Goal: Task Accomplishment & Management: Manage account settings

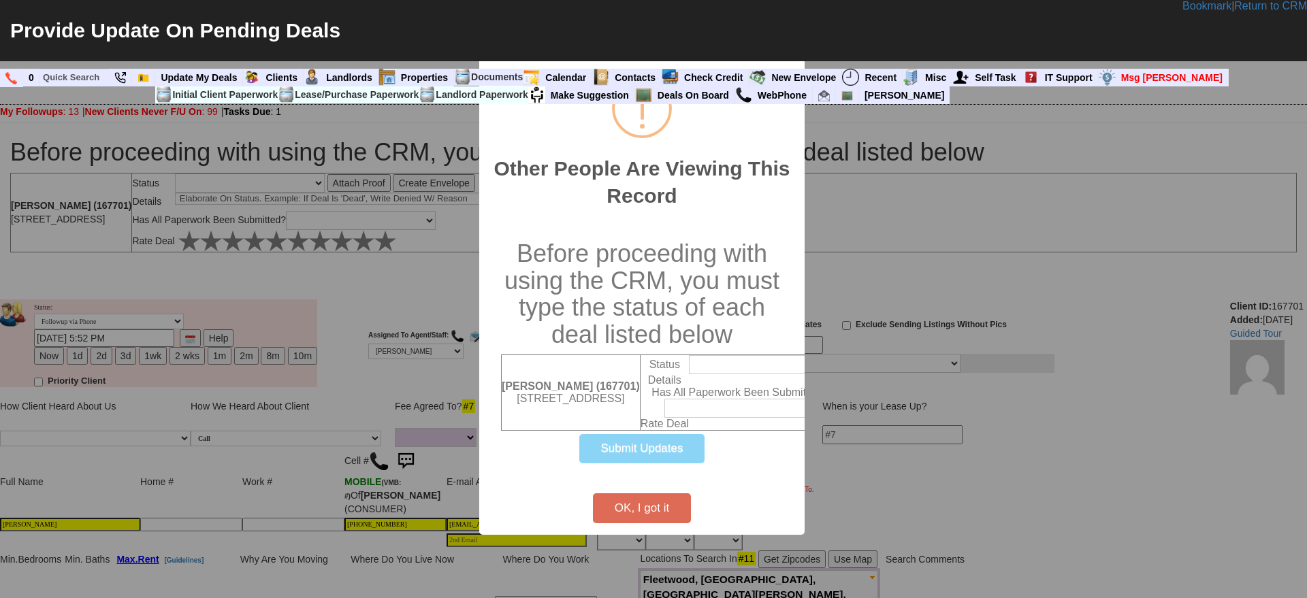
select select
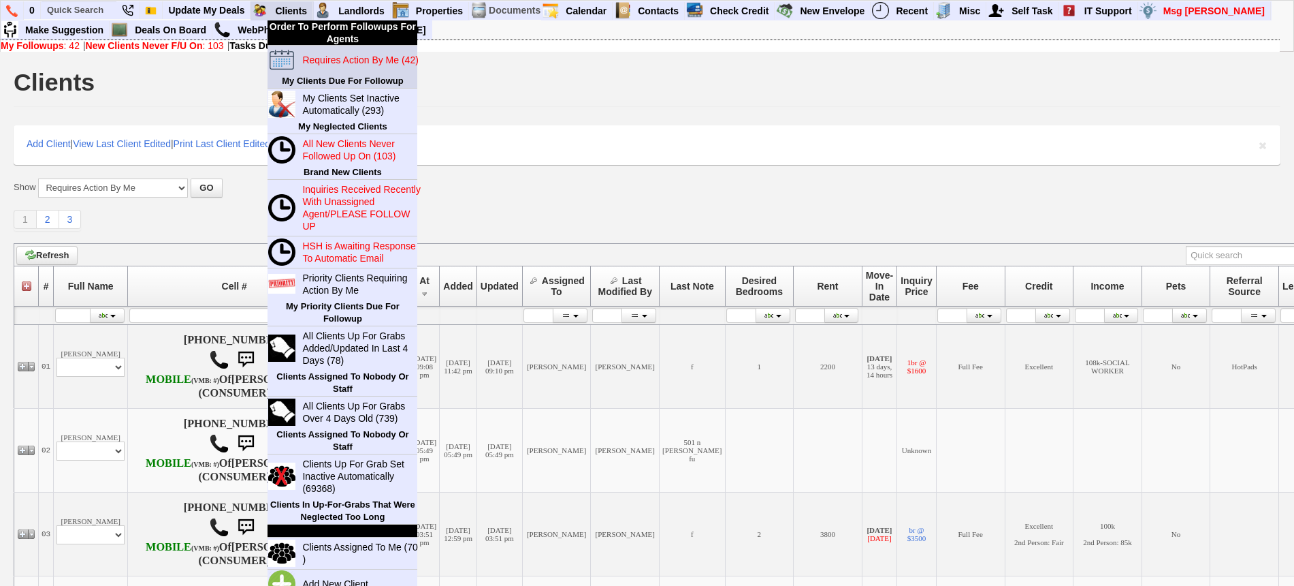
click at [341, 61] on blink "Requires Action By Me (42)" at bounding box center [360, 59] width 116 height 11
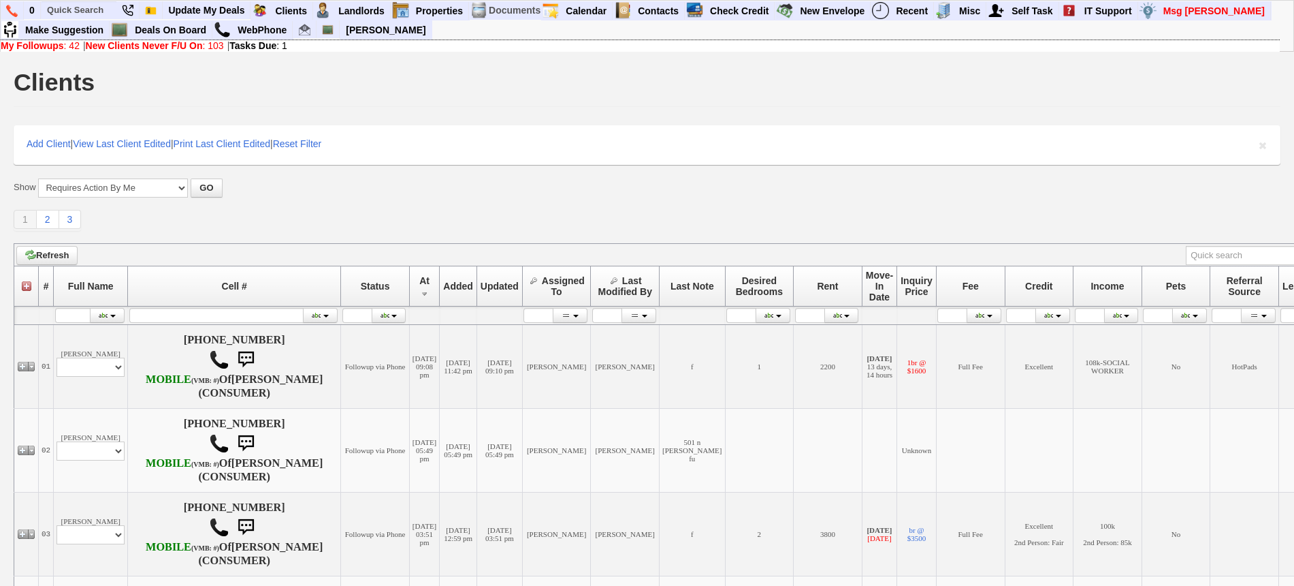
click at [385, 207] on div "Show All New Clients Never Followed-Up On -------------------------------------…" at bounding box center [647, 204] width 1267 height 52
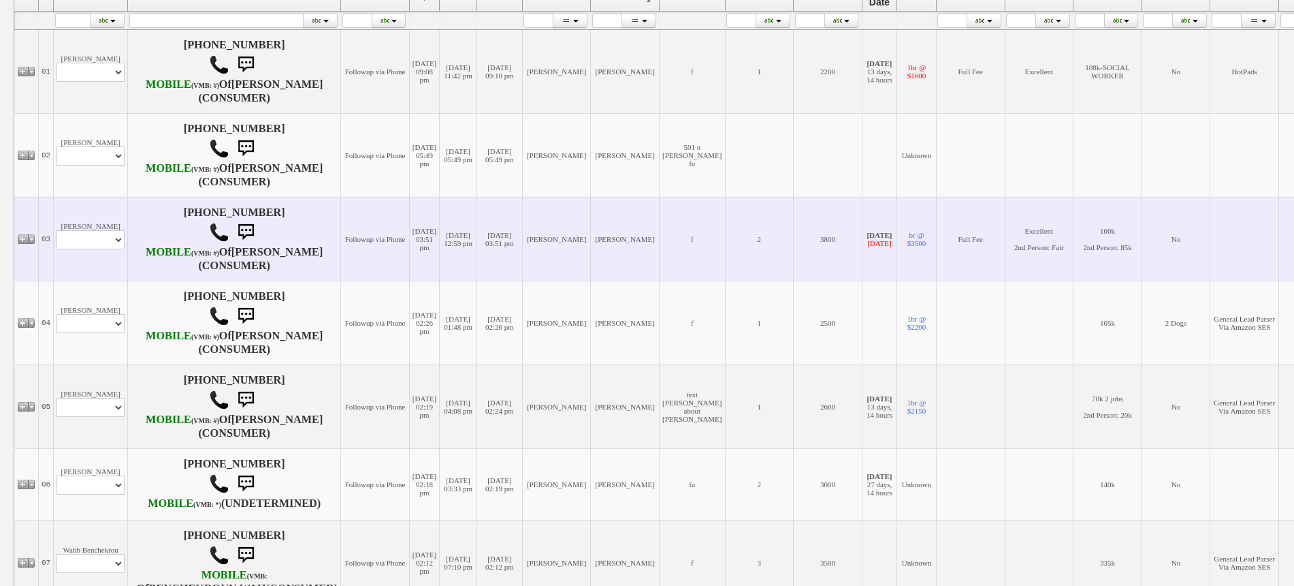
scroll to position [340, 0]
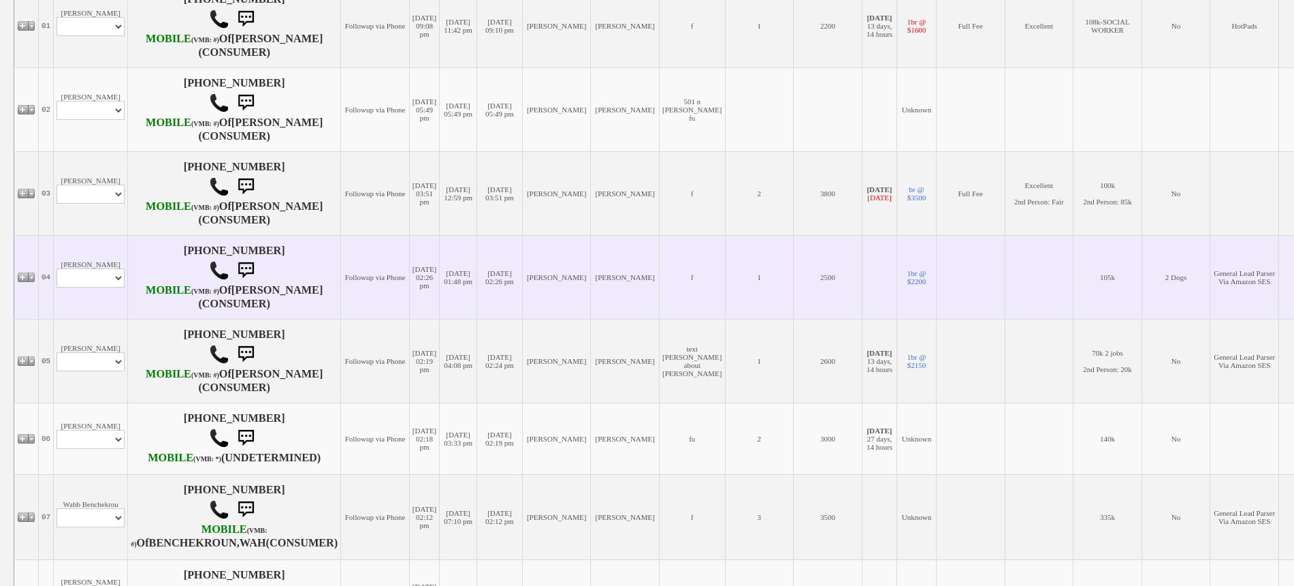
click at [114, 287] on td "Roosevelt Profile Edit Print Email Externally (Will Not Be Tracked In CRM) Clos…" at bounding box center [91, 277] width 74 height 84
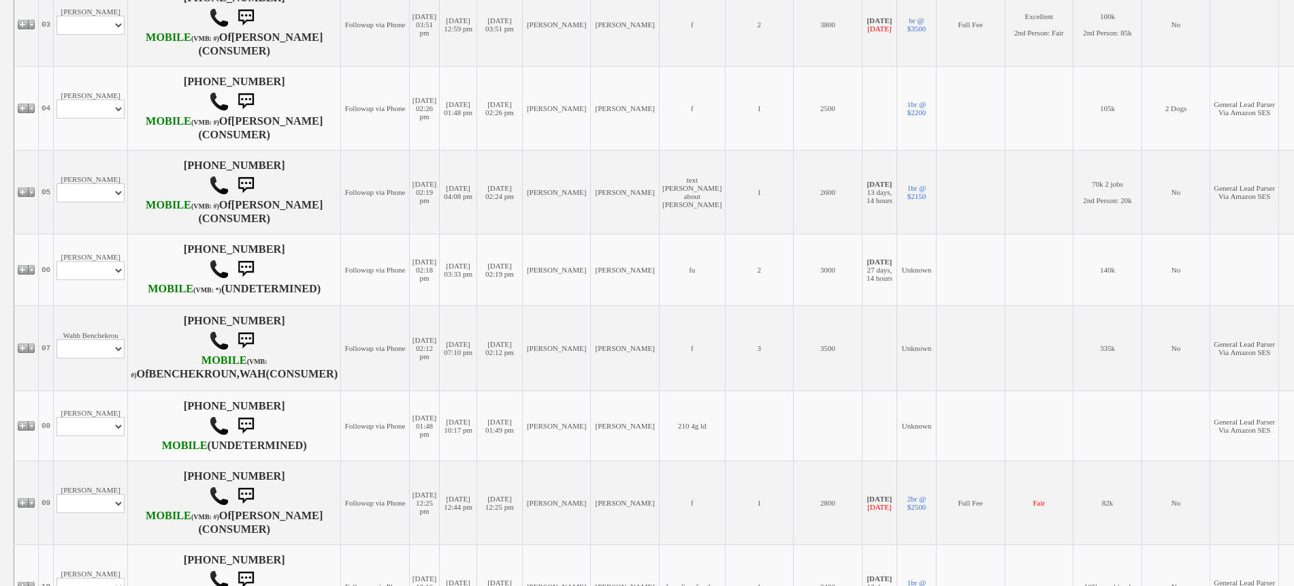
scroll to position [0, 0]
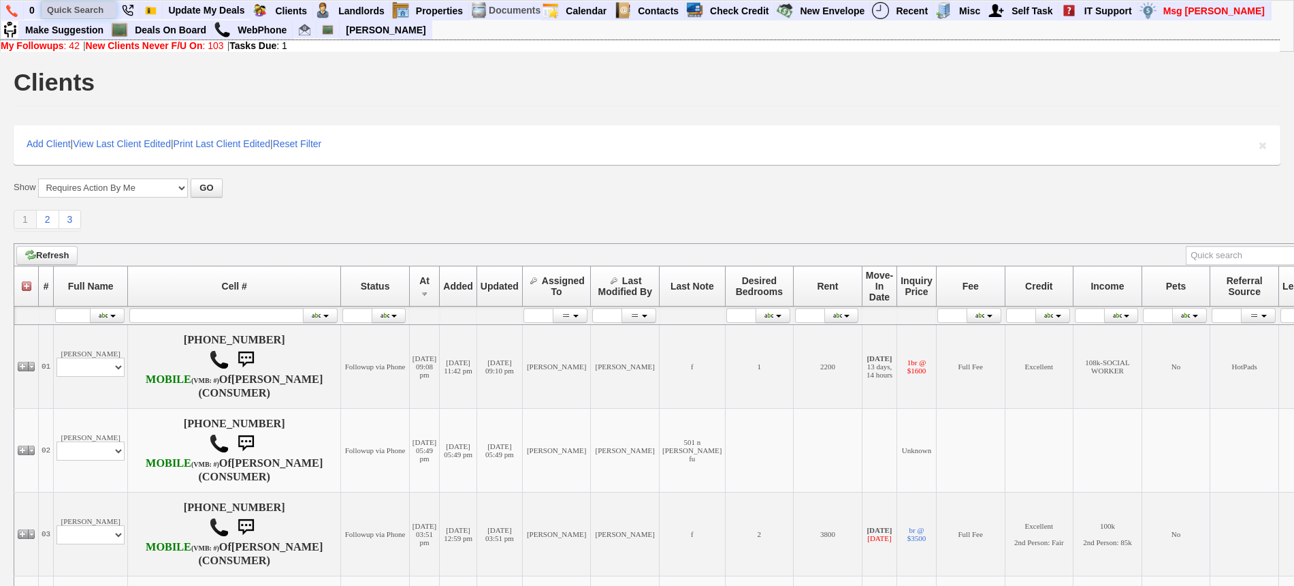
click at [77, 8] on input "text" at bounding box center [79, 9] width 75 height 17
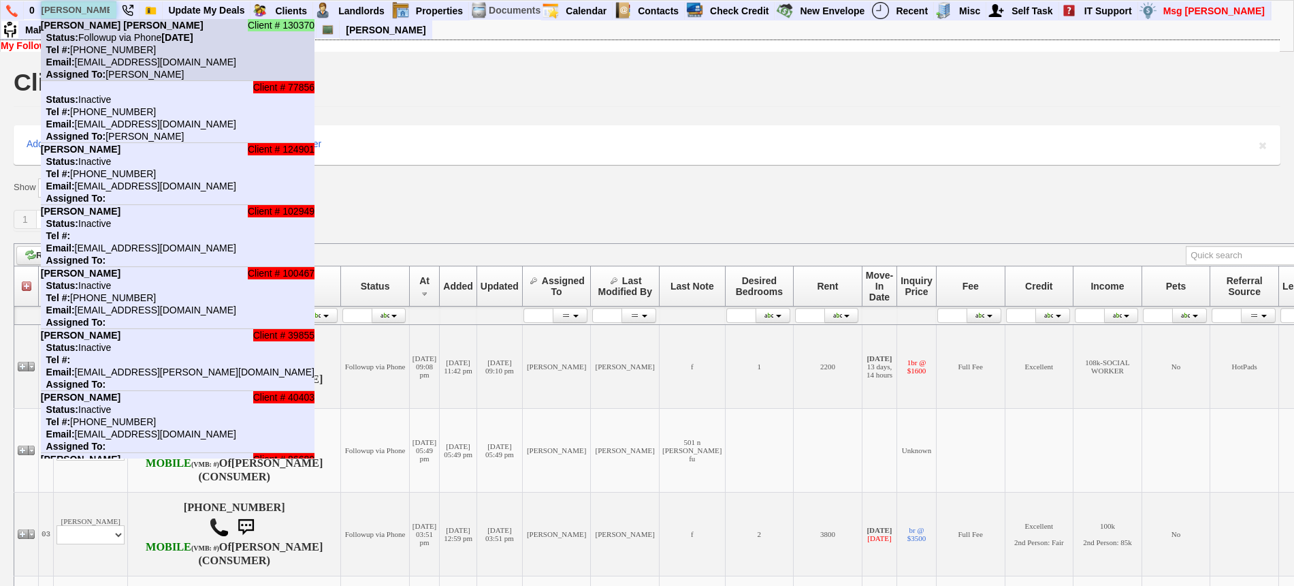
type input "astrid"
click at [95, 40] on nobr "Status: Followup via Phone Wednesday, September 17th, 2025" at bounding box center [117, 37] width 153 height 11
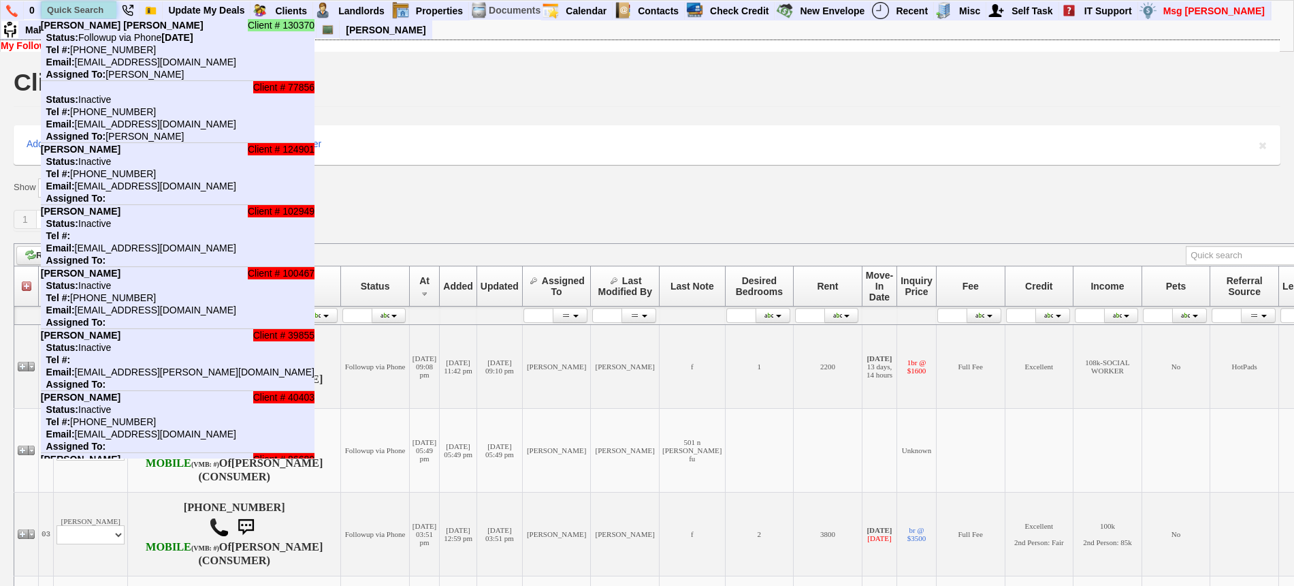
click at [103, 7] on input "text" at bounding box center [79, 9] width 75 height 17
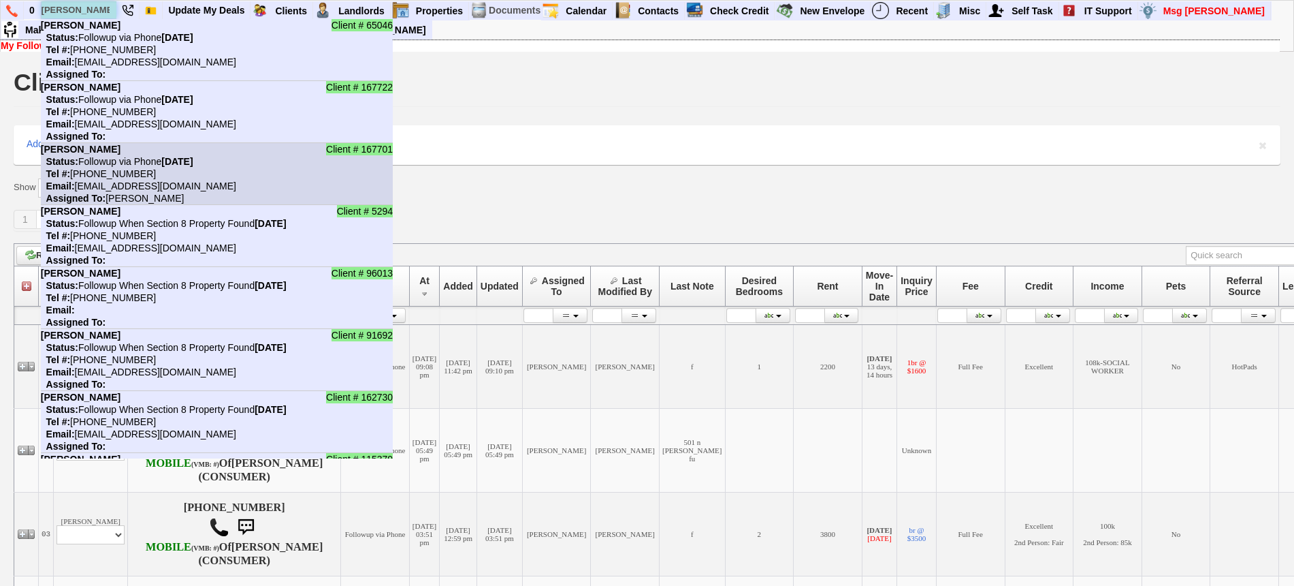
type input "luis"
click at [127, 159] on nobr "Status: Followup via Phone Wednesday, September 17th, 2025" at bounding box center [117, 161] width 153 height 11
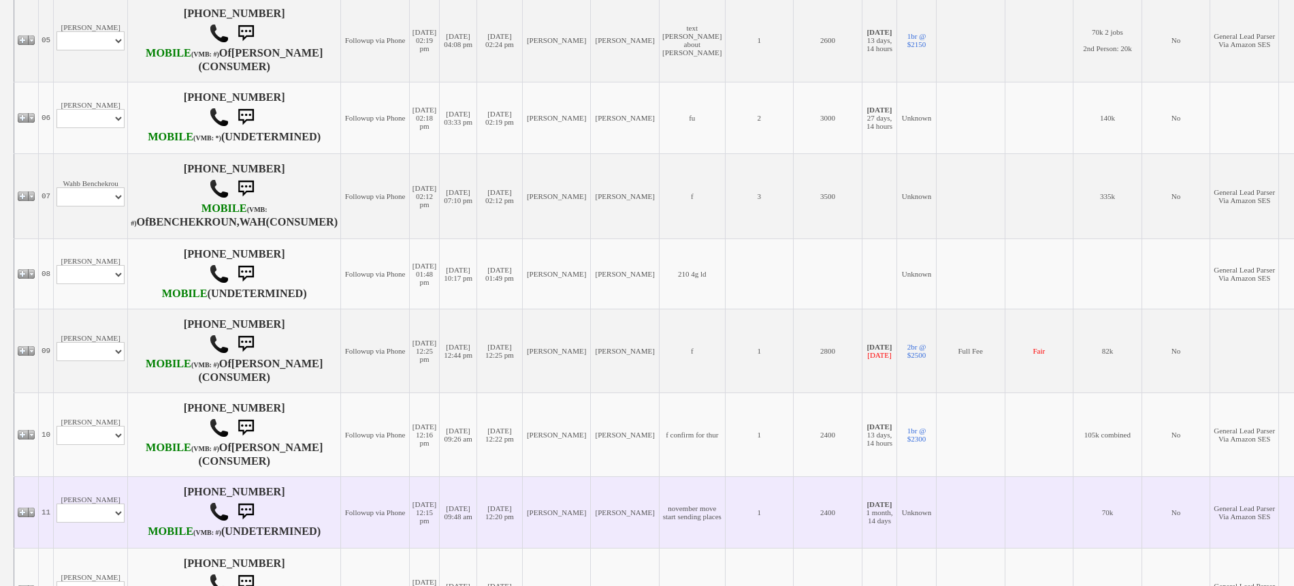
scroll to position [851, 0]
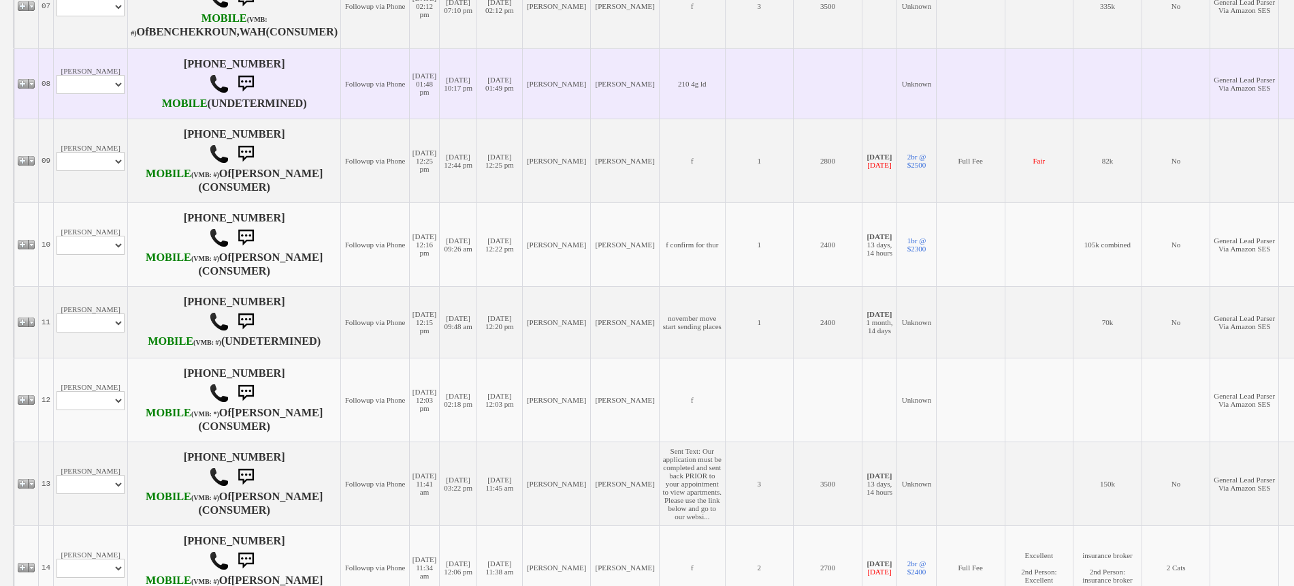
click at [102, 118] on td "Toni Rodriguez Profile Edit Print Email Externally (Will Not Be Tracked In CRM)…" at bounding box center [91, 83] width 74 height 70
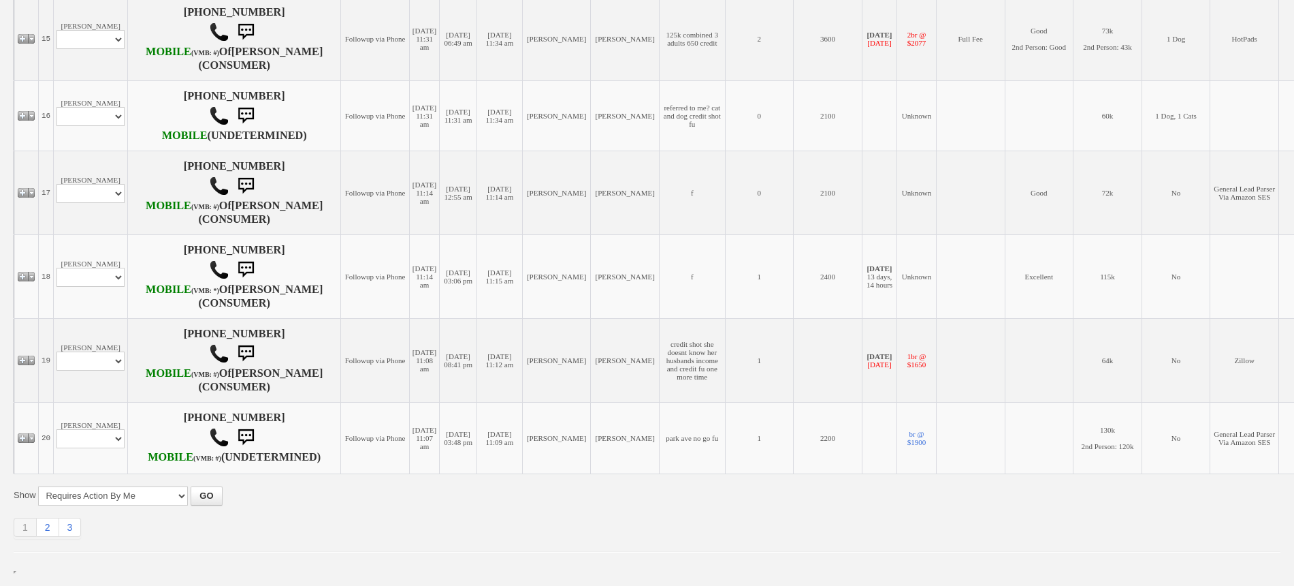
scroll to position [1759, 0]
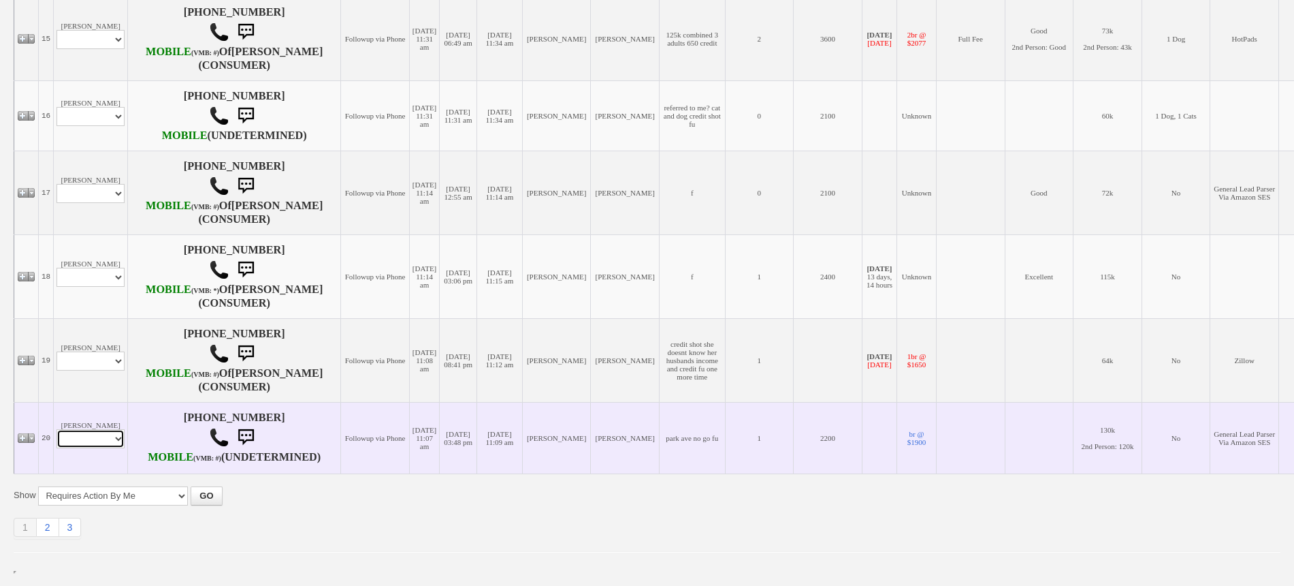
click at [101, 429] on select "Profile Edit Print Email Externally (Will Not Be Tracked In CRM) Closed Deals" at bounding box center [91, 438] width 68 height 19
select select "ChangeURL,/crm/custom/edit_client_form.php?redirect=%2Fcrm%2Fclients.php&id=166…"
click at [57, 429] on select "Profile Edit Print Email Externally (Will Not Be Tracked In CRM) Closed Deals" at bounding box center [91, 438] width 68 height 19
select select
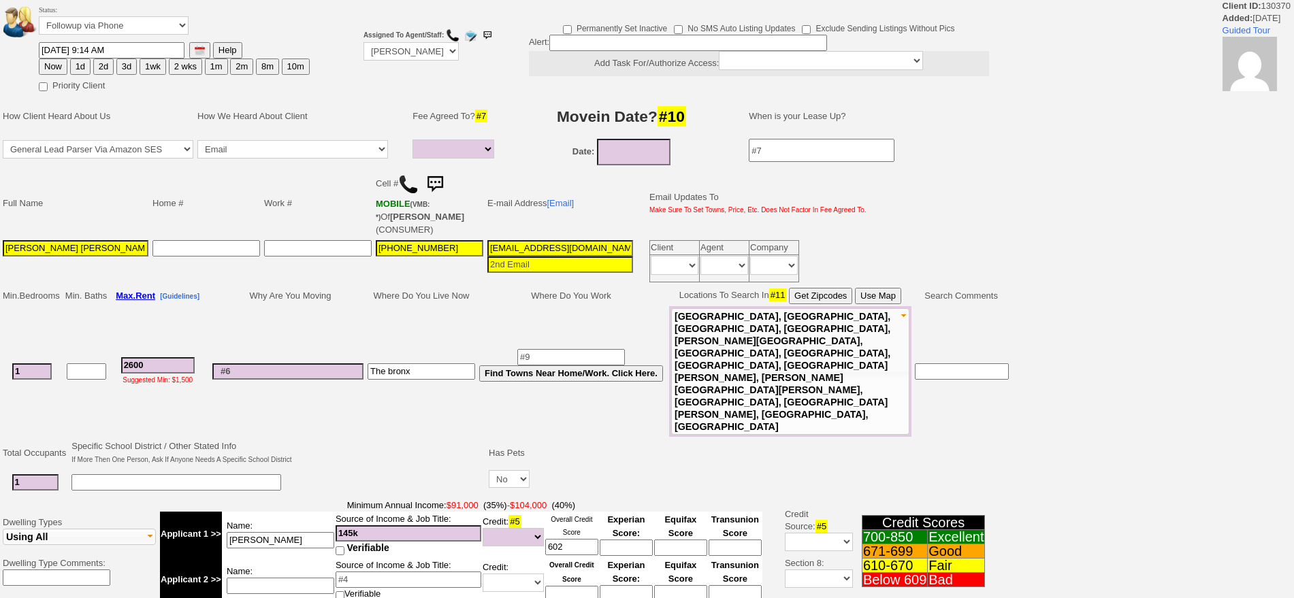
select select
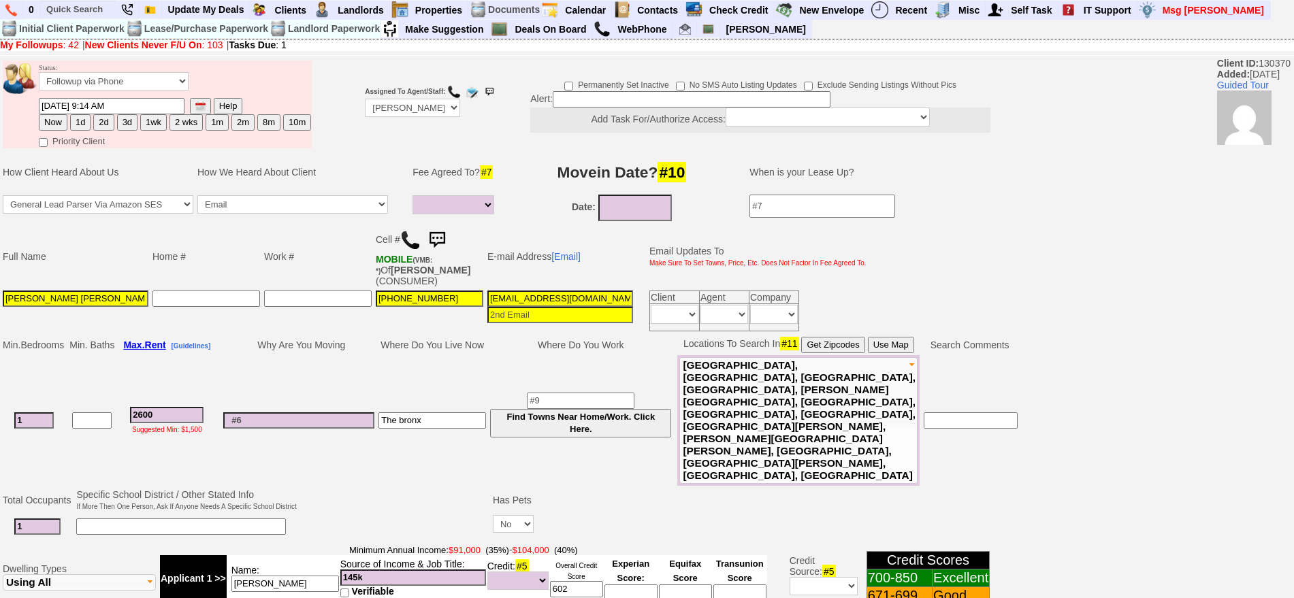
click at [445, 234] on img at bounding box center [437, 240] width 27 height 27
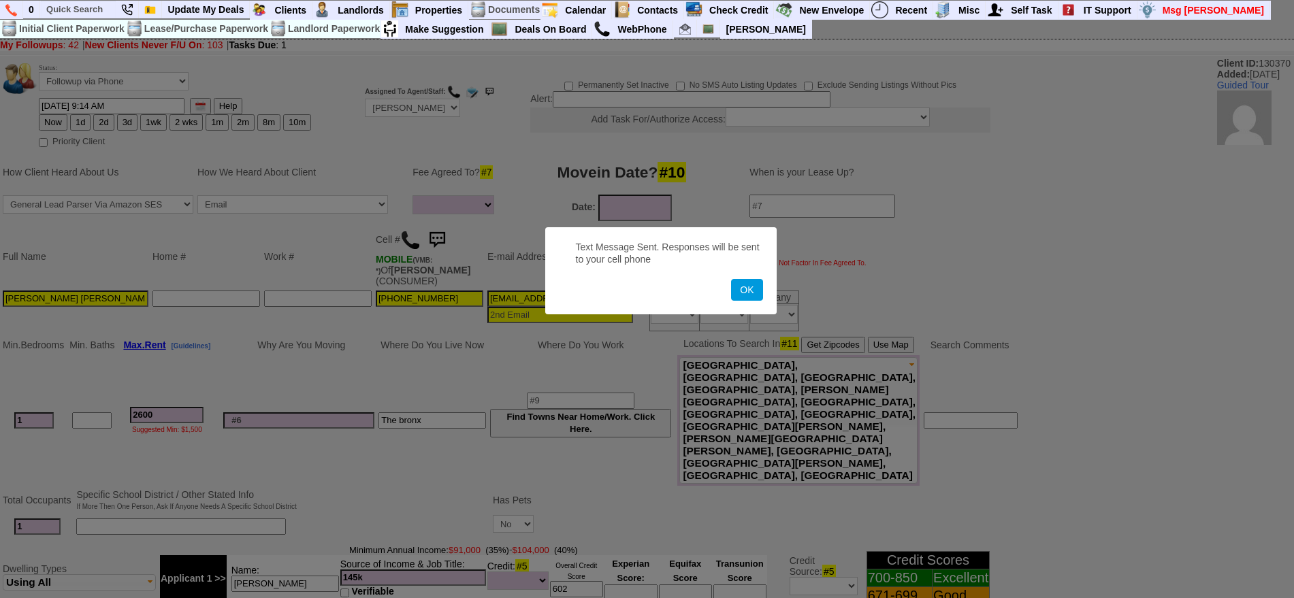
click at [731, 279] on button "OK" at bounding box center [746, 290] width 31 height 22
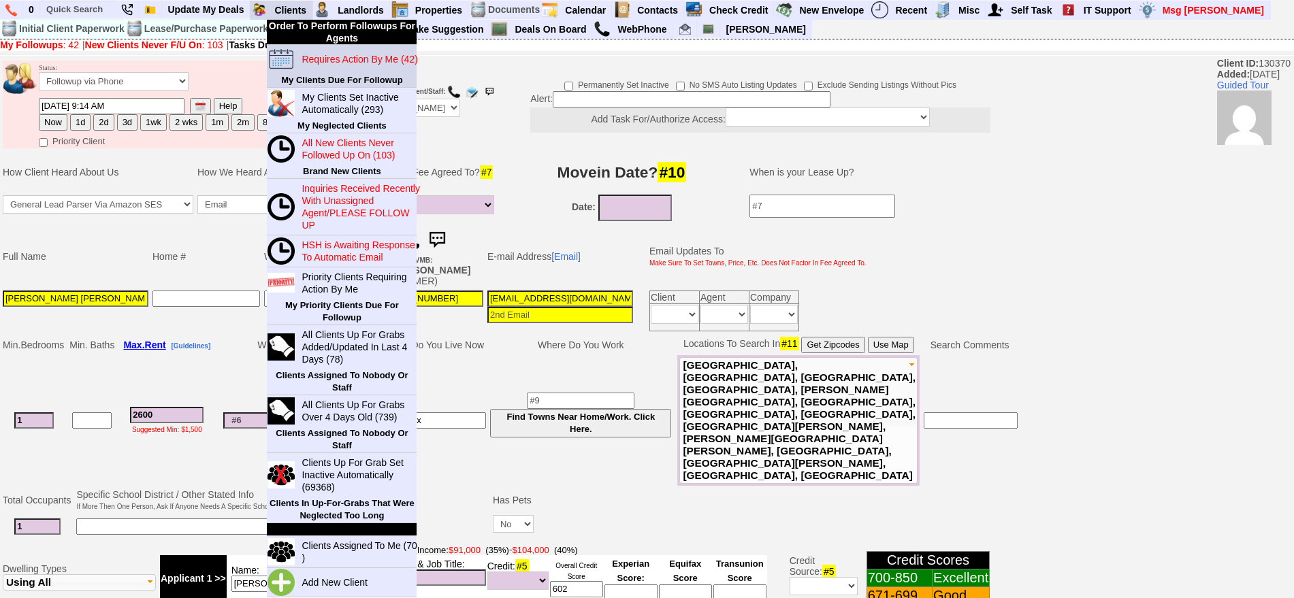
click at [323, 59] on blink "Requires Action By Me (42)" at bounding box center [360, 59] width 116 height 11
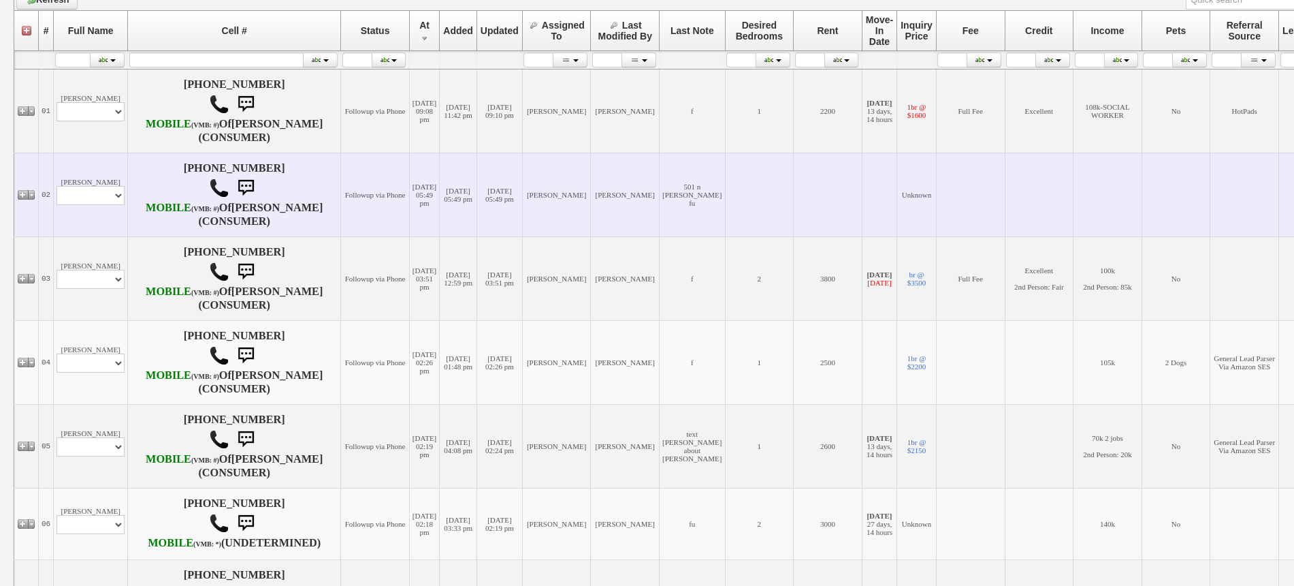
scroll to position [426, 0]
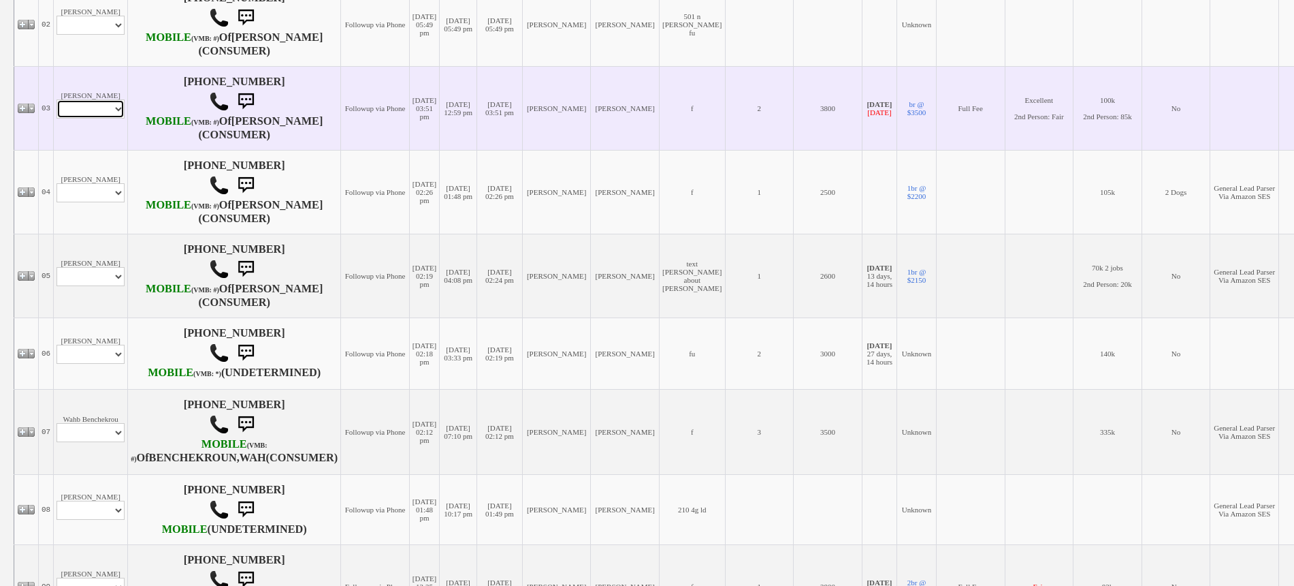
click at [80, 118] on select "Profile Edit Print Email Externally (Will Not Be Tracked In CRM) Closed Deals" at bounding box center [91, 108] width 68 height 19
select select "ChangeURL,/crm/custom/edit_client_form.php?redirect=%2Fcrm%2Fclients.php&id=995…"
click at [57, 118] on select "Profile Edit Print Email Externally (Will Not Be Tracked In CRM) Closed Deals" at bounding box center [91, 108] width 68 height 19
select select
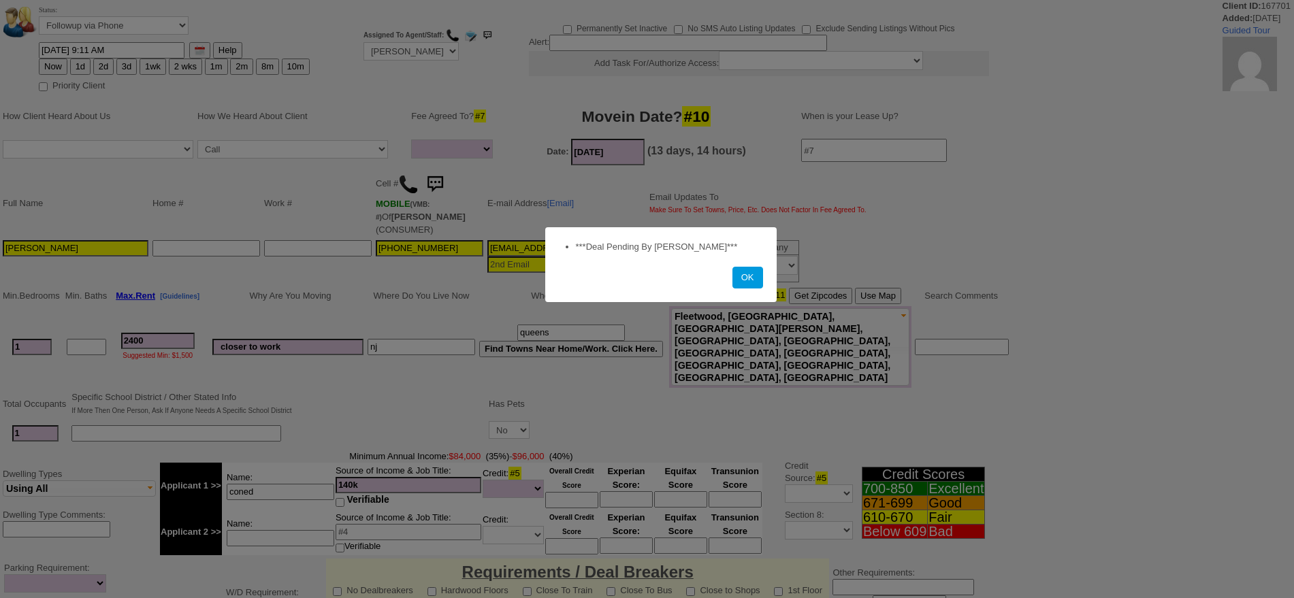
select select
click at [751, 277] on button "OK" at bounding box center [748, 278] width 31 height 22
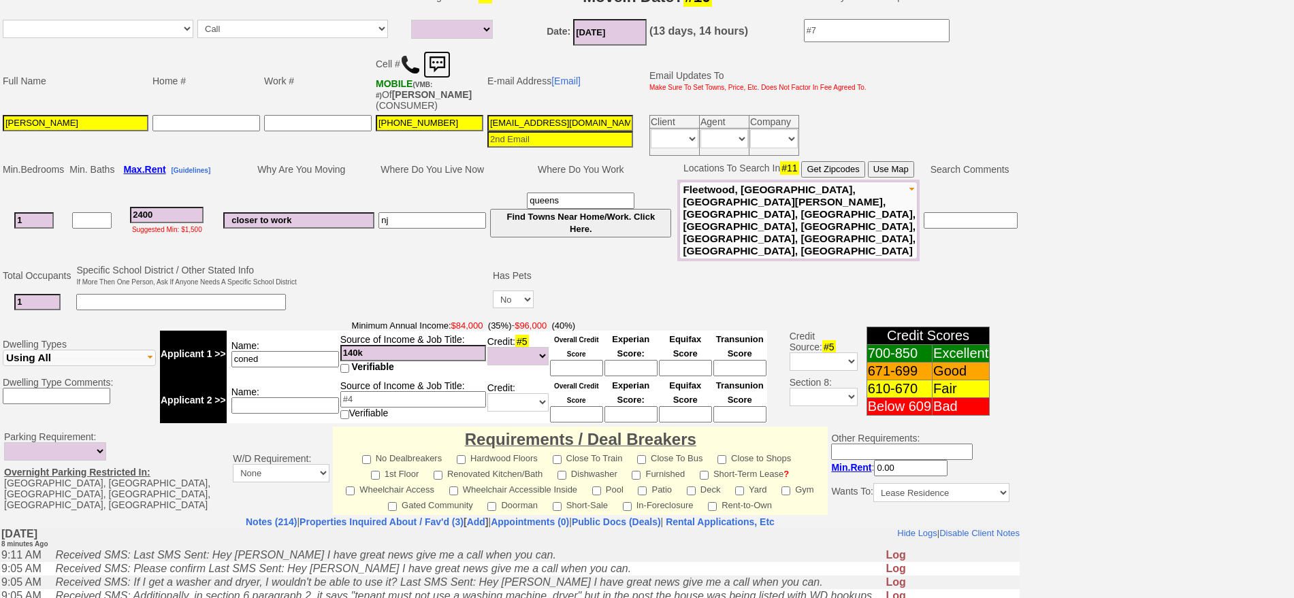
scroll to position [71, 0]
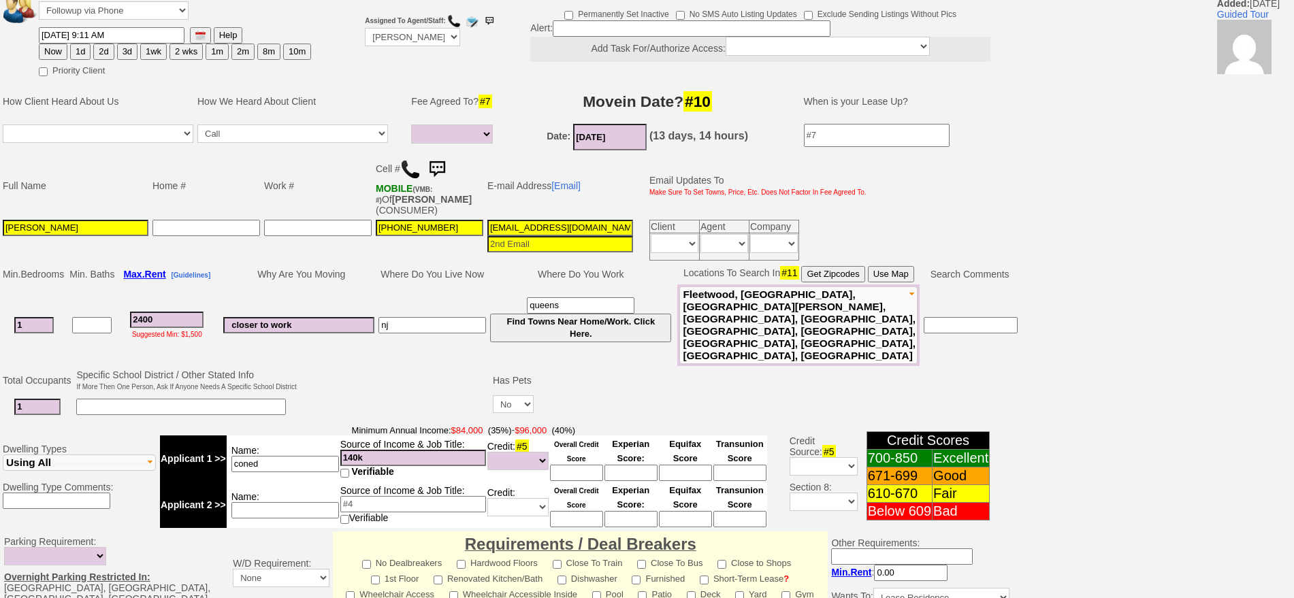
click at [444, 166] on img at bounding box center [437, 169] width 27 height 27
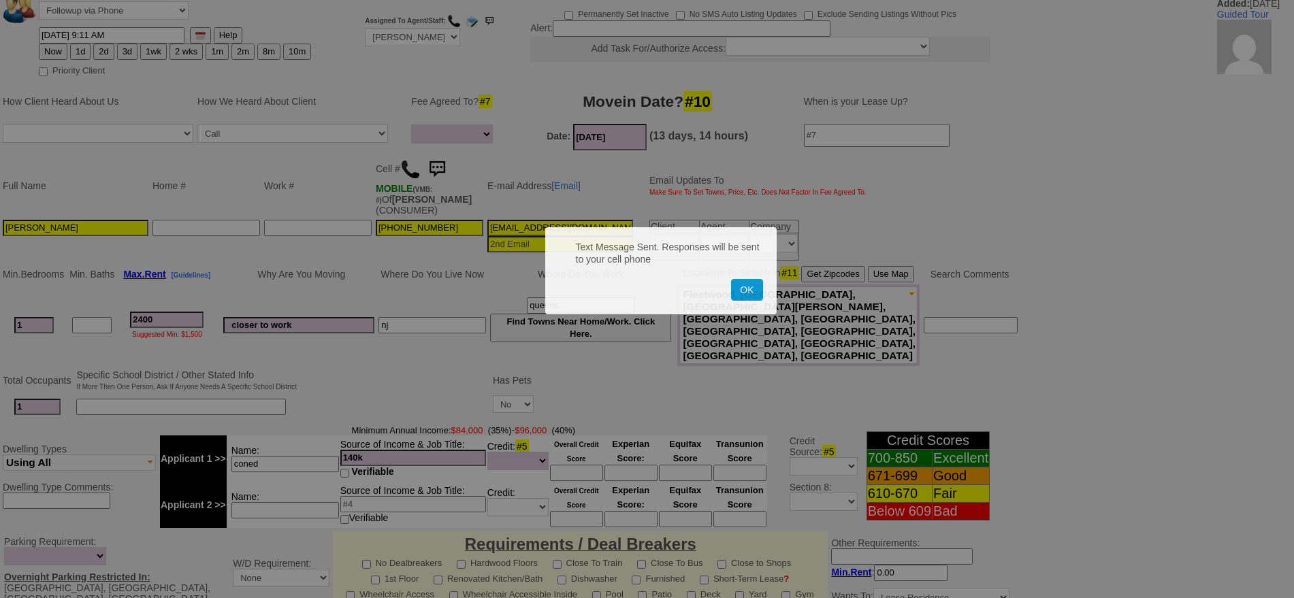
click at [731, 279] on button "OK" at bounding box center [746, 290] width 31 height 22
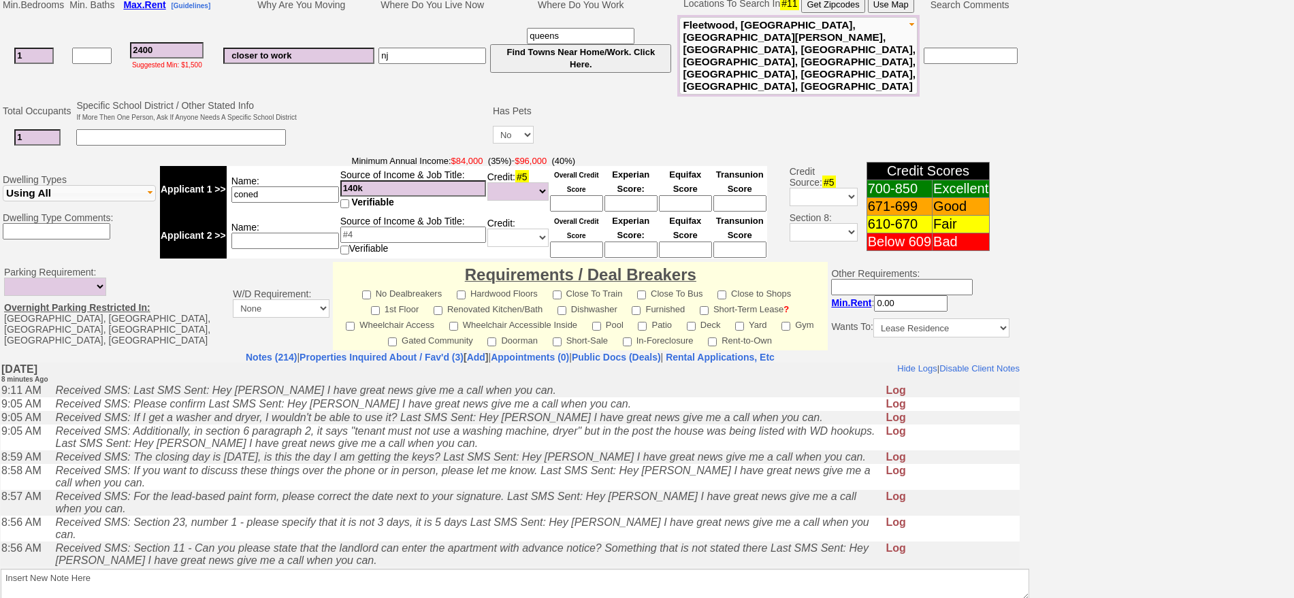
scroll to position [411, 0]
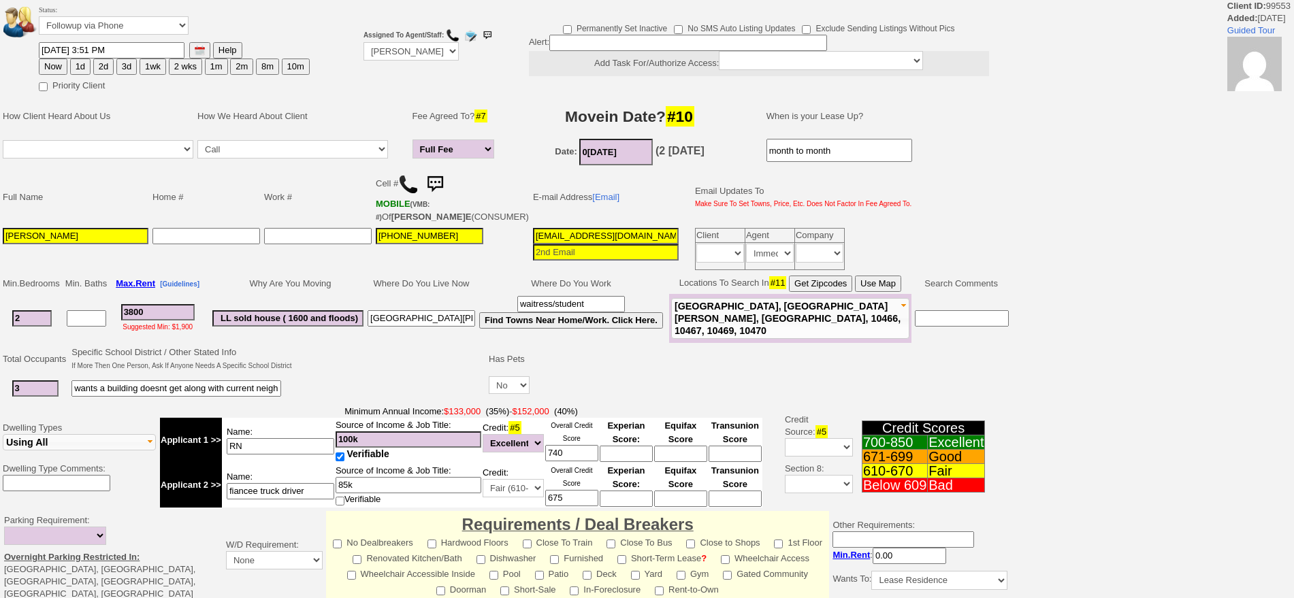
click at [159, 69] on button "1wk" at bounding box center [153, 67] width 27 height 16
type input "09/24/2025 09:23 AM"
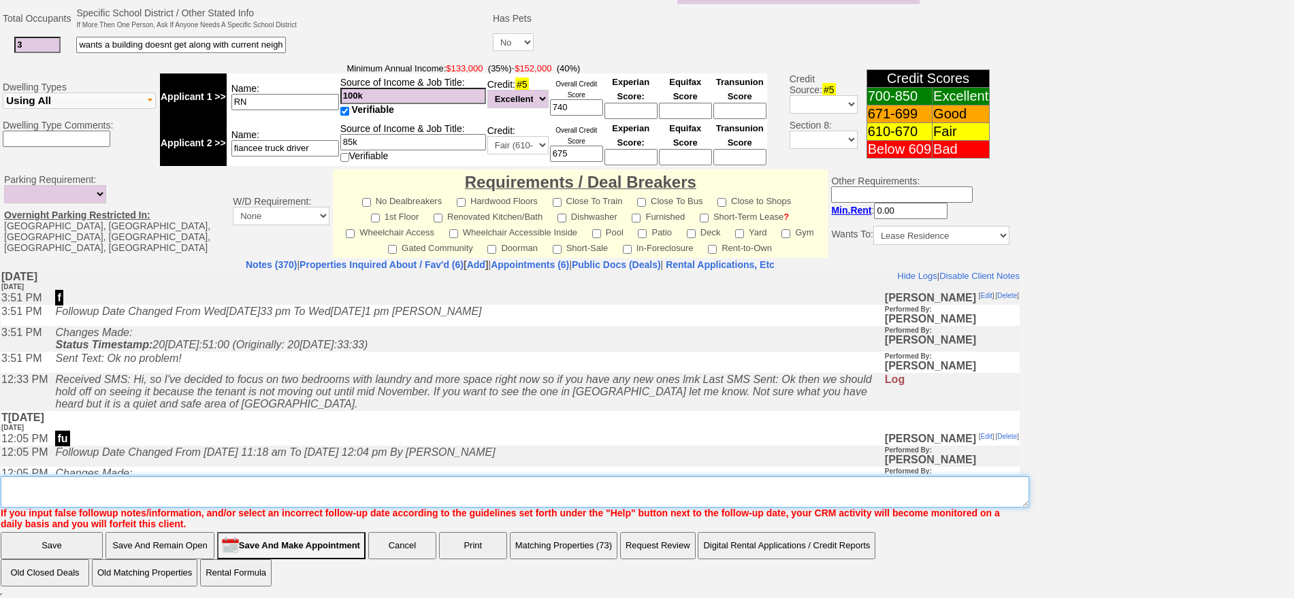
click at [618, 483] on textarea "Insert New Note Here" at bounding box center [515, 492] width 1029 height 31
type textarea "f"
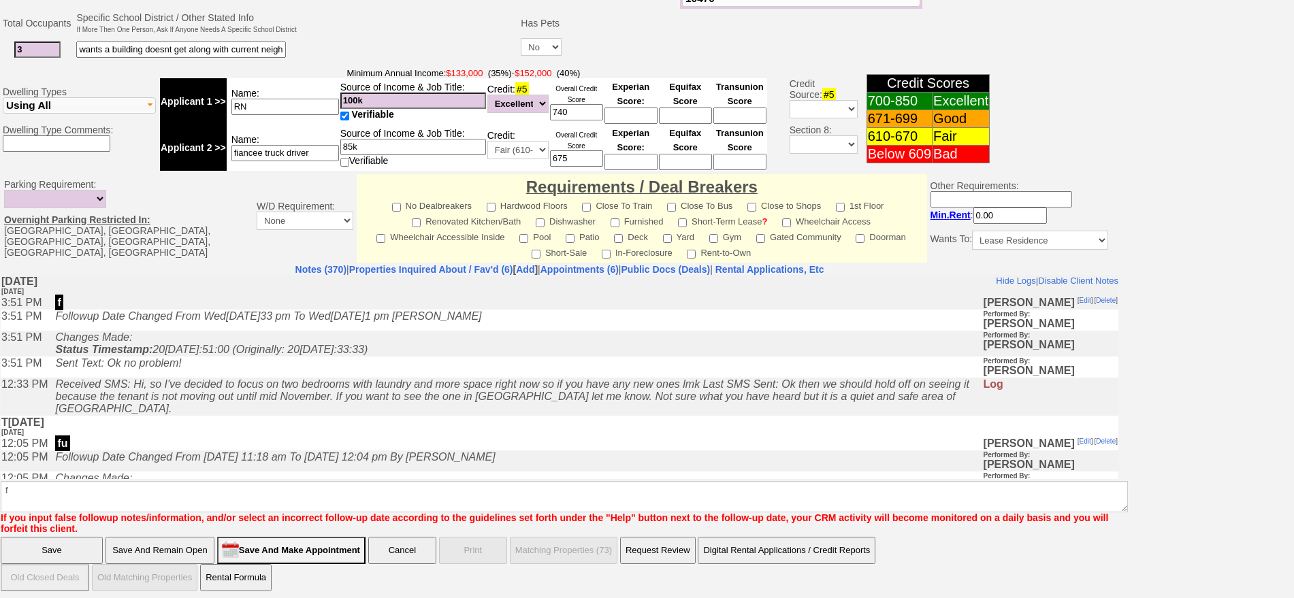
click input "Save" at bounding box center [52, 550] width 102 height 27
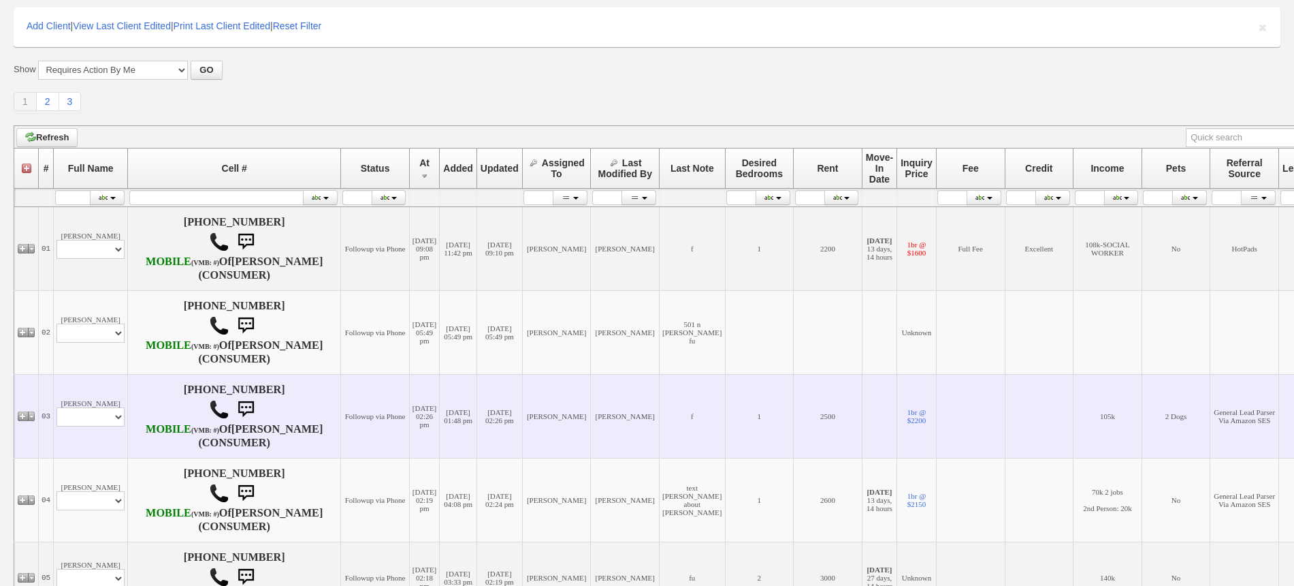
scroll to position [170, 0]
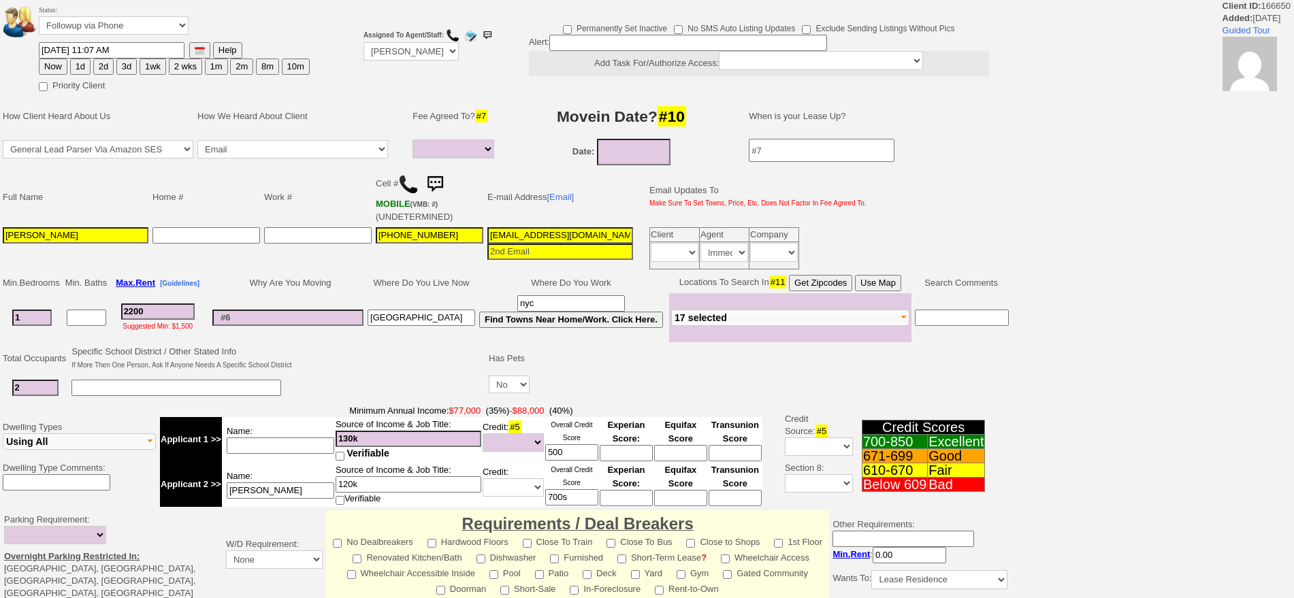
select select
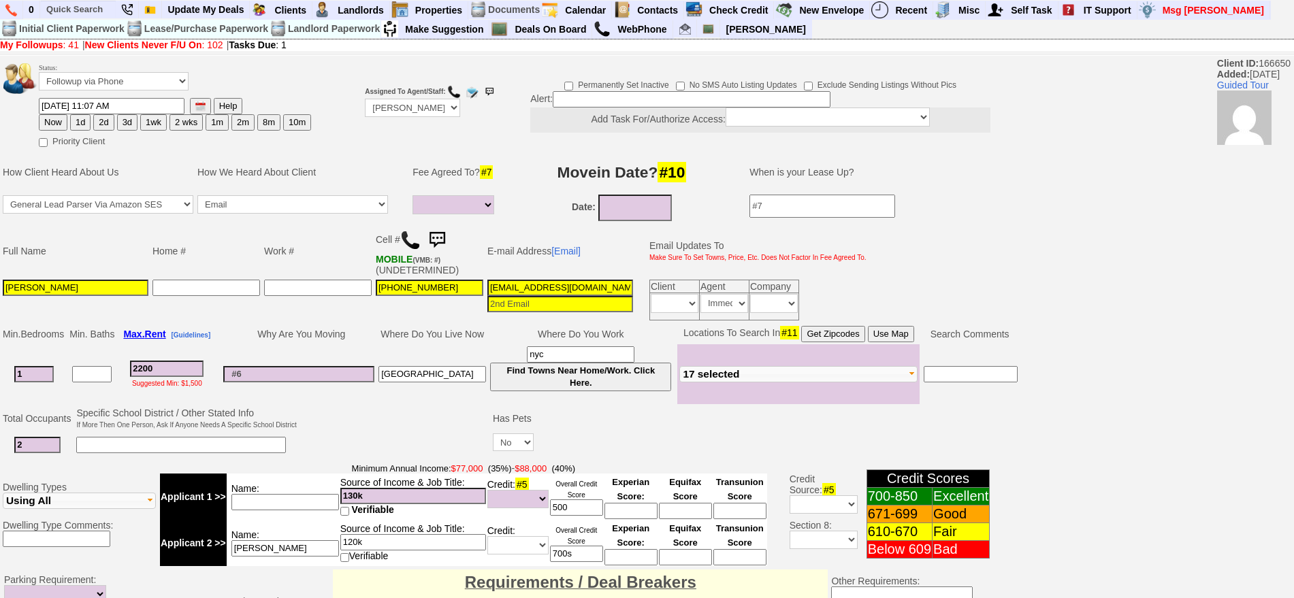
click at [443, 241] on img at bounding box center [437, 240] width 27 height 27
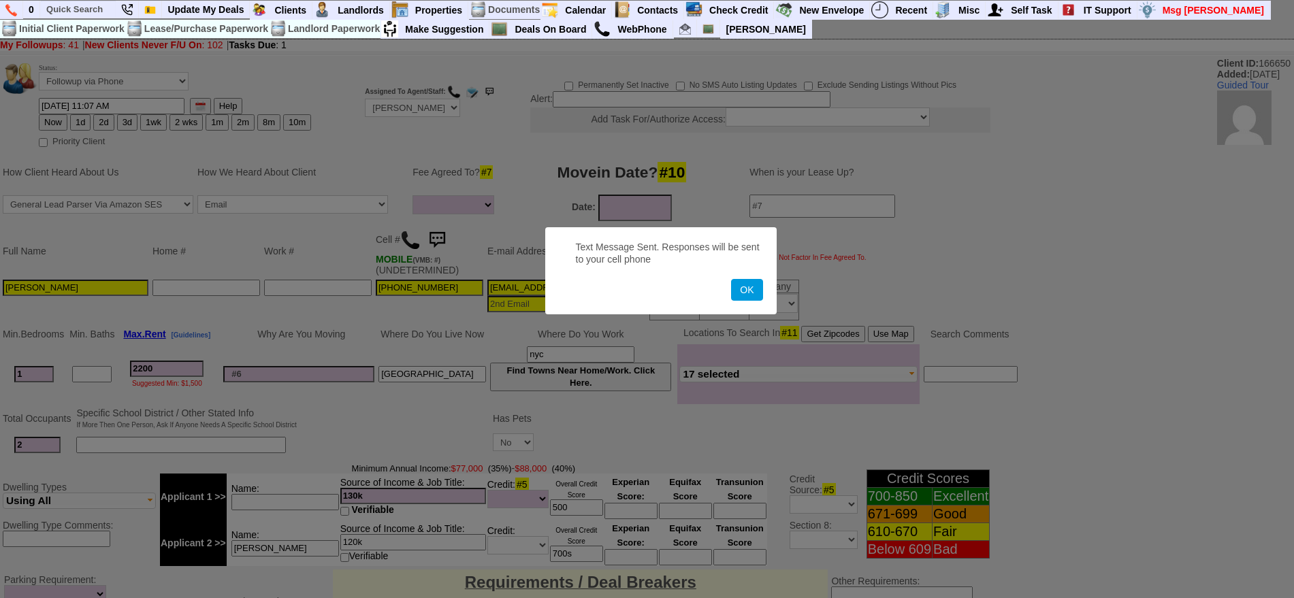
click at [731, 279] on button "OK" at bounding box center [746, 290] width 31 height 22
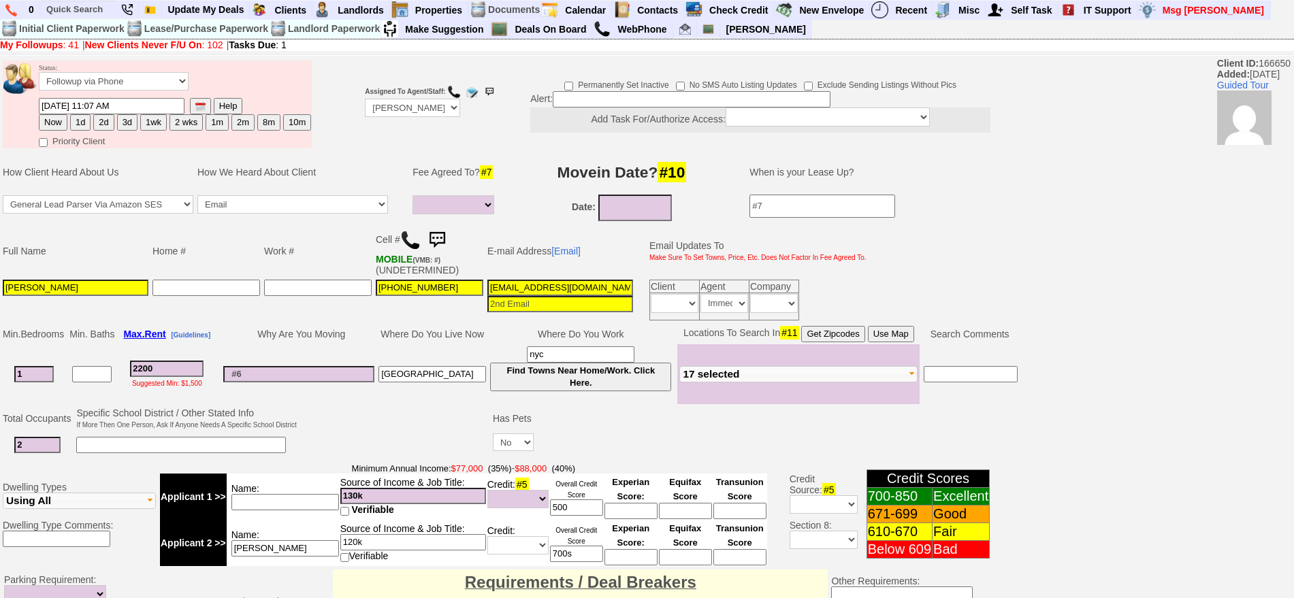
click at [108, 118] on button "2d" at bounding box center [103, 122] width 20 height 16
type input "09/19/2025 09:27 AM"
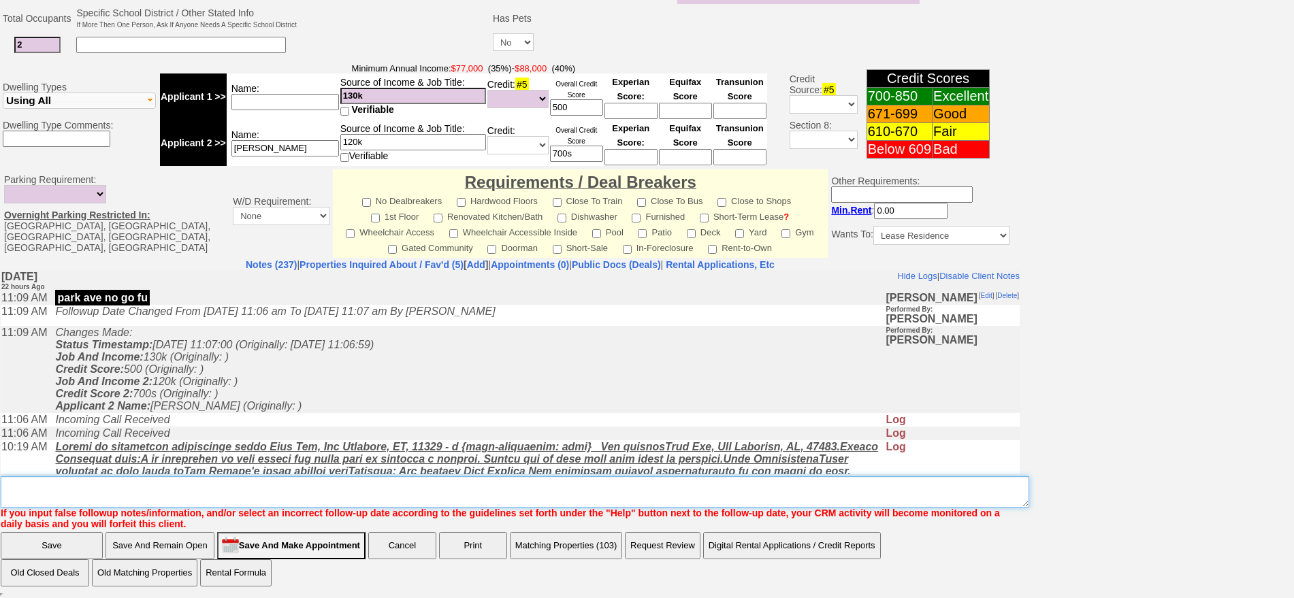
click at [619, 485] on textarea "Insert New Note Here" at bounding box center [515, 492] width 1029 height 31
type textarea "f"
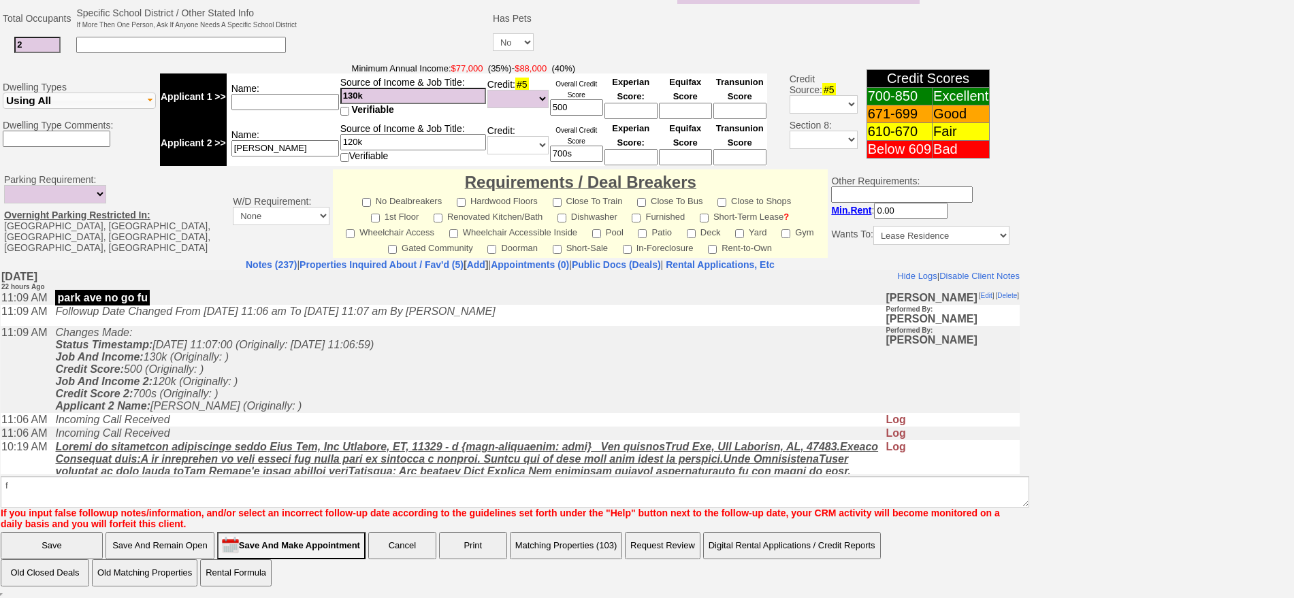
click input "Save" at bounding box center [52, 545] width 102 height 27
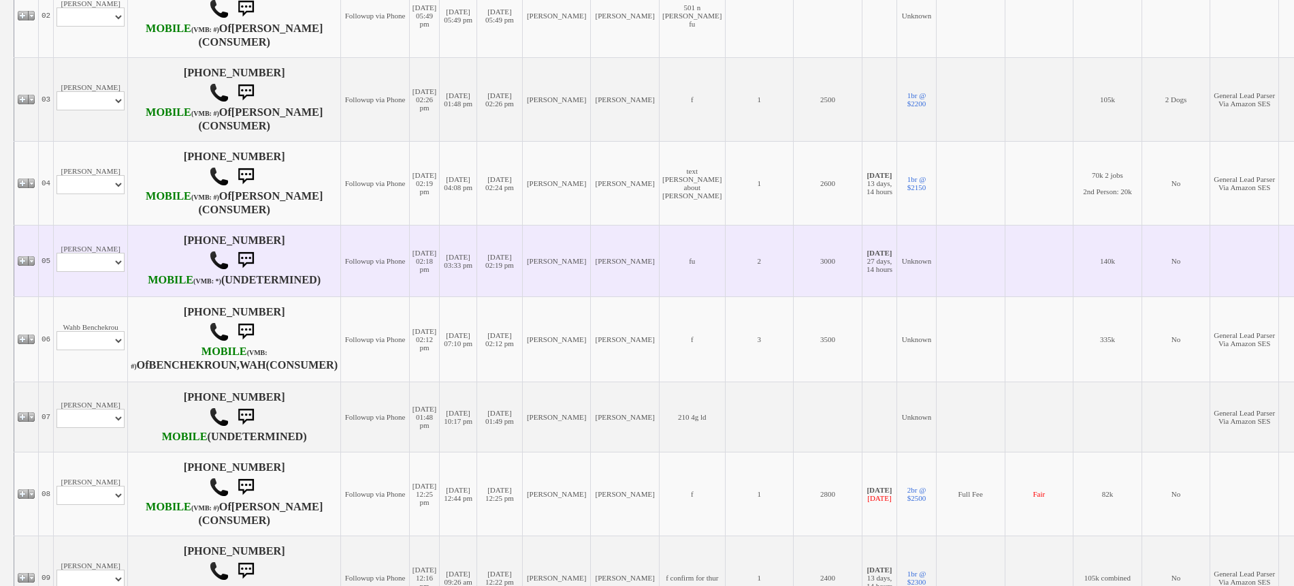
scroll to position [426, 0]
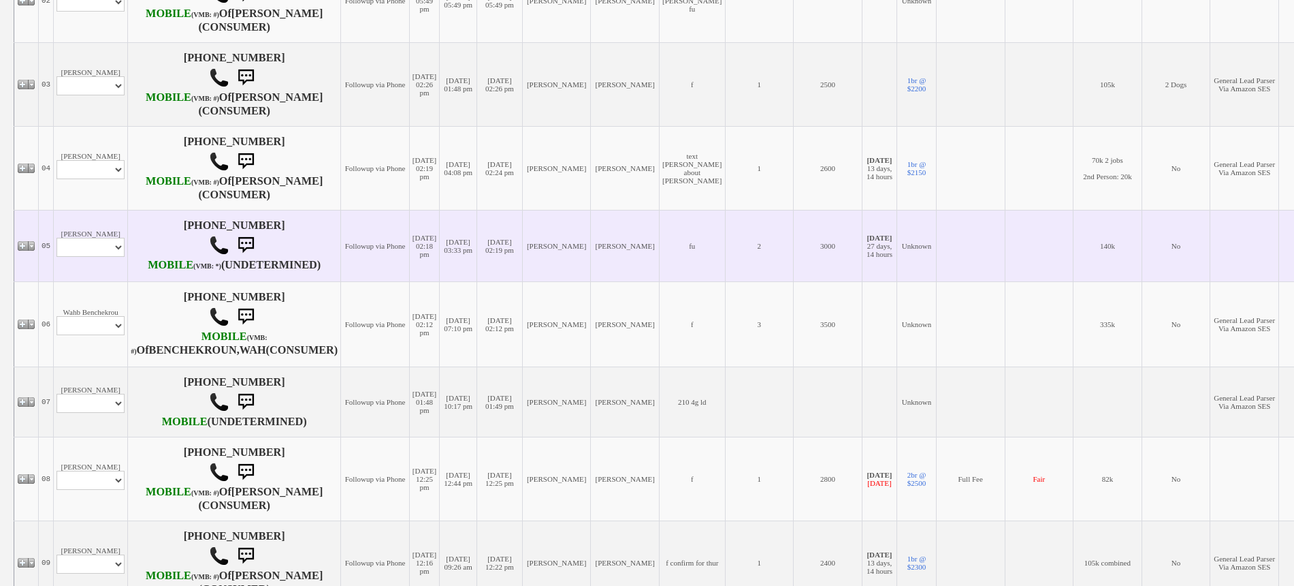
click at [99, 270] on td "Lisa Arlotta Profile Edit Print Closed Deals" at bounding box center [91, 245] width 74 height 71
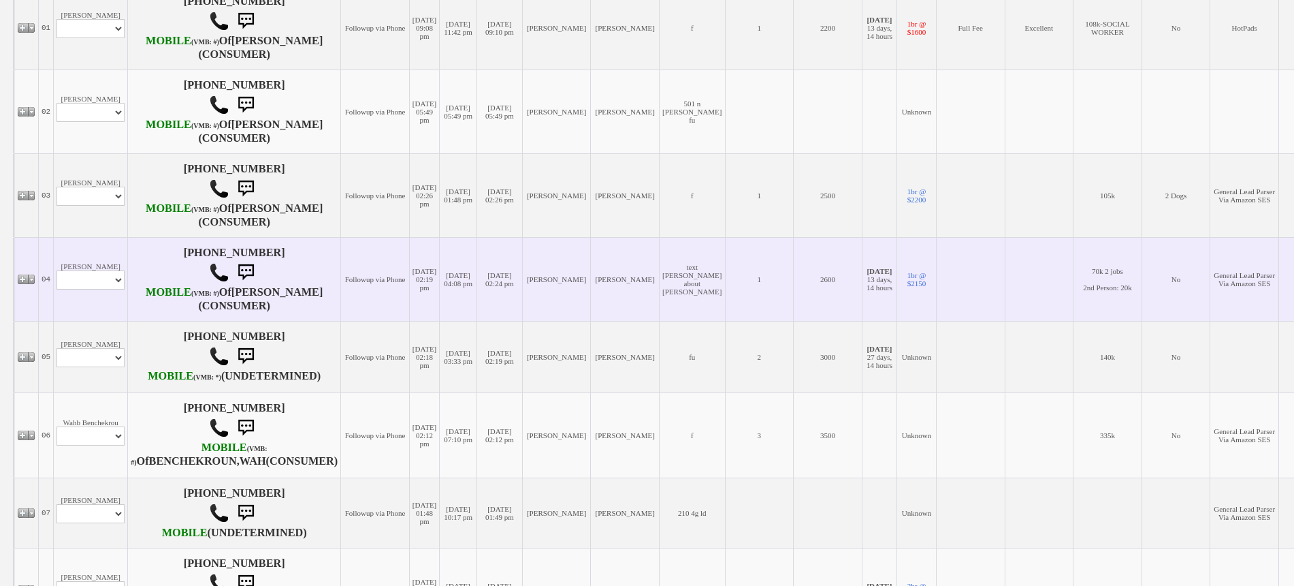
scroll to position [340, 0]
click at [84, 287] on select "Profile Edit Print Email Externally (Will Not Be Tracked In CRM) Closed Deals" at bounding box center [91, 277] width 68 height 19
select select "ChangeURL,/crm/custom/edit_client_form.php?redirect=%2Fcrm%2Fclients.php&id=165…"
click at [57, 287] on select "Profile Edit Print Email Externally (Will Not Be Tracked In CRM) Closed Deals" at bounding box center [91, 277] width 68 height 19
select select
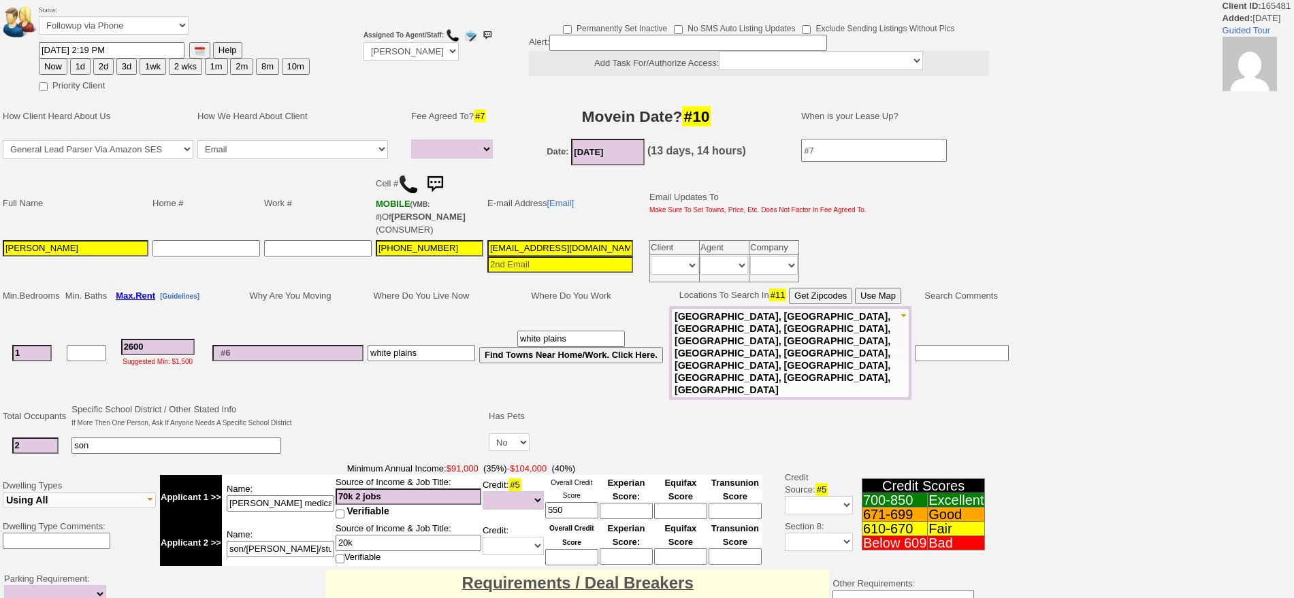
select select
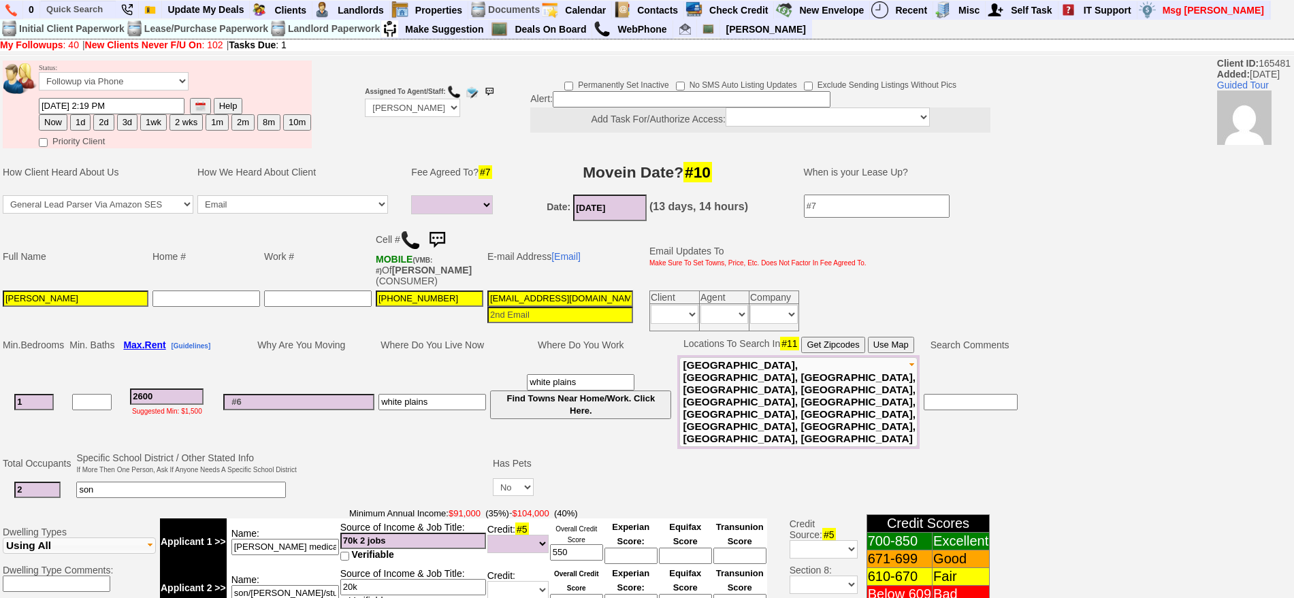
click at [418, 246] on img at bounding box center [410, 240] width 20 height 20
click at [442, 237] on img at bounding box center [437, 240] width 27 height 27
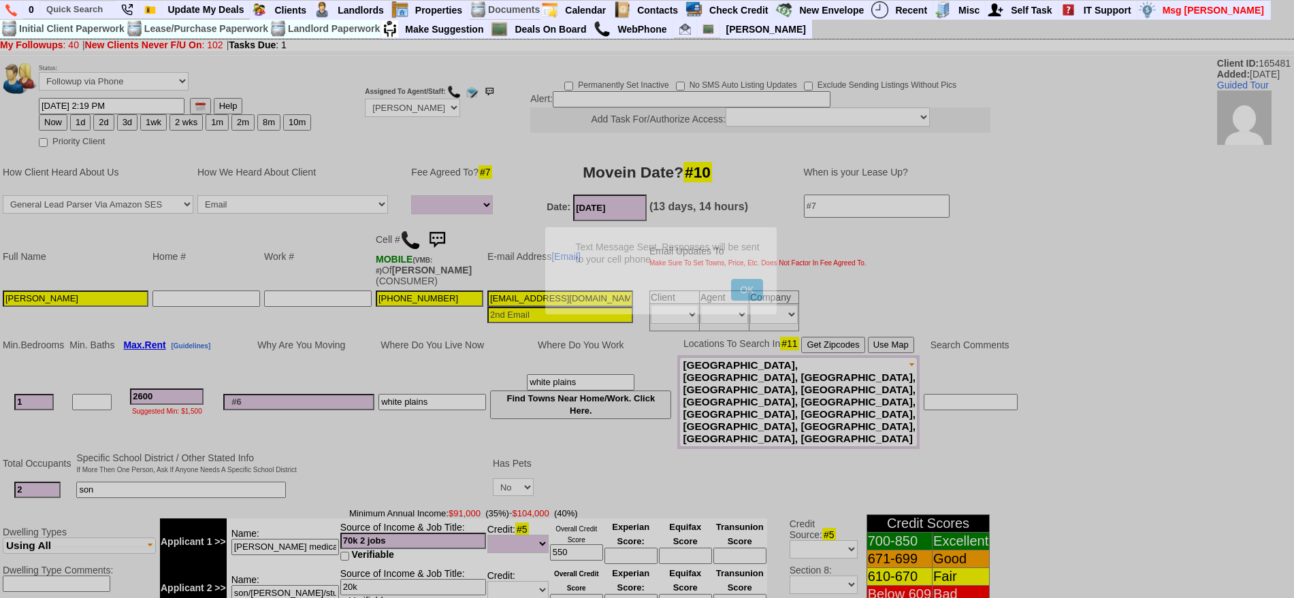
click at [731, 279] on button "OK" at bounding box center [746, 290] width 31 height 22
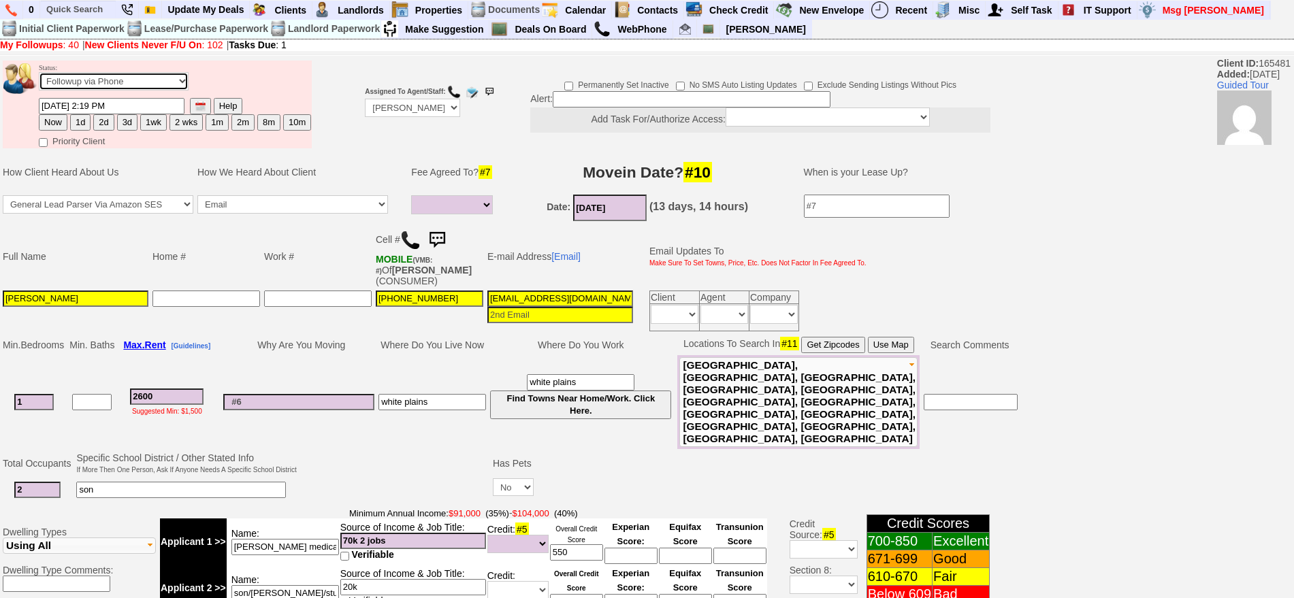
click at [112, 86] on select "Followup via Phone Followup via Email Followup When Section 8 Property Found De…" at bounding box center [114, 81] width 150 height 18
select select "Inactive"
click at [39, 77] on select "Followup via Phone Followup via Email Followup When Section 8 Property Found De…" at bounding box center [114, 81] width 150 height 18
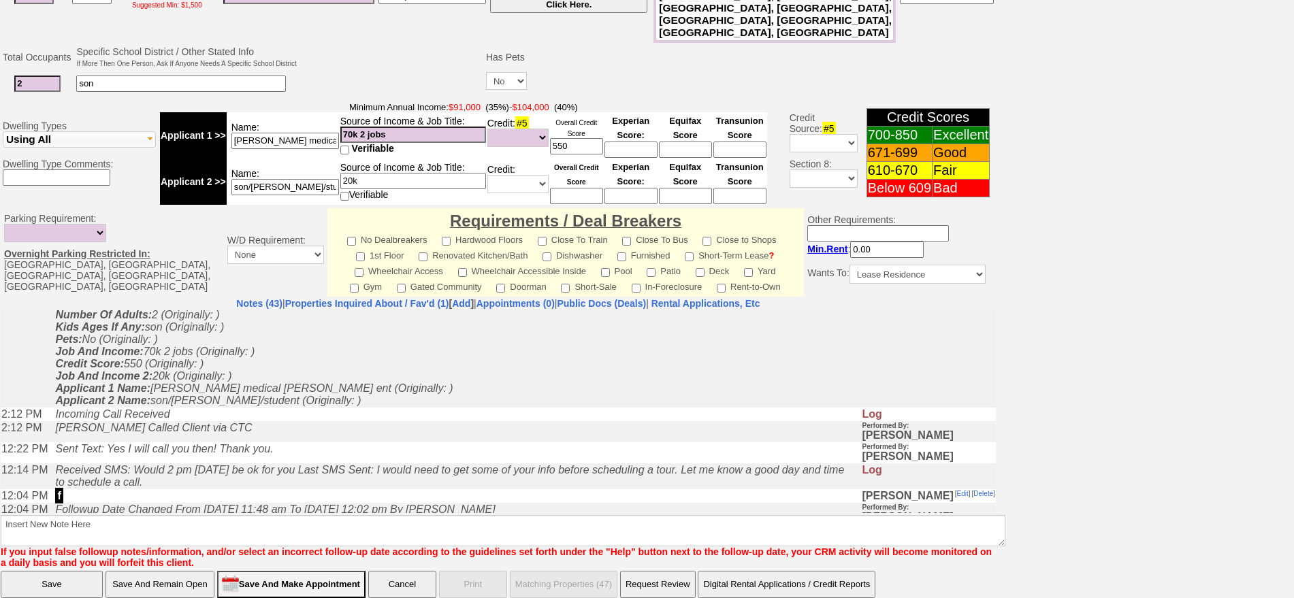
scroll to position [387, 0]
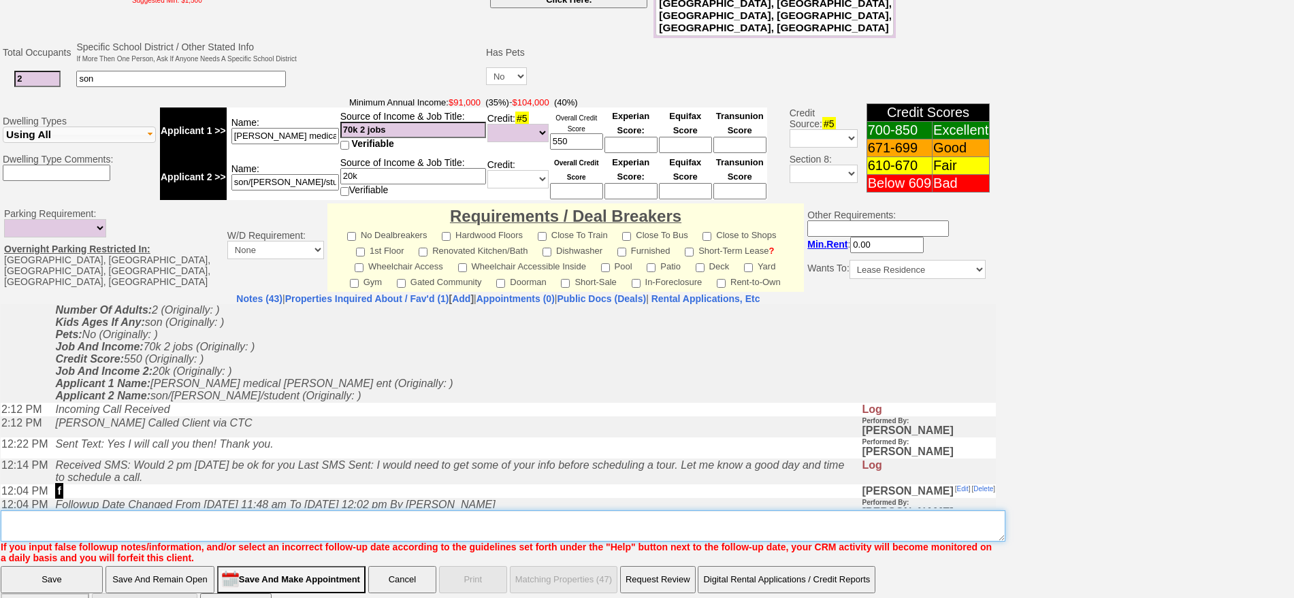
click at [876, 511] on textarea "Insert New Note Here" at bounding box center [503, 526] width 1005 height 31
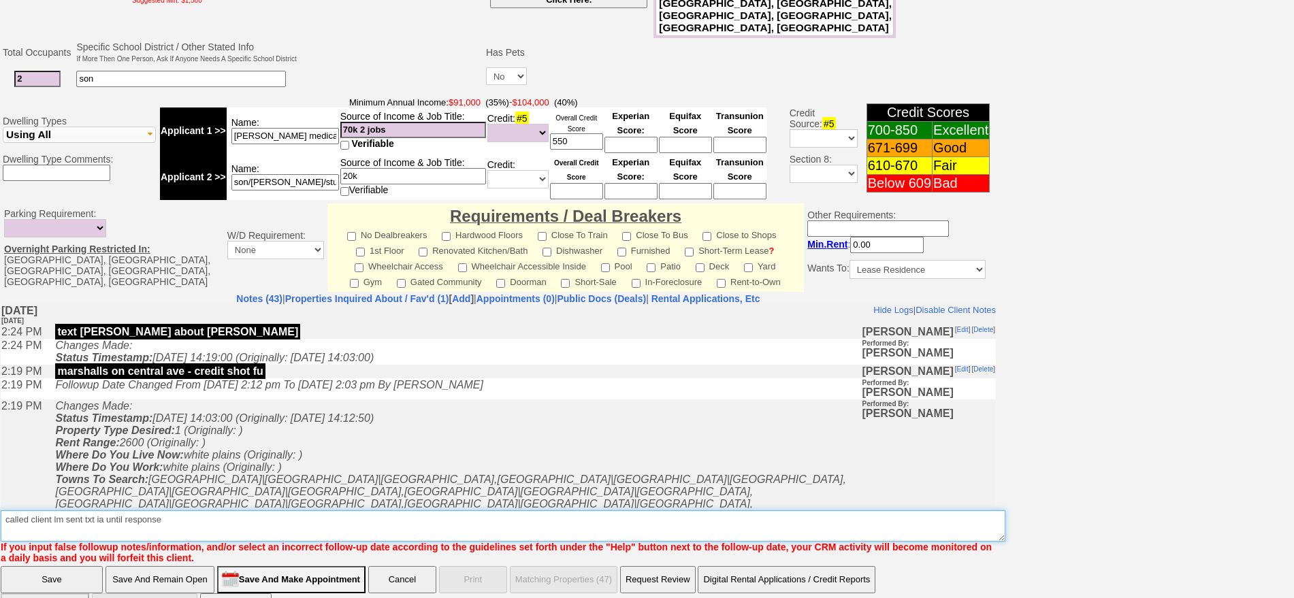
type textarea "called client lm sent txt ia until response"
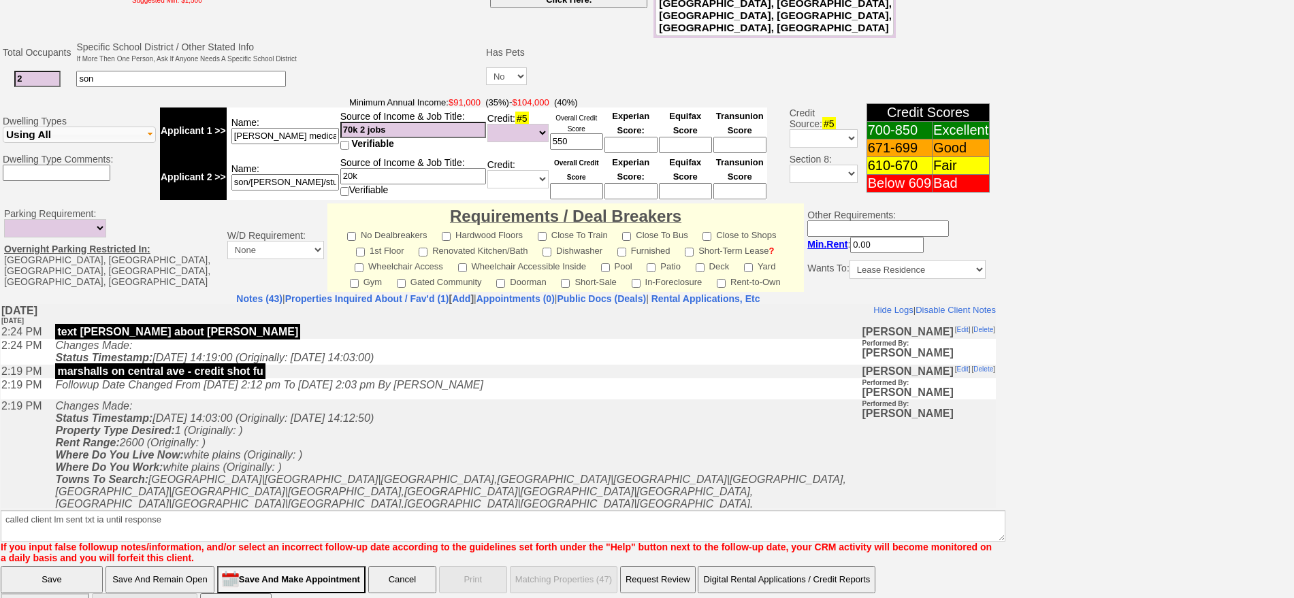
click at [62, 566] on input "Save" at bounding box center [52, 579] width 102 height 27
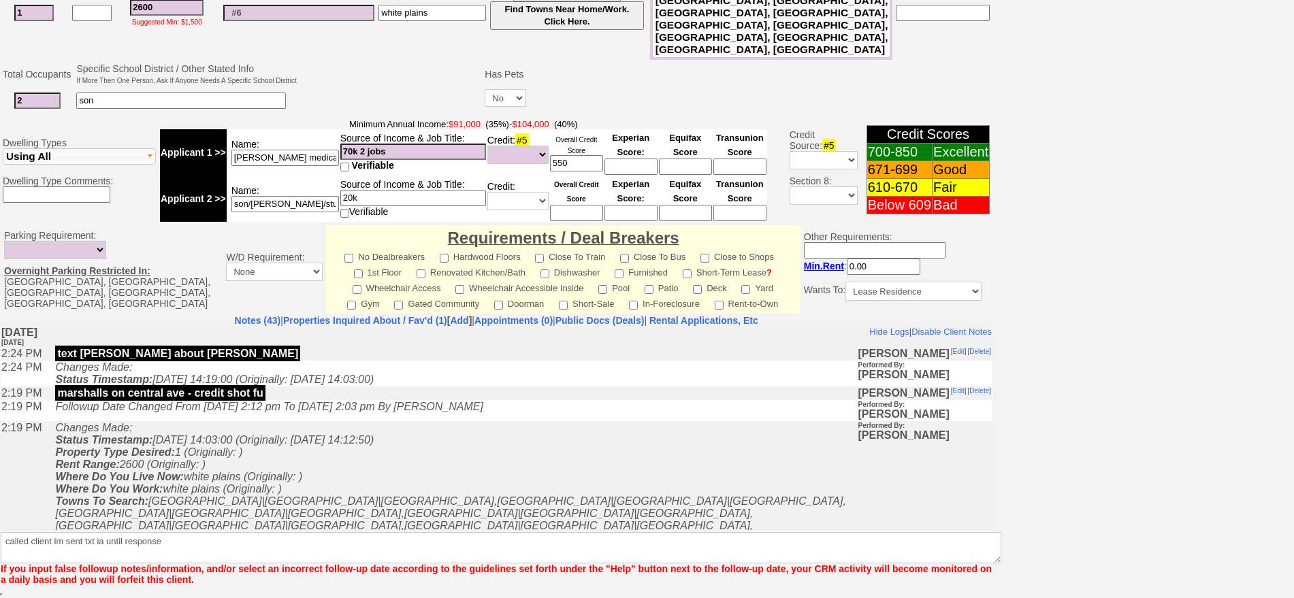
scroll to position [332, 0]
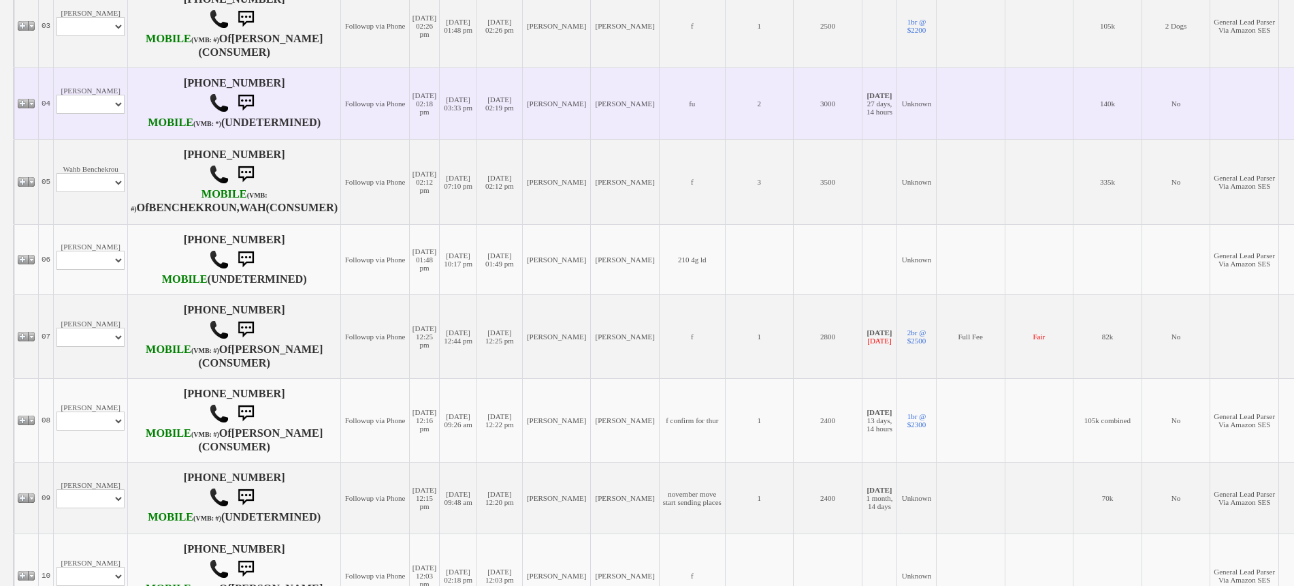
scroll to position [596, 0]
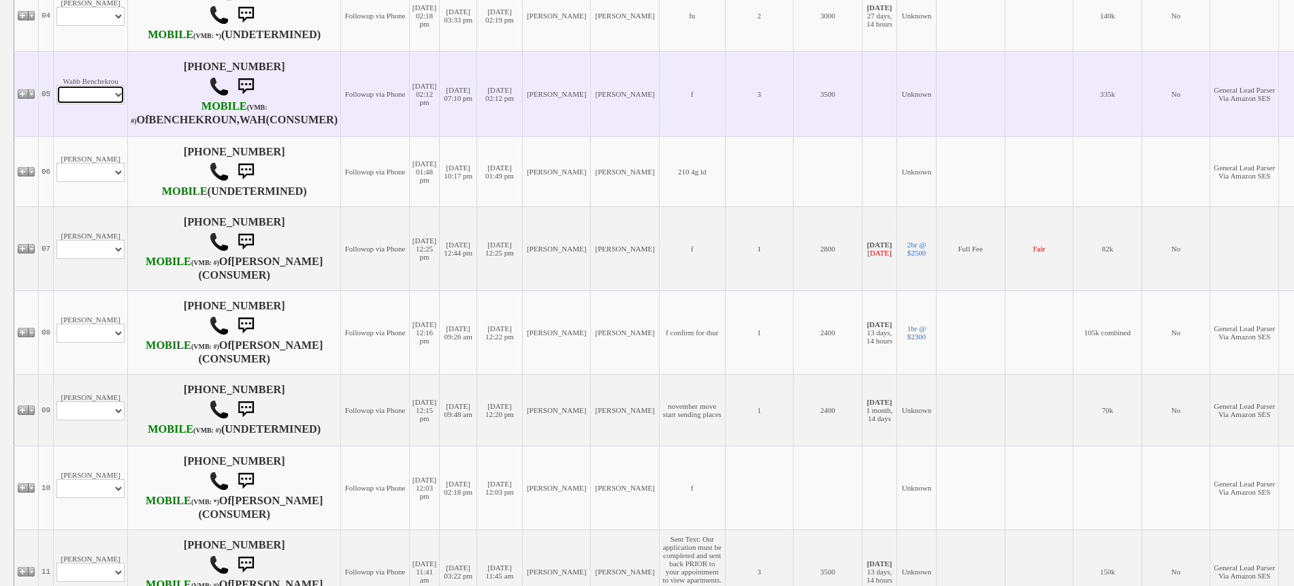
click select "Profile Edit Print Email Externally (Will Not Be Tracked In CRM) Closed Deals"
select select "ChangeURL,/crm/custom/edit_client_form.php?redirect=%2Fcrm%2Fclients.php&id=141…"
click select "Profile Edit Print Email Externally (Will Not Be Tracked In CRM) Closed Deals"
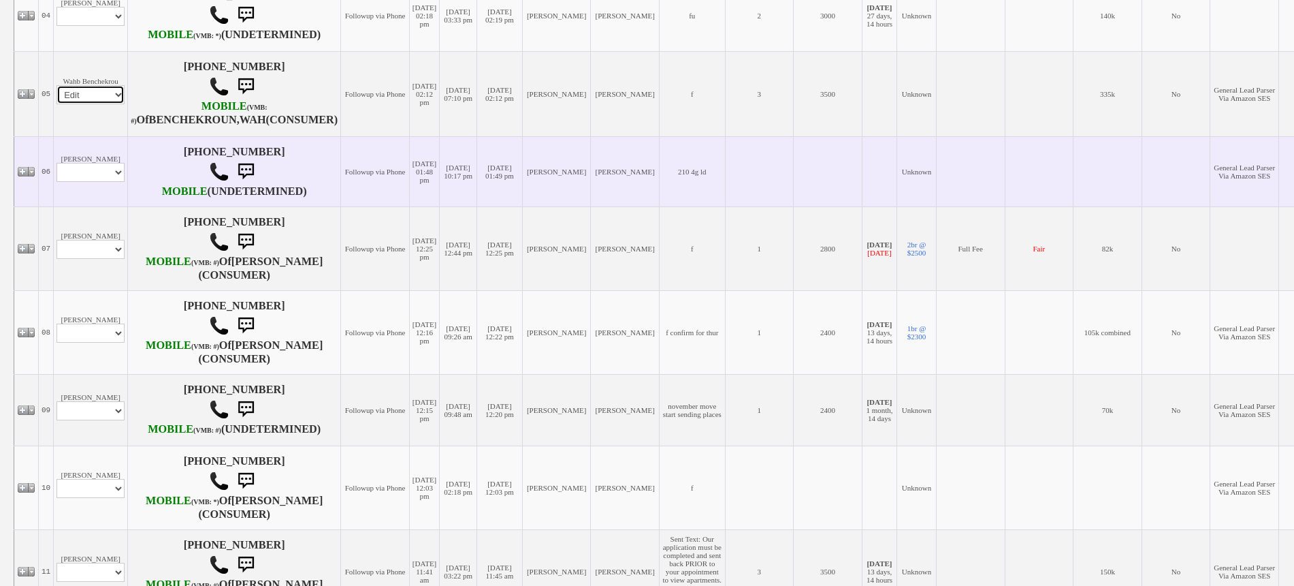
select select
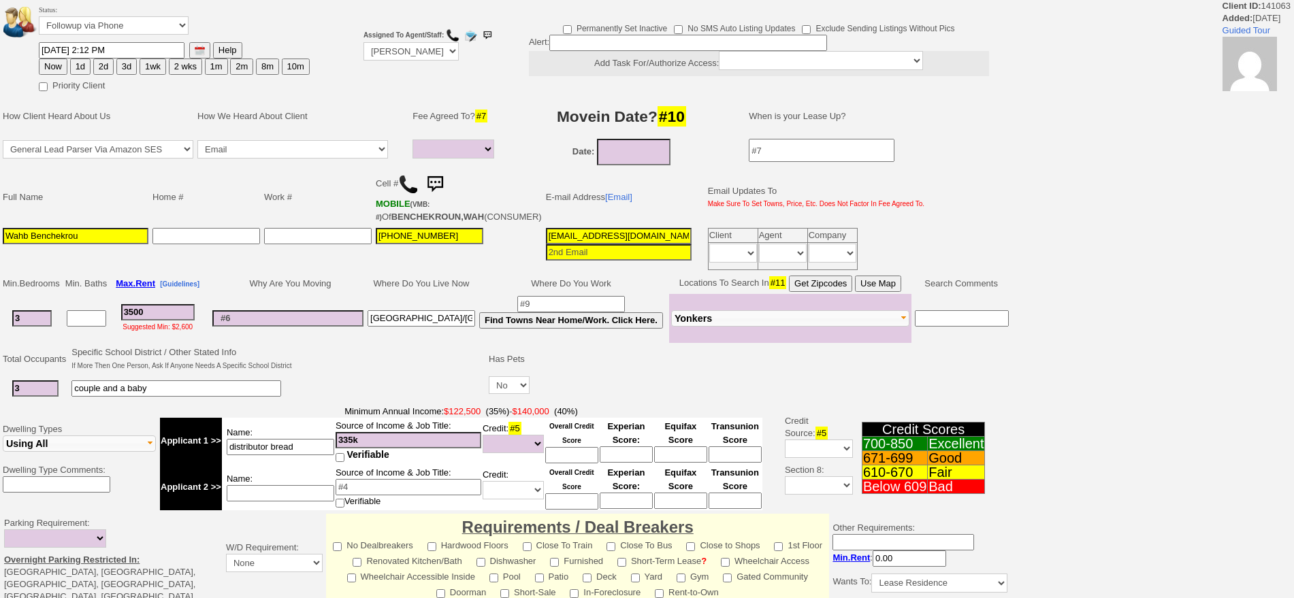
select select
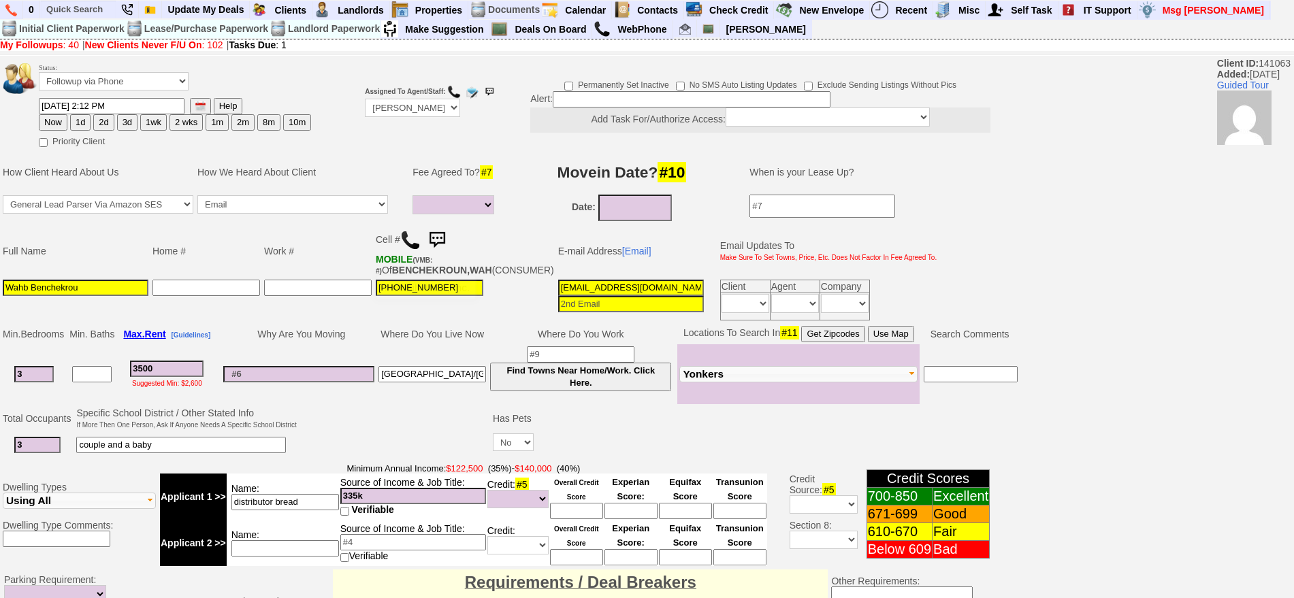
click at [413, 240] on img at bounding box center [410, 240] width 20 height 20
click at [82, 116] on button "1d" at bounding box center [80, 122] width 20 height 16
type input "09/18/2025 09:30 AM"
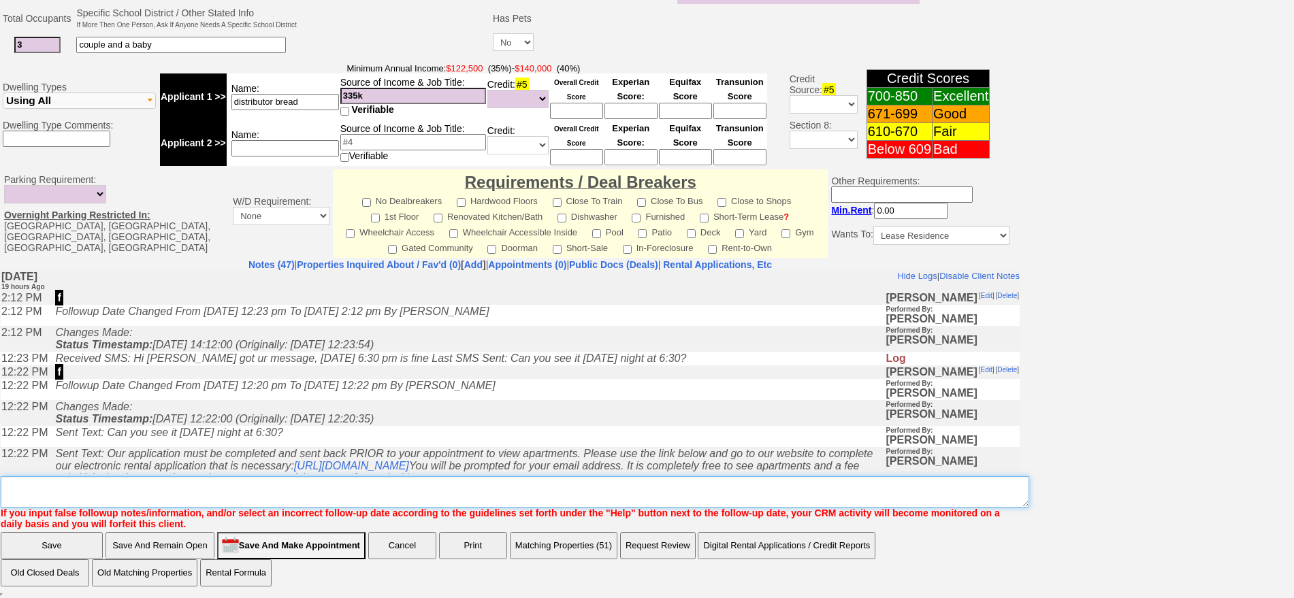
click at [616, 498] on textarea "Insert New Note Here" at bounding box center [515, 492] width 1029 height 31
type textarea "f"
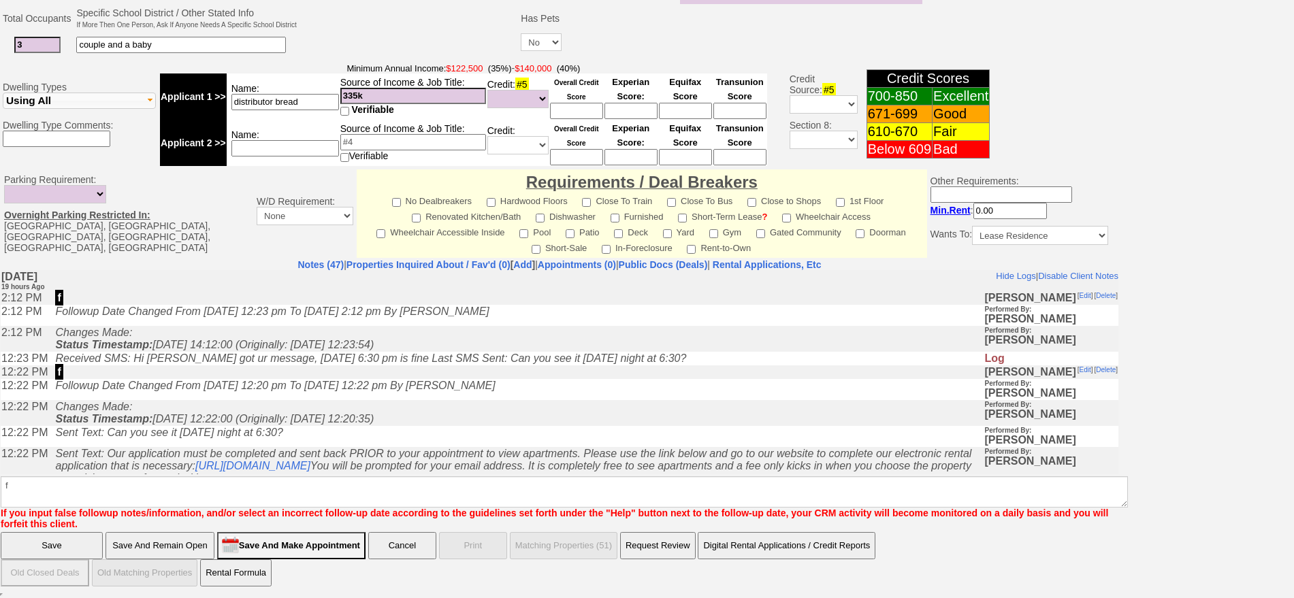
scroll to position [343, 0]
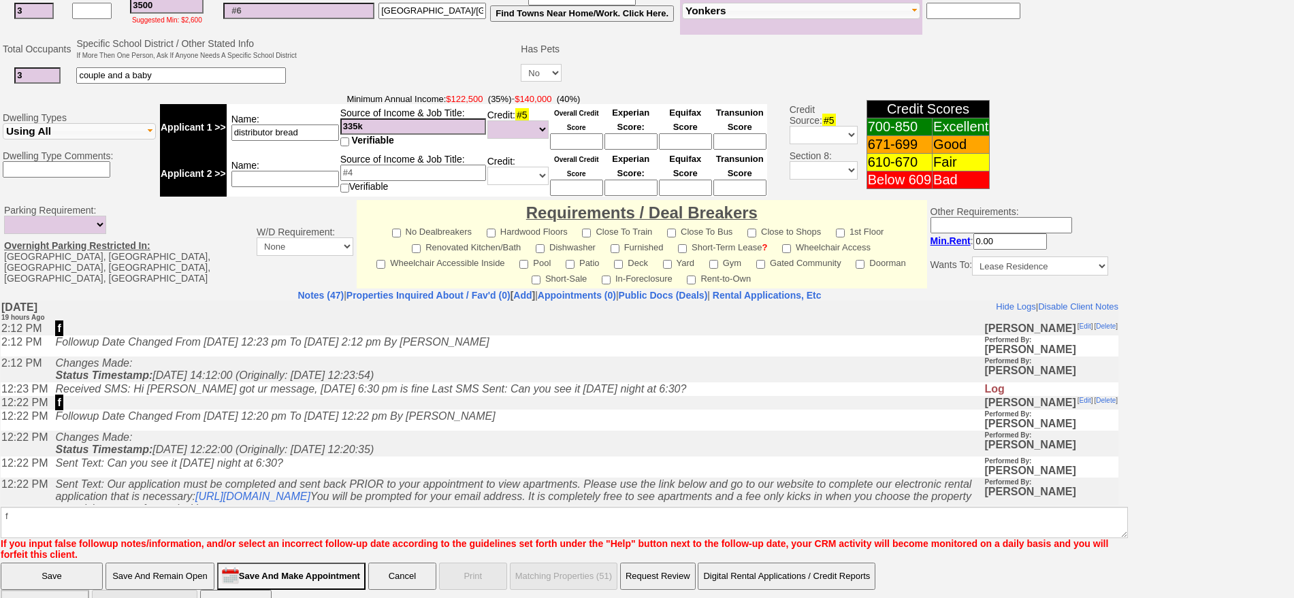
click input "Save" at bounding box center [52, 576] width 102 height 27
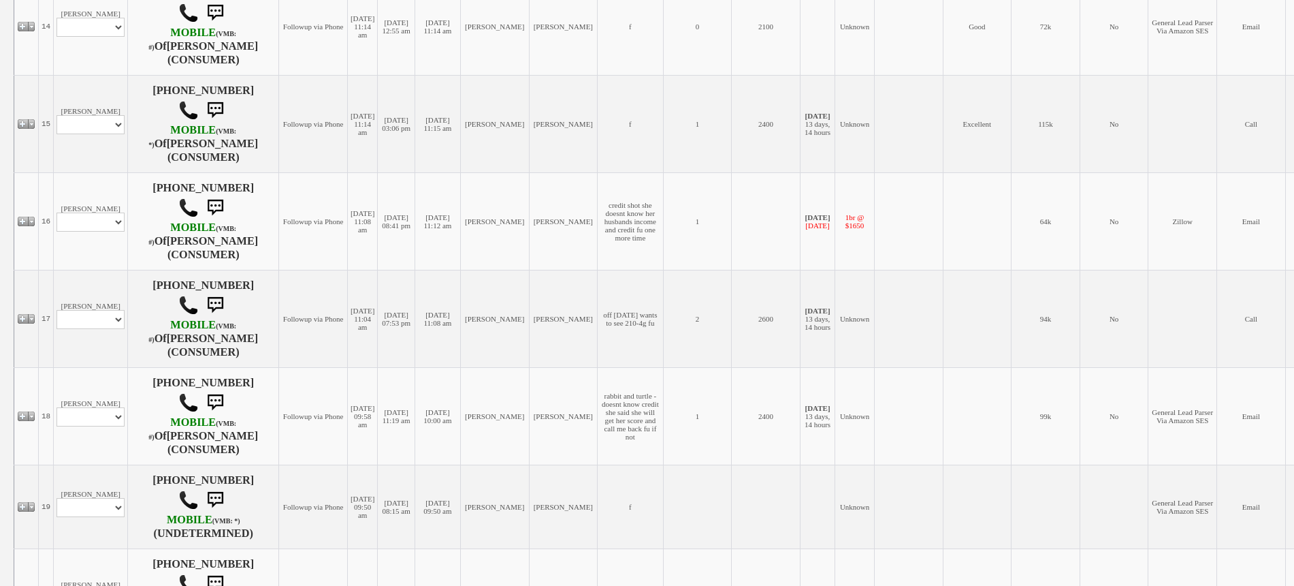
scroll to position [1532, 0]
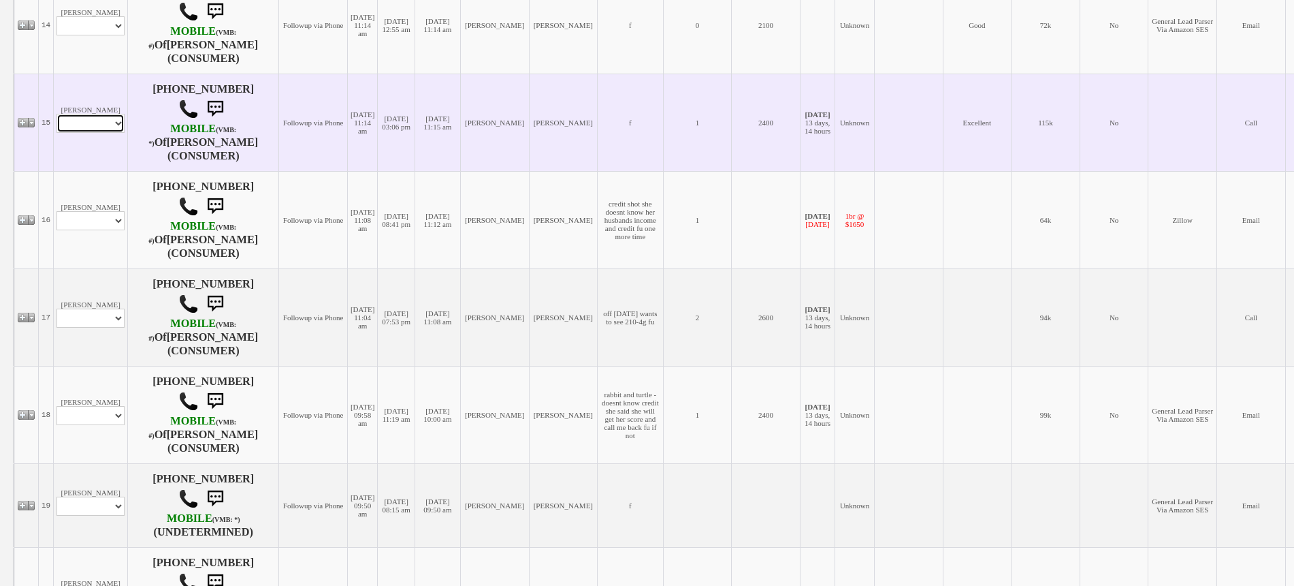
click at [91, 133] on select "Profile Edit Print Email Externally (Will Not Be Tracked In CRM) Closed Deals" at bounding box center [91, 123] width 68 height 19
select select "ChangeURL,/crm/custom/edit_client_form.php?redirect=%2Fcrm%2Fclients.php&id=167…"
click at [57, 133] on select "Profile Edit Print Email Externally (Will Not Be Tracked In CRM) Closed Deals" at bounding box center [91, 123] width 68 height 19
select select
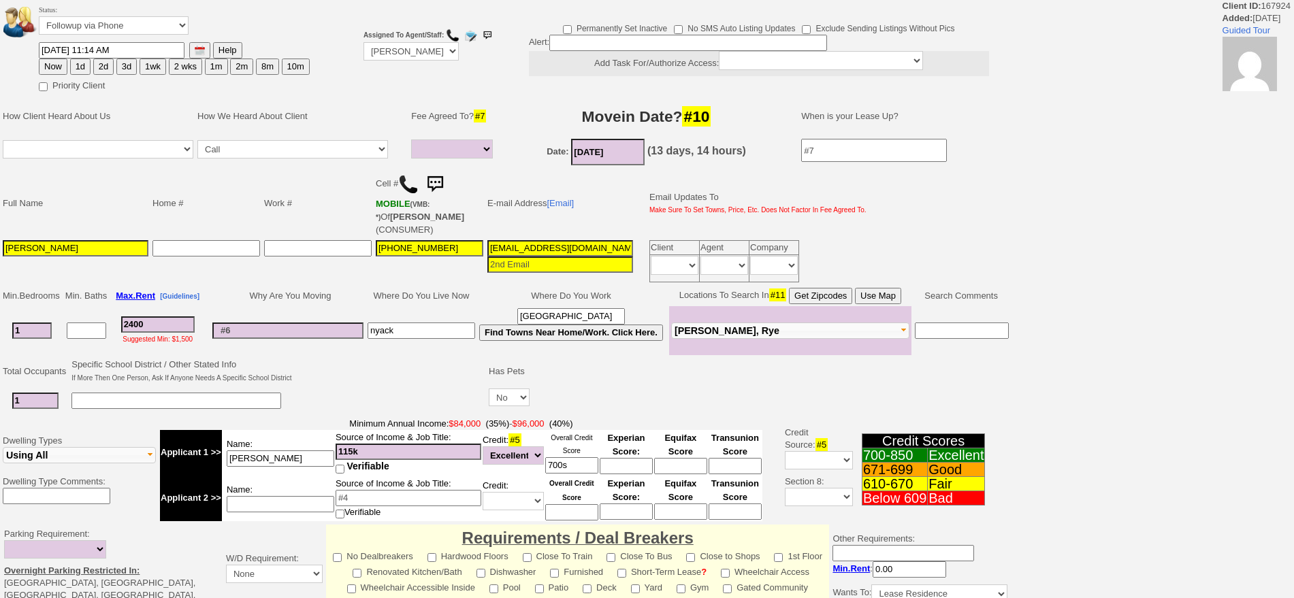
select select
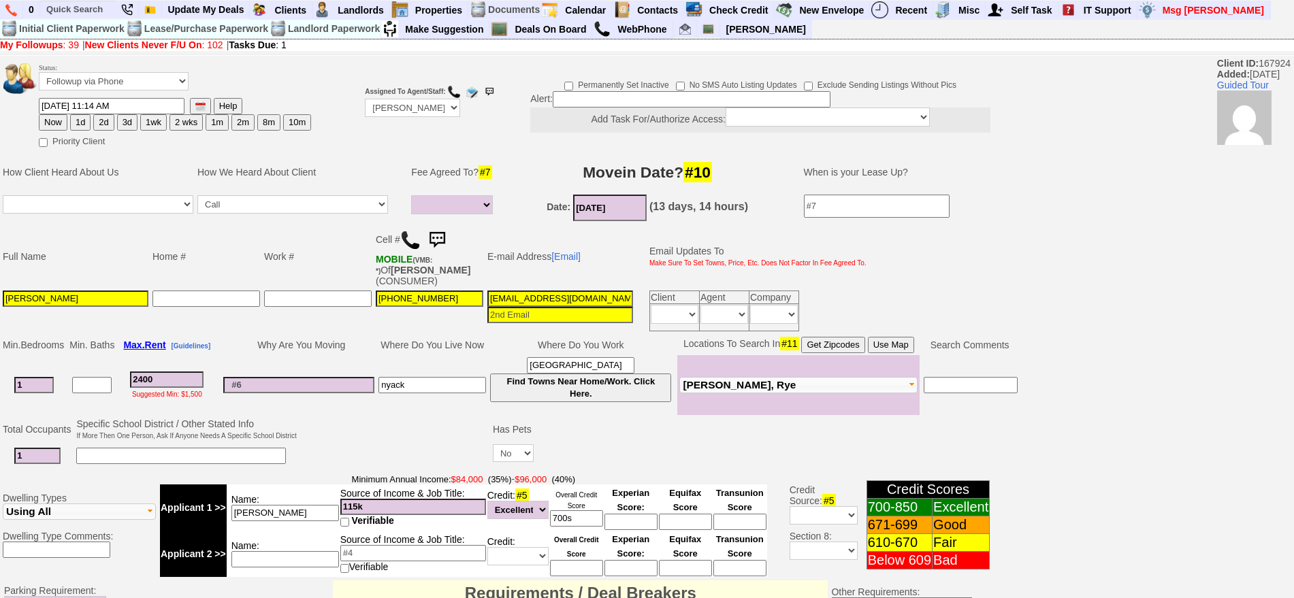
click at [408, 234] on img at bounding box center [410, 240] width 20 height 20
click at [494, 153] on td "Fee Agreed To? #7" at bounding box center [454, 172] width 90 height 41
click at [437, 234] on img at bounding box center [437, 240] width 27 height 27
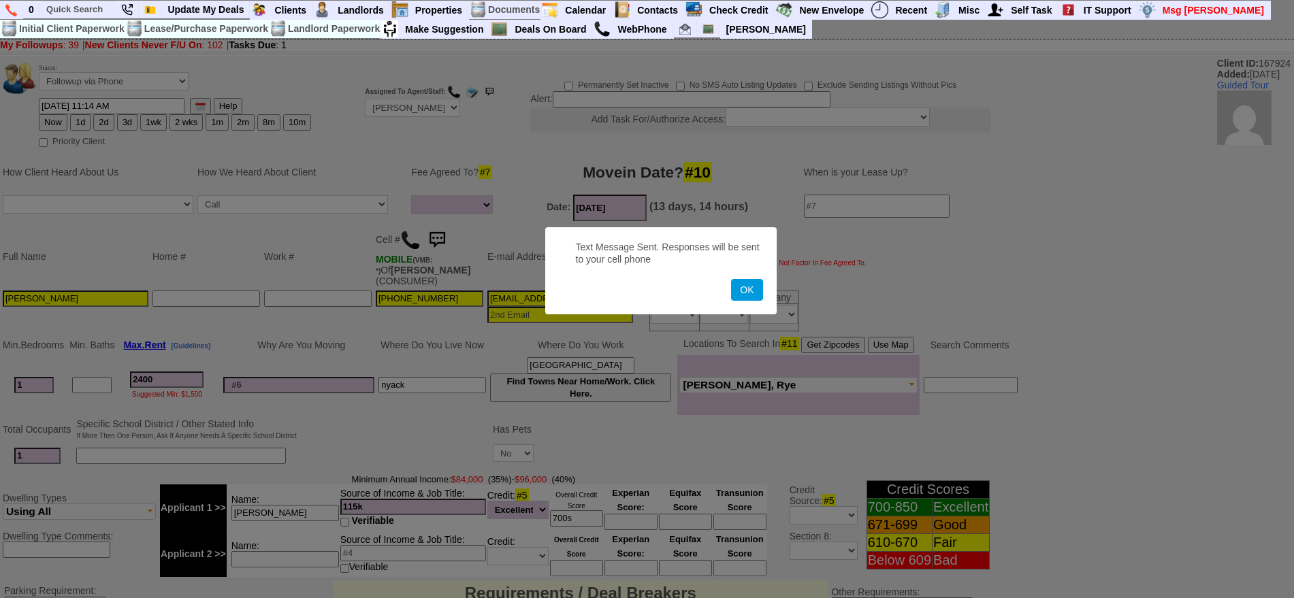
click at [731, 279] on button "OK" at bounding box center [746, 290] width 31 height 22
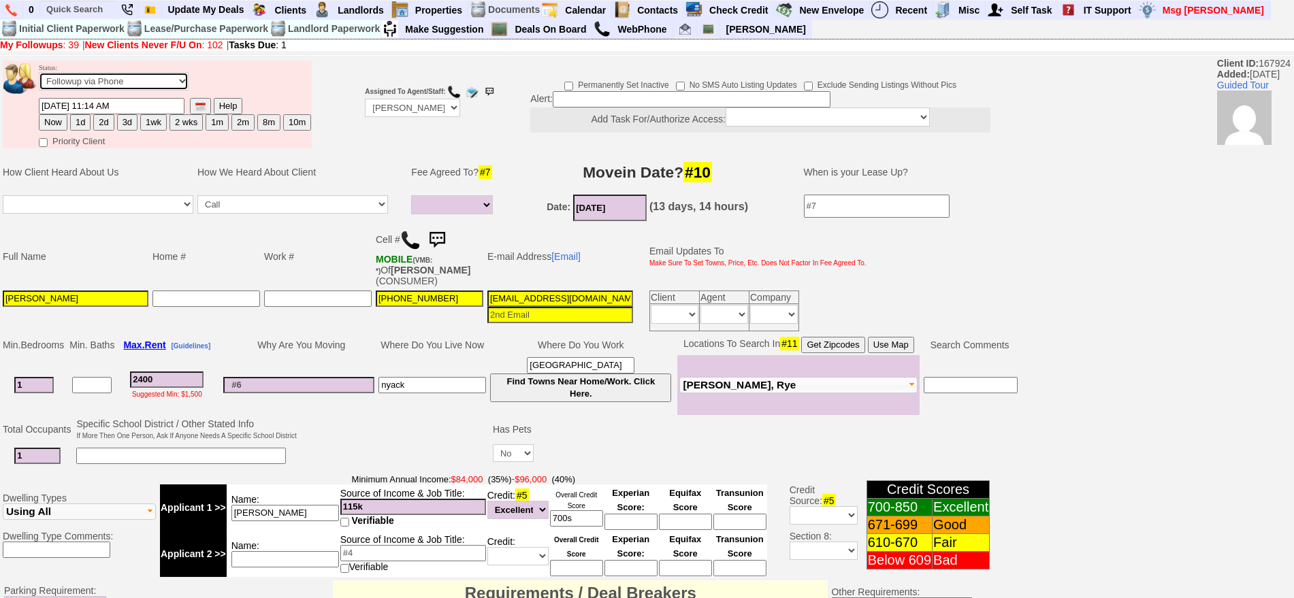
drag, startPoint x: 141, startPoint y: 82, endPoint x: 133, endPoint y: 86, distance: 8.5
click at [140, 82] on select "Followup via Phone Followup via Email Followup When Section 8 Property Found De…" at bounding box center [114, 81] width 150 height 18
select select "Inactive"
click at [39, 77] on select "Followup via Phone Followup via Email Followup When Section 8 Property Found De…" at bounding box center [114, 81] width 150 height 18
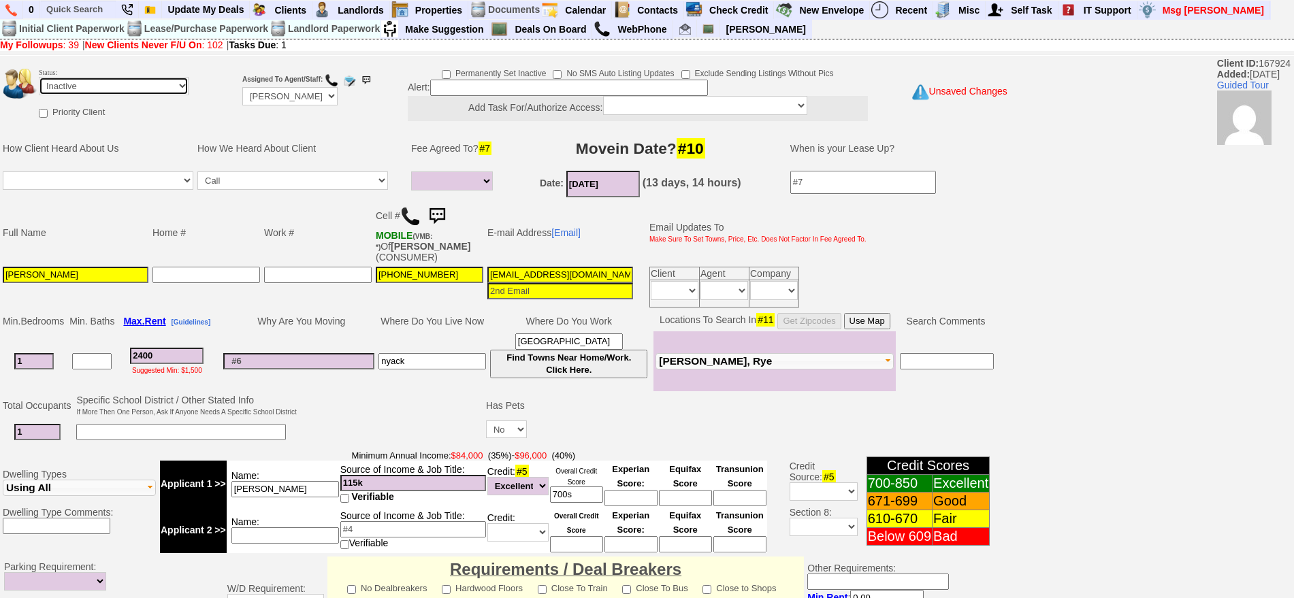
scroll to position [387, 0]
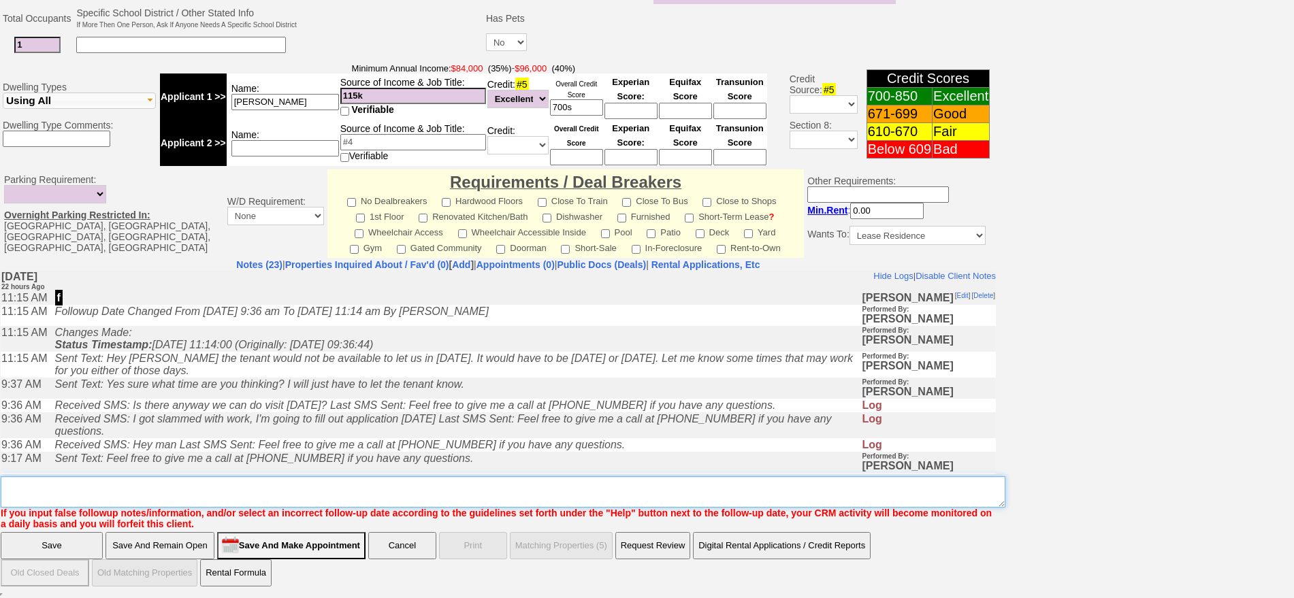
click at [502, 488] on textarea "Insert New Note Here" at bounding box center [503, 492] width 1005 height 31
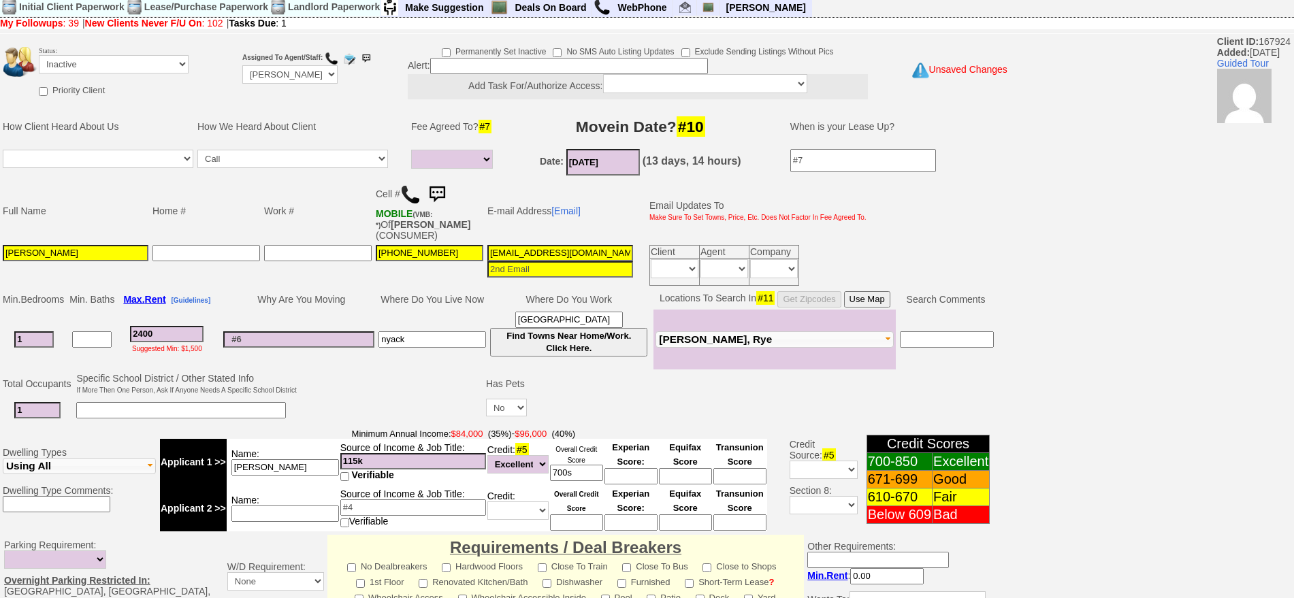
scroll to position [0, 0]
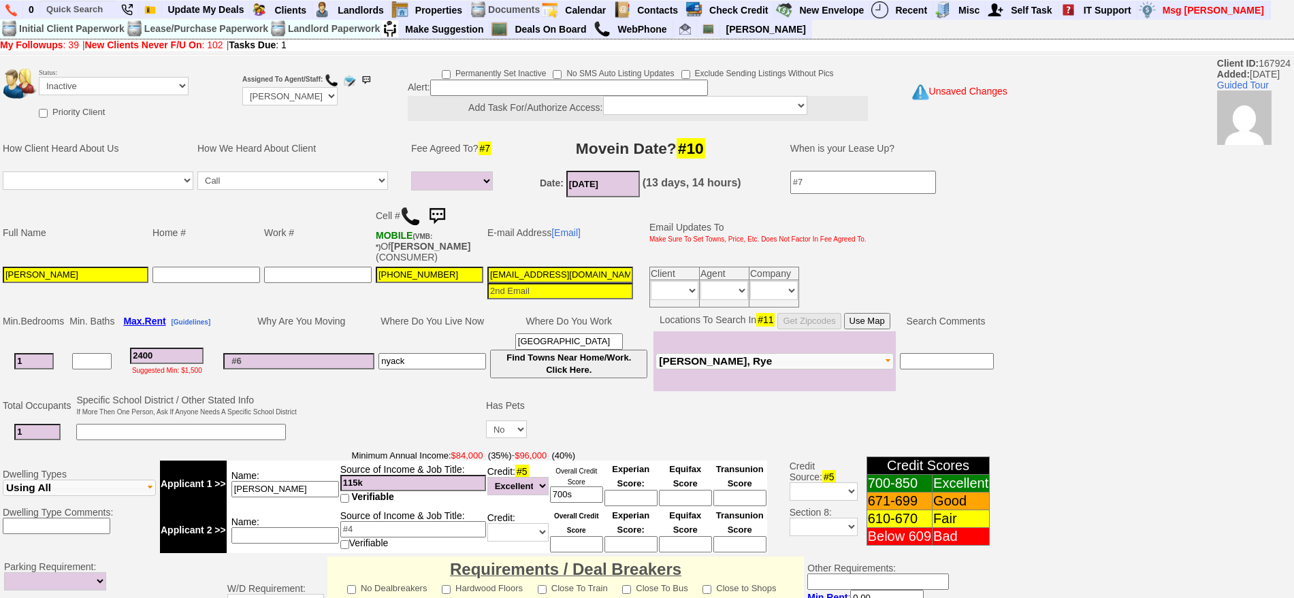
type textarea "called client lm sent txt ia until response"
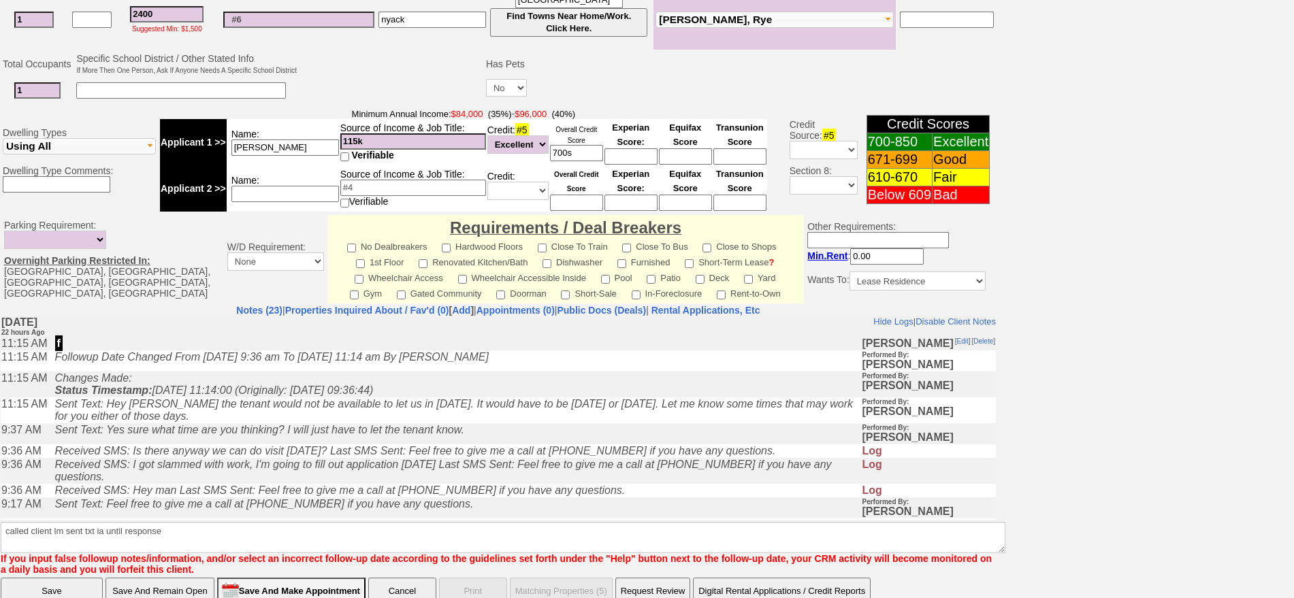
click input "Save" at bounding box center [52, 591] width 102 height 27
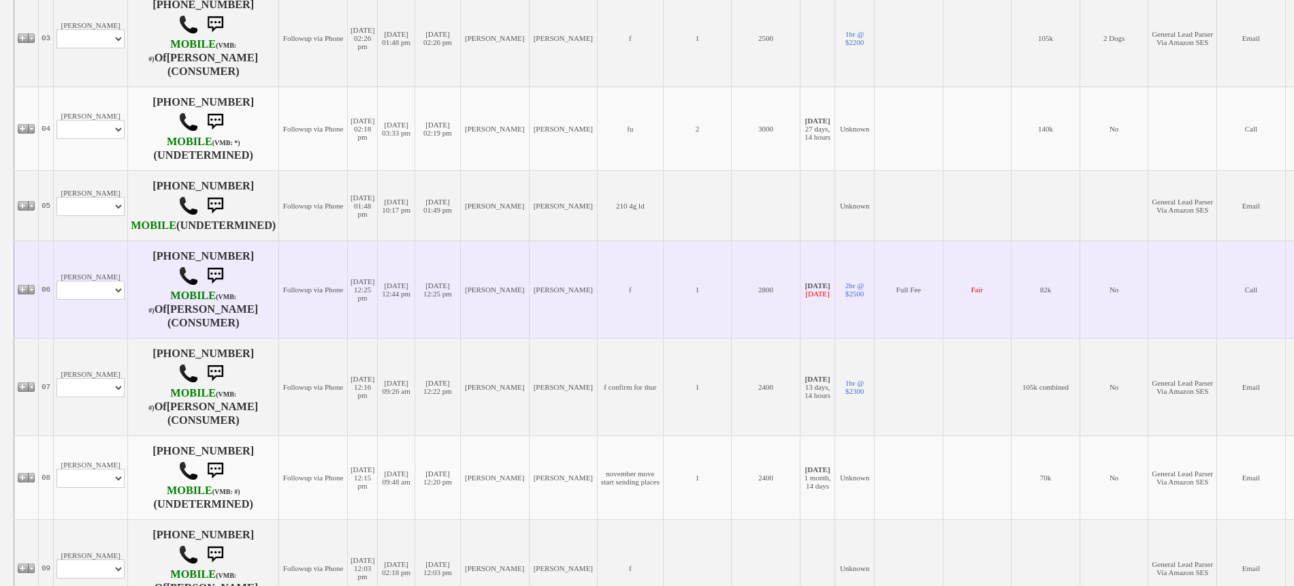
scroll to position [596, 0]
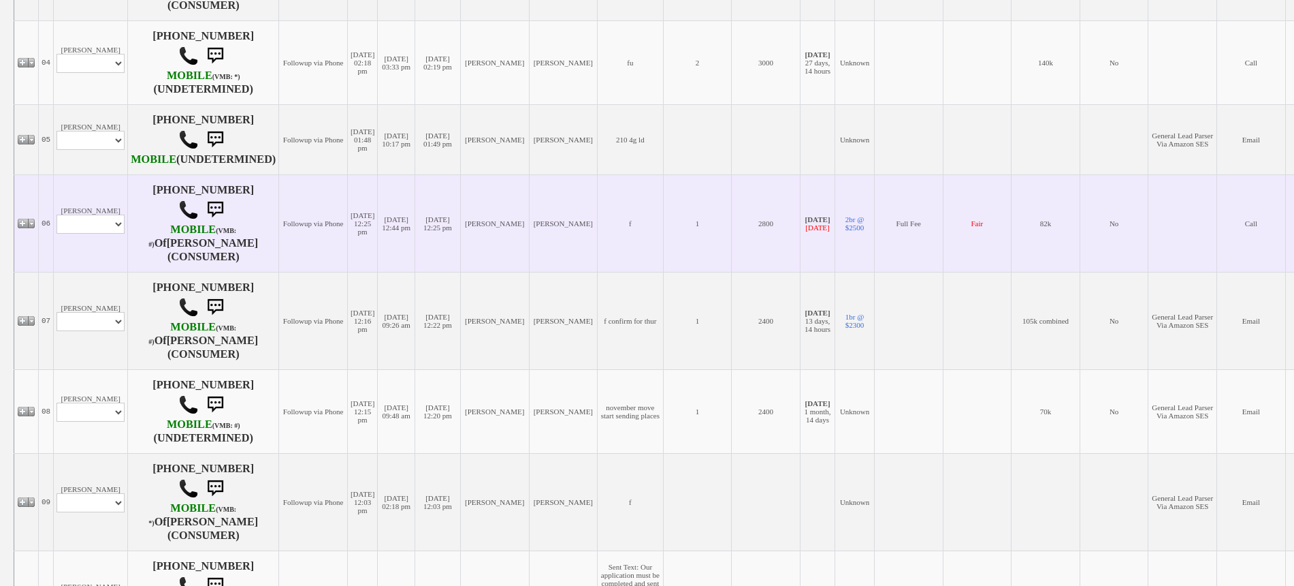
click at [82, 203] on td "[PERSON_NAME] Profile Edit Print Email Externally (Will Not Be Tracked In CRM) …" at bounding box center [91, 222] width 74 height 97
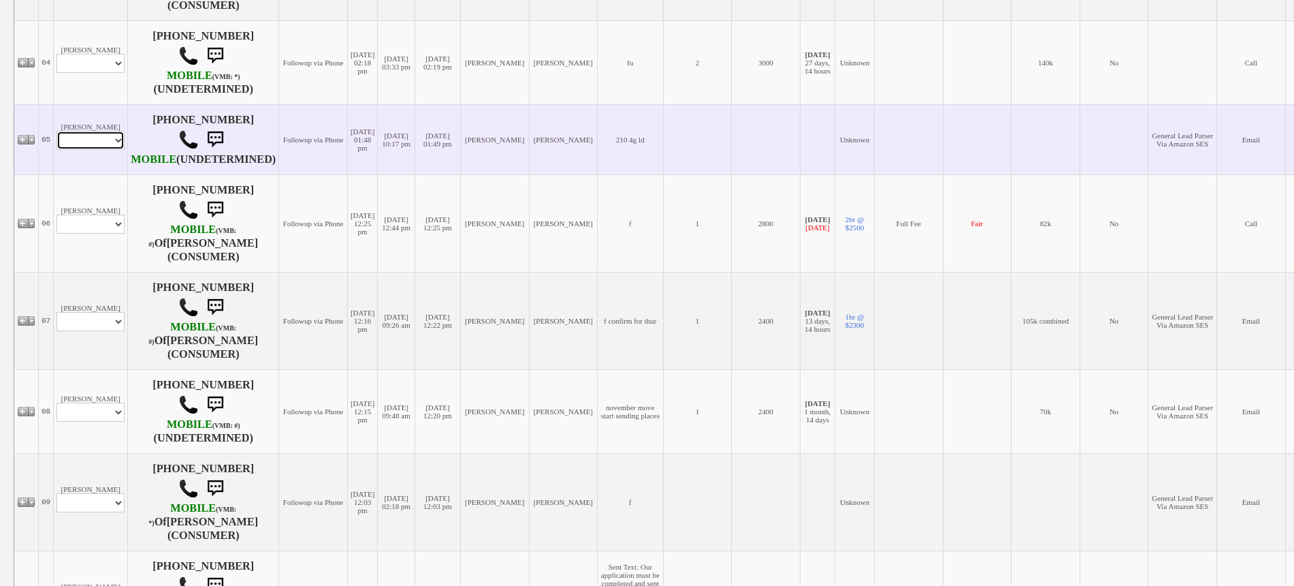
click at [93, 150] on select "Profile Edit Print Email Externally (Will Not Be Tracked In CRM) Closed Deals" at bounding box center [91, 140] width 68 height 19
select select "ChangeURL,/crm/custom/edit_client_form.php?redirect=%2Fcrm%2Fclients.php&id=145…"
click at [57, 145] on select "Profile Edit Print Email Externally (Will Not Be Tracked In CRM) Closed Deals" at bounding box center [91, 140] width 68 height 19
select select
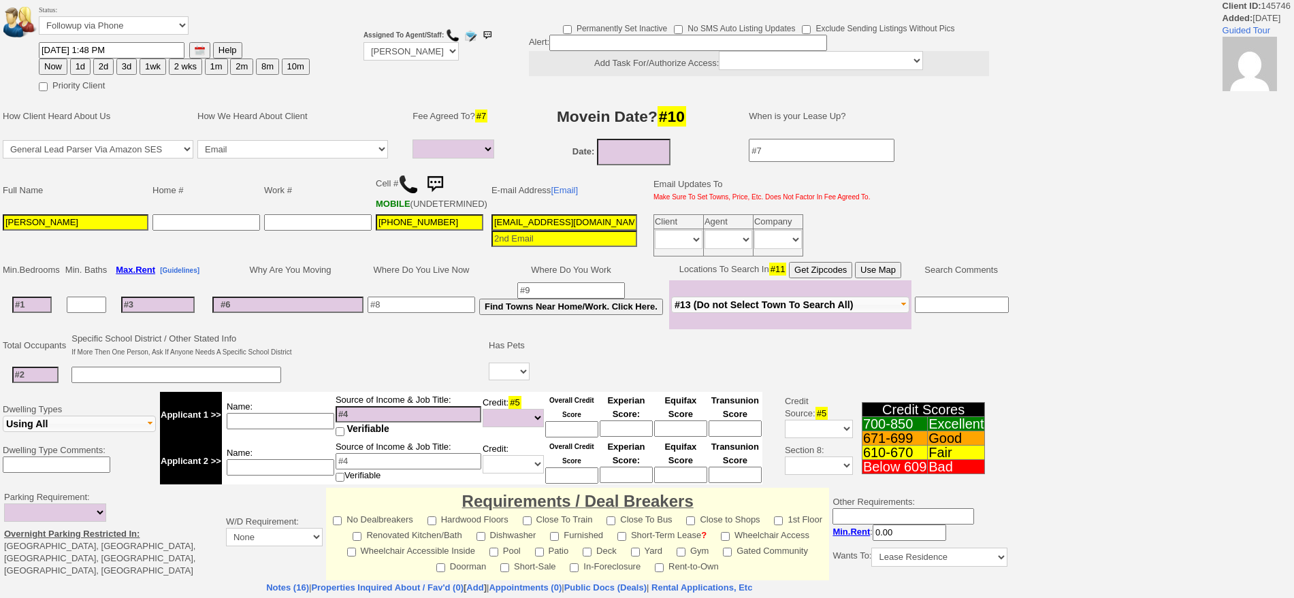
select select
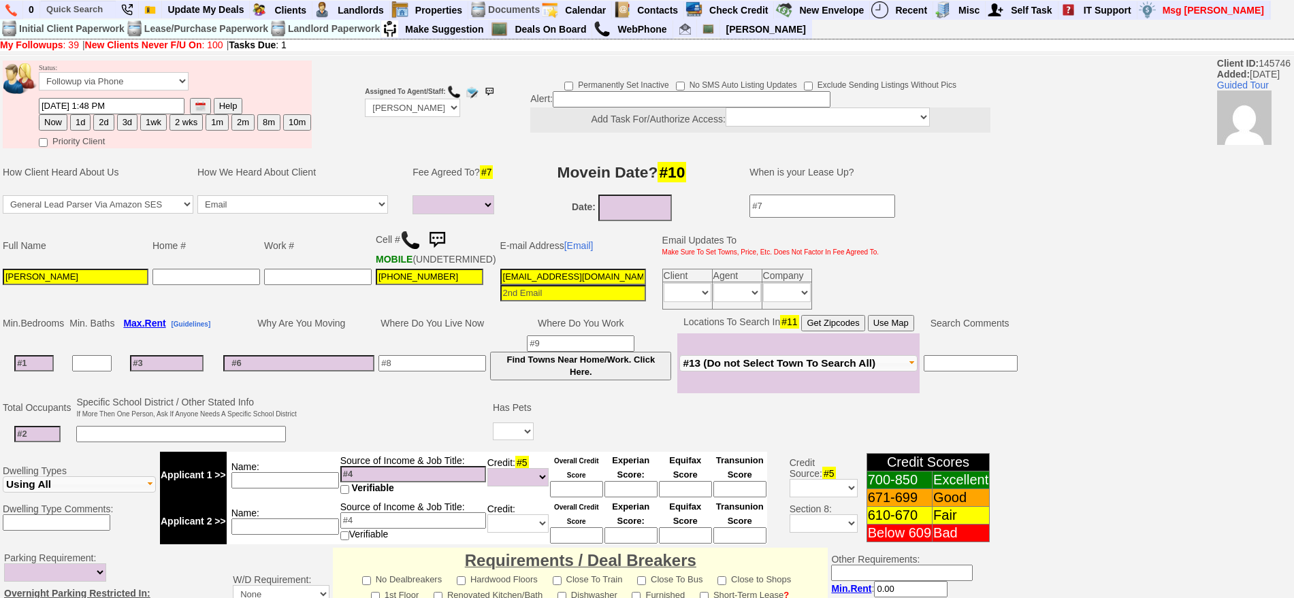
click at [410, 237] on img at bounding box center [410, 240] width 20 height 20
click at [575, 251] on link "[Email]" at bounding box center [578, 245] width 29 height 11
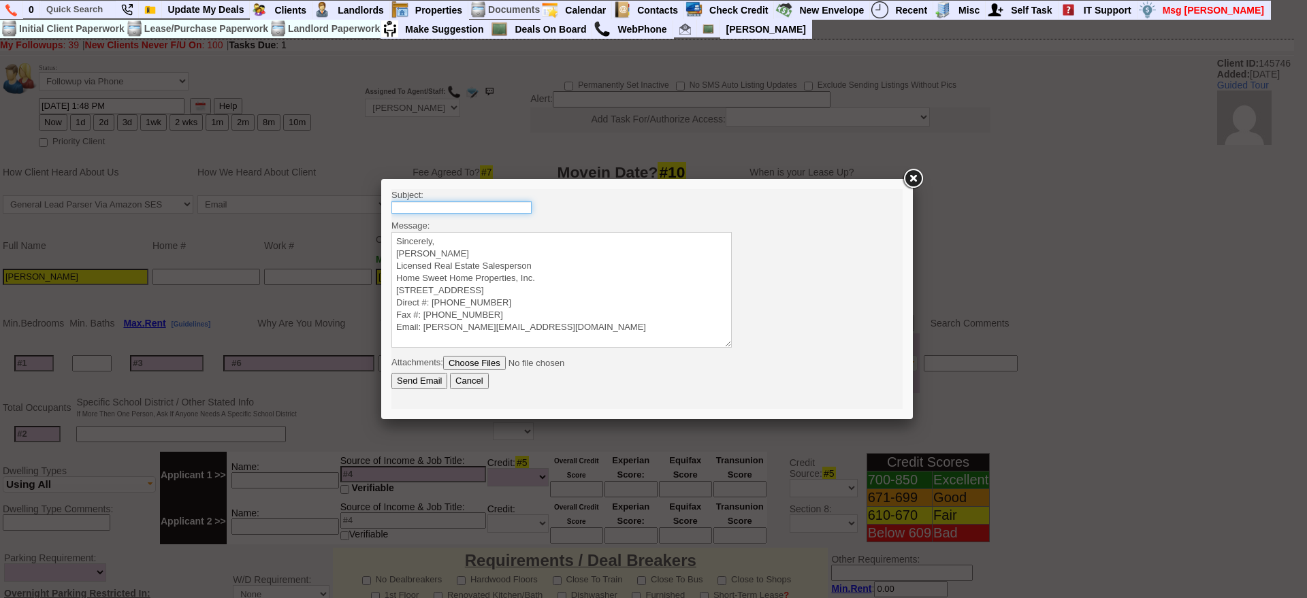
click at [494, 210] on input "text" at bounding box center [462, 208] width 140 height 12
type input "210 Pelham Rd #4G - 2 Bedroom Co-op For Rent"
drag, startPoint x: 501, startPoint y: 209, endPoint x: 532, endPoint y: 209, distance: 30.6
click at [532, 209] on body "Subject: 210 Pelham Rd #4G - 2 Bedroom Co-op For Rent Message: Sincerely, Jorge…" at bounding box center [647, 299] width 511 height 220
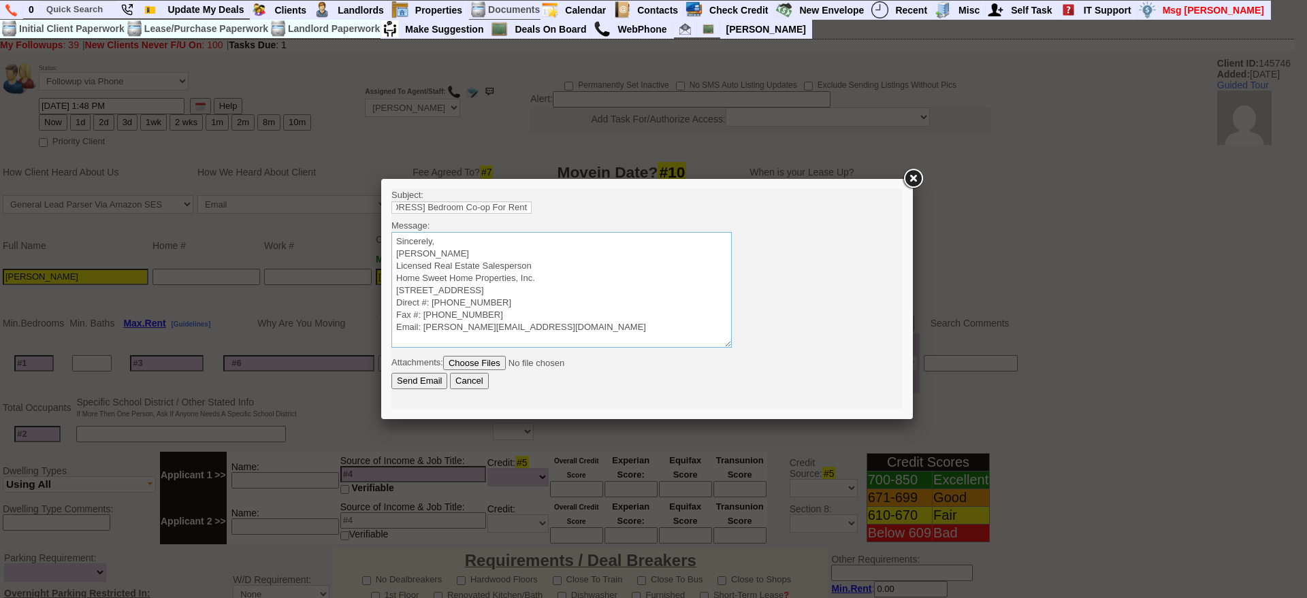
click at [516, 241] on textarea "Sincerely, Jorge Guerrero Licensed Real Estate Salesperson Home Sweet Home Prop…" at bounding box center [562, 290] width 340 height 116
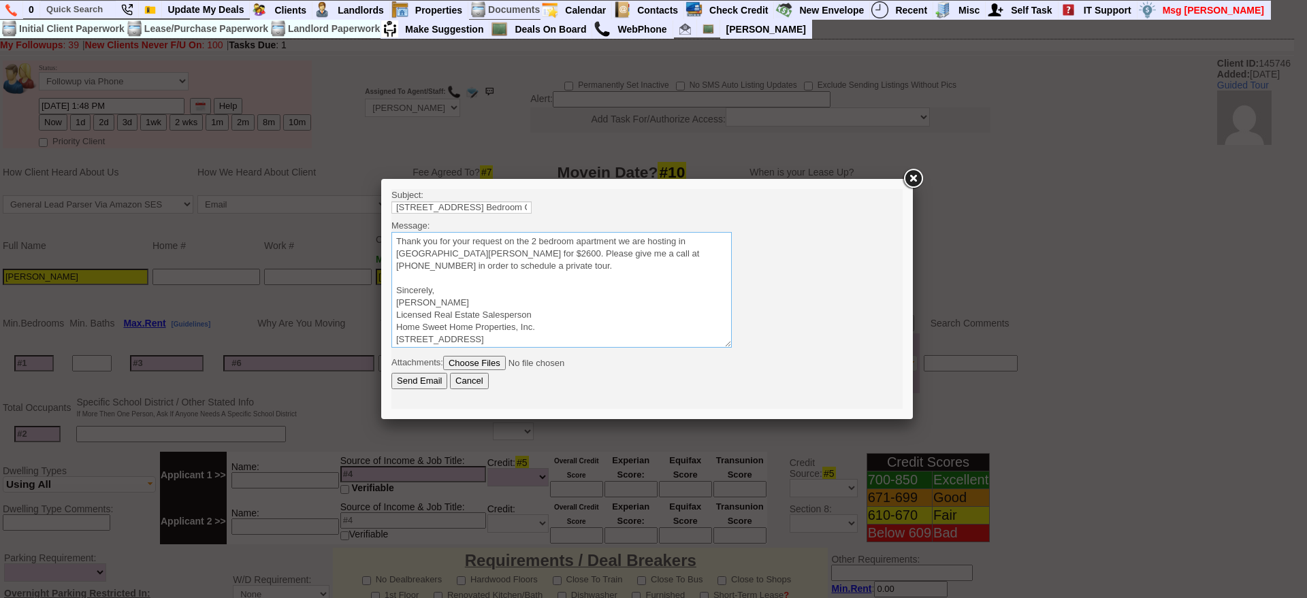
drag, startPoint x: 484, startPoint y: 262, endPoint x: 675, endPoint y: 402, distance: 236.3
click at [392, 212] on html "Subject: 210 Pelham Rd #4G - 2 Bedroom Co-op For Rent Message: Sincerely, Jorge…" at bounding box center [647, 299] width 511 height 220
type textarea "Thank you for your request on the 2 bedroom apartment we are hosting in New Roc…"
click at [429, 385] on input "Send Email" at bounding box center [420, 381] width 56 height 16
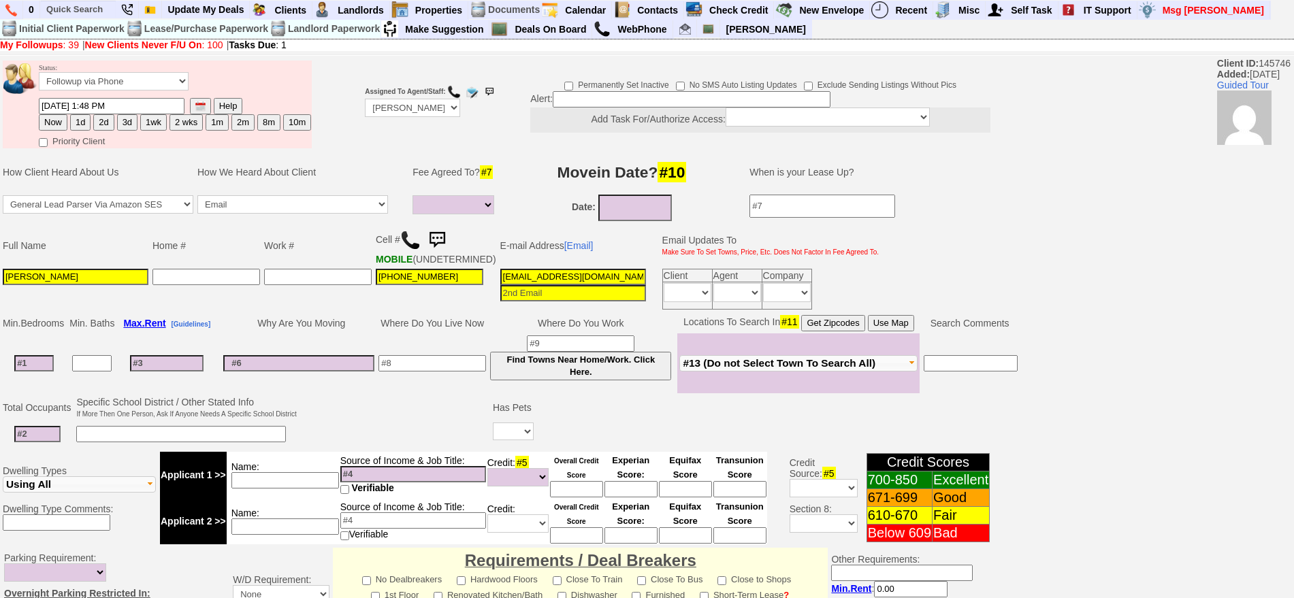
click at [441, 241] on img at bounding box center [437, 240] width 27 height 27
click at [424, 234] on link at bounding box center [437, 239] width 27 height 11
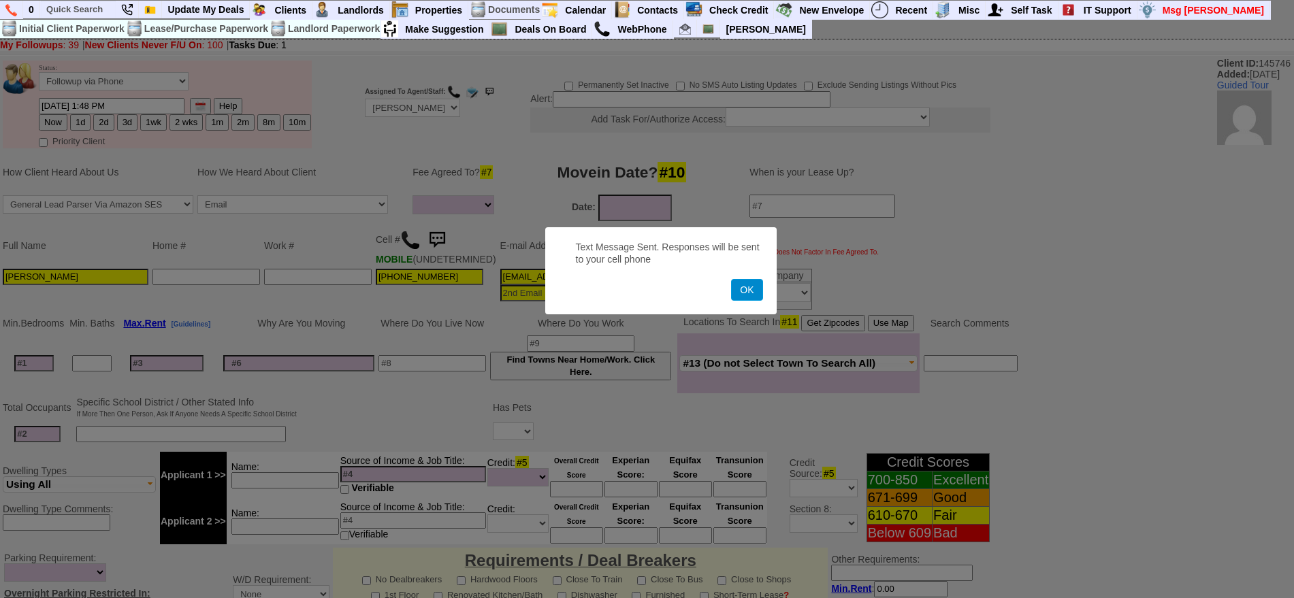
click at [754, 294] on button "OK" at bounding box center [746, 290] width 31 height 22
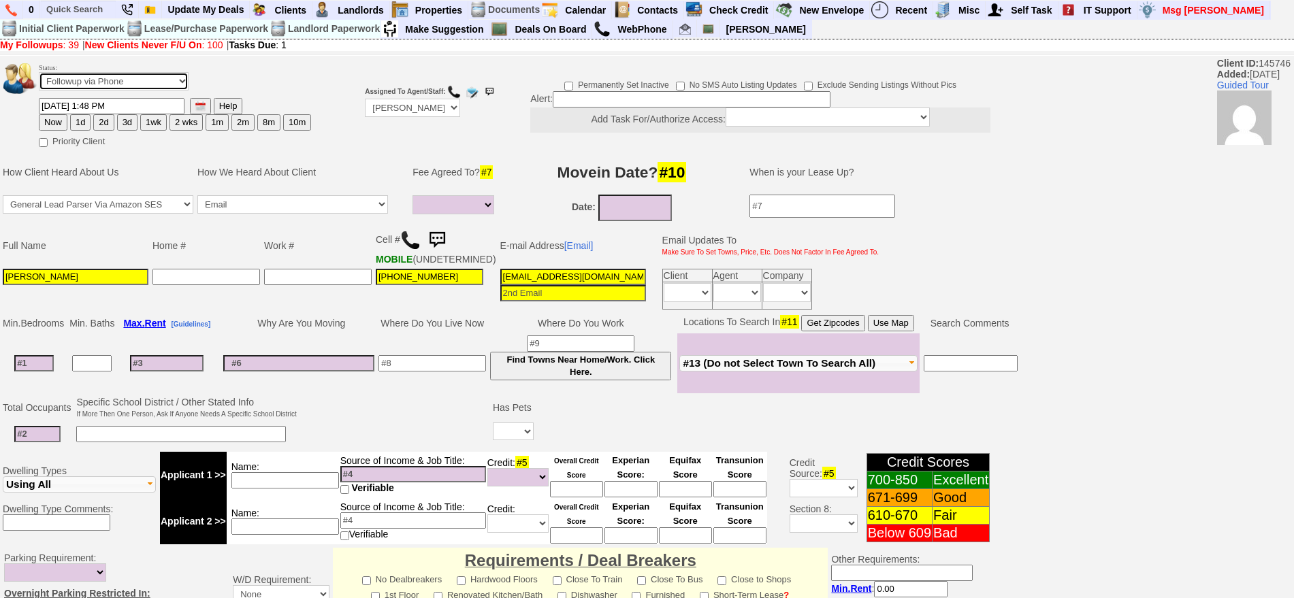
click at [102, 72] on select "Followup via Phone Followup via Email Followup When Section 8 Property Found De…" at bounding box center [114, 81] width 150 height 18
select select "Inactive"
click at [39, 77] on select "Followup via Phone Followup via Email Followup When Section 8 Property Found De…" at bounding box center [114, 81] width 150 height 18
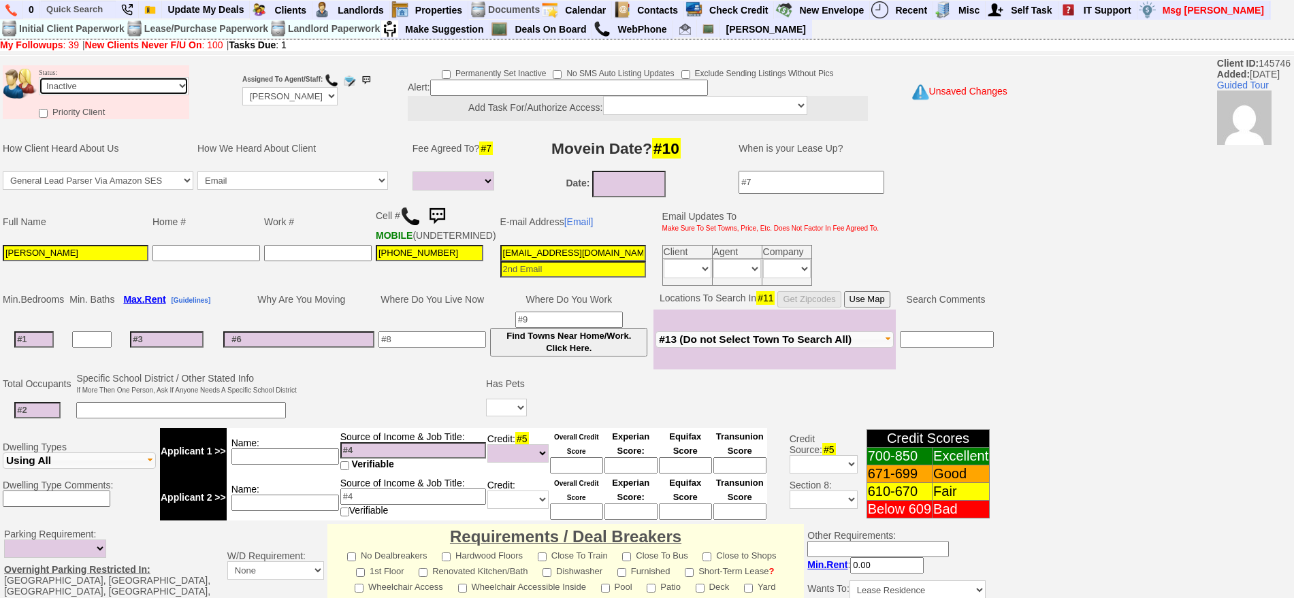
scroll to position [366, 0]
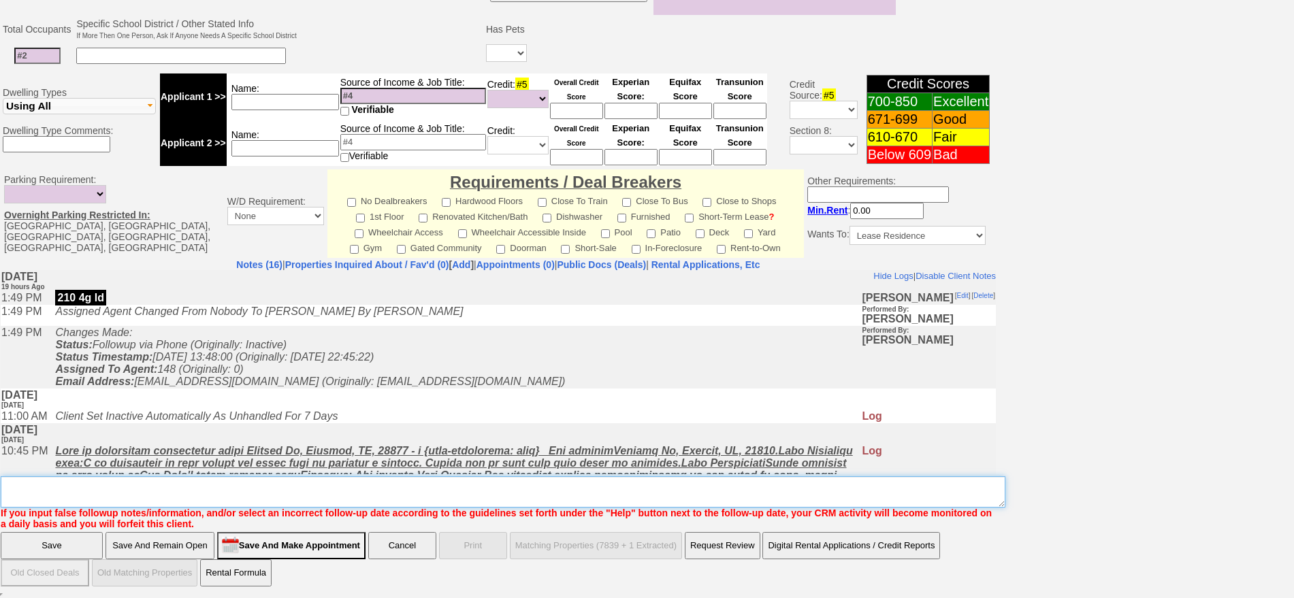
click at [715, 486] on textarea "Insert New Note Here" at bounding box center [503, 492] width 1005 height 31
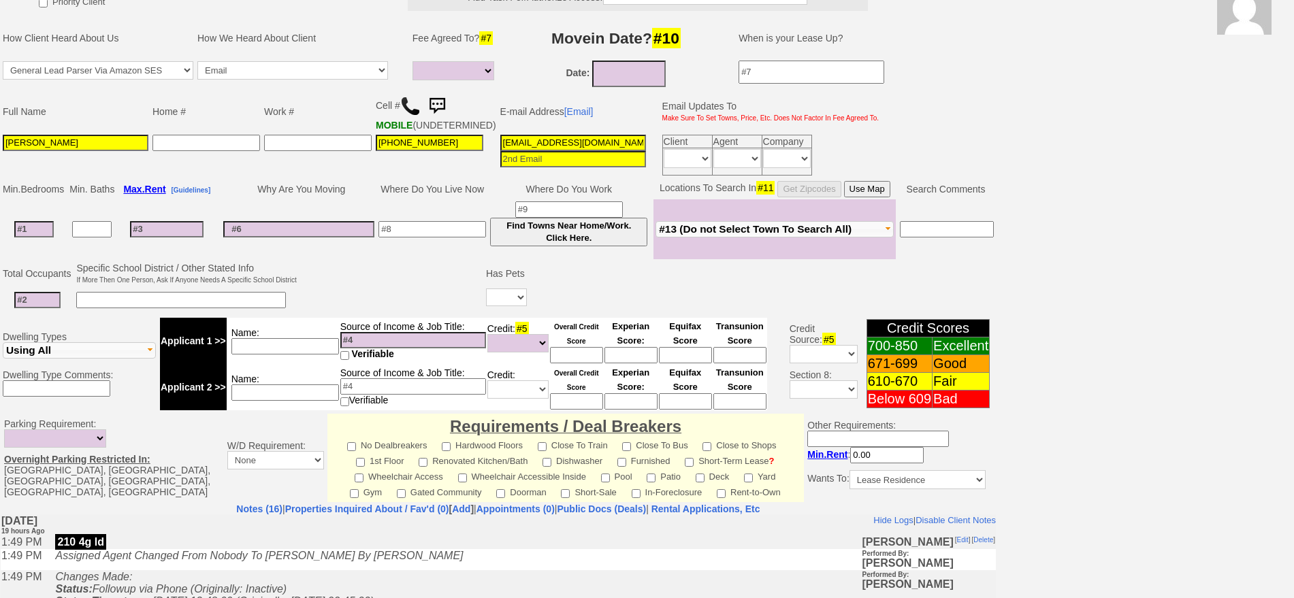
scroll to position [0, 0]
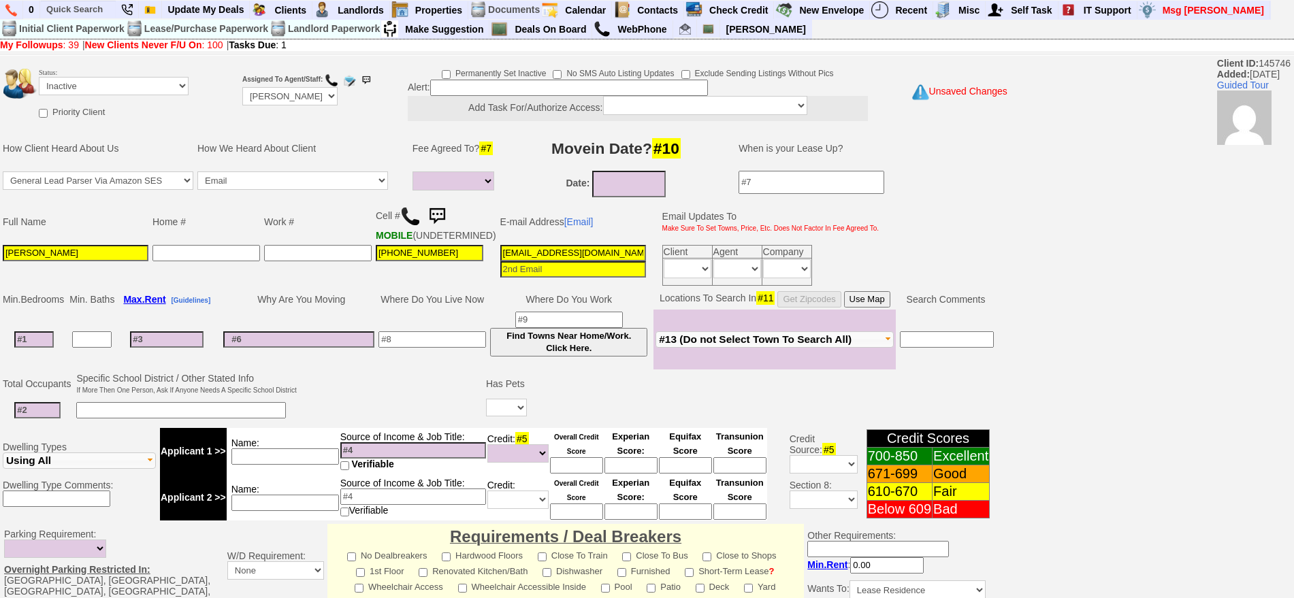
type textarea "called client lm sent txt and email ia until response"
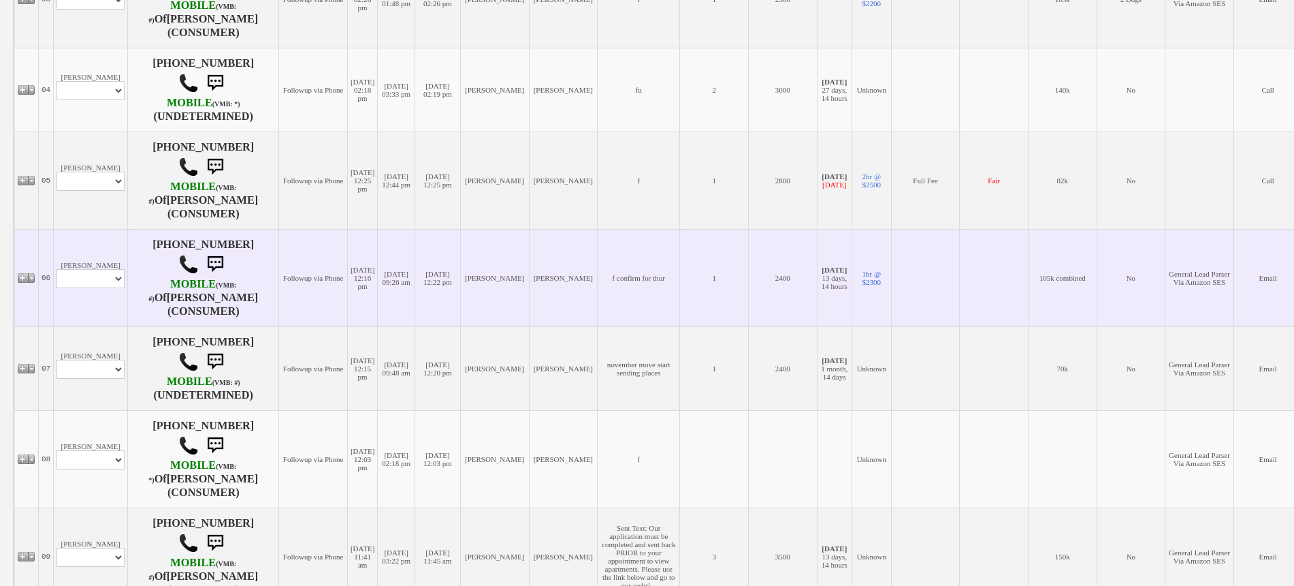
scroll to position [681, 0]
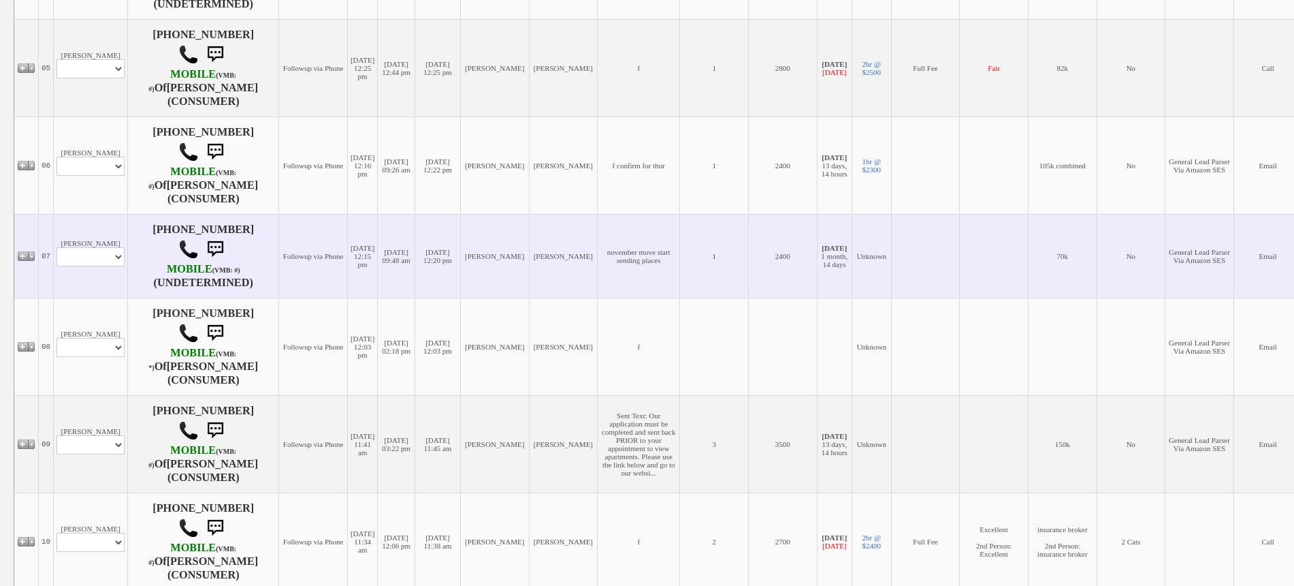
click at [89, 228] on td "[PERSON_NAME] Profile Edit Print Email Externally (Will Not Be Tracked In CRM) …" at bounding box center [91, 256] width 74 height 84
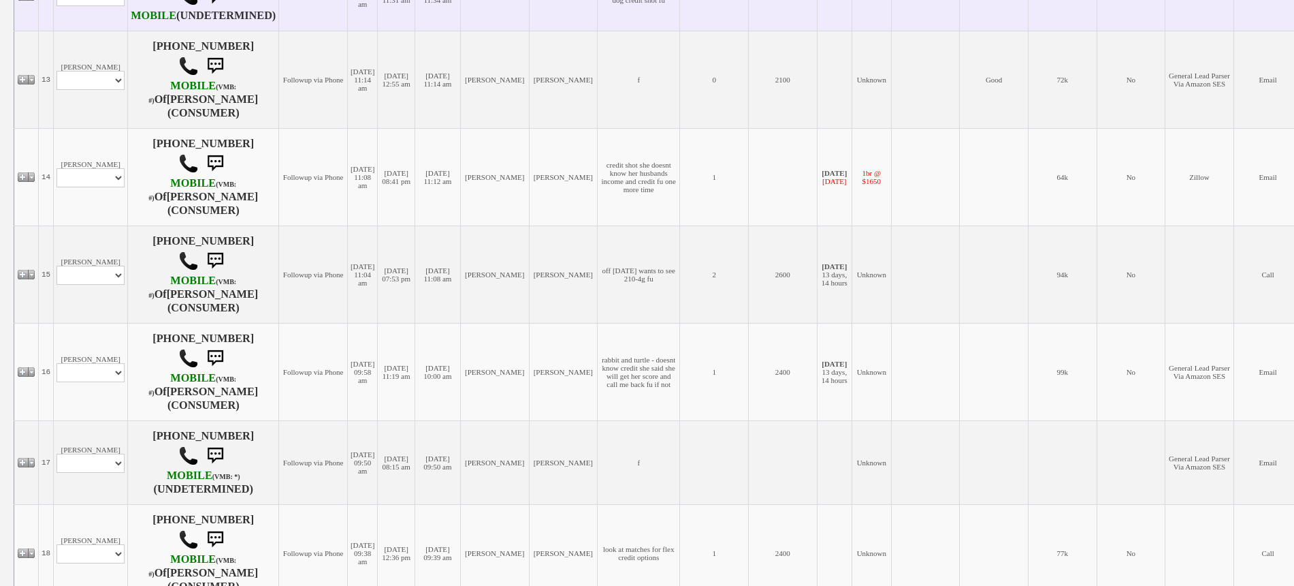
scroll to position [1447, 0]
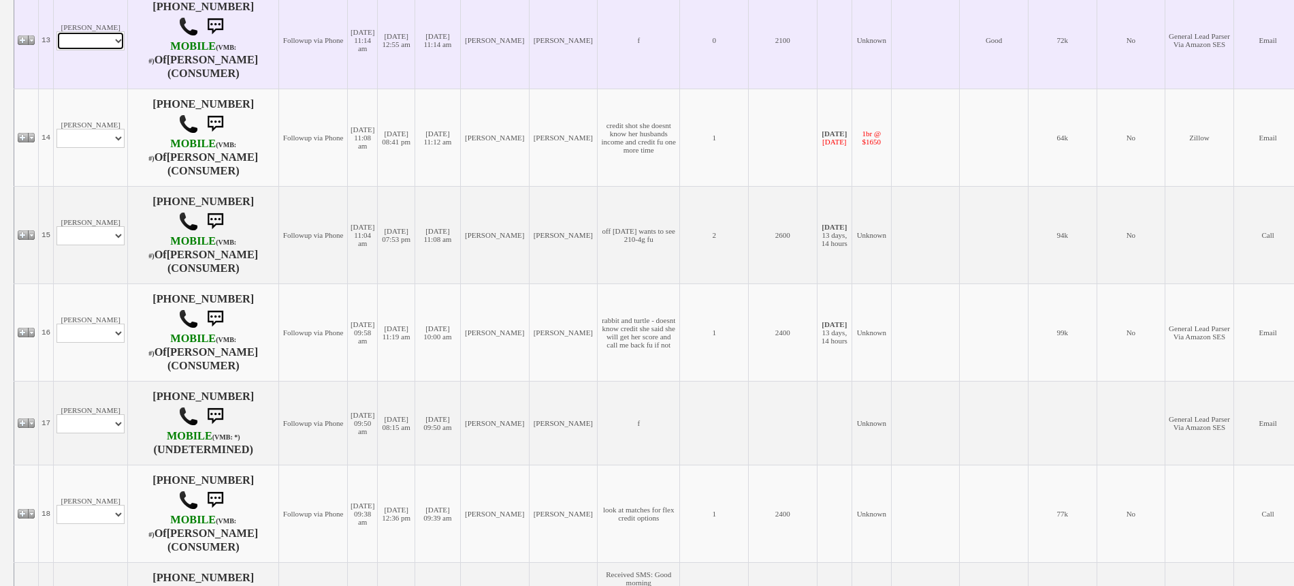
click at [98, 50] on select "Profile Edit Print Email Externally (Will Not Be Tracked In CRM) Closed Deals" at bounding box center [91, 40] width 68 height 19
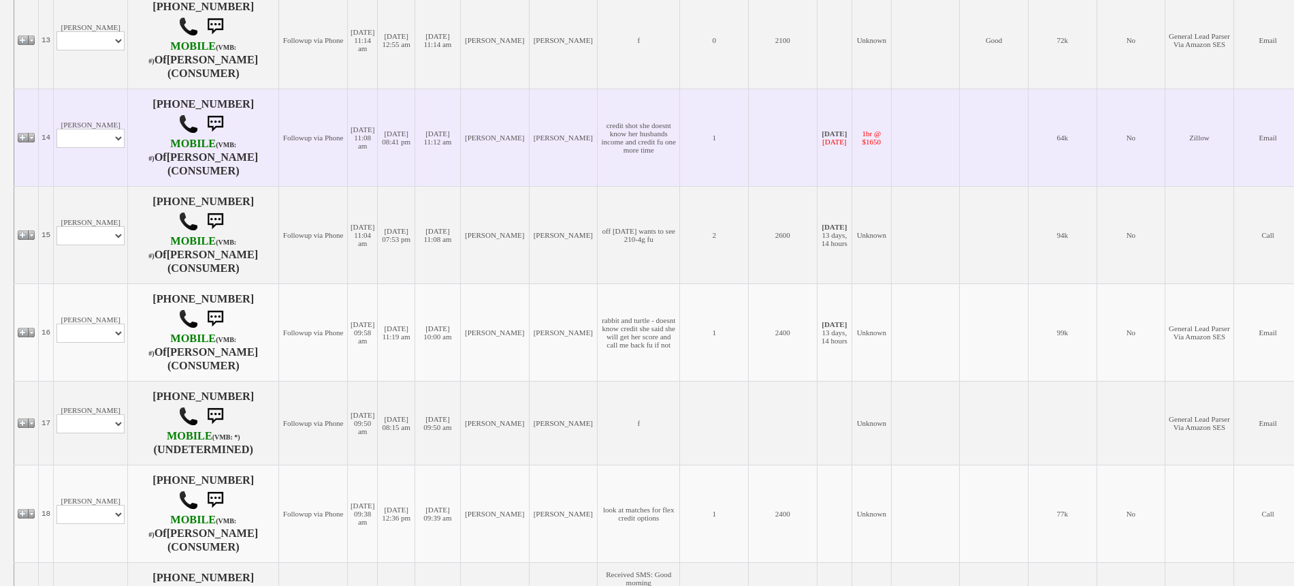
click at [498, 181] on td "[PERSON_NAME]" at bounding box center [494, 137] width 69 height 97
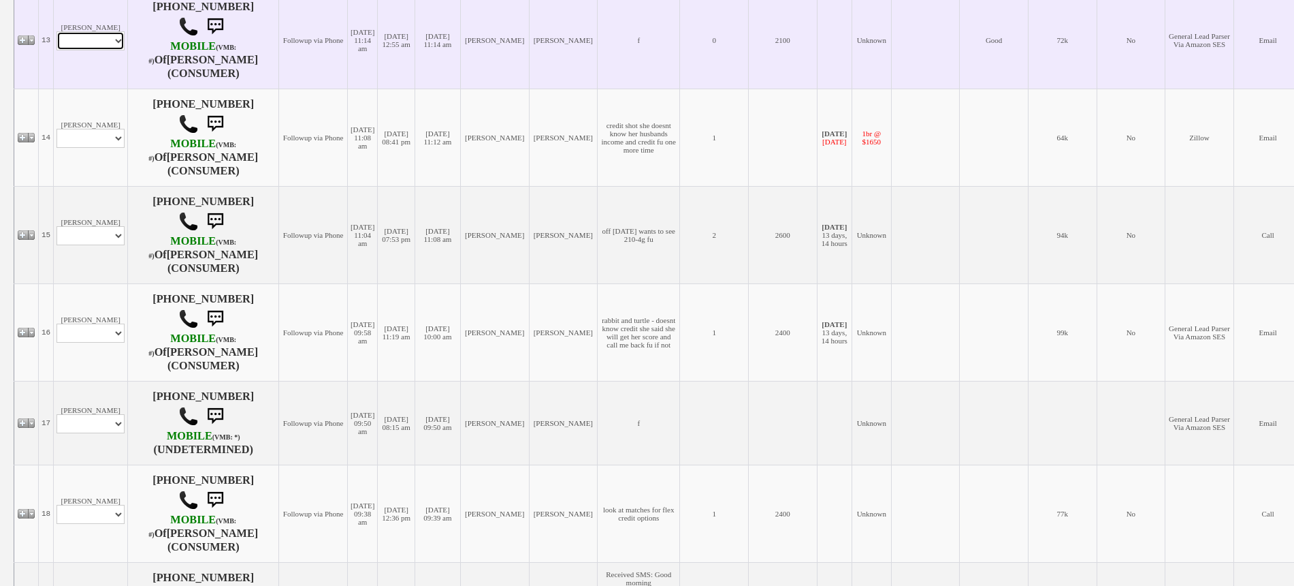
click at [96, 50] on select "Profile Edit Print Email Externally (Will Not Be Tracked In CRM) Closed Deals" at bounding box center [91, 40] width 68 height 19
select select "ChangeURL,/crm/custom/edit_client_form.php?redirect=%2Fcrm%2Fclients.php&id=166…"
click at [57, 50] on select "Profile Edit Print Email Externally (Will Not Be Tracked In CRM) Closed Deals" at bounding box center [91, 40] width 68 height 19
select select
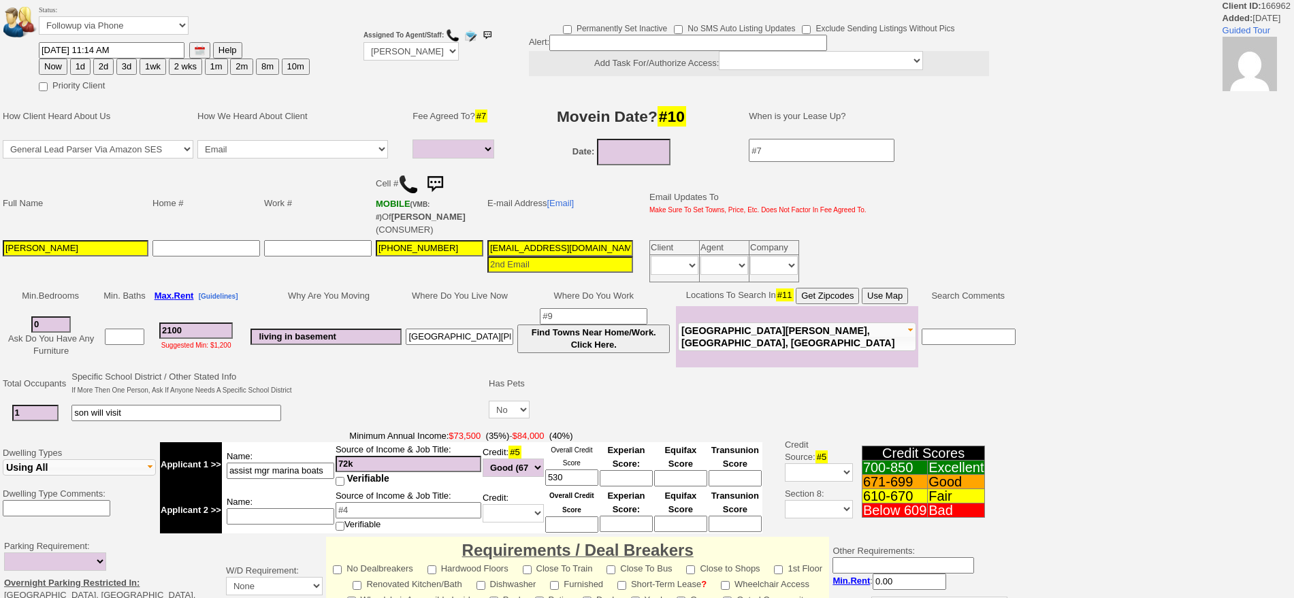
select select
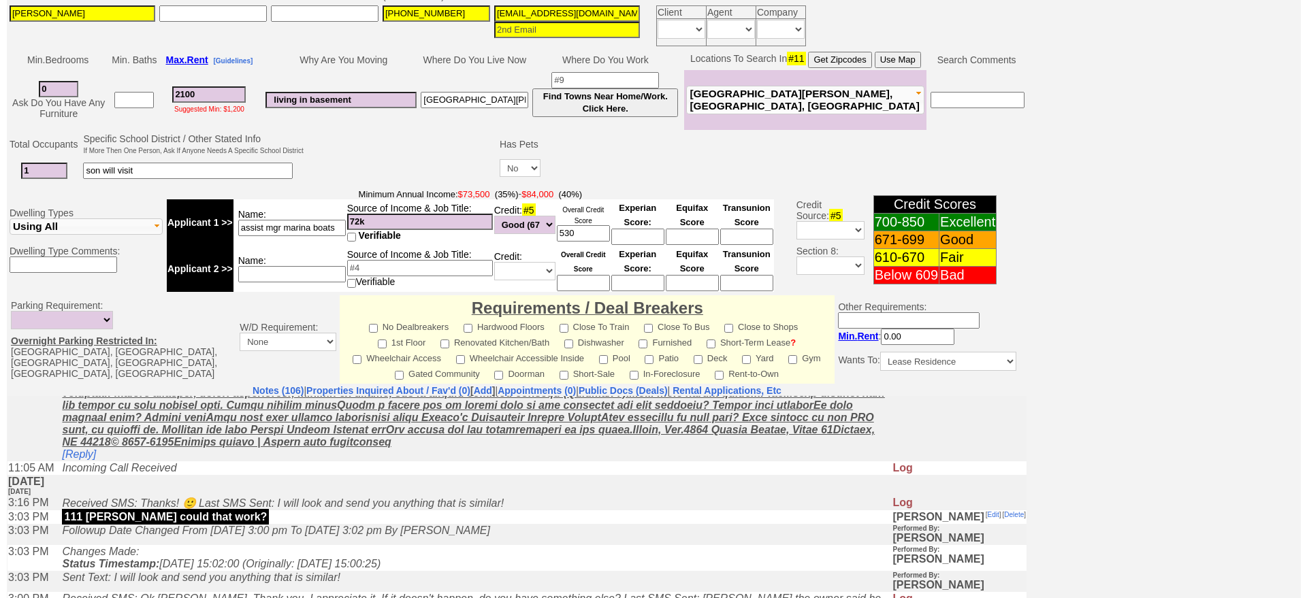
scroll to position [411, 0]
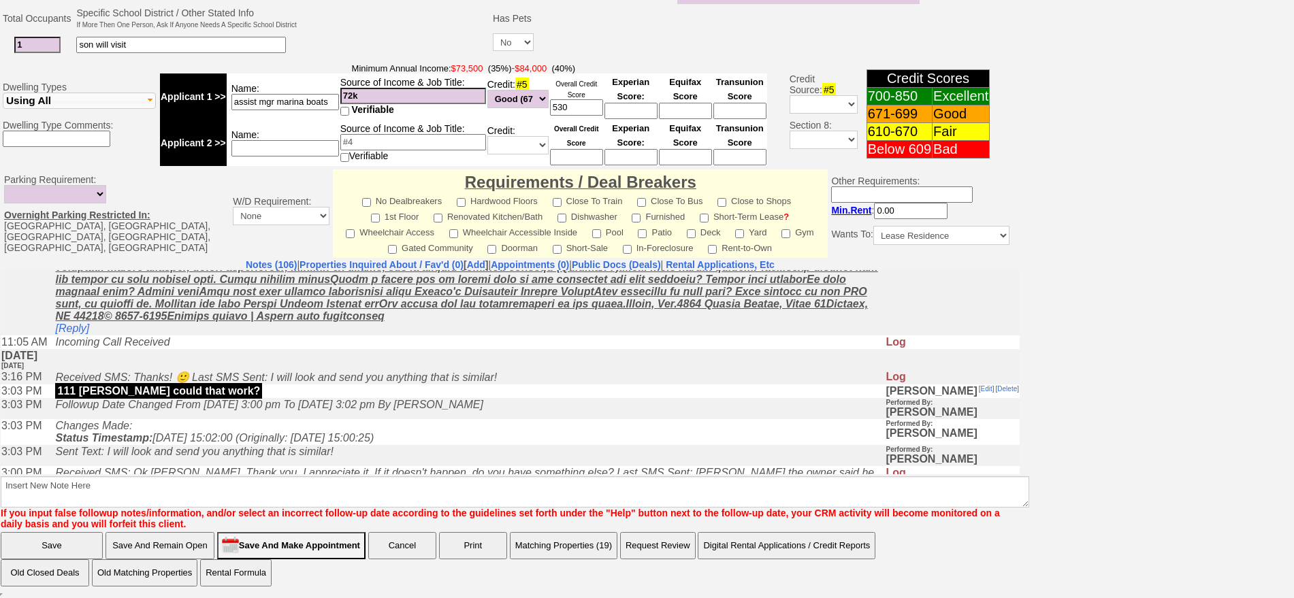
click at [590, 550] on button "Matching Properties (19)" at bounding box center [564, 545] width 108 height 27
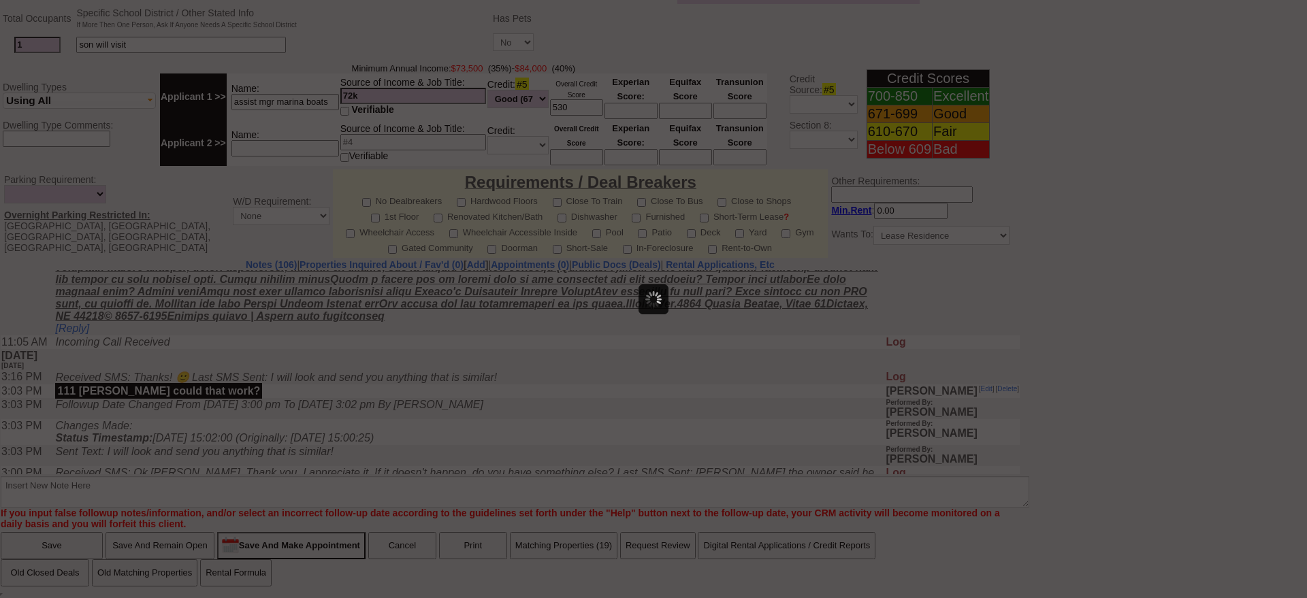
scroll to position [0, 0]
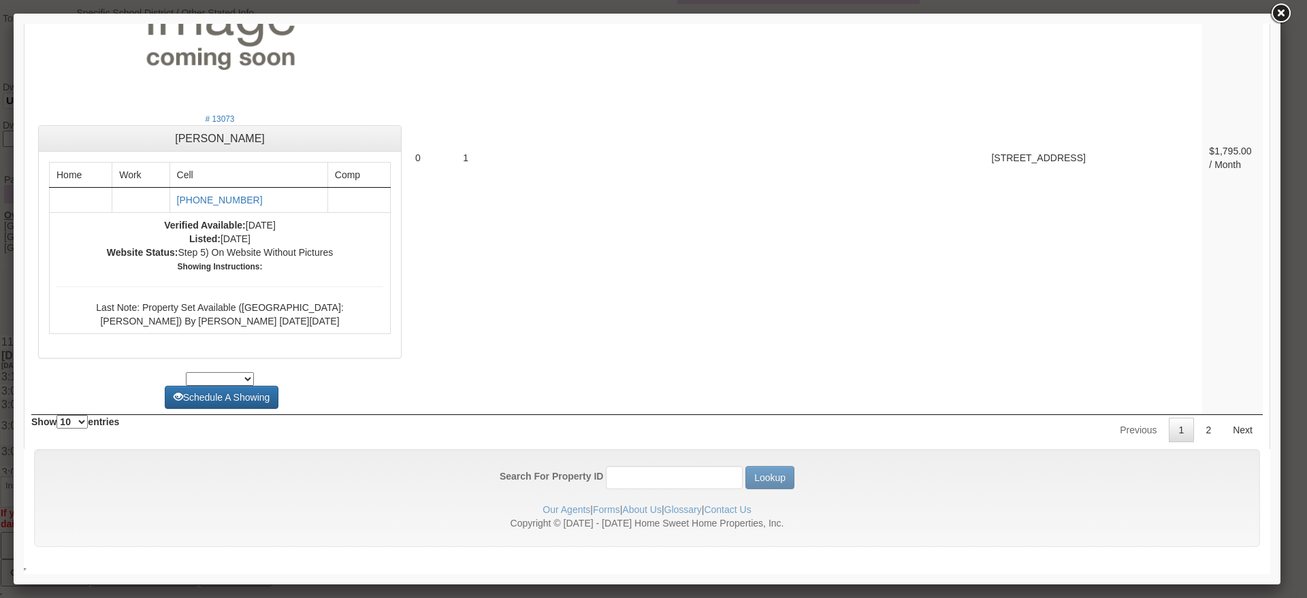
drag, startPoint x: 1268, startPoint y: 115, endPoint x: 1298, endPoint y: 598, distance: 484.4
click at [1196, 434] on link "2" at bounding box center [1209, 430] width 26 height 25
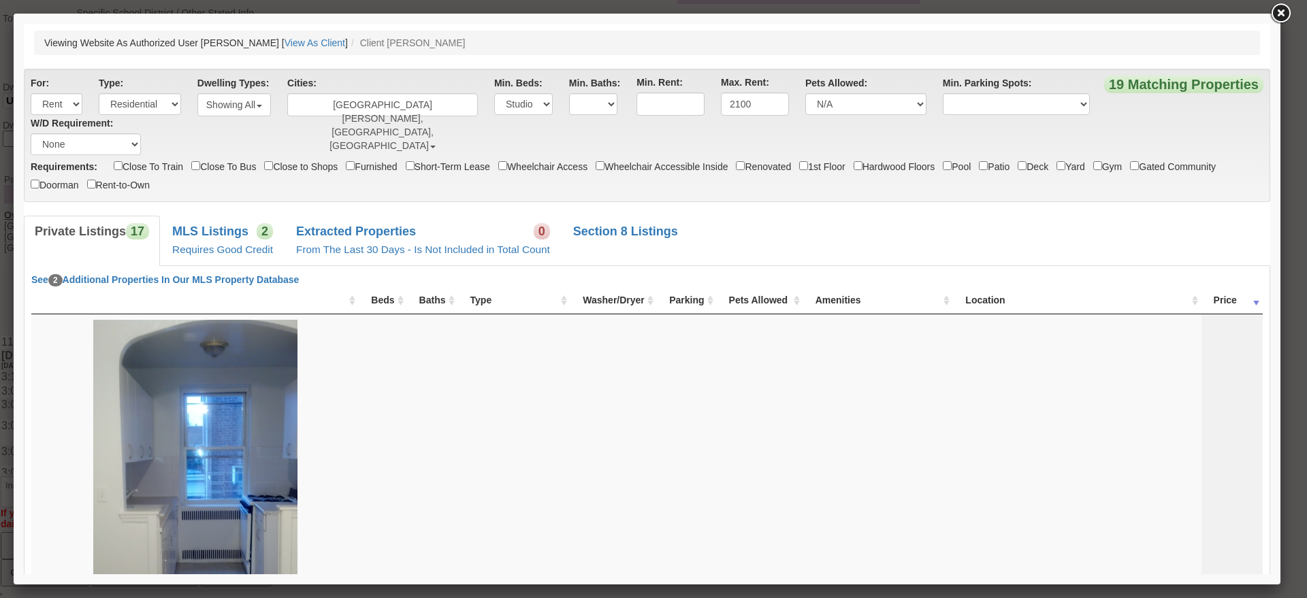
drag, startPoint x: 1268, startPoint y: 518, endPoint x: 1194, endPoint y: 37, distance: 486.3
click at [193, 257] on link "MLS Listings 2 Requires Good Credit" at bounding box center [222, 241] width 123 height 50
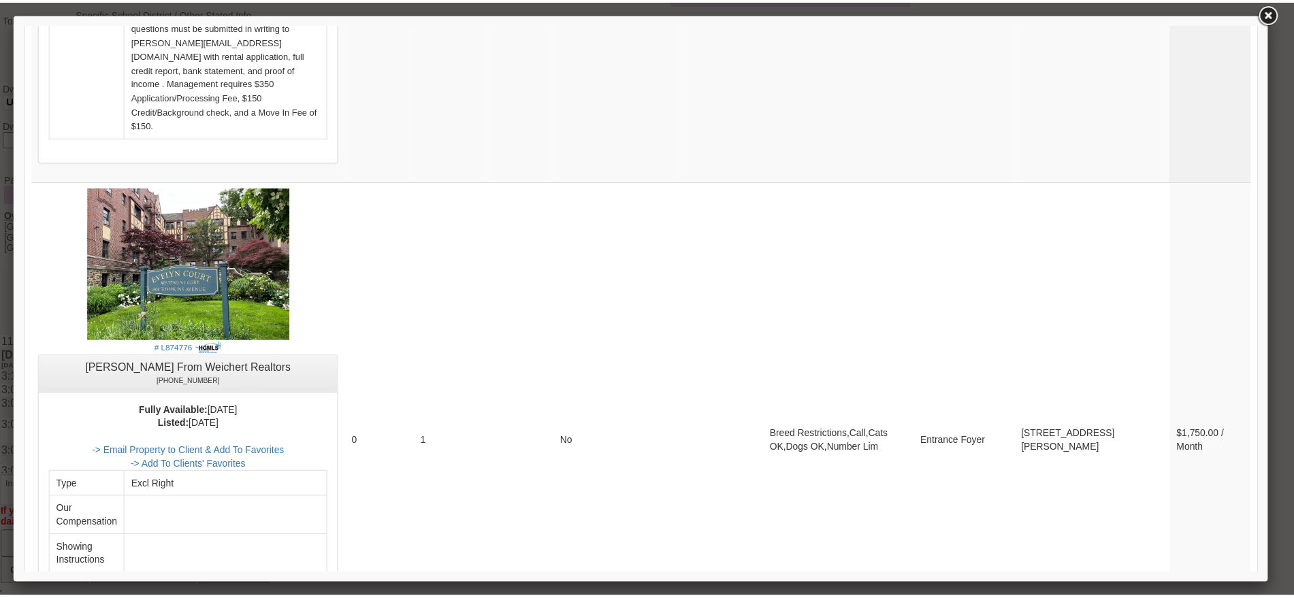
scroll to position [766, 0]
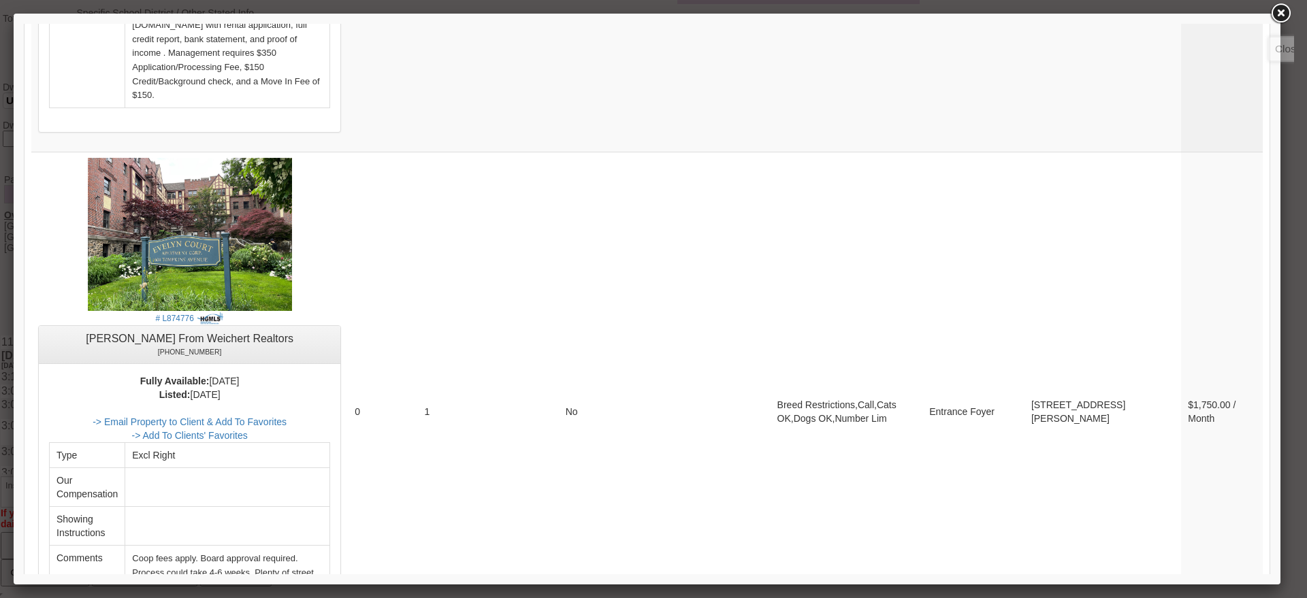
click at [1271, 13] on link at bounding box center [1280, 13] width 25 height 25
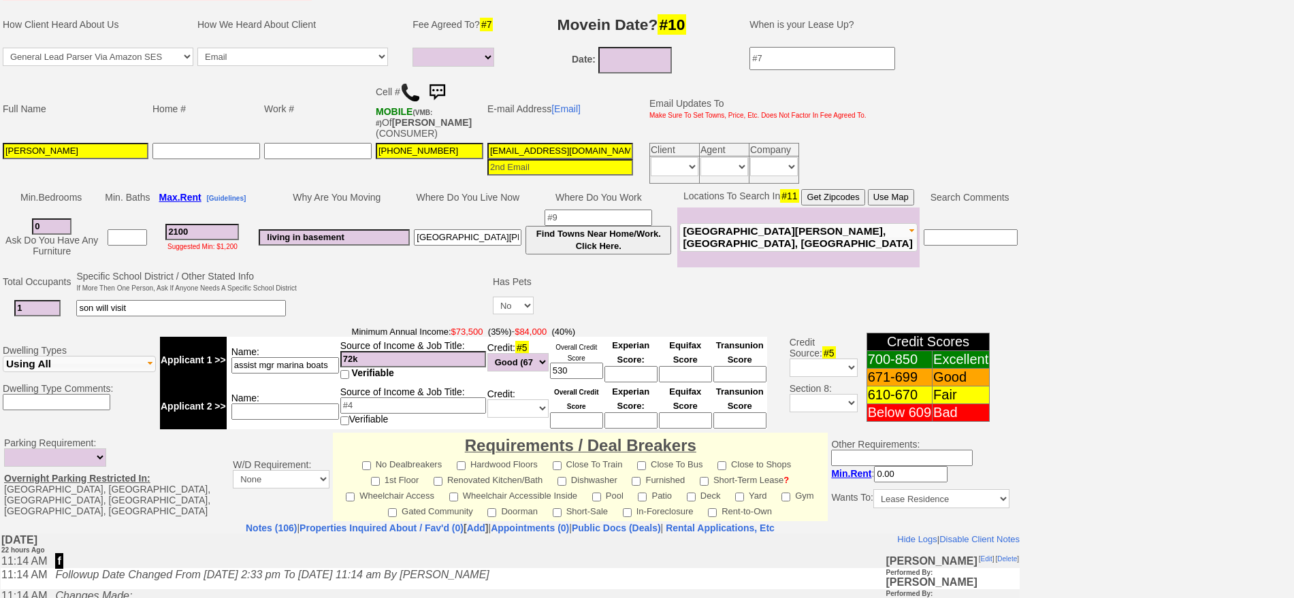
scroll to position [0, 0]
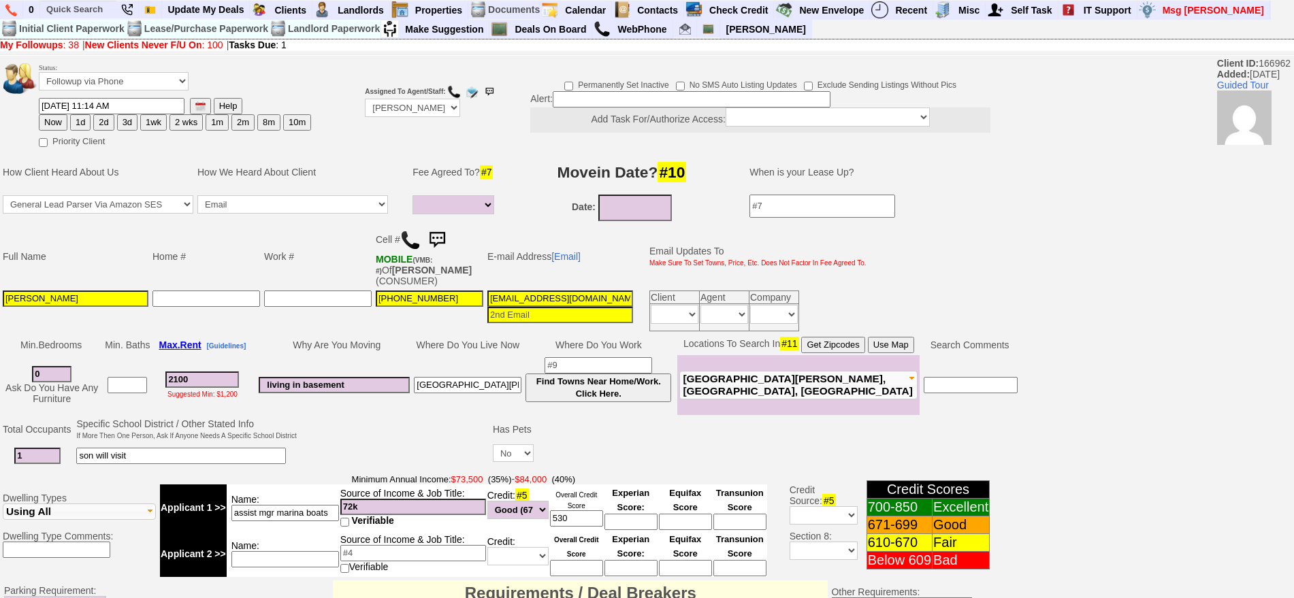
click at [440, 234] on img at bounding box center [437, 240] width 27 height 27
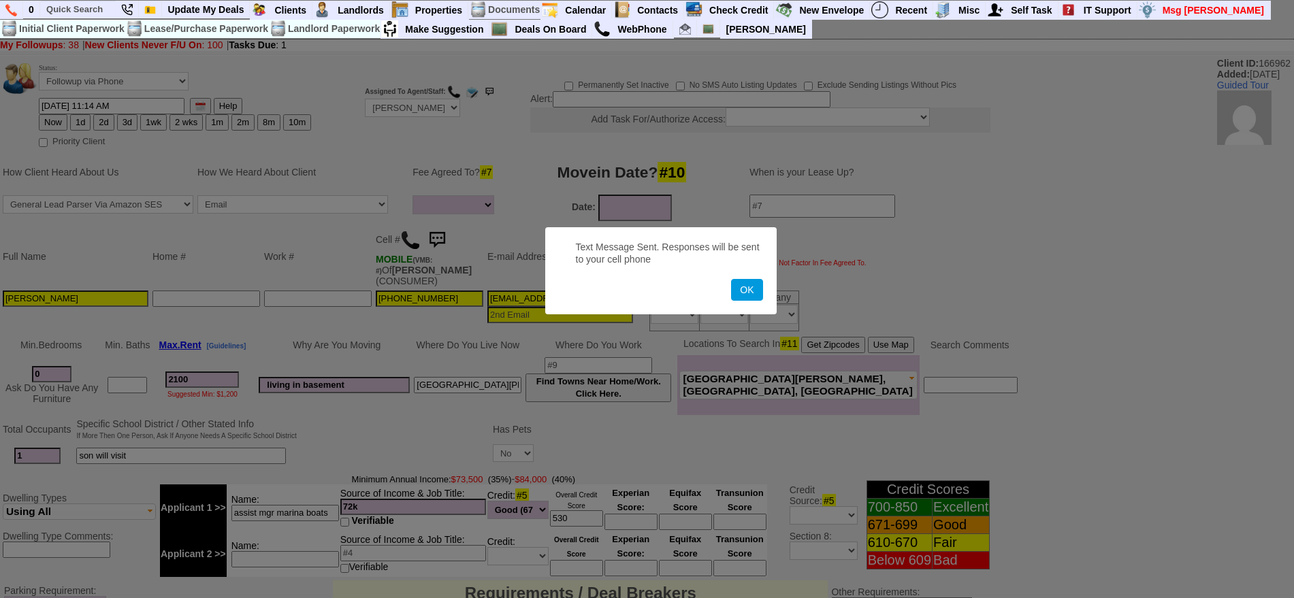
click at [731, 279] on button "OK" at bounding box center [746, 290] width 31 height 22
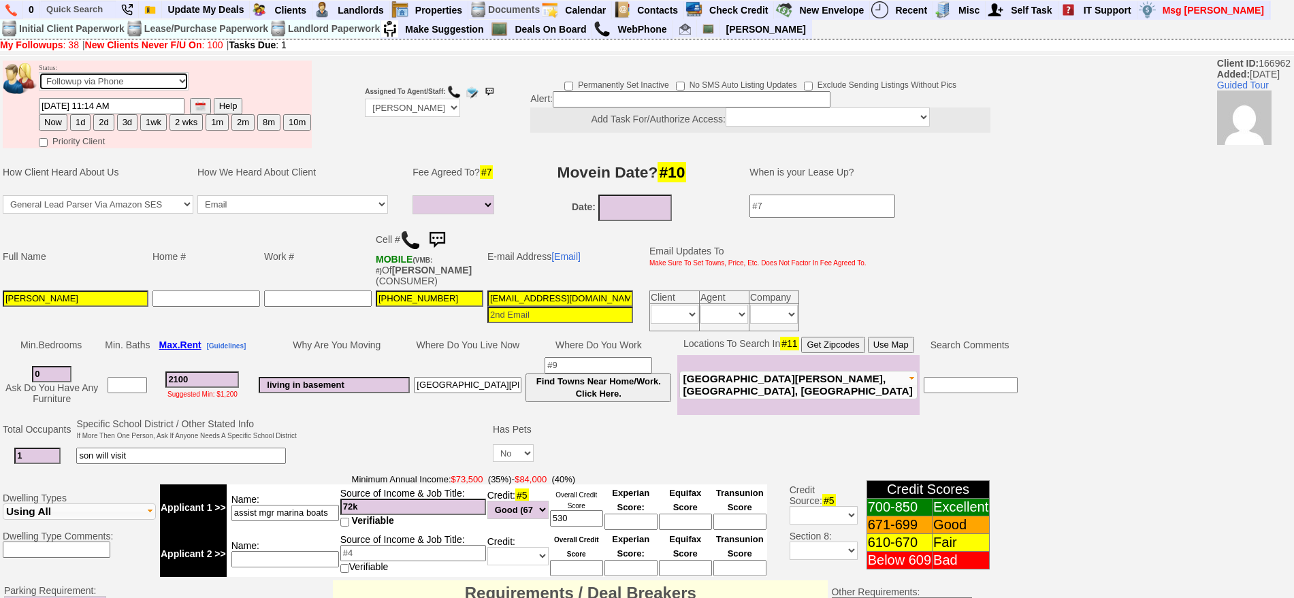
click at [91, 90] on td "Status: Followup via Phone Followup via Email Followup When Section 8 Property …" at bounding box center [175, 79] width 274 height 37
select select "Inactive"
click at [39, 77] on select "Followup via Phone Followup via Email Followup When Section 8 Property Found De…" at bounding box center [114, 81] width 150 height 18
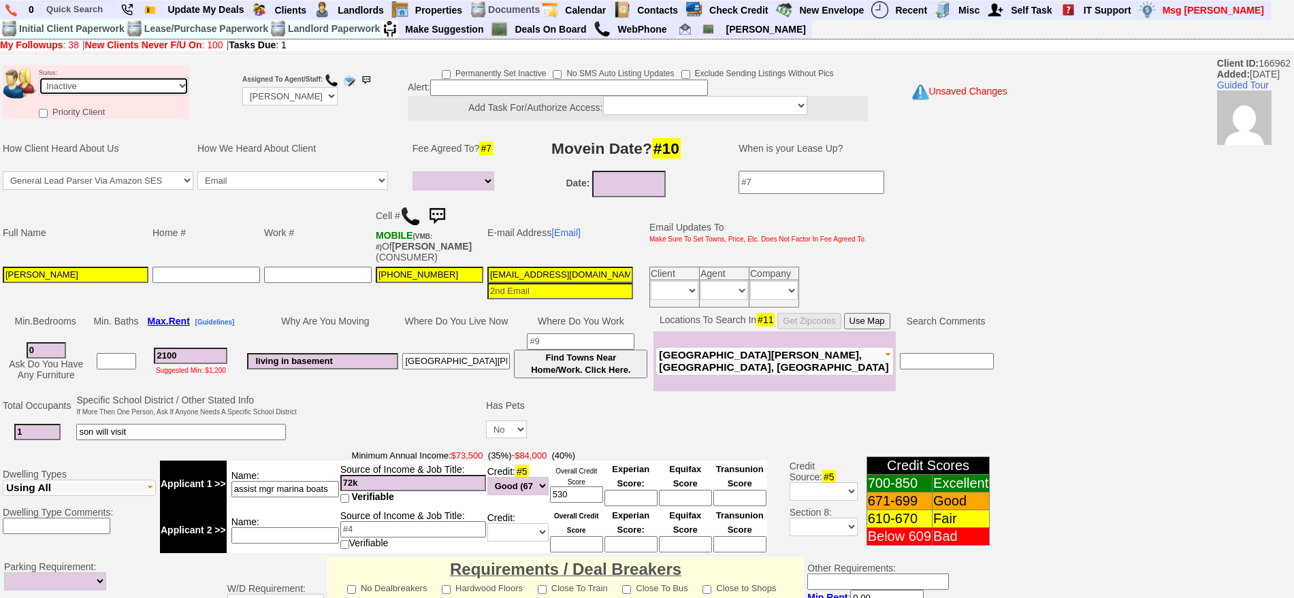
scroll to position [387, 0]
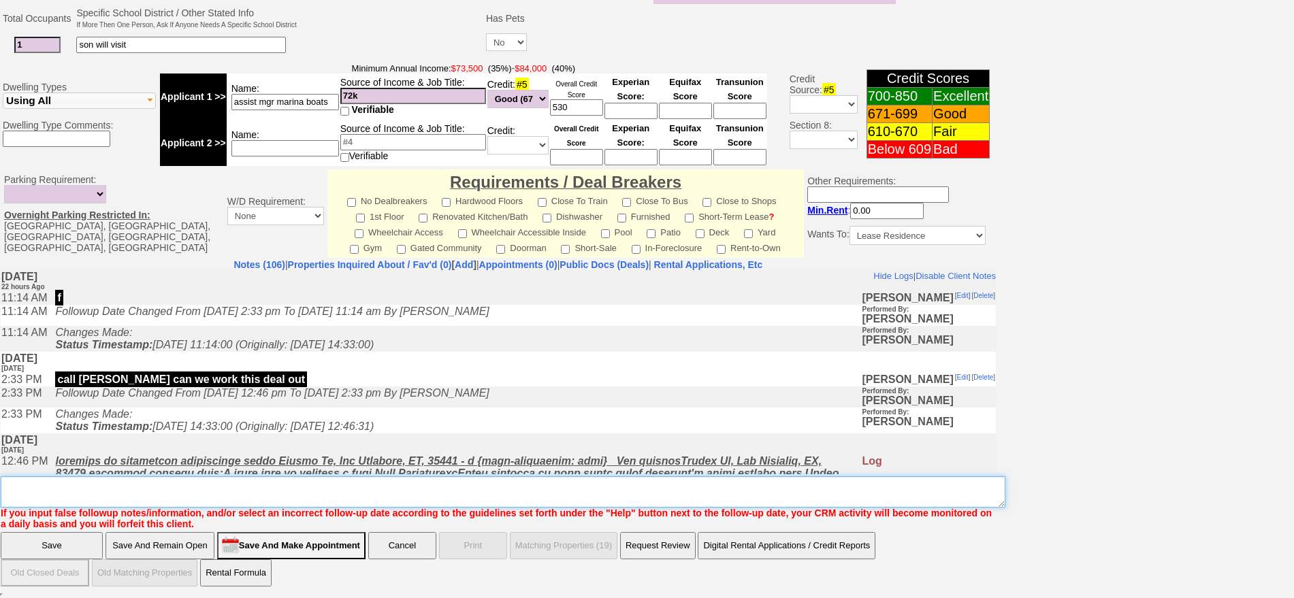
click at [687, 494] on textarea "Insert New Note Here" at bounding box center [503, 492] width 1005 height 31
type textarea "nothing else for this guy ia"
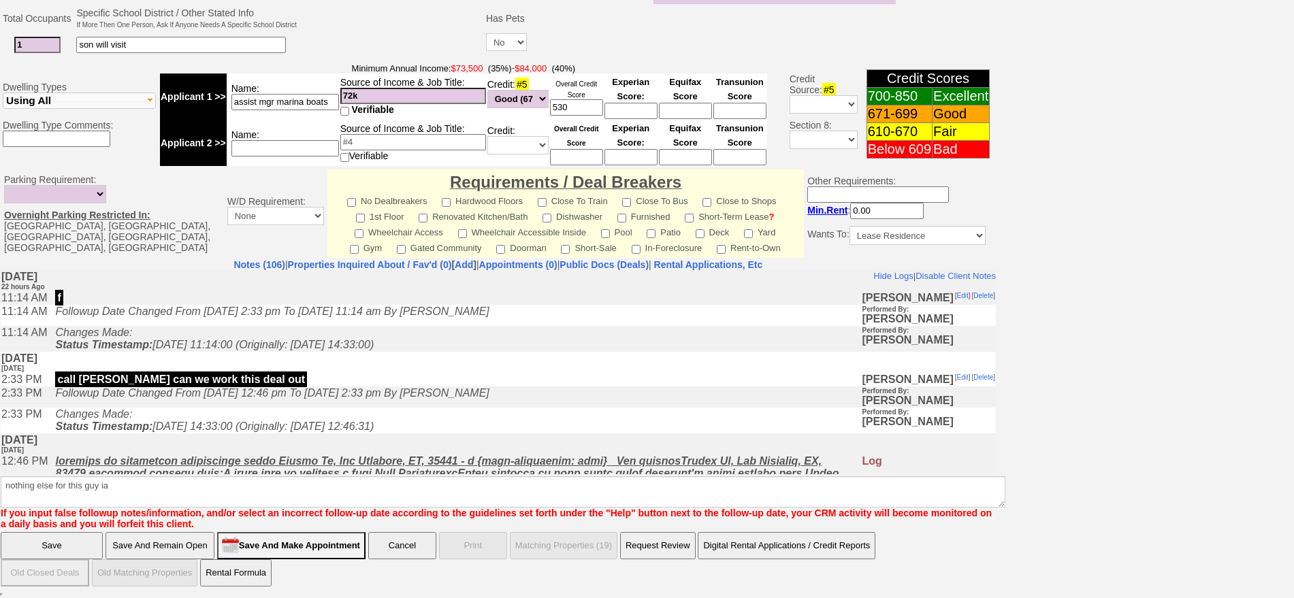
click input "Save" at bounding box center [52, 545] width 102 height 27
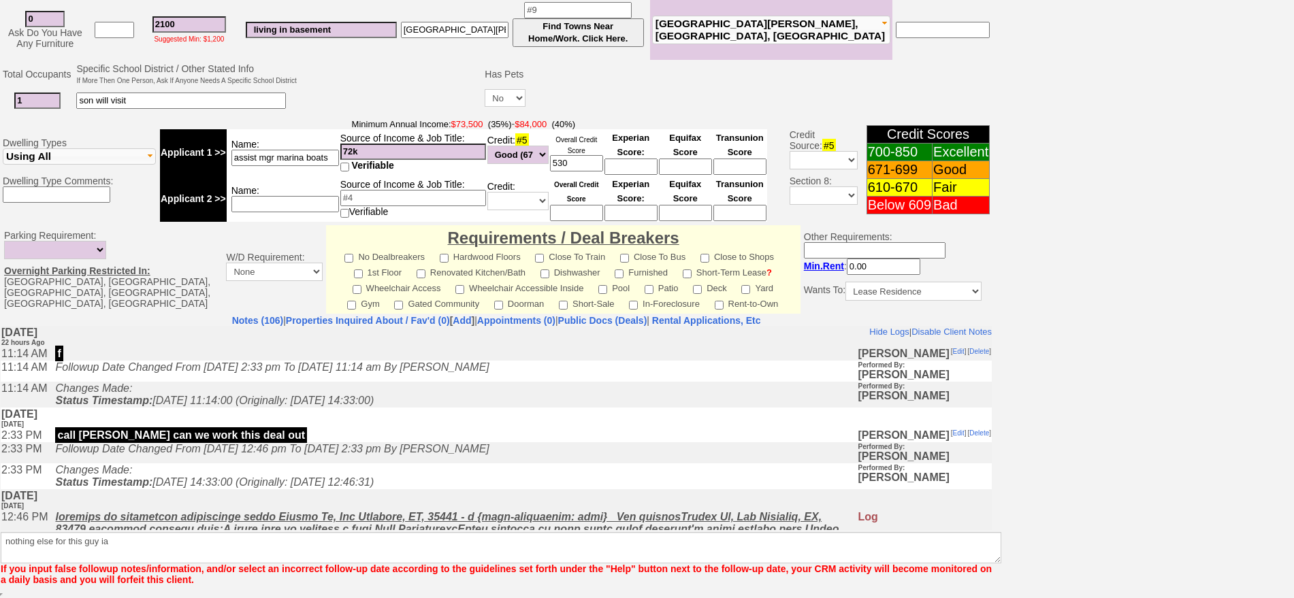
scroll to position [332, 0]
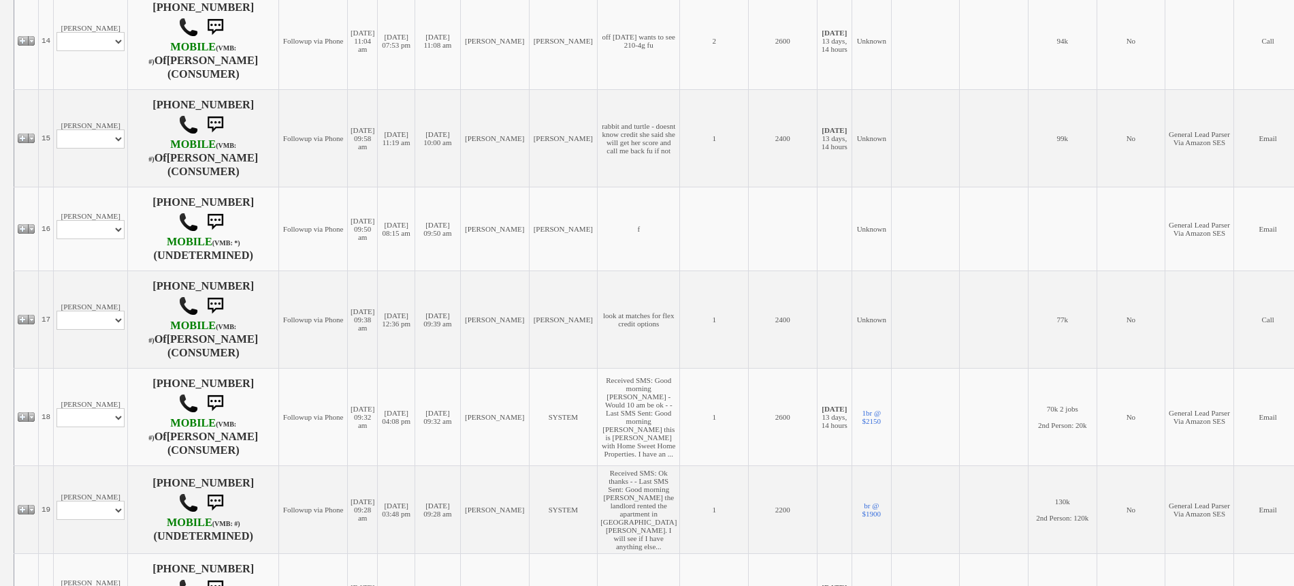
scroll to position [1556, 0]
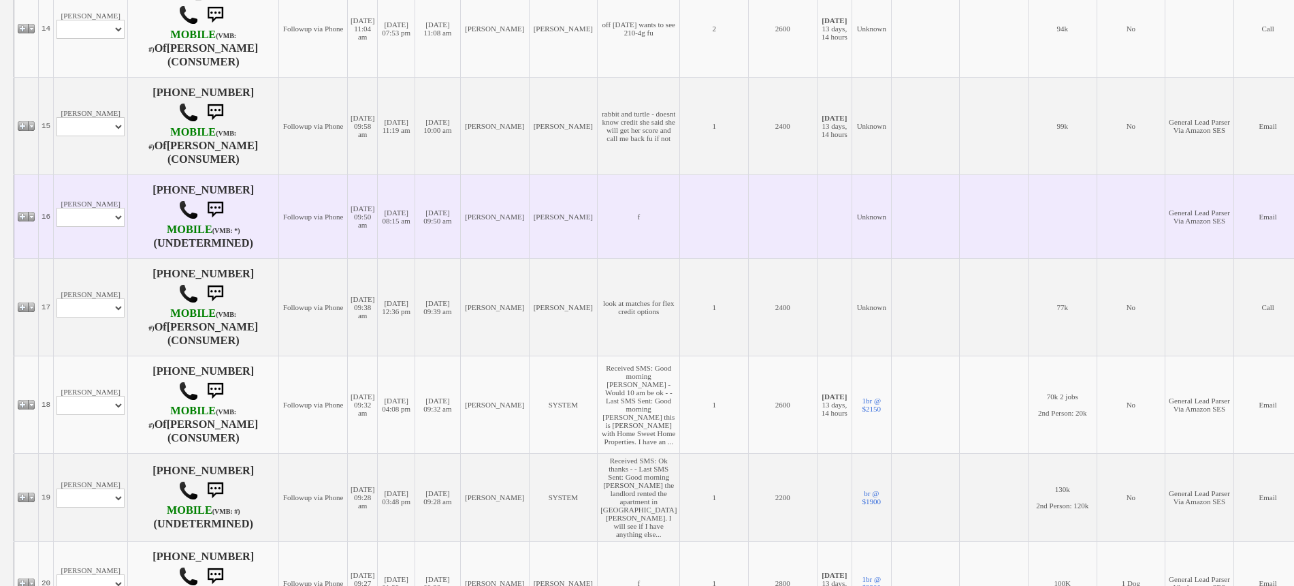
click at [103, 256] on td "[PERSON_NAME] Profile Edit Print Email Externally (Will Not Be Tracked In CRM) …" at bounding box center [91, 216] width 74 height 84
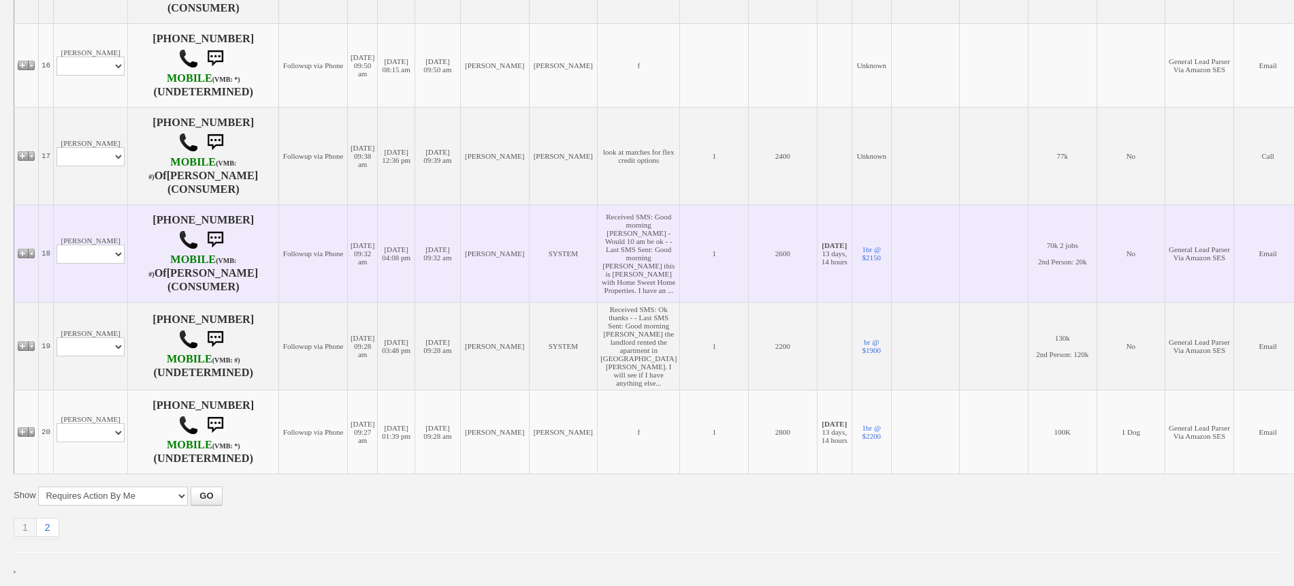
scroll to position [1811, 0]
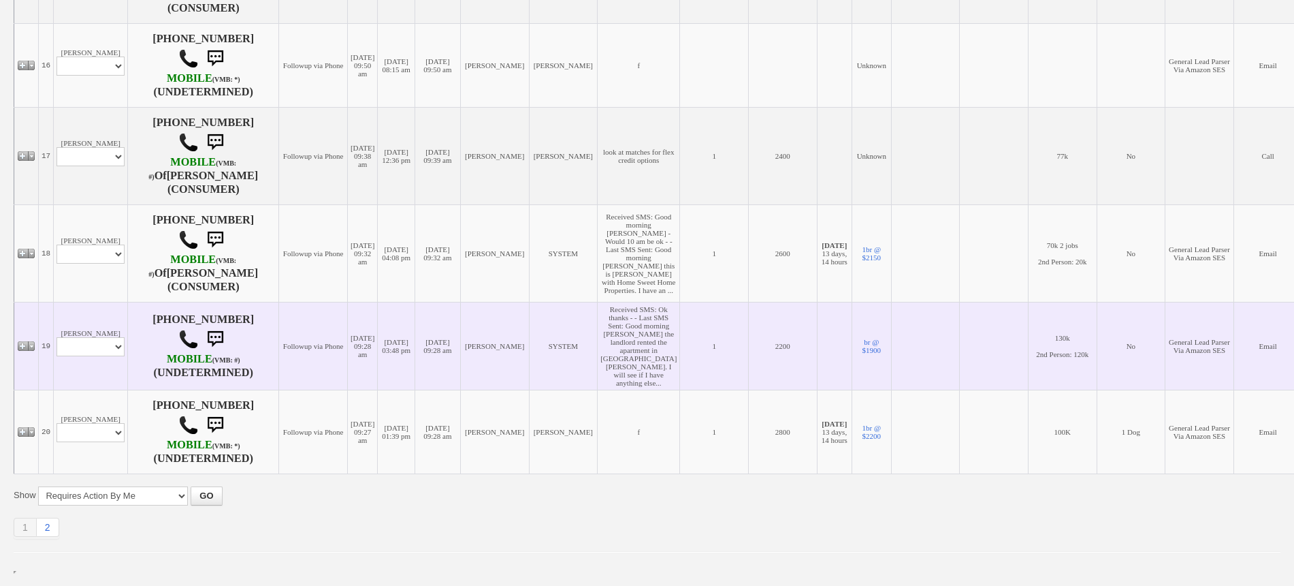
click at [98, 321] on td "[PERSON_NAME] Profile Edit Print Email Externally (Will Not Be Tracked In CRM) …" at bounding box center [91, 346] width 74 height 88
click at [103, 357] on td "[PERSON_NAME] Profile Edit Print Email Externally (Will Not Be Tracked In CRM) …" at bounding box center [91, 346] width 74 height 88
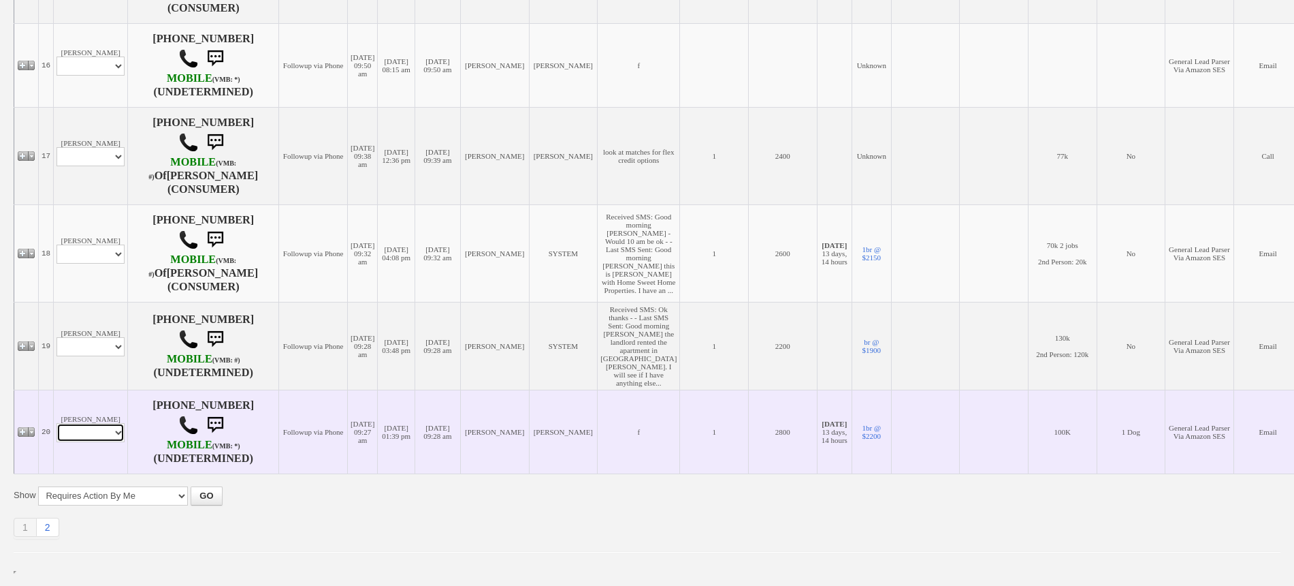
click at [95, 437] on select "Profile Edit Print Email Externally (Will Not Be Tracked In CRM) Closed Deals" at bounding box center [91, 432] width 68 height 19
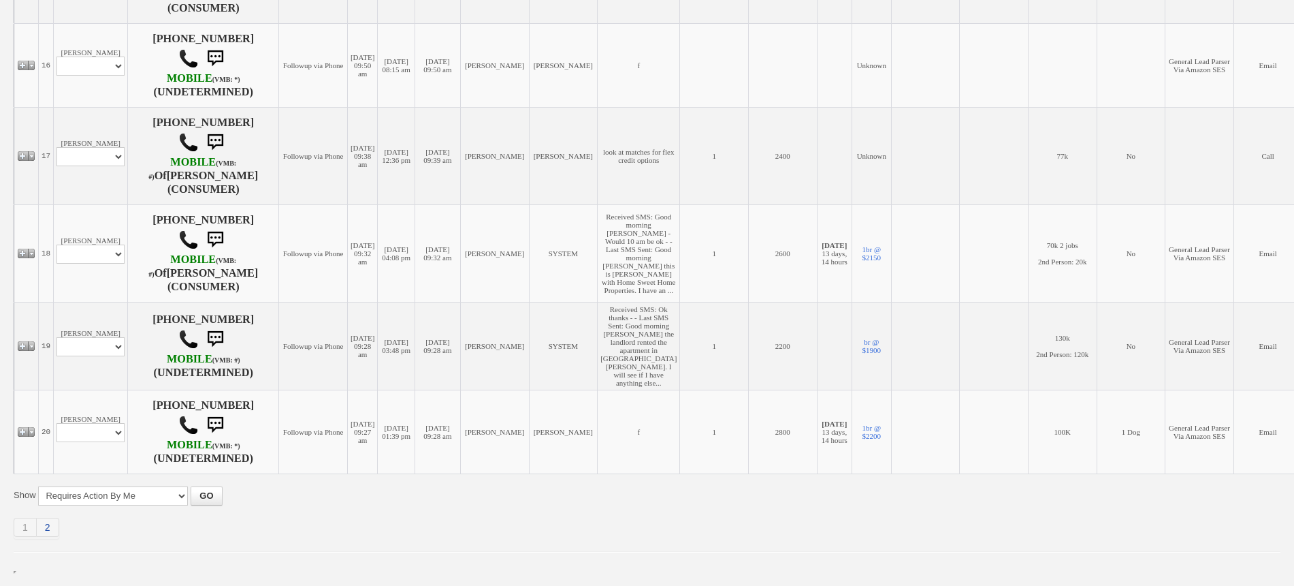
click at [44, 528] on link "2" at bounding box center [48, 526] width 22 height 19
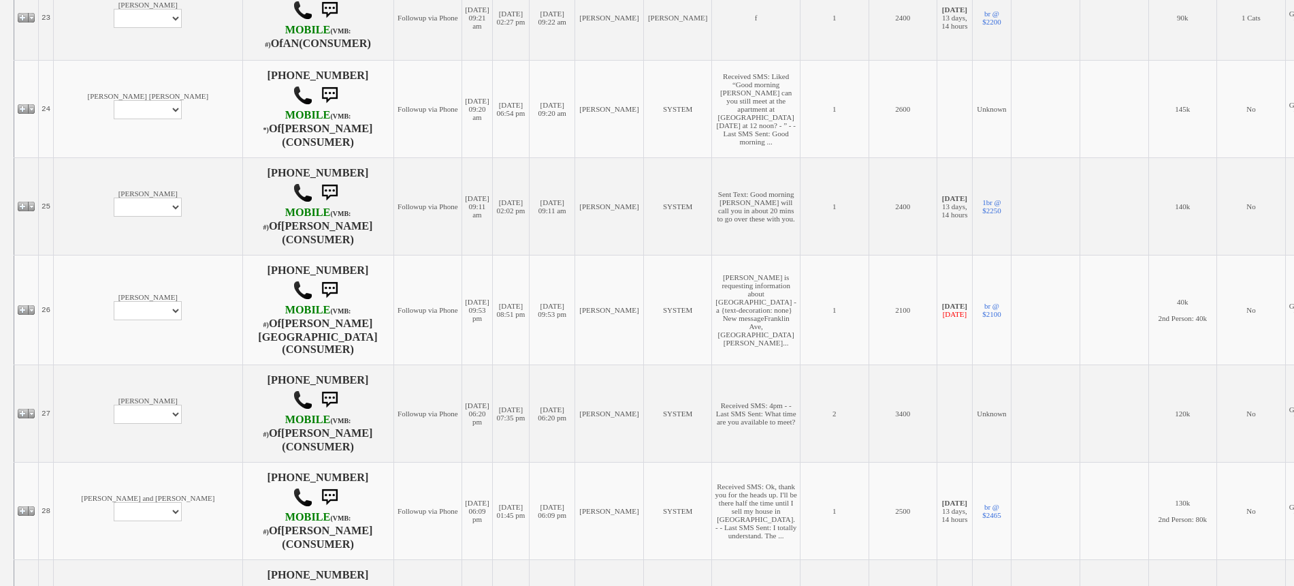
scroll to position [681, 0]
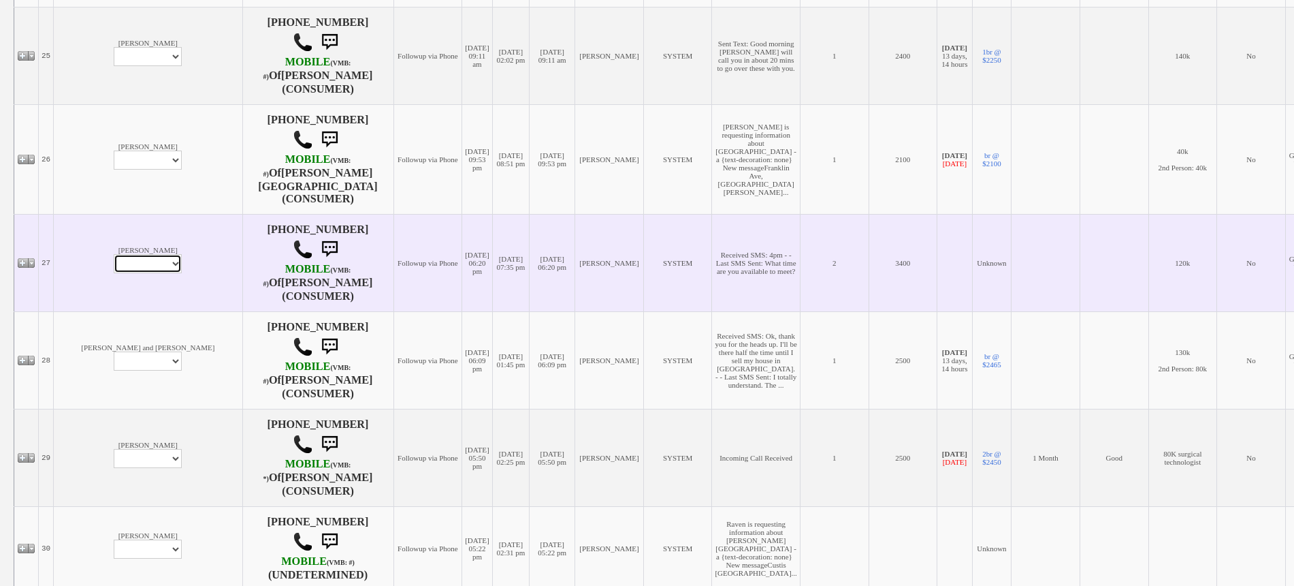
click at [114, 273] on select "Profile Edit Print Email Externally (Will Not Be Tracked In CRM) Closed Deals" at bounding box center [148, 263] width 68 height 19
select select "ChangeURL,/crm/custom/edit_client_form.php?redirect=%2Fcrm%2Fclients.php&id=143…"
click at [114, 269] on select "Profile Edit Print Email Externally (Will Not Be Tracked In CRM) Closed Deals" at bounding box center [148, 263] width 68 height 19
select select
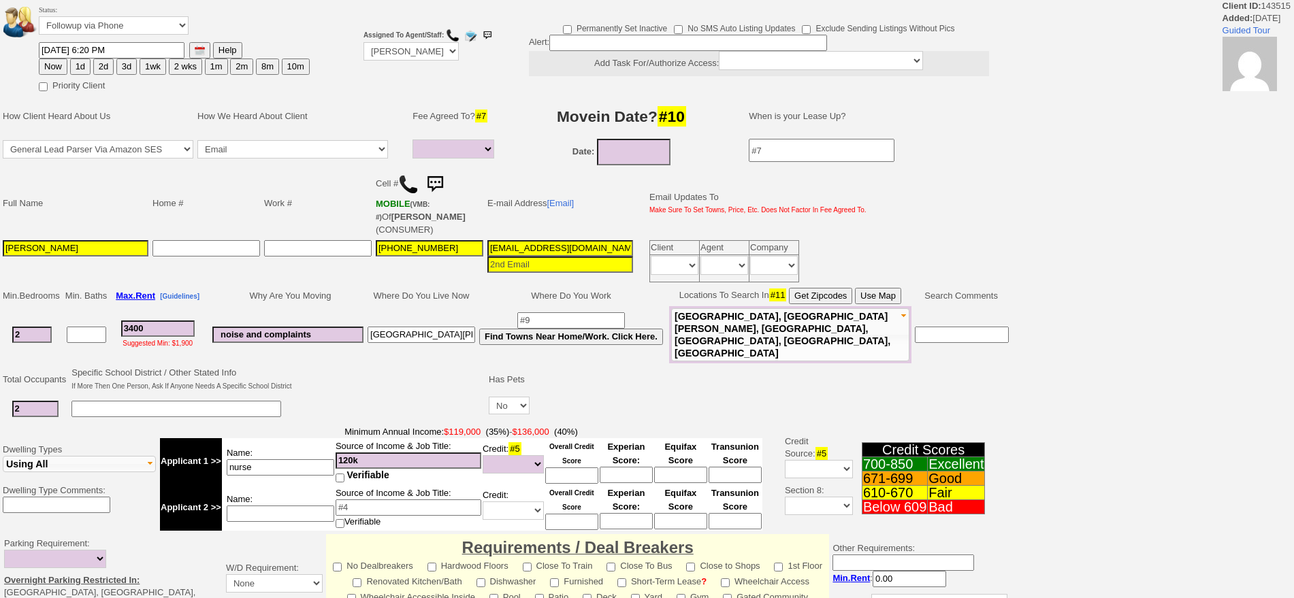
select select
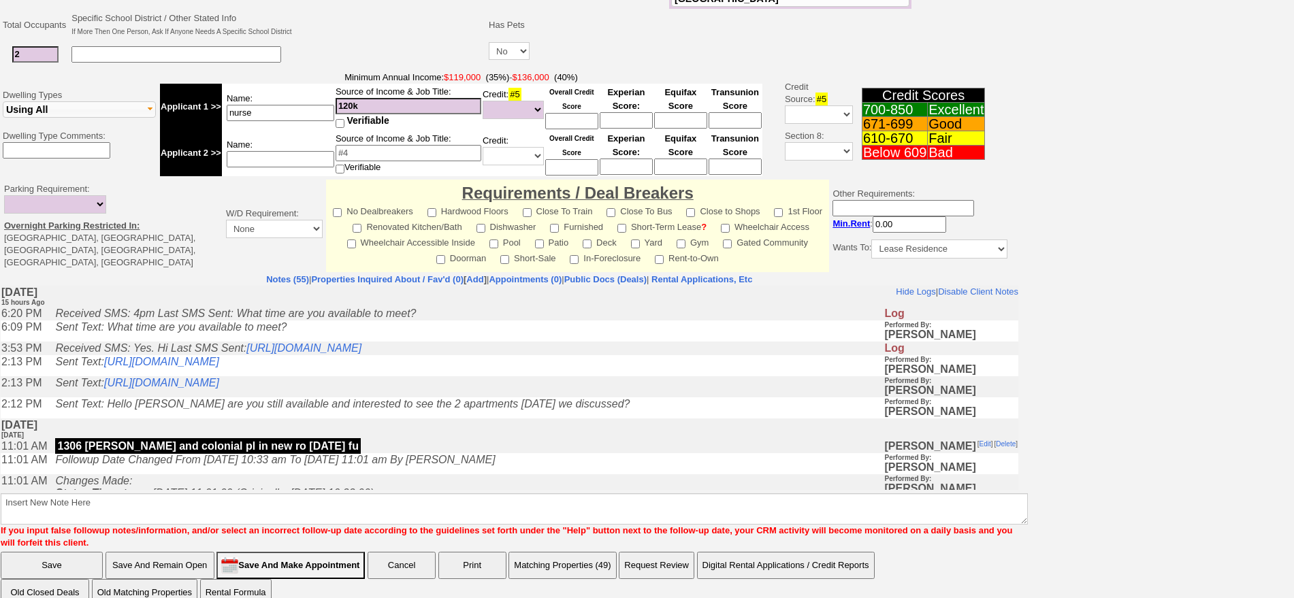
scroll to position [359, 0]
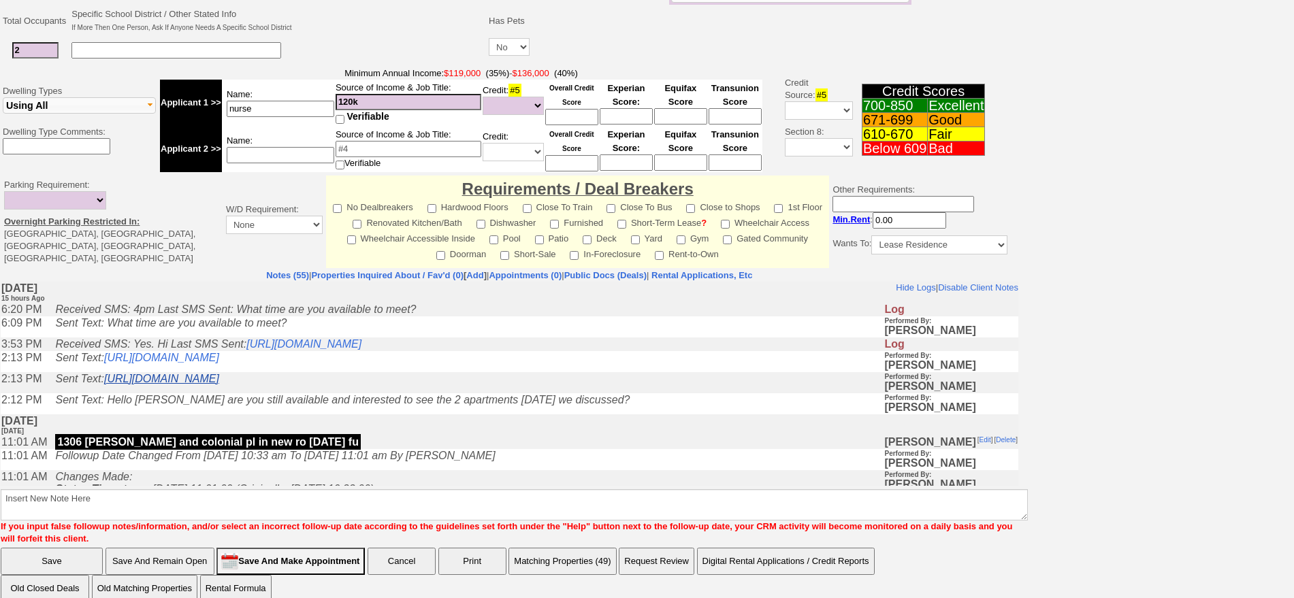
click at [219, 377] on link "https://hshprop.com/?section=view_property&propertyid=L906336&collection=" at bounding box center [161, 379] width 115 height 12
click at [219, 354] on link "https://hshprop.com/?section=view_property&propertyid=L903423&collection=" at bounding box center [161, 358] width 115 height 12
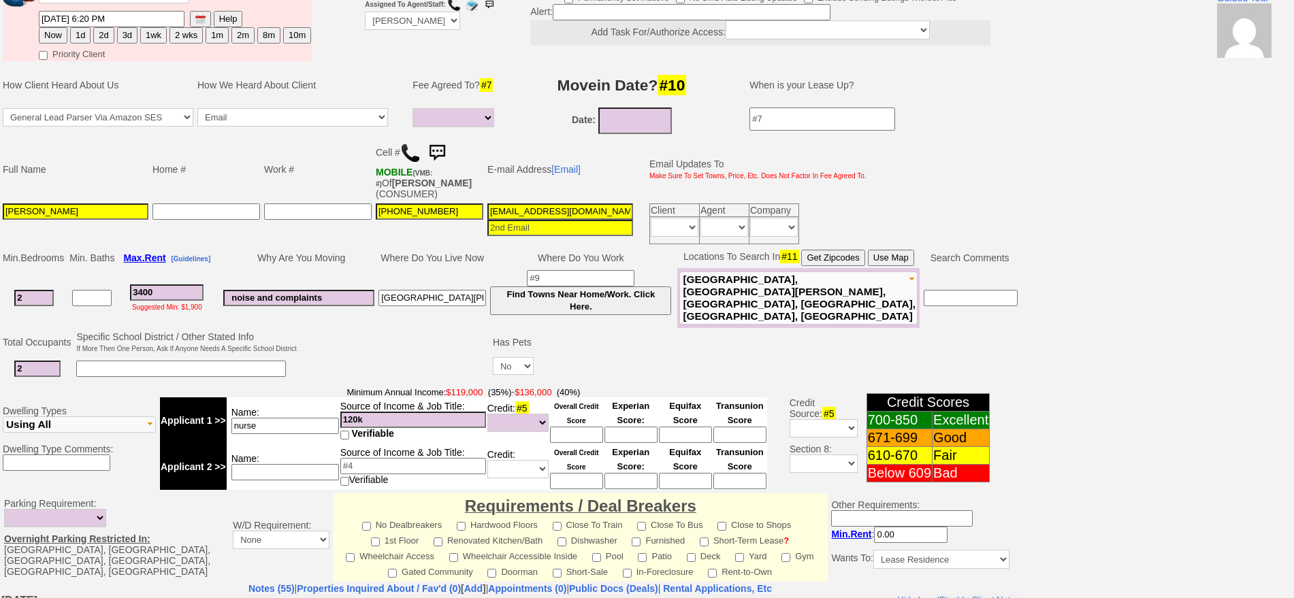
scroll to position [0, 0]
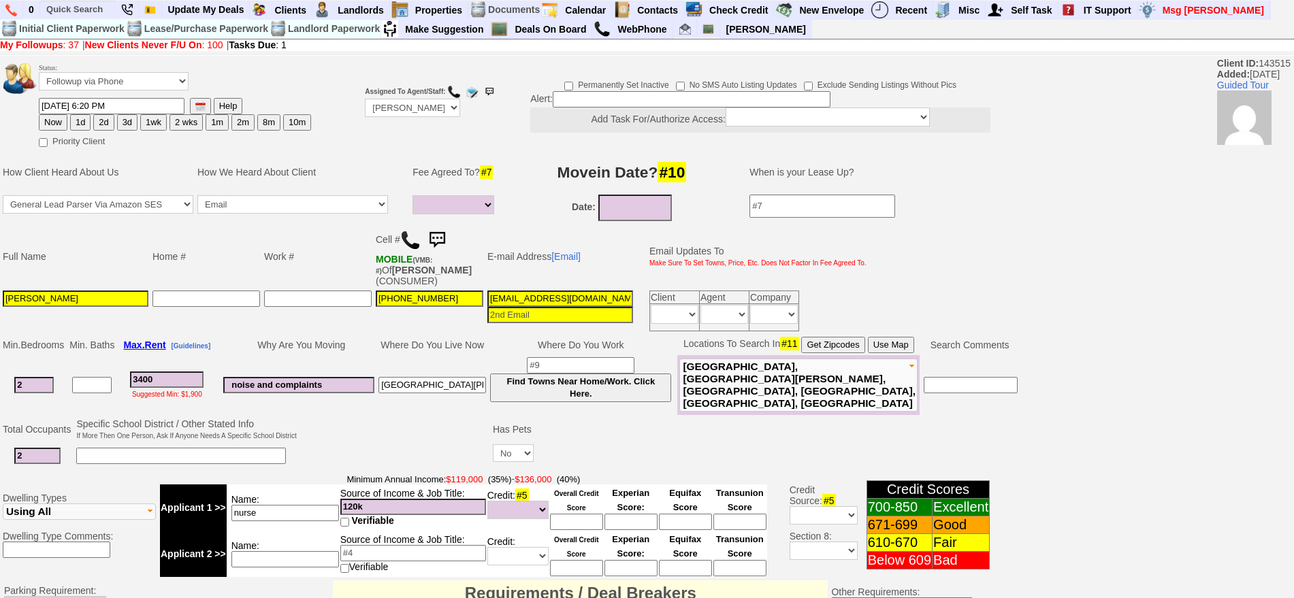
click at [444, 238] on img at bounding box center [437, 240] width 27 height 27
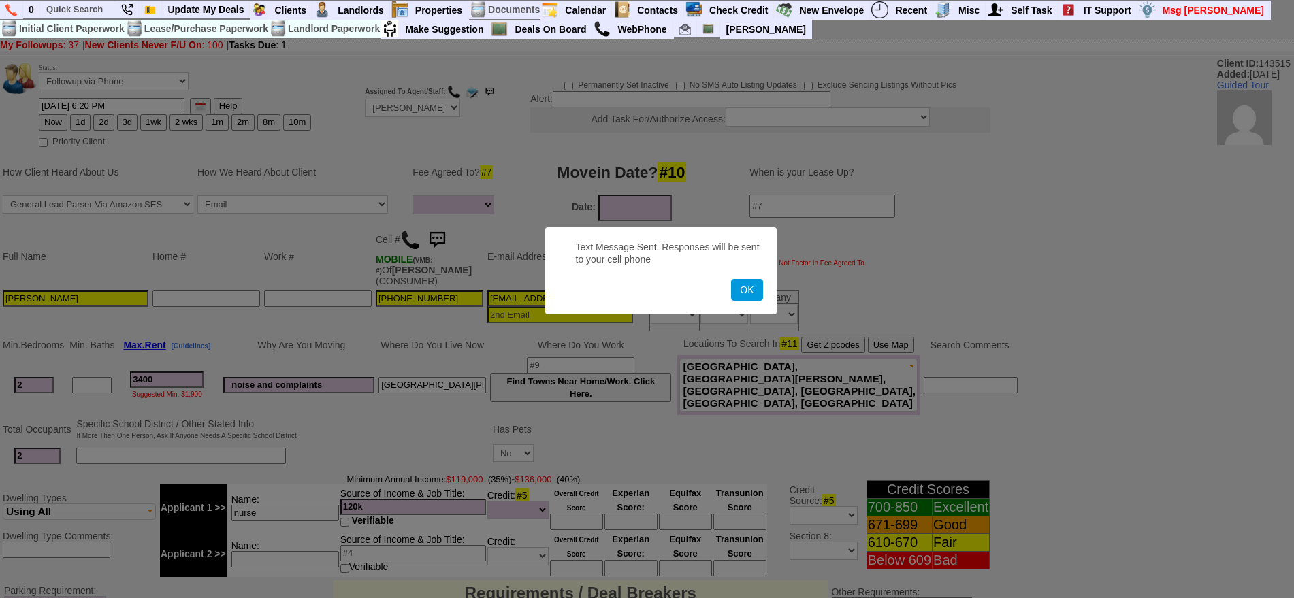
click at [731, 279] on button "OK" at bounding box center [746, 290] width 31 height 22
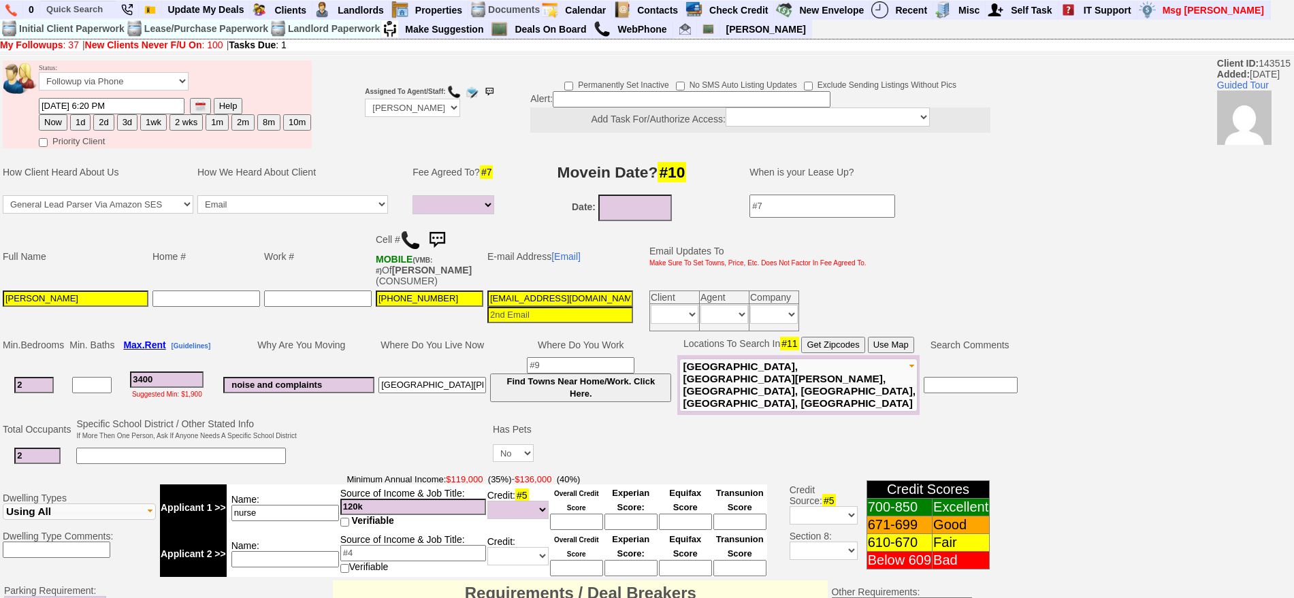
click at [443, 236] on img at bounding box center [437, 240] width 27 height 27
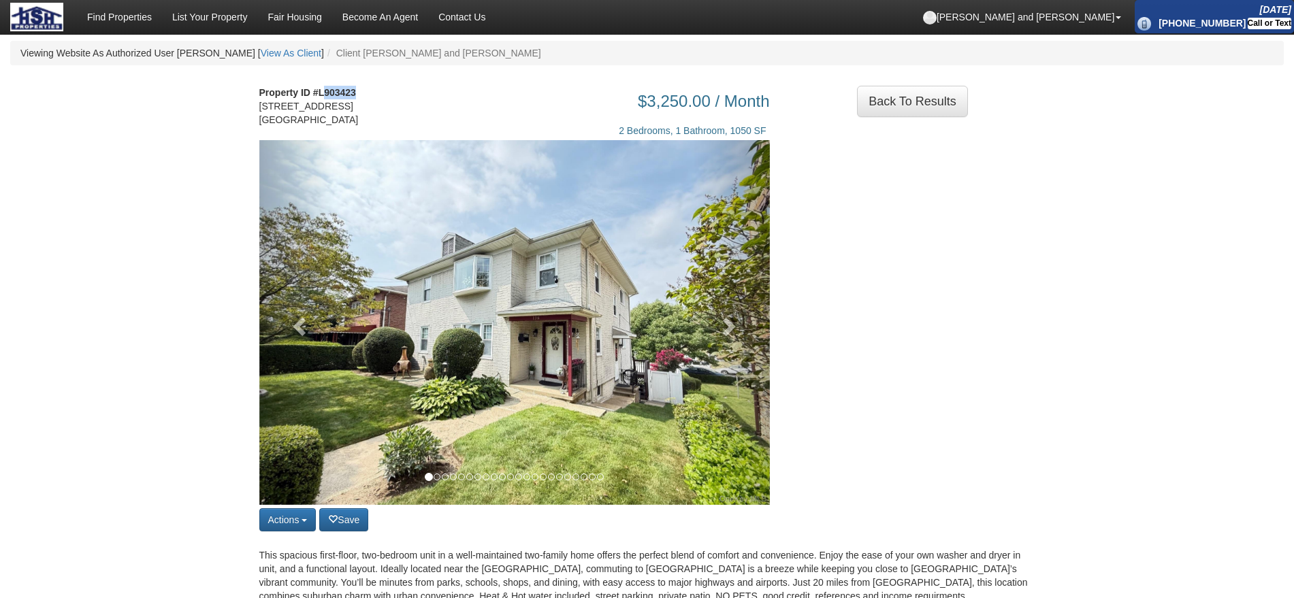
drag, startPoint x: 325, startPoint y: 89, endPoint x: 380, endPoint y: 94, distance: 54.7
click at [380, 94] on div "Property ID #L903423 [STREET_ADDRESS]" at bounding box center [315, 113] width 133 height 54
copy strong "903423"
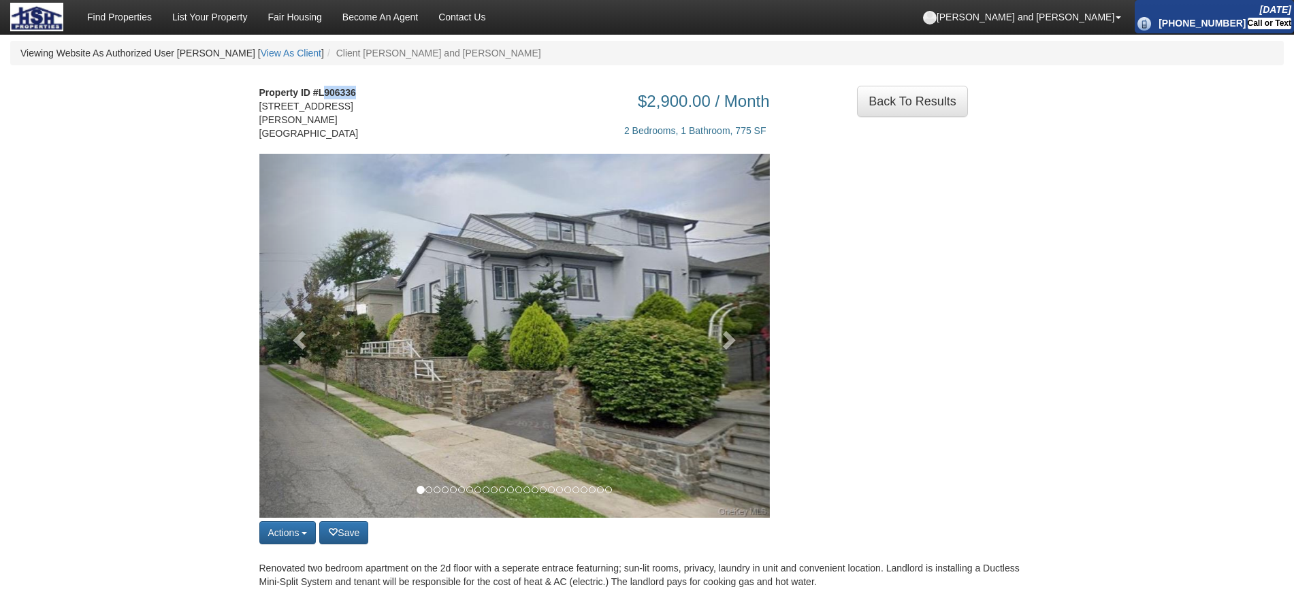
drag, startPoint x: 325, startPoint y: 89, endPoint x: 364, endPoint y: 91, distance: 38.9
click at [364, 91] on address "Property ID #L906336 [STREET_ADDRESS][PERSON_NAME]" at bounding box center [315, 113] width 112 height 54
copy strong "906336"
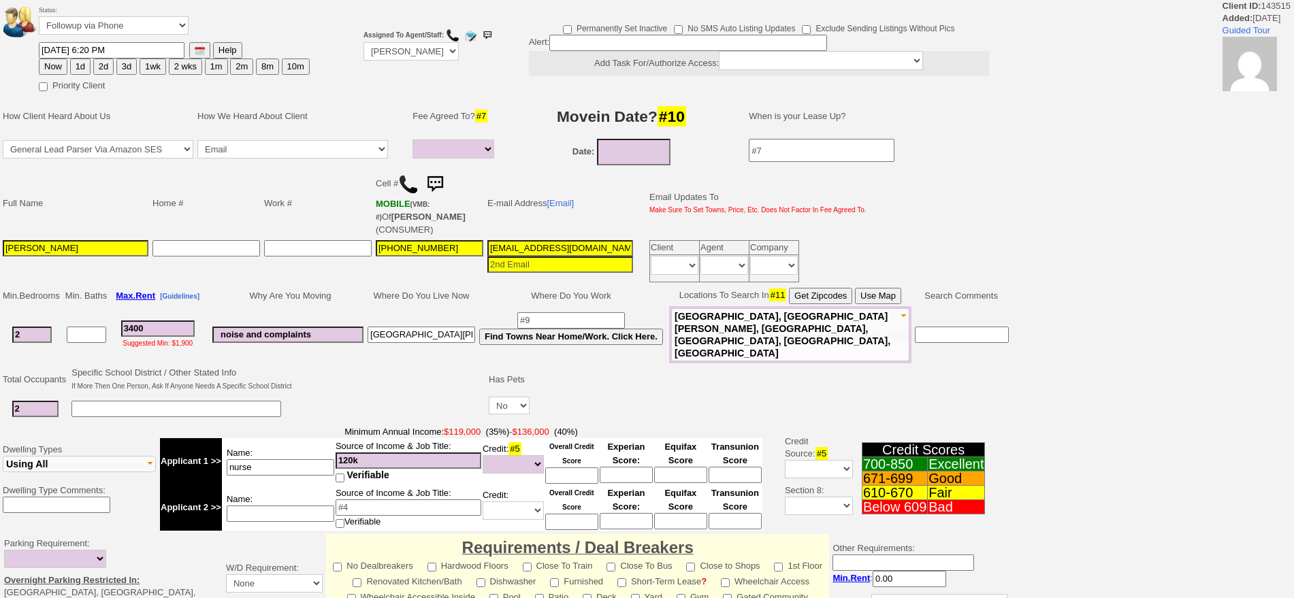
select select
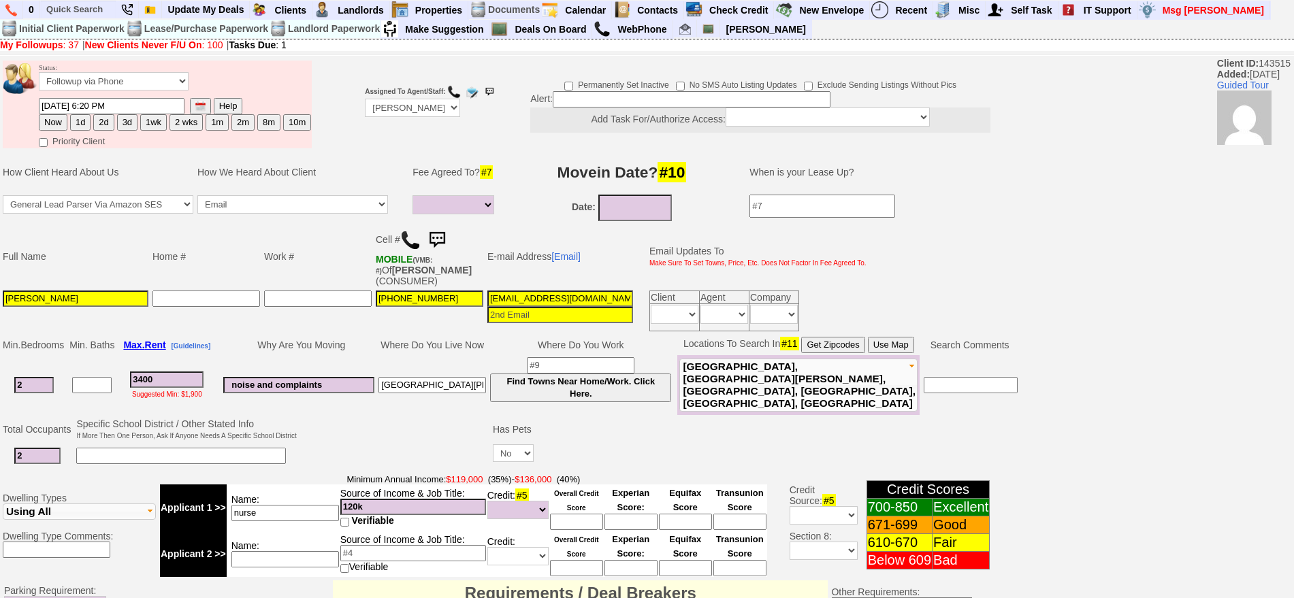
click at [447, 181] on td "Fee Agreed To? #7" at bounding box center [456, 172] width 90 height 41
click at [443, 236] on img at bounding box center [437, 240] width 27 height 27
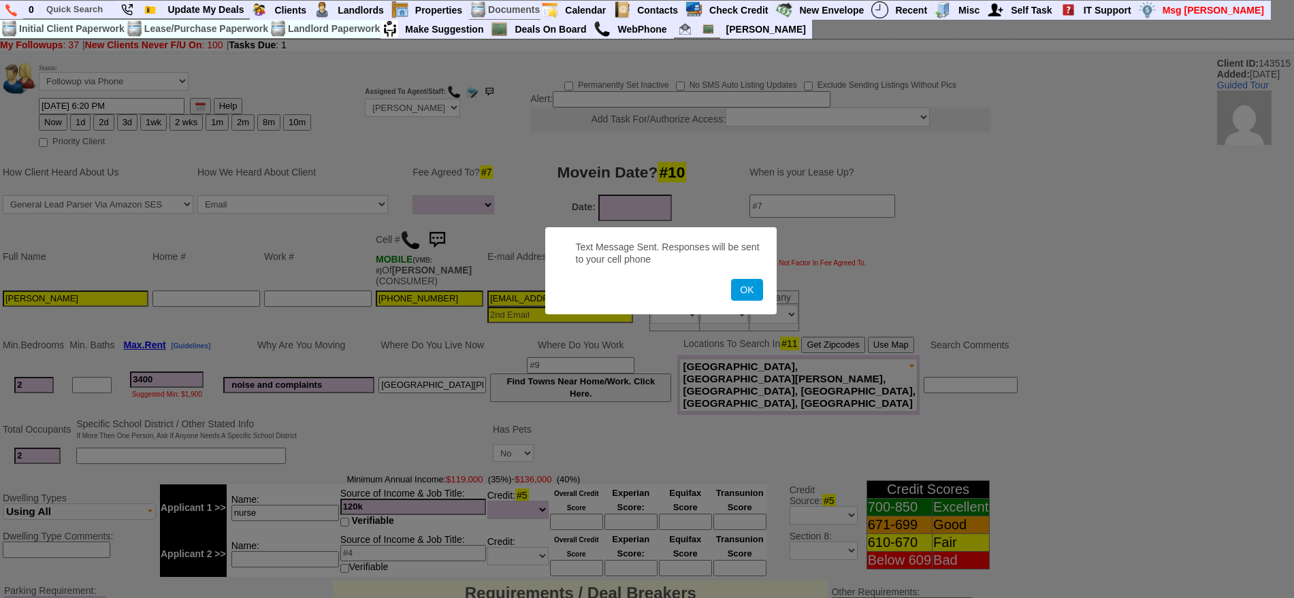
click at [731, 279] on button "OK" at bounding box center [746, 290] width 31 height 22
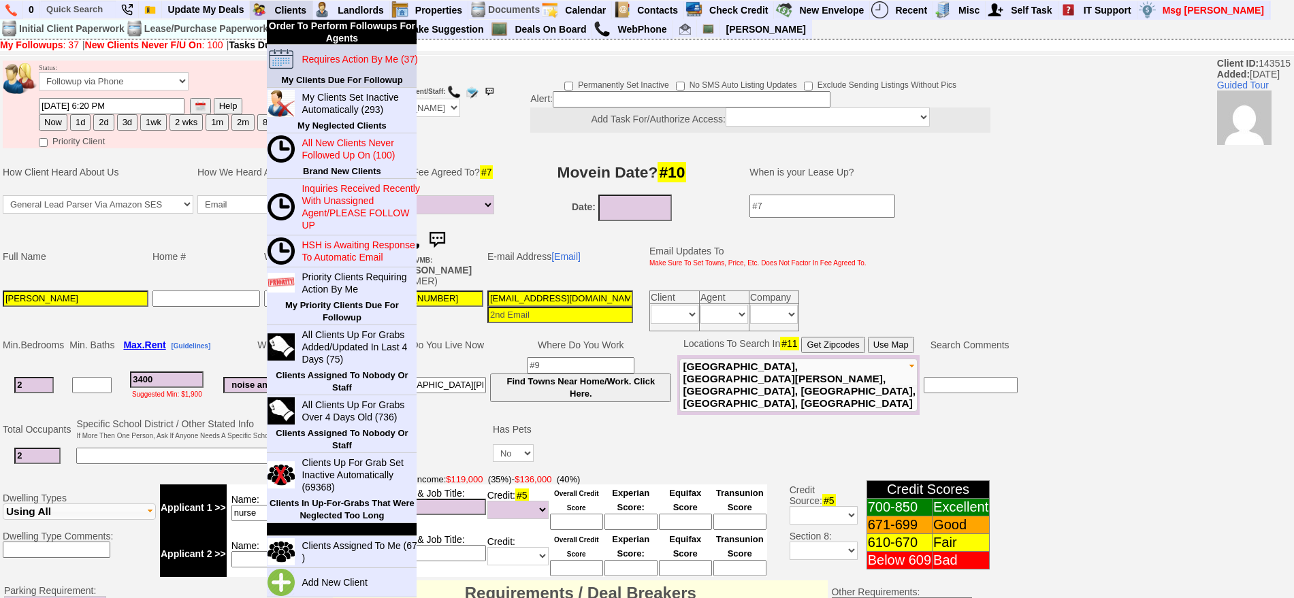
click at [332, 62] on blink "Requires Action By Me (37)" at bounding box center [360, 59] width 116 height 11
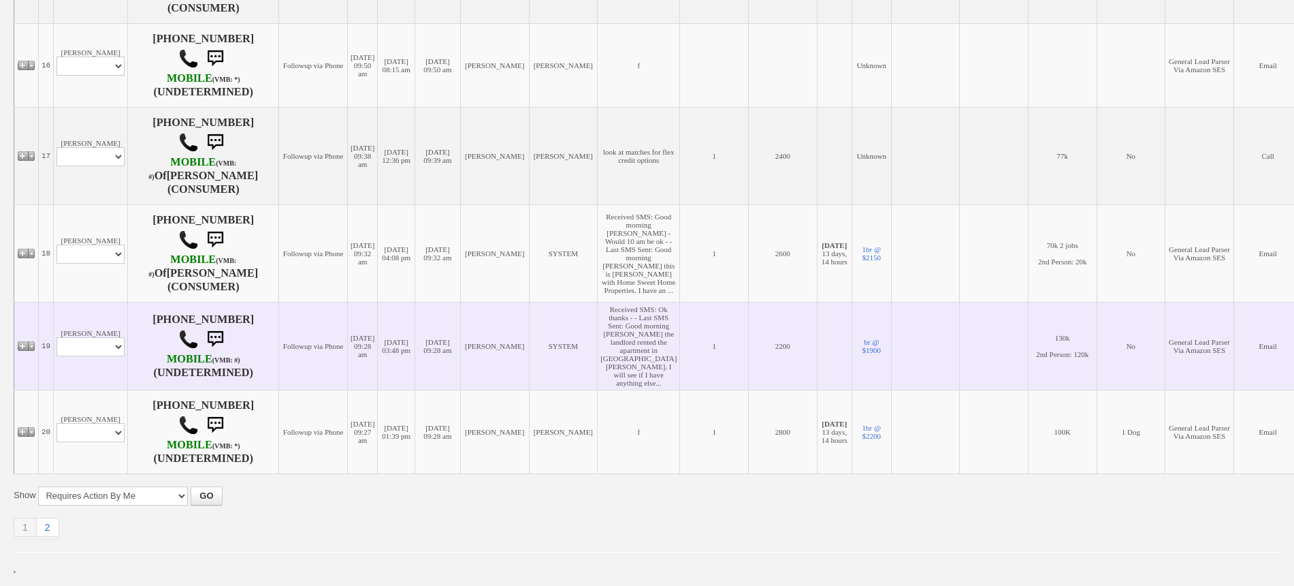
scroll to position [1888, 0]
click at [98, 337] on select "Profile Edit Print Email Externally (Will Not Be Tracked In CRM) Closed Deals" at bounding box center [91, 346] width 68 height 19
select select "ChangeURL,/crm/custom/edit_client_form.php?redirect=%2Fcrm%2Fclients.php&id=166…"
click at [57, 337] on select "Profile Edit Print Email Externally (Will Not Be Tracked In CRM) Closed Deals" at bounding box center [91, 346] width 68 height 19
select select
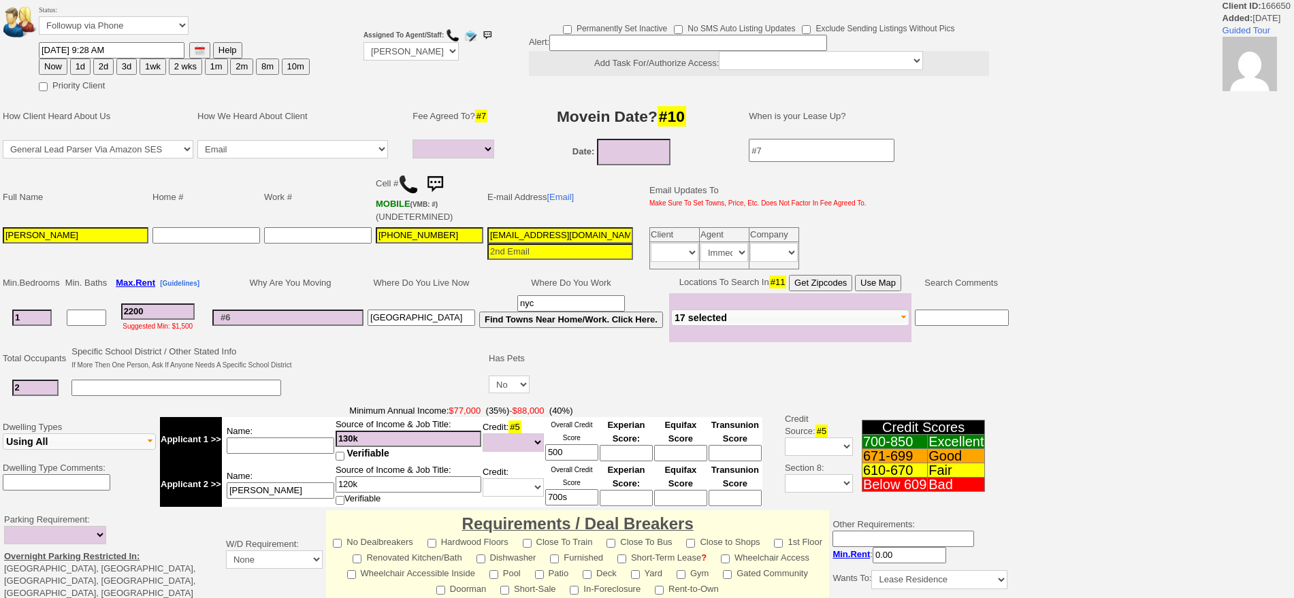
select select
click at [110, 65] on button "2d" at bounding box center [103, 67] width 20 height 16
type input "[DATE] 09:41 AM"
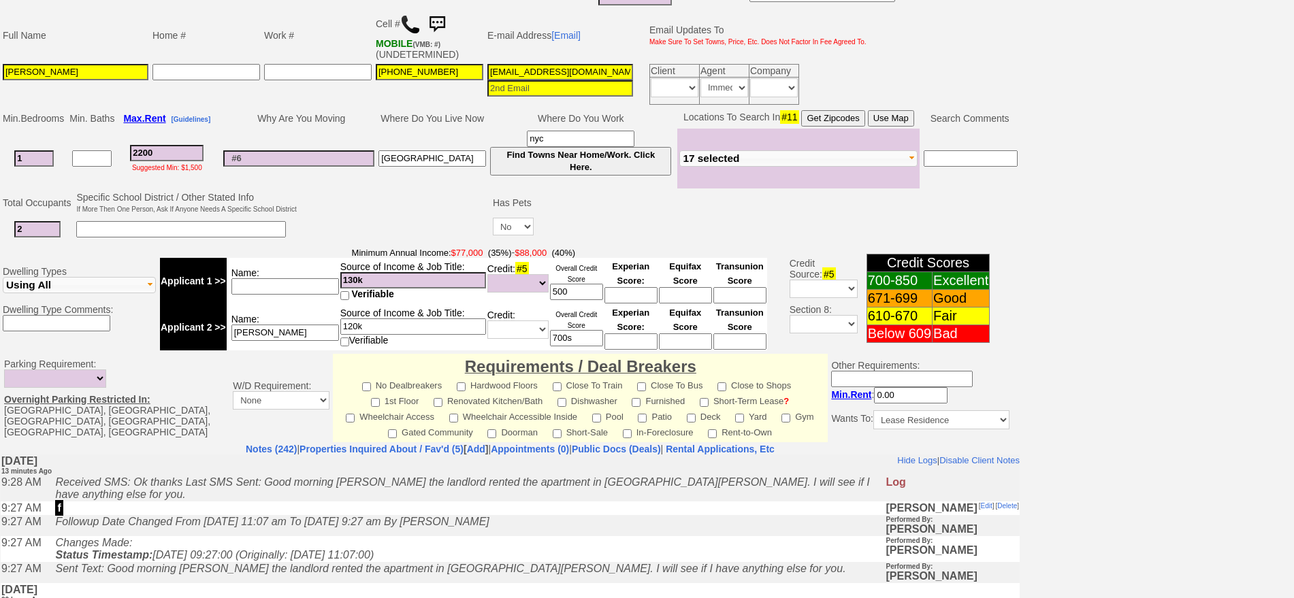
scroll to position [145, 0]
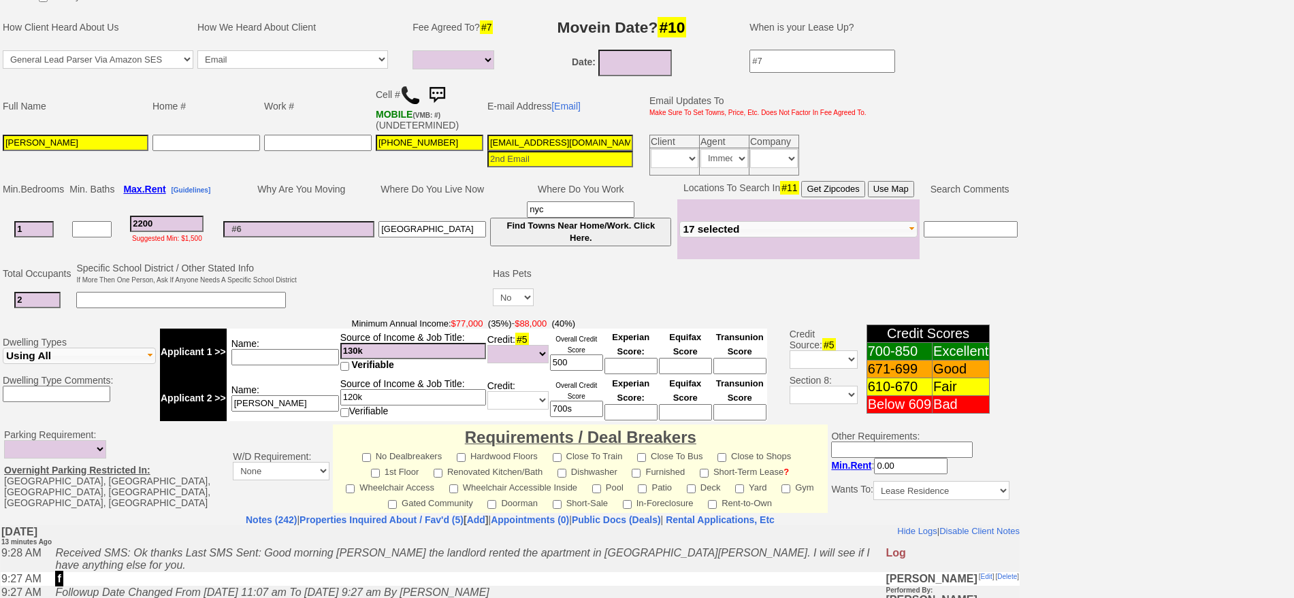
click at [443, 94] on img at bounding box center [437, 95] width 27 height 27
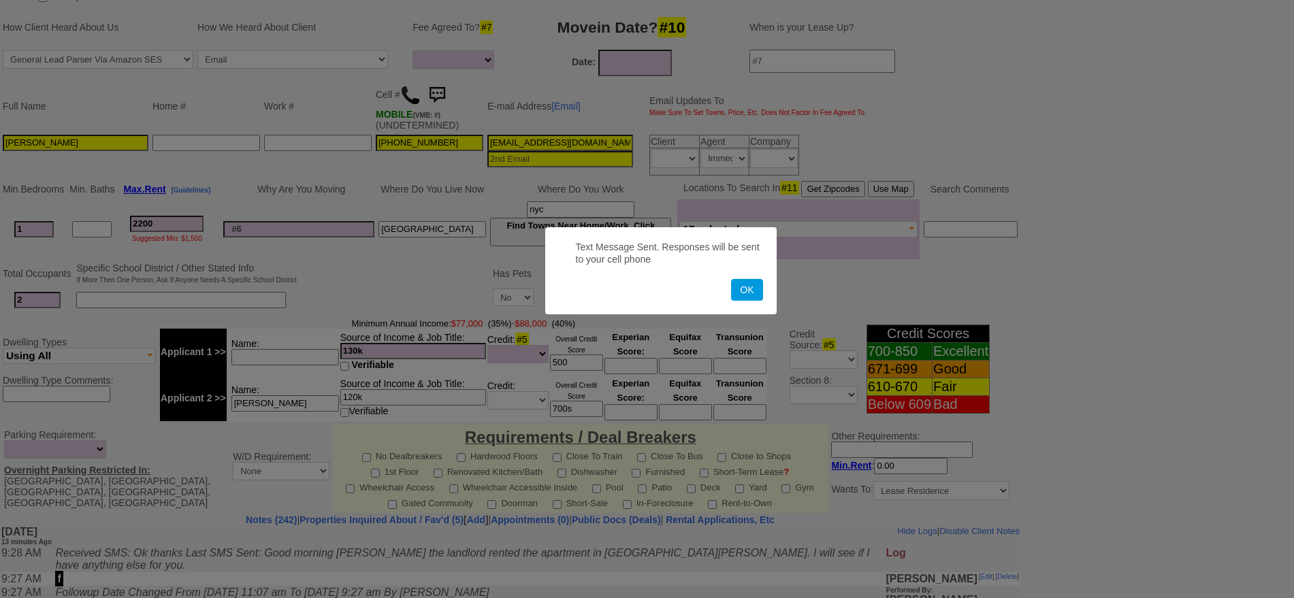
click at [731, 279] on button "OK" at bounding box center [746, 290] width 31 height 22
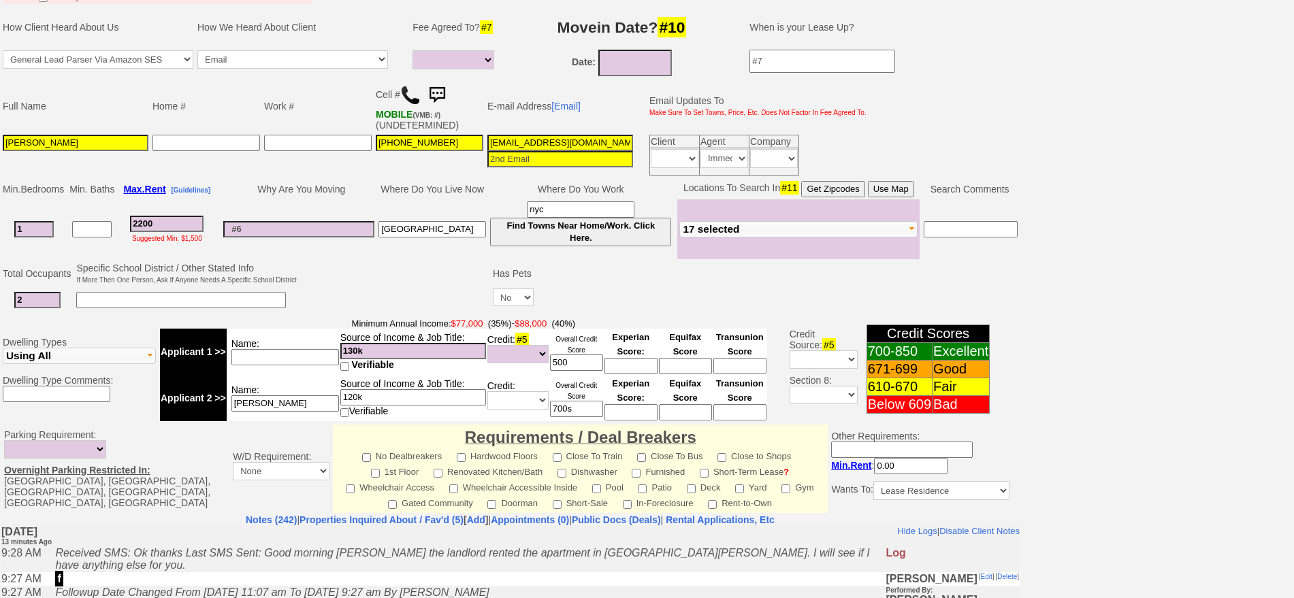
click at [443, 94] on img at bounding box center [437, 95] width 27 height 27
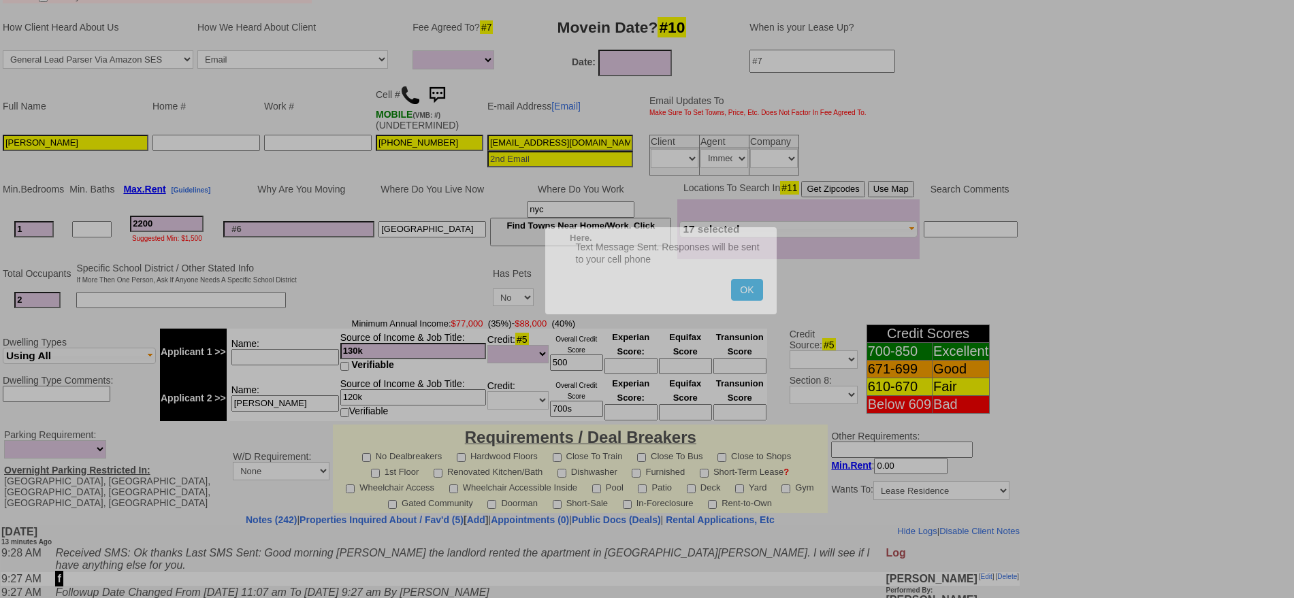
click at [731, 279] on button "OK" at bounding box center [746, 290] width 31 height 22
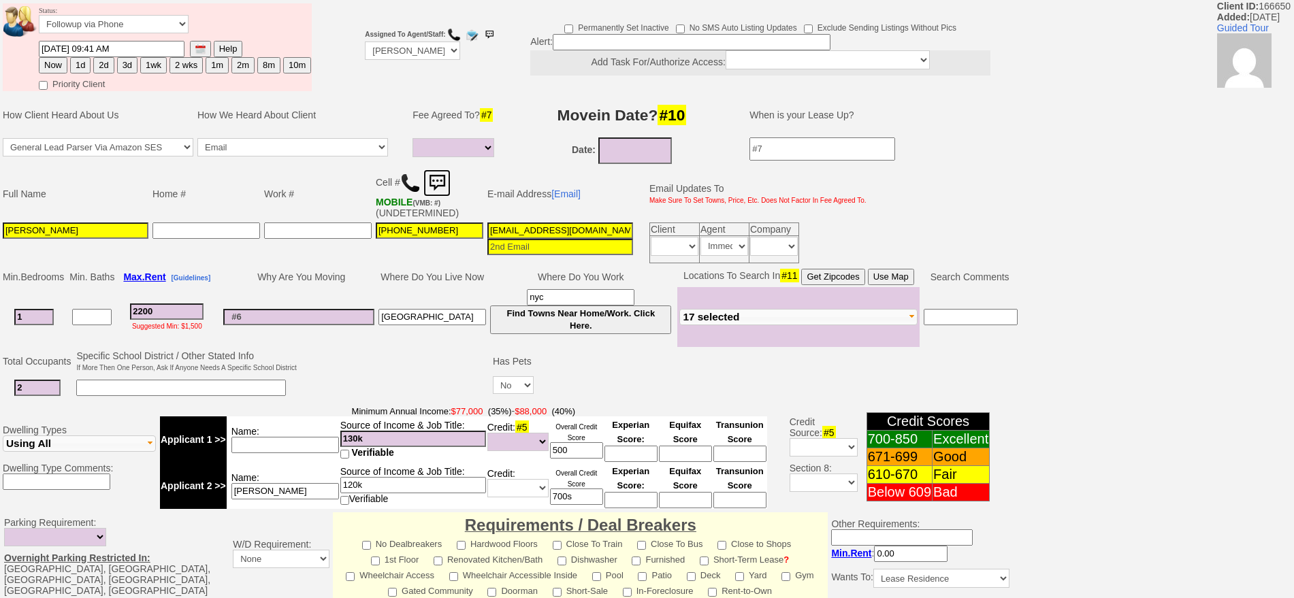
scroll to position [0, 0]
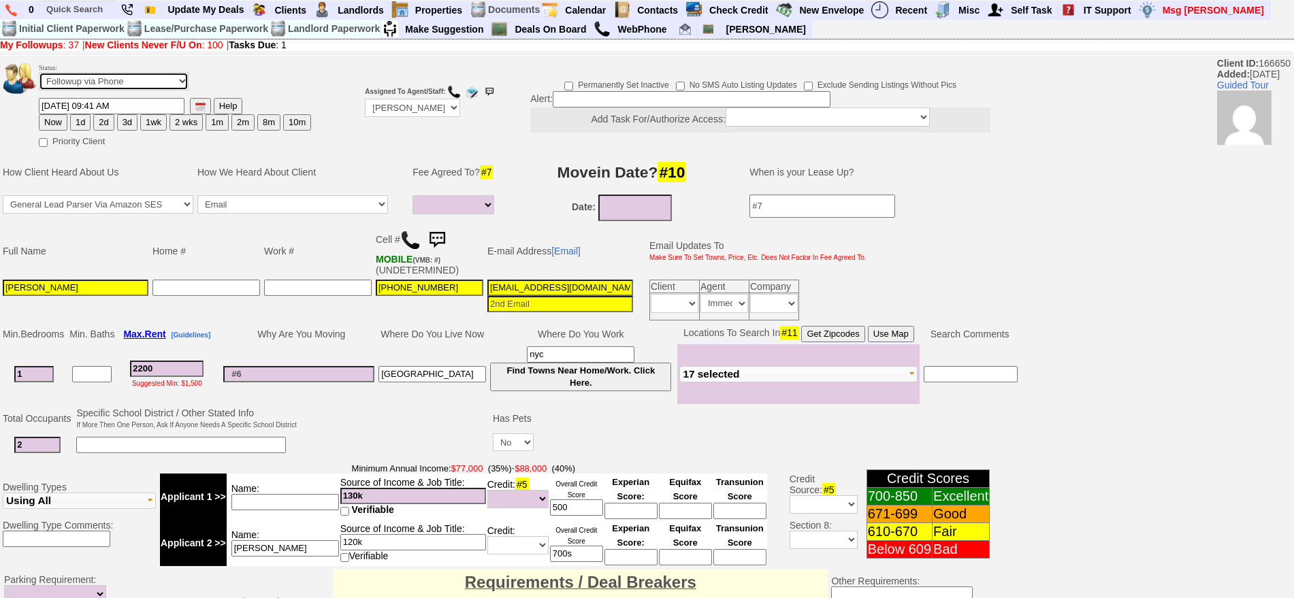
click at [93, 73] on select "Followup via Phone Followup via Email Followup When Section 8 Property Found De…" at bounding box center [114, 81] width 150 height 18
select select "Inactive"
click at [39, 77] on select "Followup via Phone Followup via Email Followup When Section 8 Property Found De…" at bounding box center [114, 81] width 150 height 18
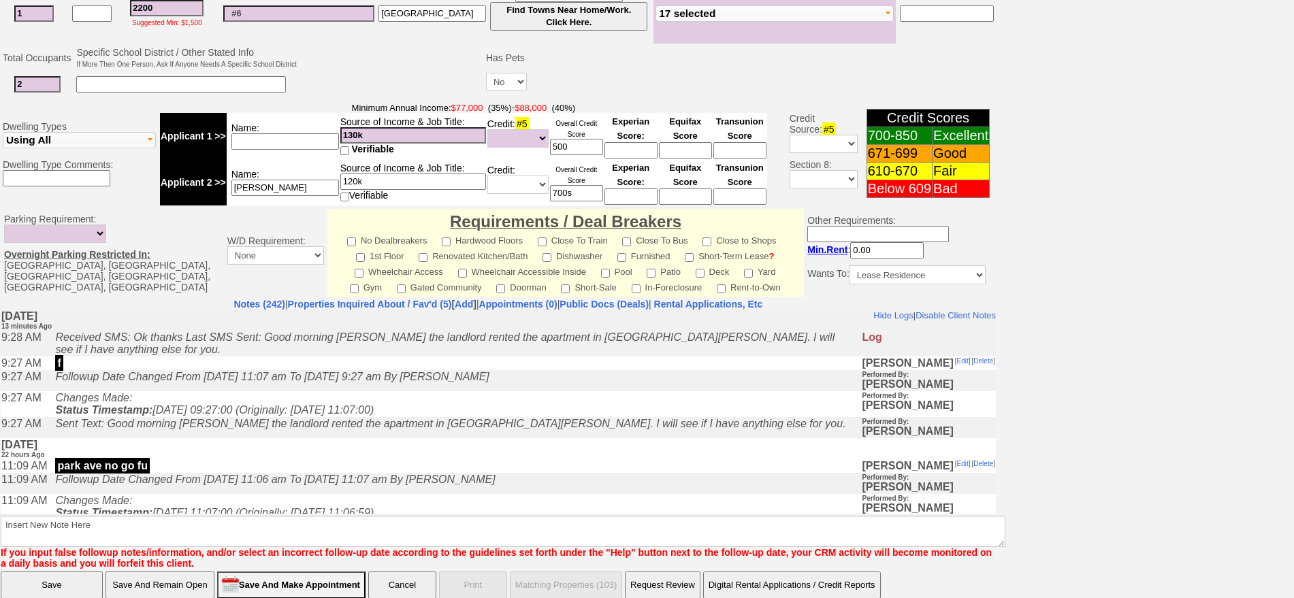
scroll to position [377, 0]
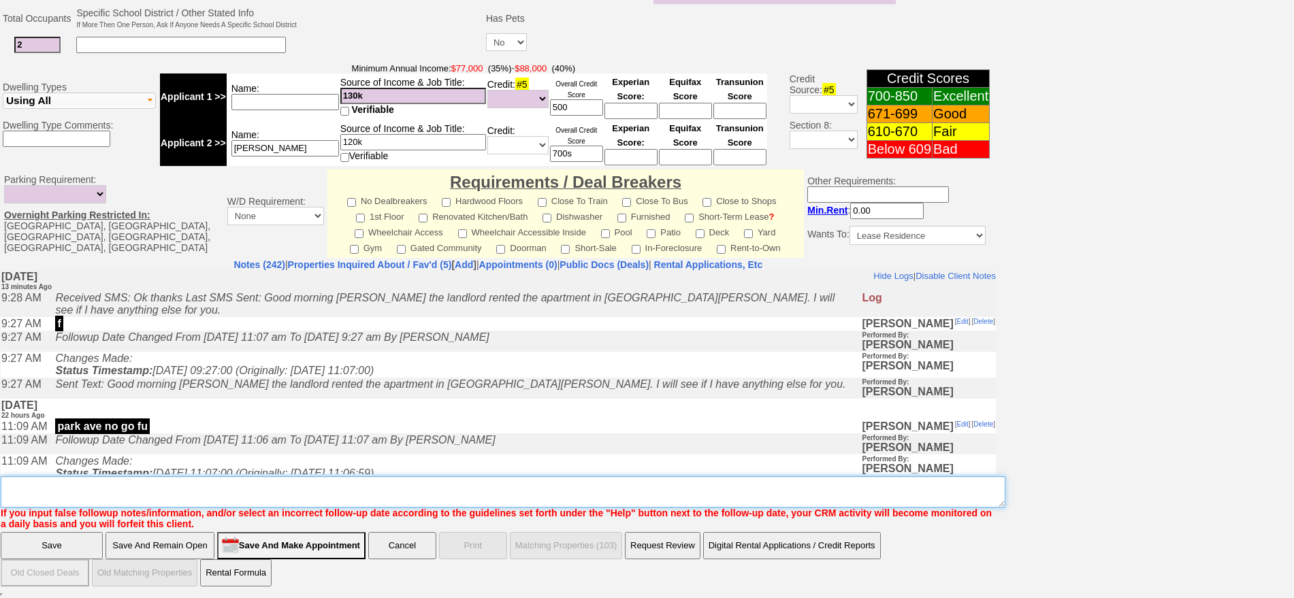
click at [858, 483] on textarea "Insert New Note Here" at bounding box center [503, 492] width 1005 height 31
type textarea "ia"
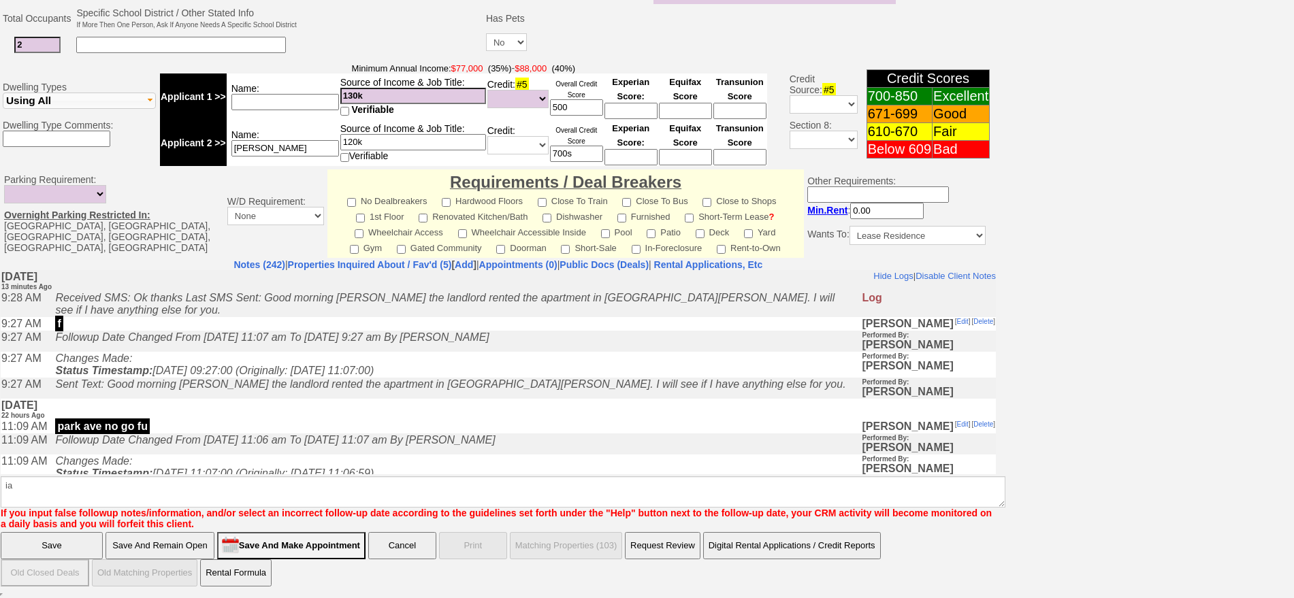
click input "Save" at bounding box center [52, 545] width 102 height 27
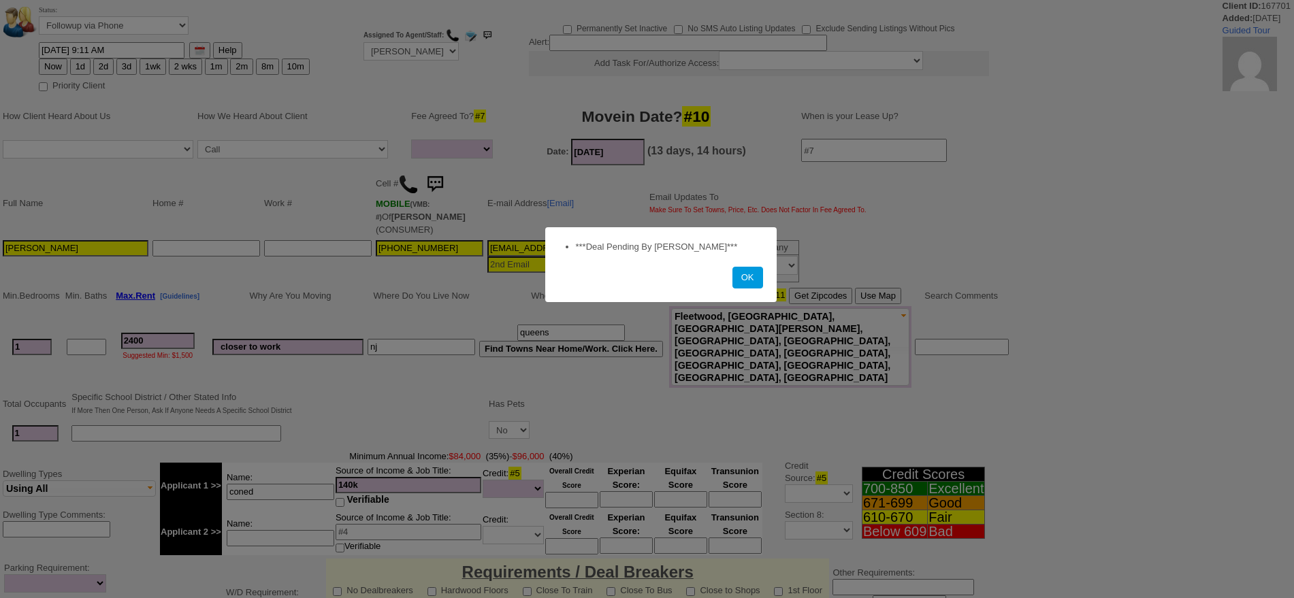
select select
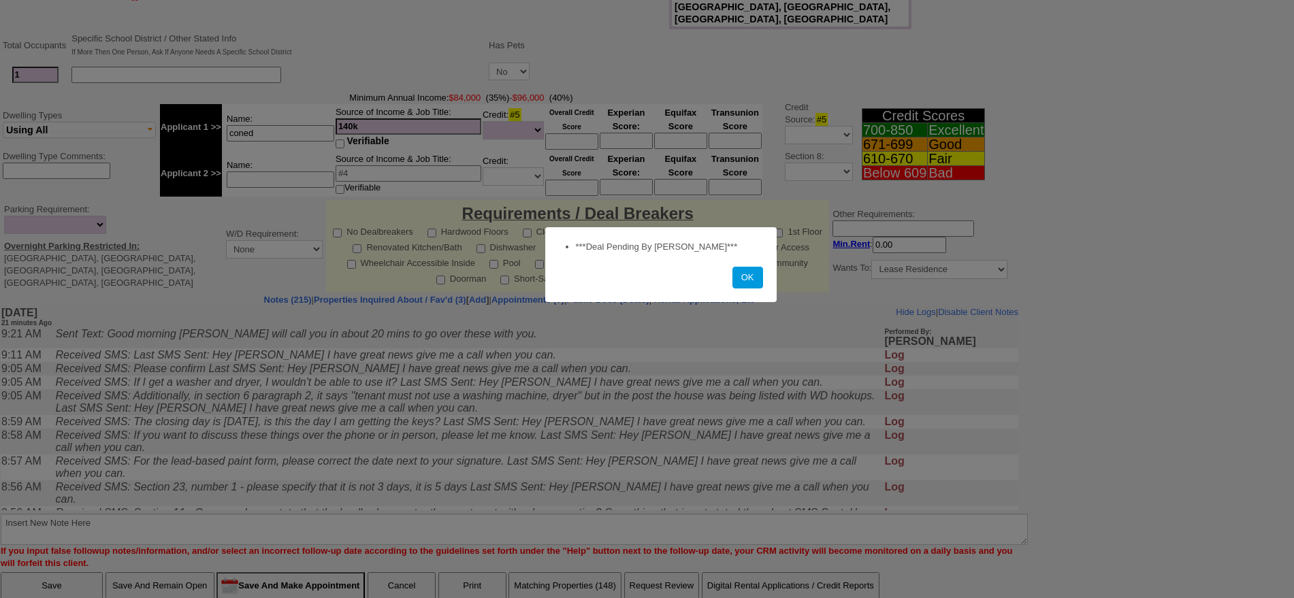
scroll to position [359, 0]
click at [733, 267] on button "OK" at bounding box center [748, 278] width 31 height 22
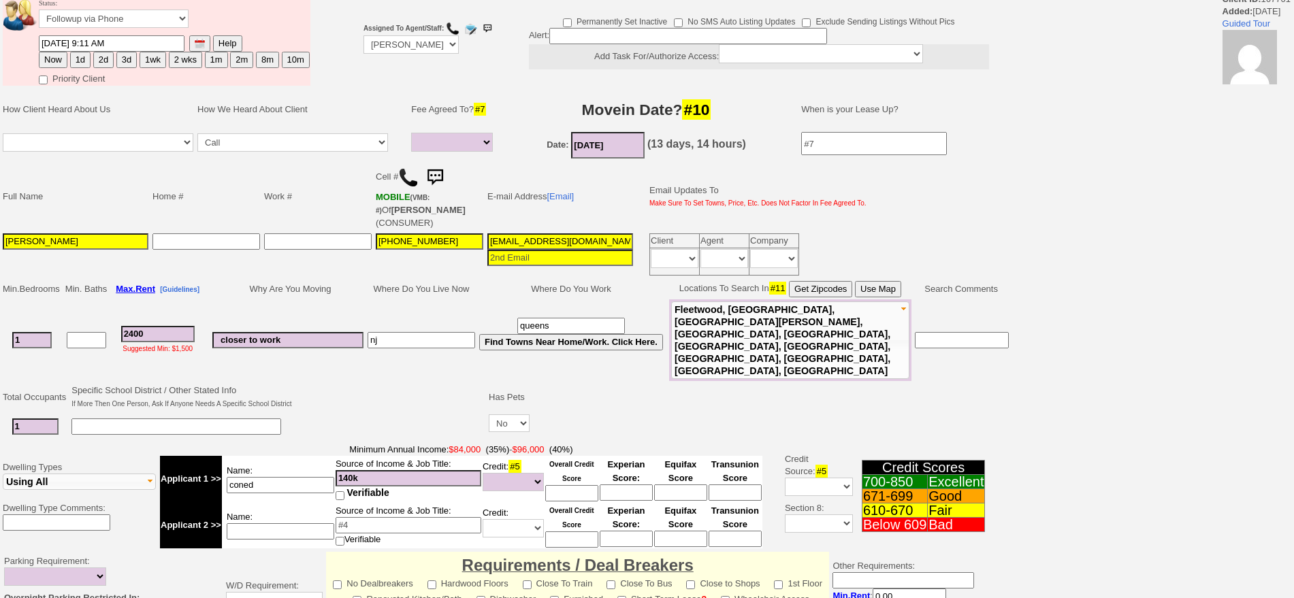
scroll to position [0, 0]
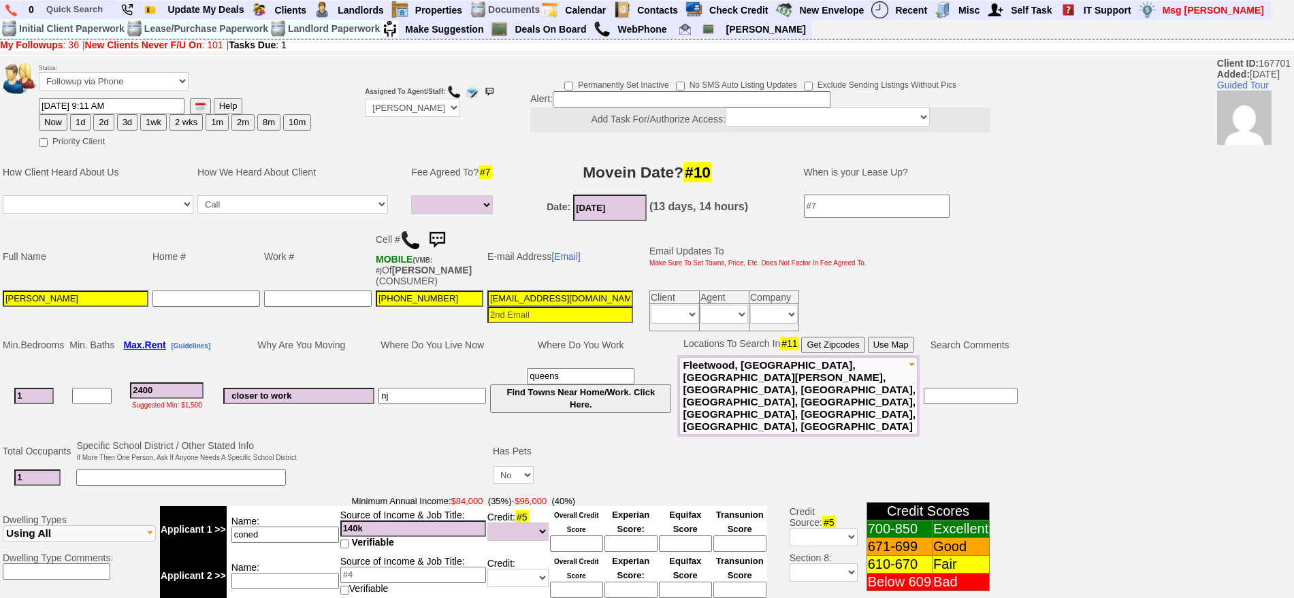
click at [415, 240] on img at bounding box center [410, 240] width 20 height 20
click at [446, 244] on img at bounding box center [437, 240] width 27 height 27
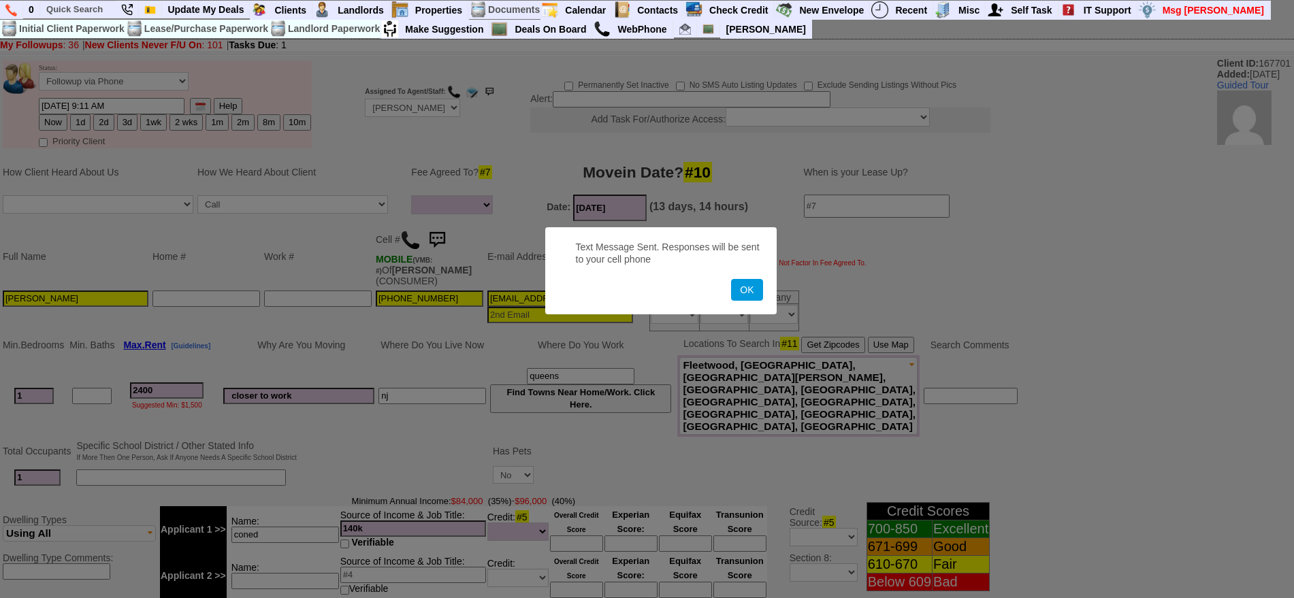
click at [731, 279] on button "OK" at bounding box center [746, 290] width 31 height 22
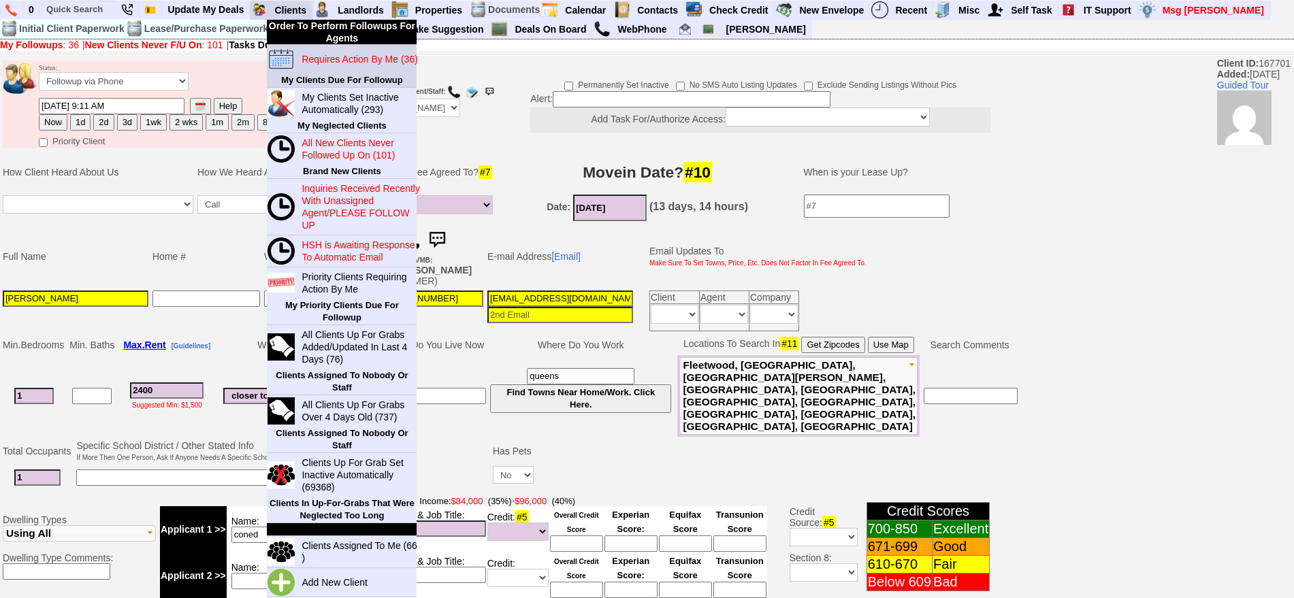
click at [323, 61] on blink "Requires Action By Me (36)" at bounding box center [360, 59] width 116 height 11
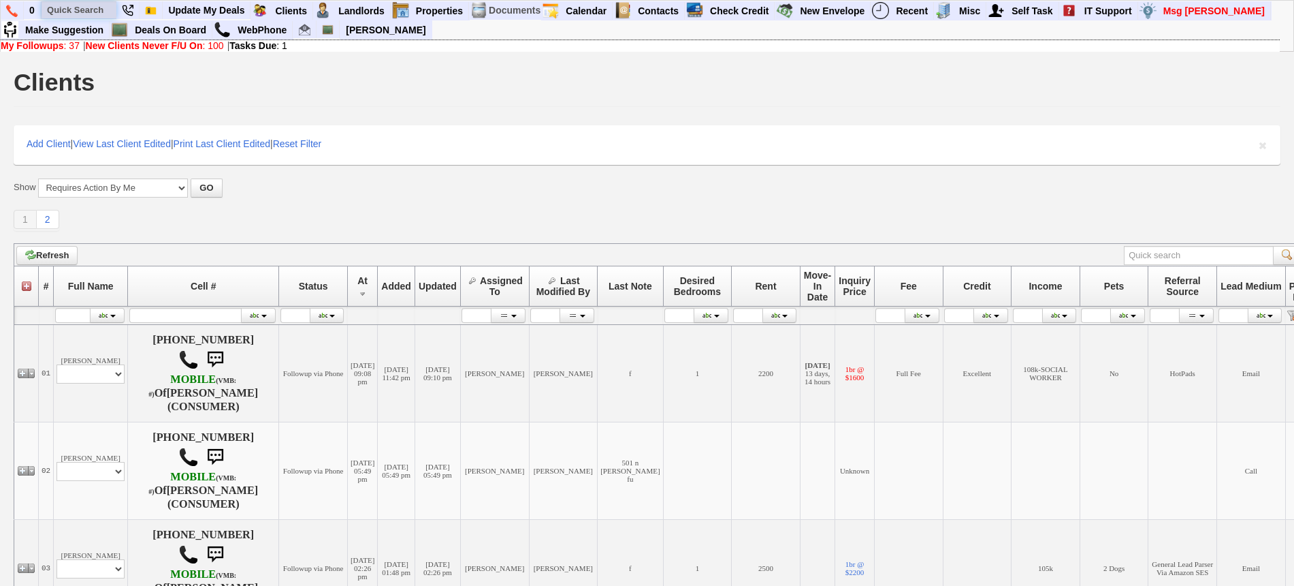
click at [80, 10] on input "text" at bounding box center [79, 9] width 75 height 17
paste input "914) 272 2633"
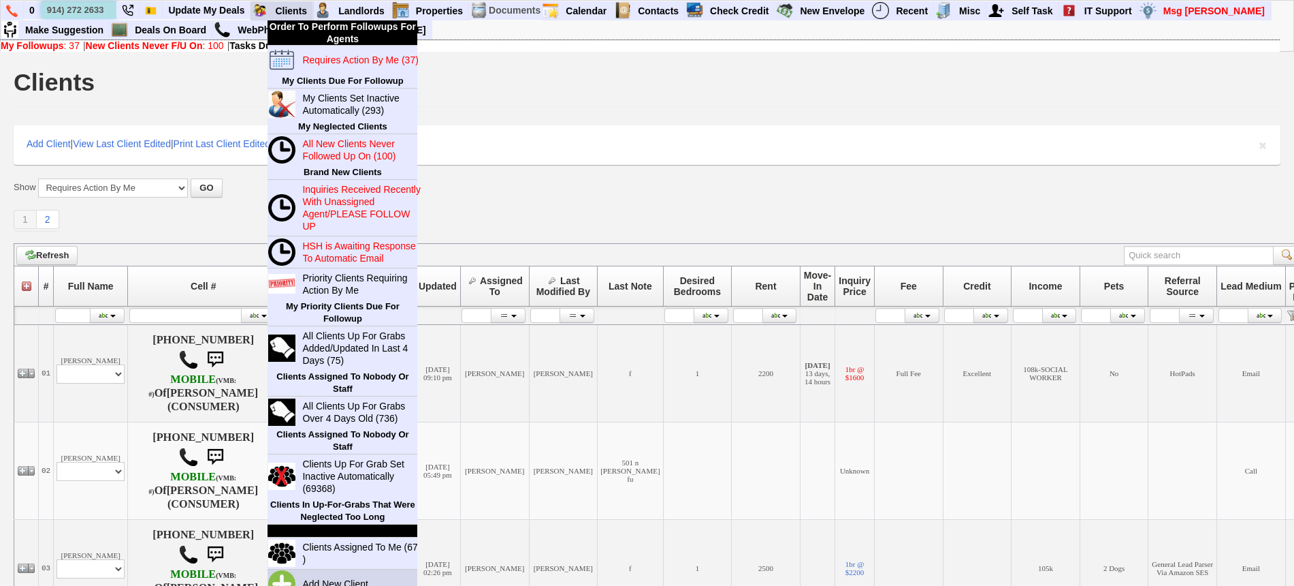
type input "914) 272 2633"
click at [345, 582] on link "Add New Client" at bounding box center [341, 584] width 88 height 18
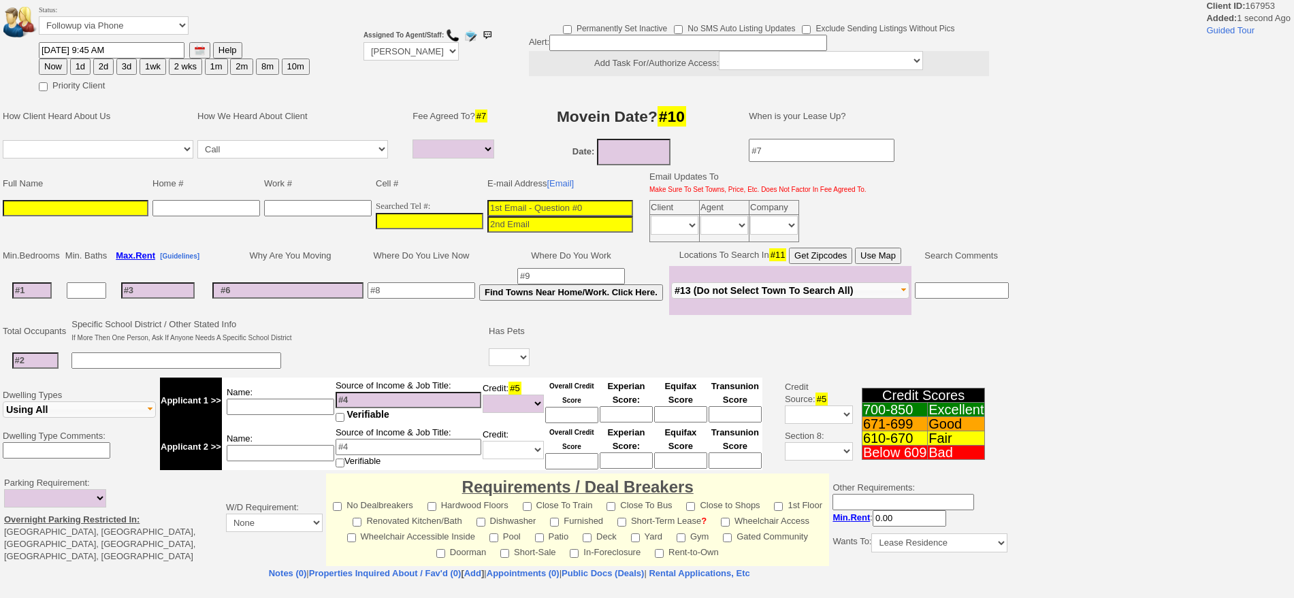
select select
click at [445, 217] on input "___-___-____" at bounding box center [430, 221] width 108 height 16
paste input "[PHONE_NUMBER]"
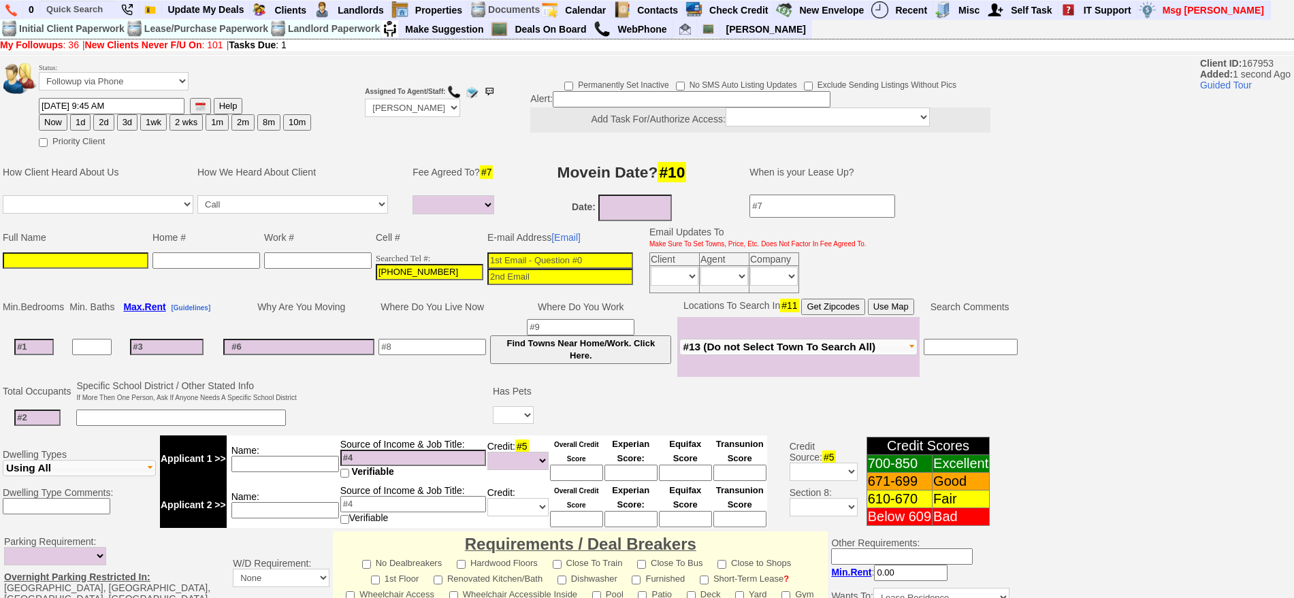
type input "914-272-2633"
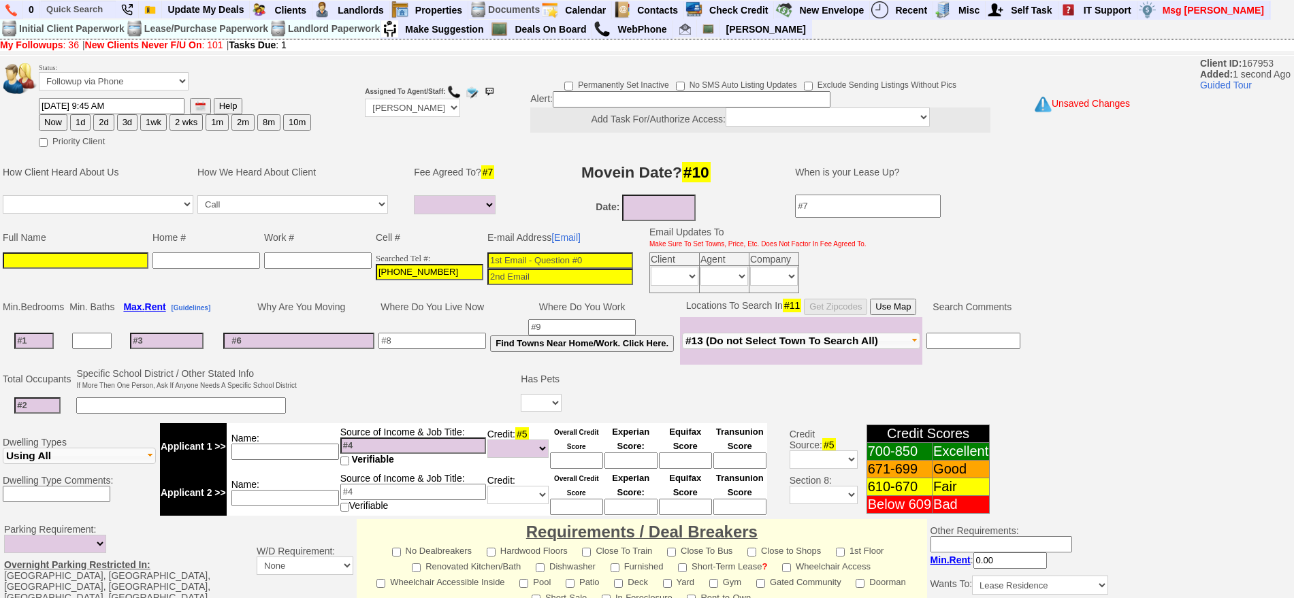
click at [523, 259] on input at bounding box center [561, 261] width 146 height 16
paste input "[EMAIL_ADDRESS][DOMAIN_NAME]"
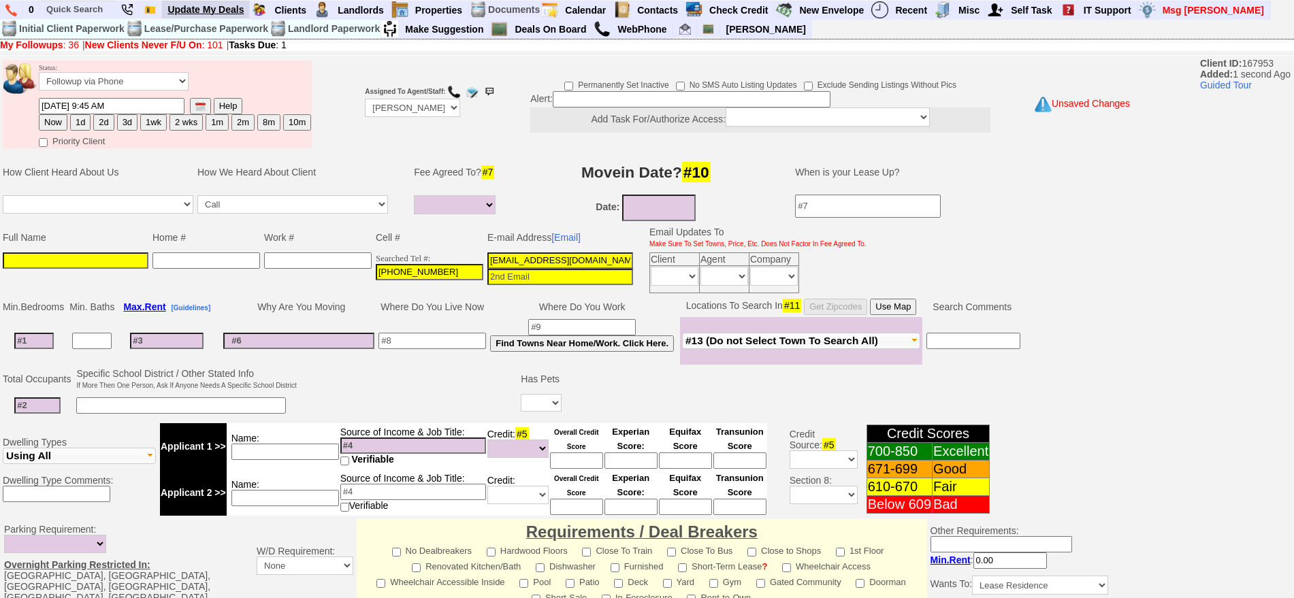
type input "[EMAIL_ADDRESS][DOMAIN_NAME]"
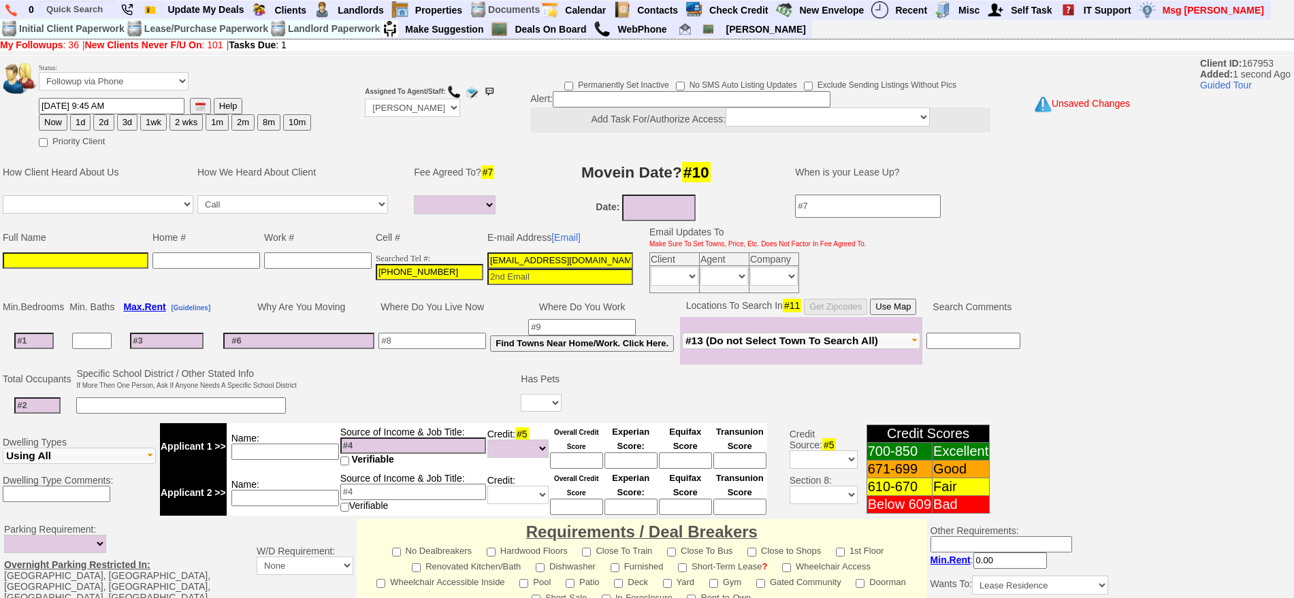
paste input "Carlos Fernandez"
type input "Carlos Fernandez"
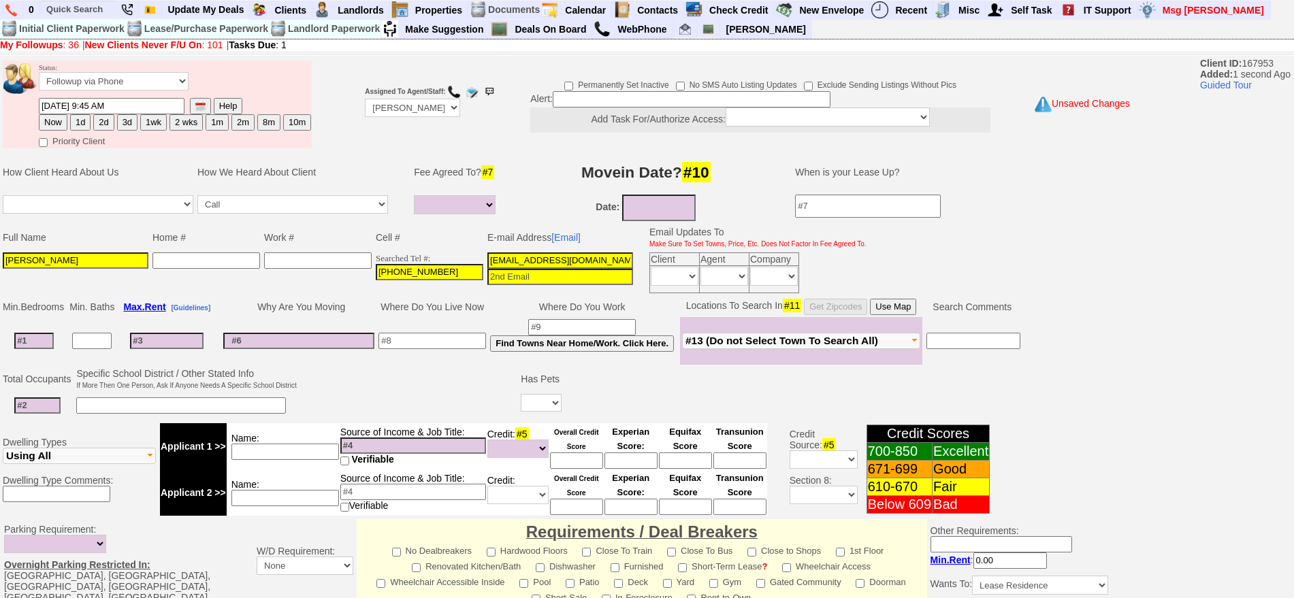
click at [89, 119] on button "1d" at bounding box center [80, 122] width 20 height 16
type input "09/18/2025 09:45 AM"
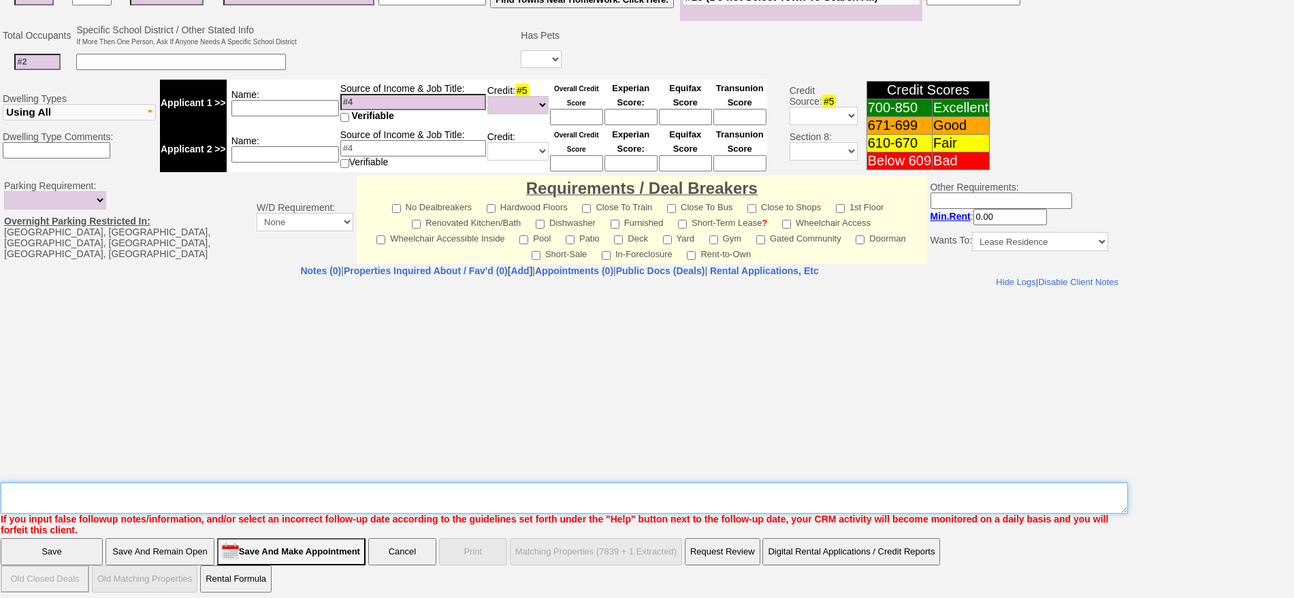
click at [735, 491] on textarea "Insert New Note Here" at bounding box center [565, 498] width 1128 height 31
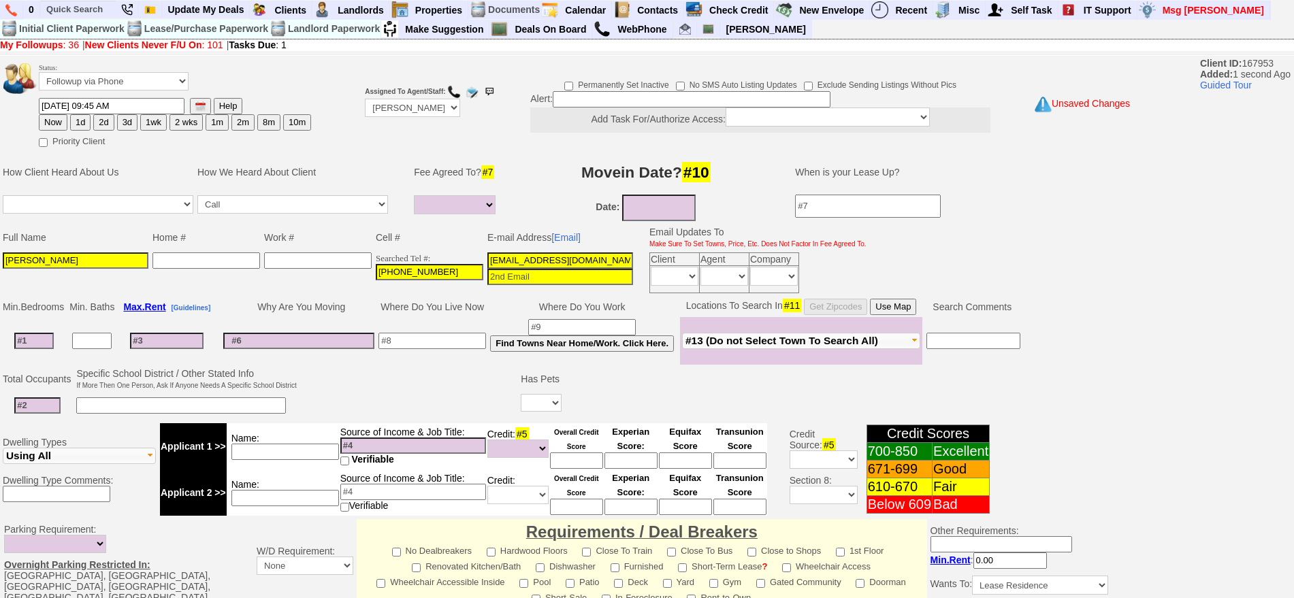
type textarea "210 4g ld fu"
click at [47, 123] on button "Now" at bounding box center [53, 122] width 29 height 16
type input "09/17/2025 09:45 AM"
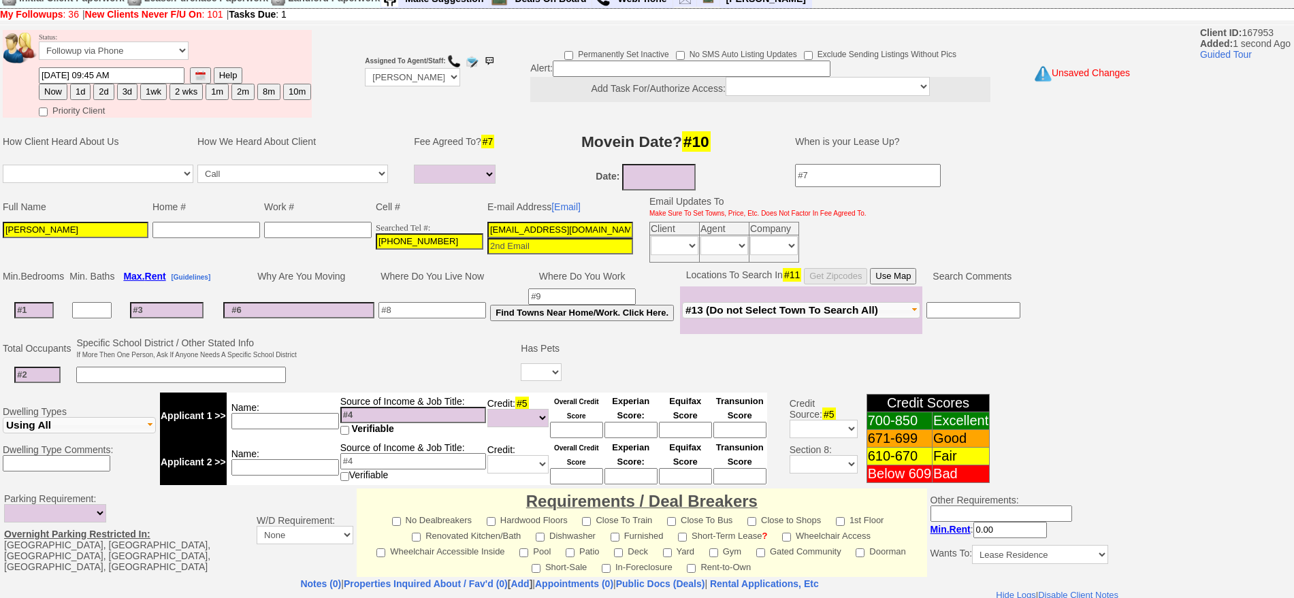
scroll to position [344, 0]
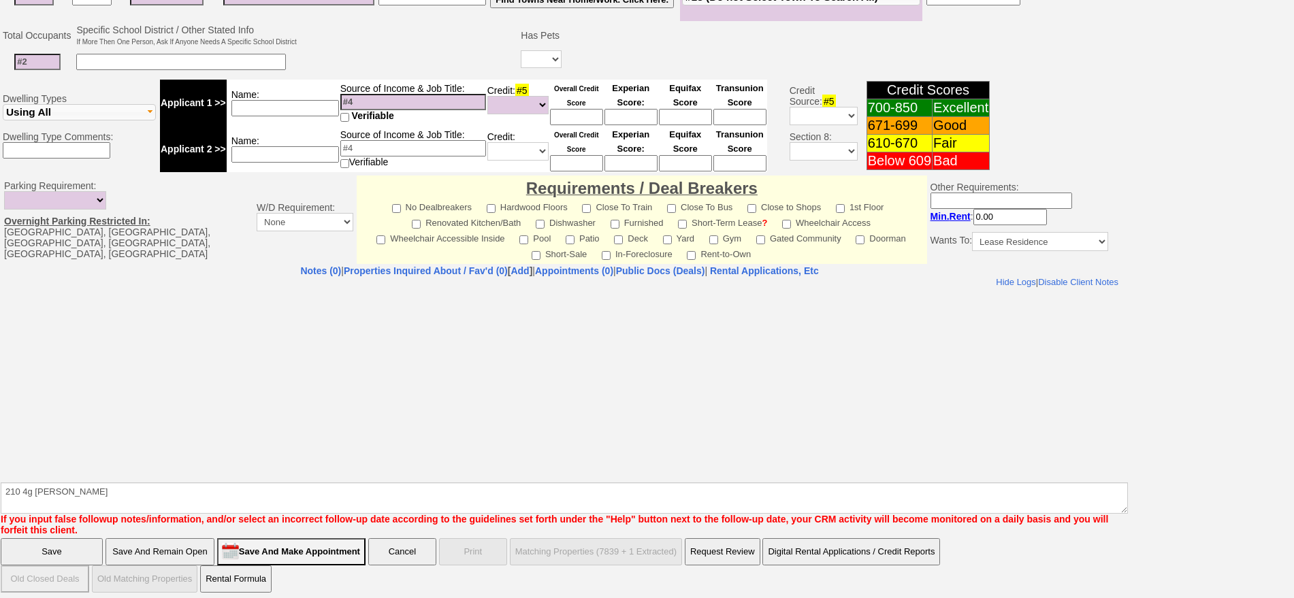
click at [77, 530] on span "If you input false followup notes/information, and/or select an incorrect follo…" at bounding box center [555, 526] width 1108 height 24
click at [75, 539] on input "Save" at bounding box center [52, 552] width 102 height 27
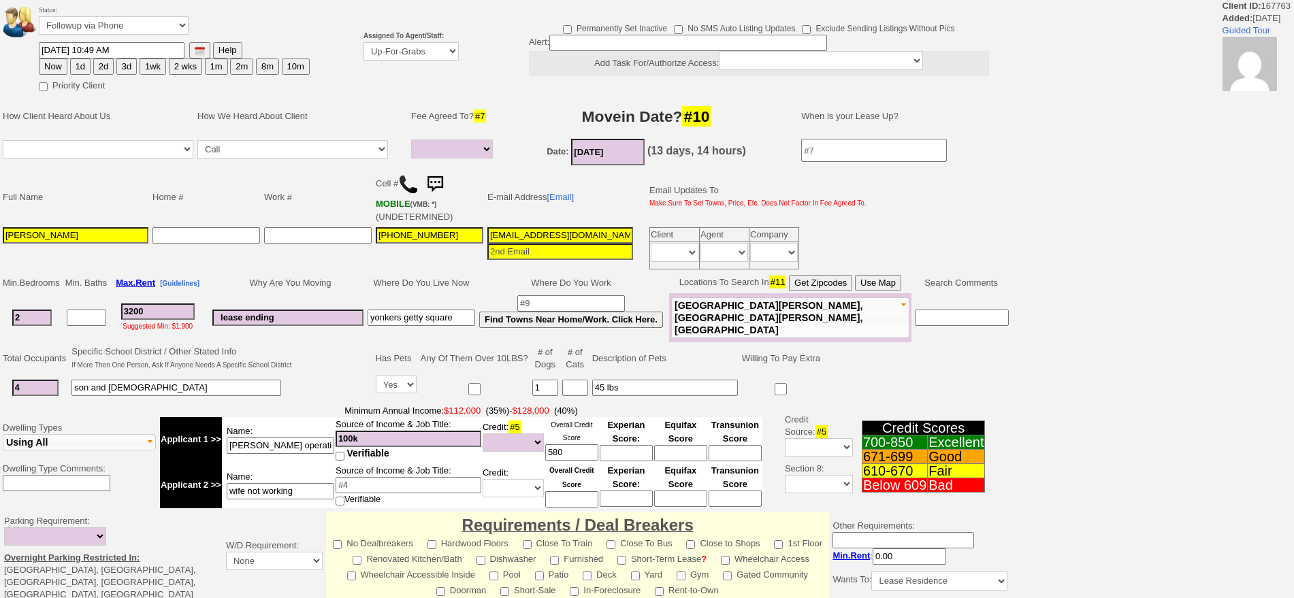
select select
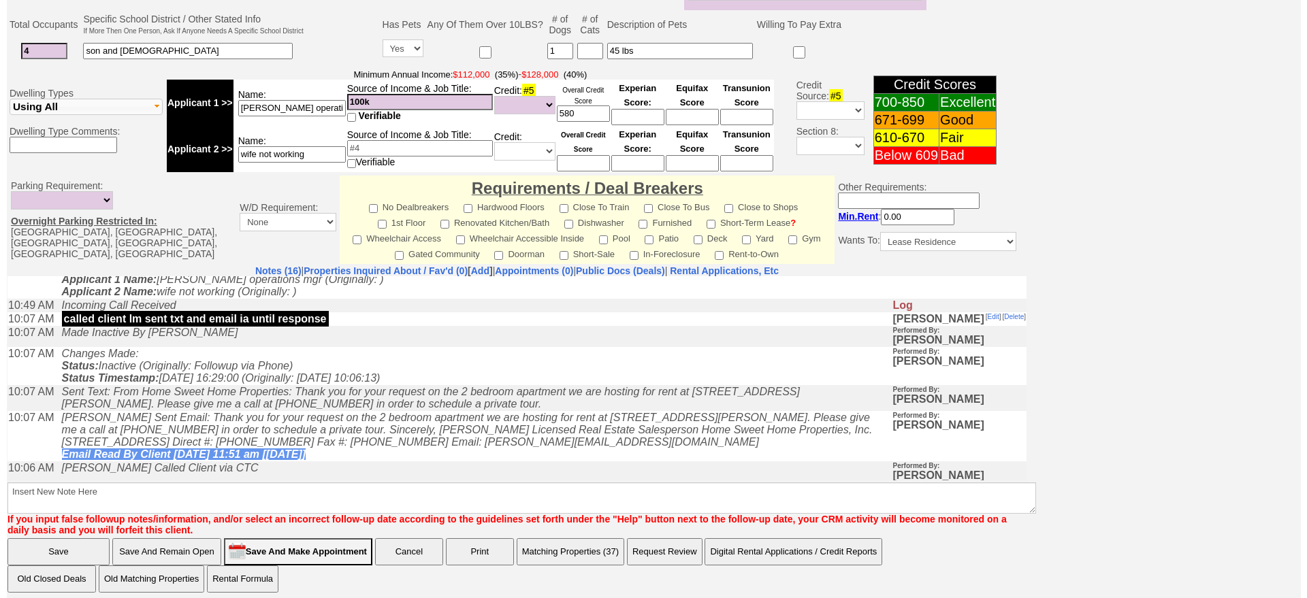
scroll to position [340, 0]
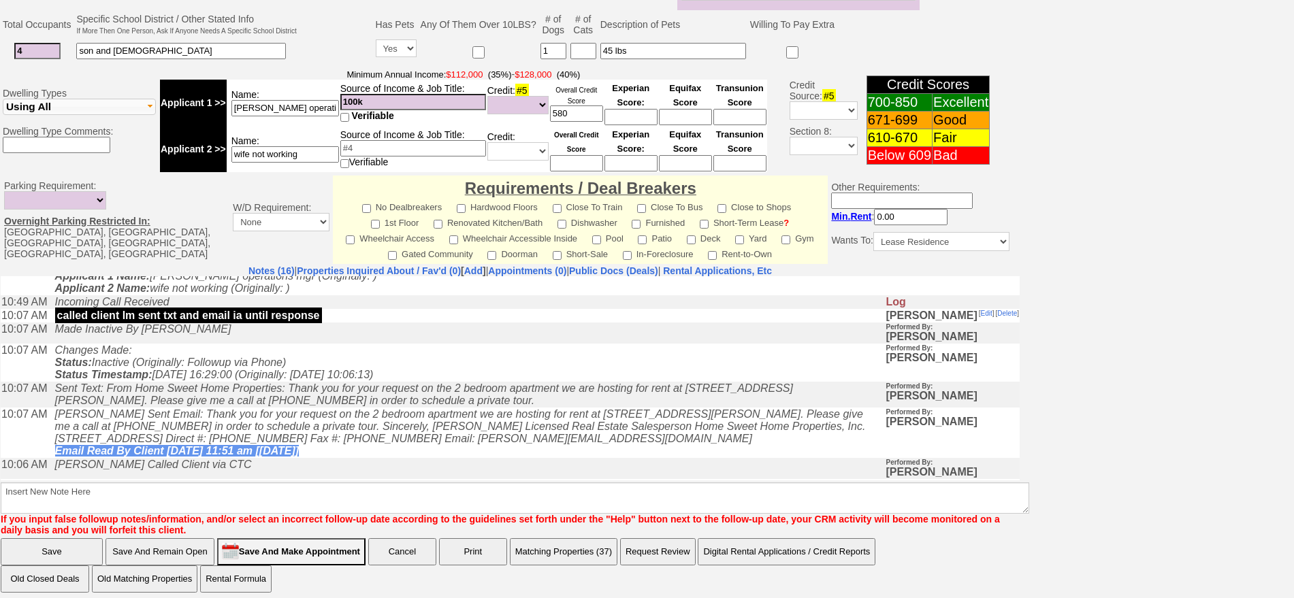
click at [554, 559] on button "Matching Properties (37)" at bounding box center [564, 552] width 108 height 27
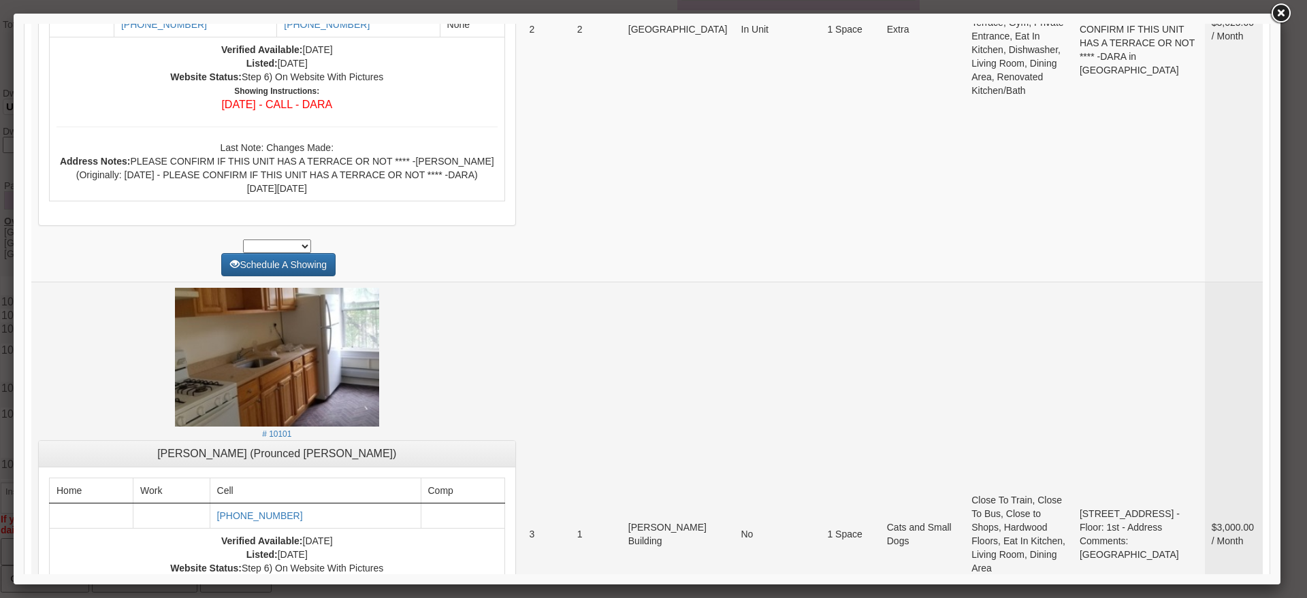
scroll to position [1617, 0]
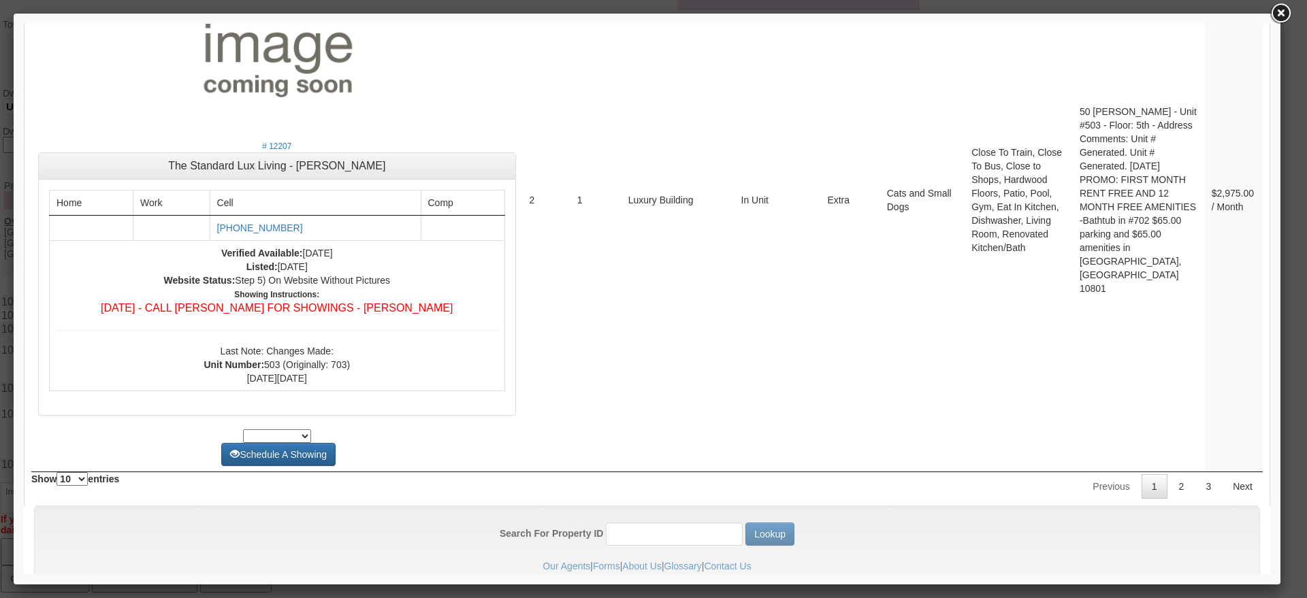
drag, startPoint x: 1260, startPoint y: 245, endPoint x: 1265, endPoint y: 603, distance: 358.2
click at [1169, 475] on link "2" at bounding box center [1182, 487] width 26 height 25
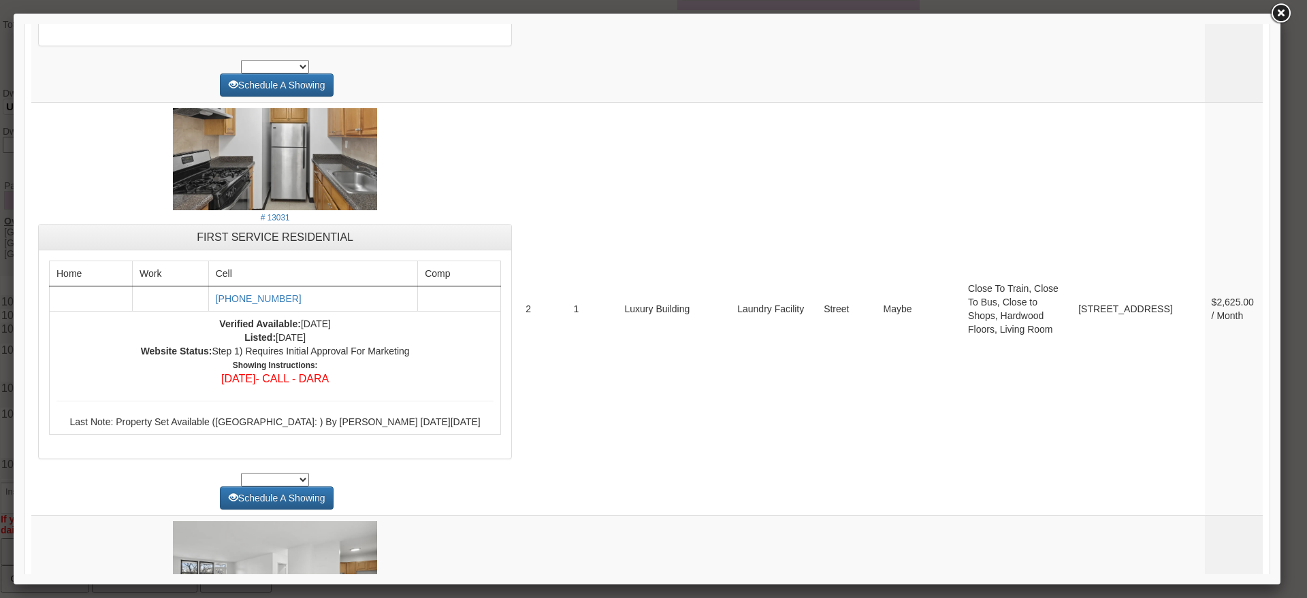
scroll to position [5260, 0]
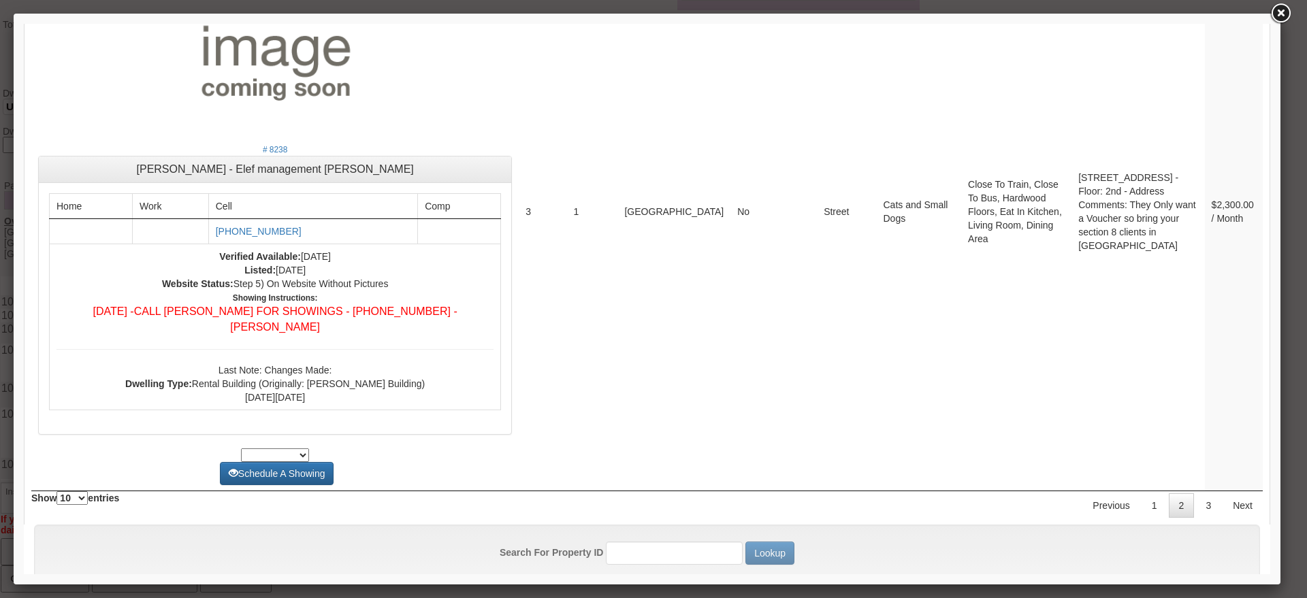
drag, startPoint x: 1262, startPoint y: 528, endPoint x: 1296, endPoint y: 408, distance: 125.2
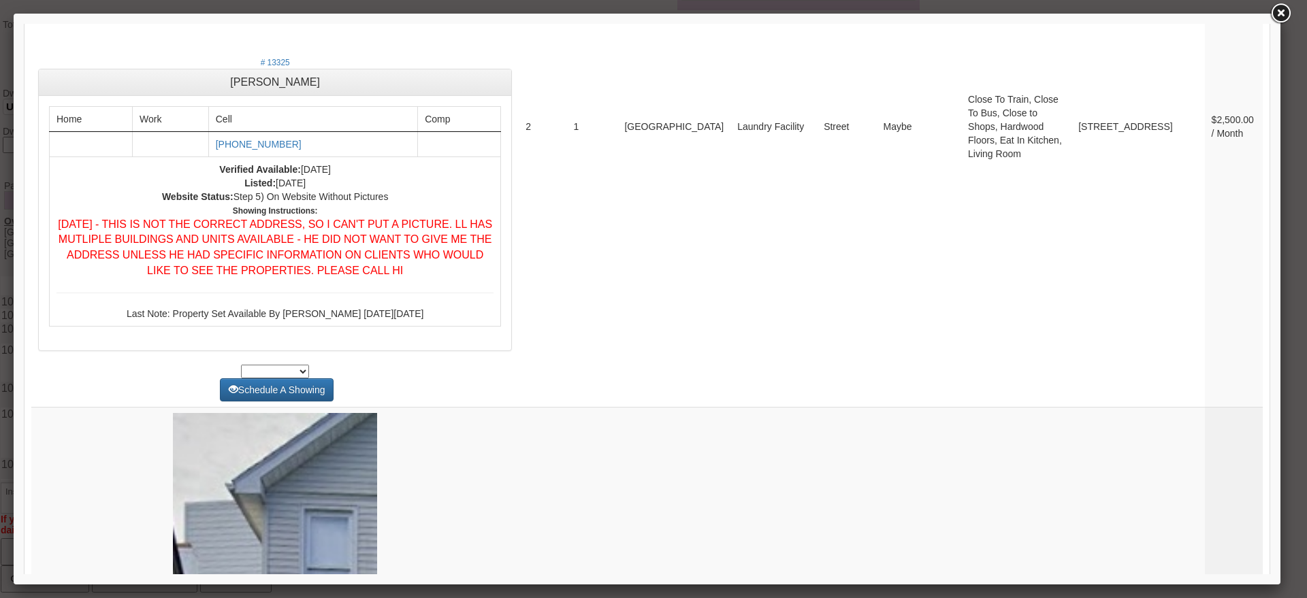
drag, startPoint x: 1296, startPoint y: 408, endPoint x: 1187, endPoint y: 433, distance: 111.2
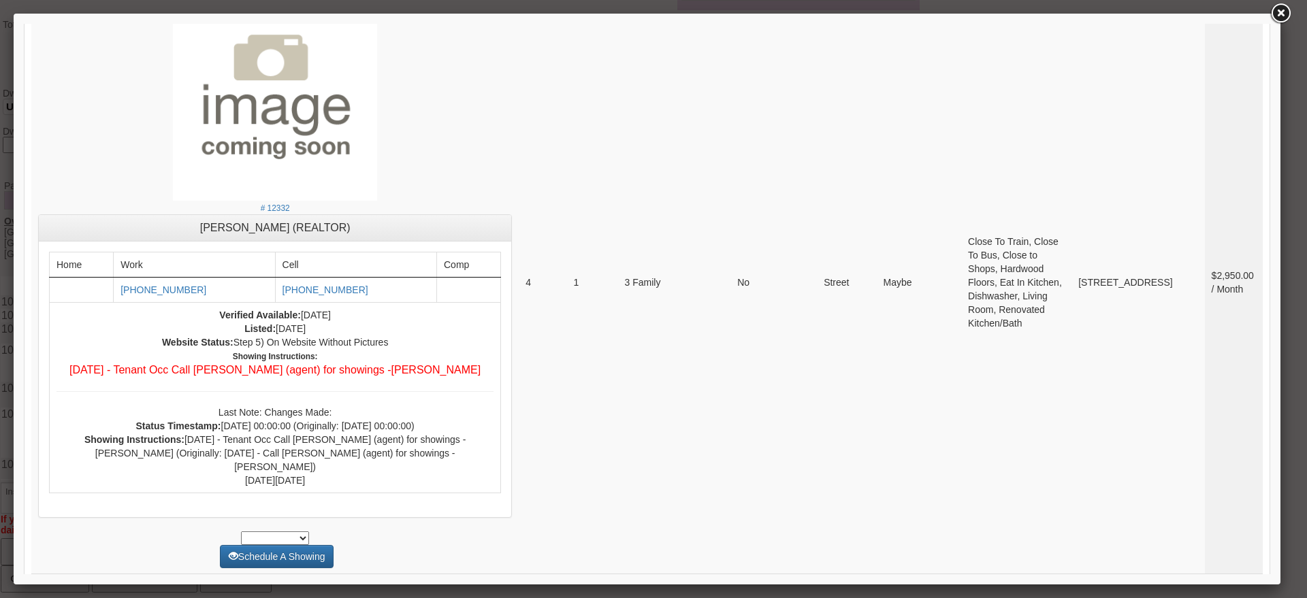
scroll to position [0, 0]
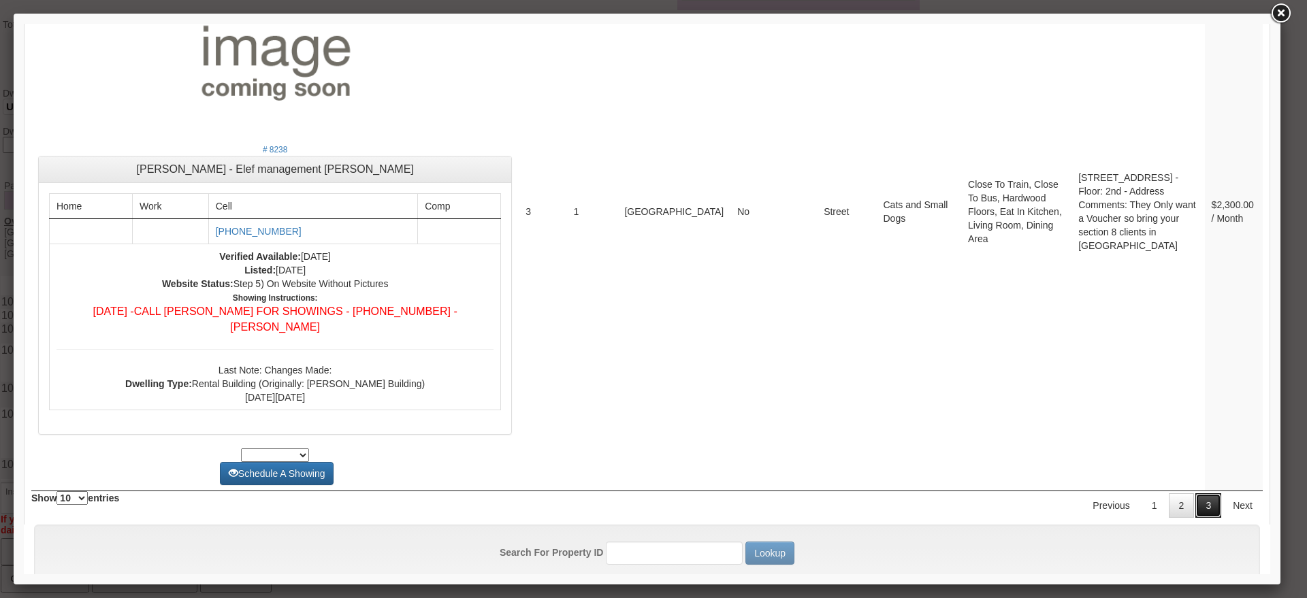
click at [1204, 494] on link "3" at bounding box center [1209, 506] width 26 height 25
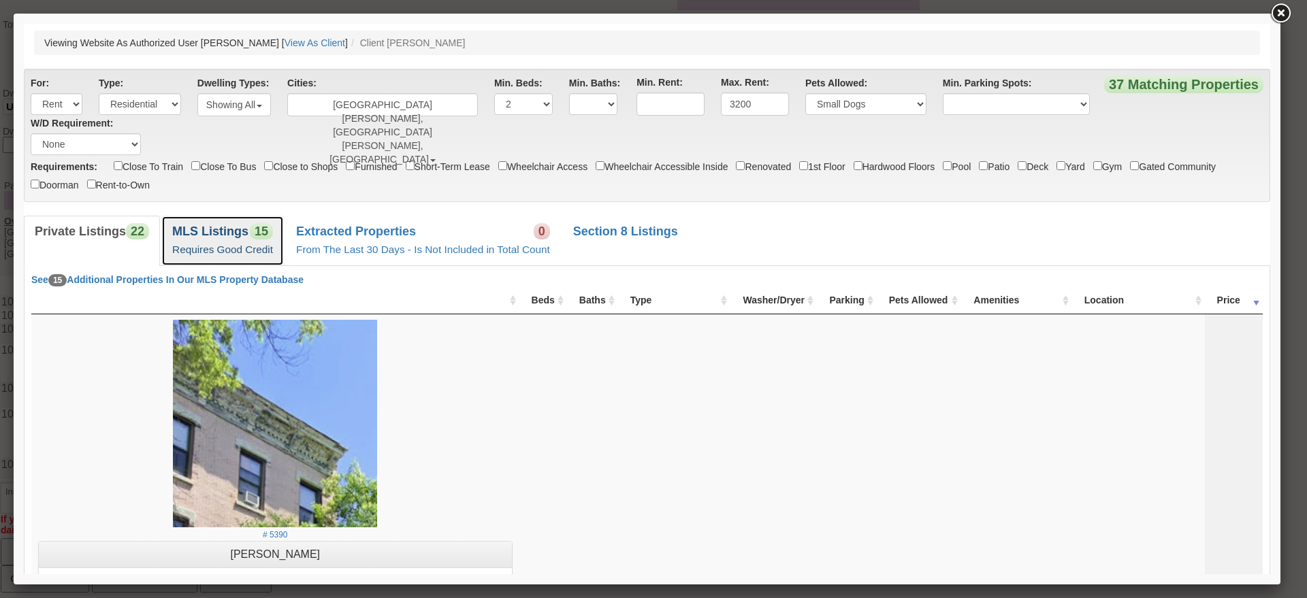
click at [254, 246] on small "Requires Good Credit" at bounding box center [222, 250] width 101 height 12
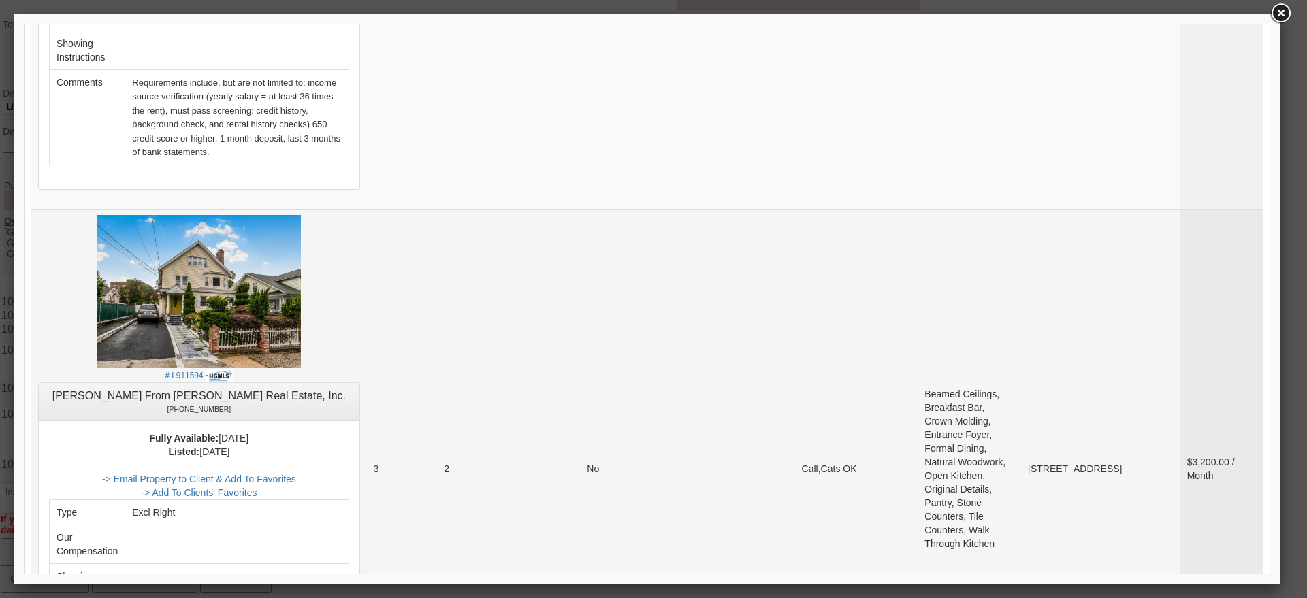
scroll to position [766, 0]
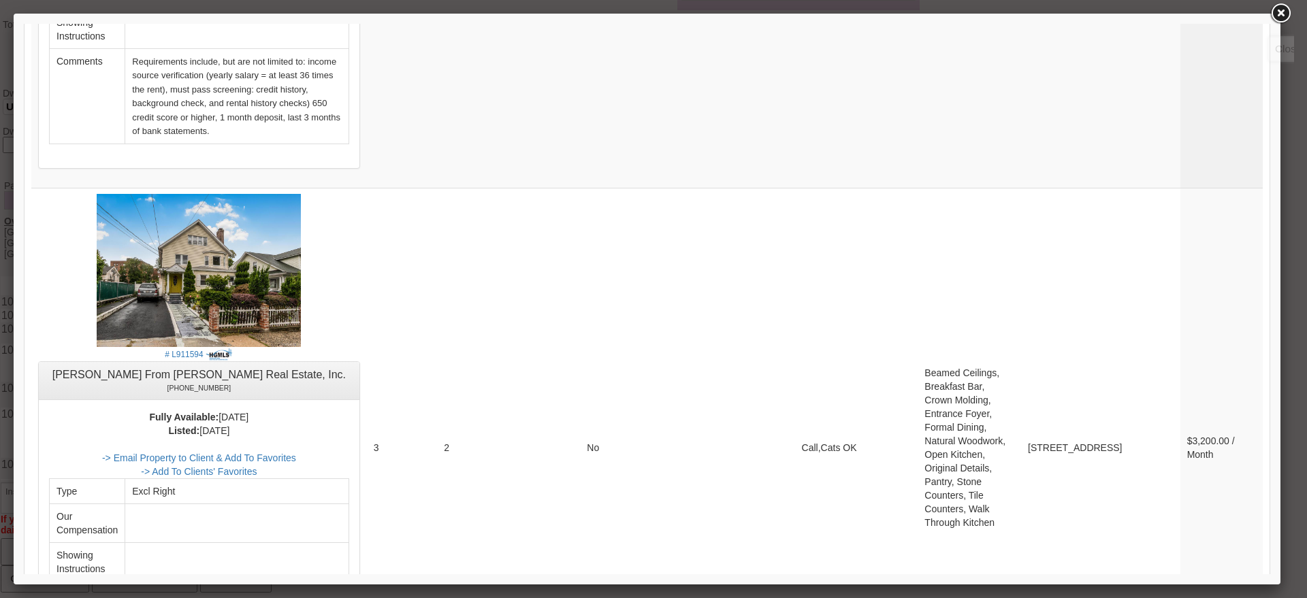
click at [1273, 12] on link at bounding box center [1280, 13] width 25 height 25
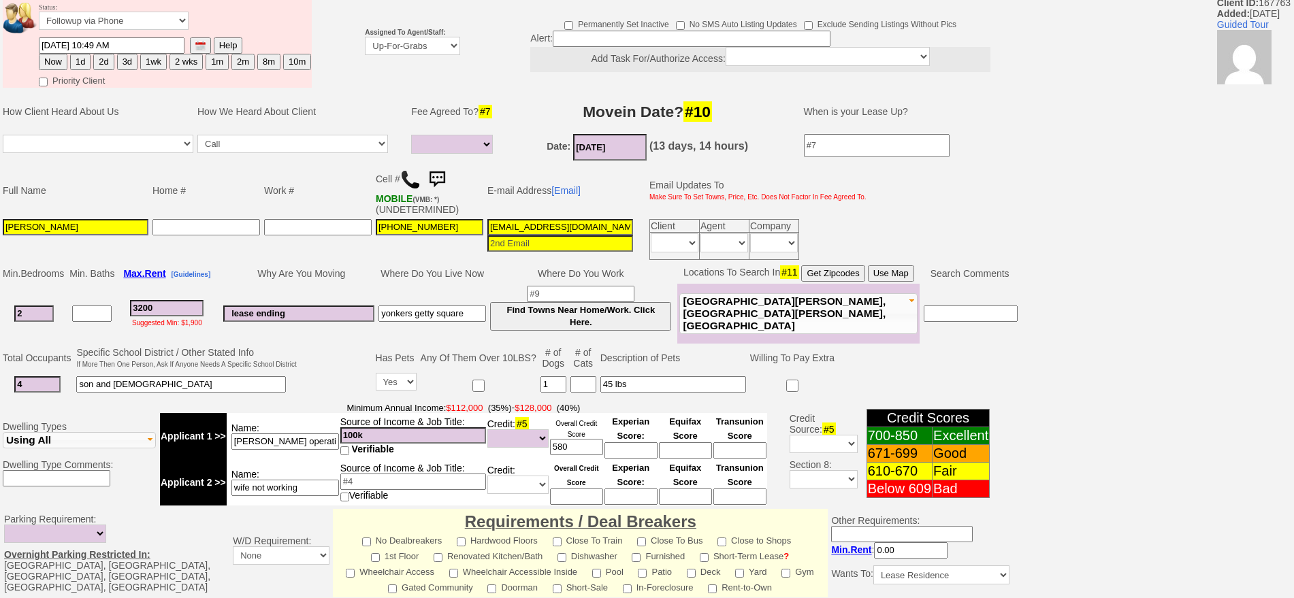
scroll to position [0, 0]
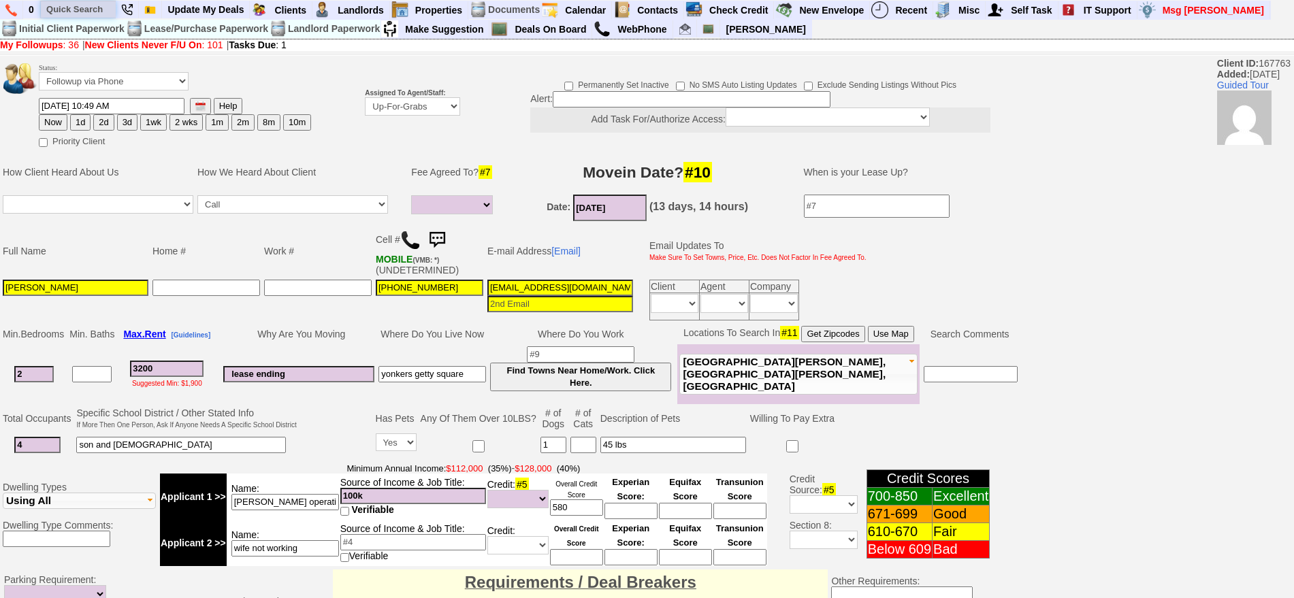
click at [95, 13] on input "text" at bounding box center [78, 9] width 75 height 17
paste input "845)2355476"
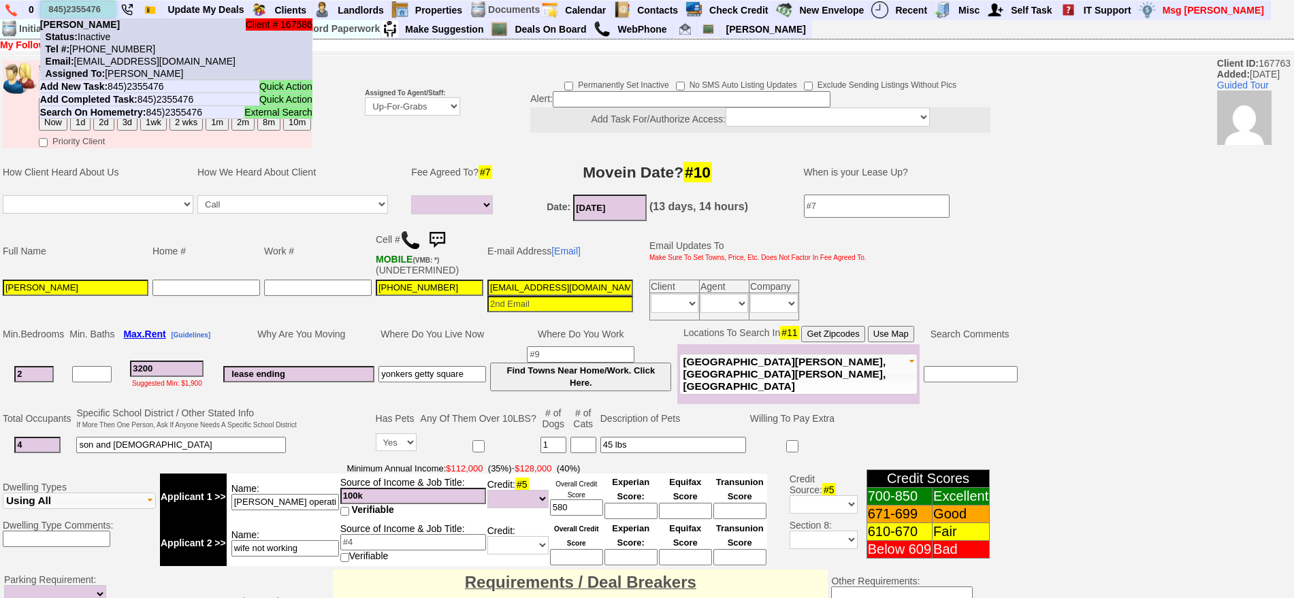
type input "845)2355476"
click at [110, 37] on nobr "Status: Inactive" at bounding box center [75, 36] width 70 height 11
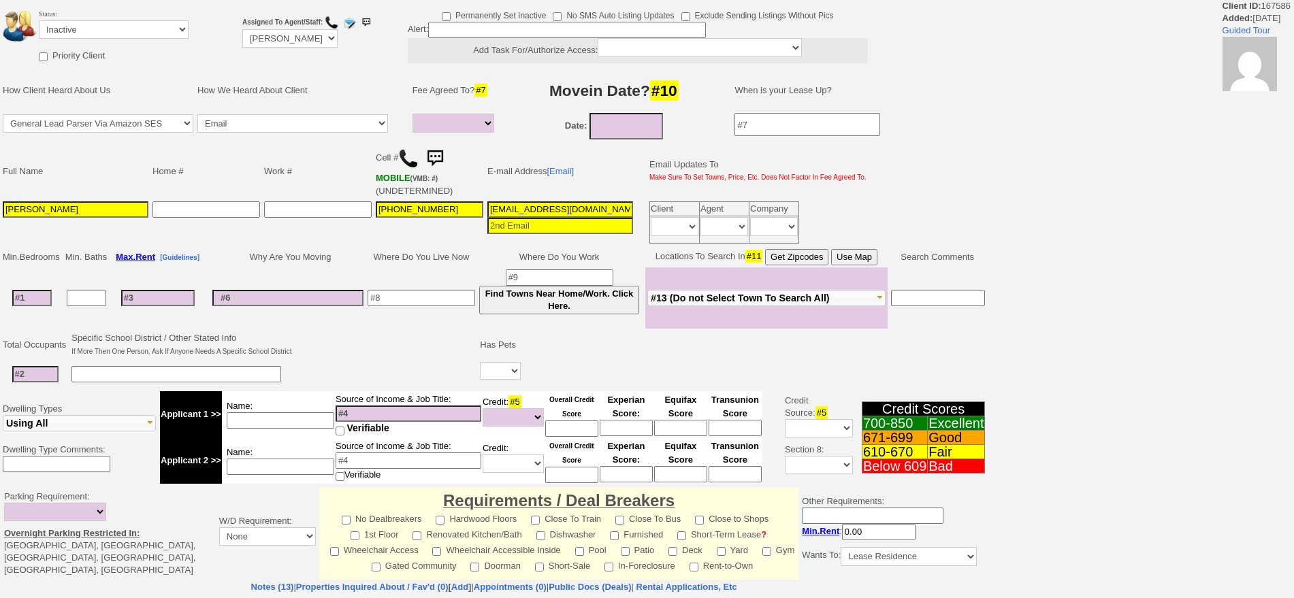
select select
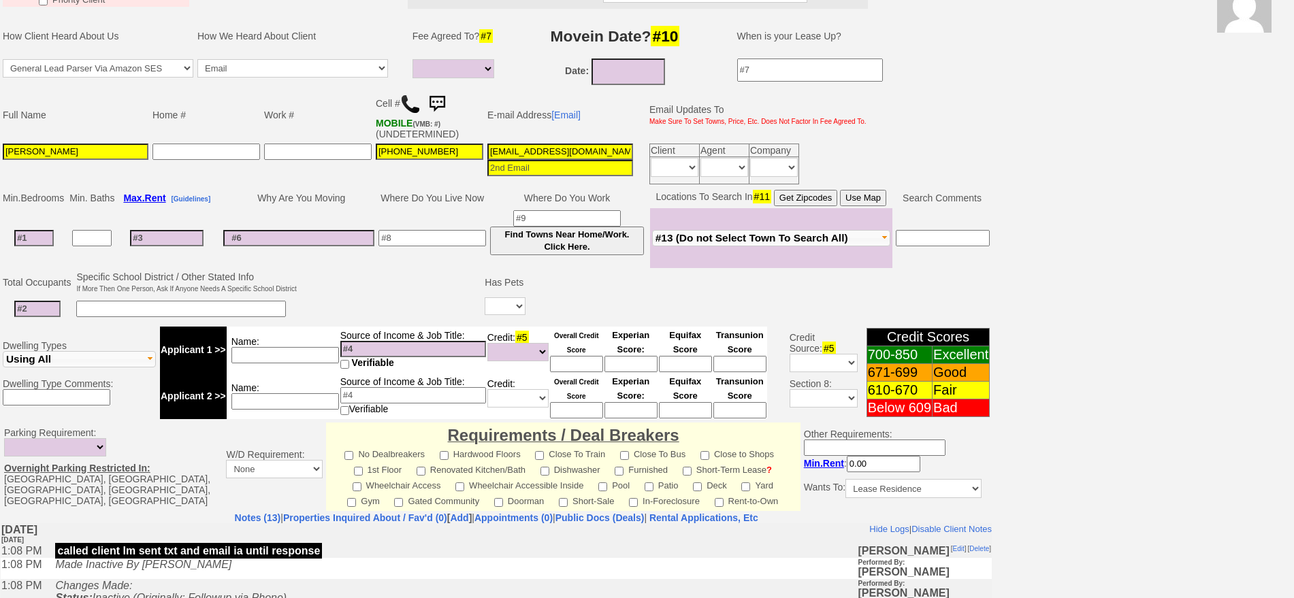
scroll to position [110, 0]
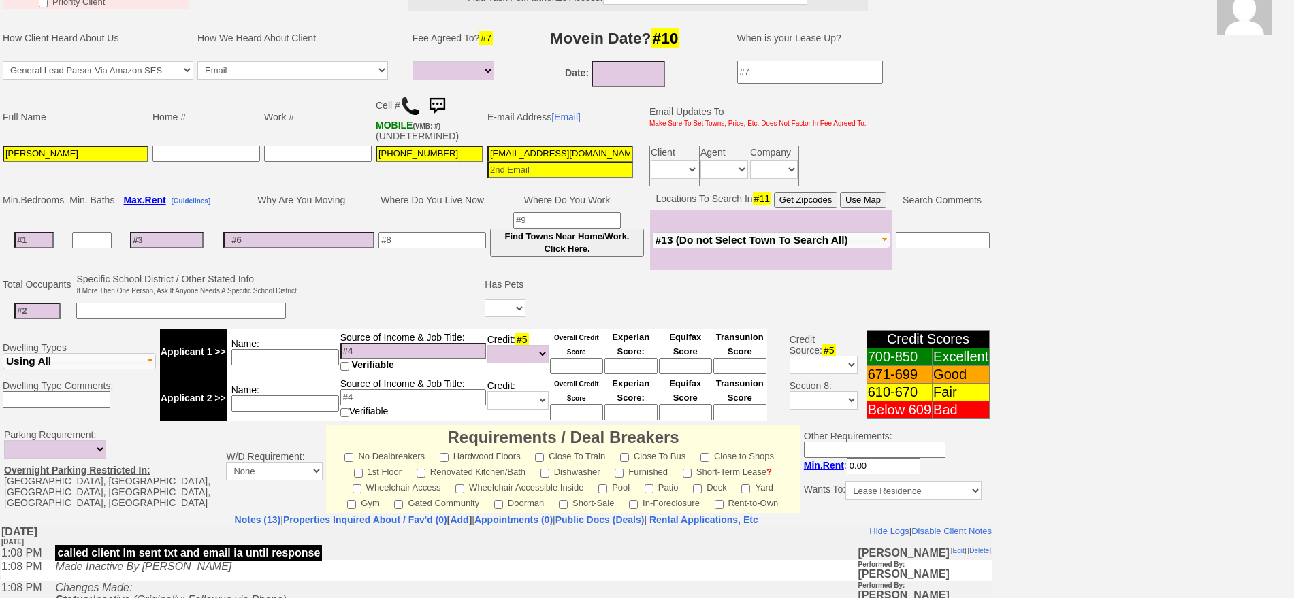
click at [532, 159] on input "[EMAIL_ADDRESS][DOMAIN_NAME]" at bounding box center [561, 154] width 146 height 16
paste input "[EMAIL_ADDRESS]"
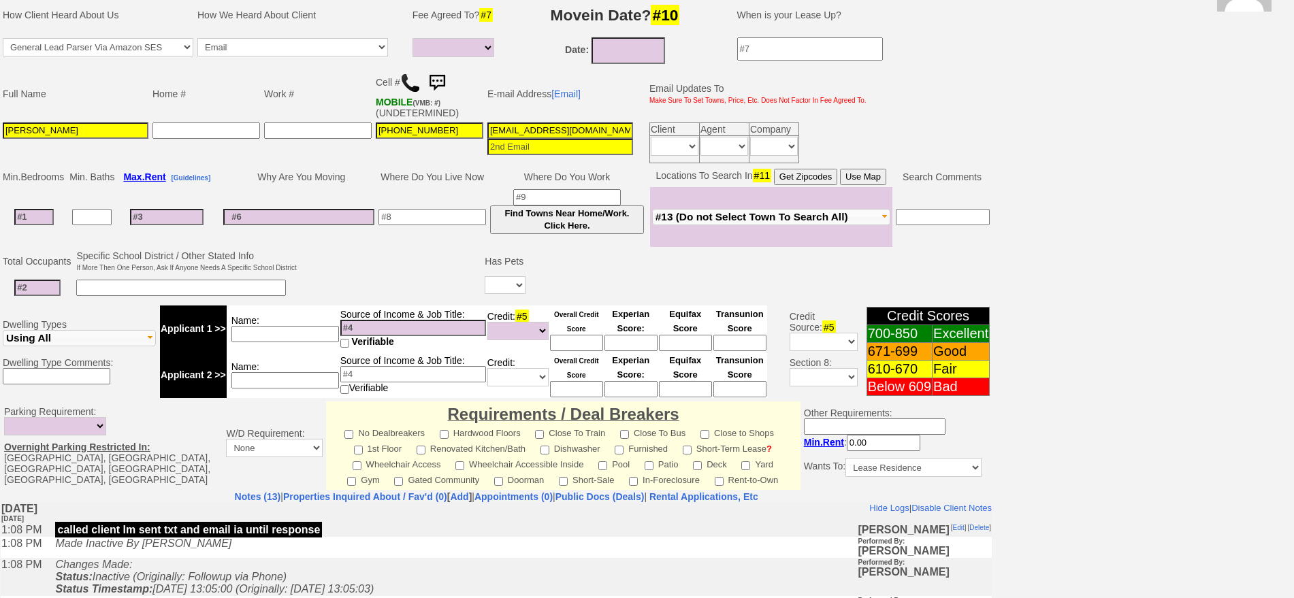
scroll to position [366, 0]
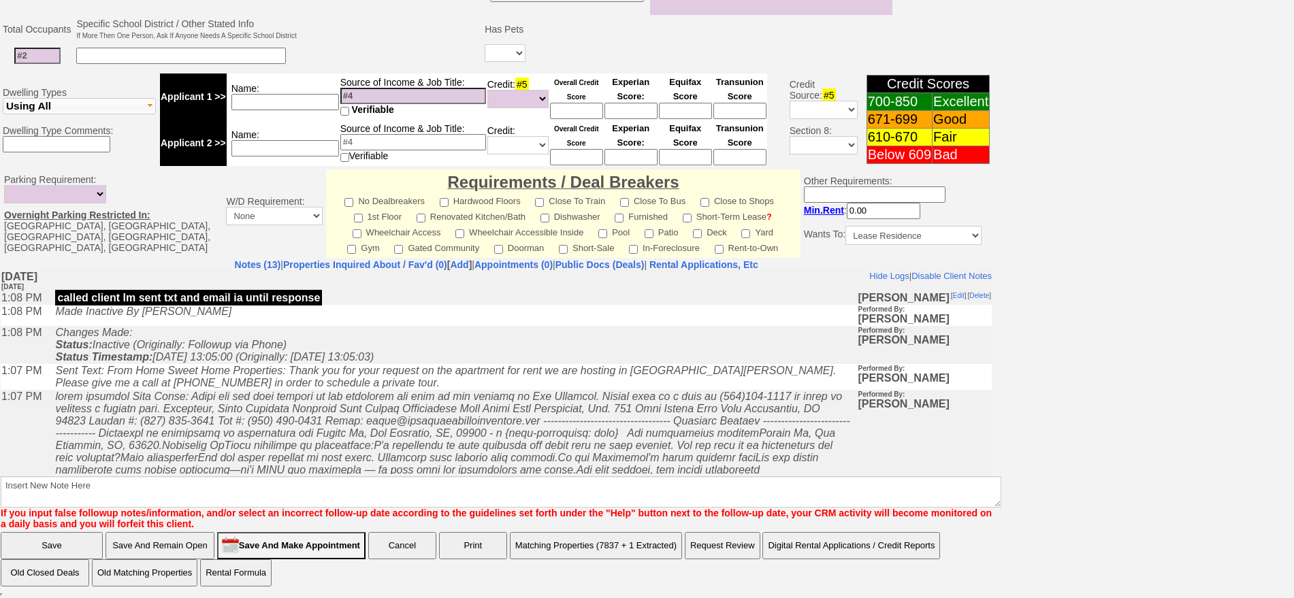
type input "[EMAIL_ADDRESS][DOMAIN_NAME]"
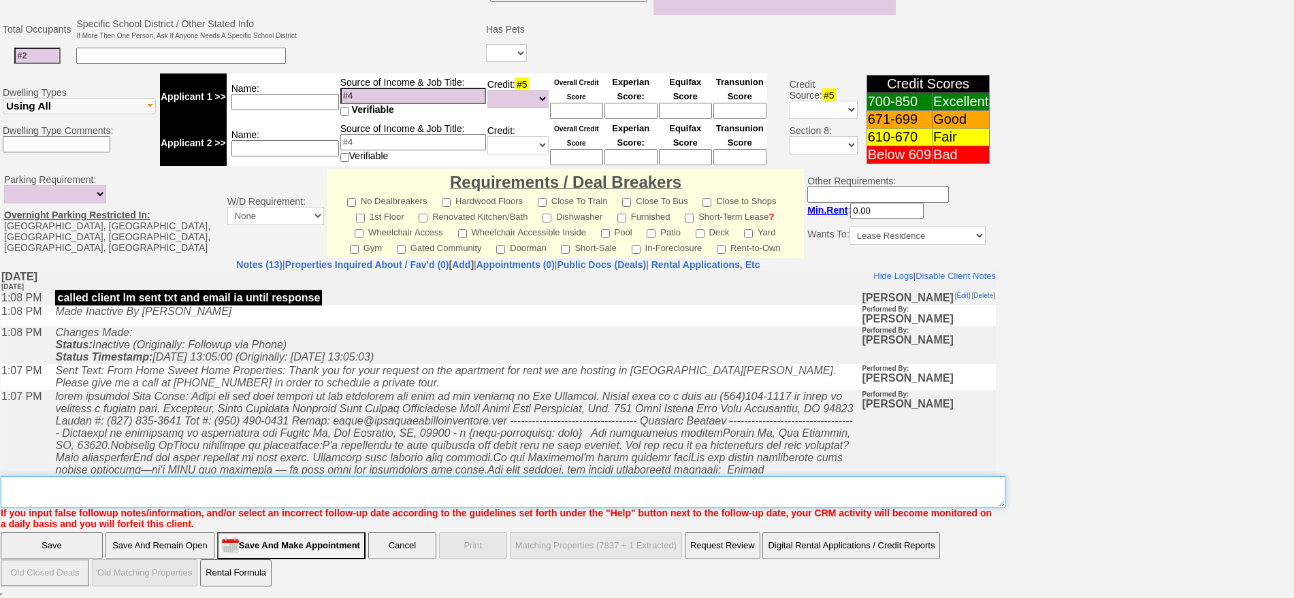
click at [773, 494] on textarea "Insert New Note Here" at bounding box center [503, 492] width 1005 height 31
type textarea "501n n [PERSON_NAME]"
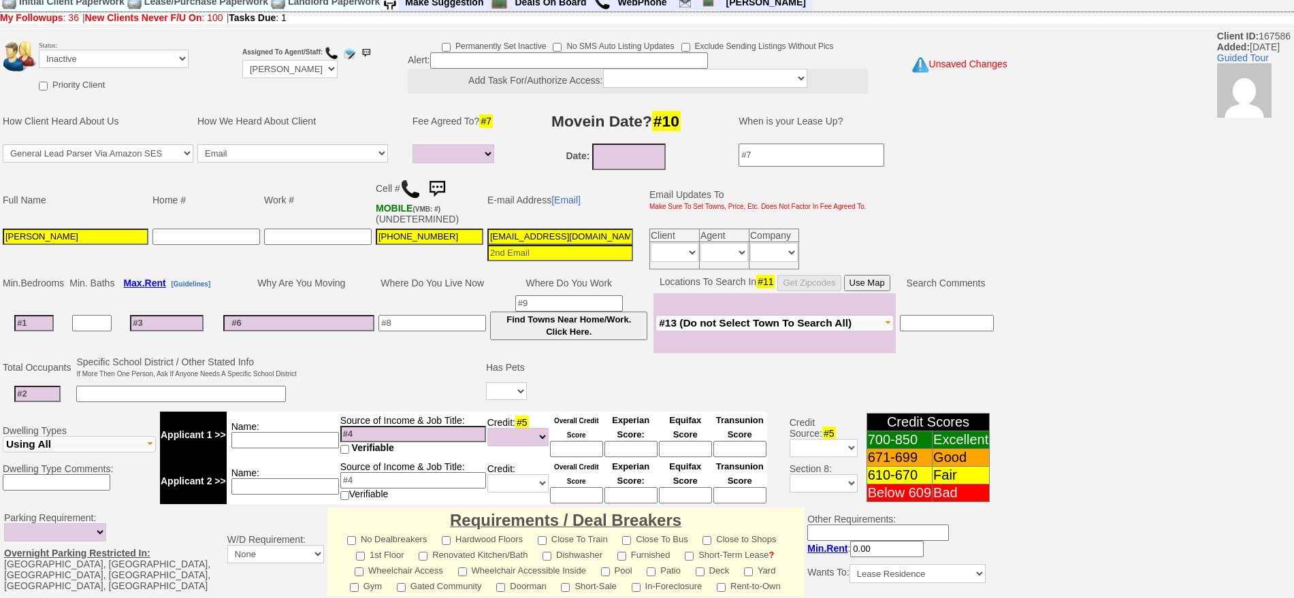
scroll to position [25, 0]
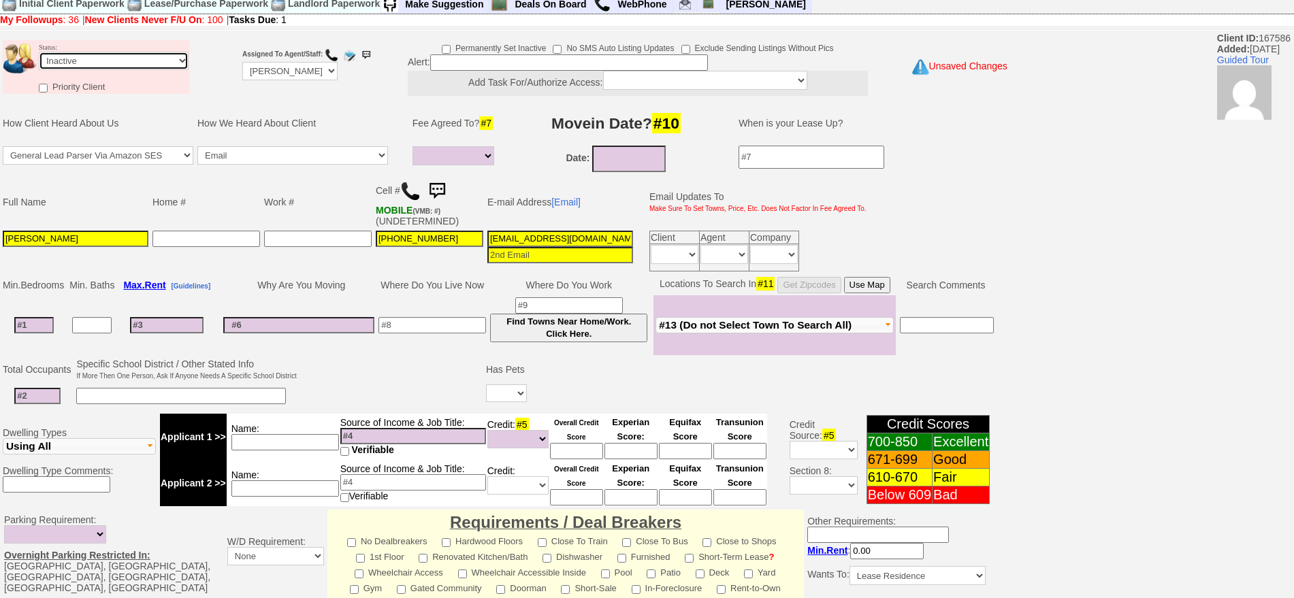
click at [59, 59] on select "Followup via Phone Followup via Email Followup When Section 8 Property Found De…" at bounding box center [114, 61] width 150 height 18
select select "Followup via Phone"
click at [39, 52] on select "Followup via Phone Followup via Email Followup When Section 8 Property Found De…" at bounding box center [114, 61] width 150 height 18
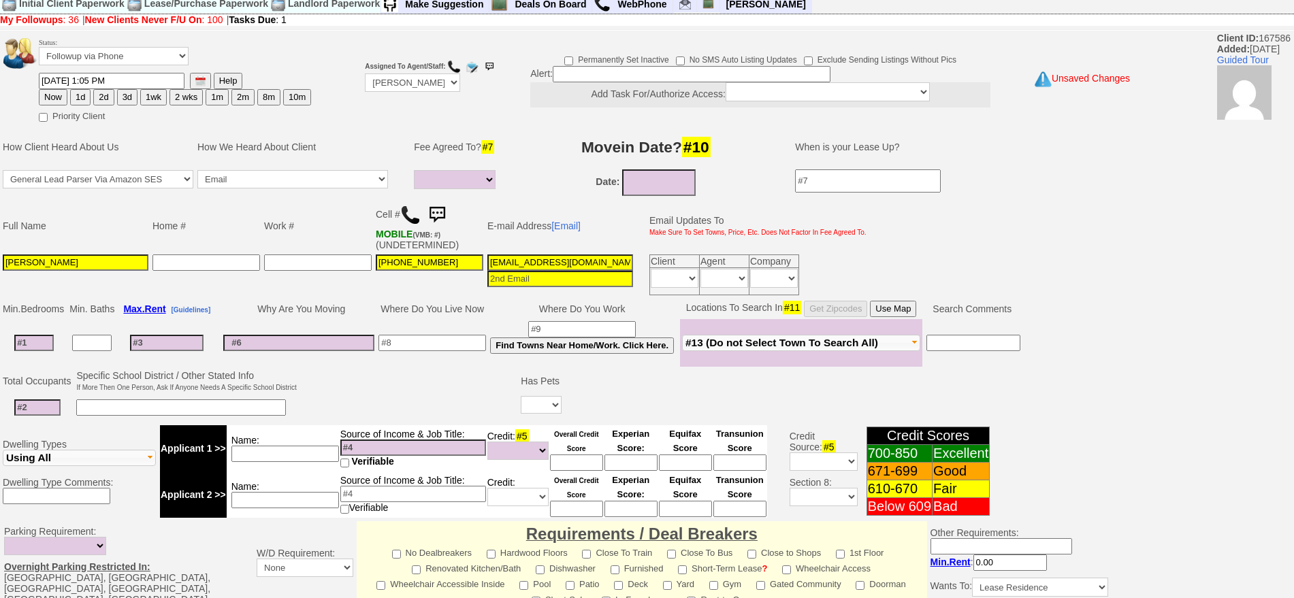
click at [53, 97] on button "Now" at bounding box center [53, 97] width 29 height 16
type input "[DATE] 10:14 AM"
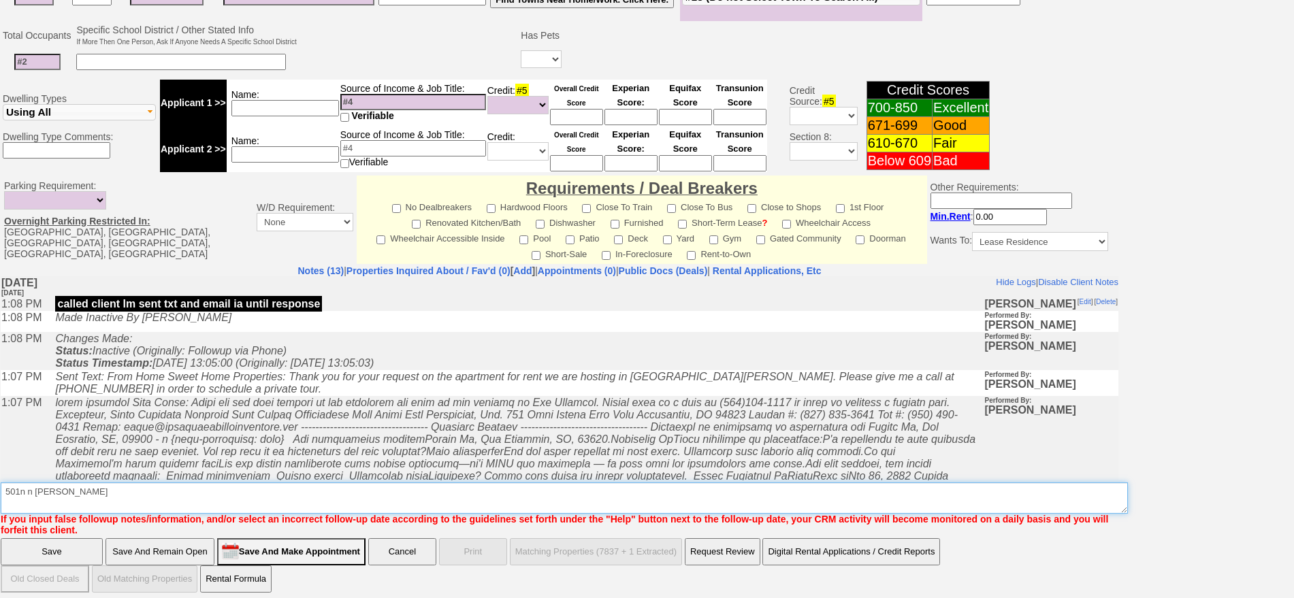
click at [663, 498] on textarea "Insert New Note Here" at bounding box center [565, 498] width 1128 height 31
type textarea "501n n [PERSON_NAME] fu"
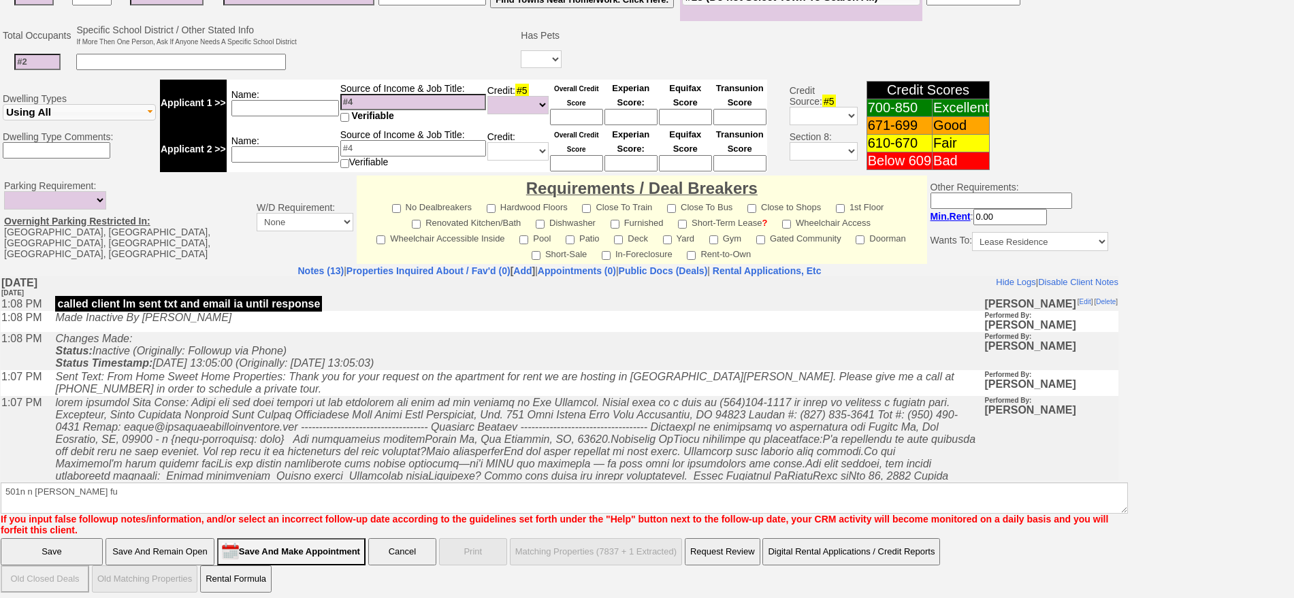
click input "Save" at bounding box center [52, 552] width 102 height 27
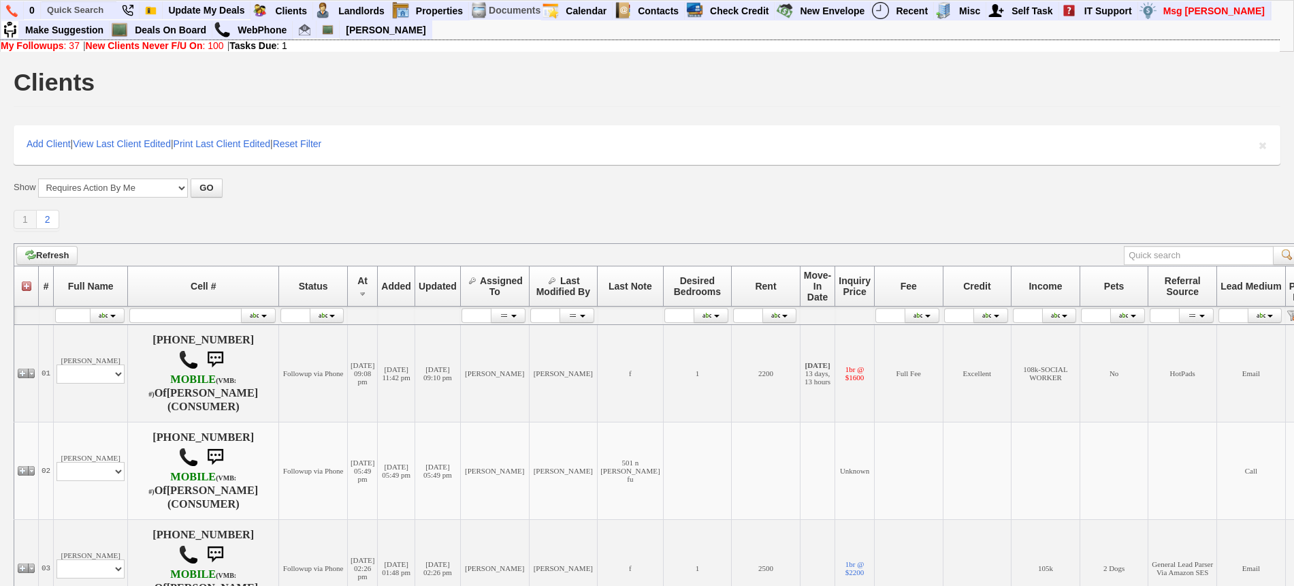
scroll to position [85, 0]
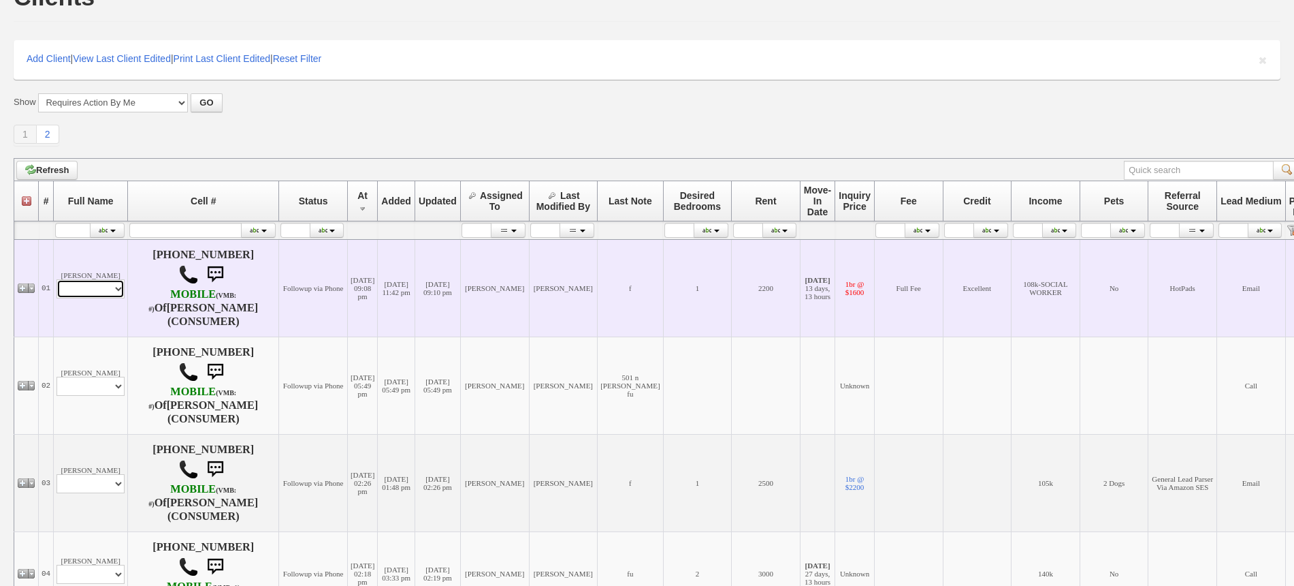
click at [106, 285] on select "Profile Edit Print Email Externally (Will Not Be Tracked In CRM) Closed Deals" at bounding box center [91, 288] width 68 height 19
select select "ChangeURL,/crm/custom/edit_client_form.php?redirect=%2Fcrm%2Fclients.php&id=225…"
click at [57, 279] on select "Profile Edit Print Email Externally (Will Not Be Tracked In CRM) Closed Deals" at bounding box center [91, 288] width 68 height 19
select select
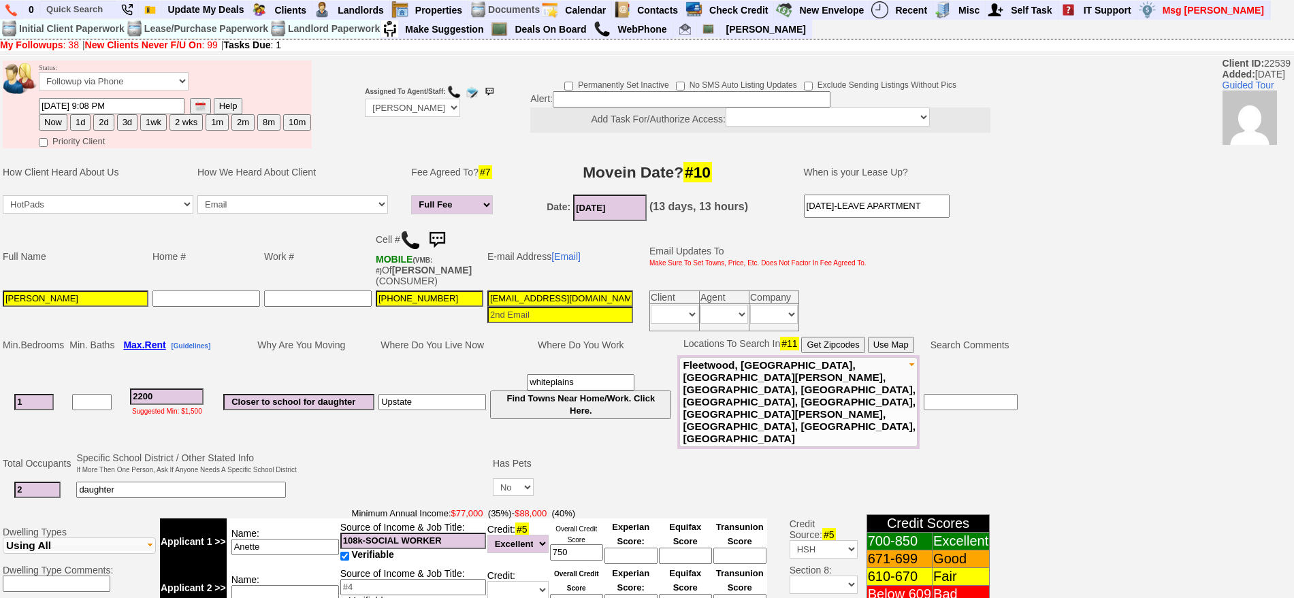
click at [442, 235] on img at bounding box center [437, 240] width 27 height 27
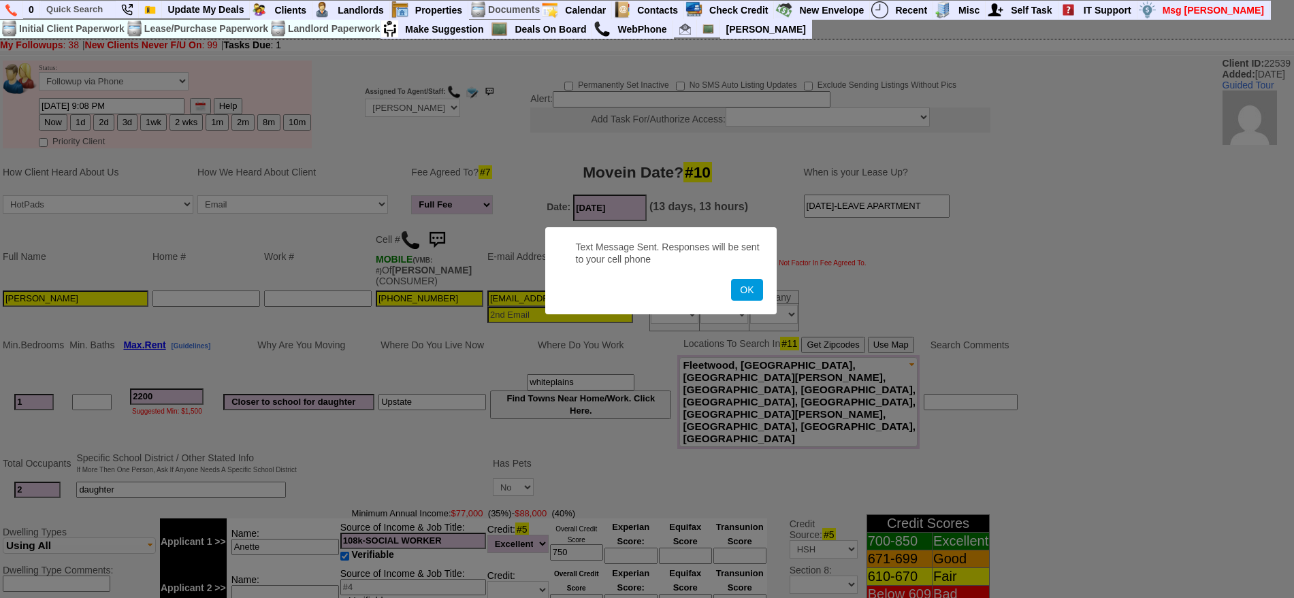
click at [731, 279] on button "OK" at bounding box center [746, 290] width 31 height 22
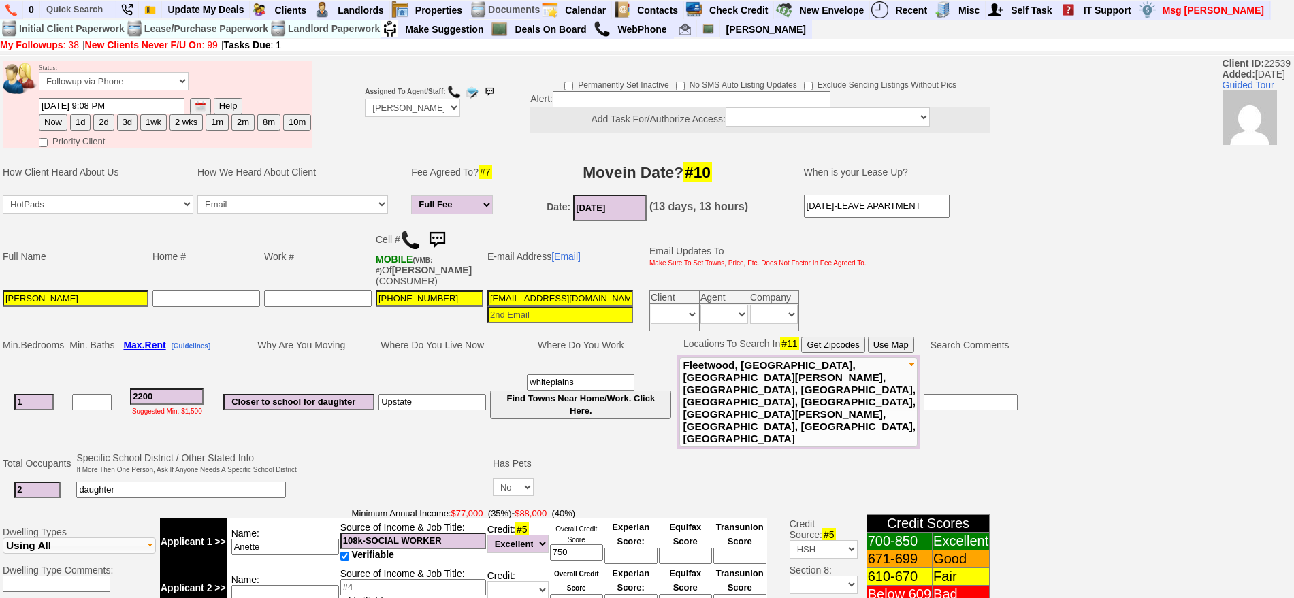
click at [80, 123] on button "1d" at bounding box center [80, 122] width 20 height 16
type input "09/18/2025 10:16 AM"
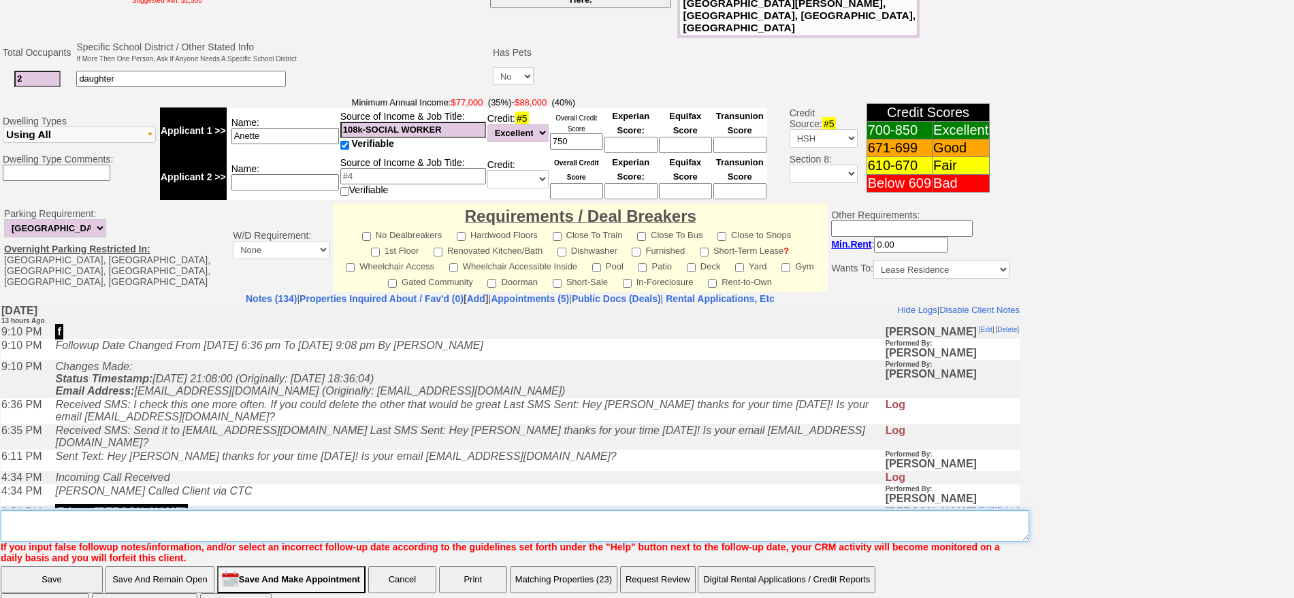
click at [523, 511] on textarea "Insert New Note Here" at bounding box center [515, 526] width 1029 height 31
type textarea "barry app fu"
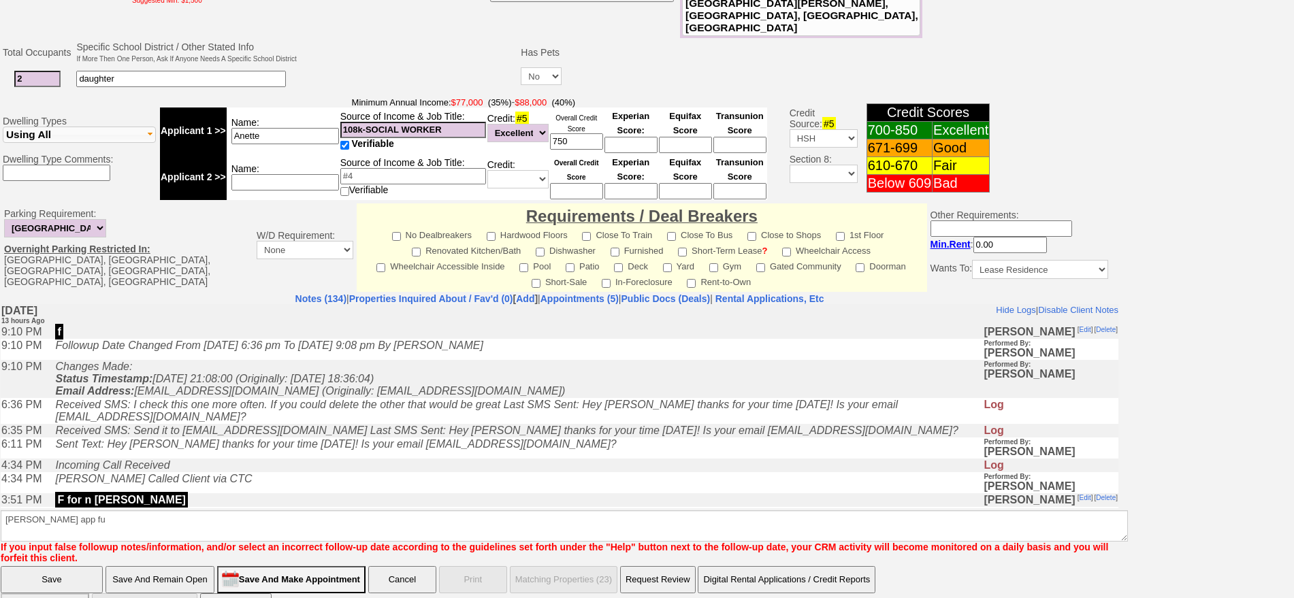
click input "Save" at bounding box center [52, 579] width 102 height 27
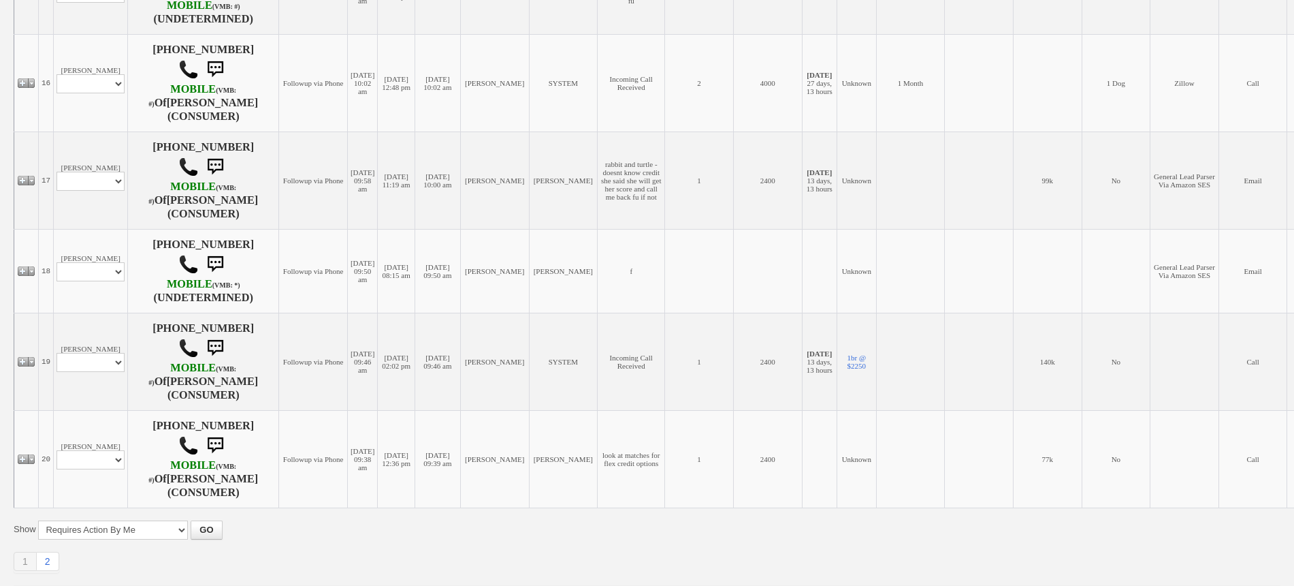
scroll to position [1787, 0]
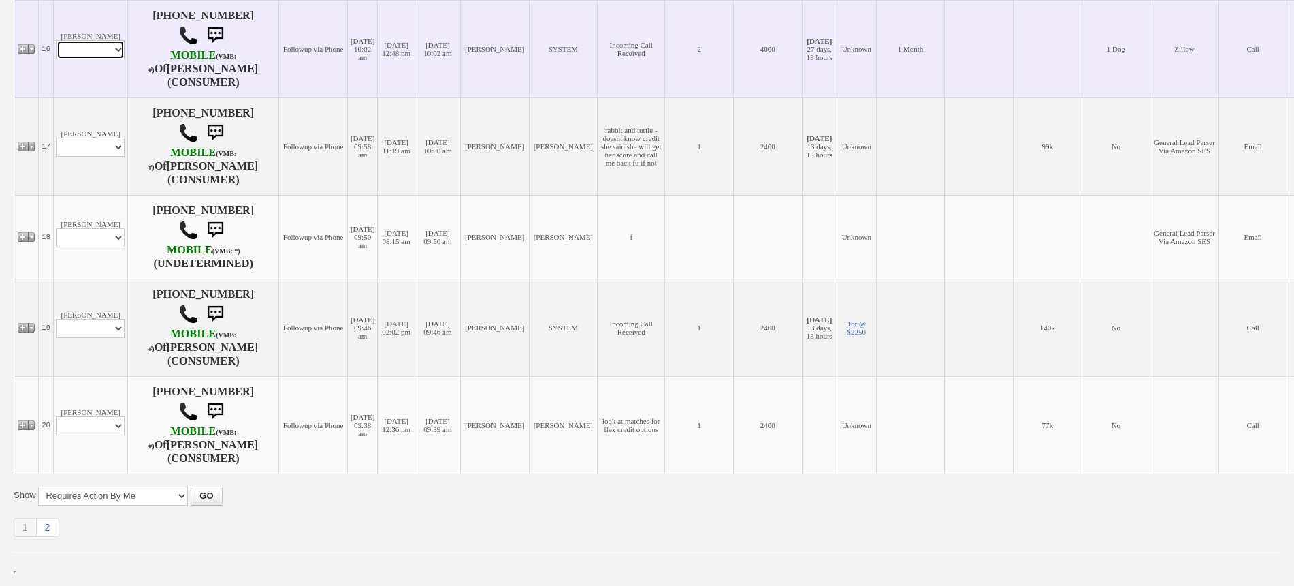
click at [83, 59] on select "Profile Edit Print Email Externally (Will Not Be Tracked In CRM) Closed Deals" at bounding box center [91, 49] width 68 height 19
select select "ChangeURL,/crm/custom/edit_client_form.php?redirect=%2Fcrm%2Fclients.php&id=229…"
click at [57, 59] on select "Profile Edit Print Email Externally (Will Not Be Tracked In CRM) Closed Deals" at bounding box center [91, 49] width 68 height 19
select select
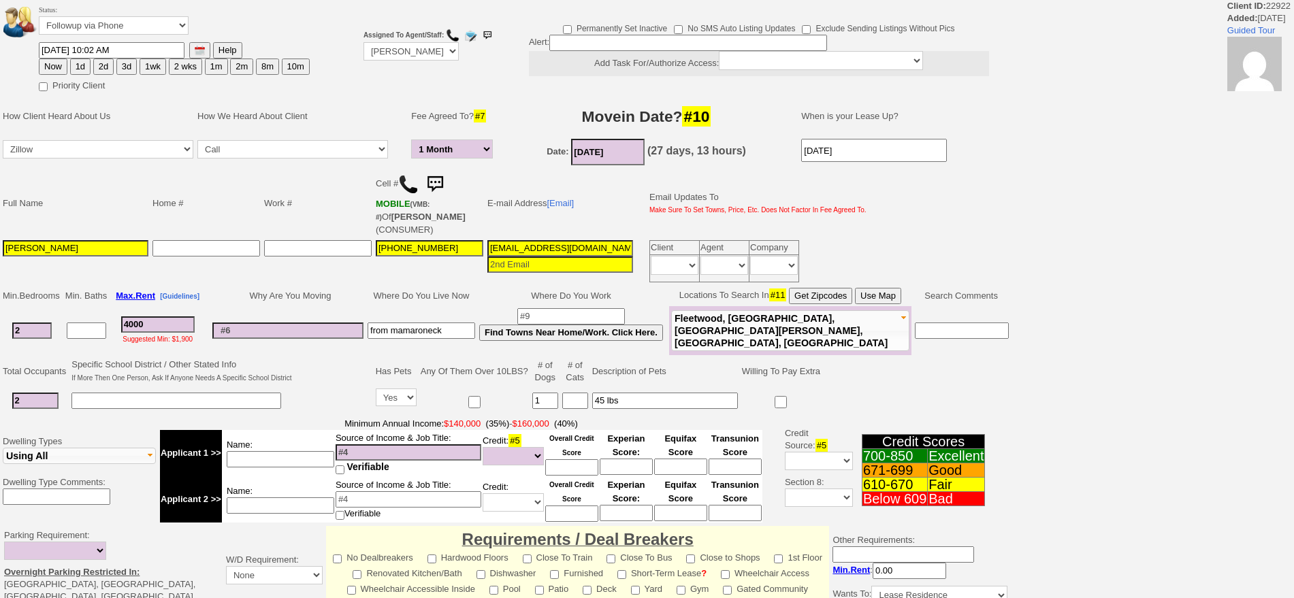
select select "1 Month"
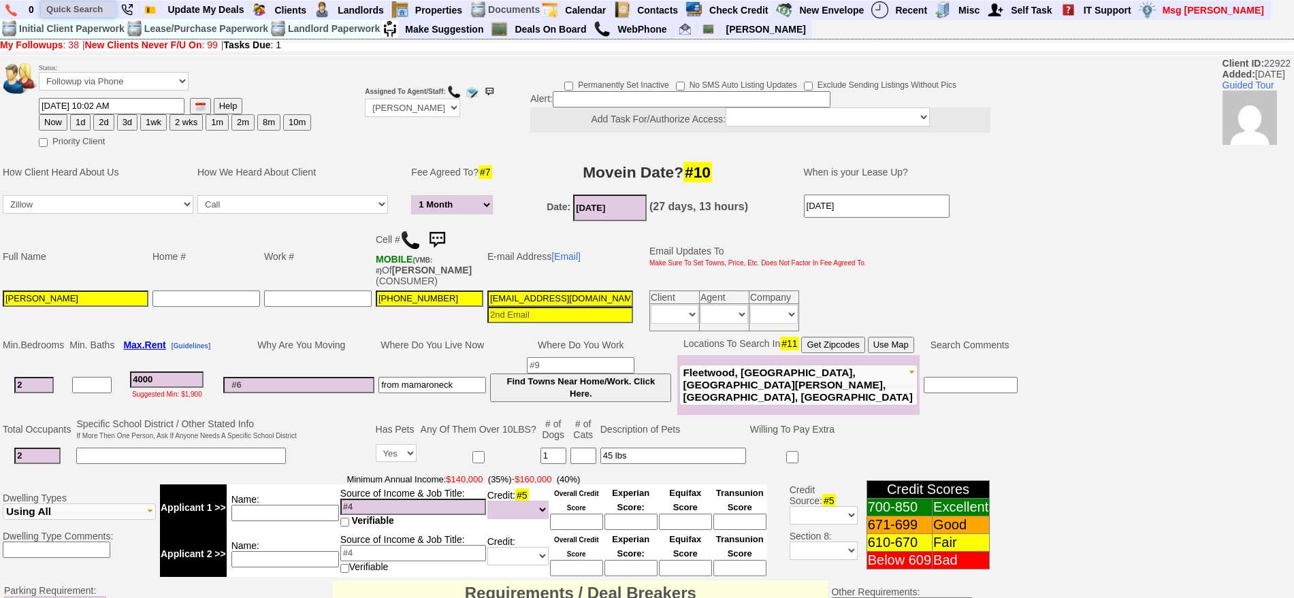
click at [84, 13] on input "text" at bounding box center [78, 9] width 75 height 17
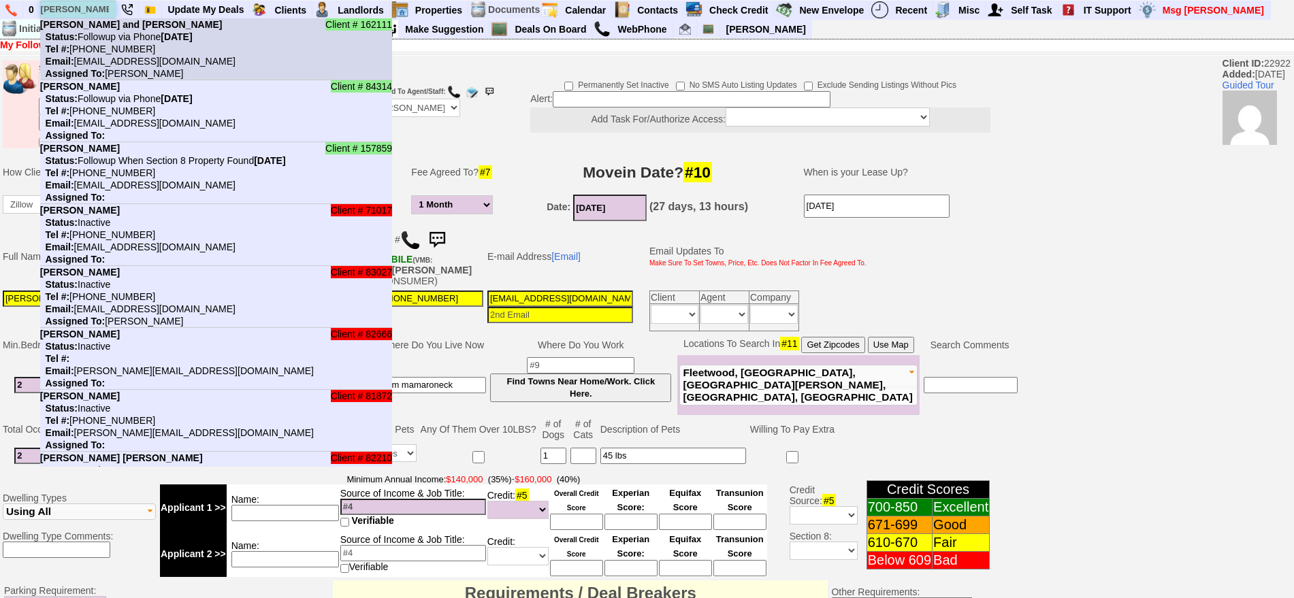
type input "aline"
click at [102, 28] on b "[PERSON_NAME] and [PERSON_NAME]" at bounding box center [131, 24] width 182 height 11
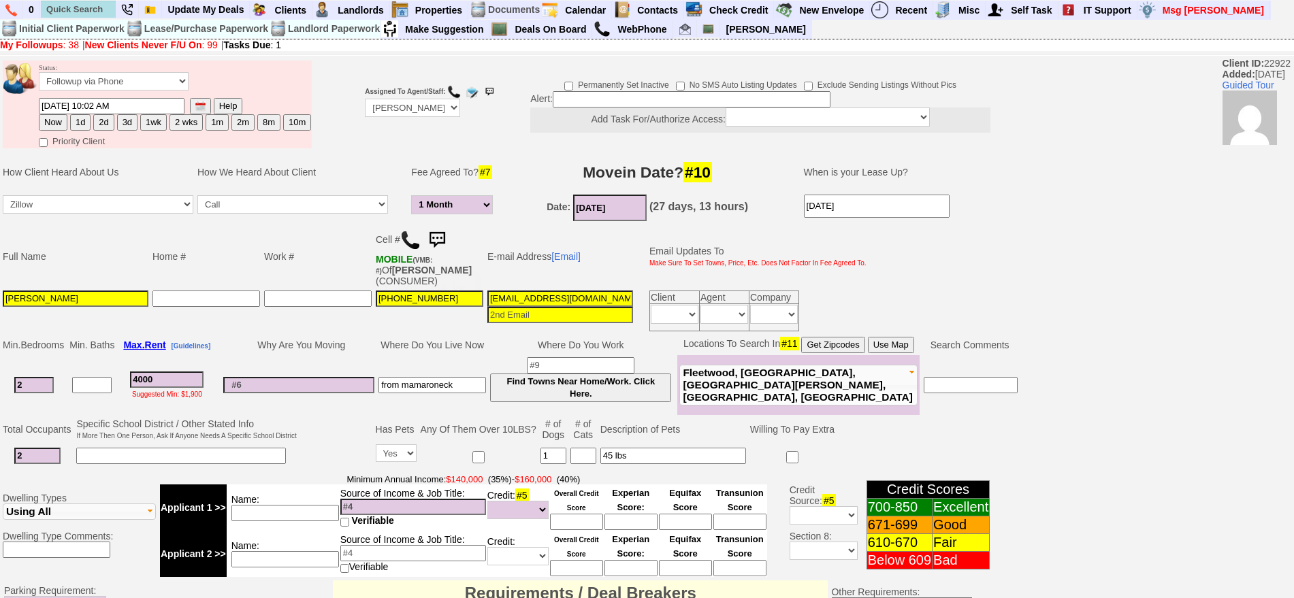
click at [409, 238] on img at bounding box center [410, 240] width 20 height 20
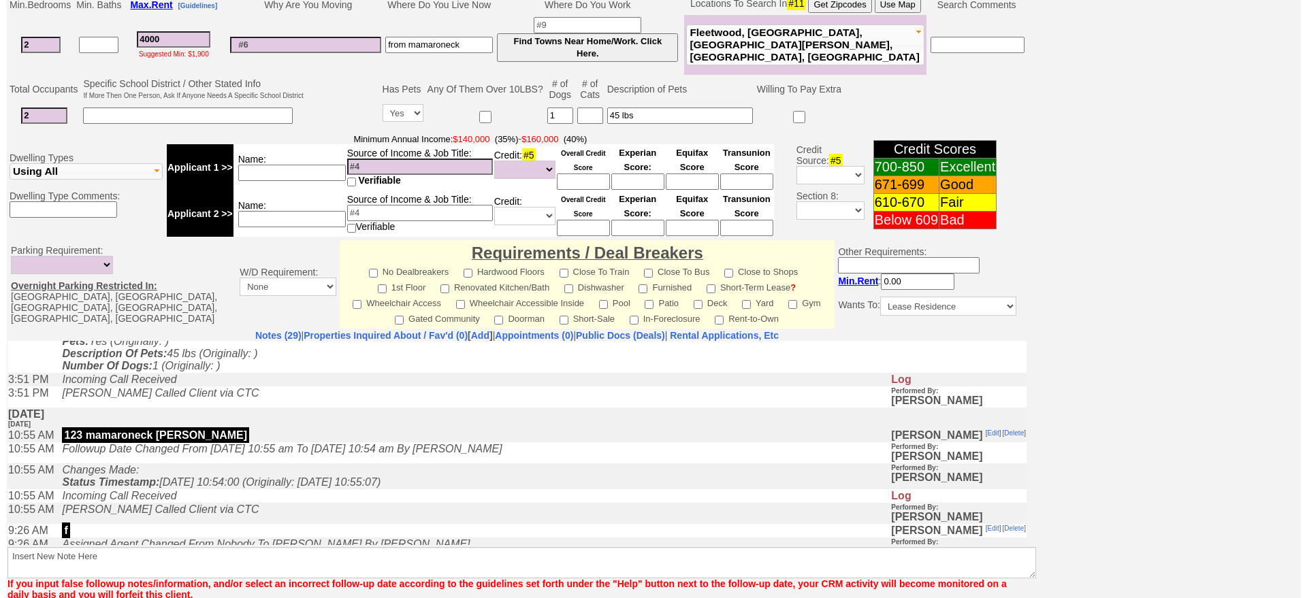
scroll to position [411, 0]
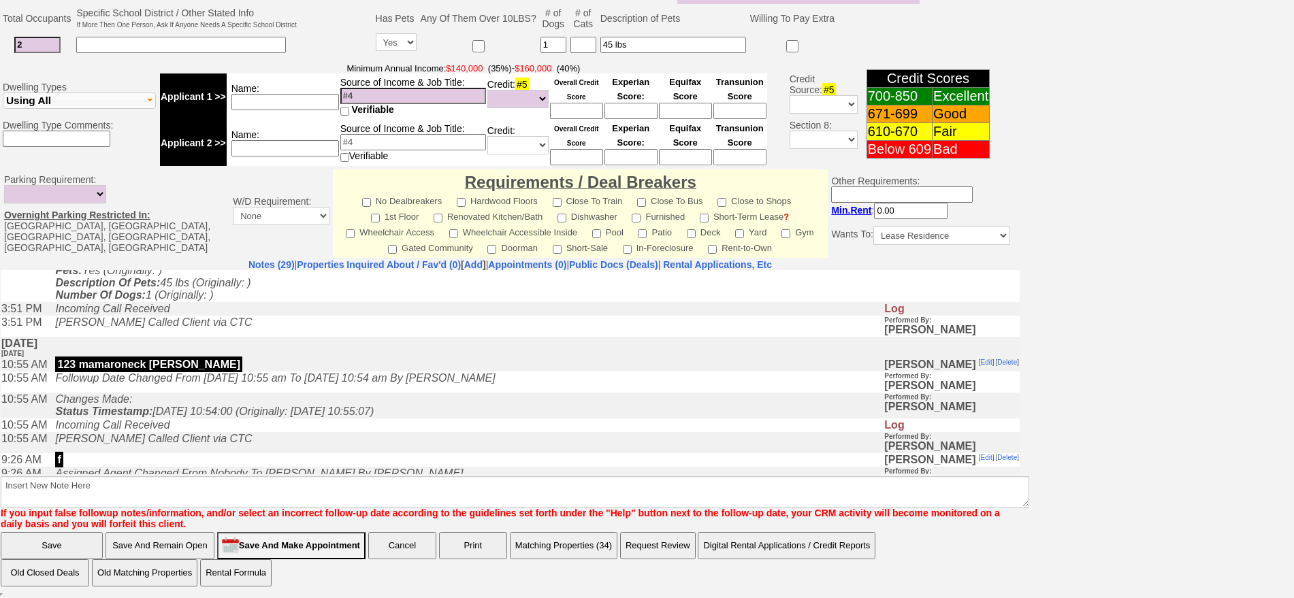
click at [559, 542] on button "Matching Properties (34)" at bounding box center [564, 545] width 108 height 27
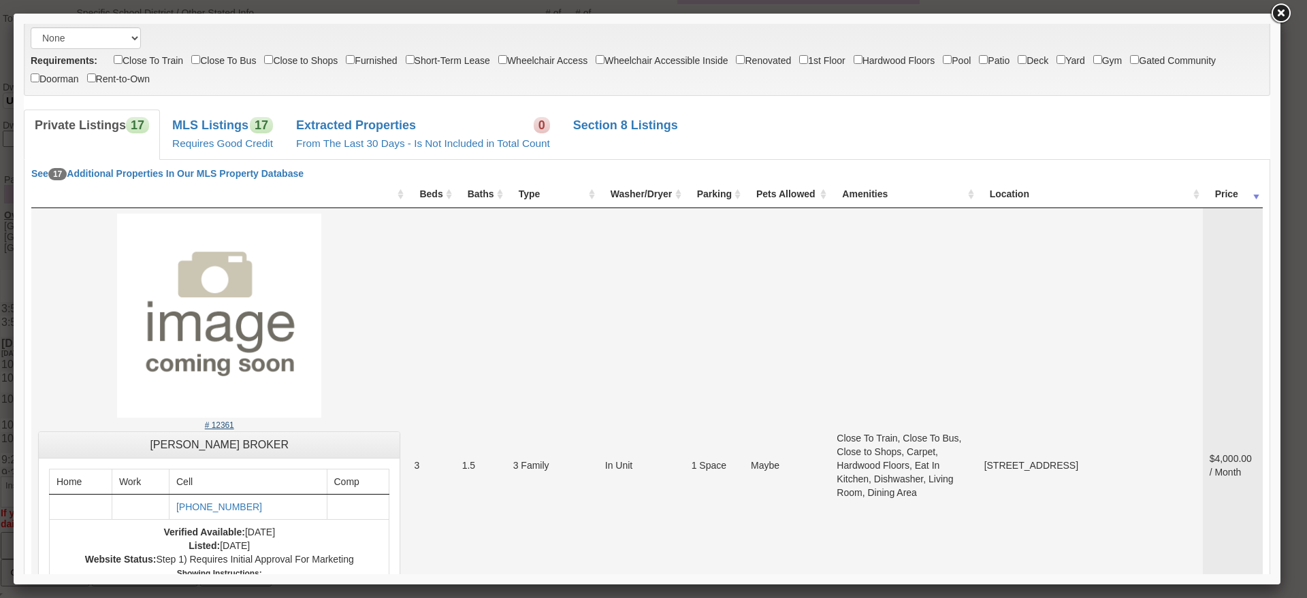
scroll to position [56, 0]
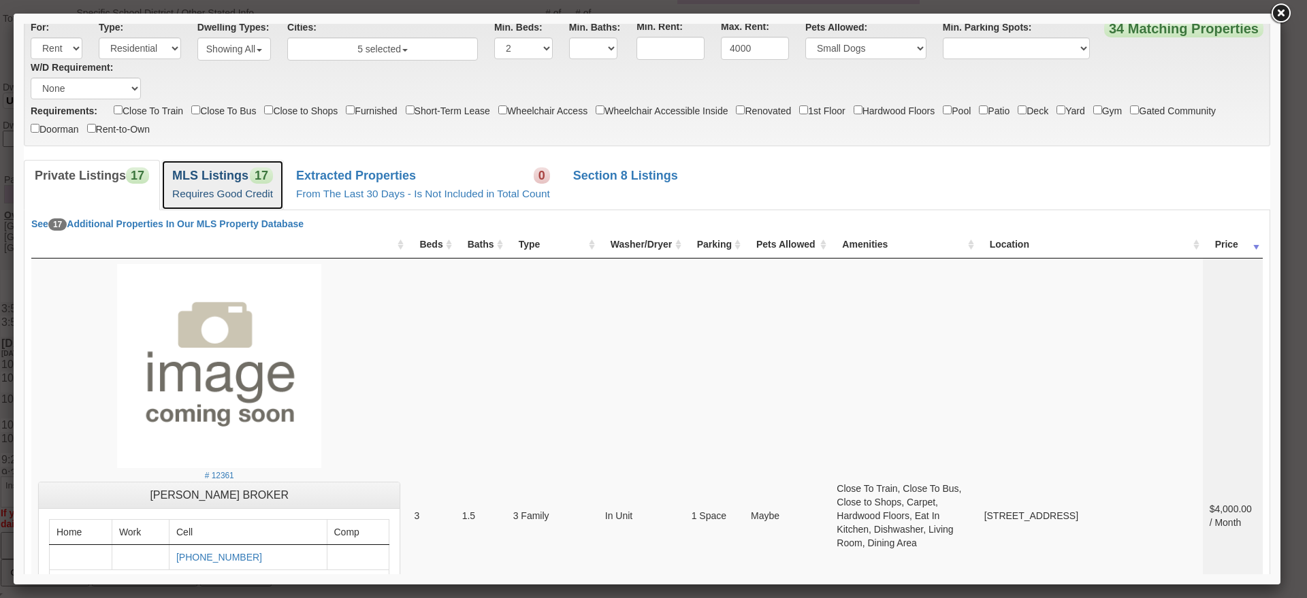
click at [233, 175] on b "MLS Listings" at bounding box center [210, 176] width 76 height 14
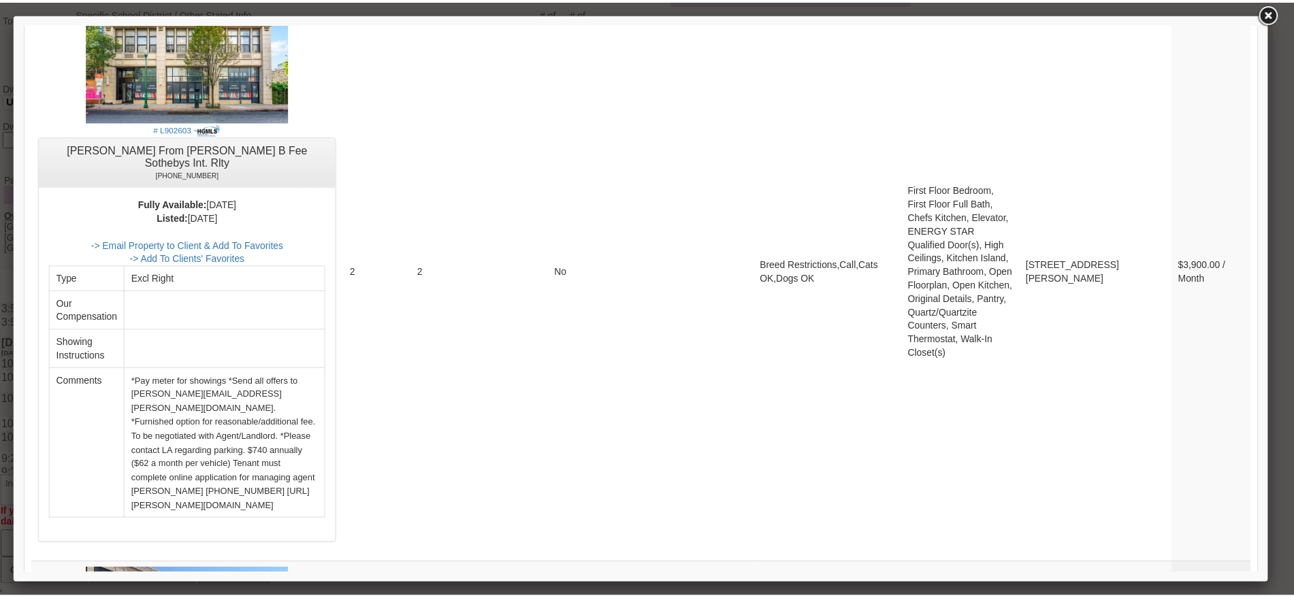
scroll to position [3207, 0]
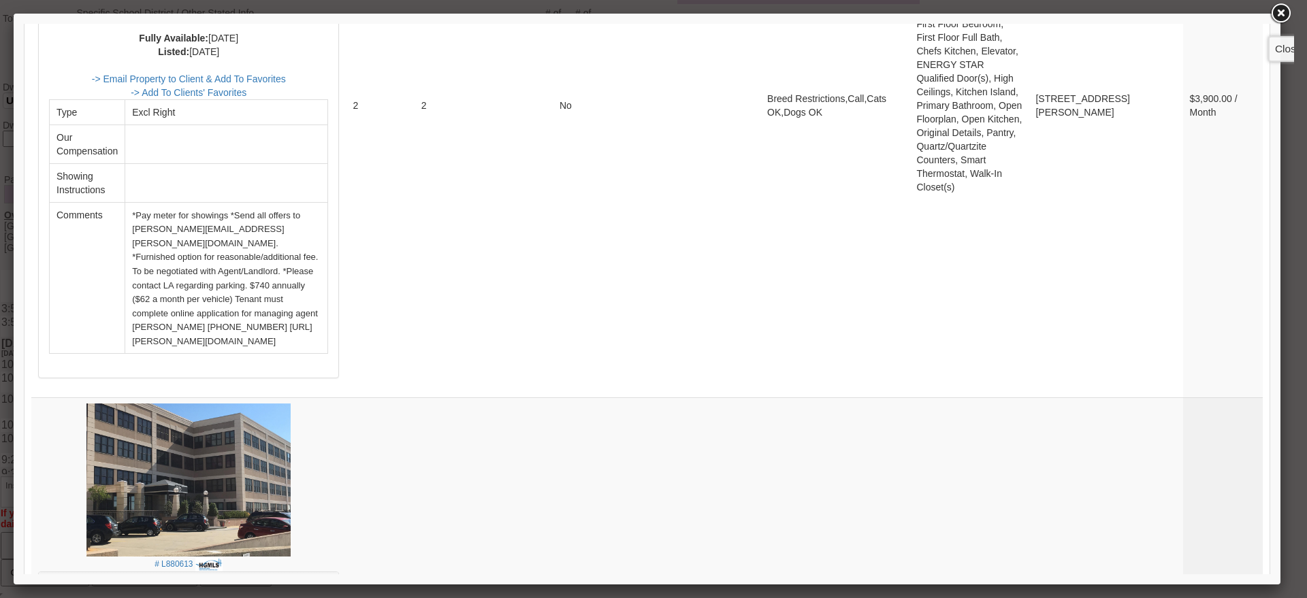
click at [1275, 11] on link at bounding box center [1280, 13] width 25 height 25
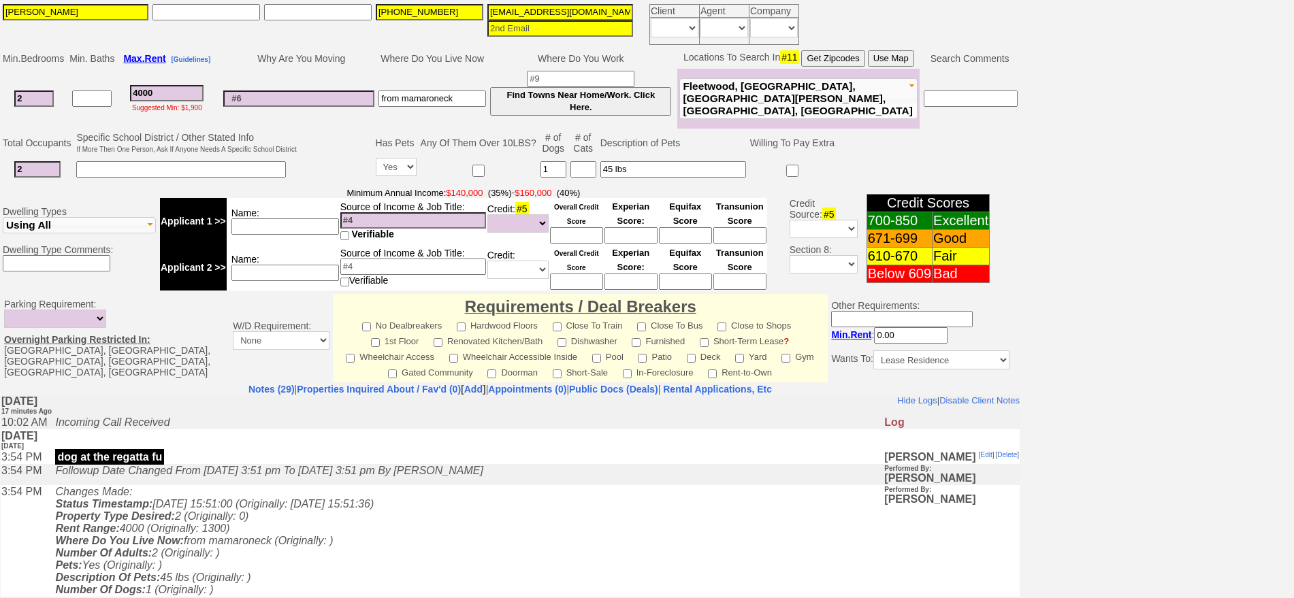
scroll to position [411, 0]
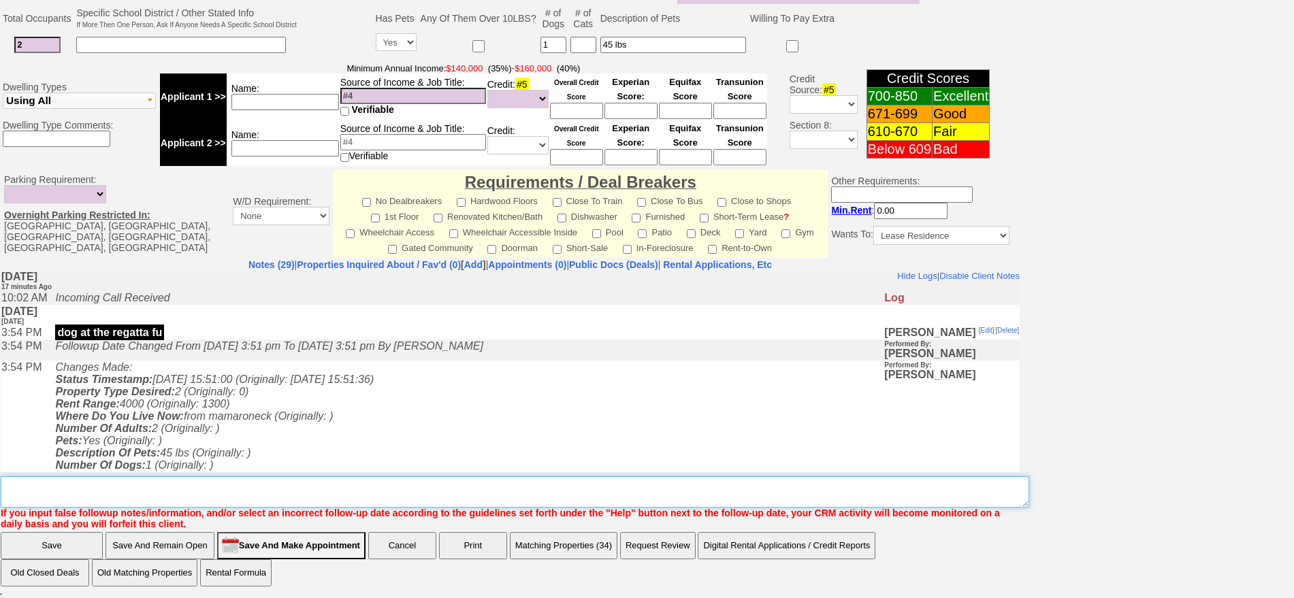
click at [615, 488] on textarea "Insert New Note Here" at bounding box center [515, 492] width 1029 height 31
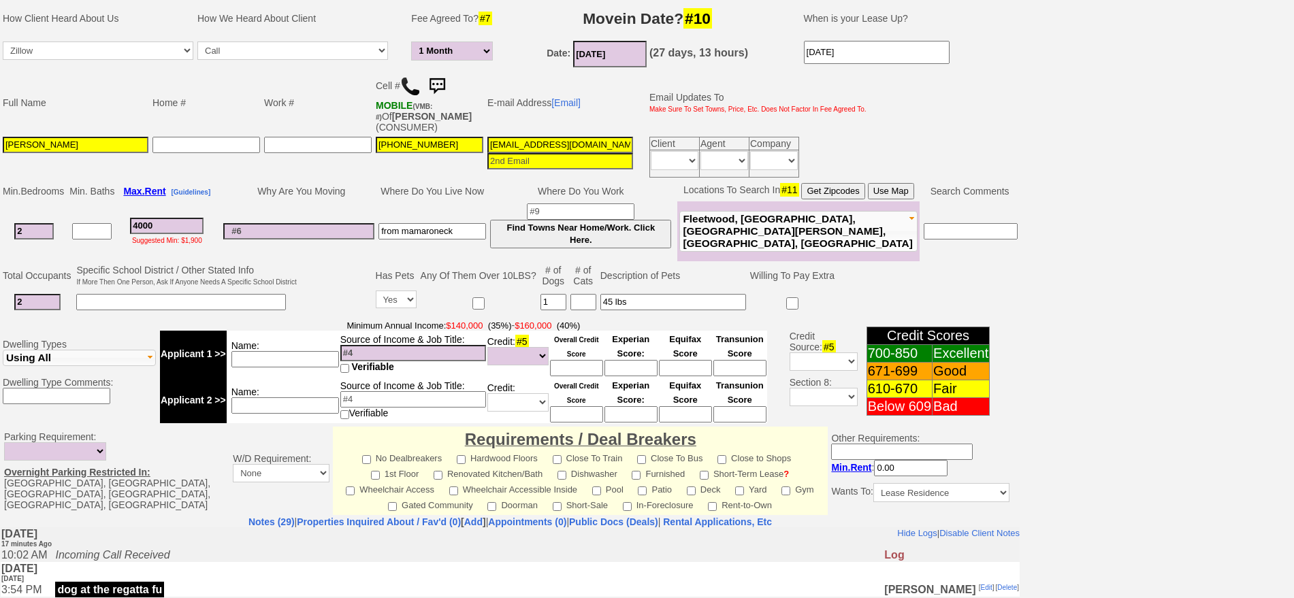
scroll to position [0, 0]
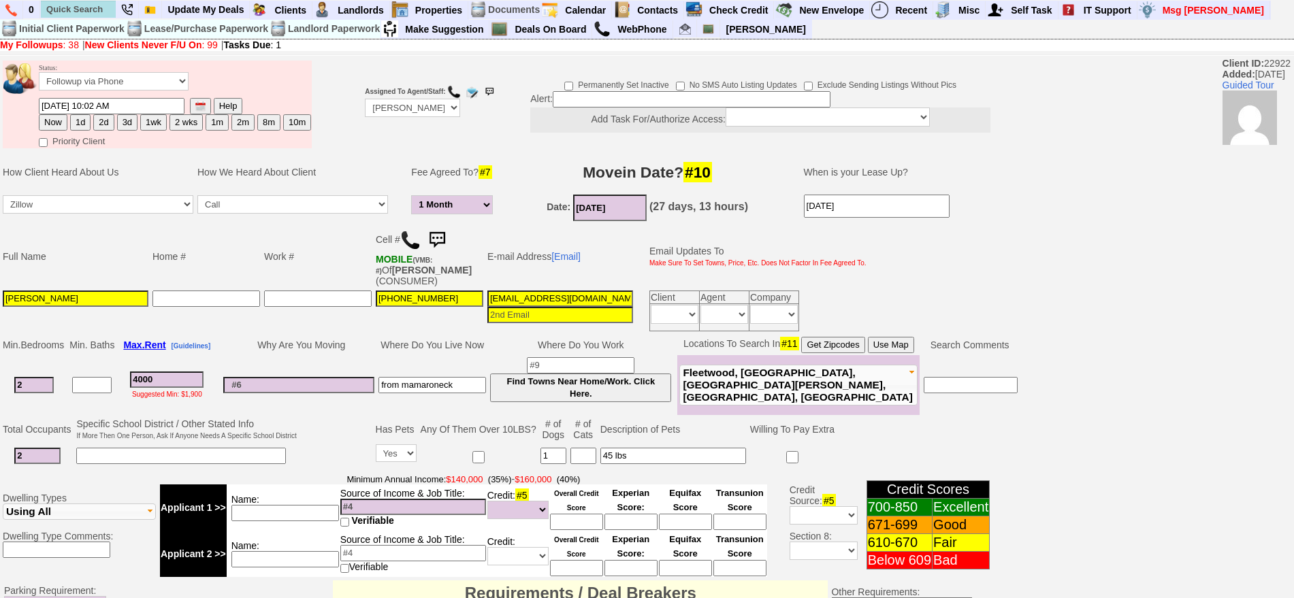
type textarea "send places fu"
click at [83, 123] on button "1d" at bounding box center [80, 122] width 20 height 16
type input "09/18/2025 10:20 AM"
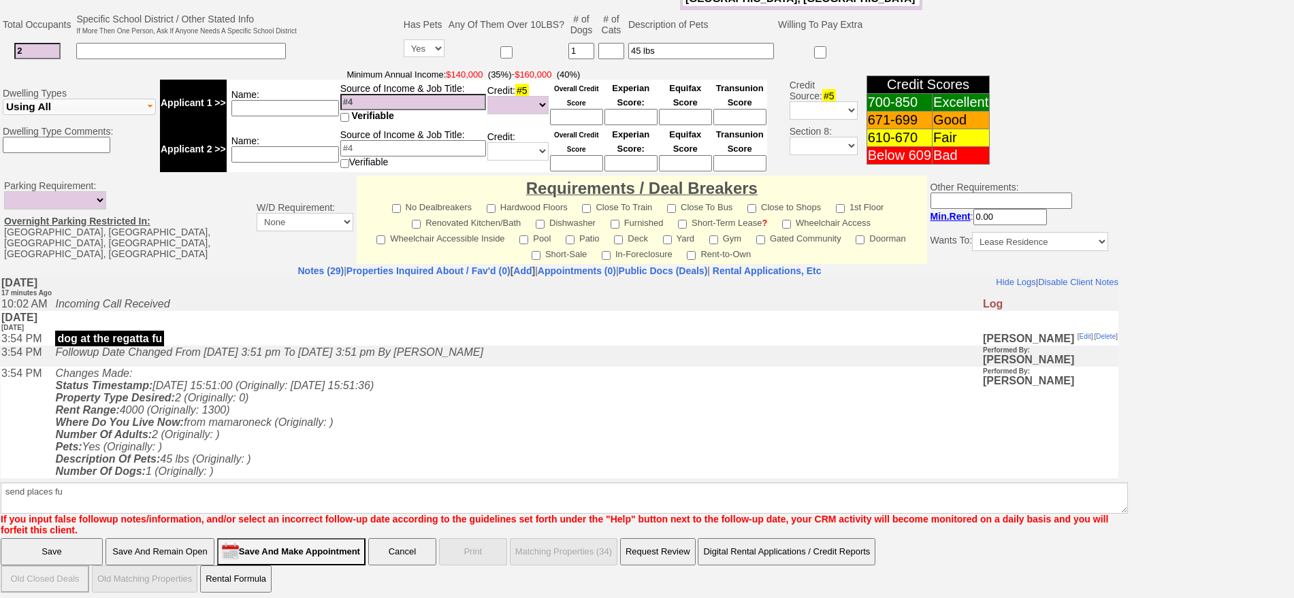
click at [29, 549] on input "Save" at bounding box center [52, 552] width 102 height 27
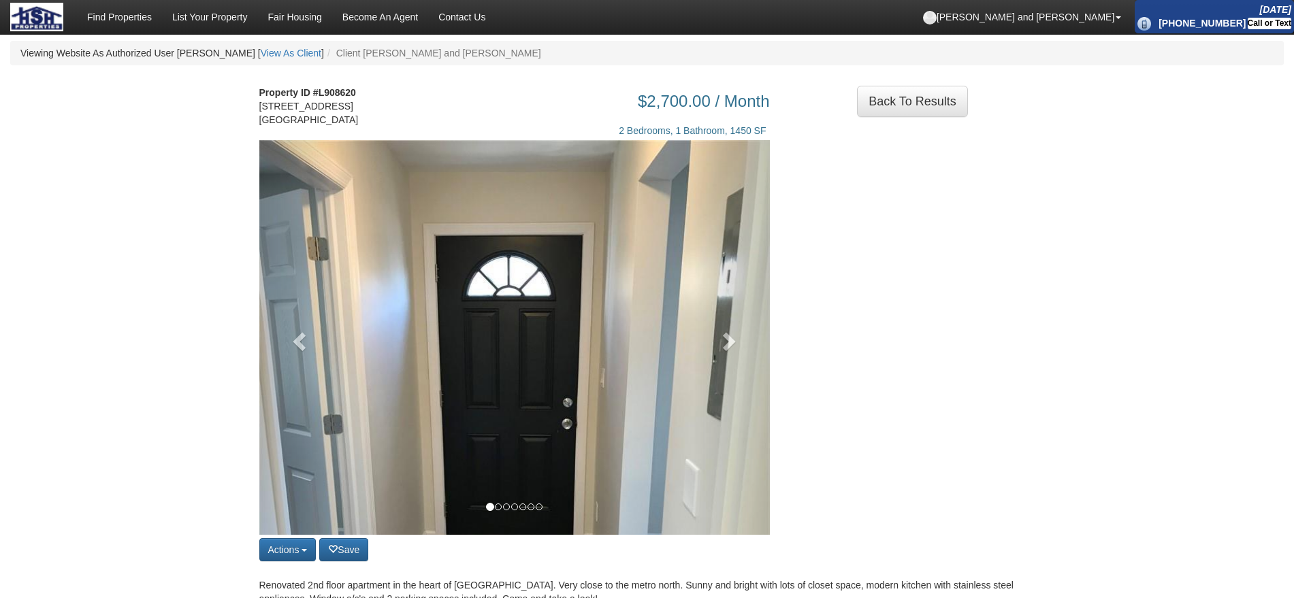
click at [682, 315] on img at bounding box center [514, 480] width 511 height 681
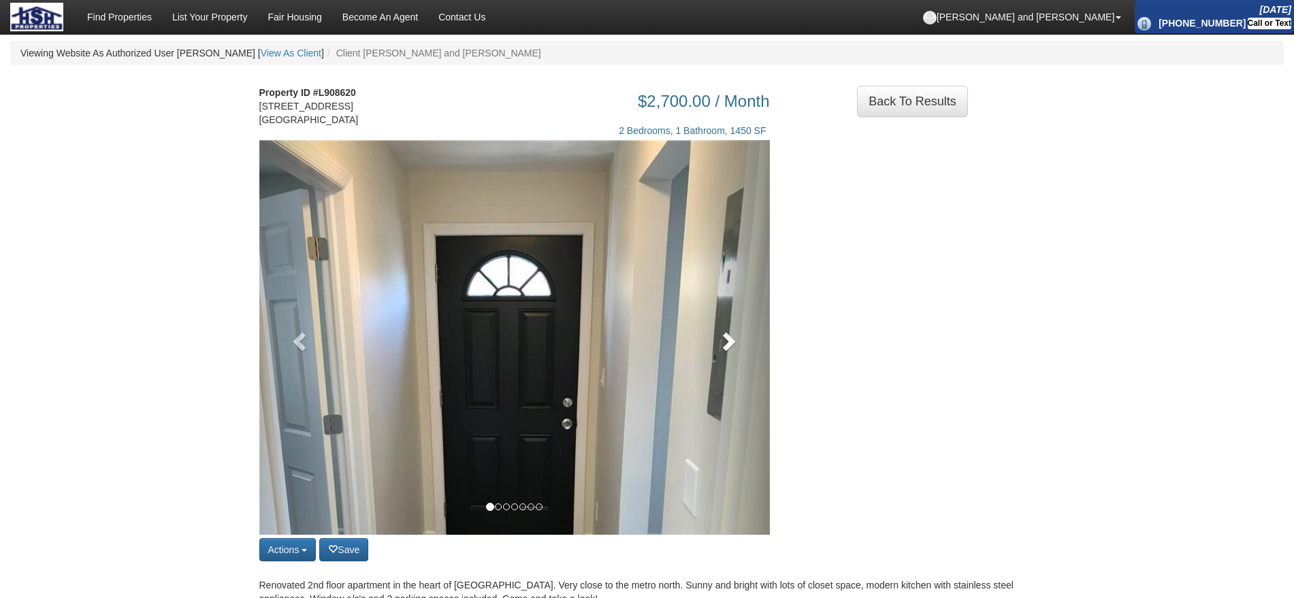
click at [712, 349] on link at bounding box center [731, 337] width 77 height 395
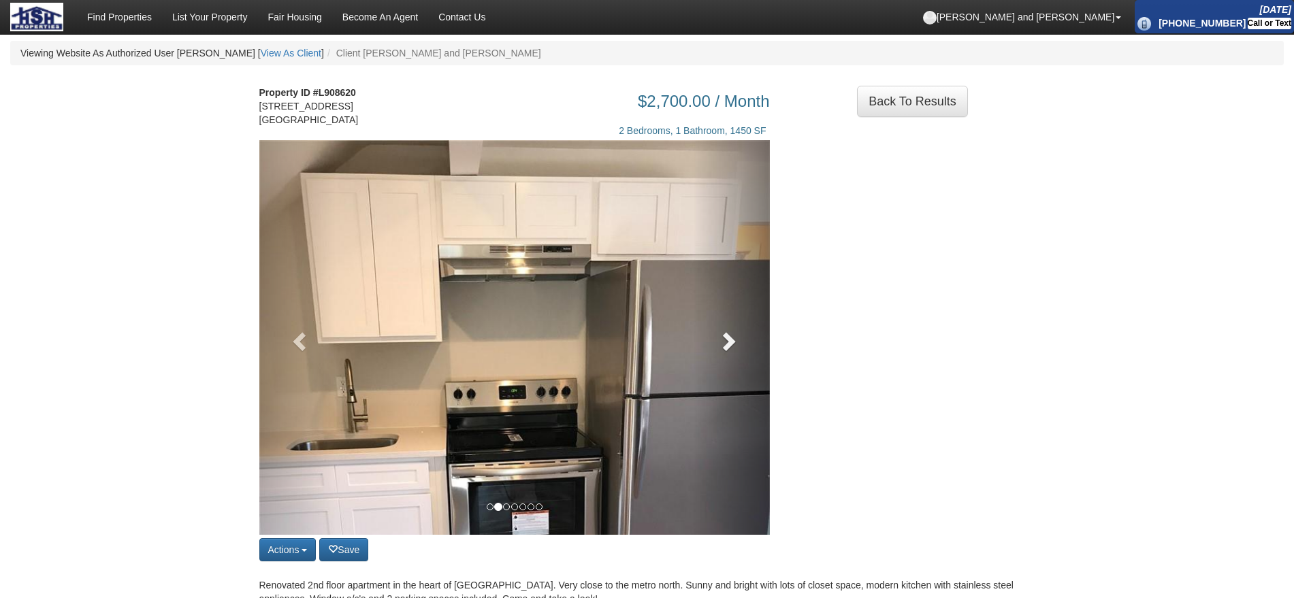
click at [716, 355] on link at bounding box center [731, 337] width 77 height 395
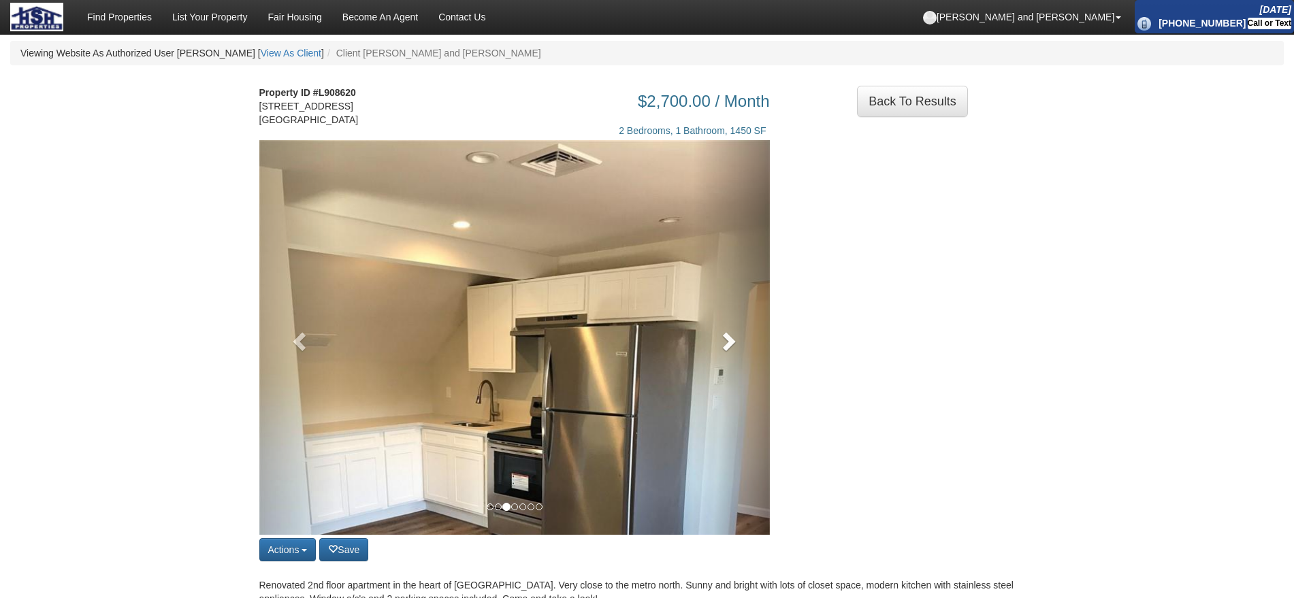
click at [716, 355] on link at bounding box center [731, 337] width 77 height 395
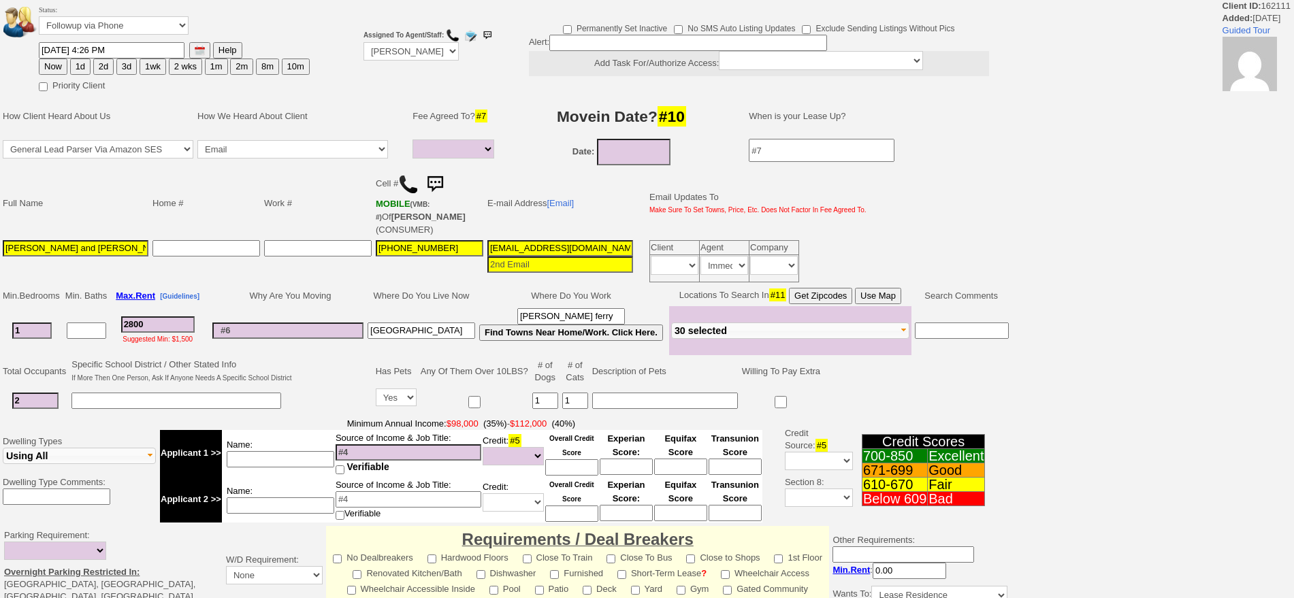
select select
click at [722, 256] on select "Immediately Daily" at bounding box center [725, 265] width 48 height 19
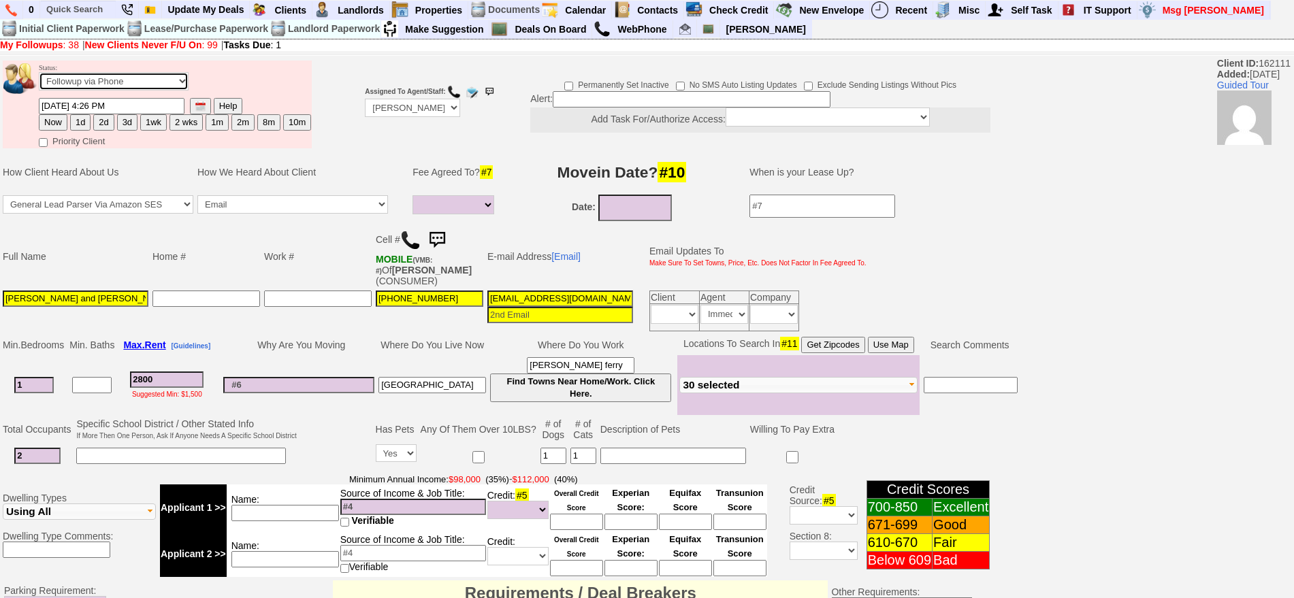
click at [113, 86] on select "Followup via Phone Followup via Email Followup When Section 8 Property Found De…" at bounding box center [114, 81] width 150 height 18
select select "Inactive"
click at [39, 77] on select "Followup via Phone Followup via Email Followup When Section 8 Property Found De…" at bounding box center [114, 81] width 150 height 18
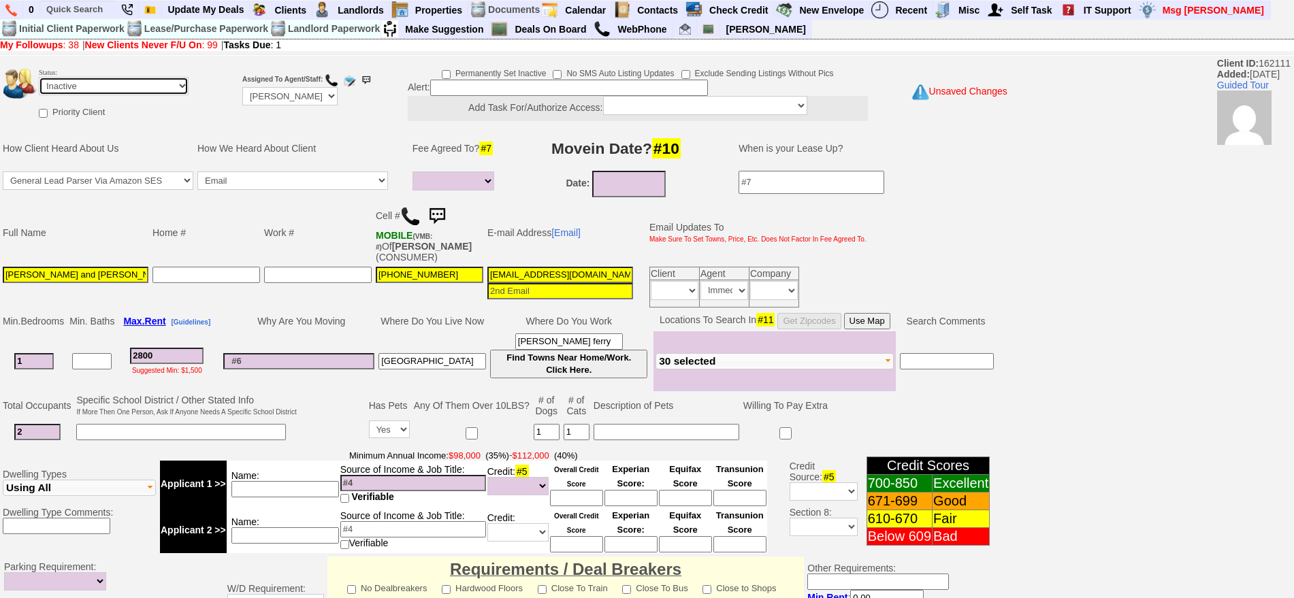
scroll to position [387, 0]
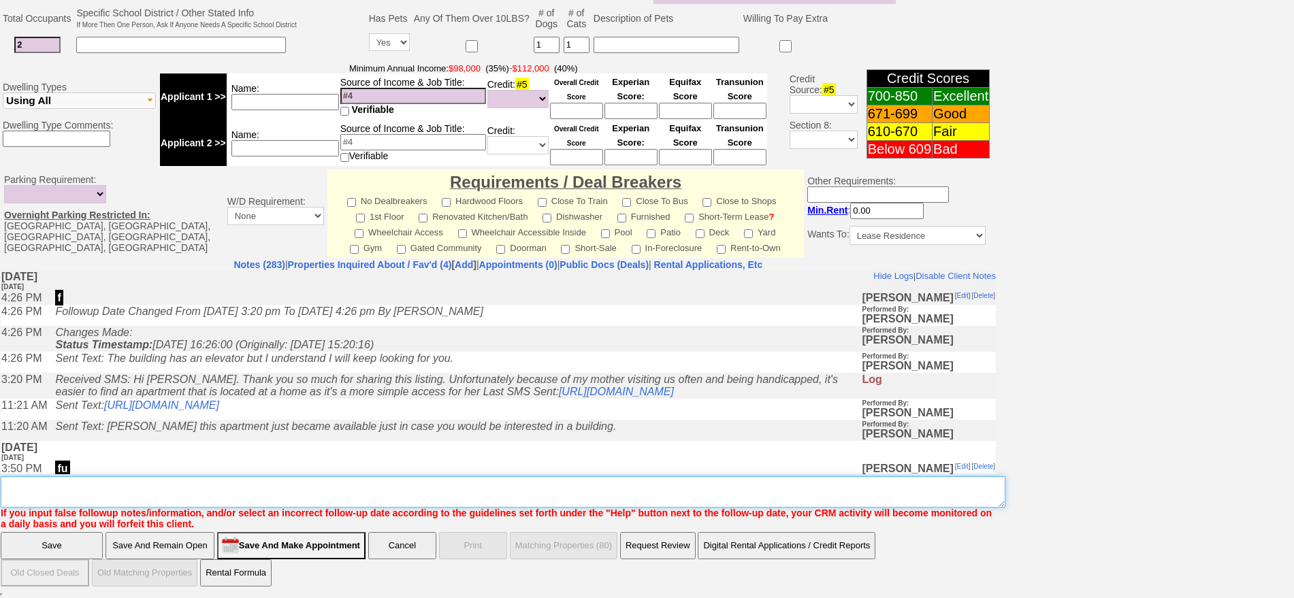
click at [756, 494] on textarea "Insert New Note Here" at bounding box center [503, 492] width 1005 height 31
type textarea "tirekicker ia"
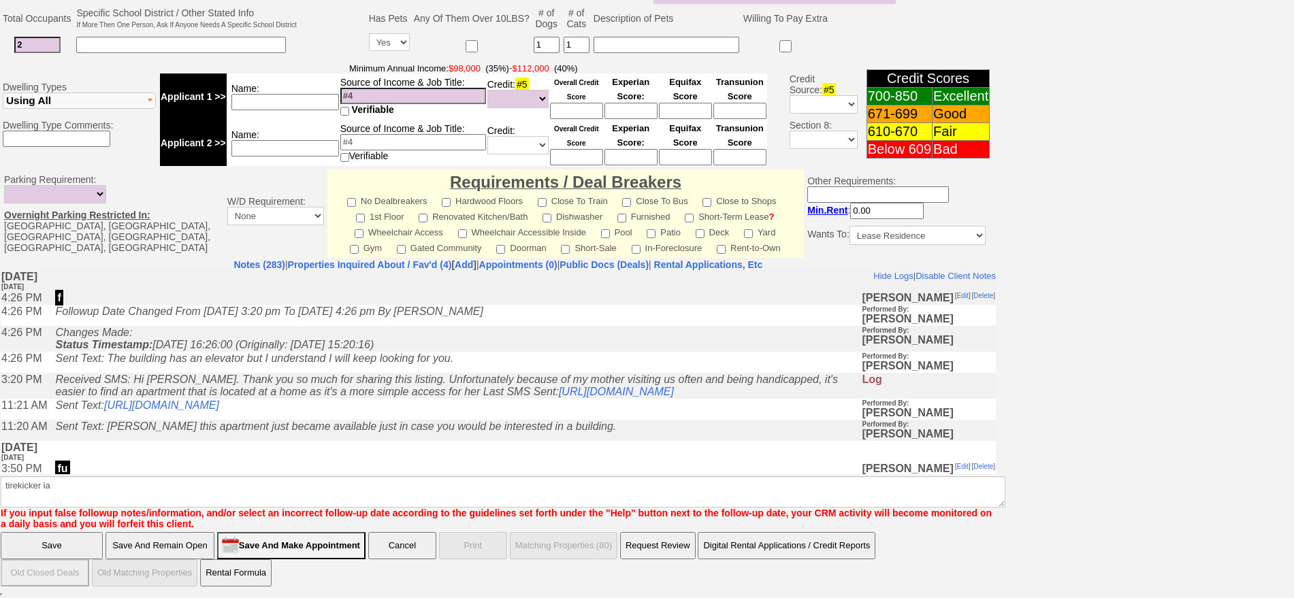
click input "Save" at bounding box center [52, 545] width 102 height 27
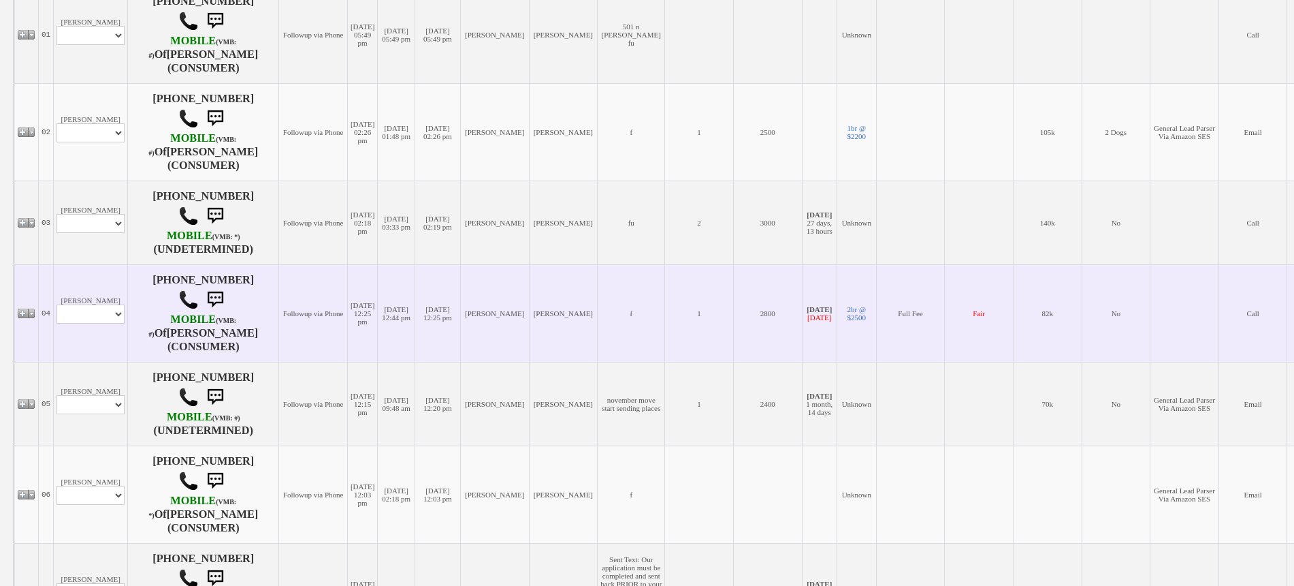
scroll to position [340, 0]
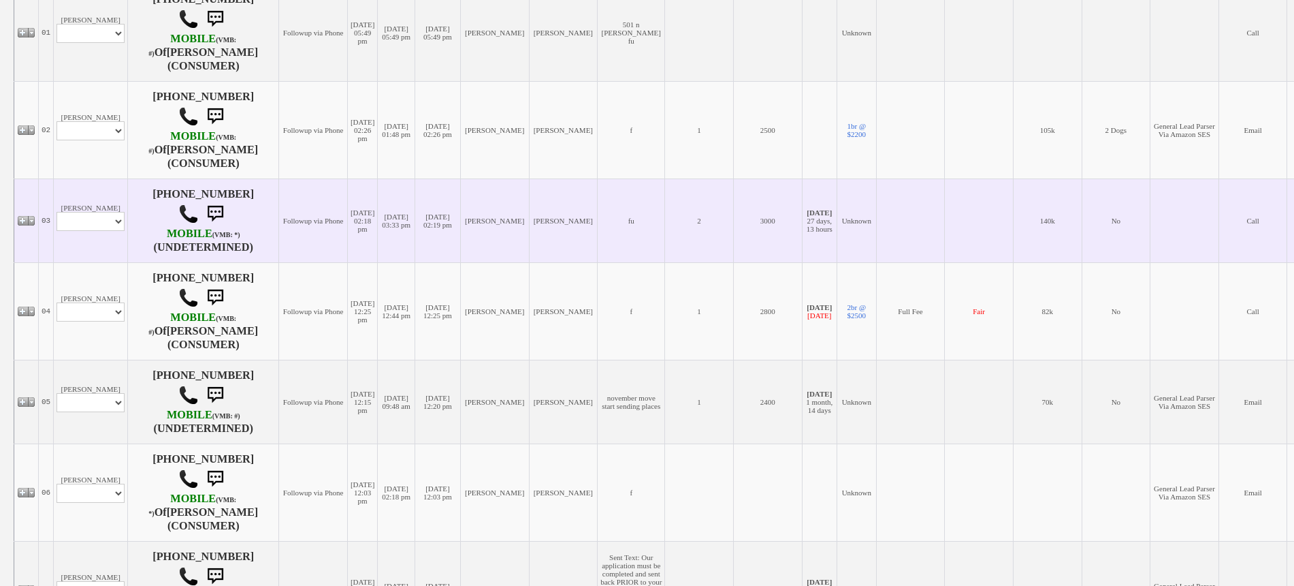
click at [51, 255] on td "03" at bounding box center [46, 220] width 15 height 84
click at [65, 231] on select "Profile Edit Print Closed Deals" at bounding box center [91, 221] width 68 height 19
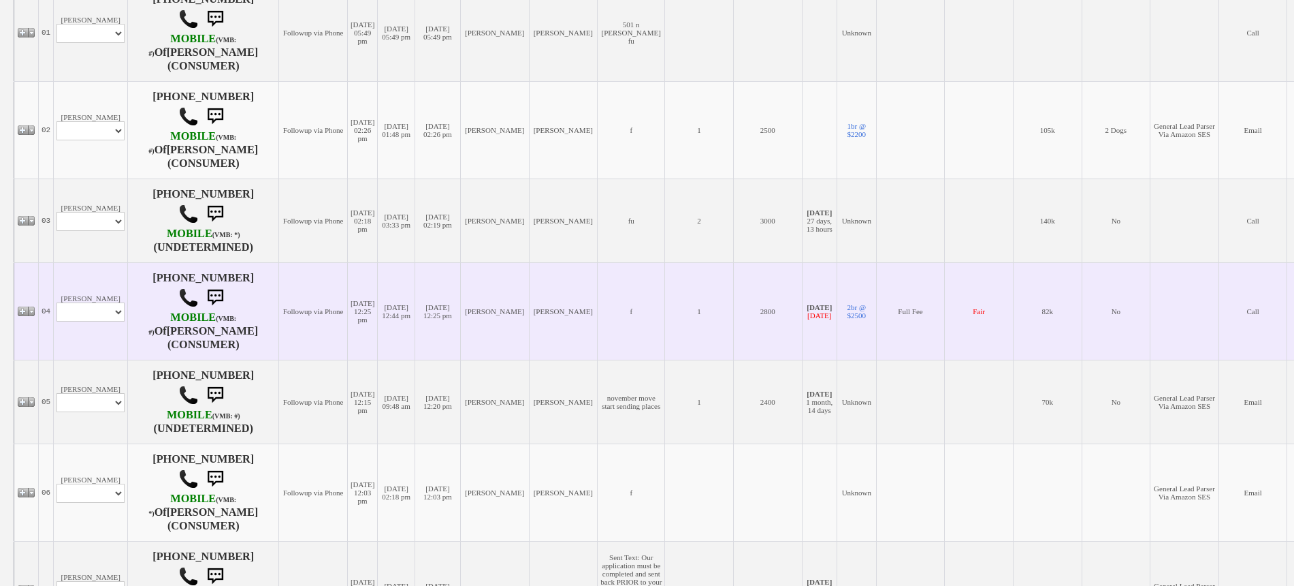
click at [47, 289] on td "04" at bounding box center [46, 310] width 15 height 97
click at [91, 319] on select "Profile Edit Print Email Externally (Will Not Be Tracked In CRM) Closed Deals" at bounding box center [91, 311] width 68 height 19
select select "ChangeURL,/crm/custom/edit_client_form.php?redirect=%2Fcrm%2Fclients.php&id=615…"
click at [57, 311] on select "Profile Edit Print Email Externally (Will Not Be Tracked In CRM) Closed Deals" at bounding box center [91, 311] width 68 height 19
select select
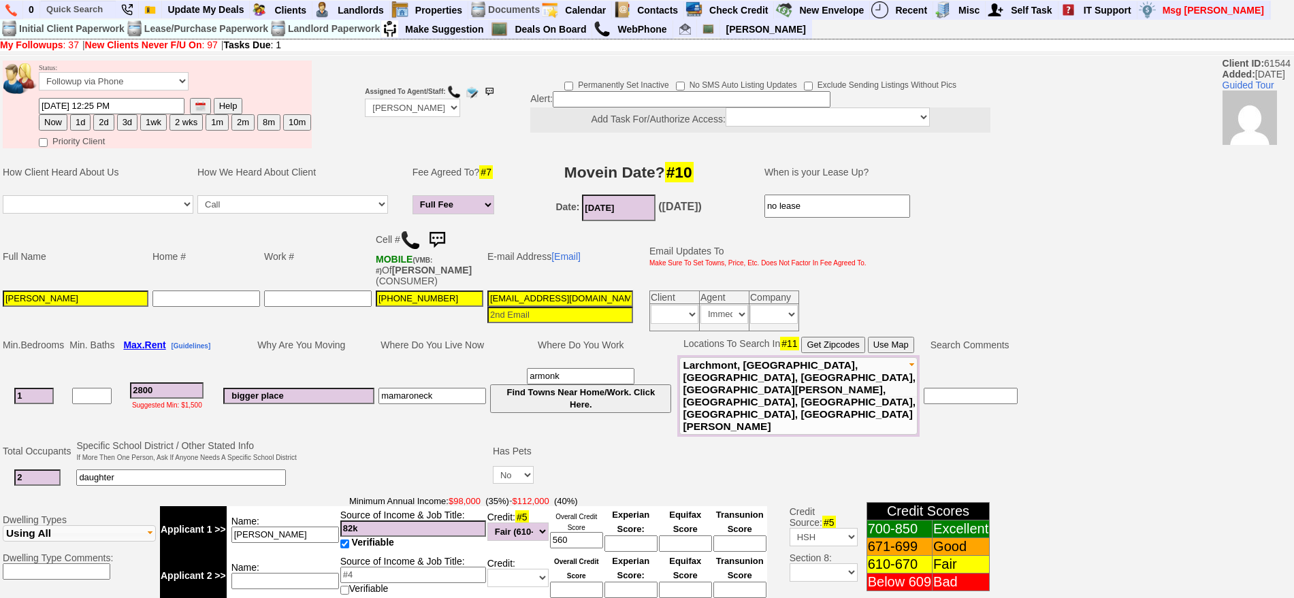
click at [445, 236] on img at bounding box center [437, 240] width 27 height 27
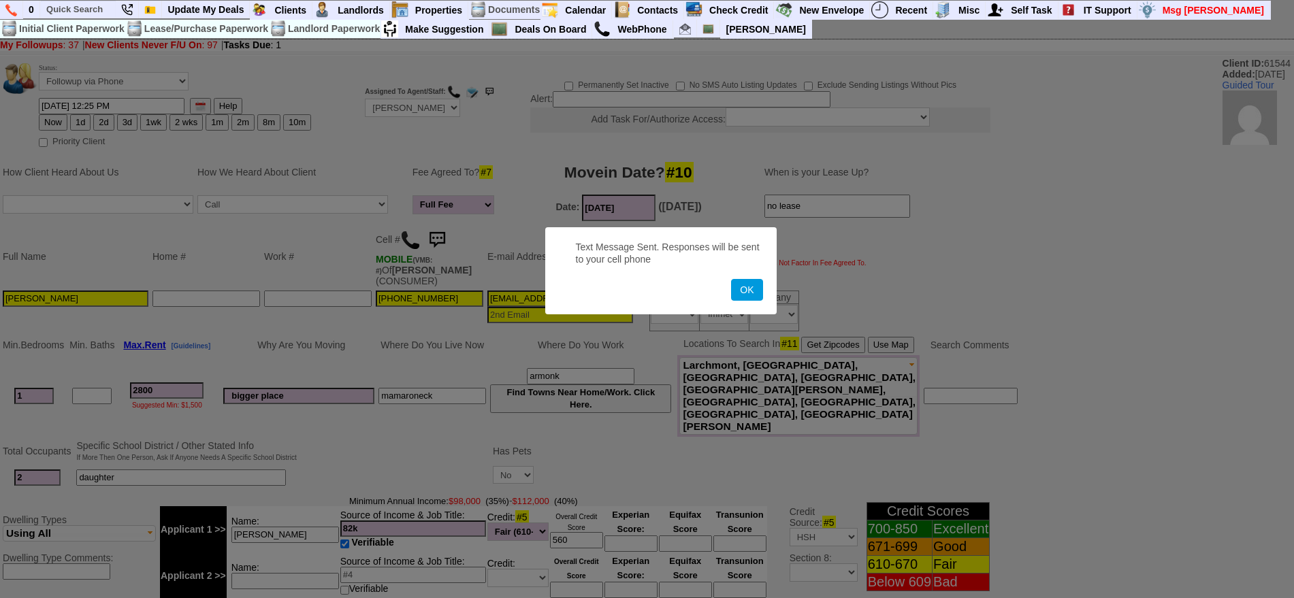
click at [731, 279] on button "OK" at bounding box center [746, 290] width 31 height 22
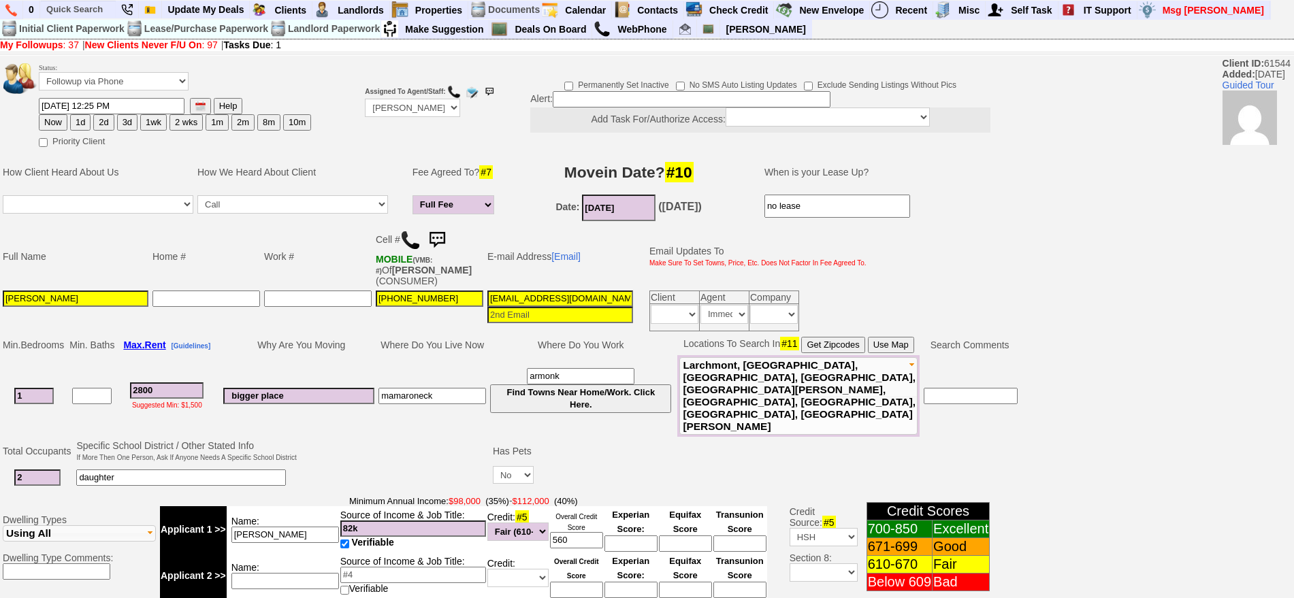
click at [447, 246] on img at bounding box center [437, 240] width 27 height 27
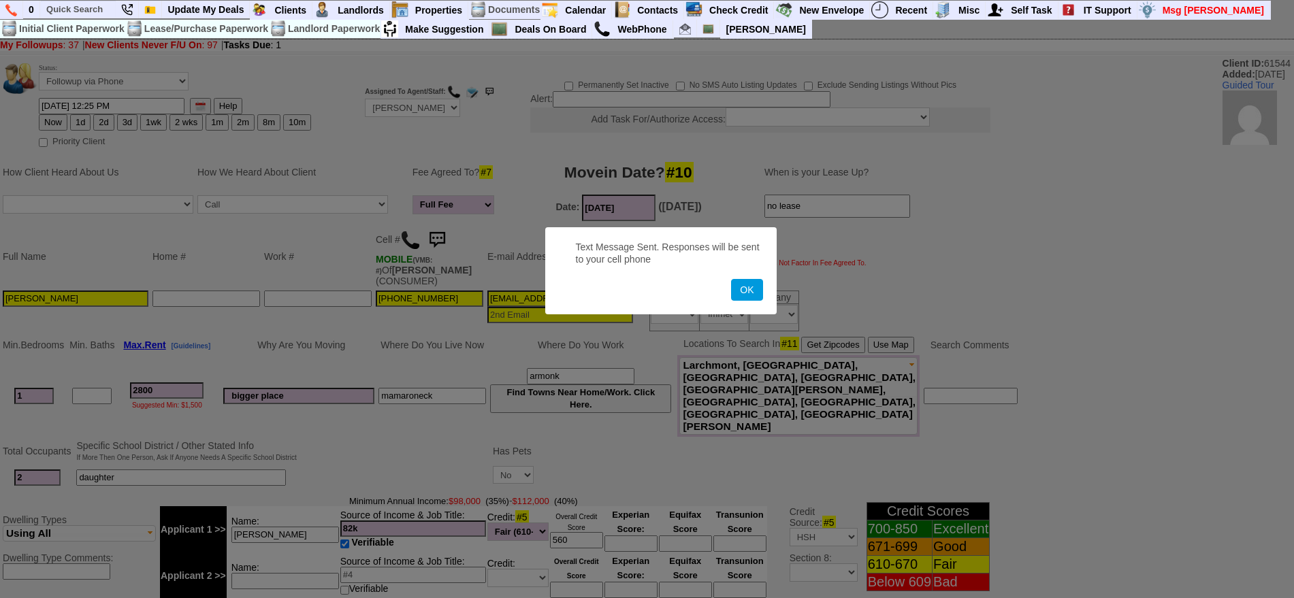
click at [731, 279] on button "OK" at bounding box center [746, 290] width 31 height 22
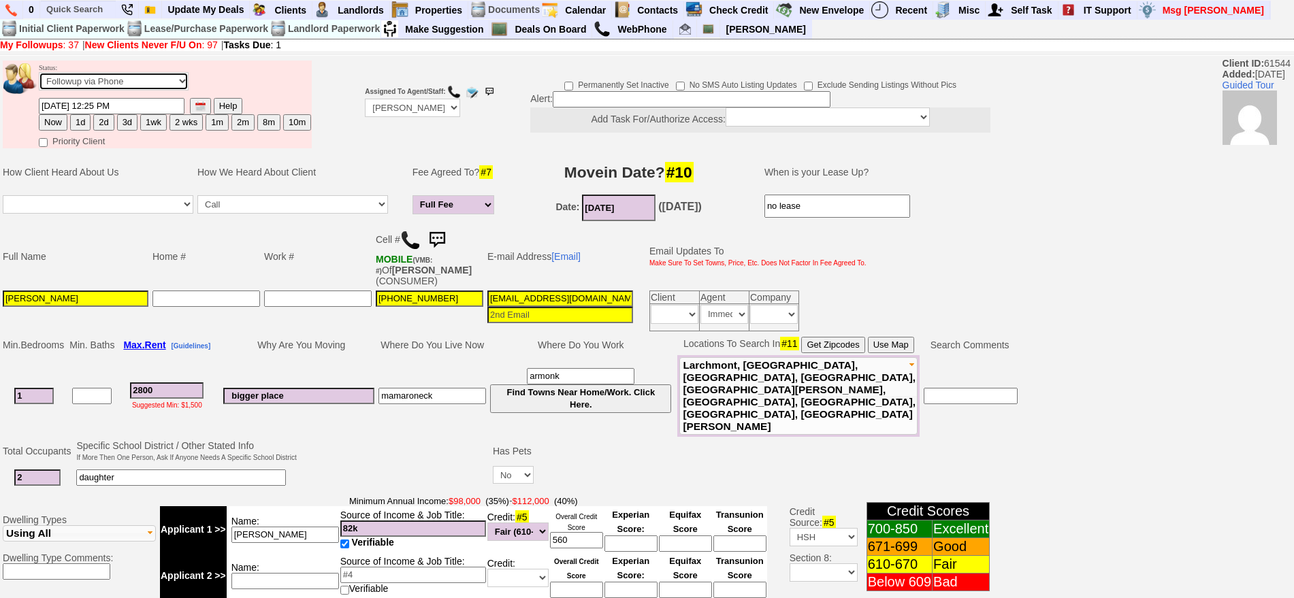
click at [152, 82] on select "Followup via Phone Followup via Email Followup When Section 8 Property Found De…" at bounding box center [114, 81] width 150 height 18
select select "Inactive"
click at [39, 77] on select "Followup via Phone Followup via Email Followup When Section 8 Property Found De…" at bounding box center [114, 81] width 150 height 18
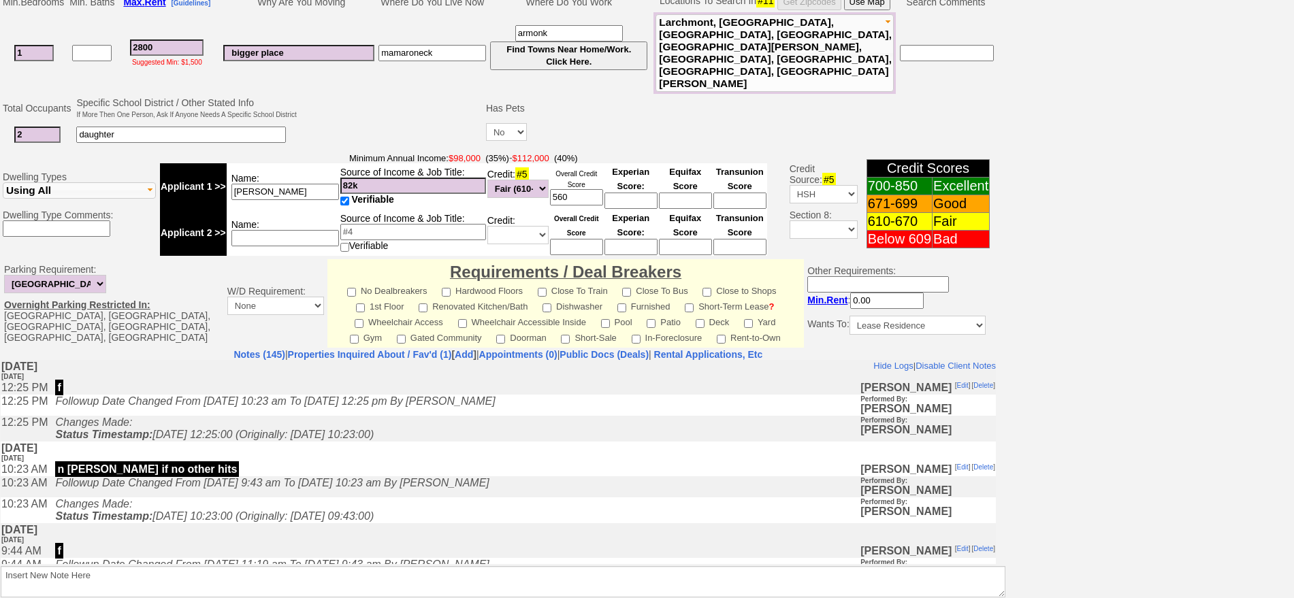
scroll to position [387, 0]
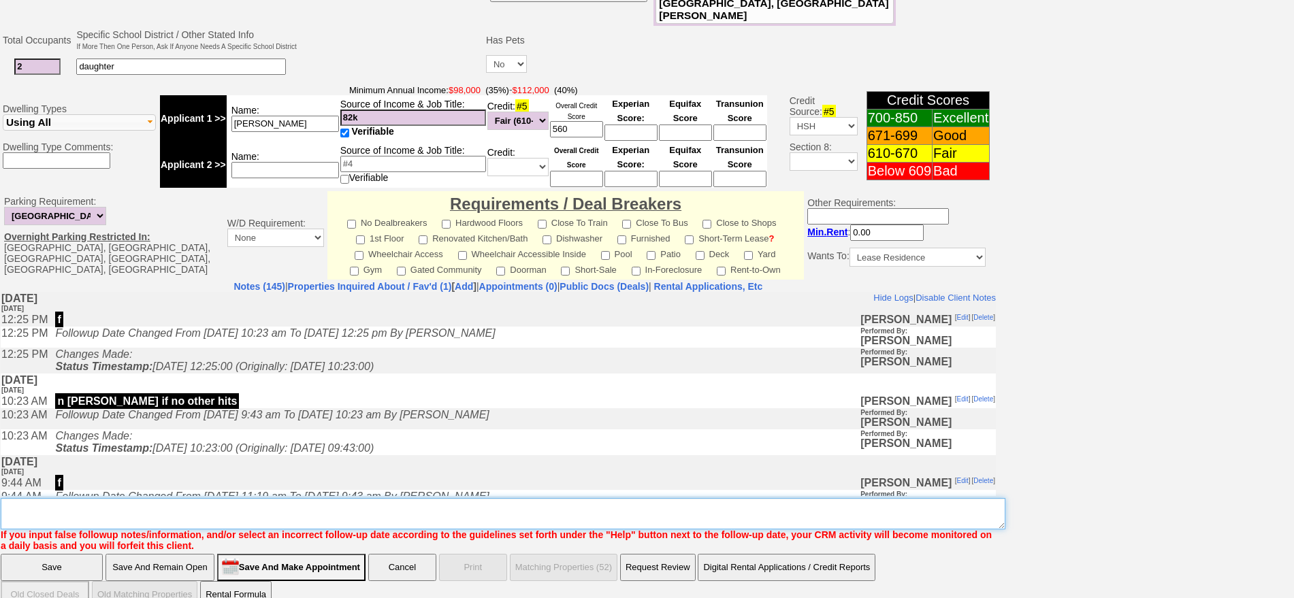
click at [835, 498] on textarea "Insert New Note Here" at bounding box center [503, 513] width 1005 height 31
type textarea "sent txt ia until response"
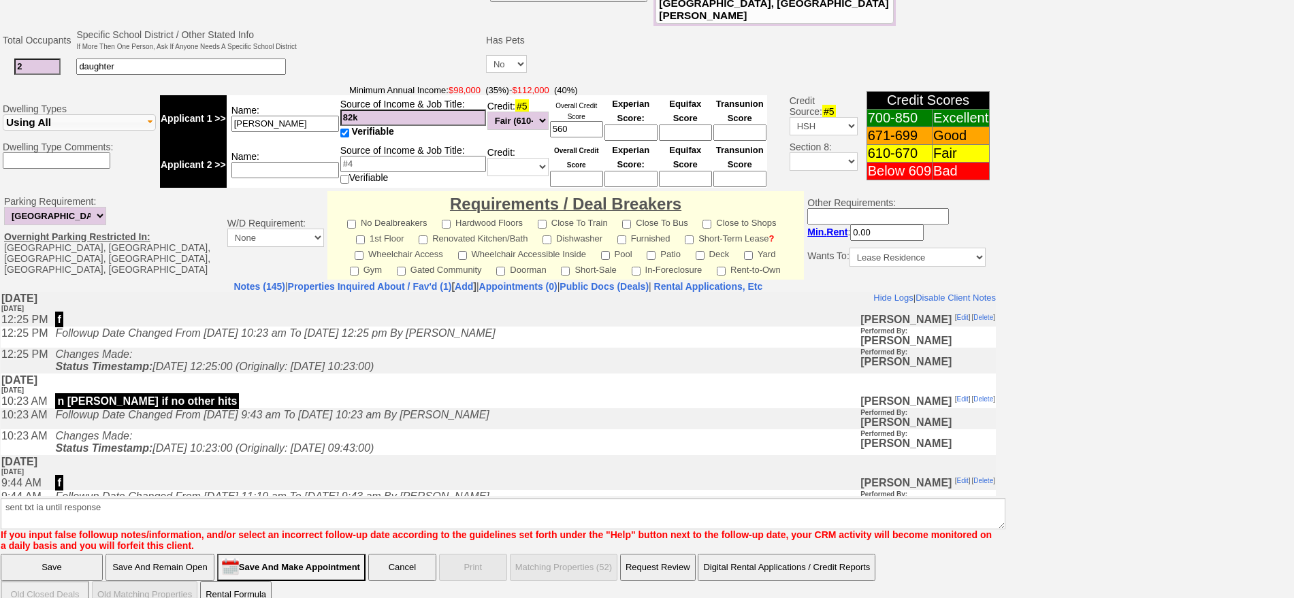
click input "Save" at bounding box center [52, 567] width 102 height 27
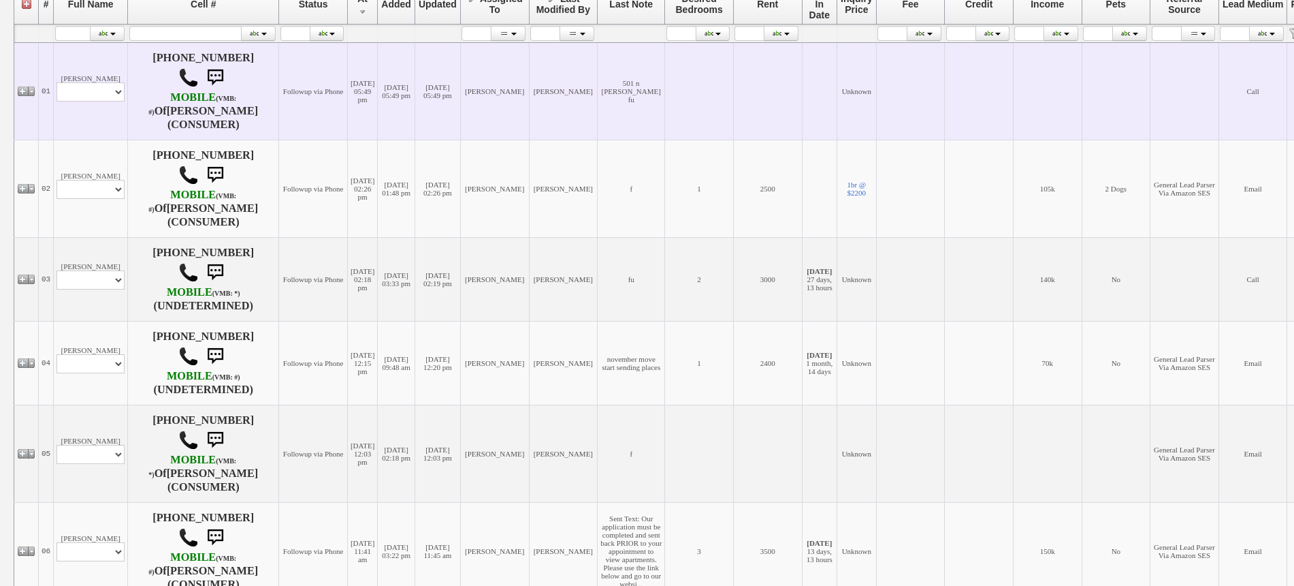
scroll to position [255, 0]
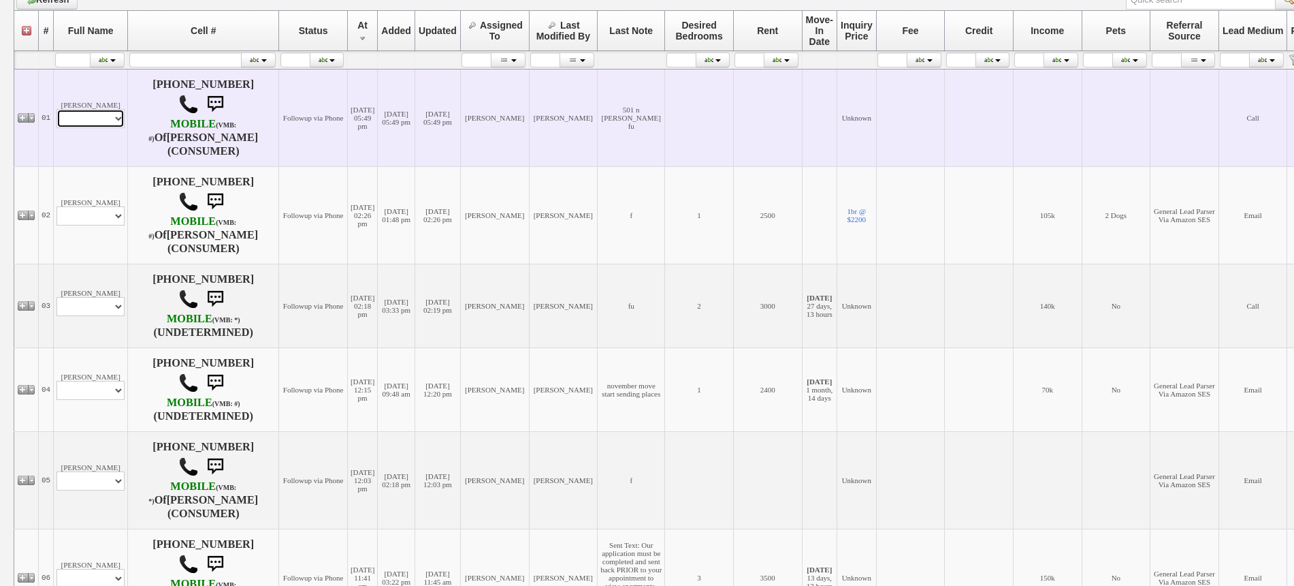
click at [72, 119] on select "Profile Edit Print Email Externally (Will Not Be Tracked In CRM) Closed Deals" at bounding box center [91, 118] width 68 height 19
select select "ChangeURL,/crm/custom/edit_client_form.php?redirect=%2Fcrm%2Fclients.php&id=167…"
click at [57, 109] on select "Profile Edit Print Email Externally (Will Not Be Tracked In CRM) Closed Deals" at bounding box center [91, 118] width 68 height 19
select select
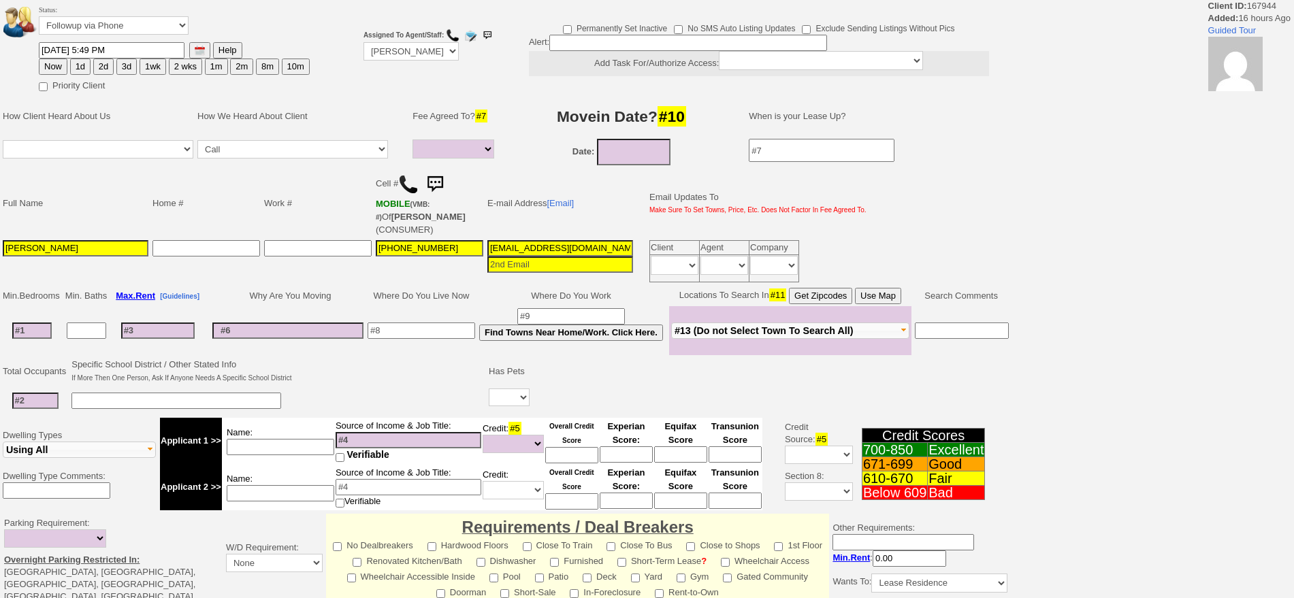
select select
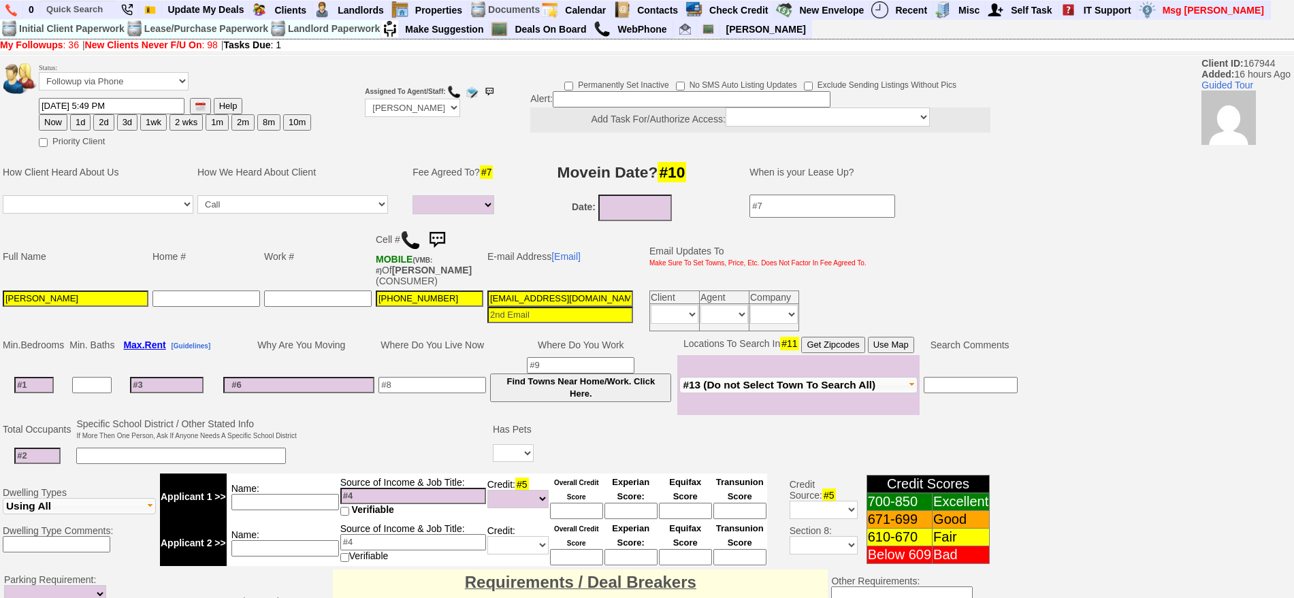
click at [410, 247] on img at bounding box center [410, 240] width 20 height 20
click at [568, 244] on td "E-mail Address [Email]" at bounding box center [560, 257] width 150 height 64
click at [571, 254] on link "[Email]" at bounding box center [566, 256] width 29 height 11
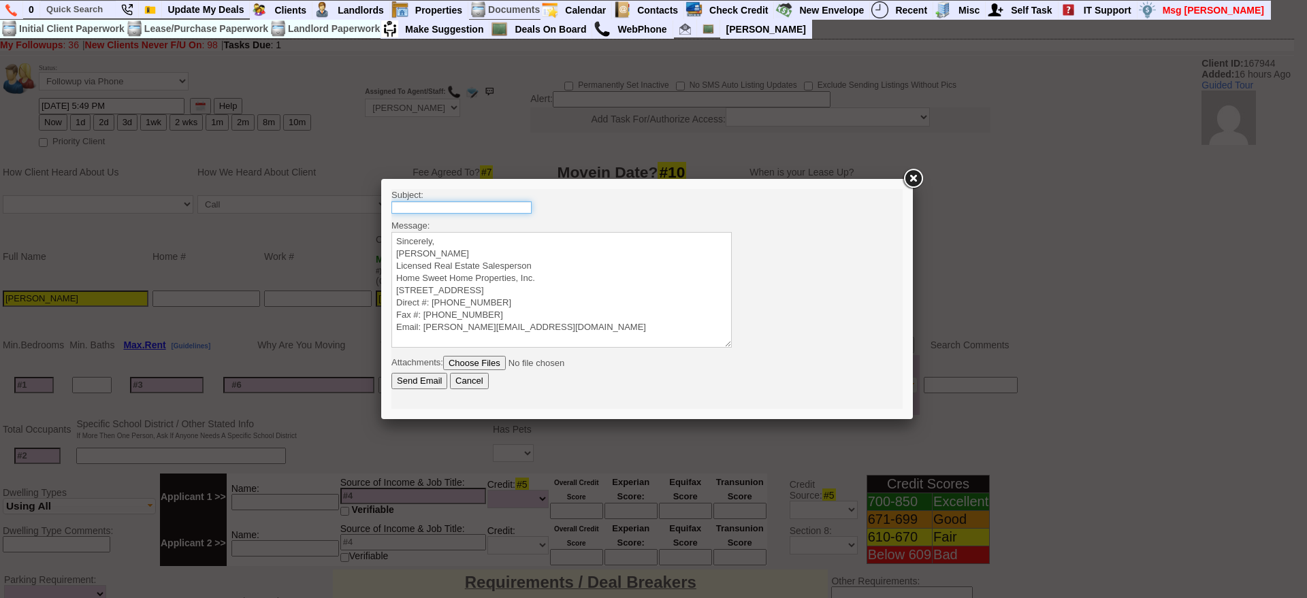
click at [480, 208] on input "text" at bounding box center [462, 208] width 140 height 12
click at [502, 212] on input "501 N Barry Ave 1 Bedroom Condo - $2000/mo" at bounding box center [462, 208] width 140 height 12
type input "501 N Barry Ave 1 Bedroom Condo - $2100/mo"
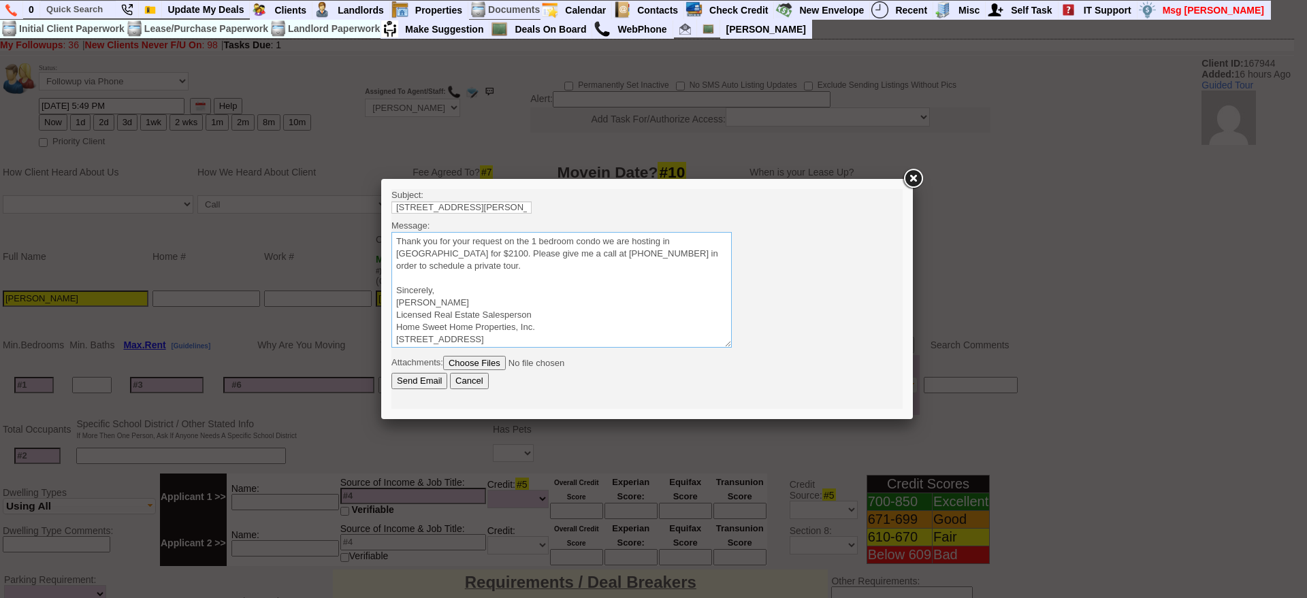
drag, startPoint x: 513, startPoint y: 268, endPoint x: 353, endPoint y: 236, distance: 163.0
click at [392, 236] on html "Subject: 501 N Barry Ave 1 Bedroom Condo - $2100/mo Message: Sincerely, Jorge G…" at bounding box center [647, 299] width 511 height 220
type textarea "Thank you for your request on the 1 bedroom condo we are hosting in Mamaroneck …"
click at [431, 380] on input "Send Email" at bounding box center [420, 381] width 56 height 16
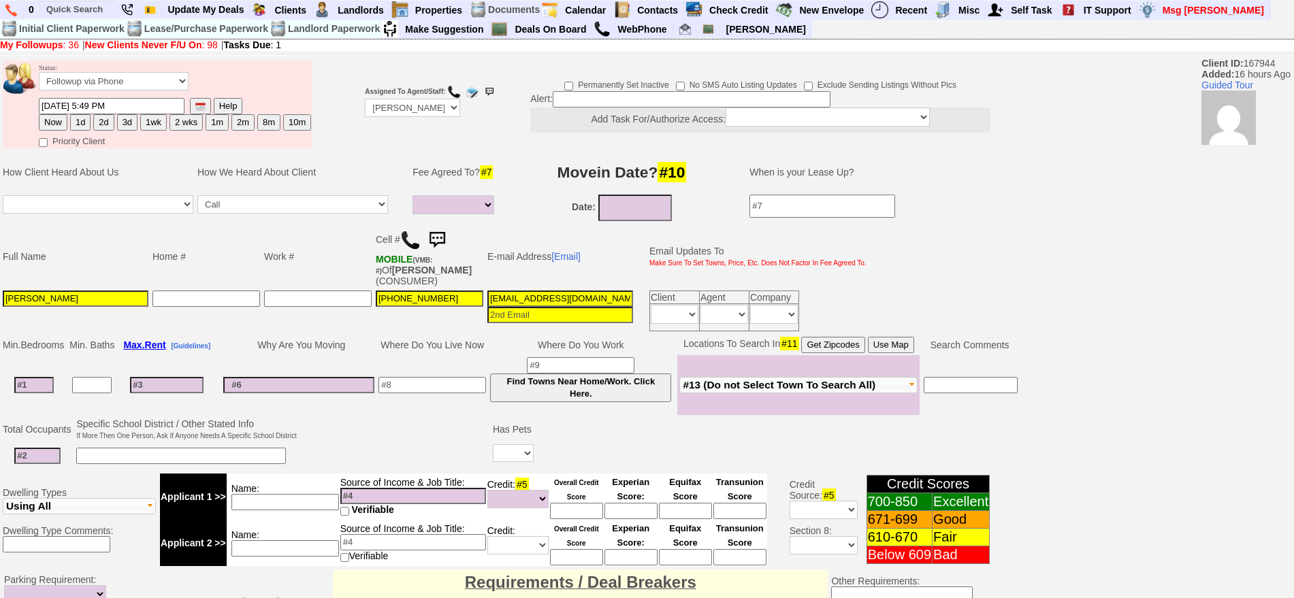
click at [451, 236] on img at bounding box center [437, 240] width 27 height 27
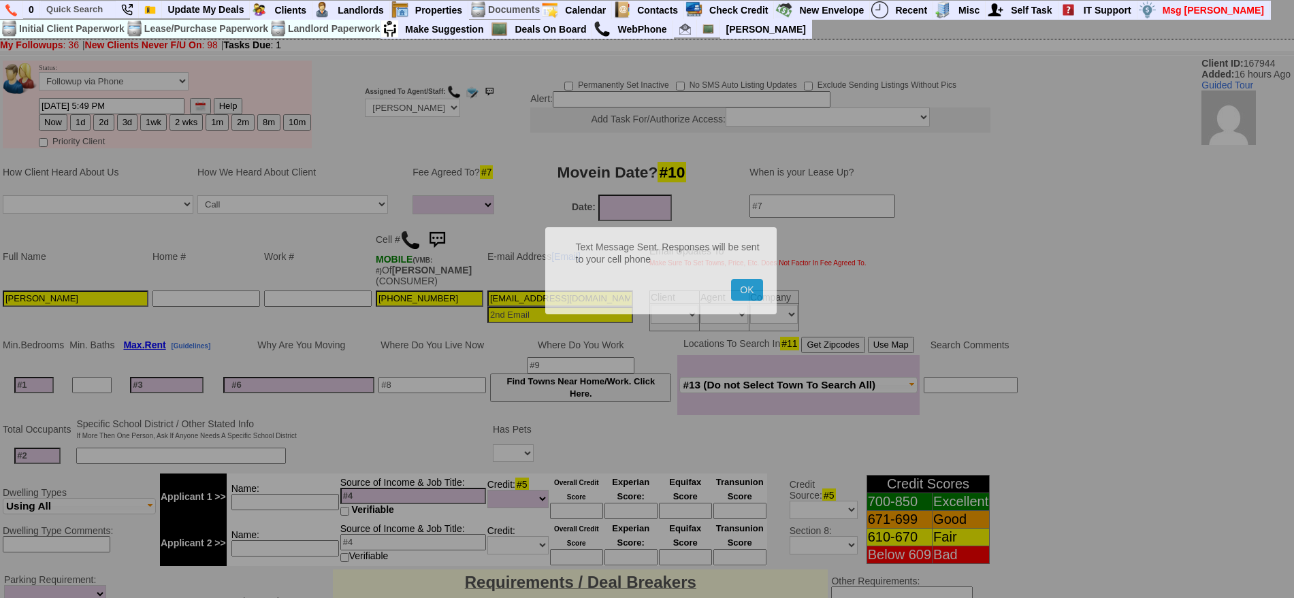
click at [731, 279] on button "OK" at bounding box center [746, 290] width 31 height 22
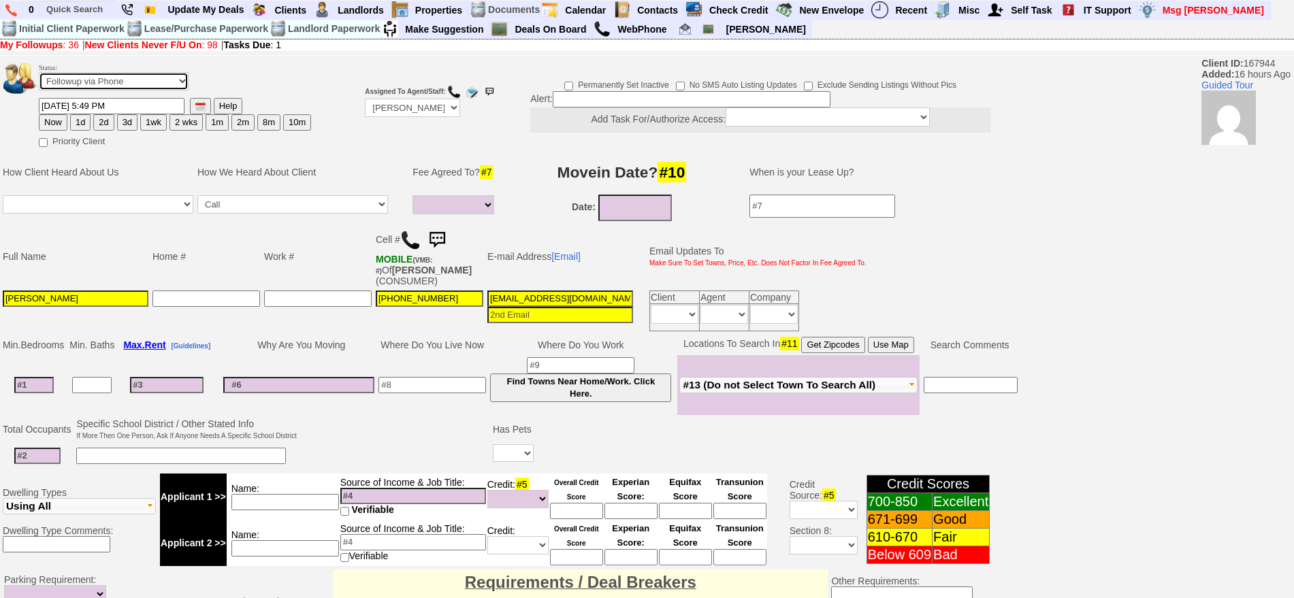
click at [165, 86] on select "Followup via Phone Followup via Email Followup When Section 8 Property Found De…" at bounding box center [114, 81] width 150 height 18
select select "Inactive"
click at [39, 77] on select "Followup via Phone Followup via Email Followup When Section 8 Property Found De…" at bounding box center [114, 81] width 150 height 18
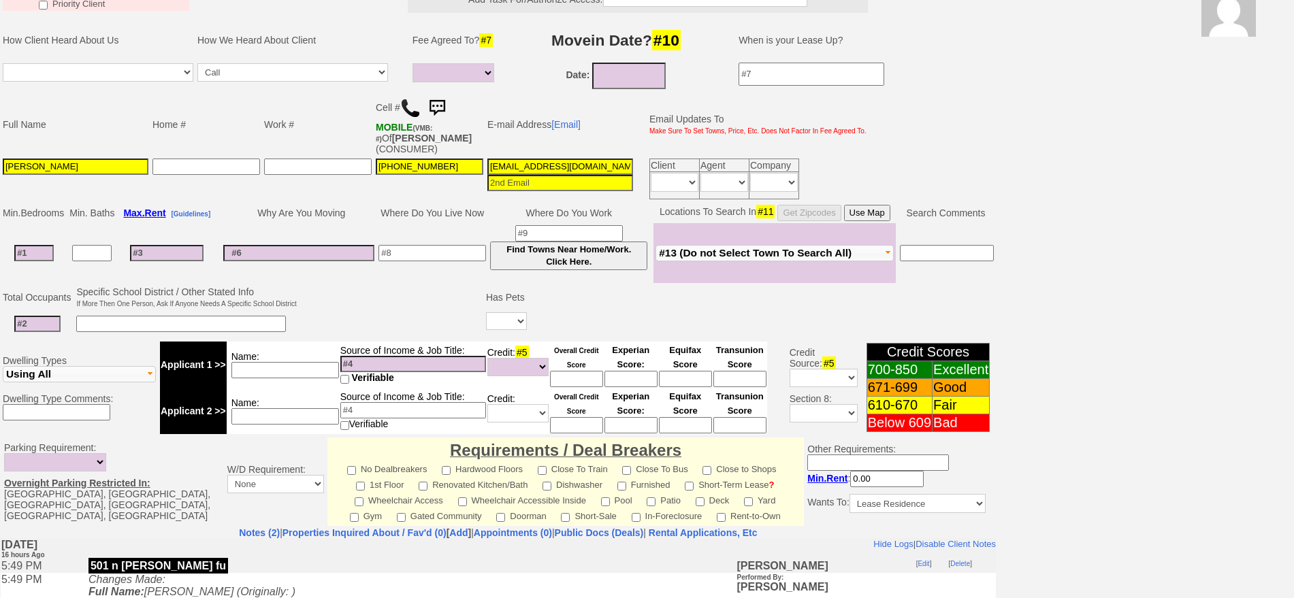
scroll to position [377, 0]
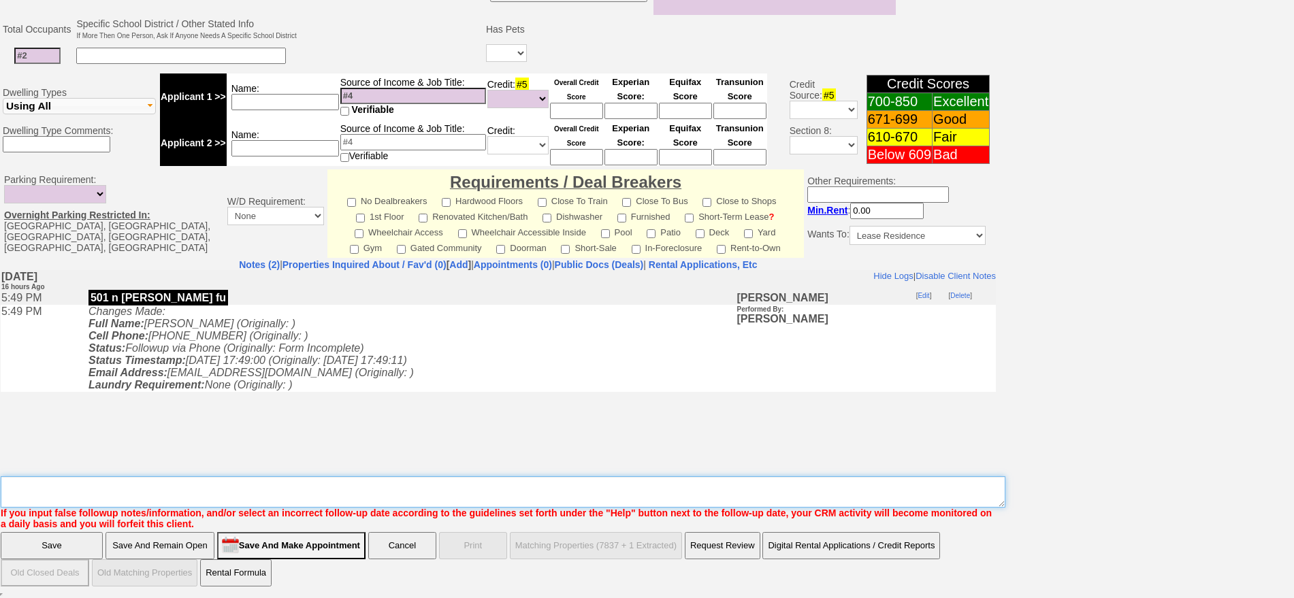
click at [862, 502] on textarea "Insert New Note Here" at bounding box center [503, 492] width 1005 height 31
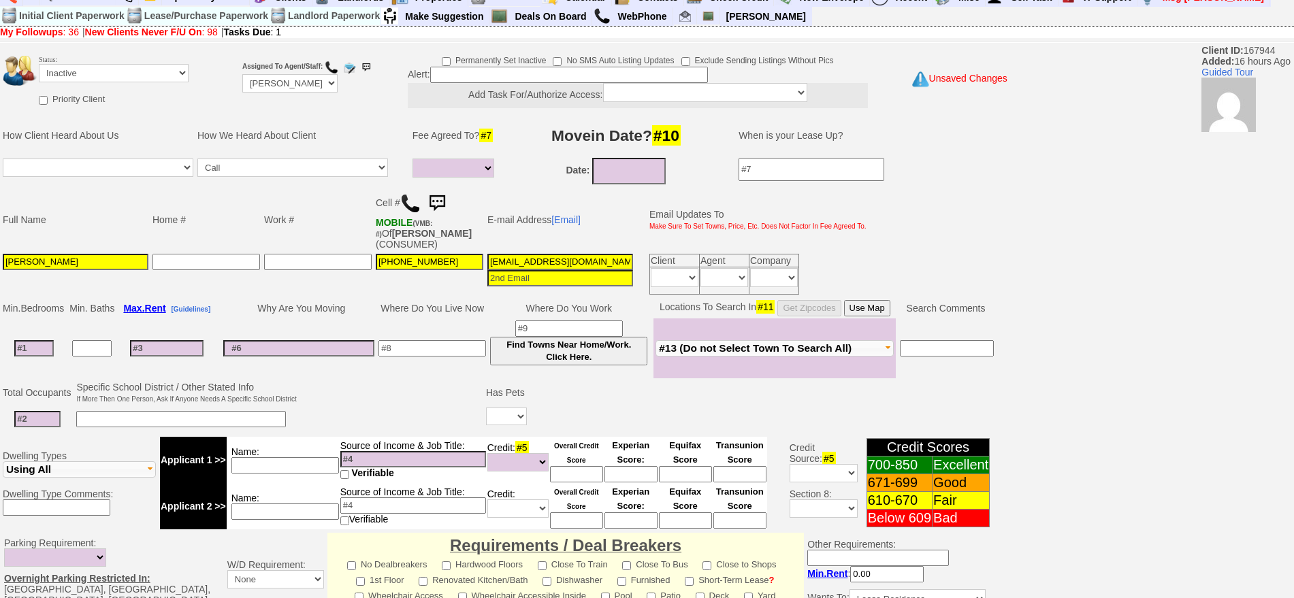
scroll to position [0, 0]
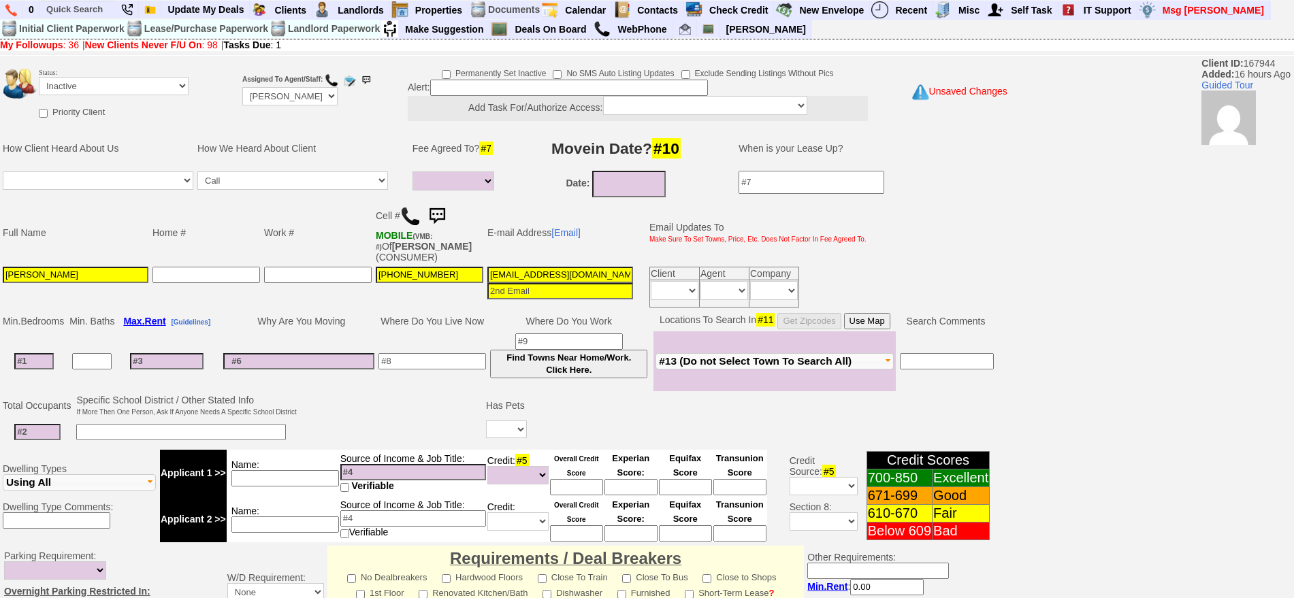
type textarea "called client lm sent txt and email ia until response"
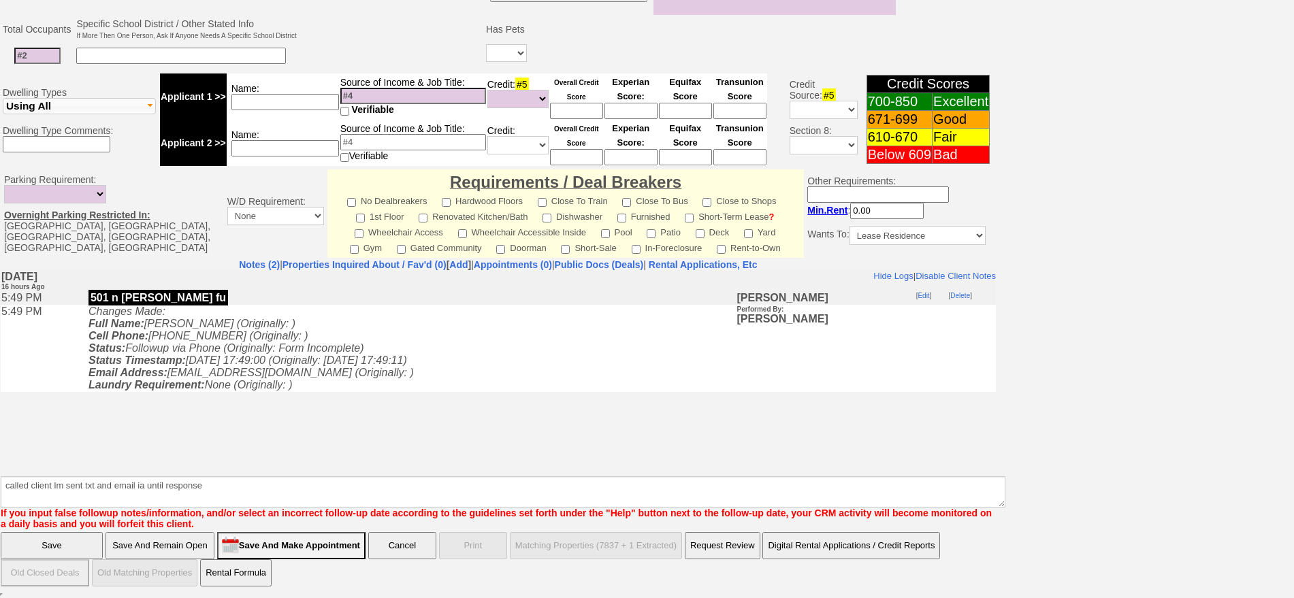
click input "Save" at bounding box center [52, 545] width 102 height 27
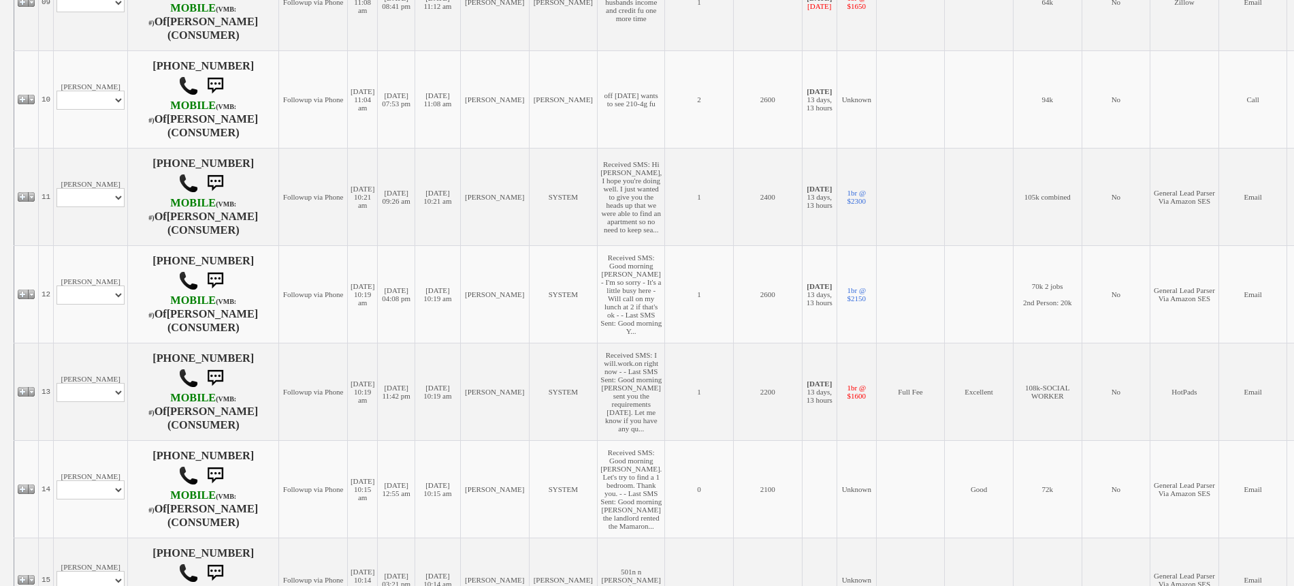
scroll to position [1106, 0]
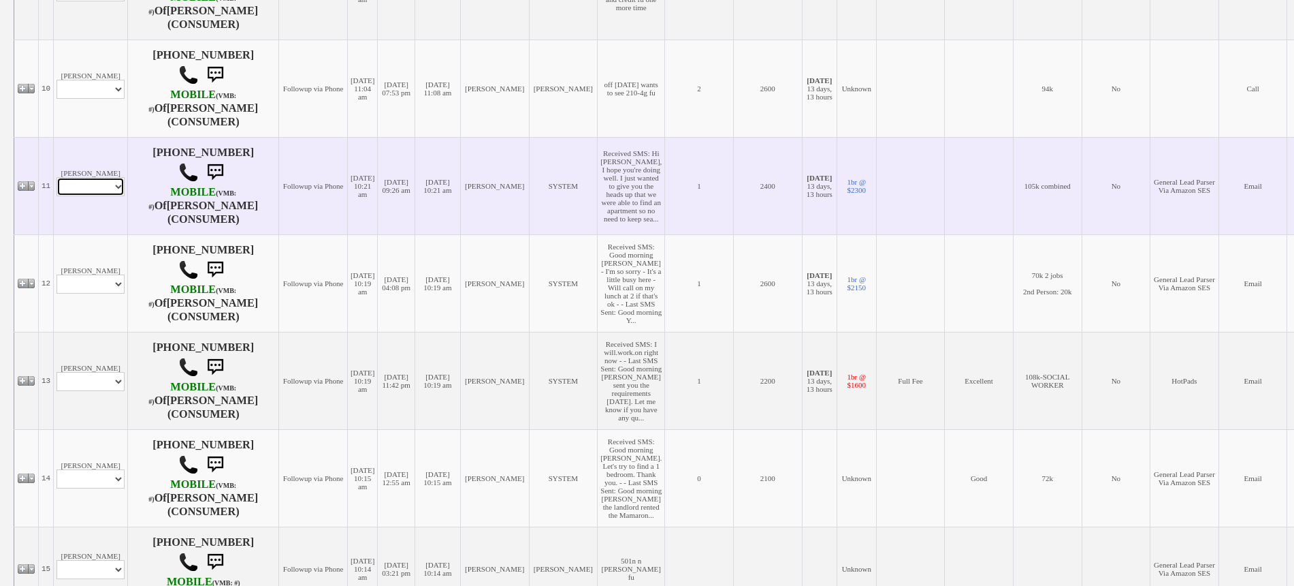
click at [99, 196] on select "Profile Edit Print Email Externally (Will Not Be Tracked In CRM) Closed Deals" at bounding box center [91, 186] width 68 height 19
select select "ChangeURL,/crm/custom/edit_client_form.php?redirect=%2Fcrm%2Fclients.php&id=167…"
click at [57, 196] on select "Profile Edit Print Email Externally (Will Not Be Tracked In CRM) Closed Deals" at bounding box center [91, 186] width 68 height 19
select select
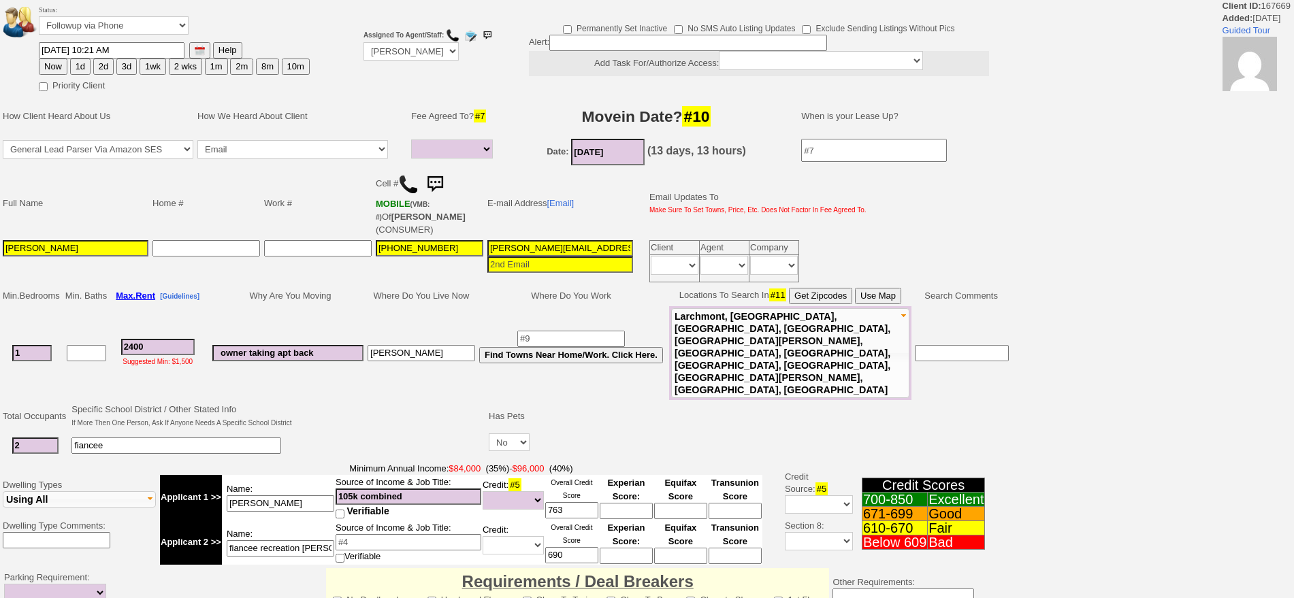
select select
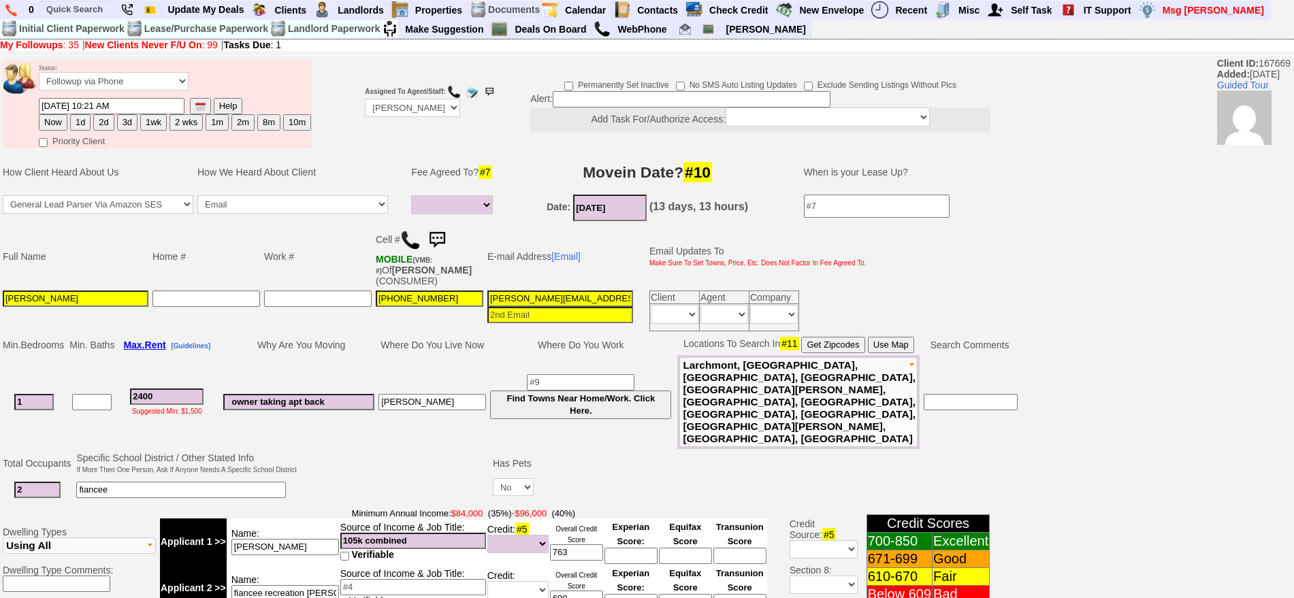
click at [443, 244] on img at bounding box center [437, 240] width 27 height 27
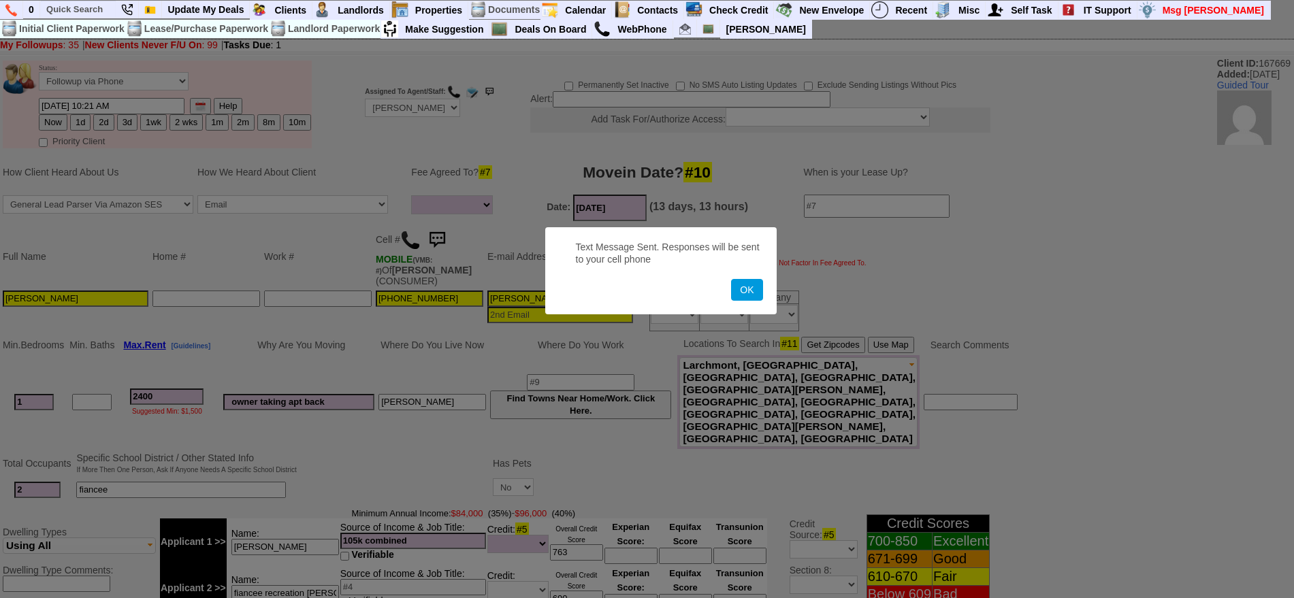
click at [731, 279] on button "OK" at bounding box center [746, 290] width 31 height 22
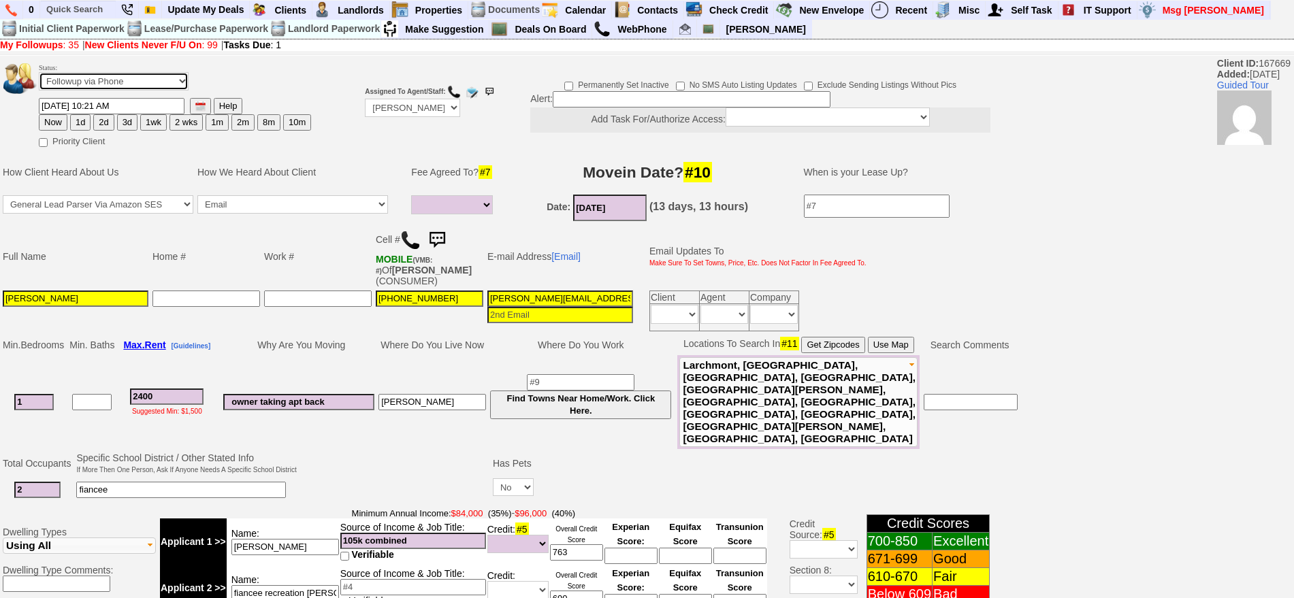
click at [118, 87] on select "Followup via Phone Followup via Email Followup When Section 8 Property Found De…" at bounding box center [114, 81] width 150 height 18
select select "Inactive"
click at [39, 77] on select "Followup via Phone Followup via Email Followup When Section 8 Property Found De…" at bounding box center [114, 81] width 150 height 18
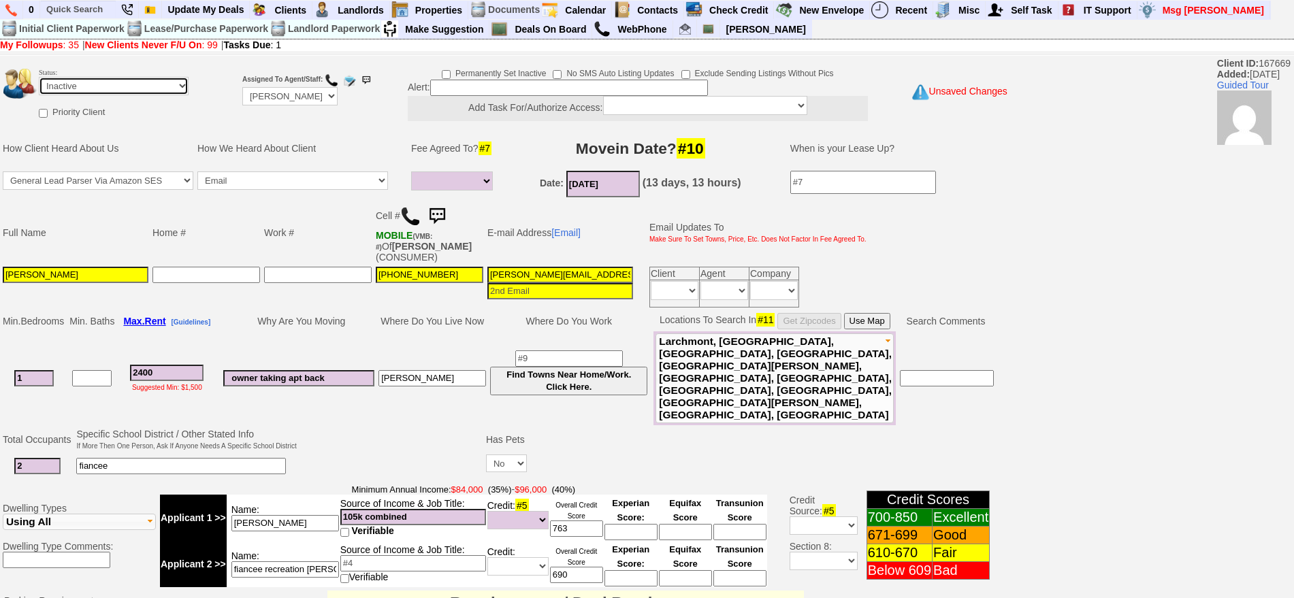
scroll to position [387, 0]
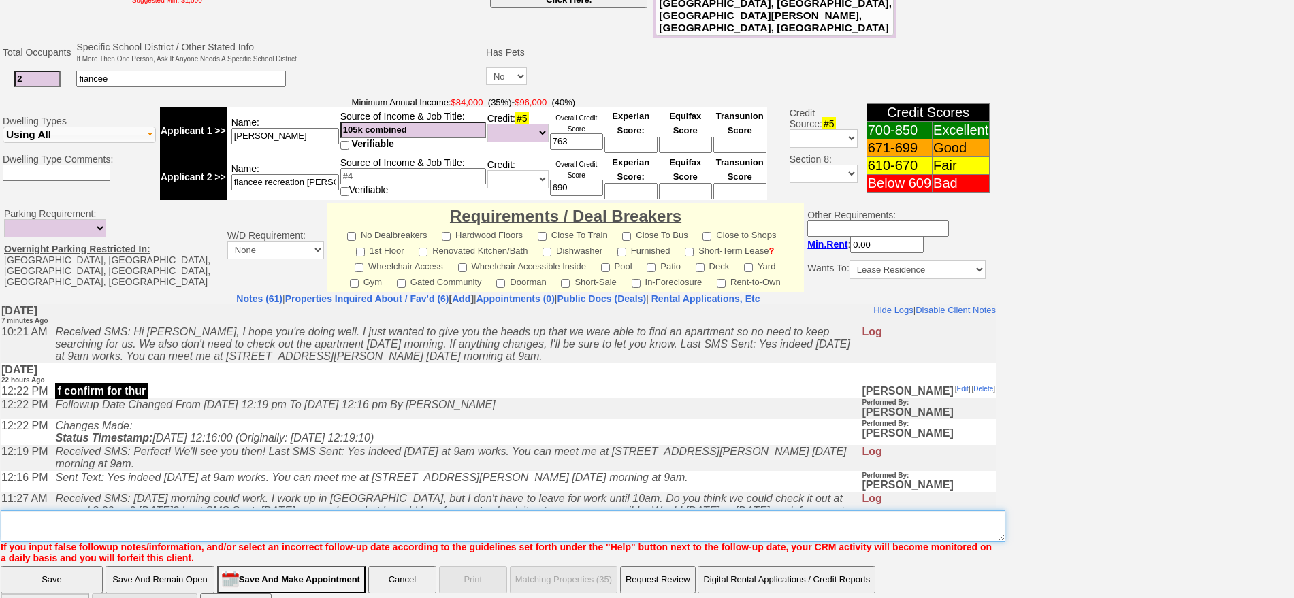
click at [657, 511] on textarea "Insert New Note Here" at bounding box center [503, 526] width 1005 height 31
type textarea "found a place ia"
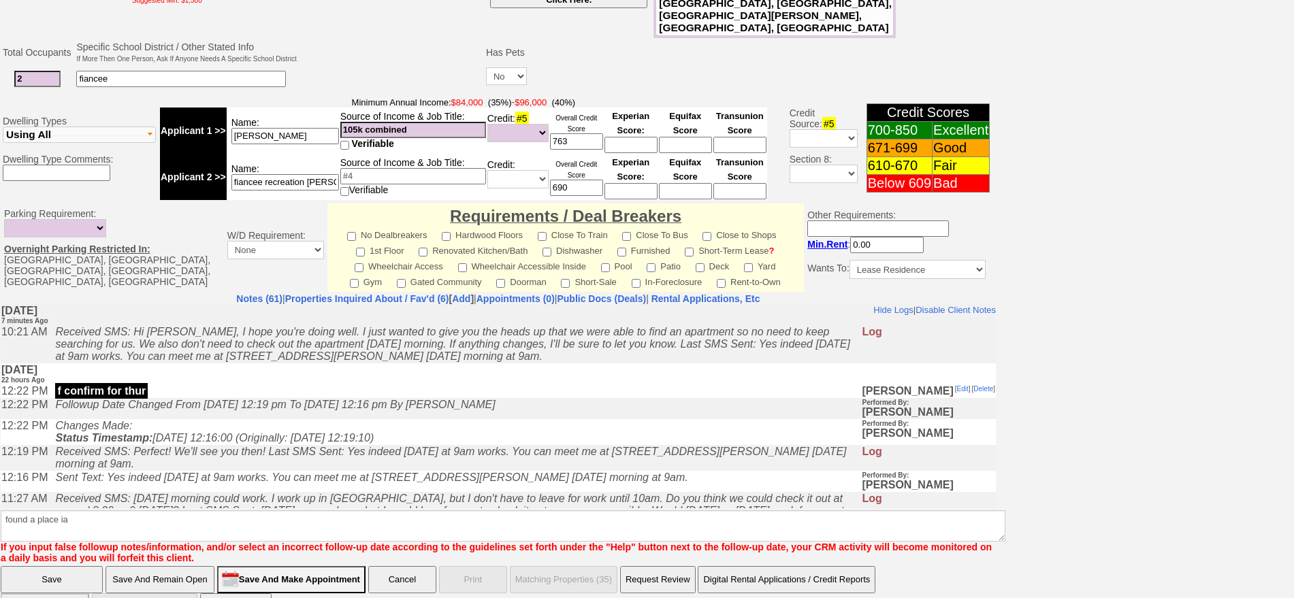
click input "Save" at bounding box center [52, 579] width 102 height 27
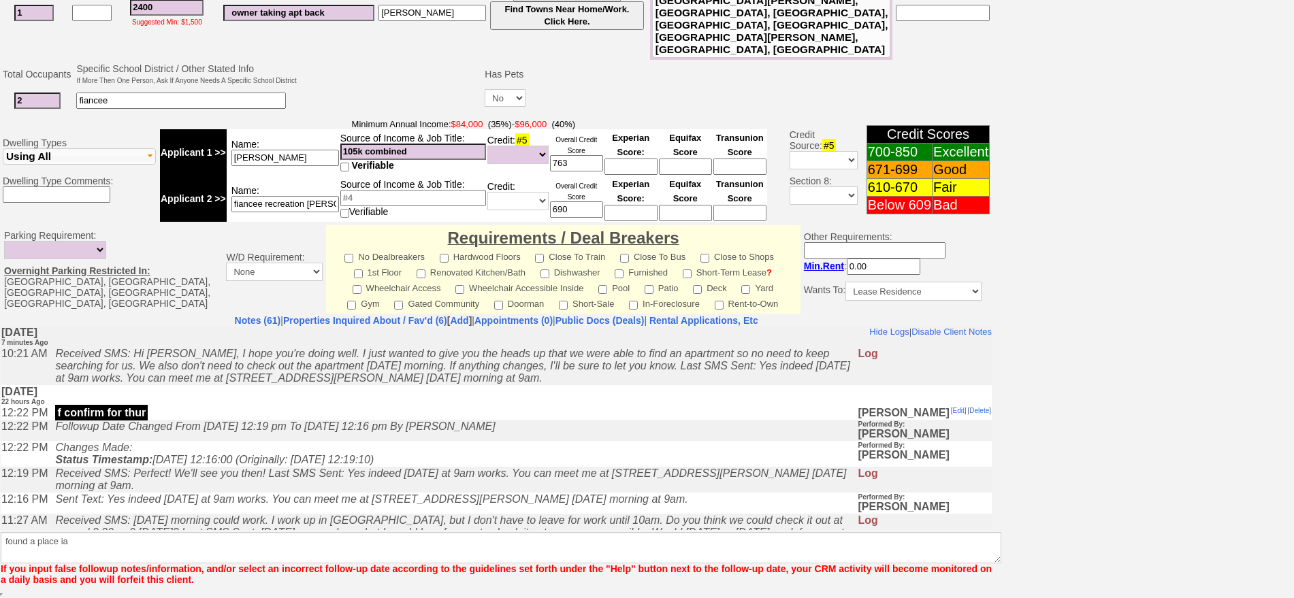
scroll to position [332, 0]
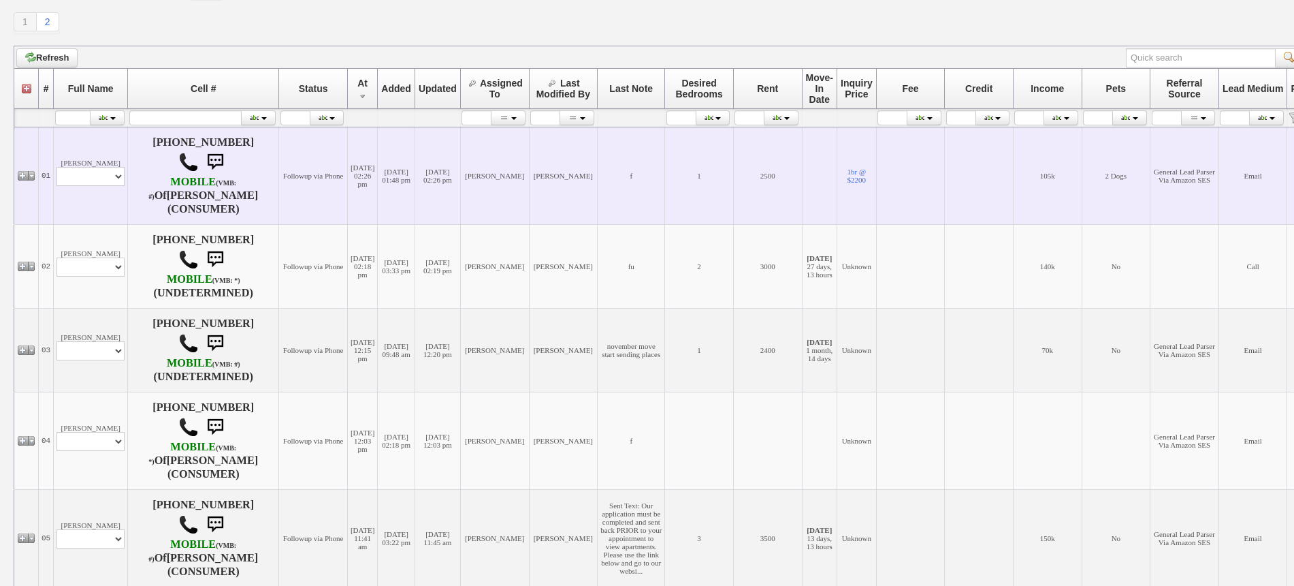
scroll to position [255, 0]
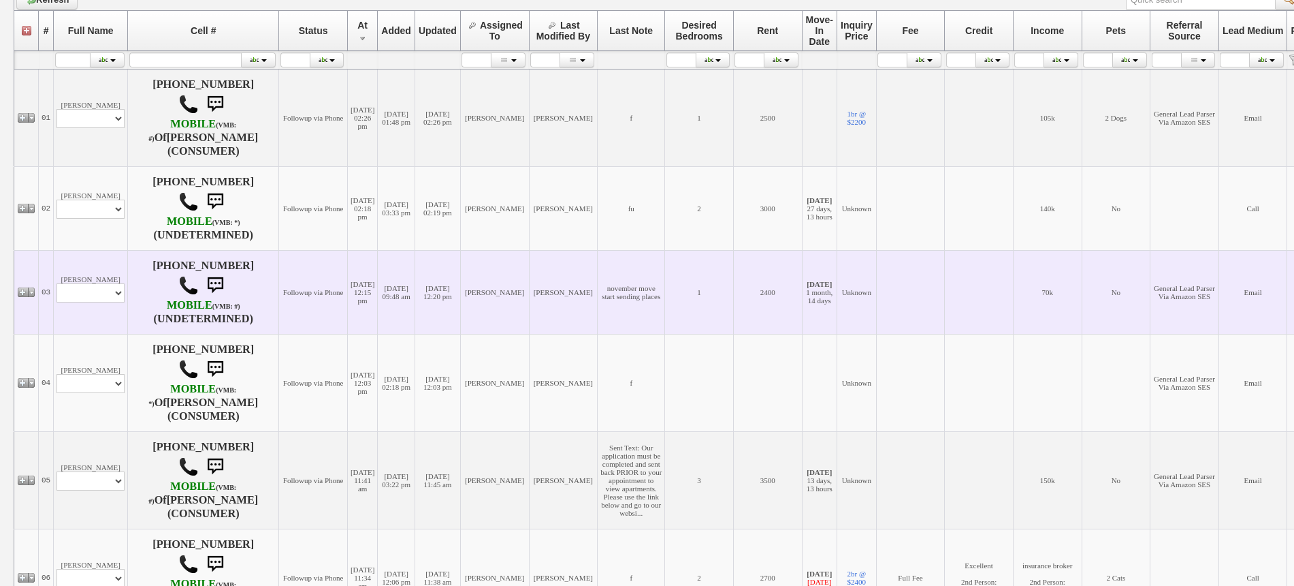
click at [78, 268] on td "[PERSON_NAME] Profile Edit Print Email Externally (Will Not Be Tracked In CRM) …" at bounding box center [91, 292] width 74 height 84
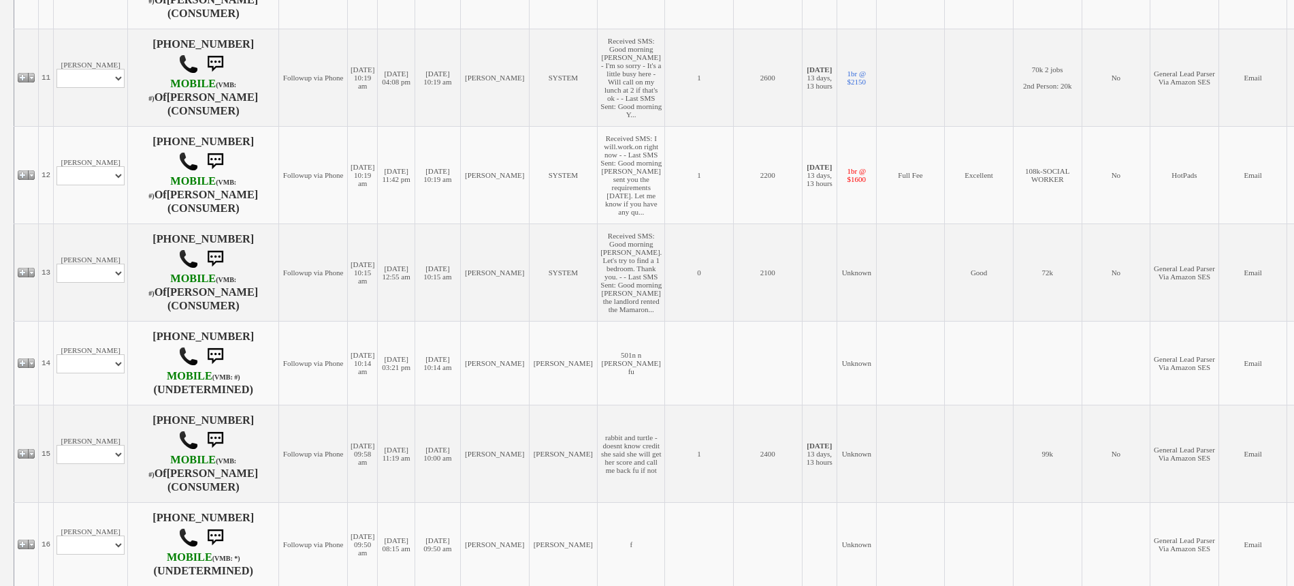
scroll to position [1277, 0]
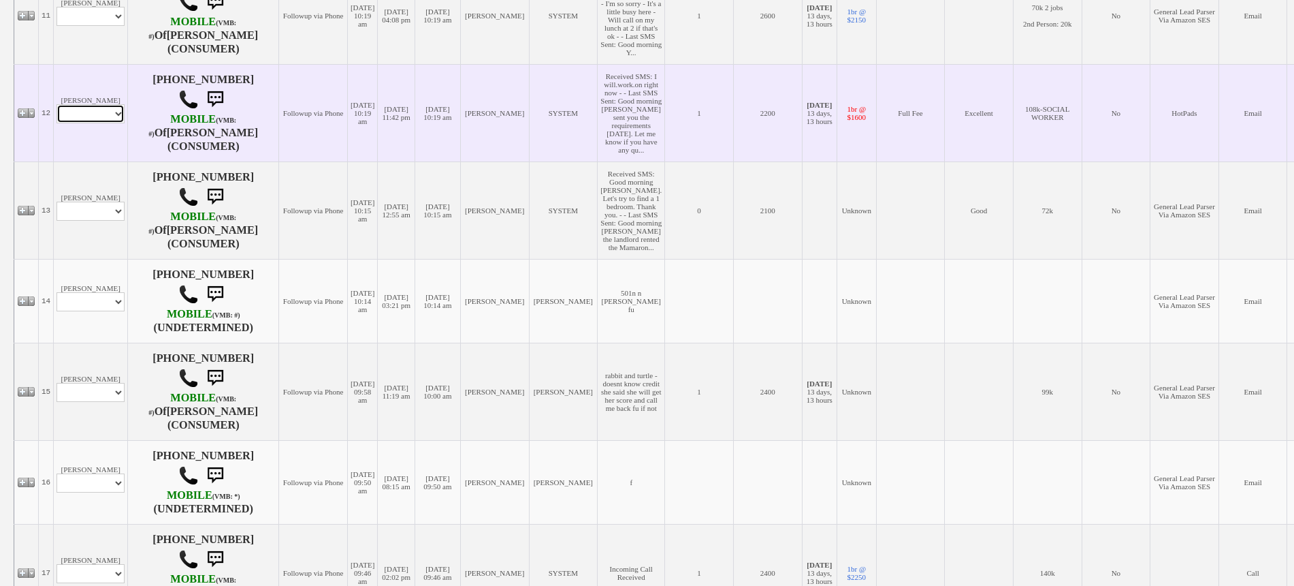
click at [106, 123] on select "Profile Edit Print Email Externally (Will Not Be Tracked In CRM) Closed Deals" at bounding box center [91, 113] width 68 height 19
select select "ChangeURL,/crm/custom/edit_client_form.php?redirect=%2Fcrm%2Fclients.php&id=225…"
click at [57, 123] on select "Profile Edit Print Email Externally (Will Not Be Tracked In CRM) Closed Deals" at bounding box center [91, 113] width 68 height 19
select select
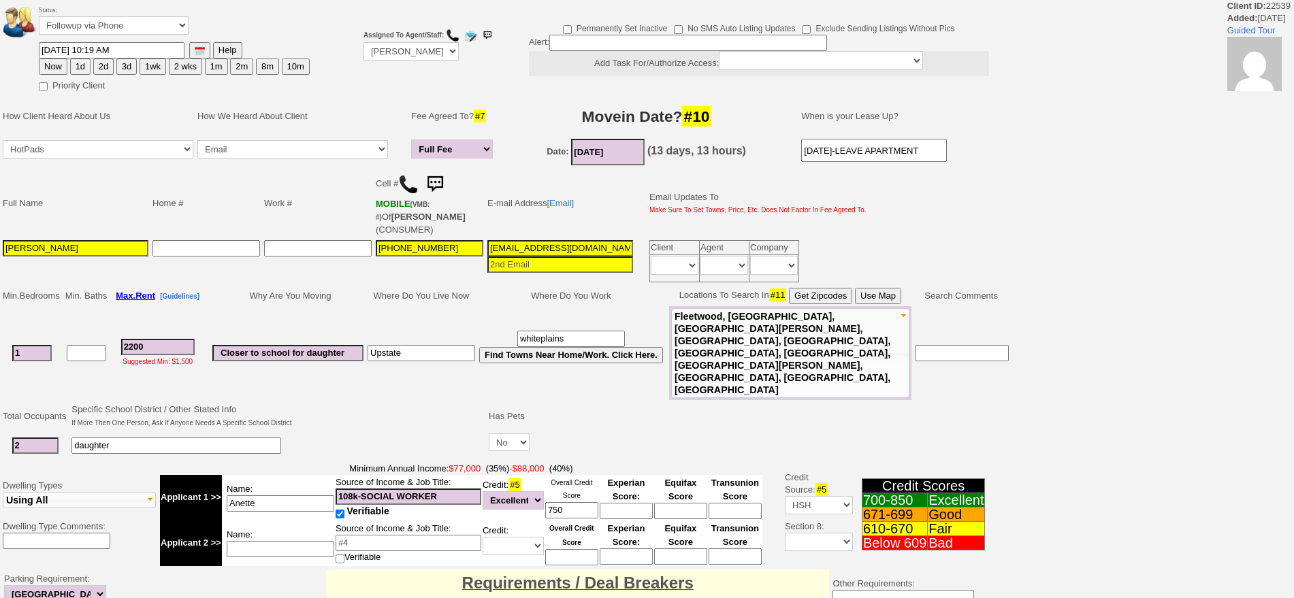
click at [78, 63] on button "1d" at bounding box center [80, 67] width 20 height 16
type input "[DATE] 10:29 AM"
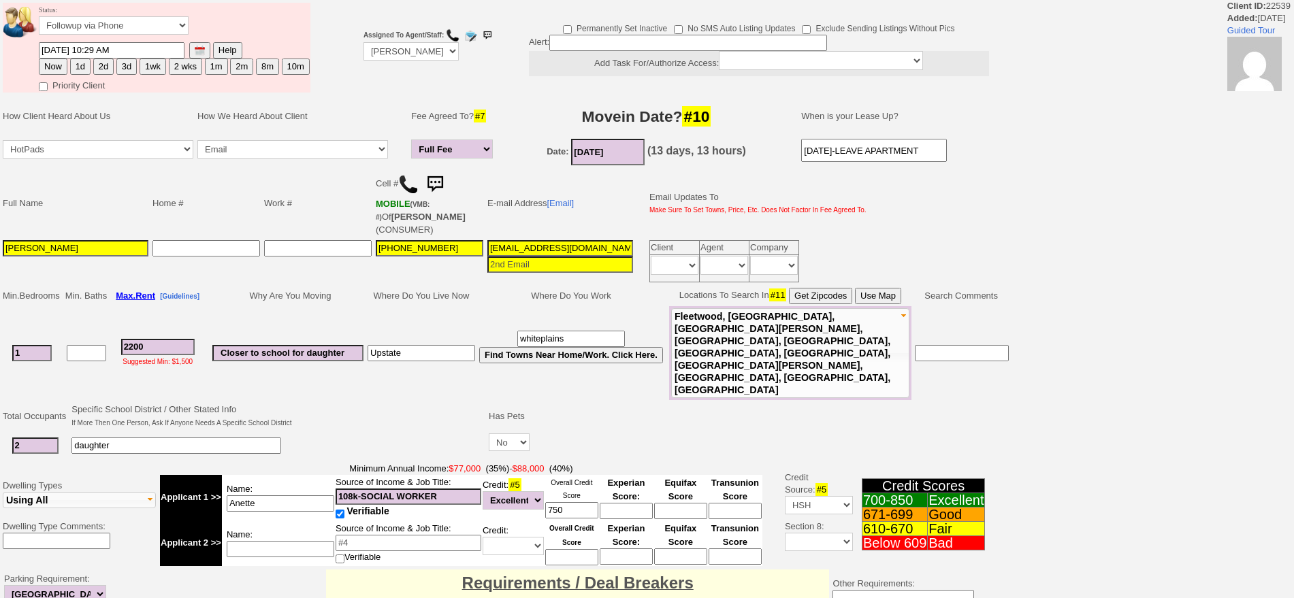
scroll to position [357, 0]
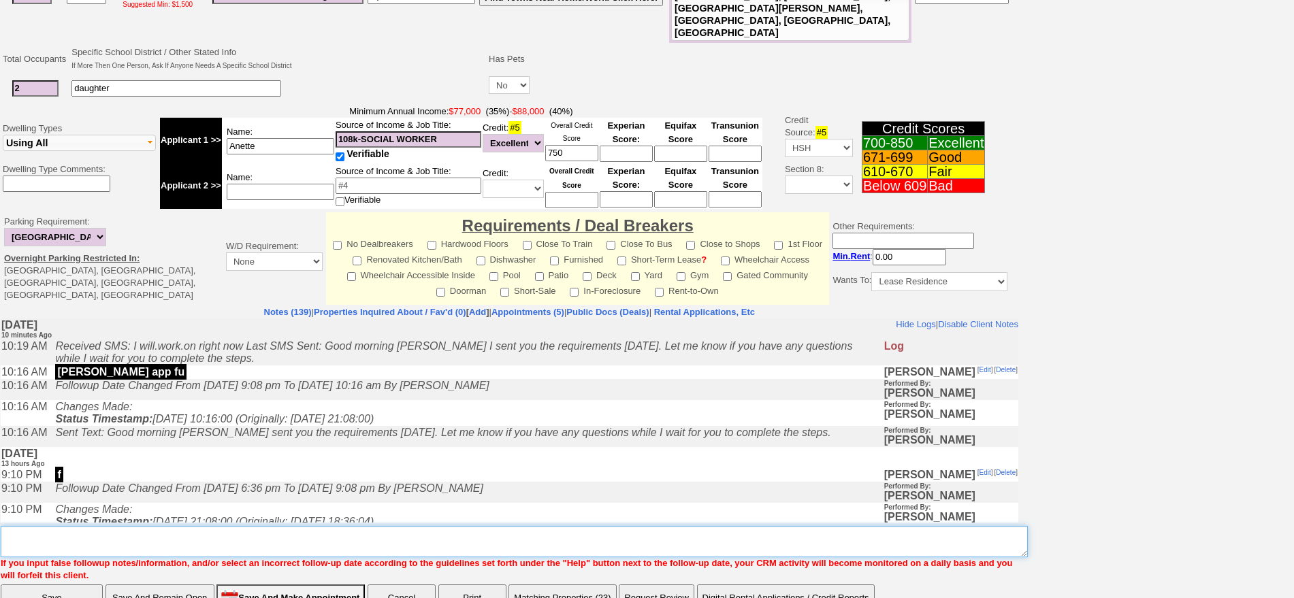
click at [729, 526] on textarea "Insert New Note Here" at bounding box center [514, 541] width 1027 height 31
type textarea "f"
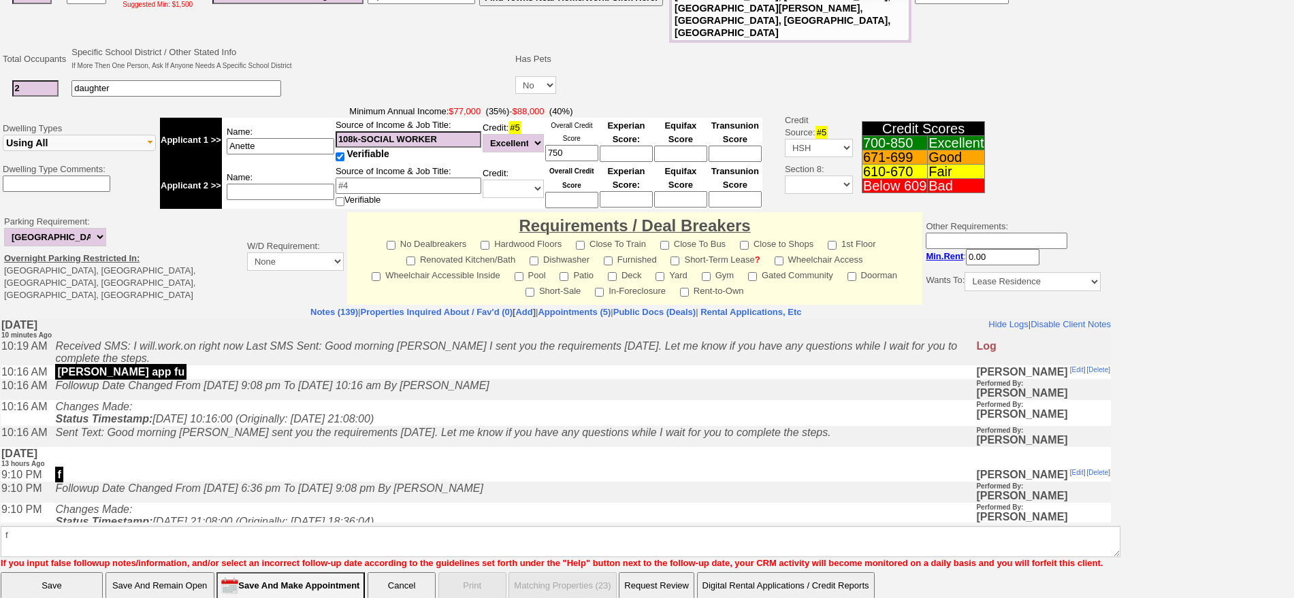
click input "Save" at bounding box center [52, 586] width 102 height 27
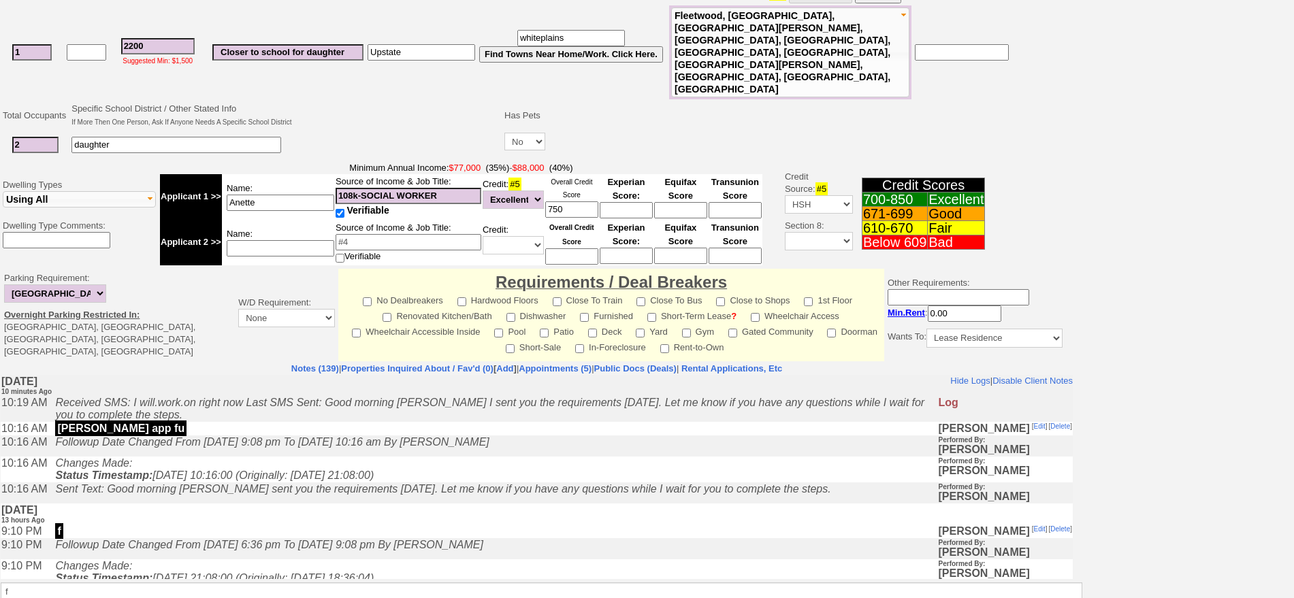
scroll to position [343, 0]
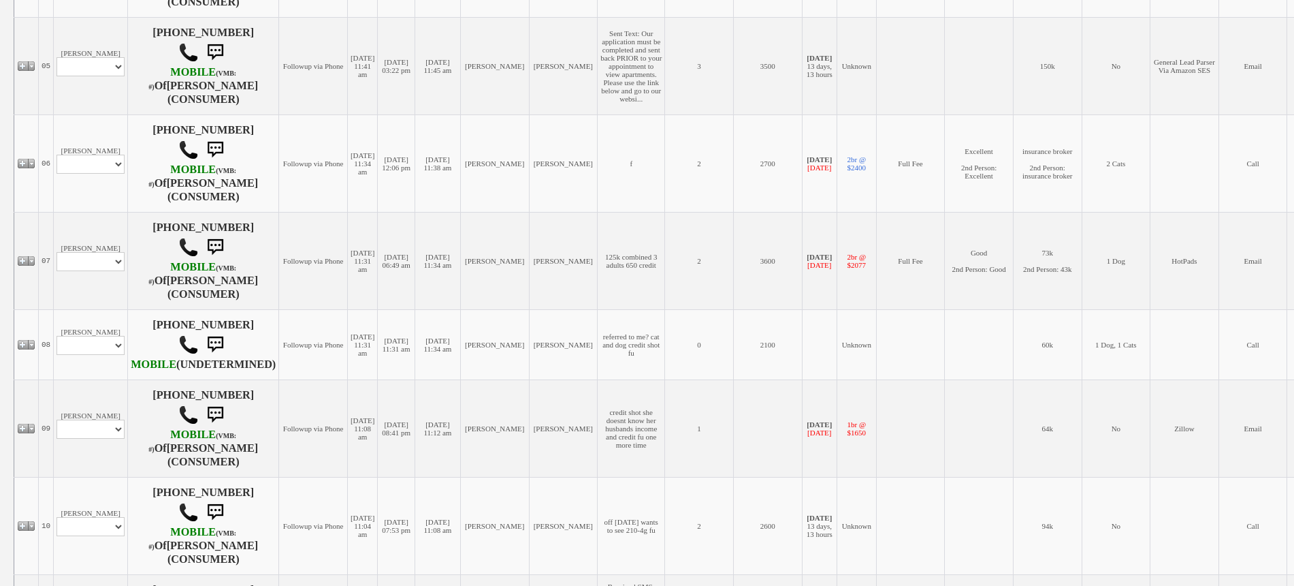
scroll to position [596, 0]
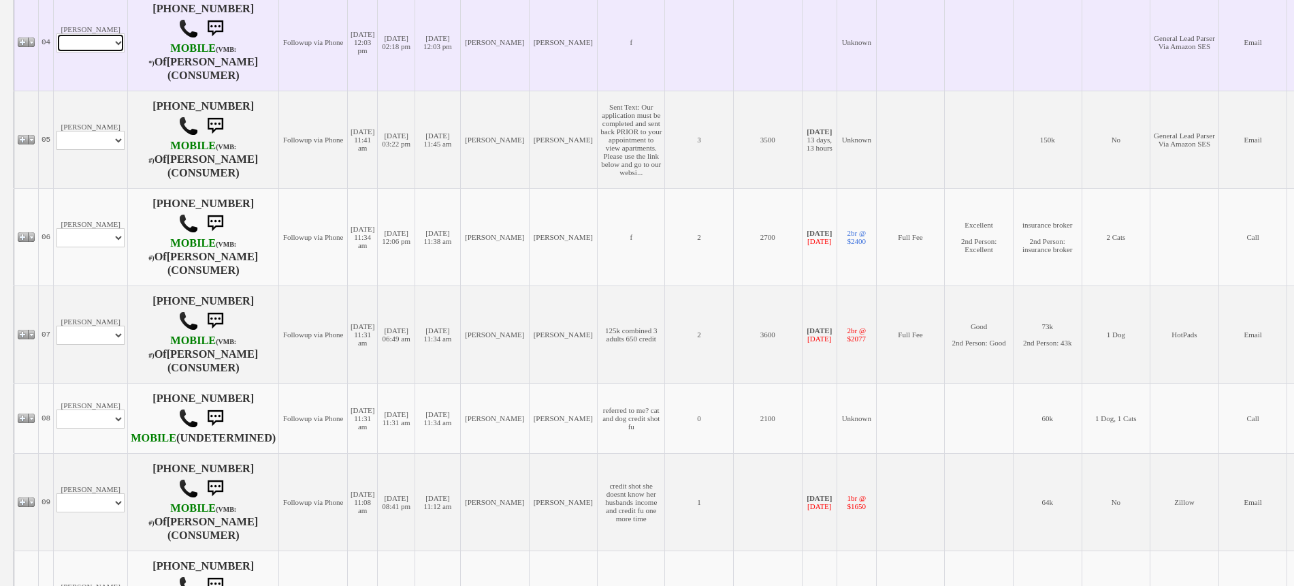
click at [85, 52] on select "Profile Edit Print Email Externally (Will Not Be Tracked In CRM) Closed Deals" at bounding box center [91, 42] width 68 height 19
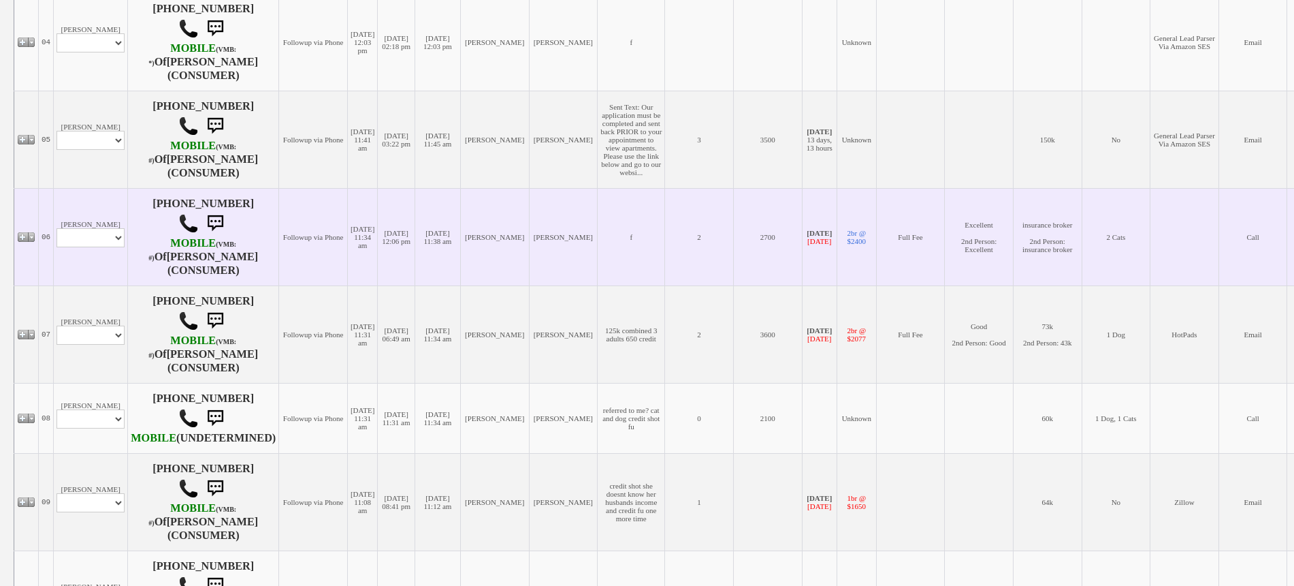
click at [101, 285] on td "Franchesca Tafani Profile Edit Print Email Externally (Will Not Be Tracked In C…" at bounding box center [91, 236] width 74 height 97
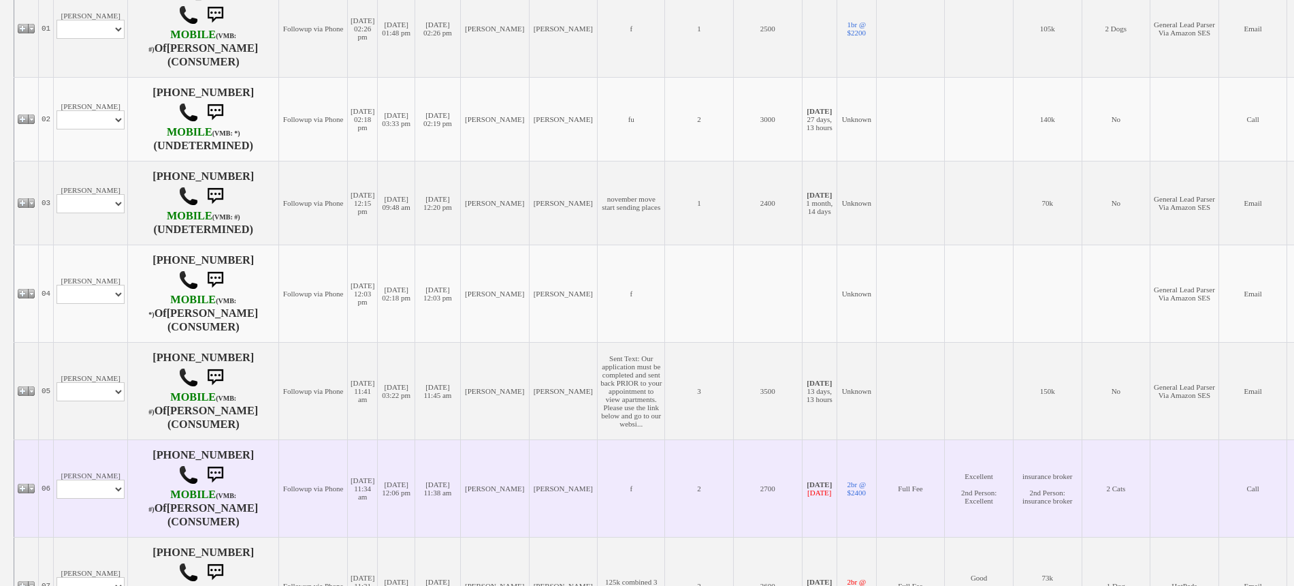
scroll to position [340, 0]
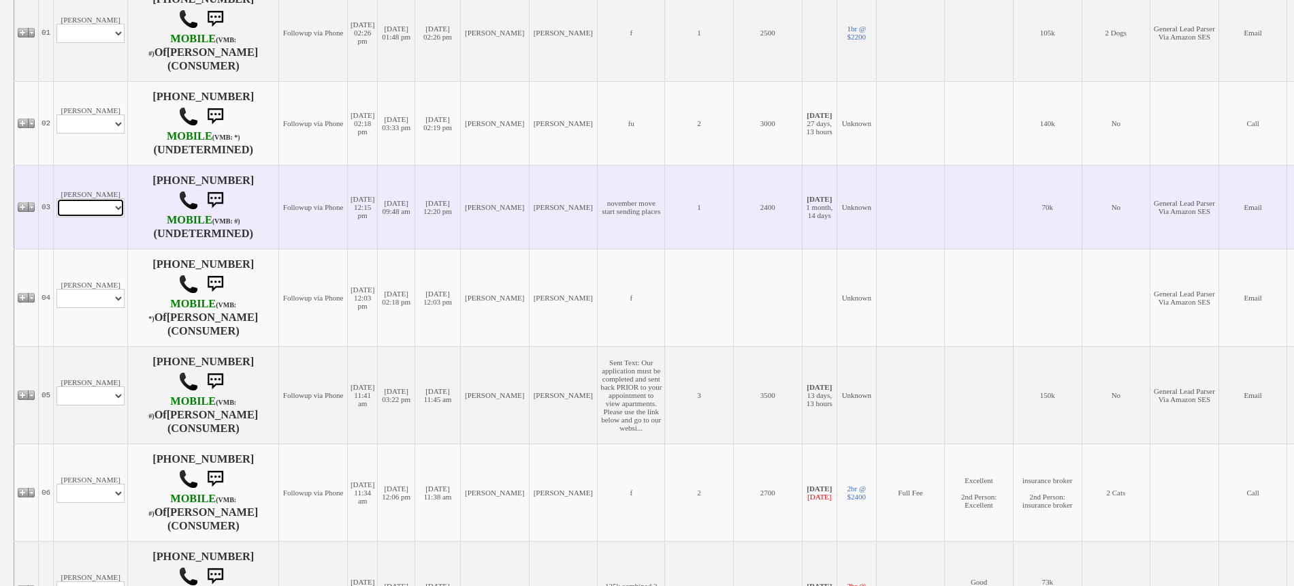
click at [86, 217] on select "Profile Edit Print Email Externally (Will Not Be Tracked In CRM) Closed Deals" at bounding box center [91, 207] width 68 height 19
select select "ChangeURL,/crm/custom/edit_client_form.php?redirect=%2Fcrm%2Fclients.php&id=150…"
click at [57, 209] on select "Profile Edit Print Email Externally (Will Not Be Tracked In CRM) Closed Deals" at bounding box center [91, 207] width 68 height 19
select select
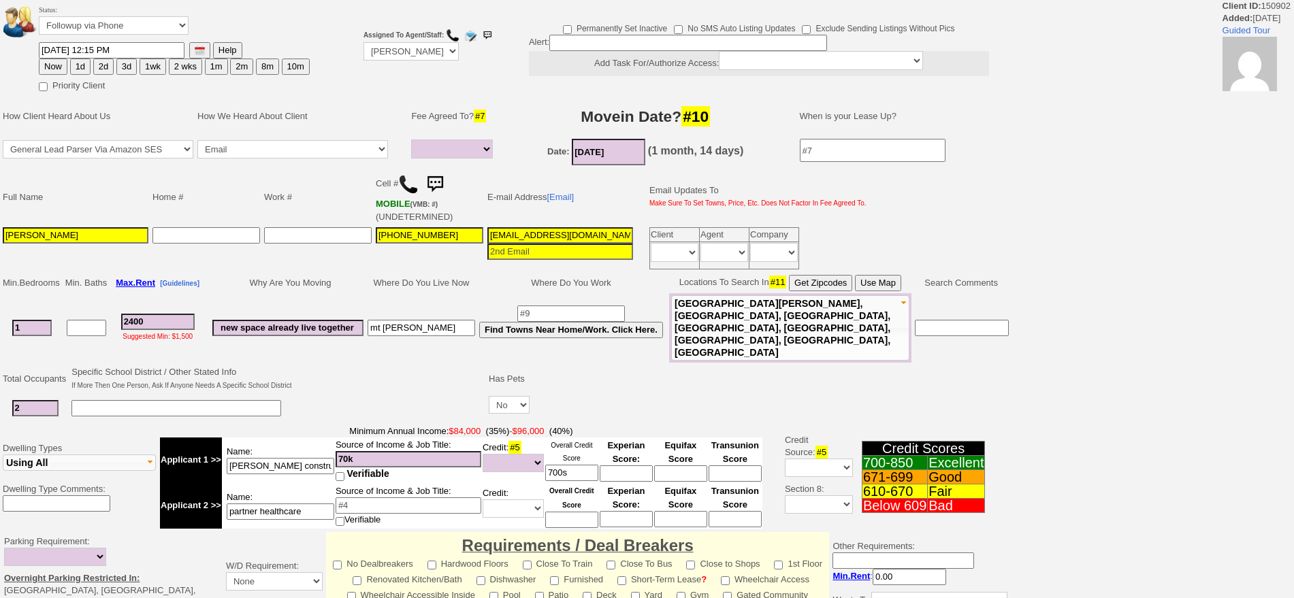
select select
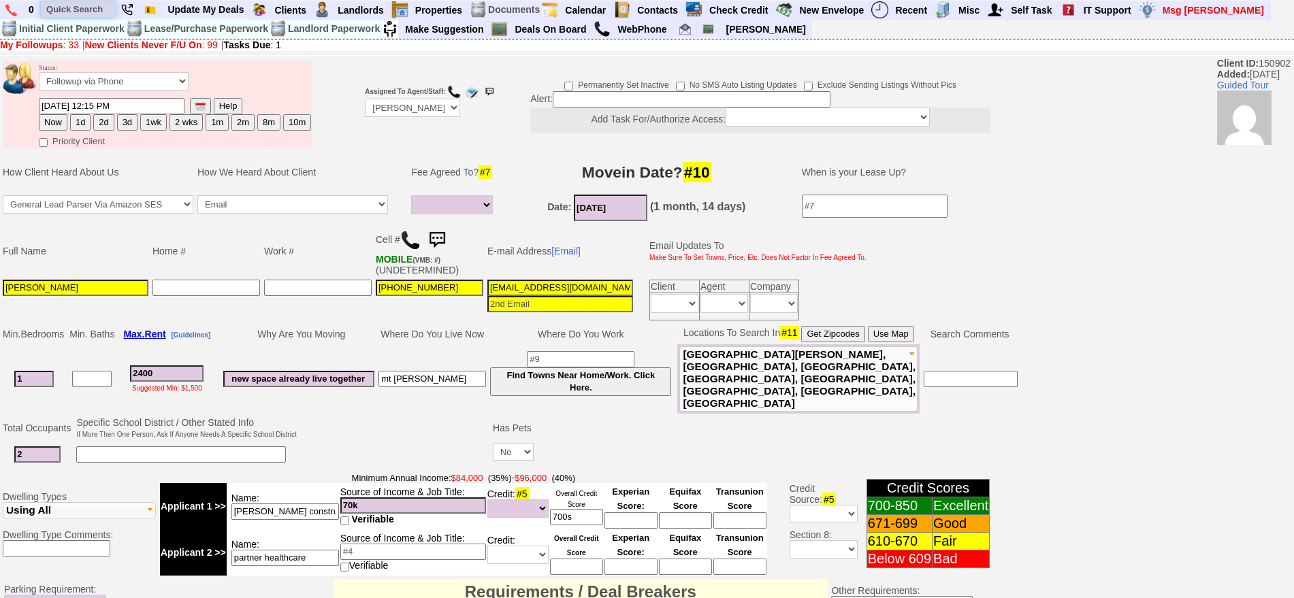
click at [97, 5] on input "text" at bounding box center [78, 9] width 75 height 17
paste input "914-349-0744"
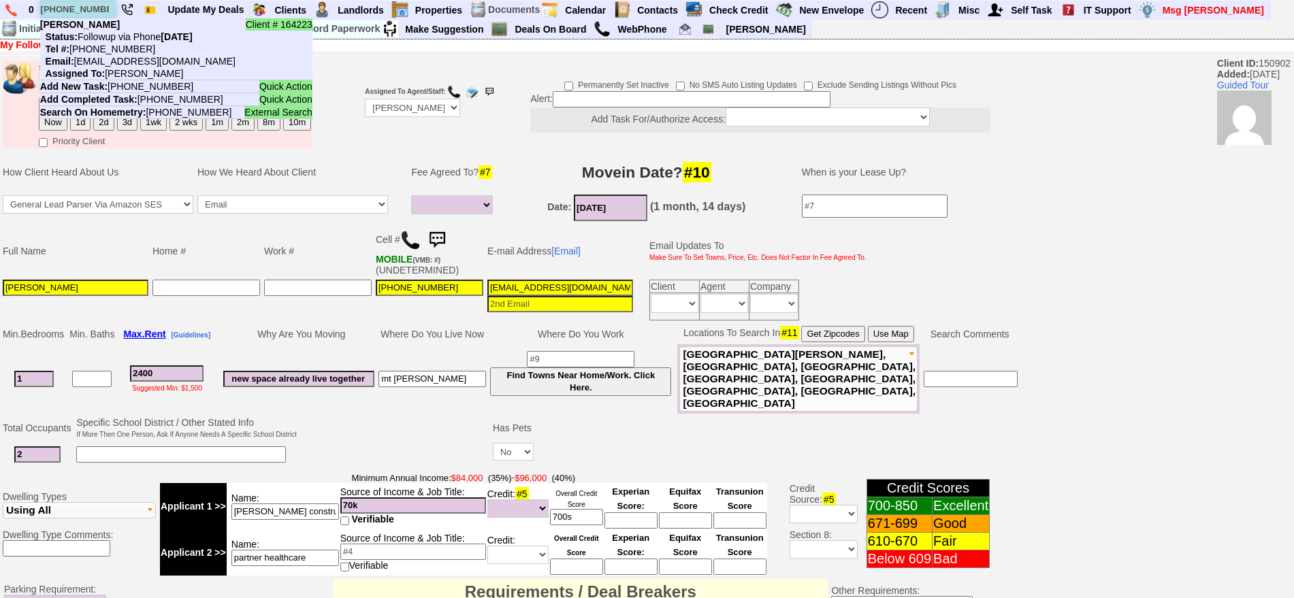
click at [99, 10] on input "914-349-0744" at bounding box center [78, 9] width 75 height 17
paste input "280-9861"
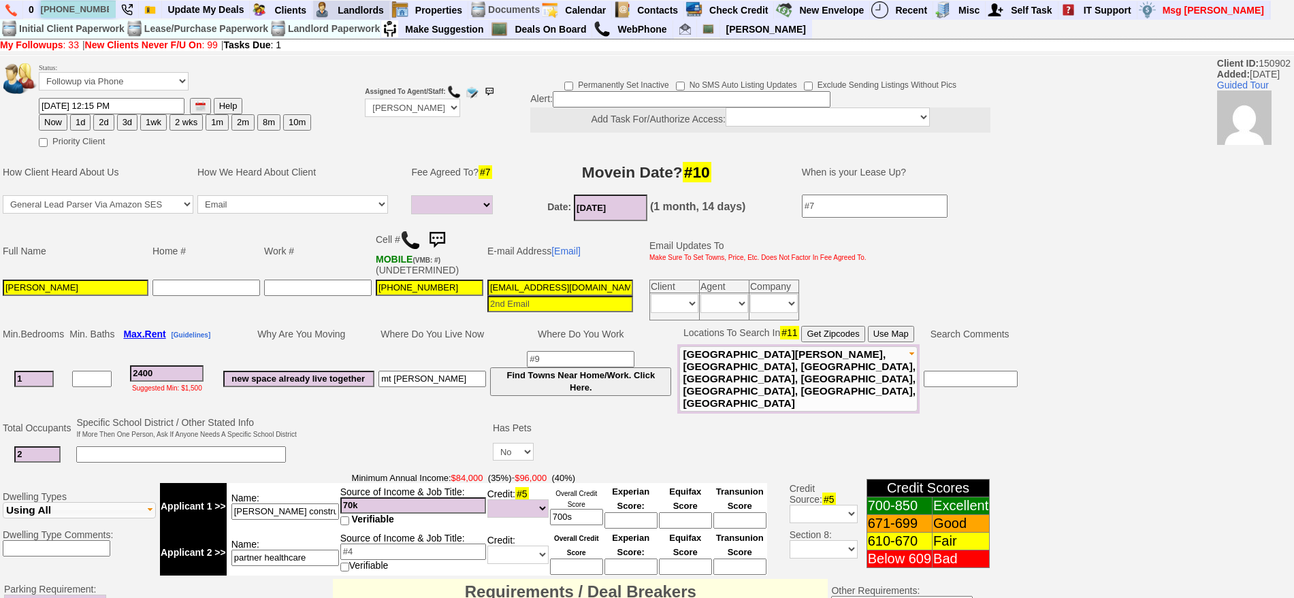
type input "914-280-9861"
click at [142, 123] on button "1wk" at bounding box center [153, 122] width 27 height 16
click at [176, 123] on button "2 wks" at bounding box center [186, 122] width 33 height 16
type input "10/01/2025 10:30 AM"
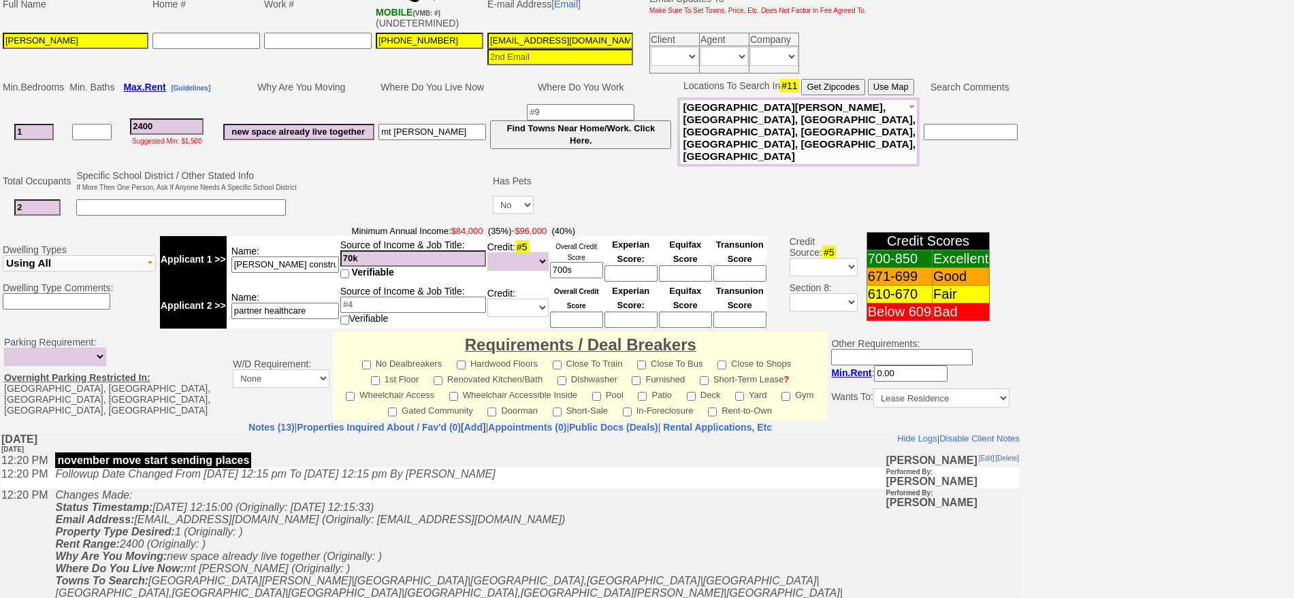
scroll to position [400, 0]
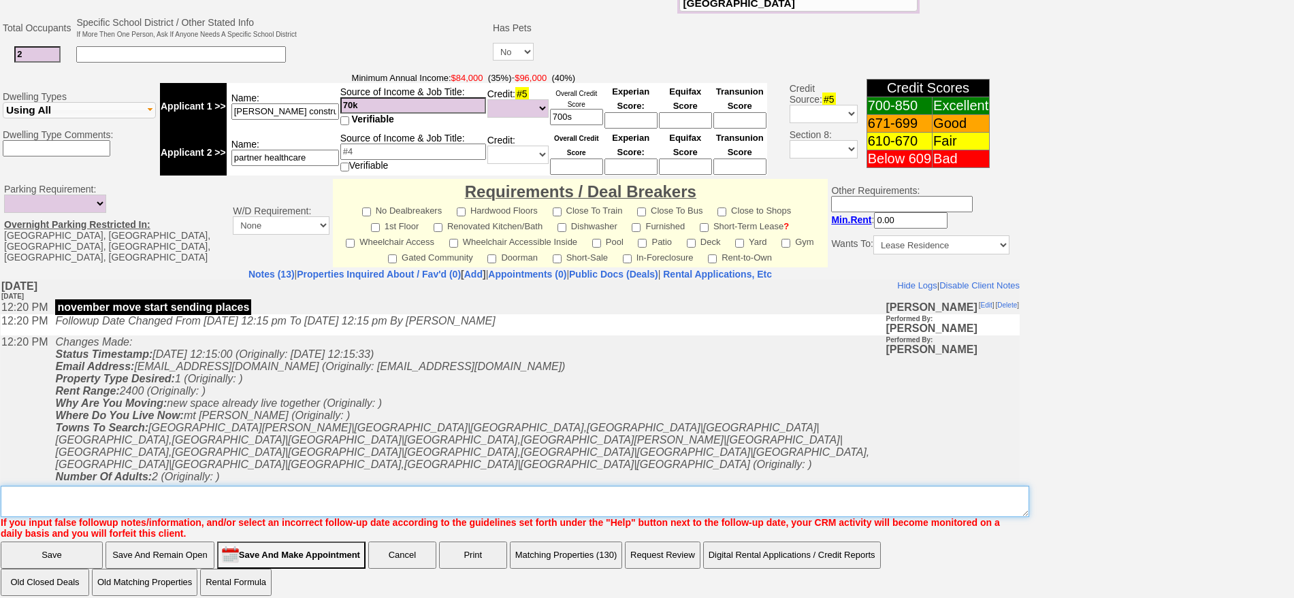
click at [654, 489] on textarea "Insert New Note Here" at bounding box center [515, 501] width 1029 height 31
type textarea "send places for nov"
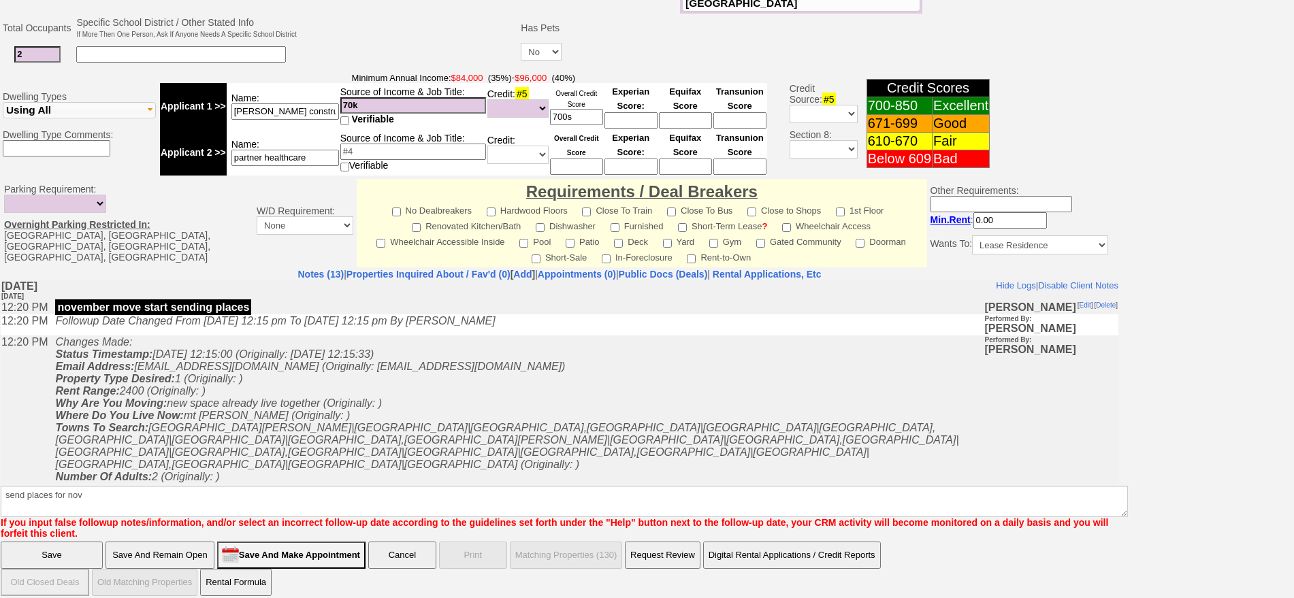
scroll to position [332, 0]
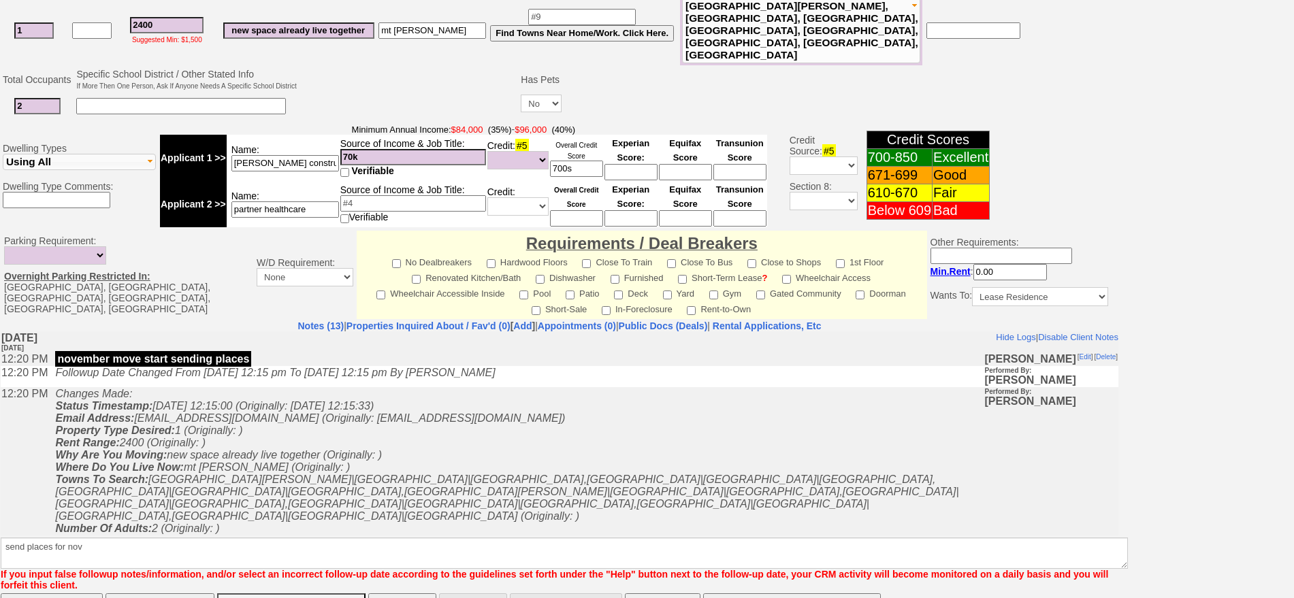
click input "Save" at bounding box center [52, 607] width 102 height 27
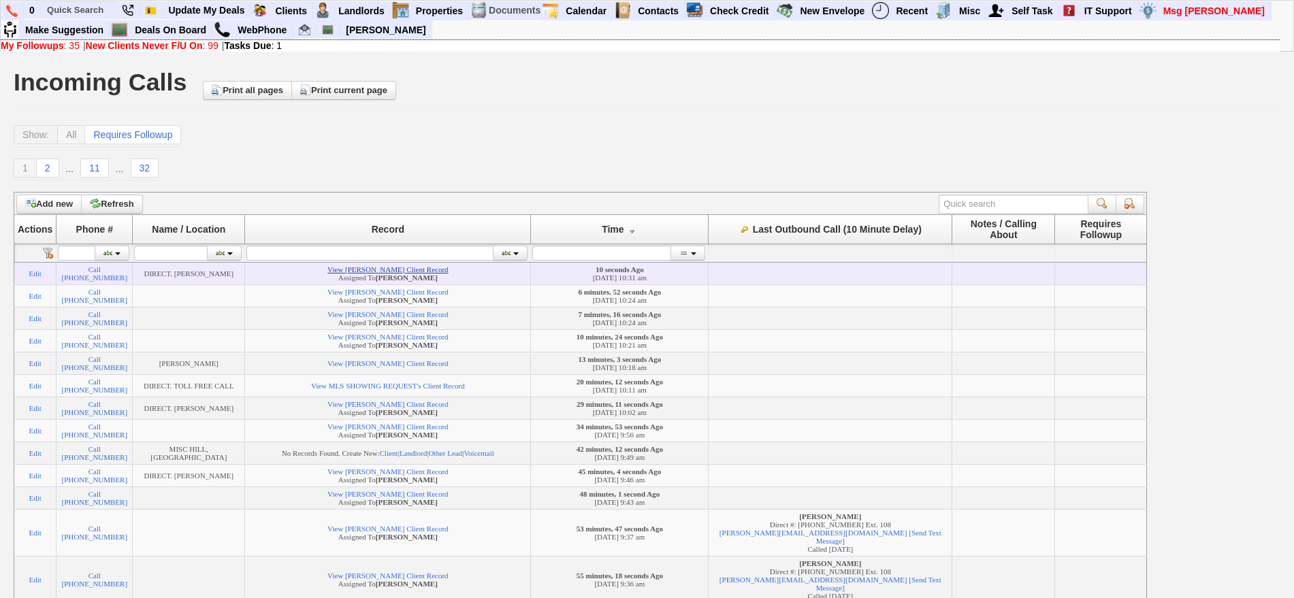
click at [419, 274] on link "View [PERSON_NAME] Client Record" at bounding box center [387, 270] width 121 height 8
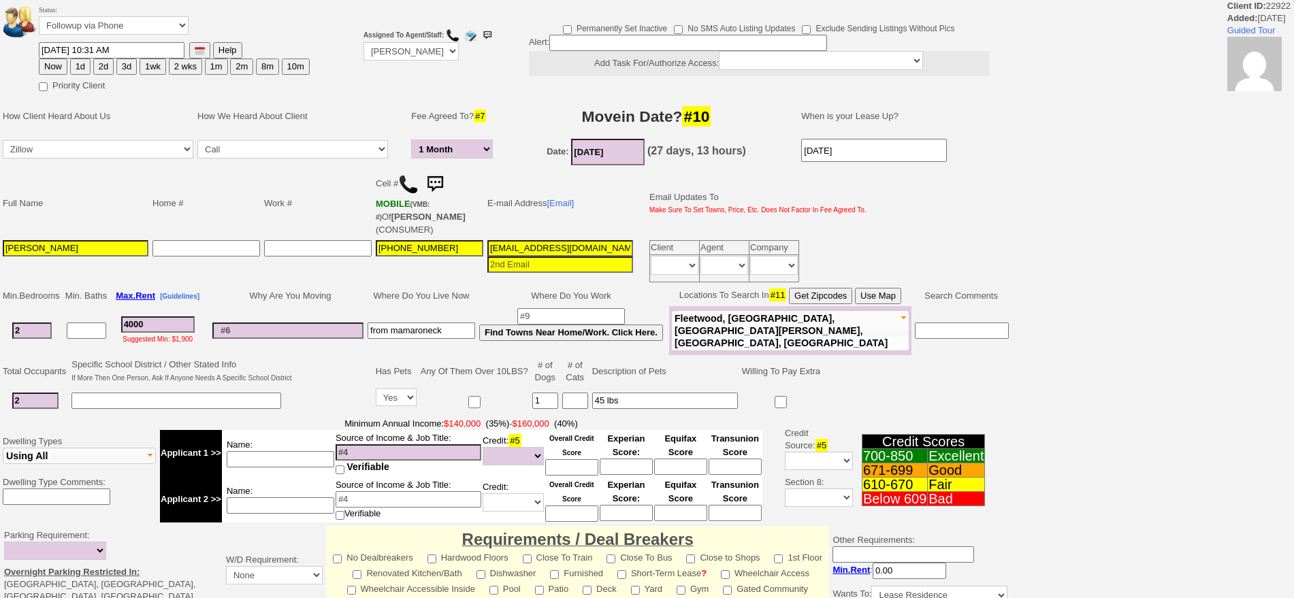
select select "1 Month"
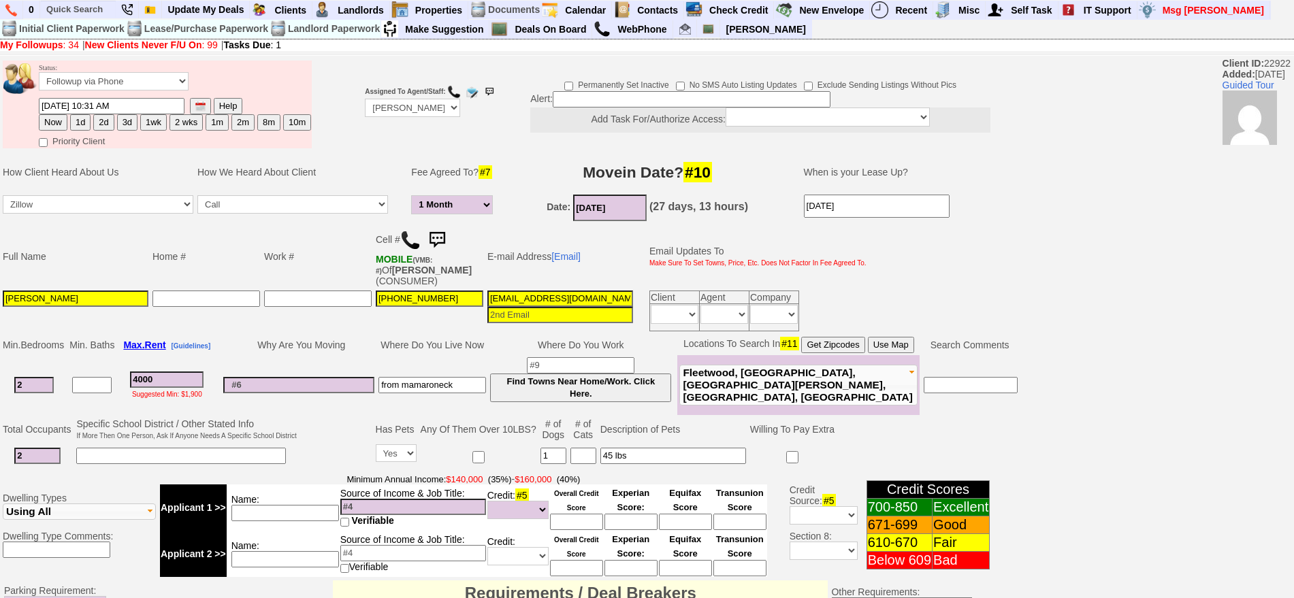
scroll to position [113, 0]
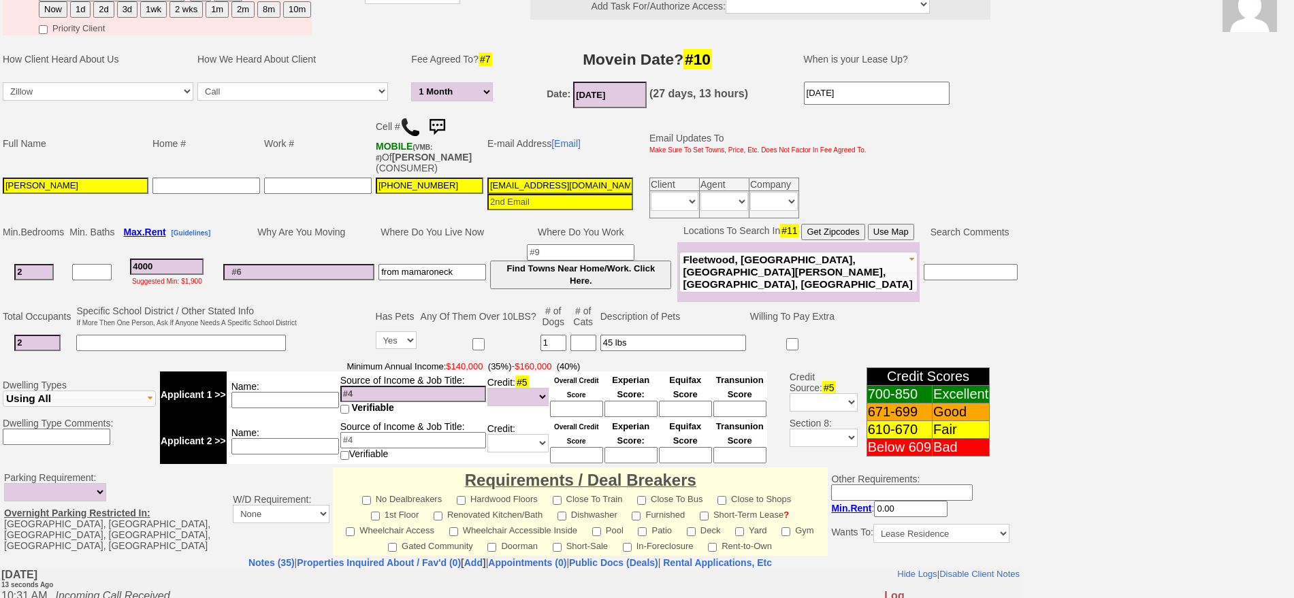
click at [897, 235] on button "Use Map" at bounding box center [891, 232] width 46 height 16
click at [337, 264] on input at bounding box center [298, 272] width 151 height 16
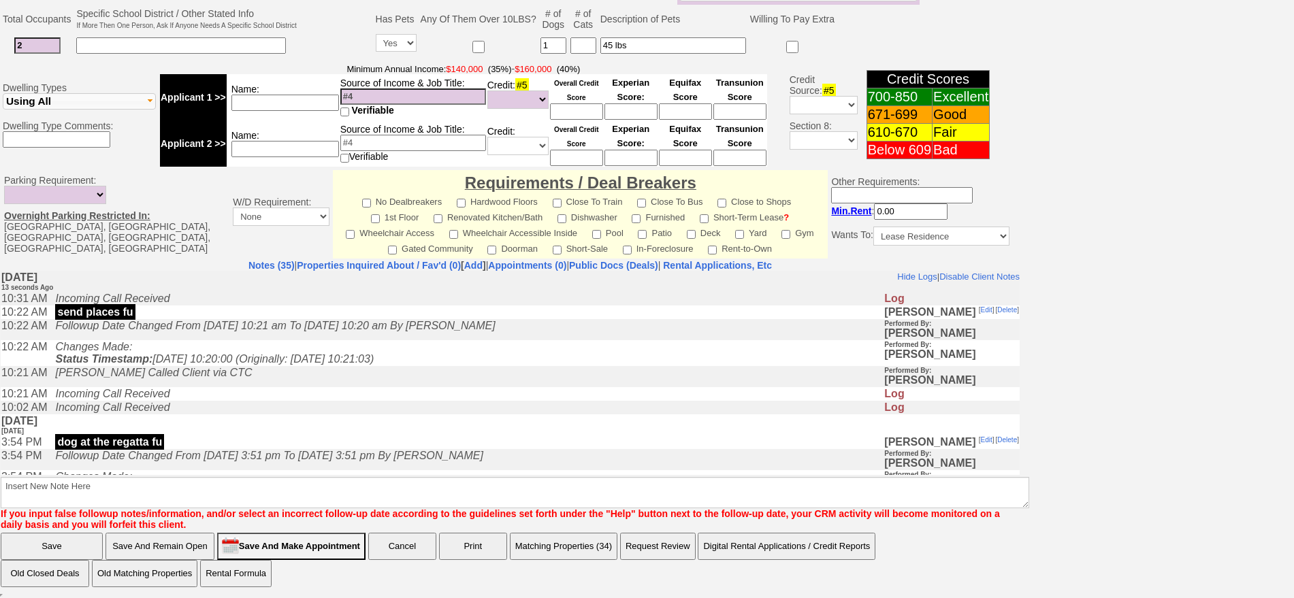
scroll to position [411, 0]
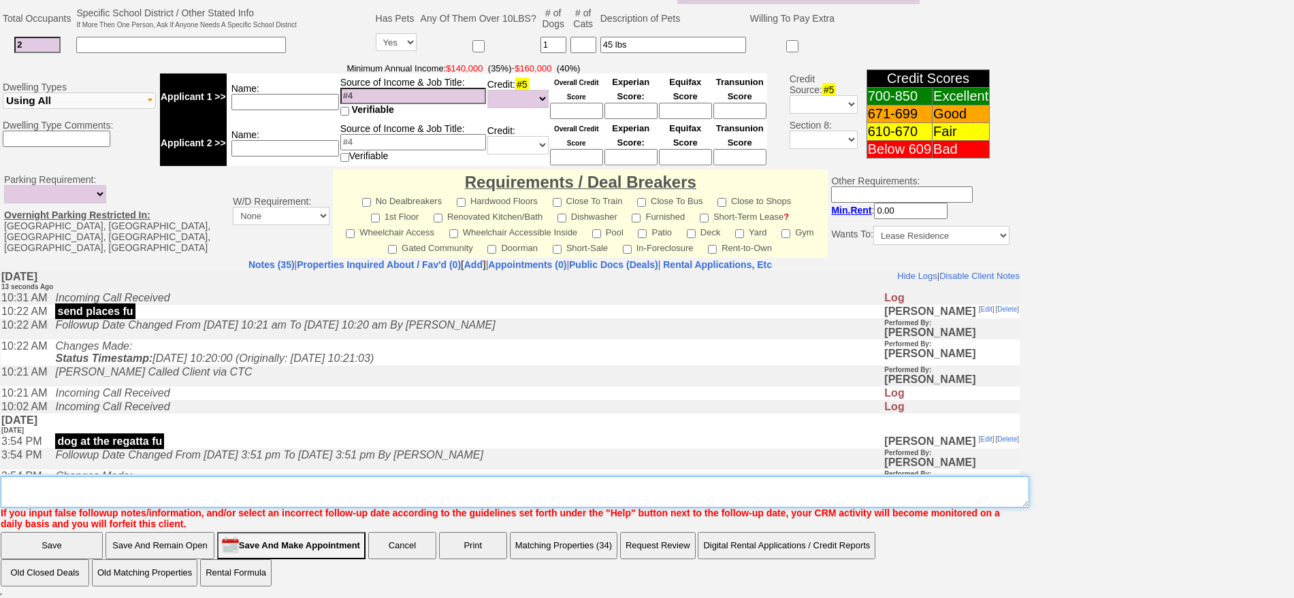
click at [388, 496] on textarea "Insert New Note Here" at bounding box center [515, 492] width 1029 height 31
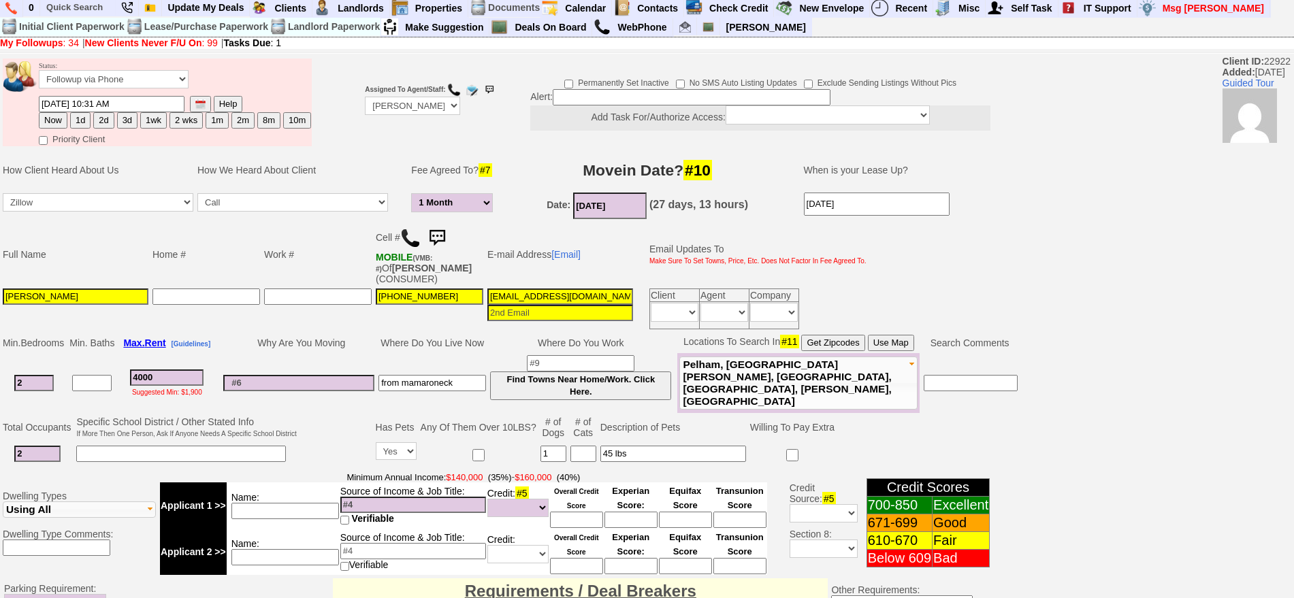
scroll to position [0, 0]
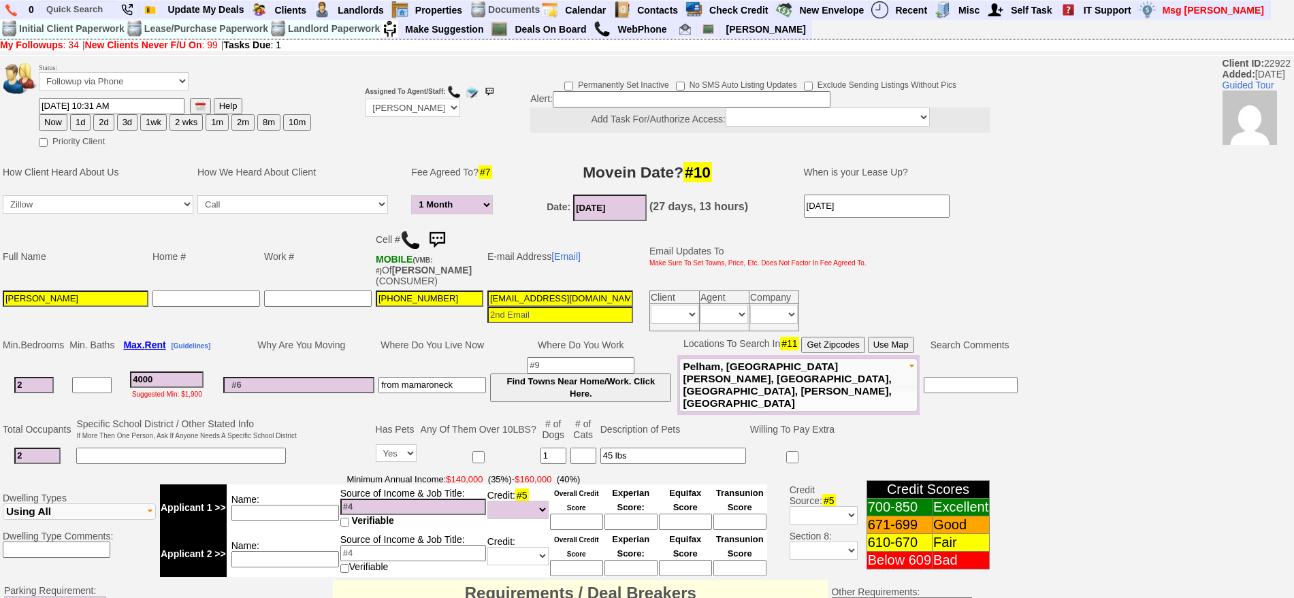
type textarea "walk to train 2 bedroom"
click at [554, 301] on input "6f3tx2jqd9b5ibq8tuznxsxxv@convo.zillow.com" at bounding box center [561, 299] width 146 height 16
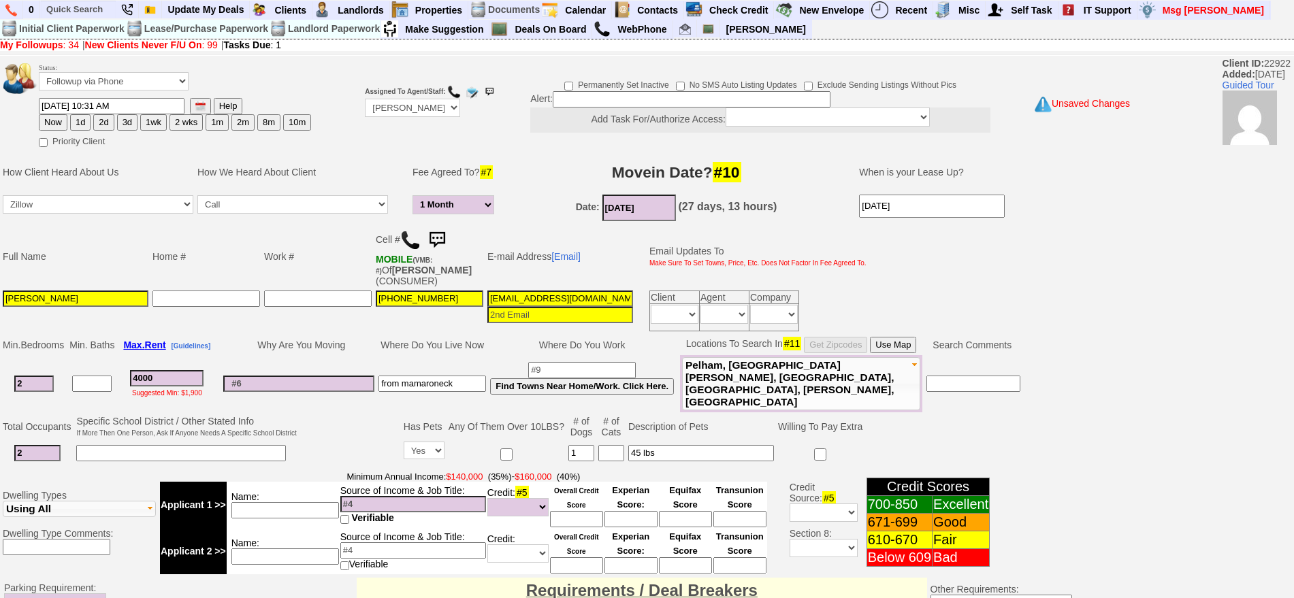
click at [555, 301] on input "6f3tx2jqd9b5ibq8tuznxsxxv@convo.zillow.com" at bounding box center [561, 299] width 146 height 16
type input "jfaithcaro@gmail.com"
click at [84, 129] on button "1d" at bounding box center [80, 122] width 20 height 16
type input "09/18/2025 10:31 AM"
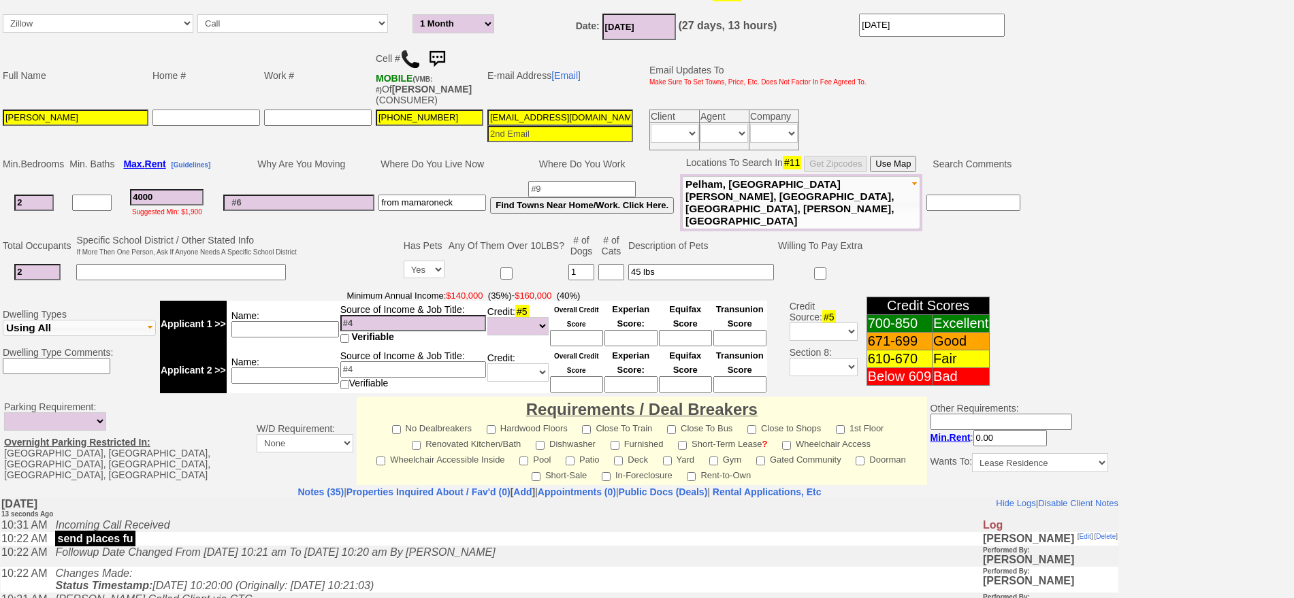
scroll to position [393, 0]
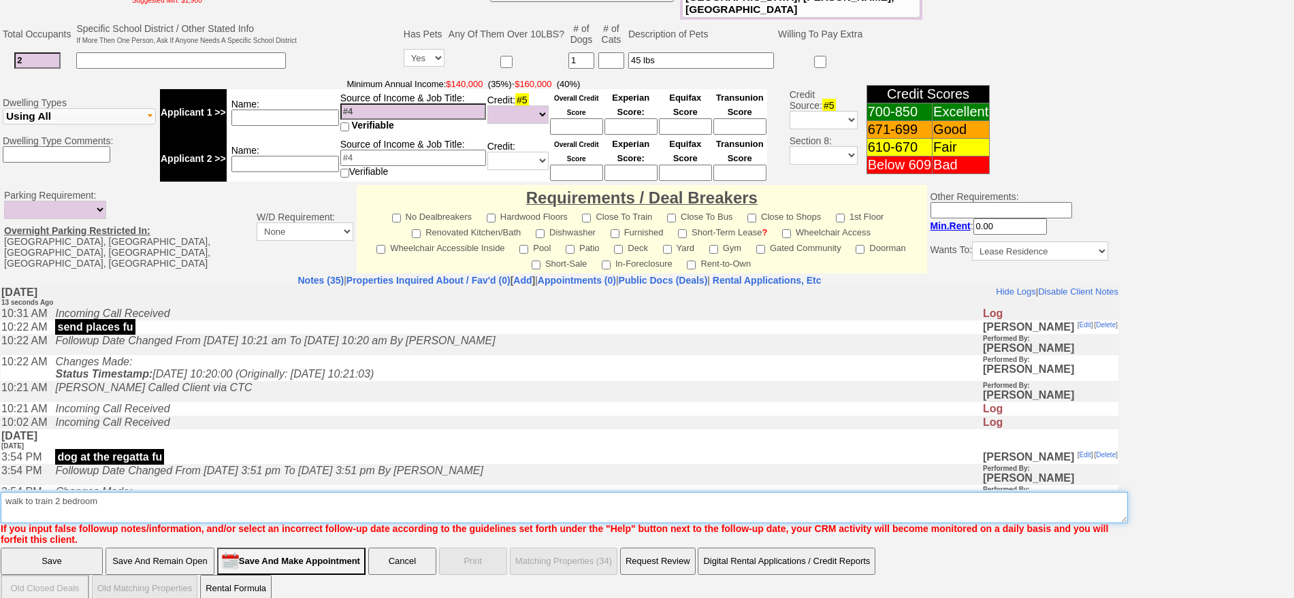
click at [138, 494] on textarea "Insert New Note Here" at bounding box center [565, 507] width 1128 height 31
type textarea "walk to train 2 bedroom with esa animal fu"
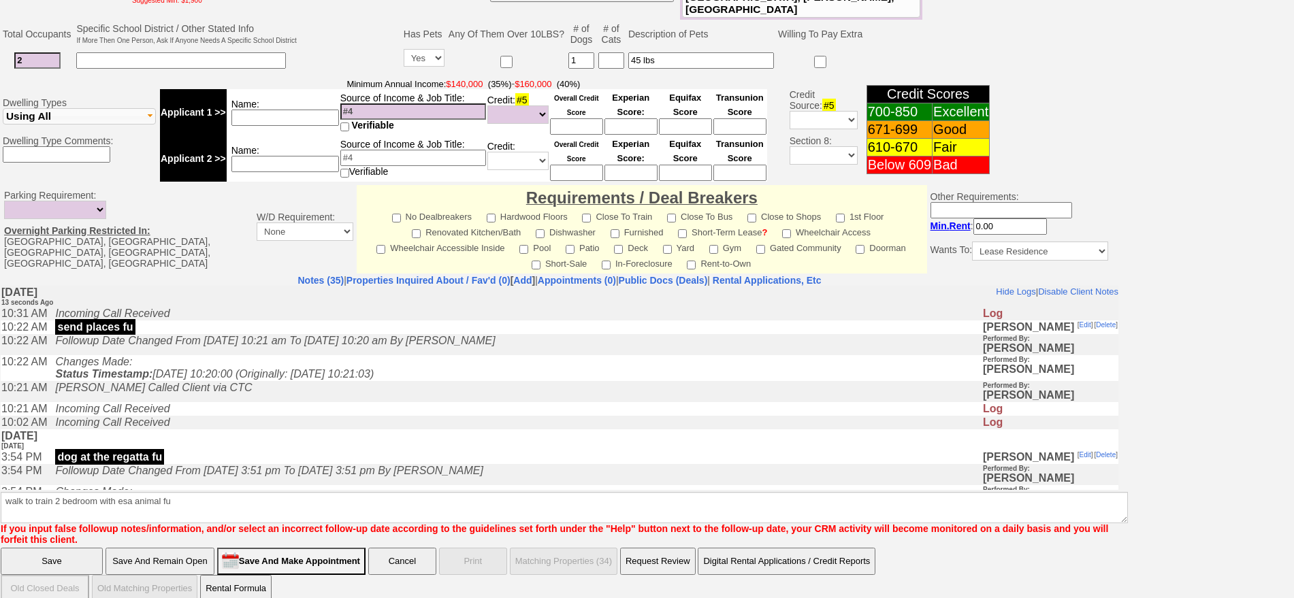
click input "Save" at bounding box center [52, 561] width 102 height 27
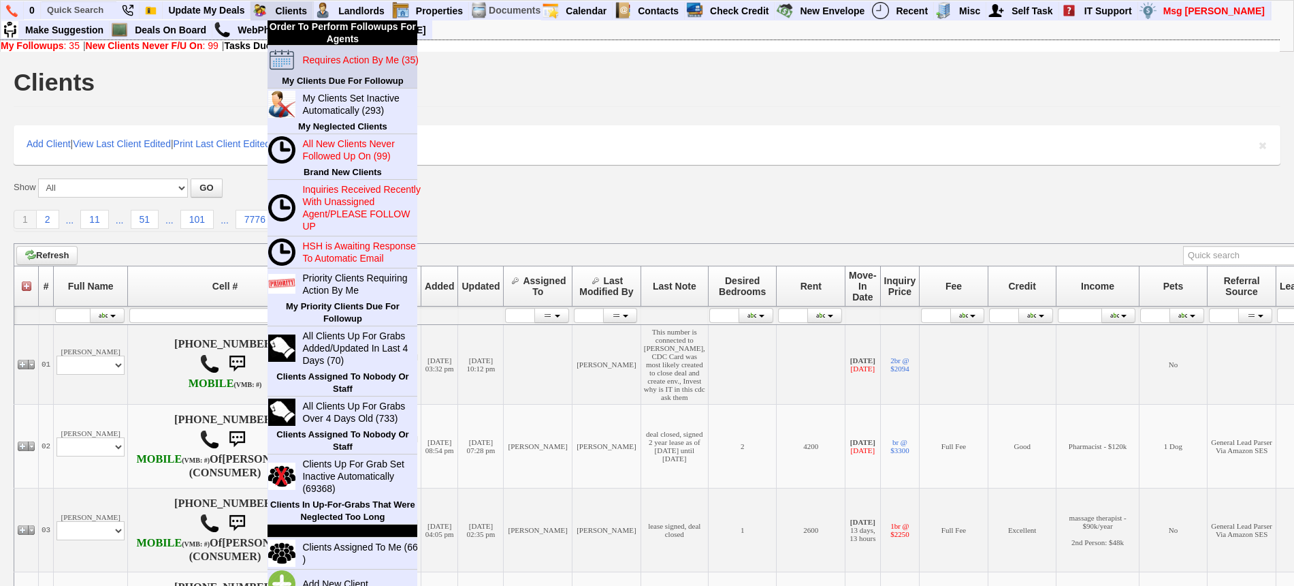
click at [307, 57] on blink "Requires Action By Me (35)" at bounding box center [360, 59] width 116 height 11
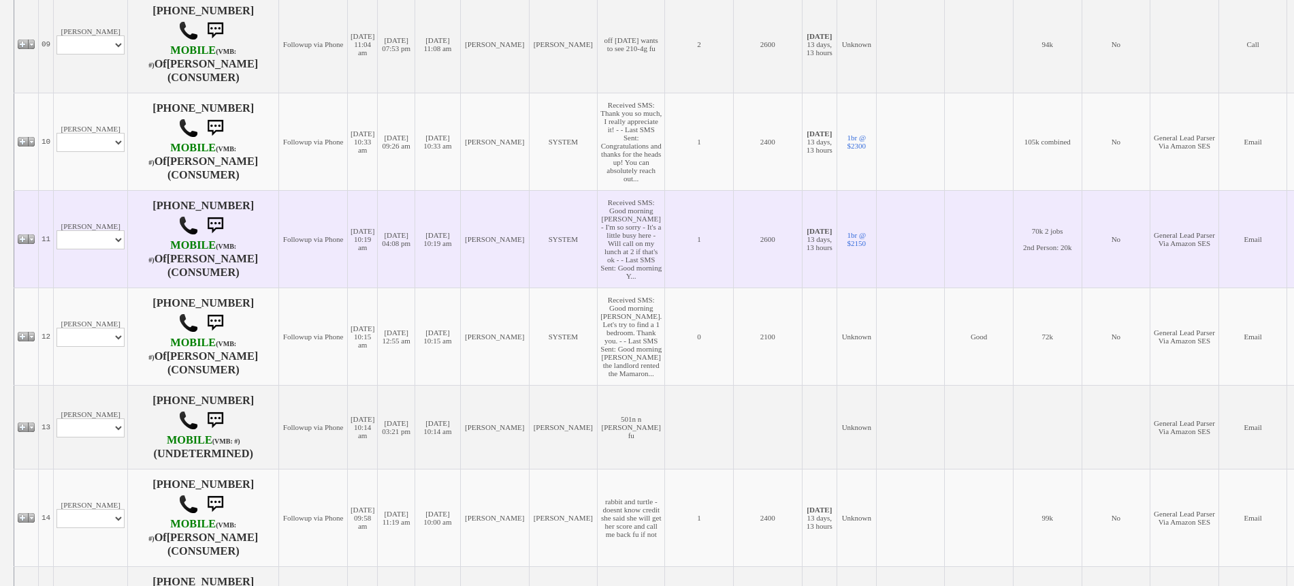
scroll to position [1106, 0]
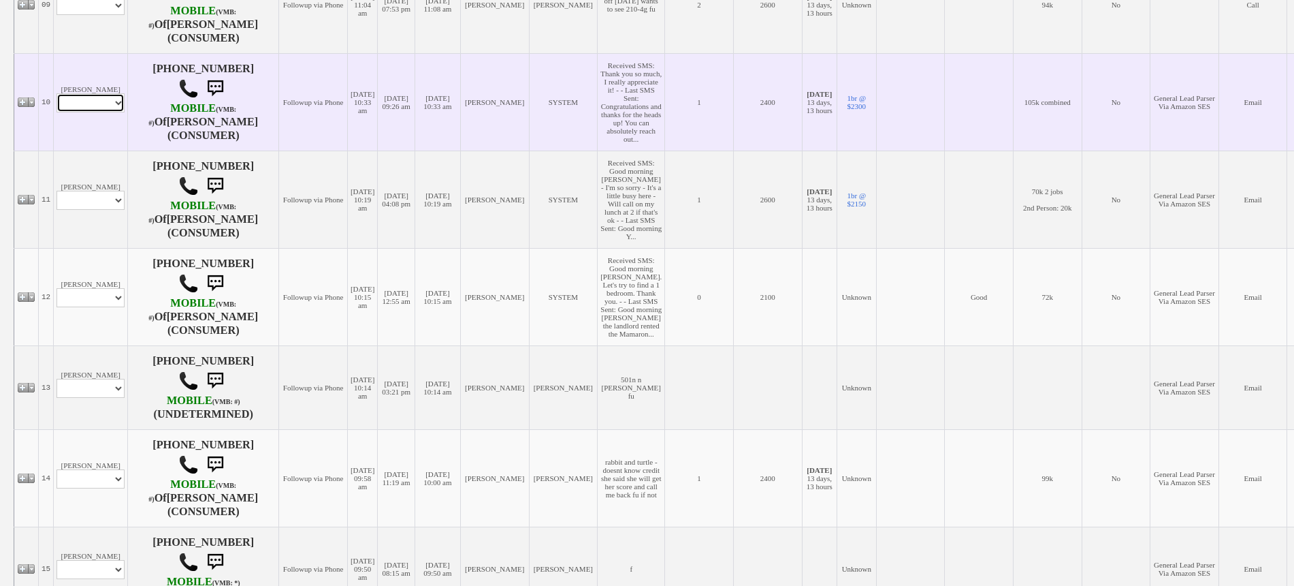
click at [90, 112] on select "Profile Edit Print Email Externally (Will Not Be Tracked In CRM) Closed Deals" at bounding box center [91, 102] width 68 height 19
select select "ChangeURL,/crm/custom/edit_client_form.php?redirect=%2Fcrm%2Fclients.php&id=167…"
click at [57, 112] on select "Profile Edit Print Email Externally (Will Not Be Tracked In CRM) Closed Deals" at bounding box center [91, 102] width 68 height 19
select select
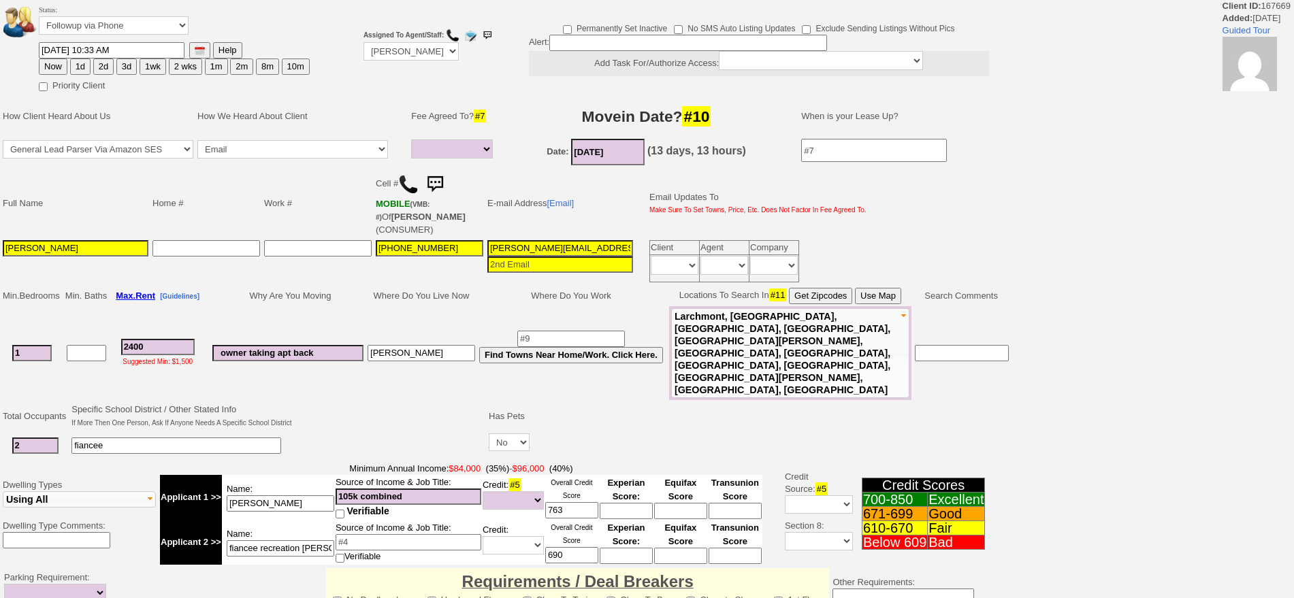
select select
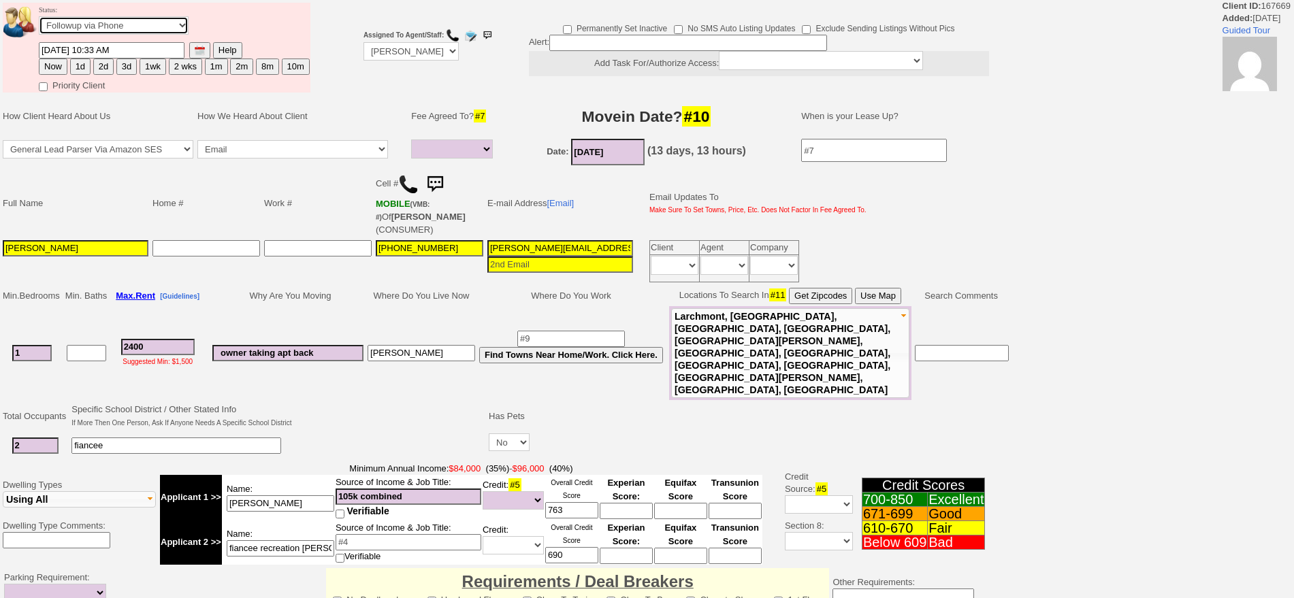
click at [133, 30] on select "Followup via Phone Followup via Email Followup When Section 8 Property Found De…" at bounding box center [114, 25] width 150 height 18
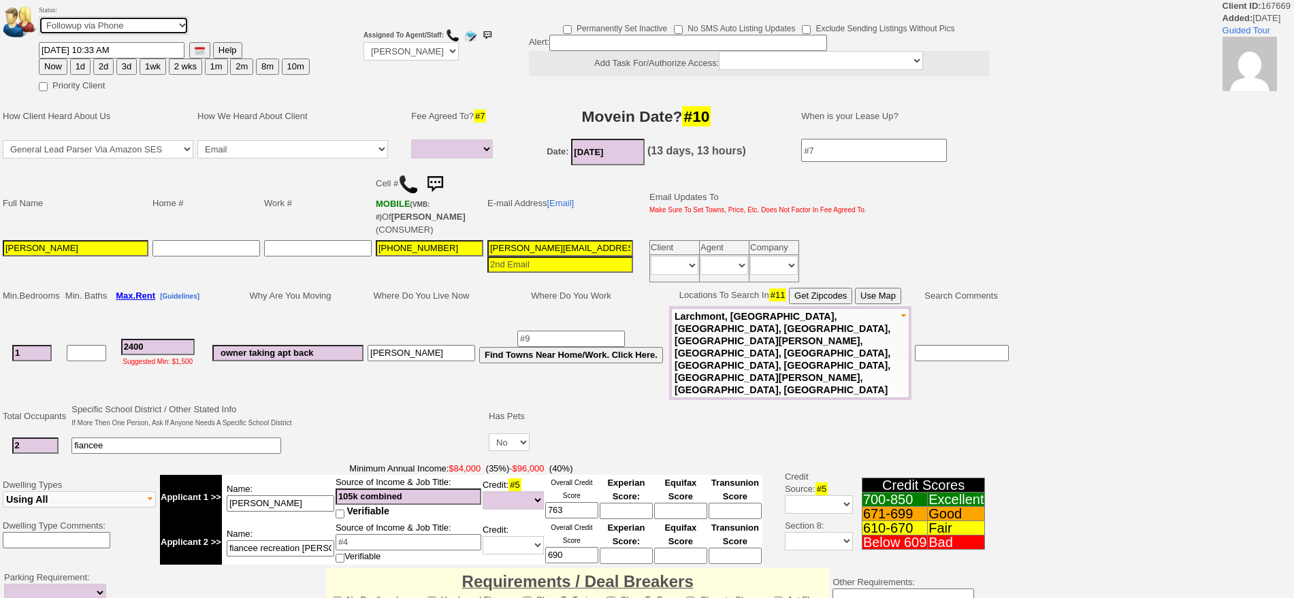
select select "Inactive"
click at [39, 20] on select "Followup via Phone Followup via Email Followup When Section 8 Property Found De…" at bounding box center [114, 25] width 150 height 18
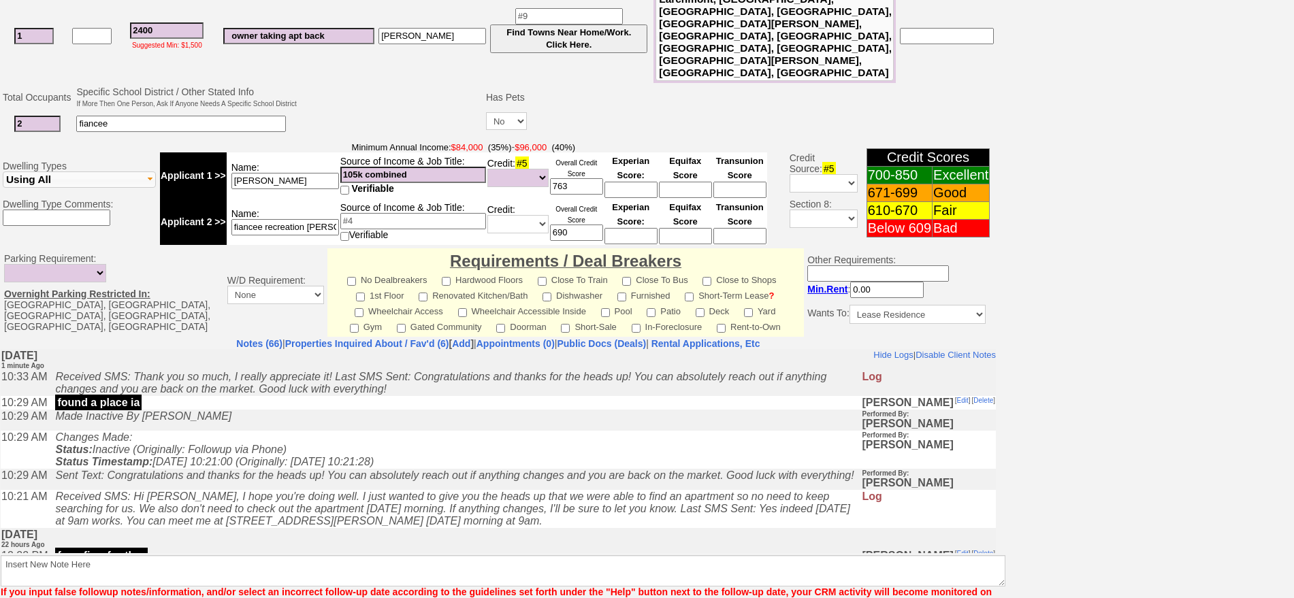
scroll to position [387, 0]
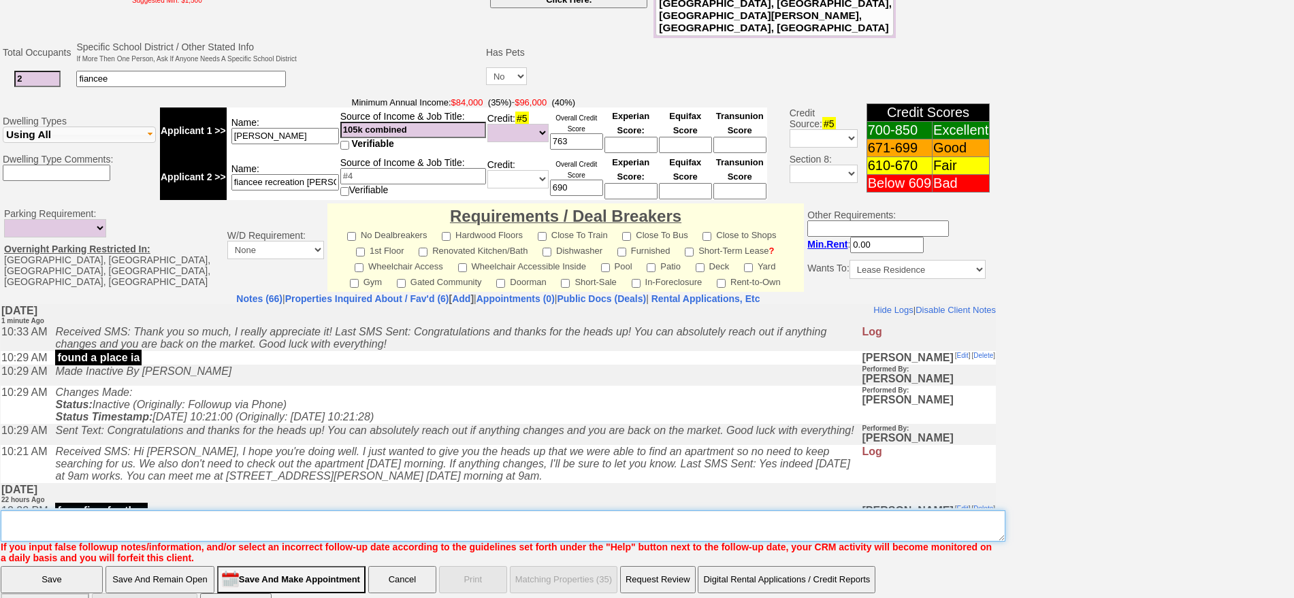
click at [808, 511] on textarea "Insert New Note Here" at bounding box center [503, 526] width 1005 height 31
type textarea "ia"
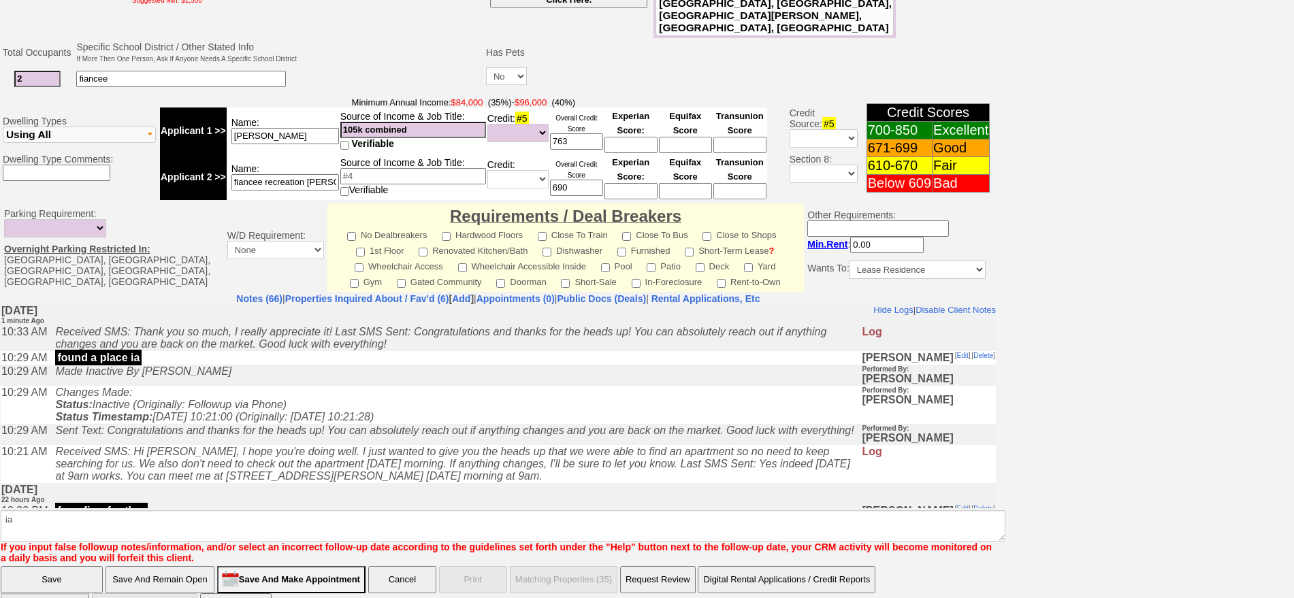
click input "Save" at bounding box center [52, 579] width 102 height 27
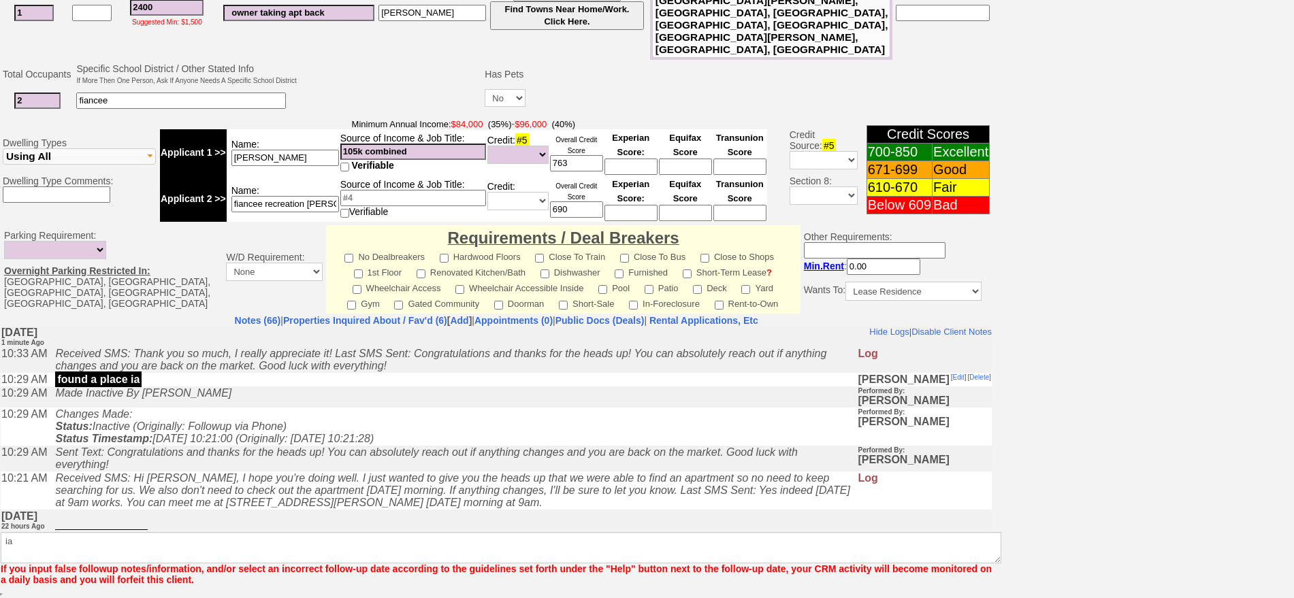
scroll to position [332, 0]
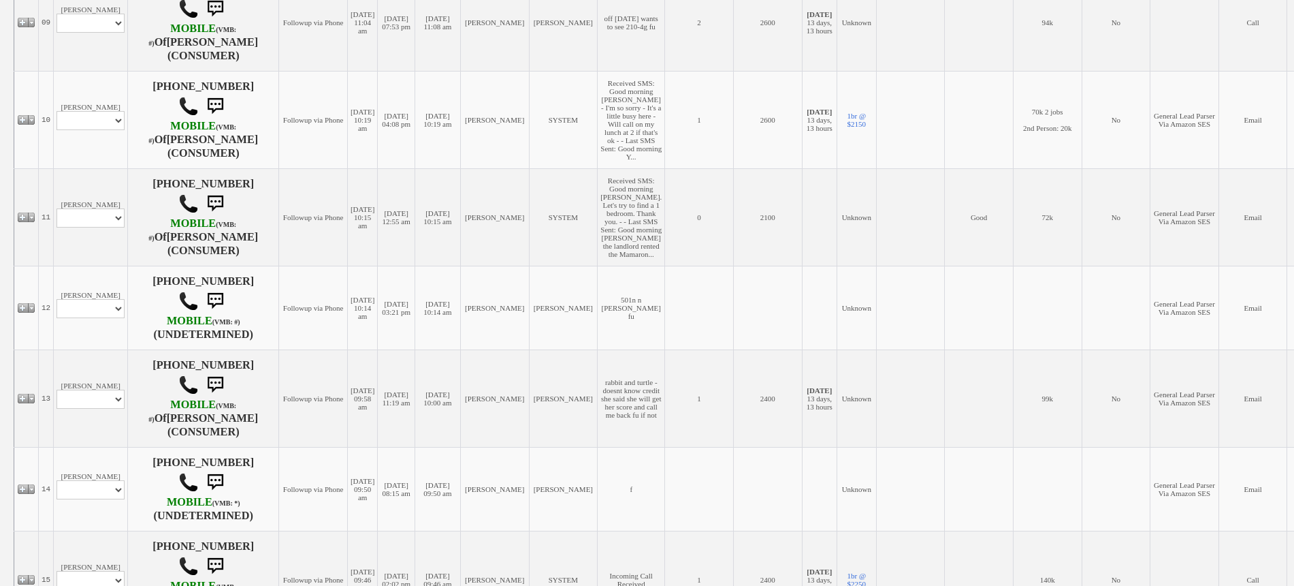
scroll to position [1106, 0]
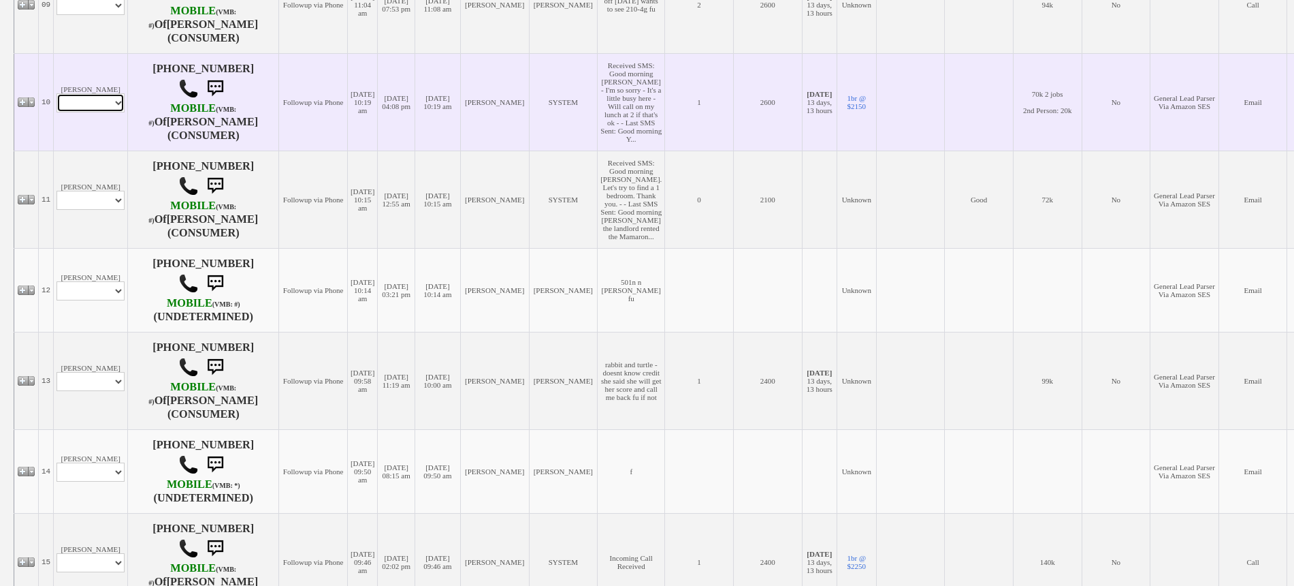
click at [118, 112] on select "Profile Edit Print Email Externally (Will Not Be Tracked In CRM) Closed Deals" at bounding box center [91, 102] width 68 height 19
select select "ChangeURL,/crm/custom/edit_client_form.php?redirect=%2Fcrm%2Fclients.php&id=165…"
click at [57, 112] on select "Profile Edit Print Email Externally (Will Not Be Tracked In CRM) Closed Deals" at bounding box center [91, 102] width 68 height 19
select select
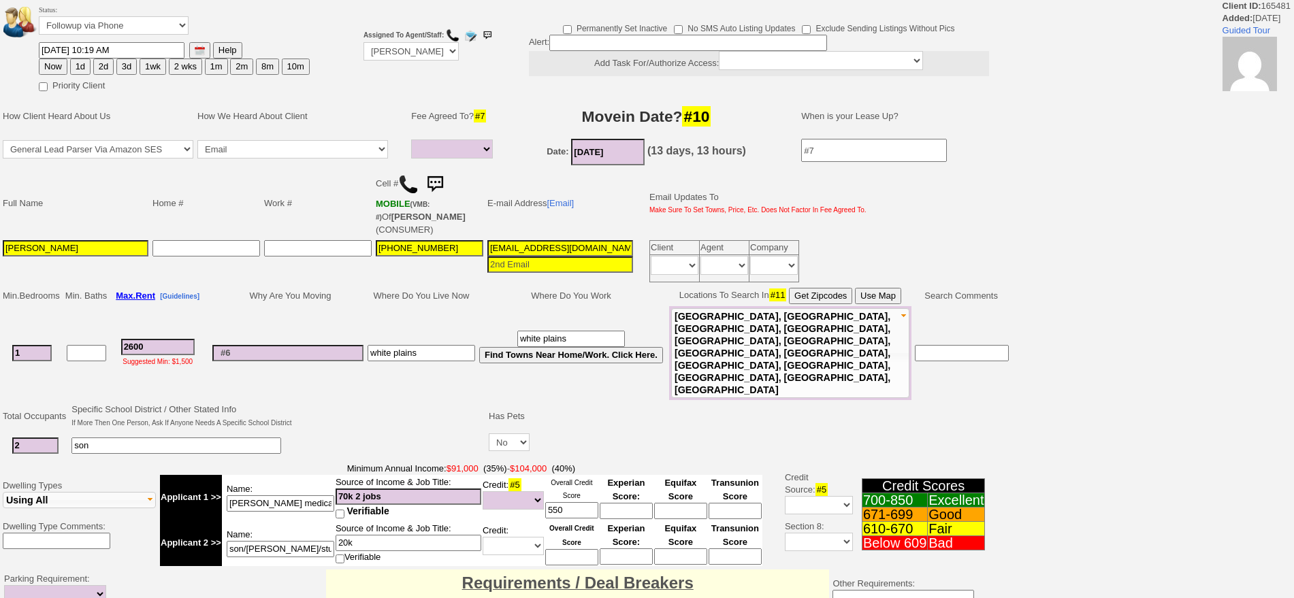
select select
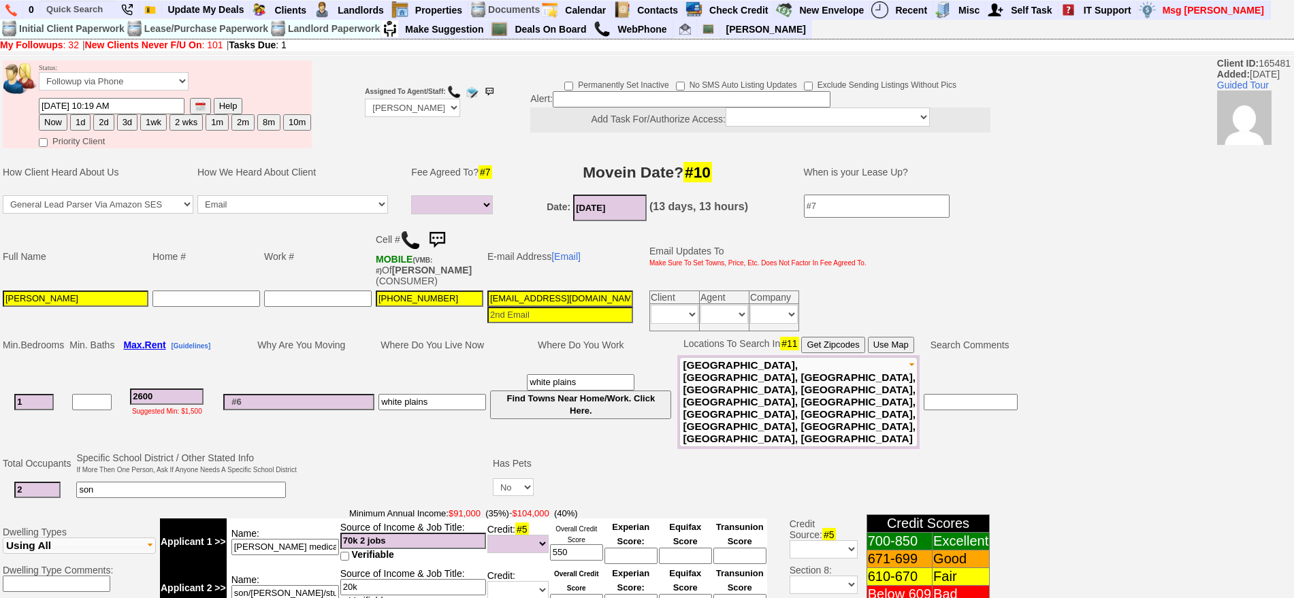
click at [444, 234] on img at bounding box center [437, 240] width 27 height 27
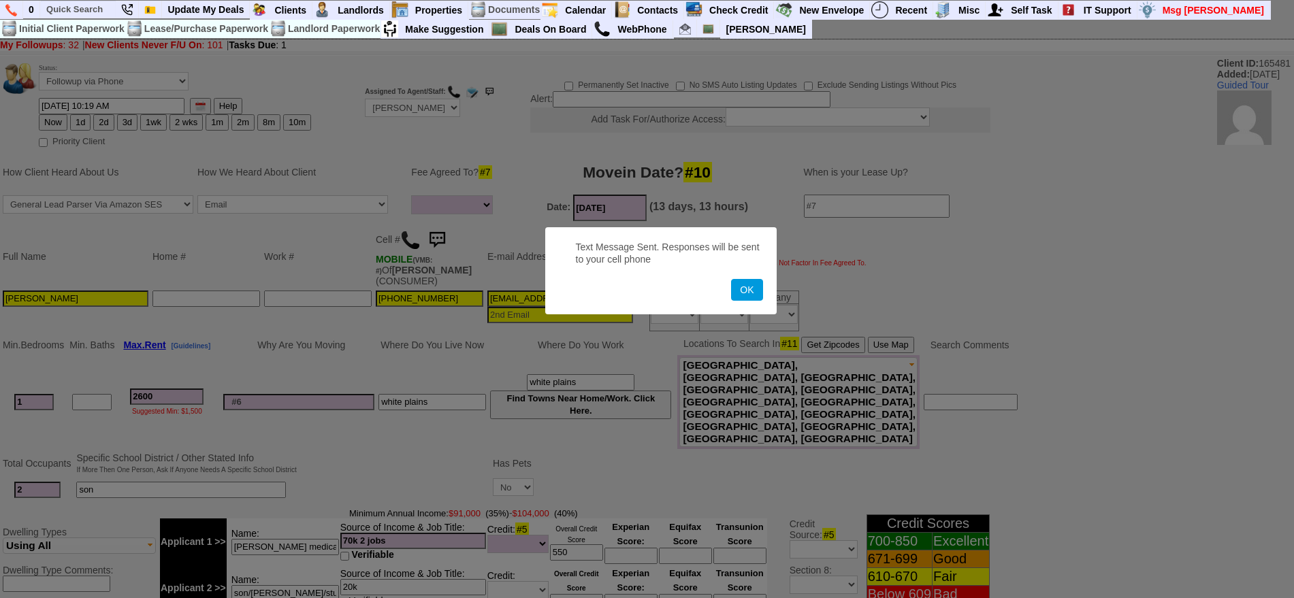
click at [731, 279] on button "OK" at bounding box center [746, 290] width 31 height 22
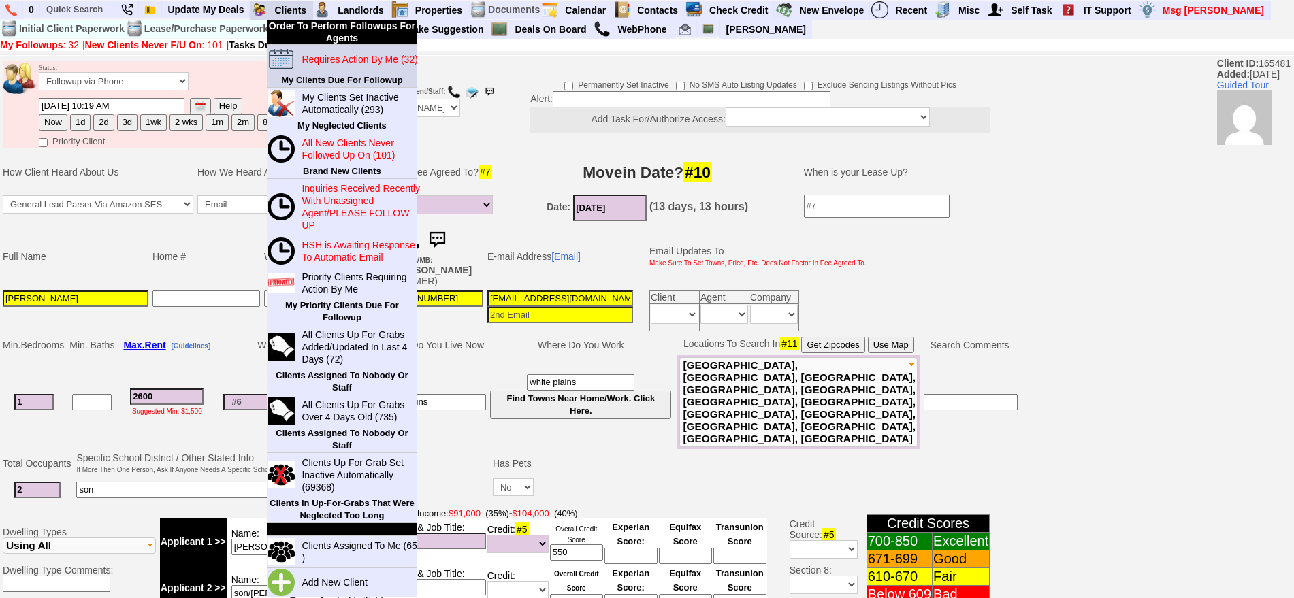
click at [326, 68] on td "Requires Action By Me (32)" at bounding box center [355, 59] width 121 height 29
click at [326, 63] on blink "Requires Action By Me (32)" at bounding box center [360, 59] width 116 height 11
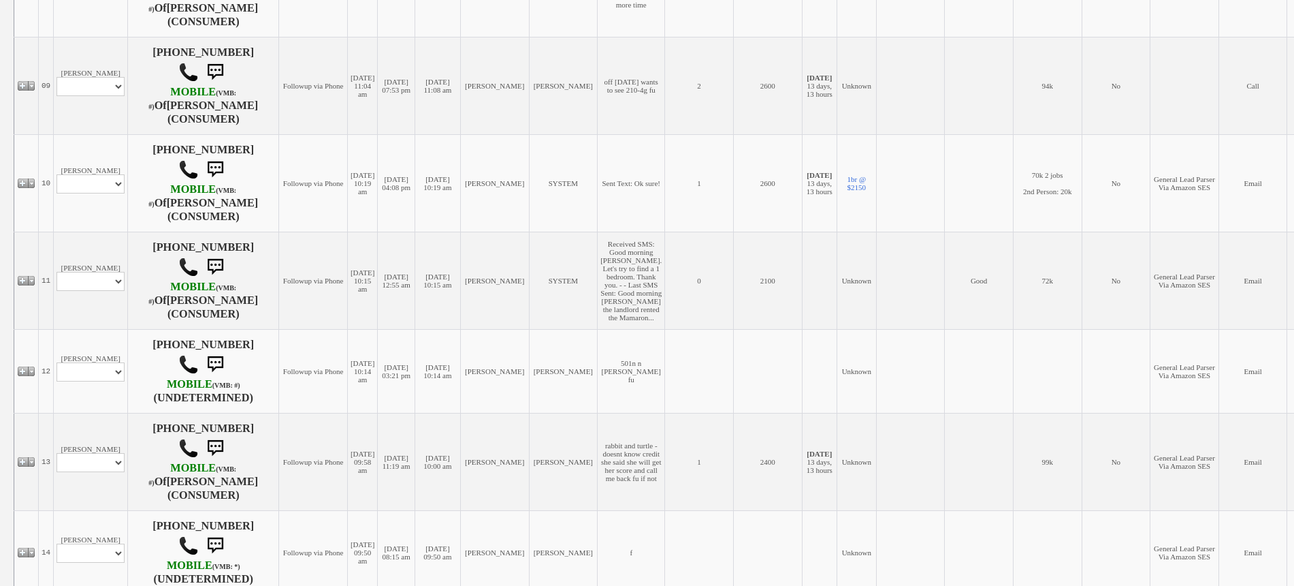
scroll to position [1106, 0]
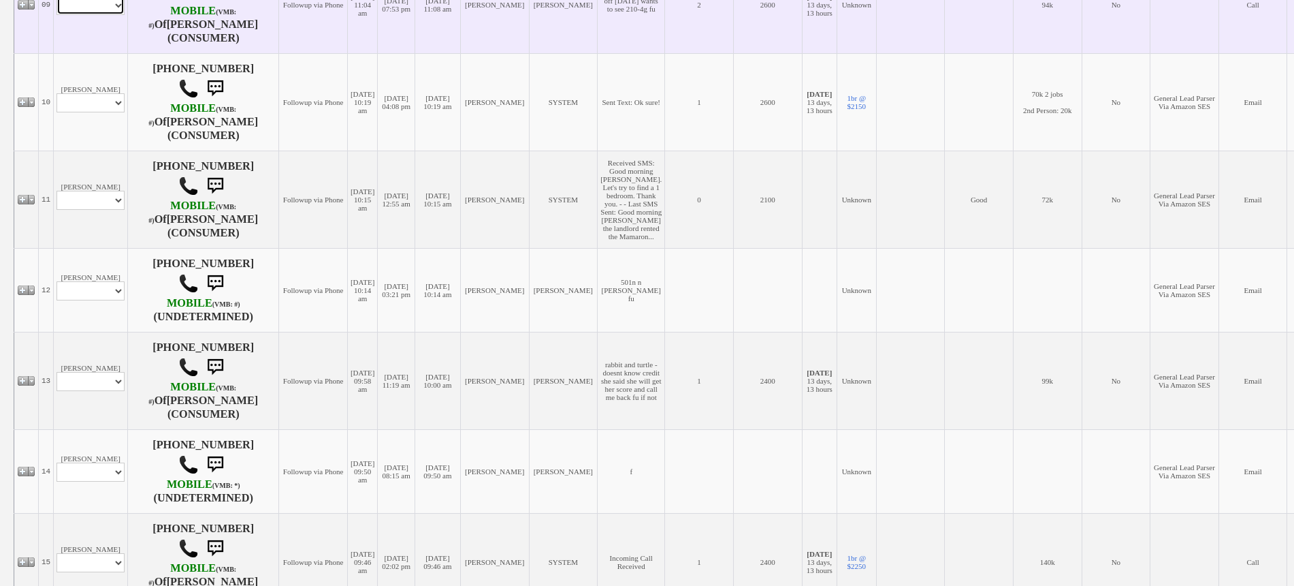
click at [100, 15] on select "Profile Edit Print Email Externally (Will Not Be Tracked In CRM) Closed Deals" at bounding box center [91, 5] width 68 height 19
select select "ChangeURL,/crm/custom/edit_client_form.php?redirect=%2Fcrm%2Fclients.php&id=167…"
click at [57, 15] on select "Profile Edit Print Email Externally (Will Not Be Tracked In CRM) Closed Deals" at bounding box center [91, 5] width 68 height 19
select select
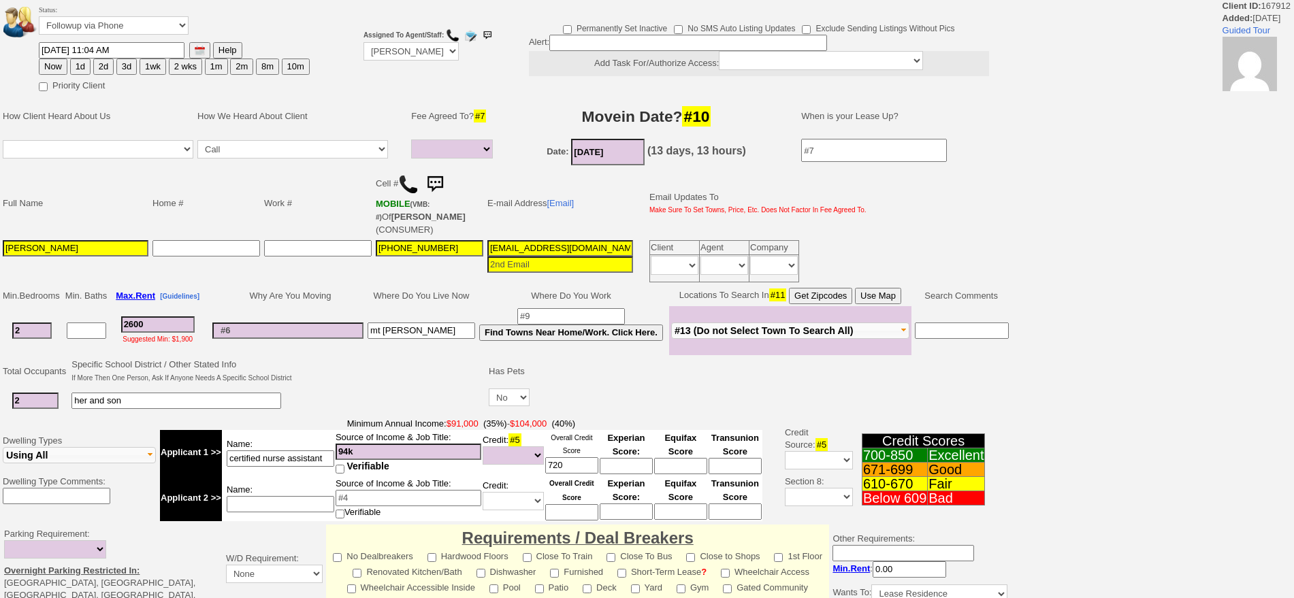
select select
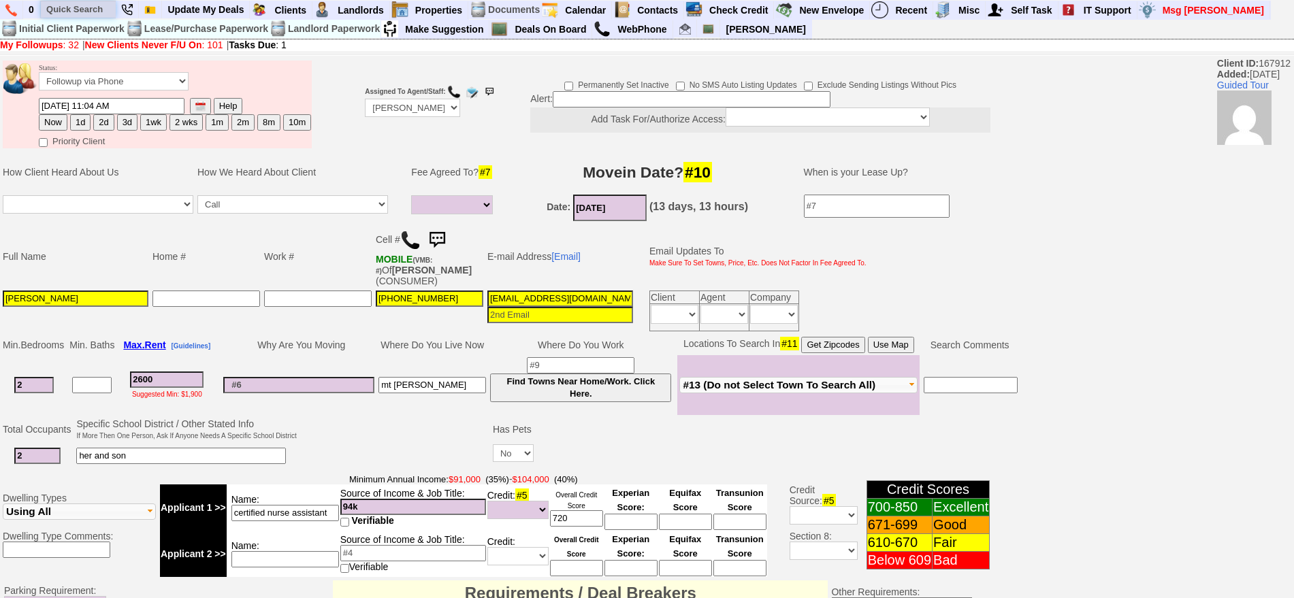
click at [99, 14] on input "text" at bounding box center [78, 9] width 75 height 17
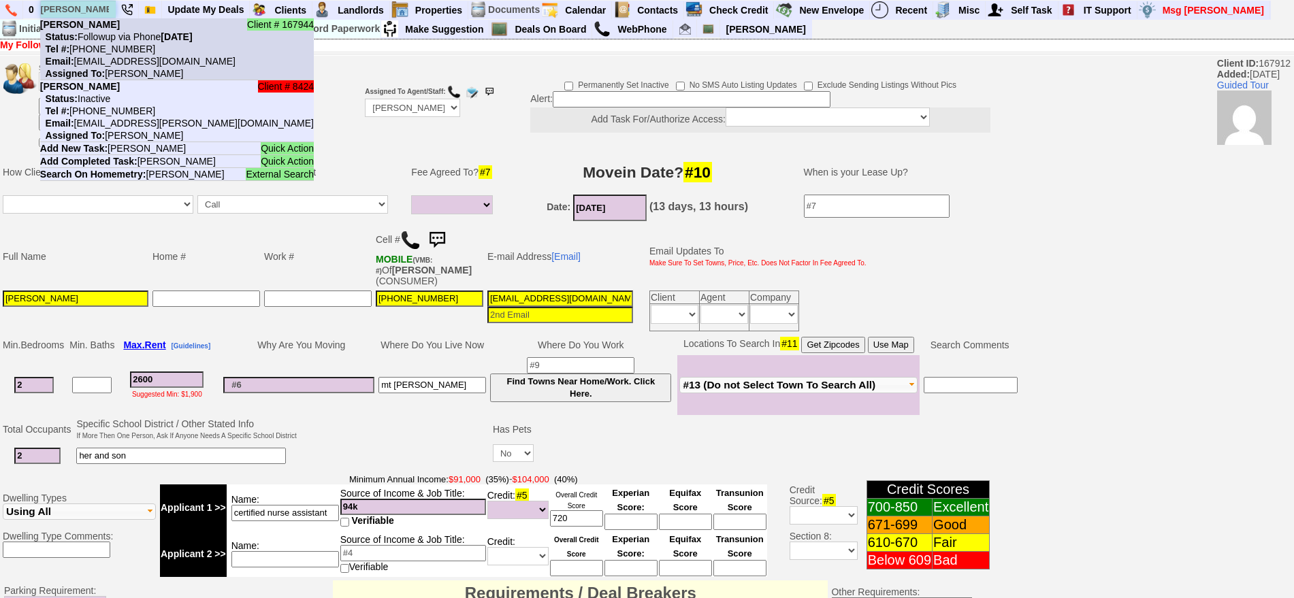
type input "dayle"
click at [101, 28] on b "Dayle Lawrence" at bounding box center [80, 24] width 80 height 11
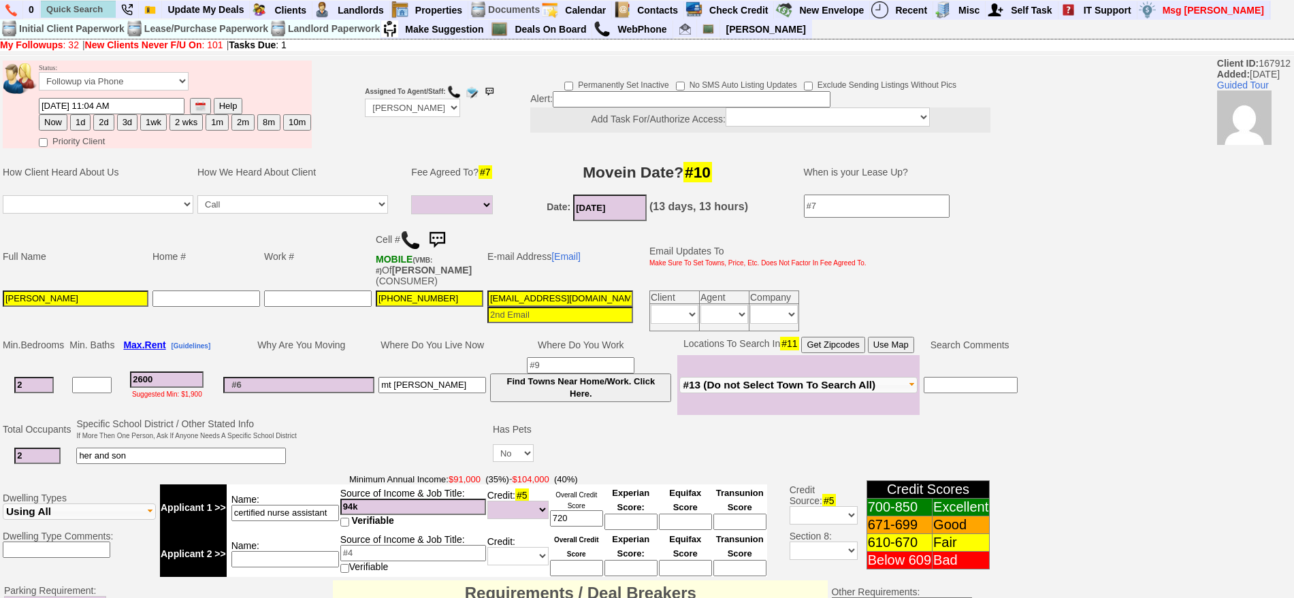
click at [409, 238] on img at bounding box center [410, 240] width 20 height 20
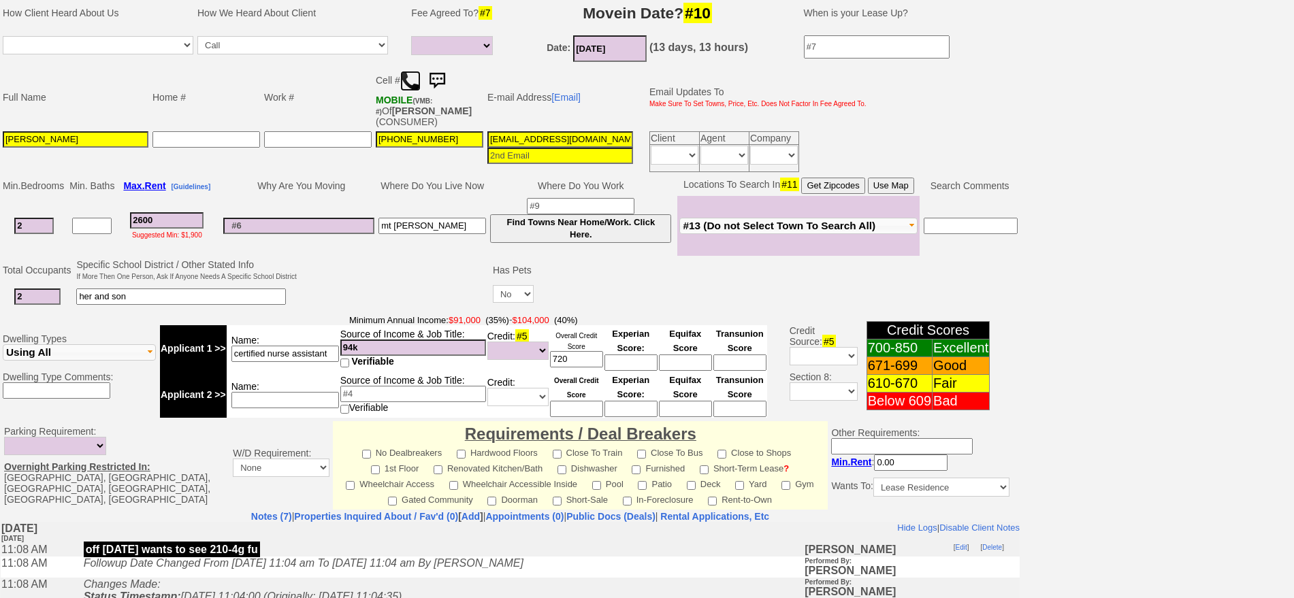
scroll to position [170, 0]
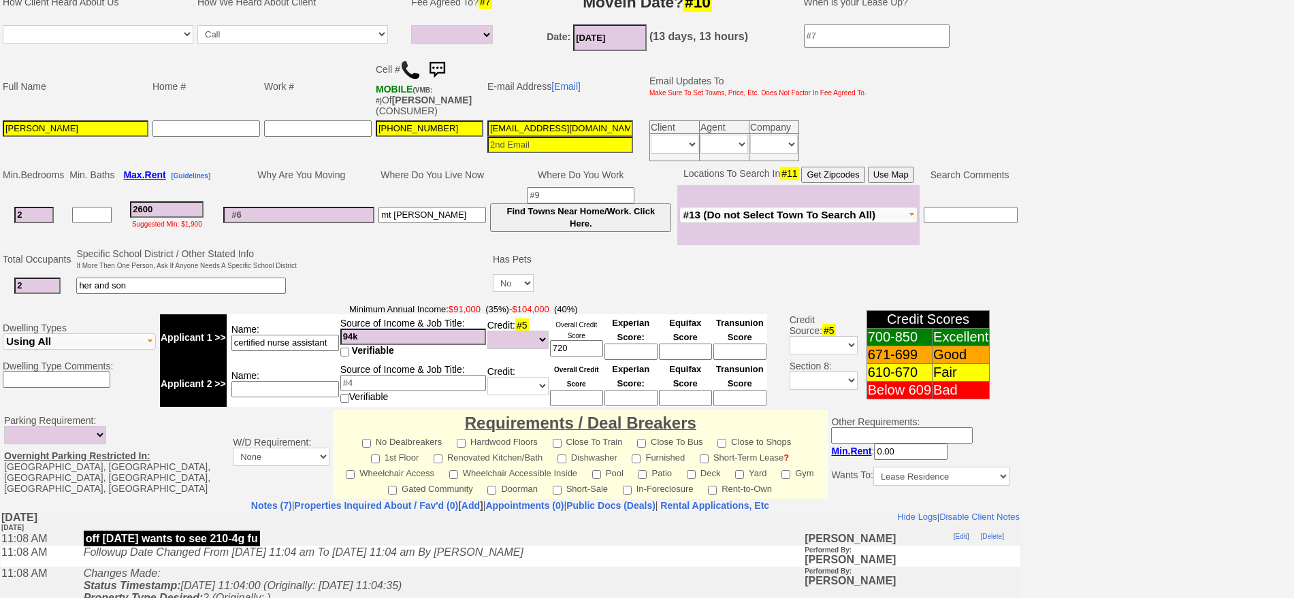
click at [448, 64] on img at bounding box center [437, 70] width 27 height 27
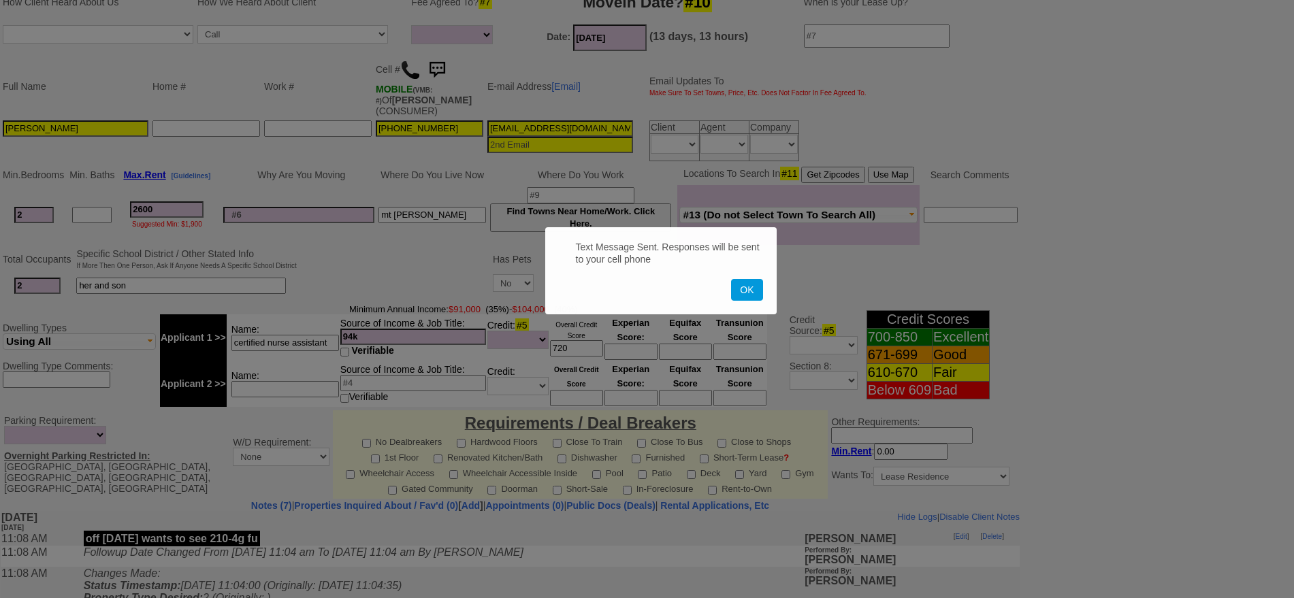
click at [731, 279] on button "OK" at bounding box center [746, 290] width 31 height 22
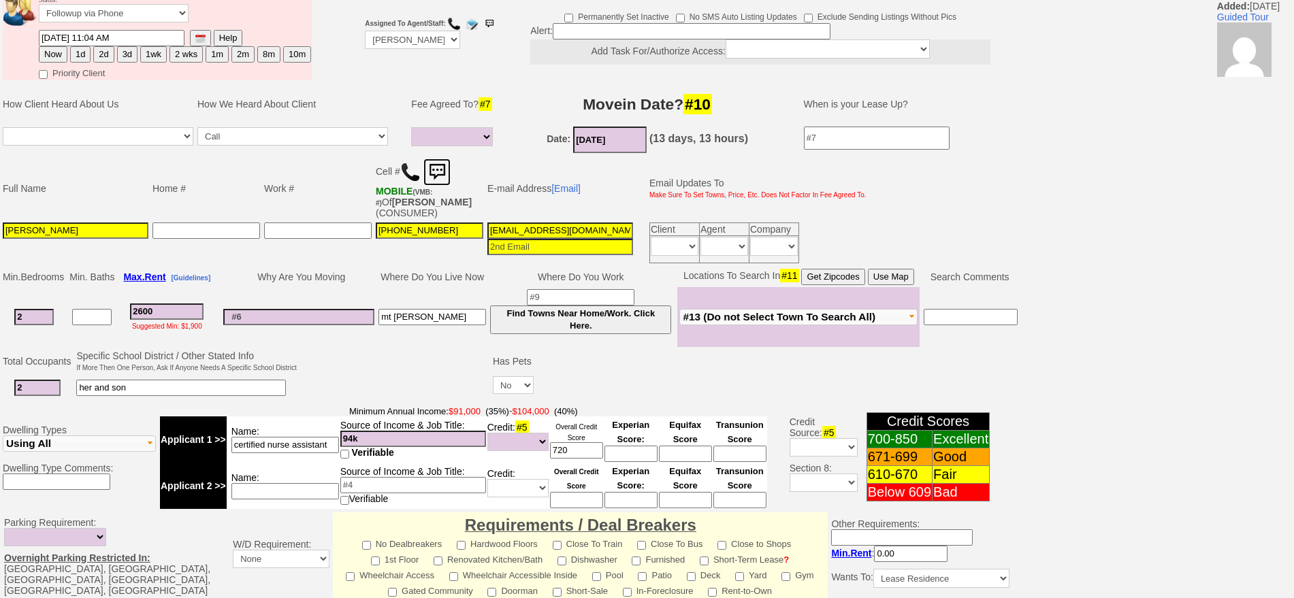
scroll to position [0, 0]
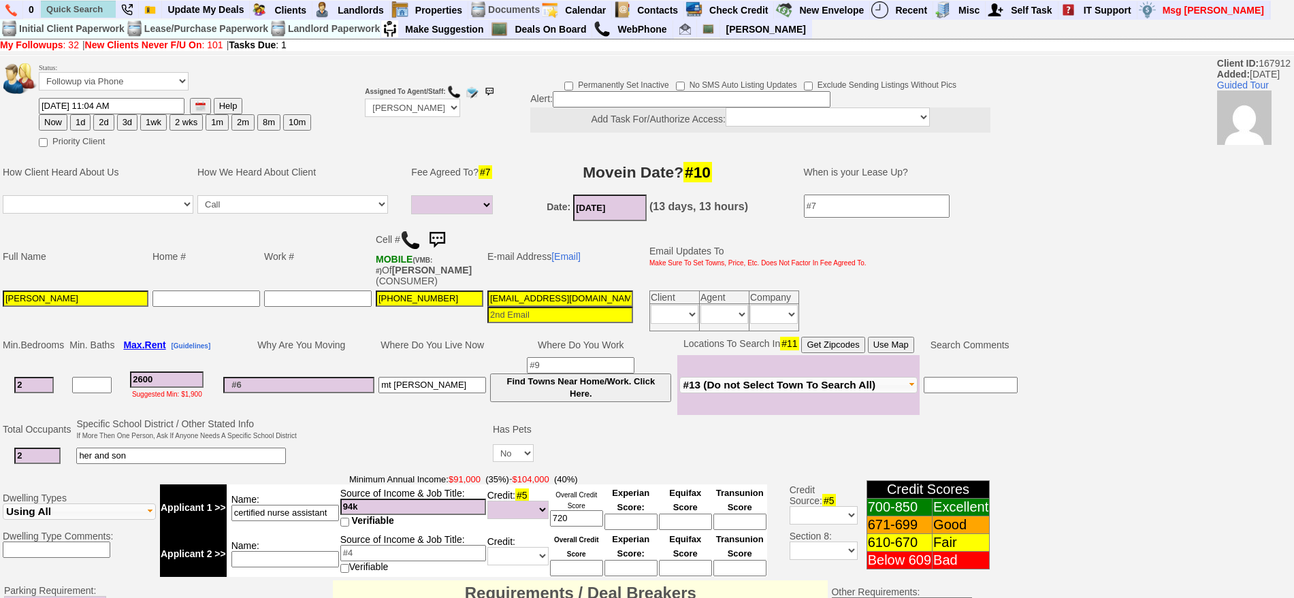
click at [72, 69] on td "Status: Followup via Phone Followup via Email Followup When Section 8 Property …" at bounding box center [175, 79] width 274 height 37
click at [75, 76] on select "Followup via Phone Followup via Email Followup When Section 8 Property Found De…" at bounding box center [114, 81] width 150 height 18
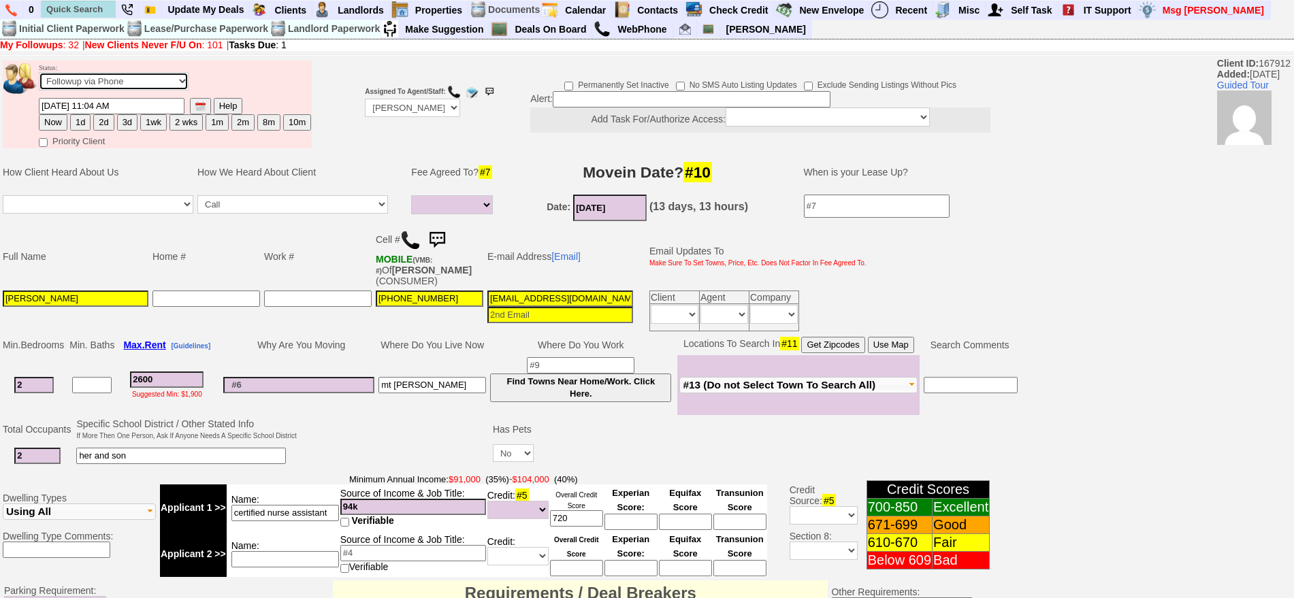
select select "Inactive"
click at [39, 77] on select "Followup via Phone Followup via Email Followup When Section 8 Property Found De…" at bounding box center [114, 81] width 150 height 18
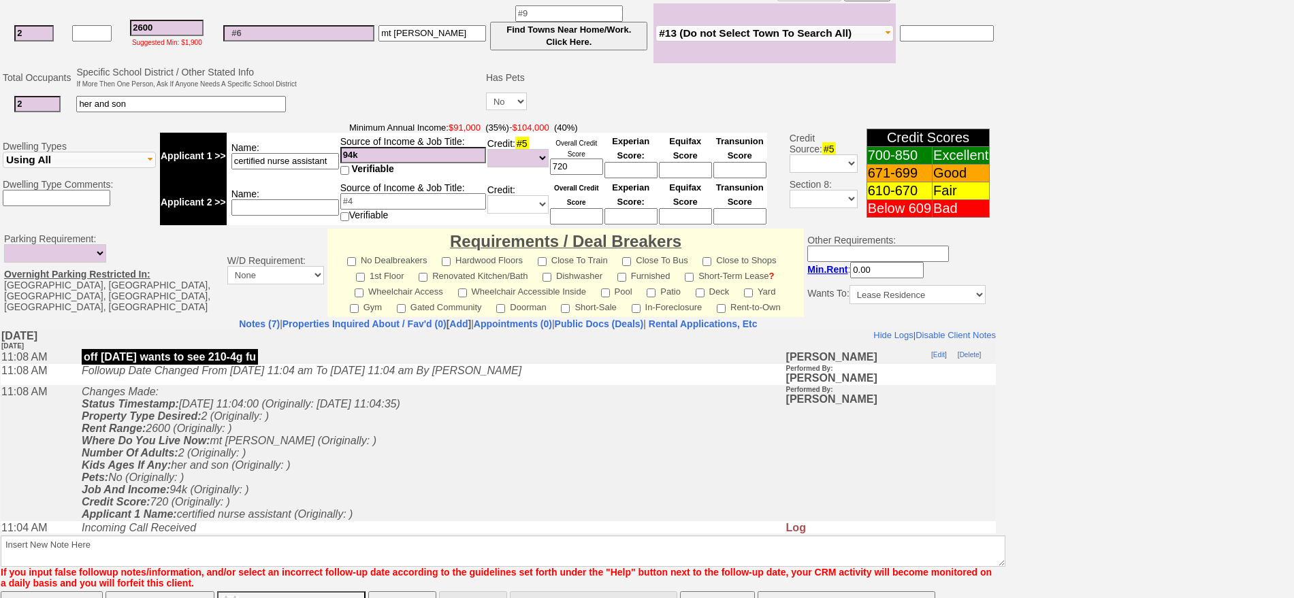
scroll to position [387, 0]
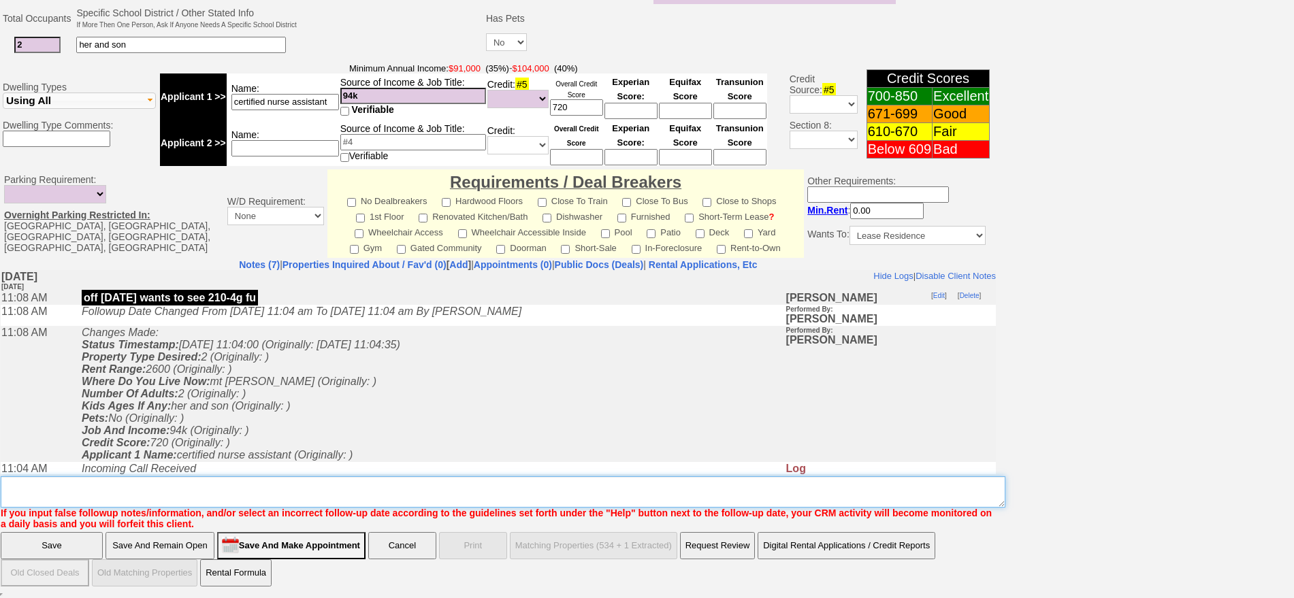
click at [910, 486] on textarea "Insert New Note Here" at bounding box center [503, 492] width 1005 height 31
type textarea "called client lm sent txt ia until response"
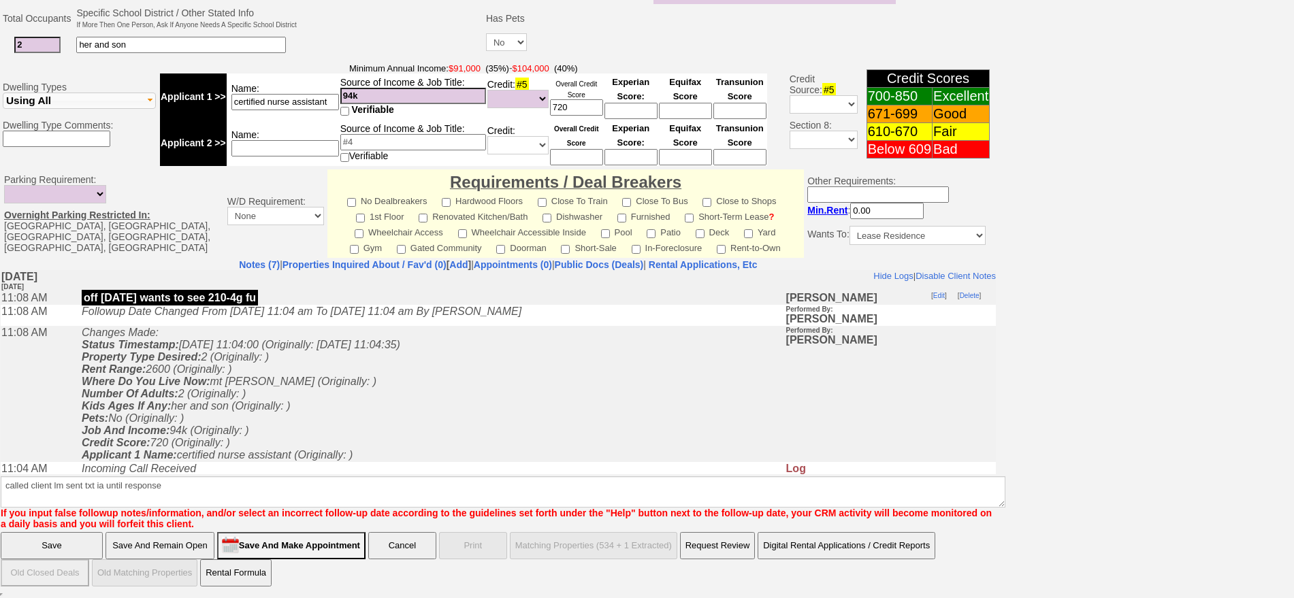
click input "Save" at bounding box center [52, 545] width 102 height 27
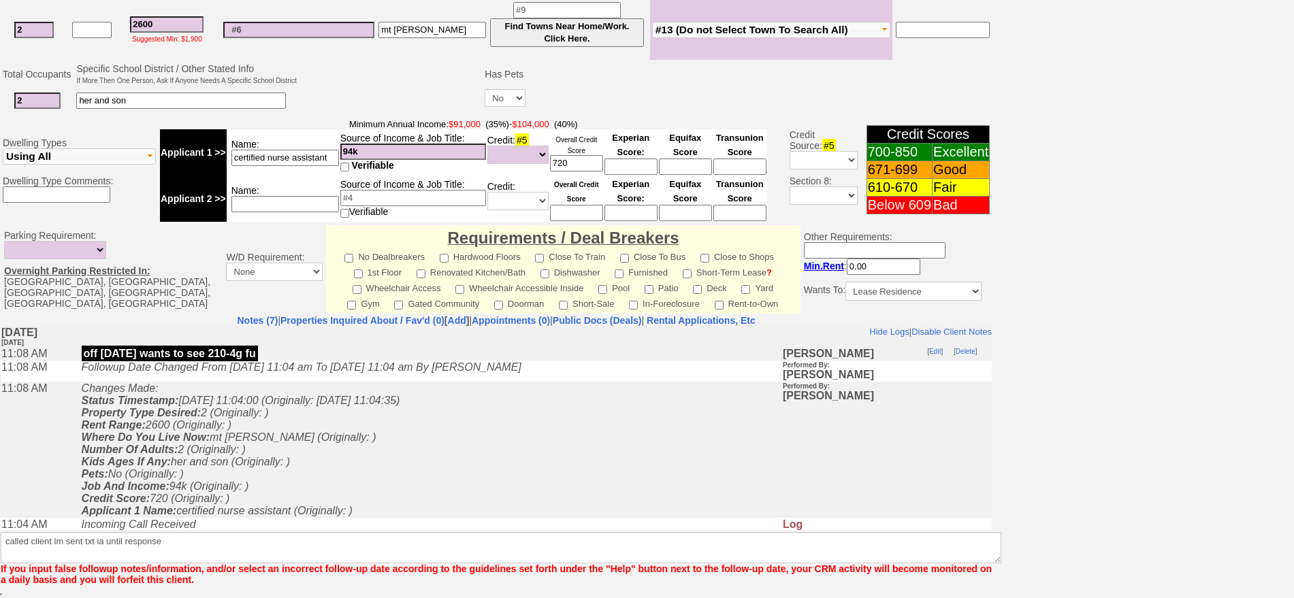
scroll to position [332, 0]
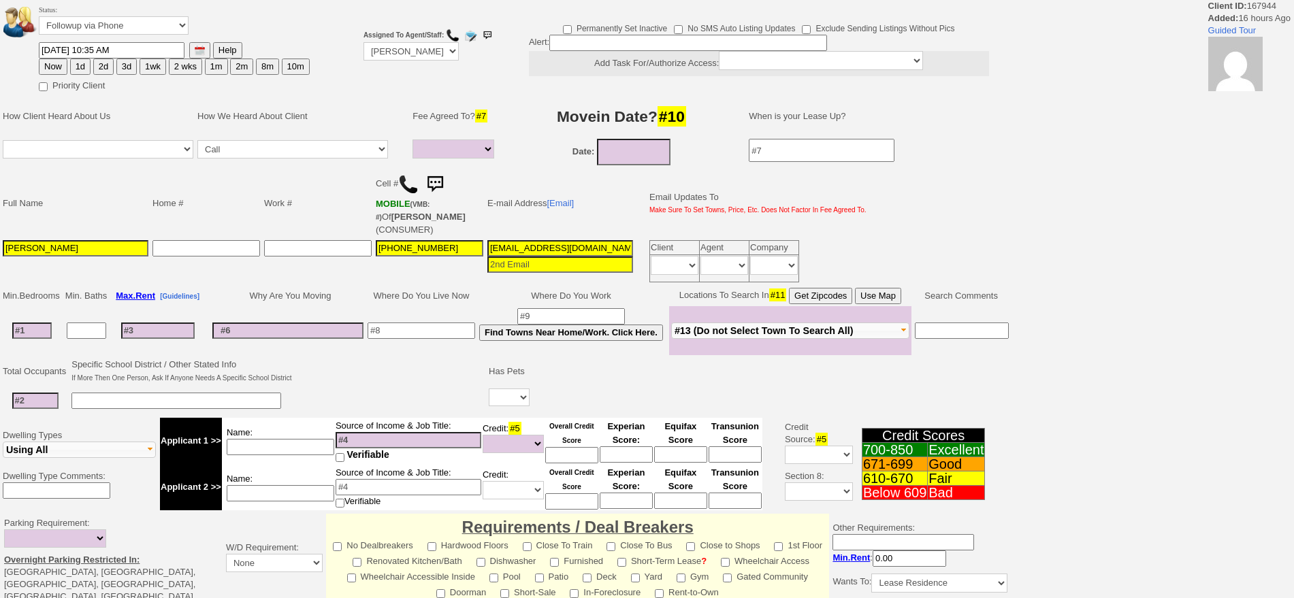
select select
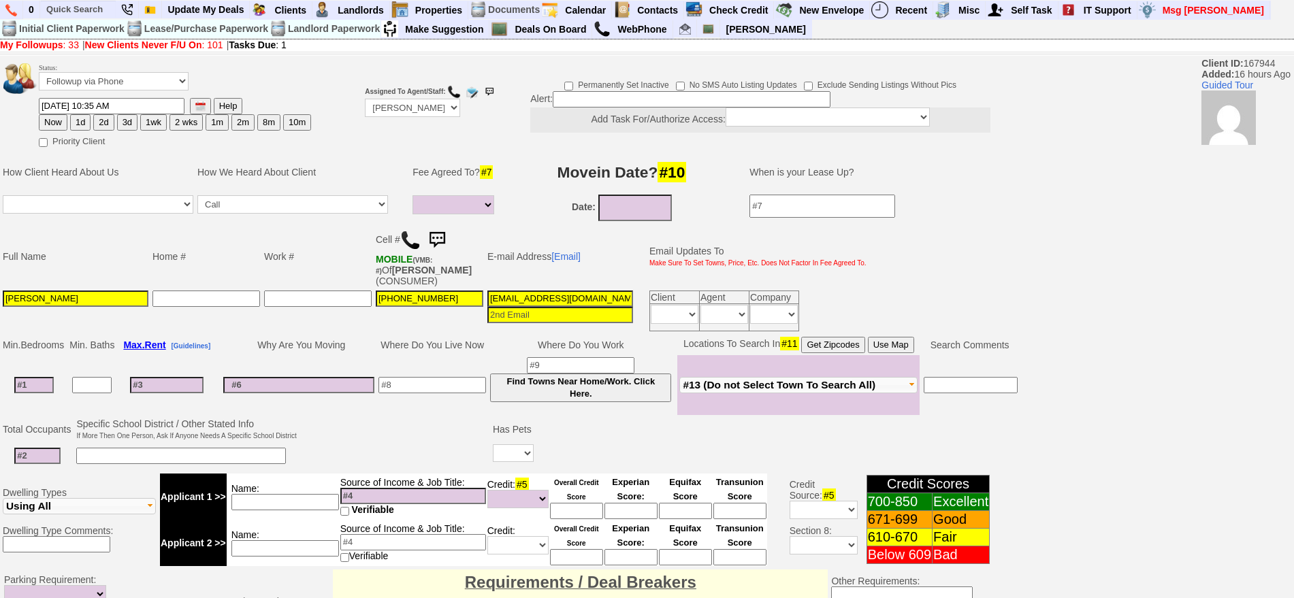
click at [481, 389] on input at bounding box center [433, 385] width 108 height 16
type input "rye"
click at [40, 452] on td at bounding box center [38, 457] width 74 height 28
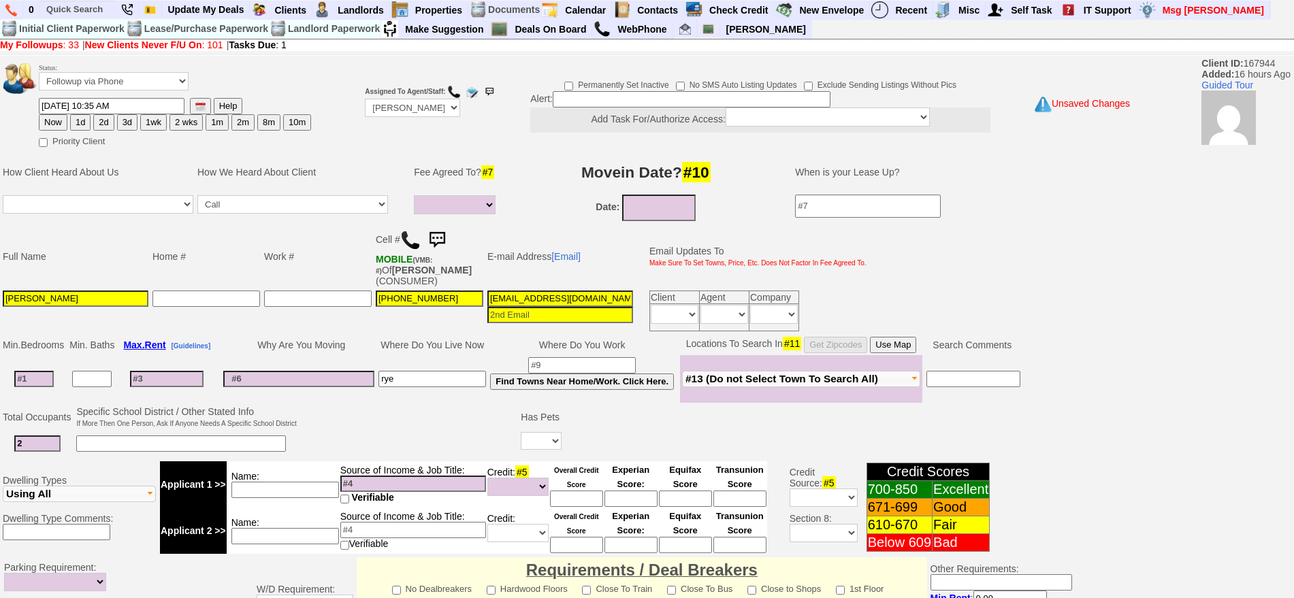
type input "2"
click at [32, 386] on input at bounding box center [33, 379] width 39 height 16
type input "1"
select select
type input "1"
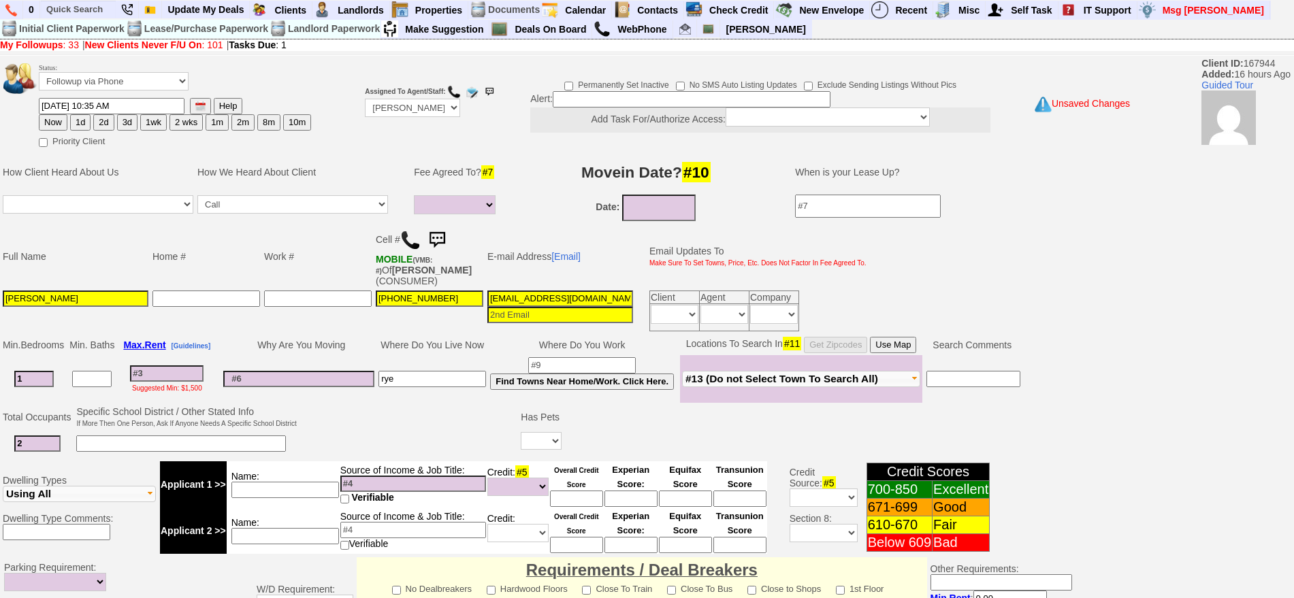
type input "09/17/2025"
click at [656, 200] on input "09/17/2025" at bounding box center [659, 208] width 74 height 27
select select
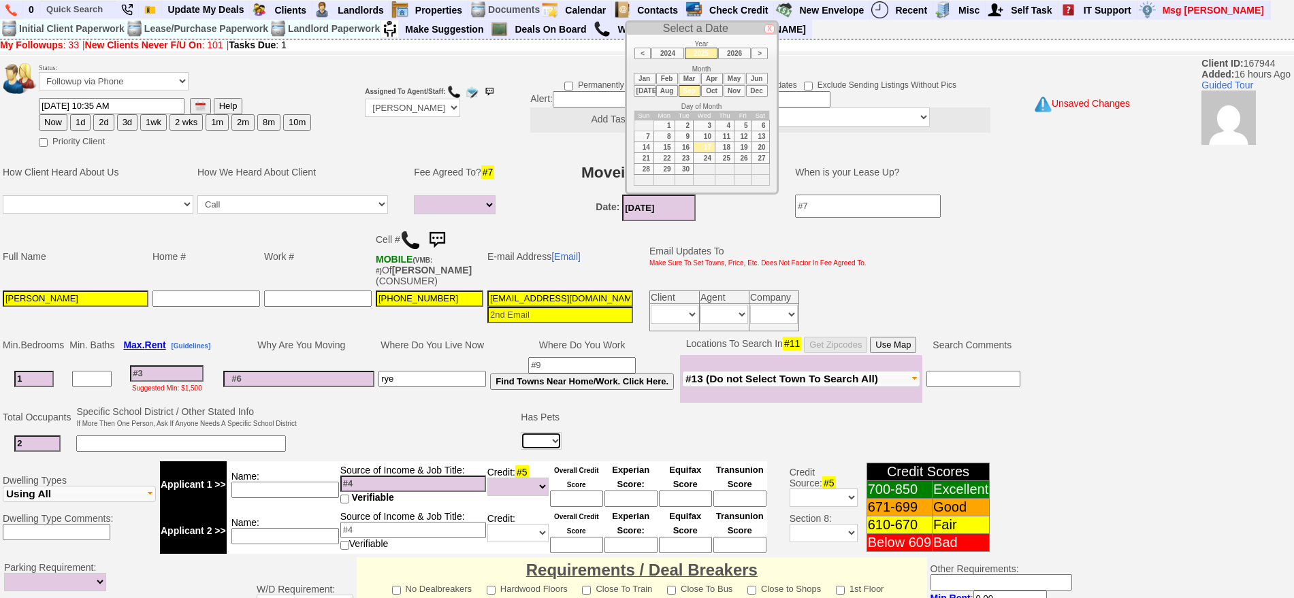
click at [524, 435] on select "Yes No" at bounding box center [541, 441] width 41 height 18
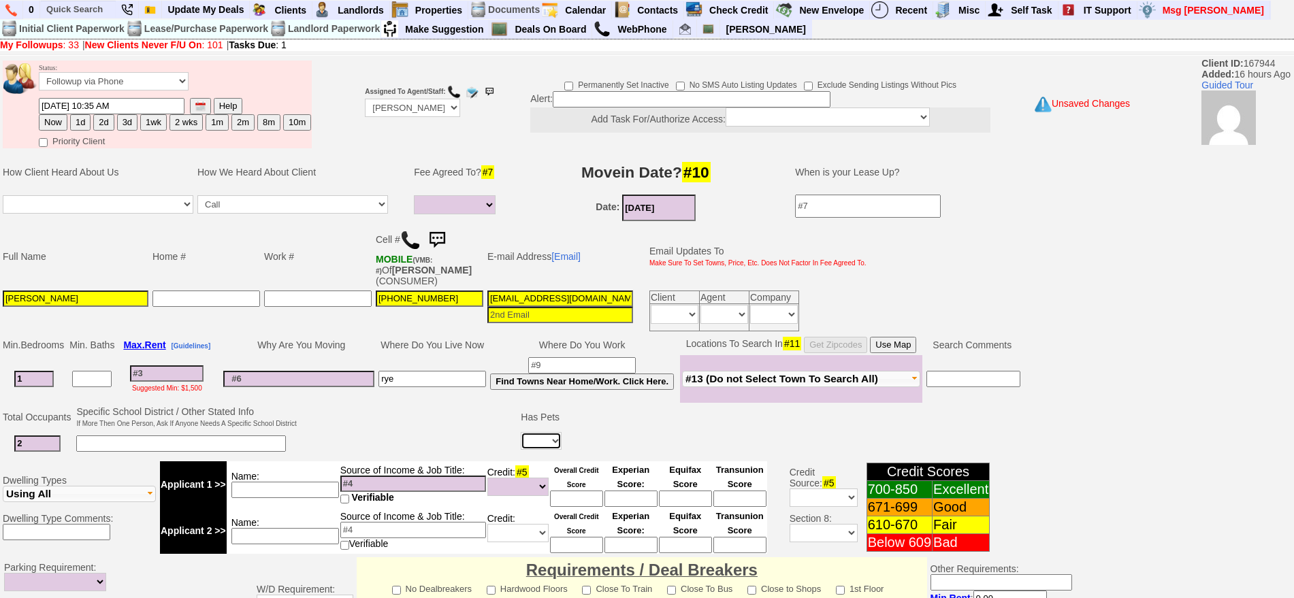
select select "No"
click at [521, 432] on select "Yes No" at bounding box center [541, 441] width 41 height 18
click at [454, 436] on td at bounding box center [409, 431] width 221 height 54
click at [282, 477] on td "Name:" at bounding box center [283, 485] width 113 height 46
click at [289, 483] on input at bounding box center [285, 490] width 108 height 16
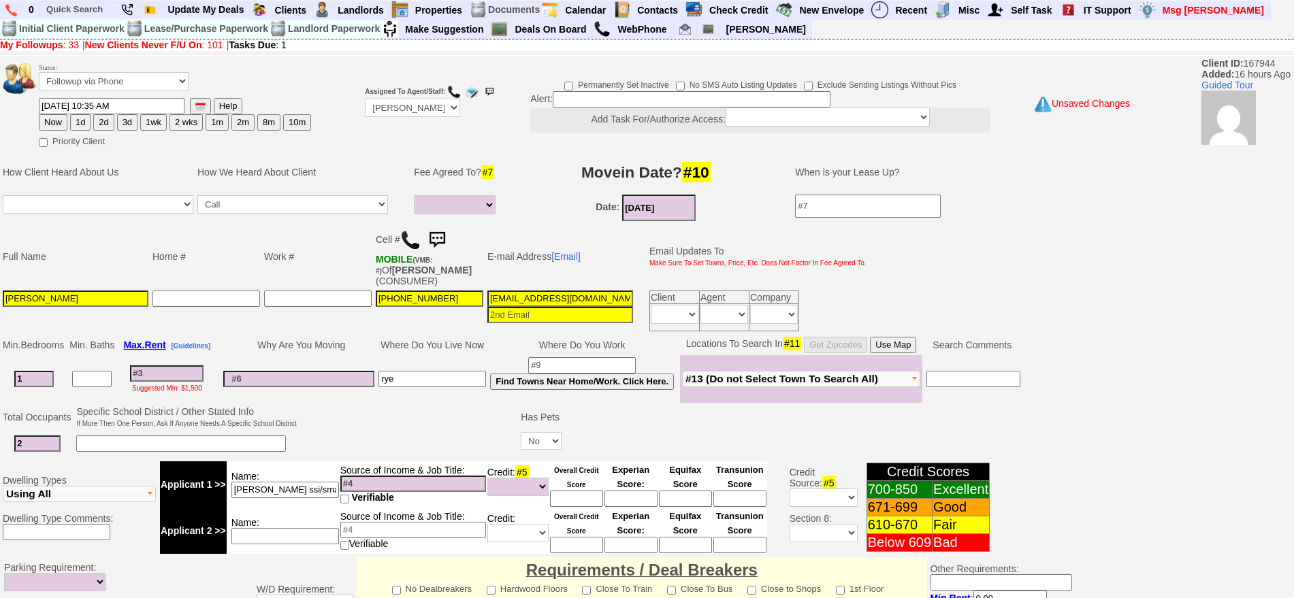
type input "dayle ssi/small pension"
click at [258, 538] on input at bounding box center [285, 536] width 108 height 16
type input "vice president"
click at [588, 496] on input at bounding box center [576, 499] width 53 height 16
click at [149, 377] on input at bounding box center [167, 374] width 74 height 16
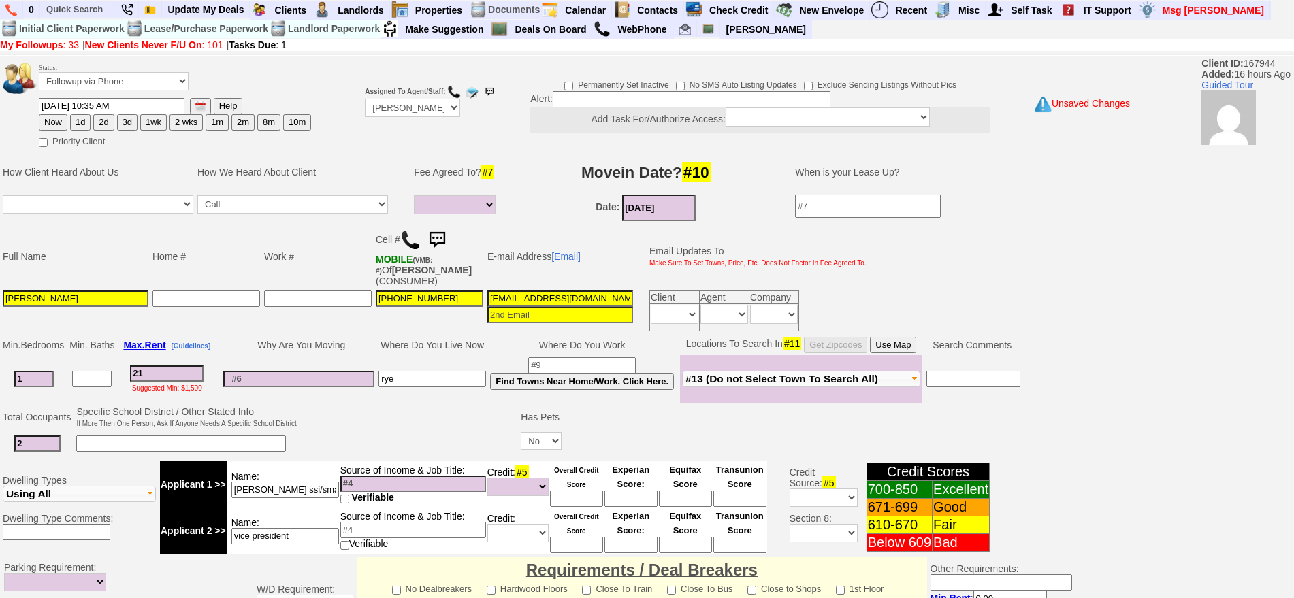
type input "210"
select select
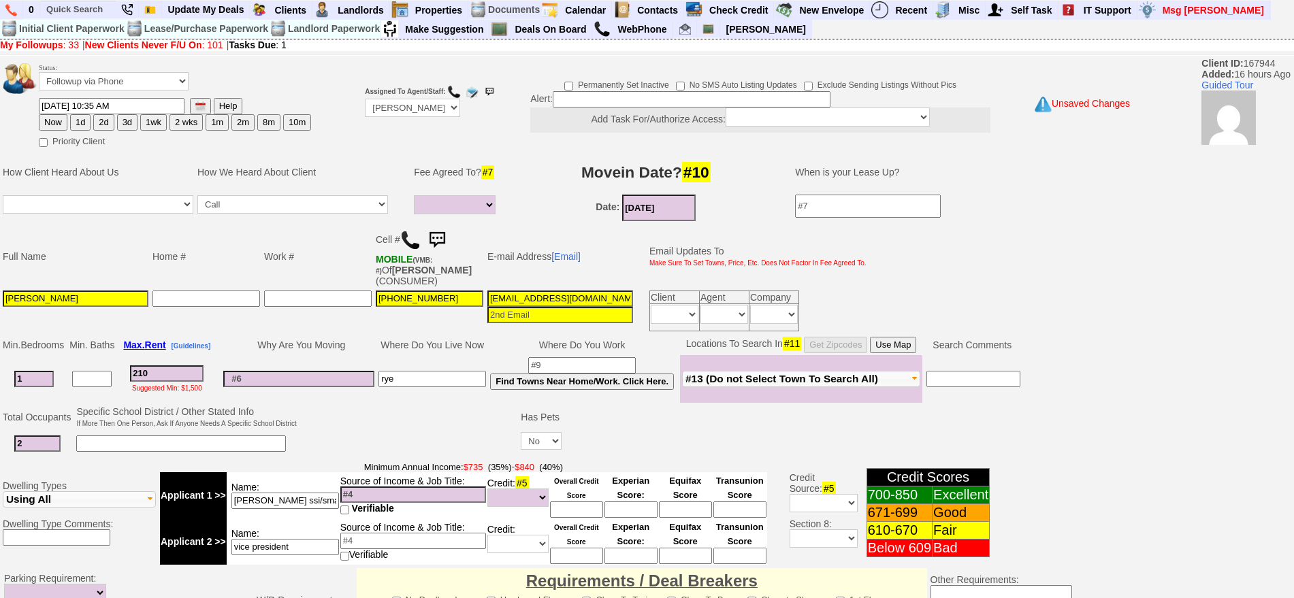
type input "2100"
select select
type input "2100"
click at [581, 515] on input at bounding box center [576, 510] width 53 height 16
select select
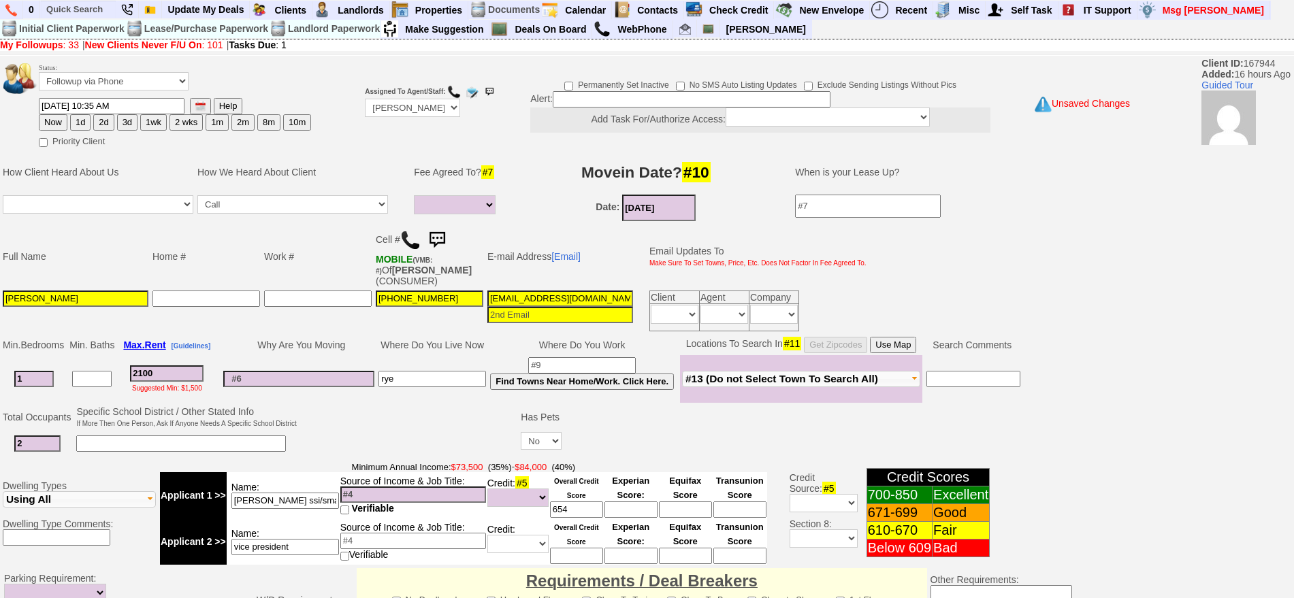
type input "654"
click at [326, 373] on input at bounding box center [298, 379] width 151 height 16
click at [432, 383] on input "rye" at bounding box center [433, 379] width 108 height 16
click at [85, 124] on button "1d" at bounding box center [80, 122] width 20 height 16
type input "09/18/2025 10:35 AM"
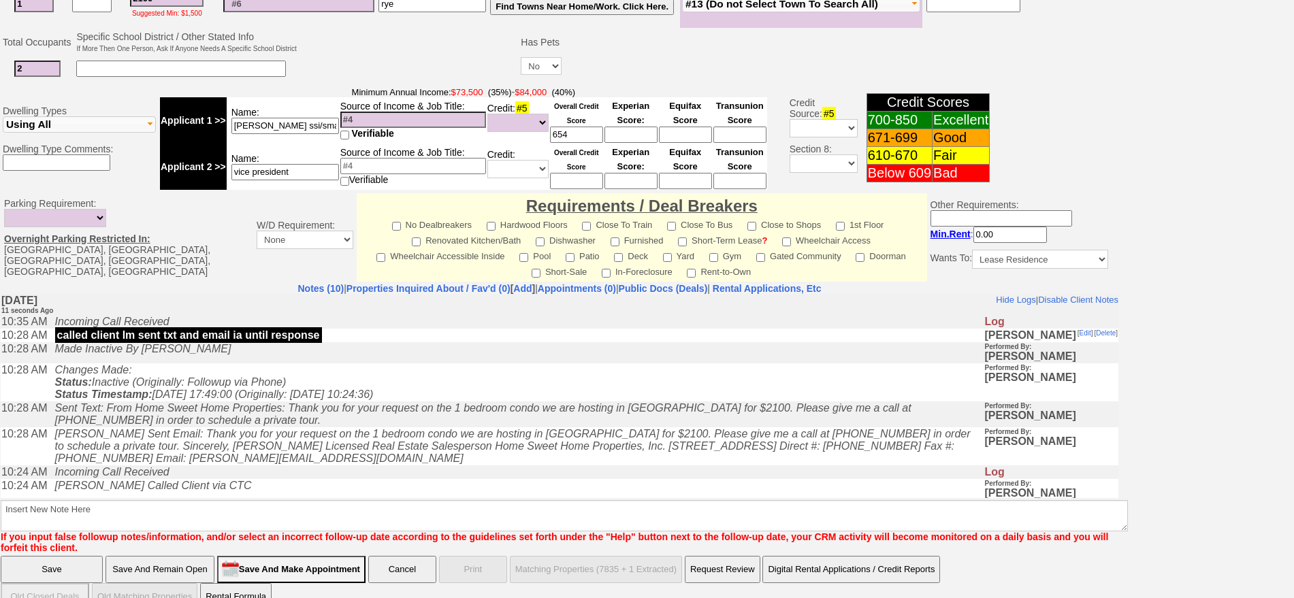
scroll to position [393, 0]
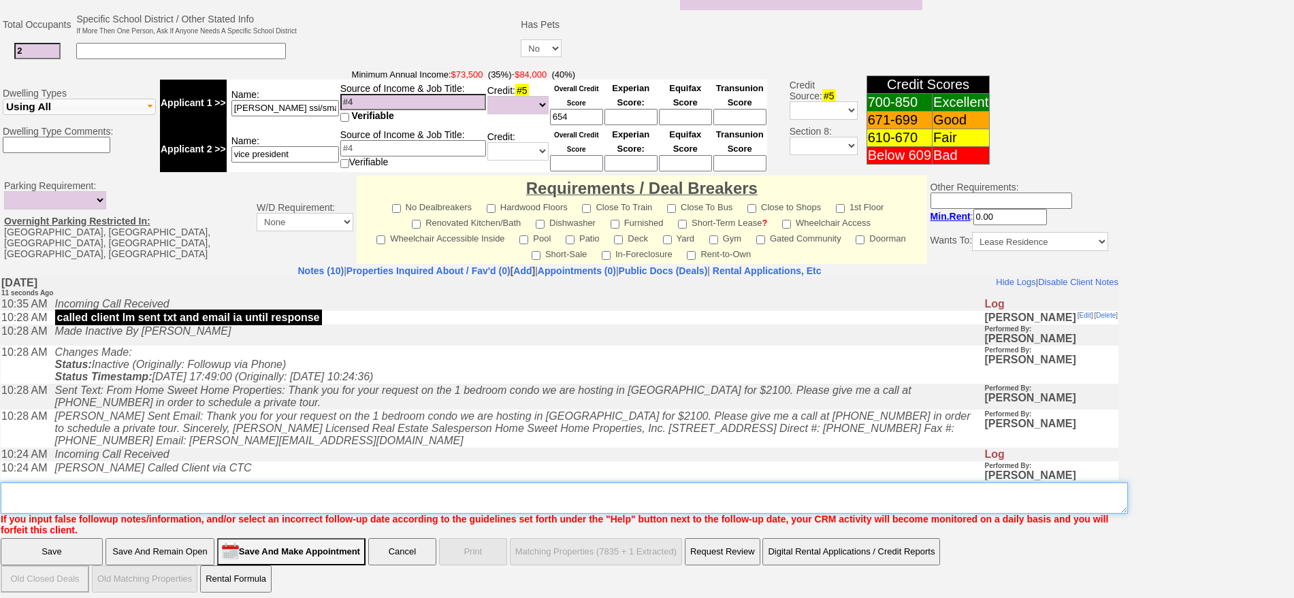
click at [429, 483] on textarea "Insert New Note Here" at bounding box center [565, 498] width 1128 height 31
click at [1, 486] on textarea "Insert New Note Here" at bounding box center [565, 498] width 1128 height 31
type textarea "501 n barry 2f - daughter can cosign is vice president fu"
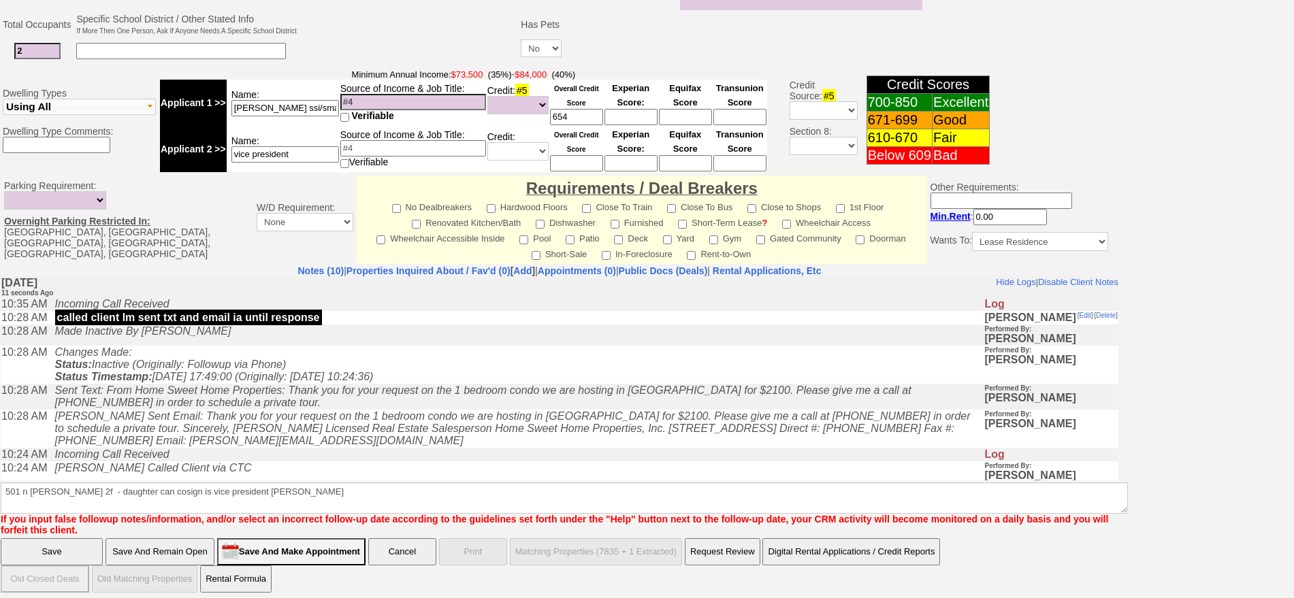
click input "Save" at bounding box center [52, 552] width 102 height 27
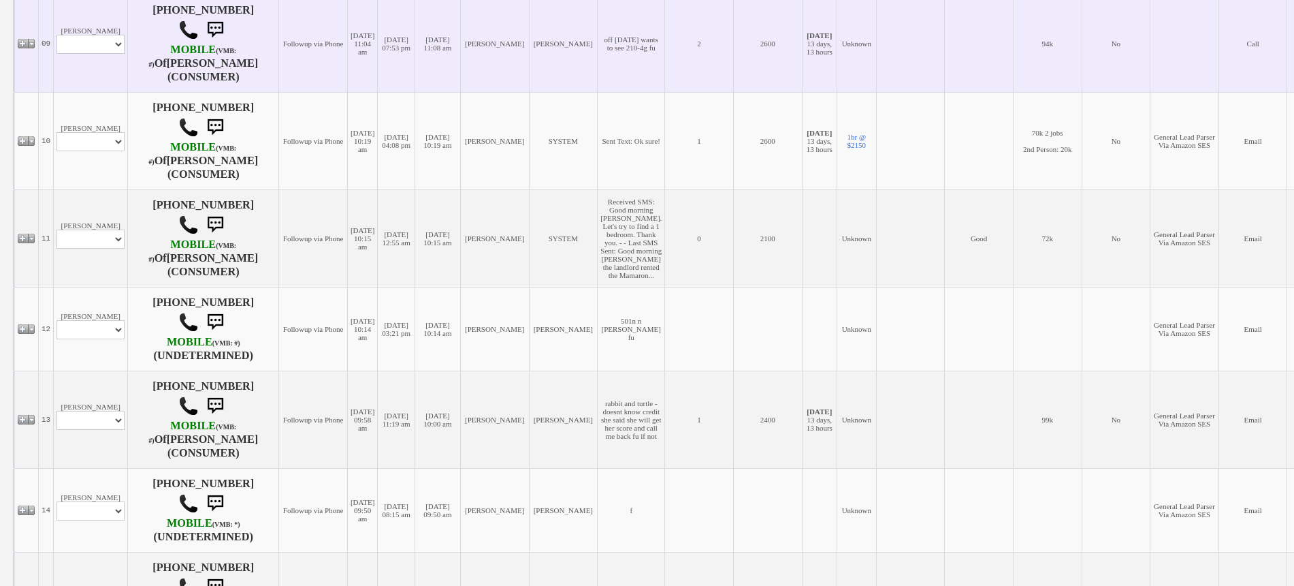
scroll to position [1215, 0]
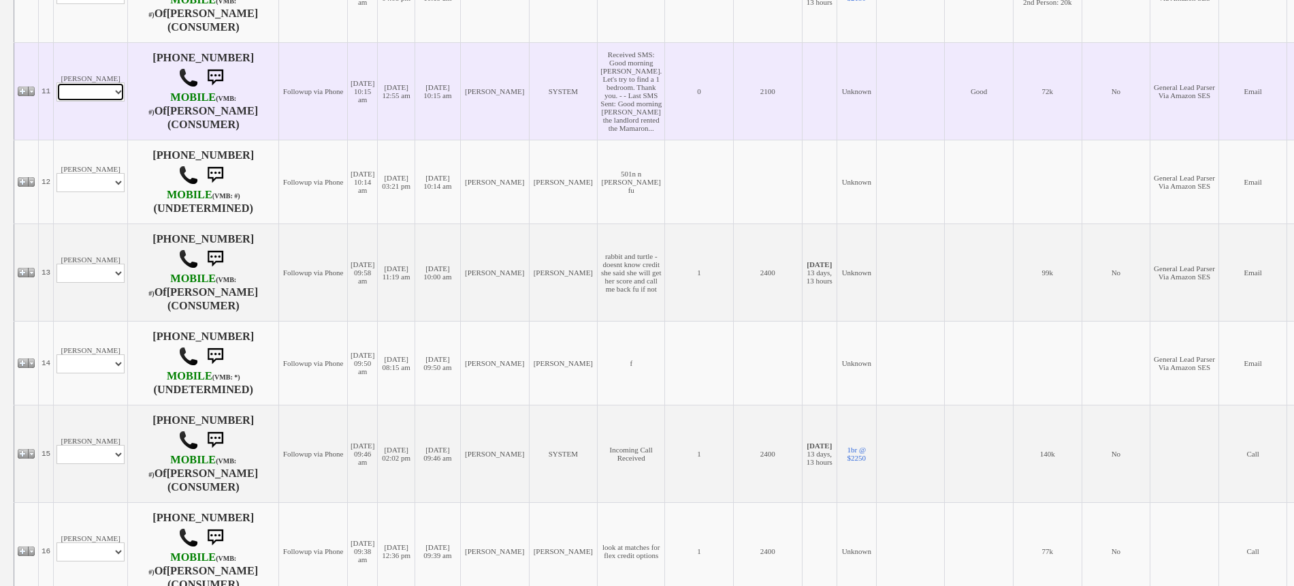
click at [103, 101] on select "Profile Edit Print Email Externally (Will Not Be Tracked In CRM) Closed Deals" at bounding box center [91, 91] width 68 height 19
select select "ChangeURL,/crm/custom/edit_client_form.php?redirect=%2Fcrm%2Fclients.php&id=166…"
click at [57, 101] on select "Profile Edit Print Email Externally (Will Not Be Tracked In CRM) Closed Deals" at bounding box center [91, 91] width 68 height 19
select select
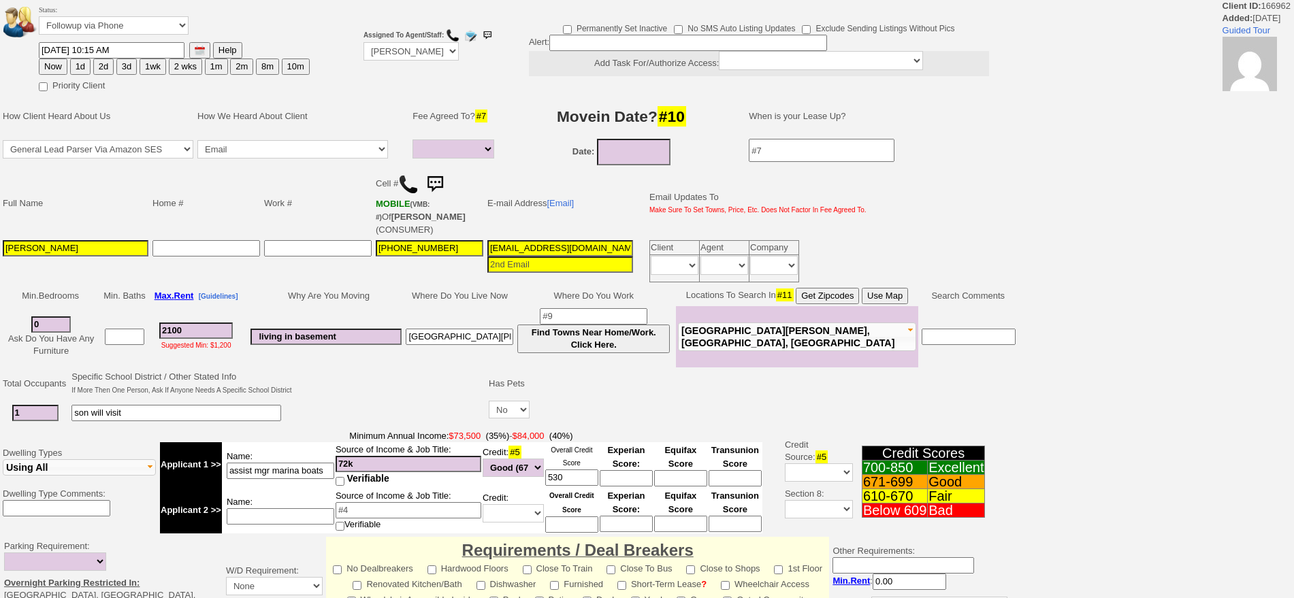
select select
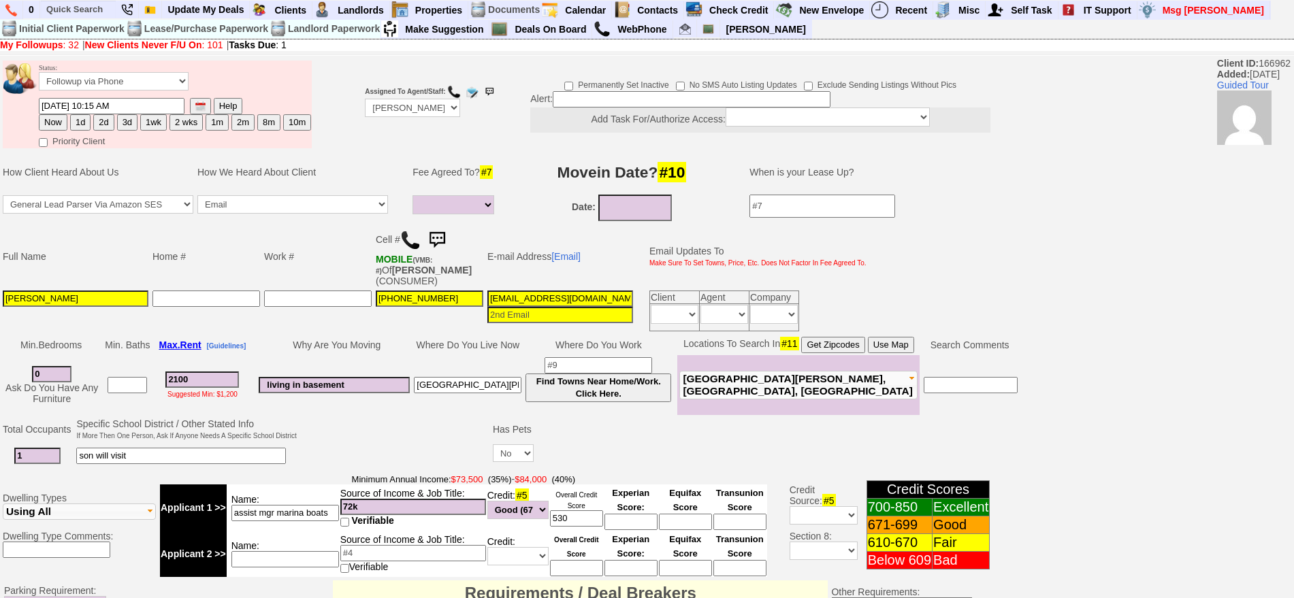
click at [160, 122] on button "1wk" at bounding box center [153, 122] width 27 height 16
type input "[DATE] 10:39 AM"
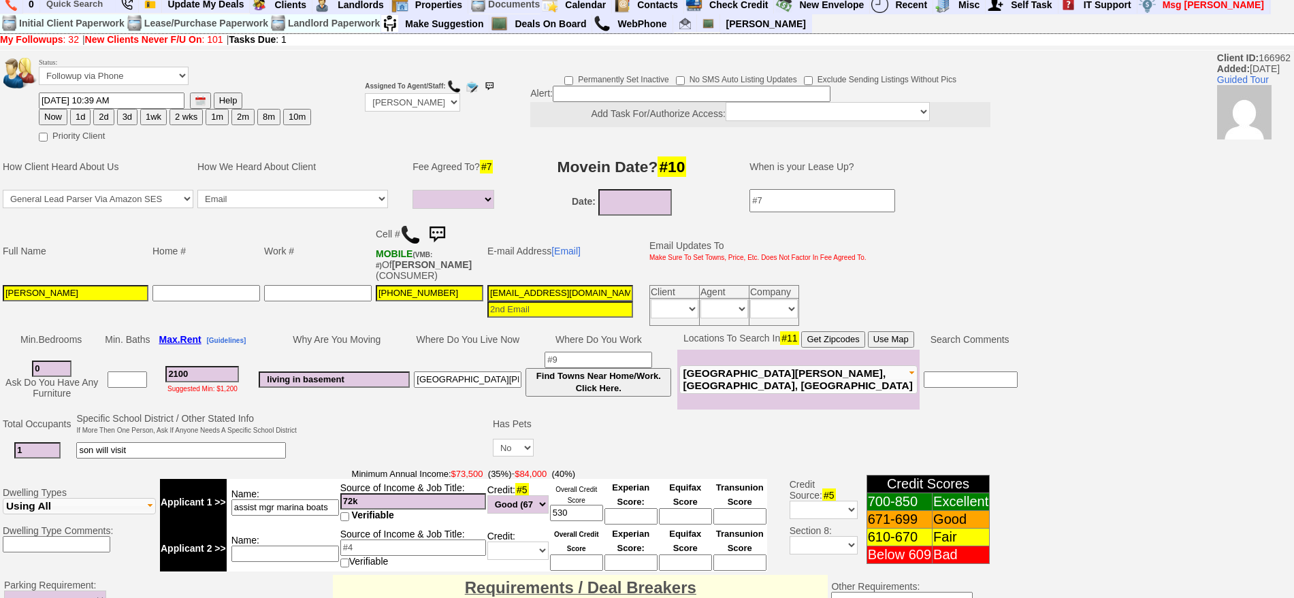
scroll to position [411, 0]
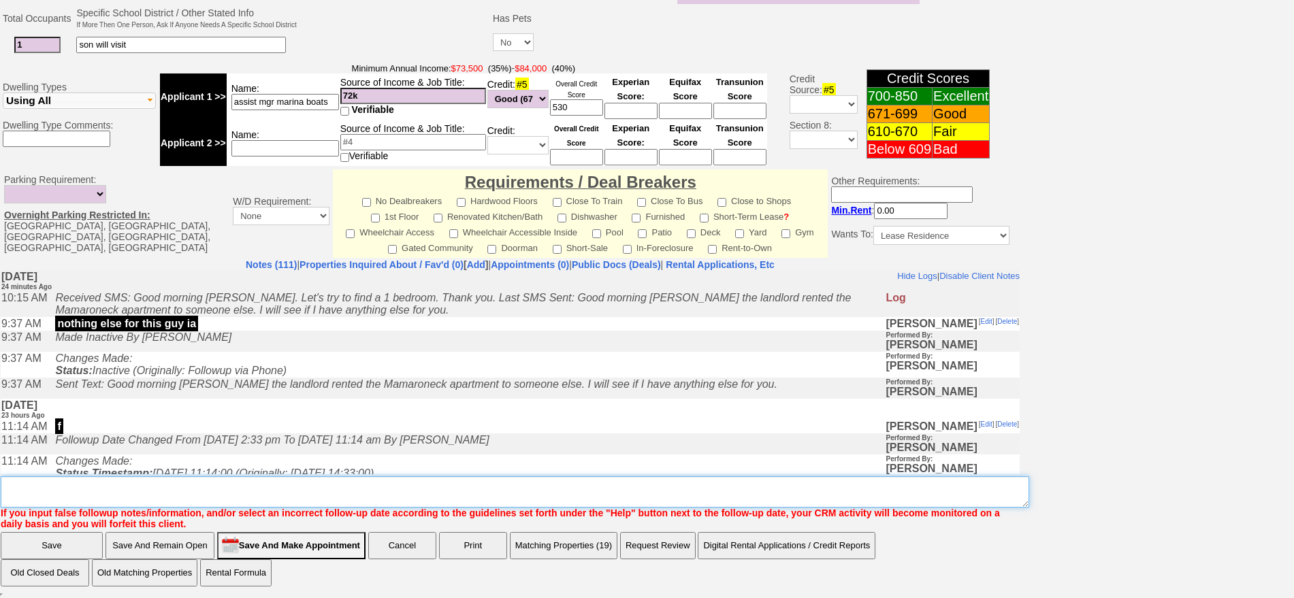
click at [646, 493] on textarea "Insert New Note Here" at bounding box center [515, 492] width 1029 height 31
type textarea "anything for this guy maybe [PERSON_NAME] if his tenant backs out"
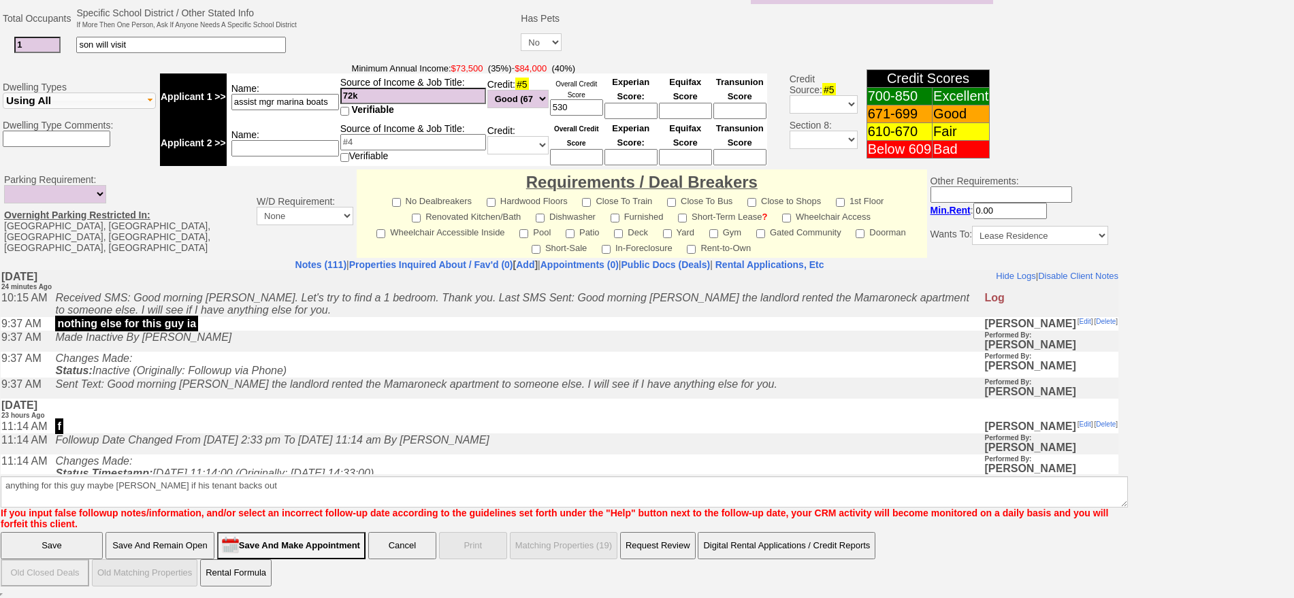
click input "Save" at bounding box center [52, 545] width 102 height 27
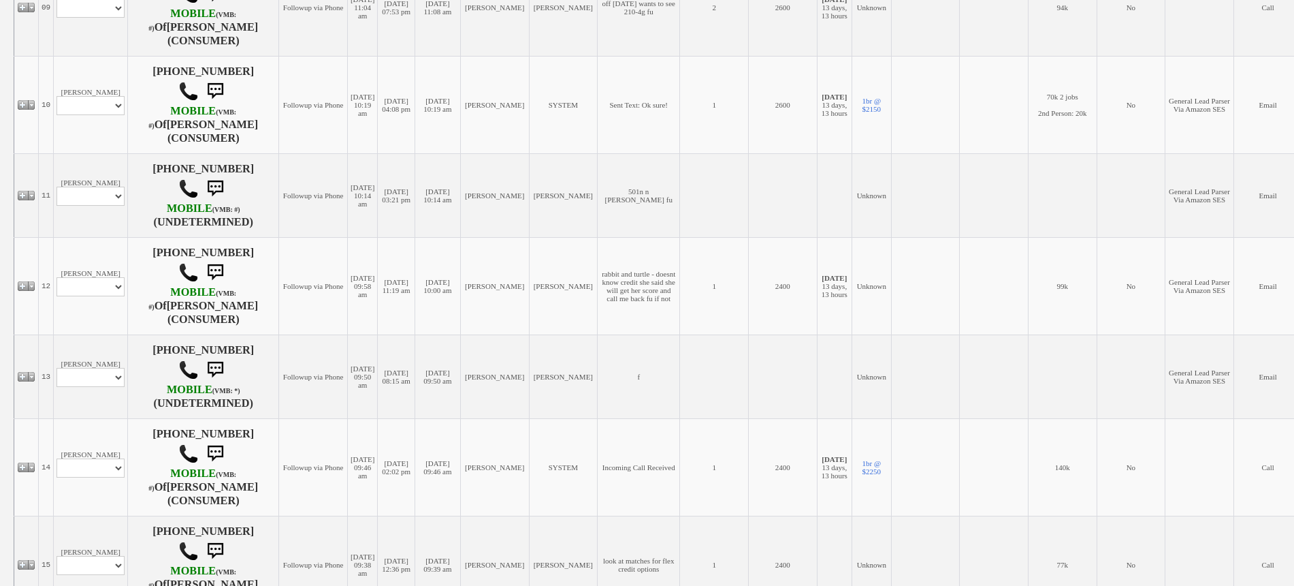
scroll to position [1106, 0]
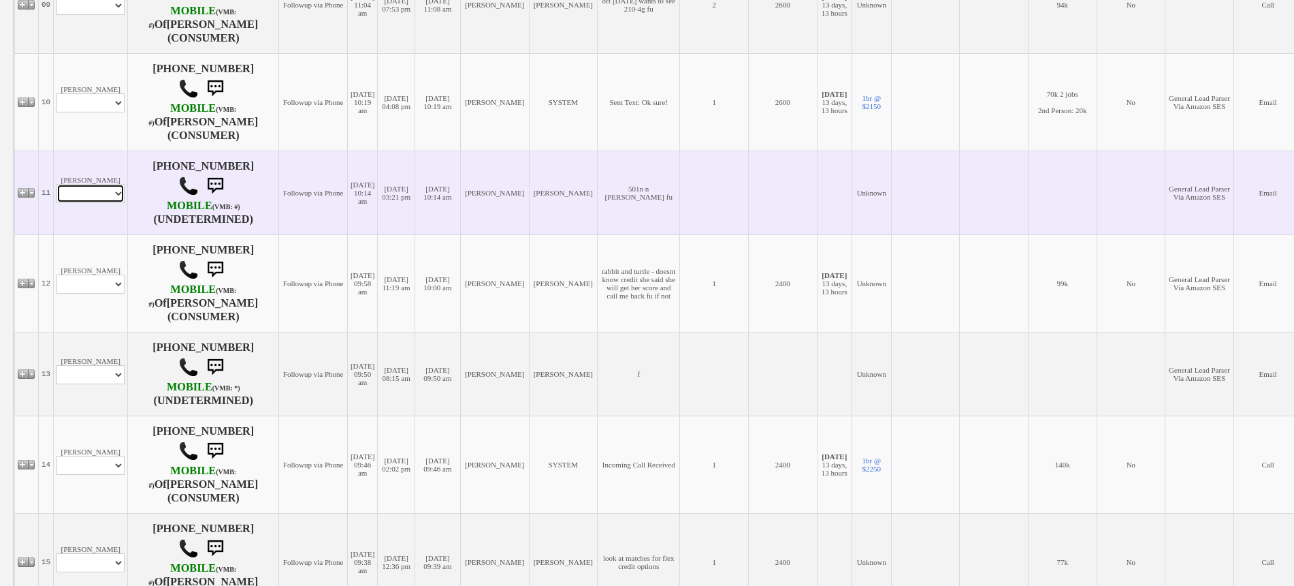
click at [105, 203] on select "Profile Edit Print Email Externally (Will Not Be Tracked In CRM) Closed Deals" at bounding box center [91, 193] width 68 height 19
select select "ChangeURL,/crm/custom/edit_client_form.php?redirect=%2Fcrm%2Fclients.php&id=167…"
click at [57, 203] on select "Profile Edit Print Email Externally (Will Not Be Tracked In CRM) Closed Deals" at bounding box center [91, 193] width 68 height 19
select select
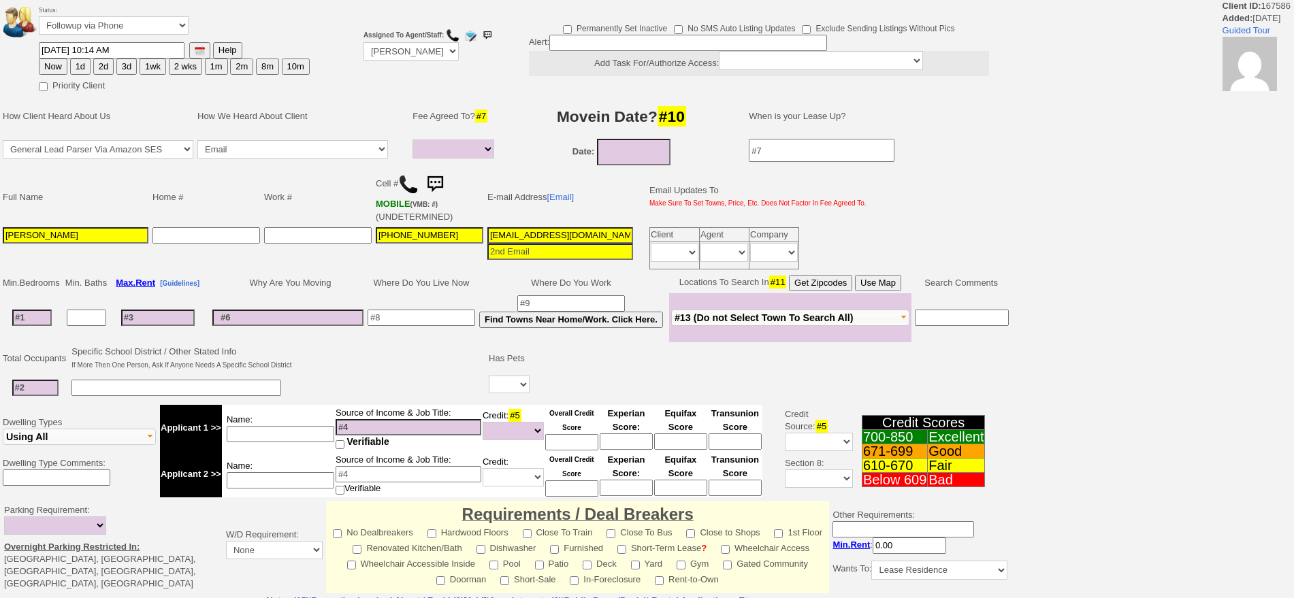
select select
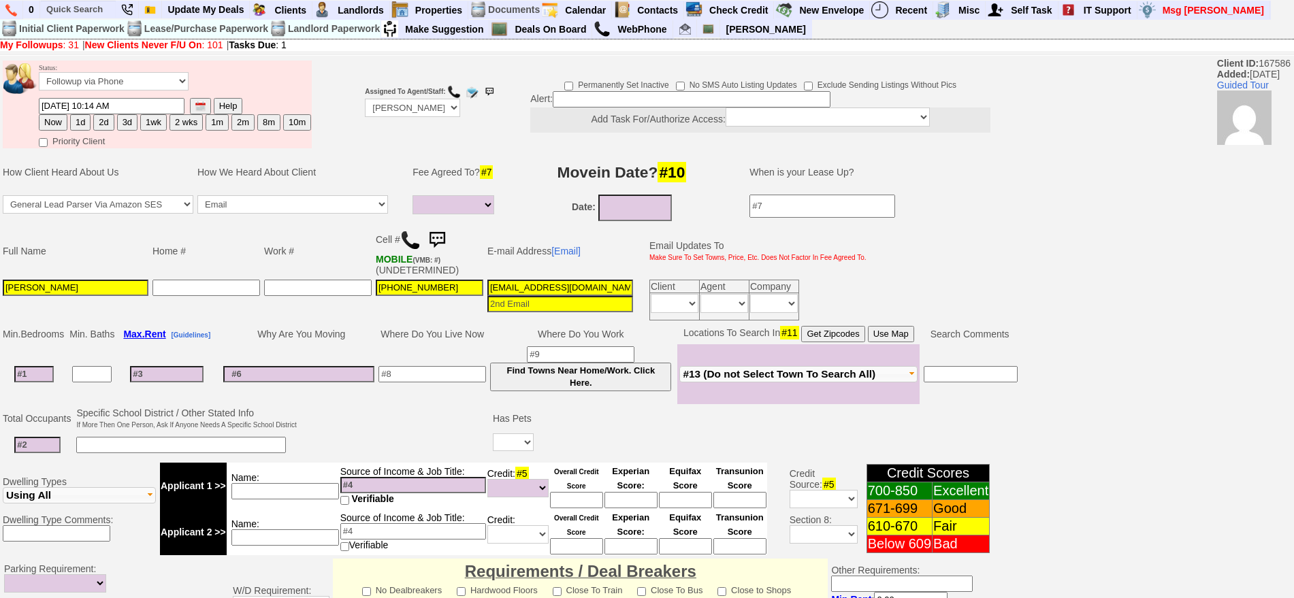
click at [409, 238] on img at bounding box center [410, 240] width 20 height 20
click at [569, 251] on link "[Email]" at bounding box center [566, 251] width 29 height 11
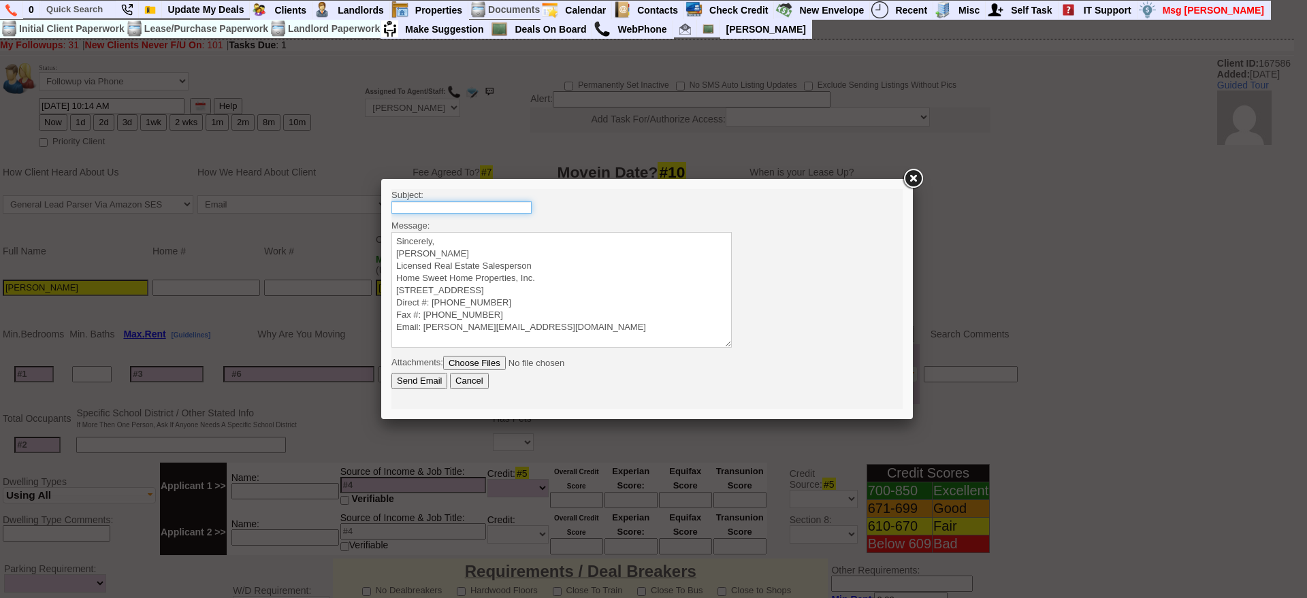
click at [484, 209] on input "text" at bounding box center [462, 208] width 140 height 12
drag, startPoint x: 504, startPoint y: 207, endPoint x: 545, endPoint y: 209, distance: 40.9
click at [549, 208] on body "Subject: 501 N Barry Ave 1 Bedroom Condo - $2000/mo Message: Sincerely, Jorge G…" at bounding box center [647, 299] width 511 height 220
click at [498, 202] on input "501 N Barry Ave 1 Bedroom Condo - $2000/mo" at bounding box center [462, 208] width 140 height 12
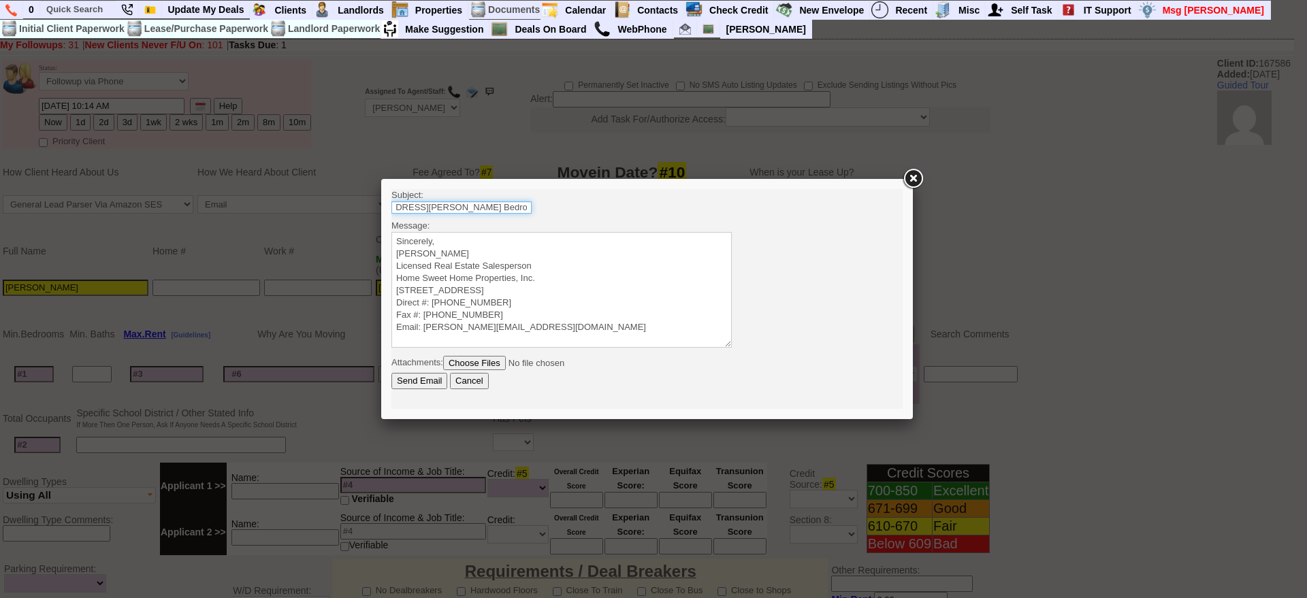
scroll to position [0, 50]
type input "501 N Barry Ave 1 Bedroom Condo - $2100/mo"
click at [527, 240] on textarea "Sincerely, Jorge Guerrero Licensed Real Estate Salesperson Home Sweet Home Prop…" at bounding box center [562, 290] width 340 height 116
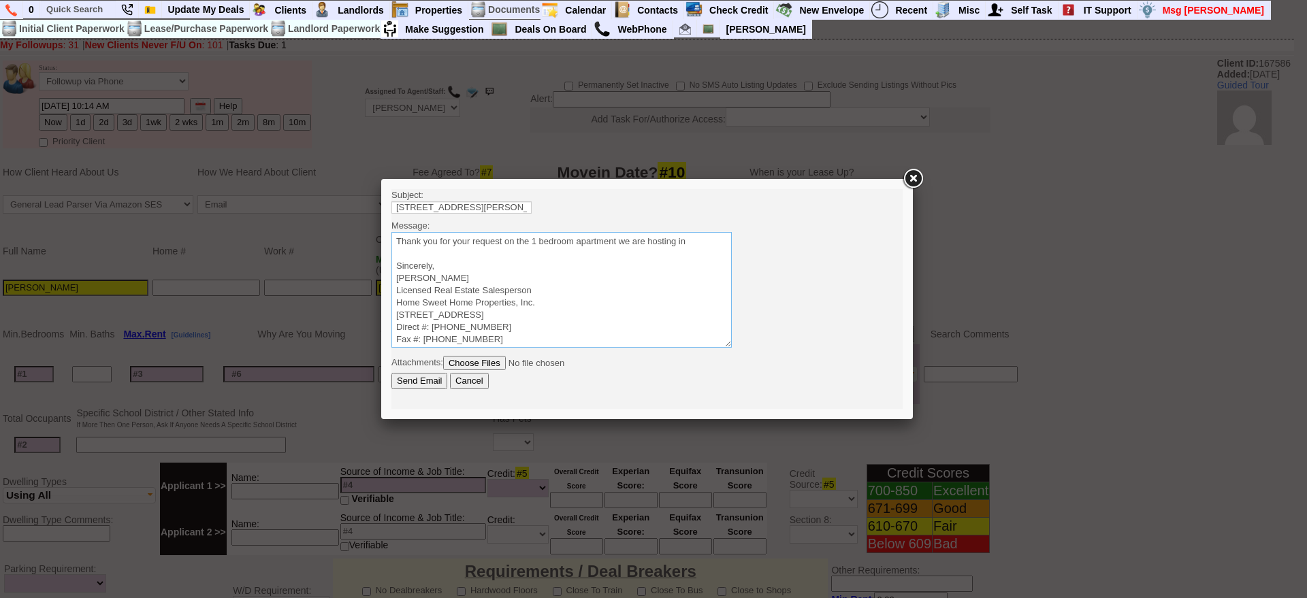
click at [603, 239] on textarea "Sincerely, Jorge Guerrero Licensed Real Estate Salesperson Home Sweet Home Prop…" at bounding box center [562, 290] width 340 height 116
click at [675, 246] on textarea "Sincerely, Jorge Guerrero Licensed Real Estate Salesperson Home Sweet Home Prop…" at bounding box center [562, 290] width 340 height 116
drag, startPoint x: 531, startPoint y: 265, endPoint x: 350, endPoint y: 217, distance: 187.5
click at [392, 217] on html "Subject: 501 N Barry Ave 1 Bedroom Condo - $2100/mo Message: Sincerely, Jorge G…" at bounding box center [647, 299] width 511 height 220
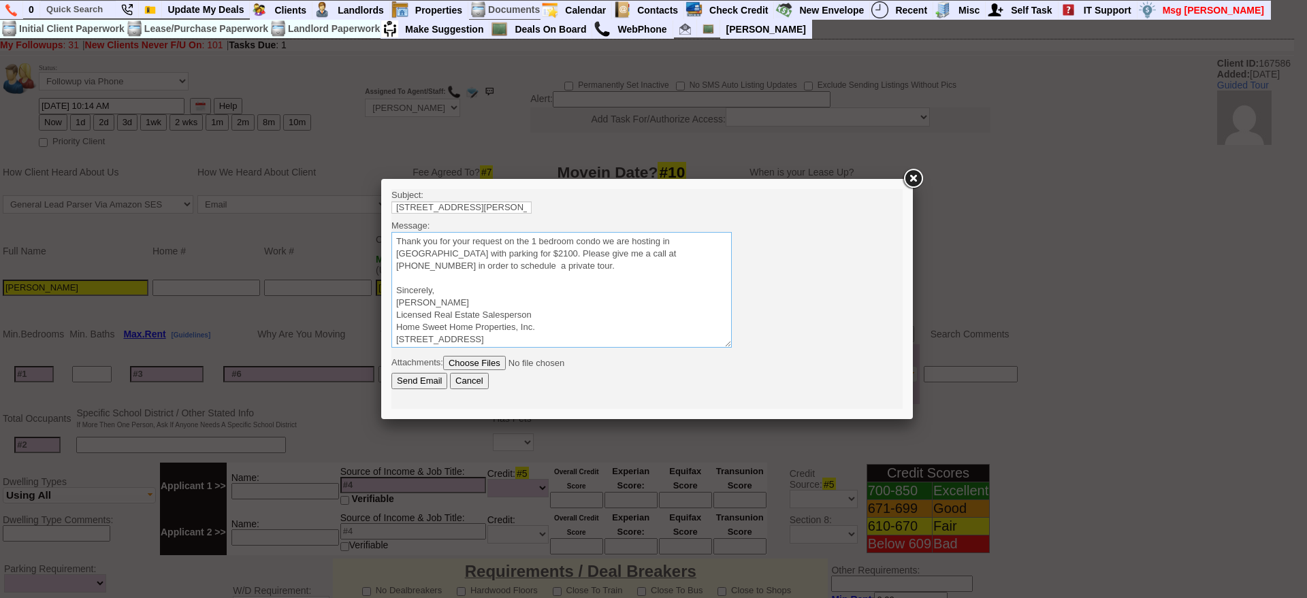
type textarea "Thank you for your request on the 1 bedroom condo we are hosting in Mamaroneck …"
click at [425, 379] on input "Send Email" at bounding box center [420, 381] width 56 height 16
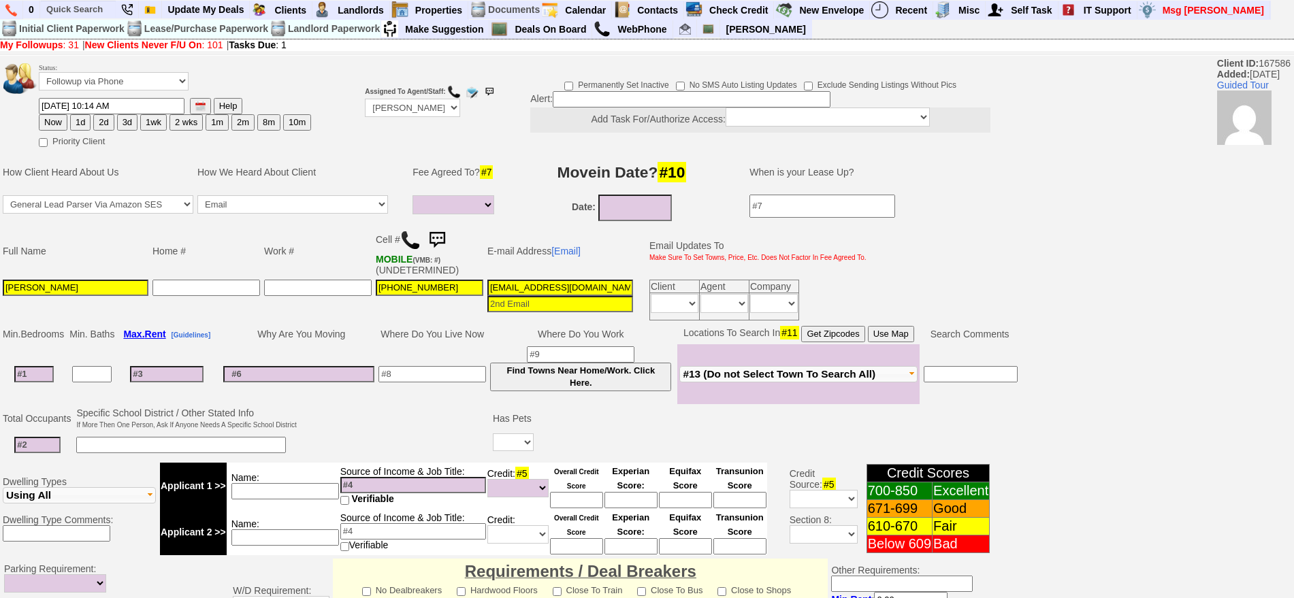
click at [449, 235] on img at bounding box center [437, 240] width 27 height 27
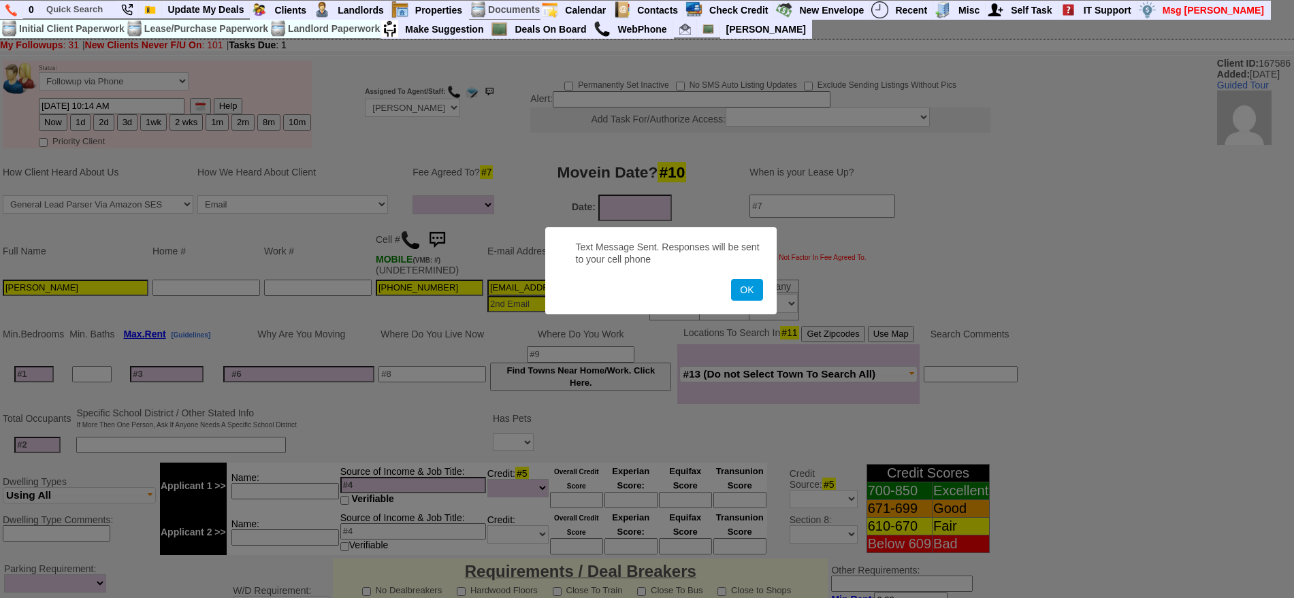
click at [731, 279] on button "OK" at bounding box center [746, 290] width 31 height 22
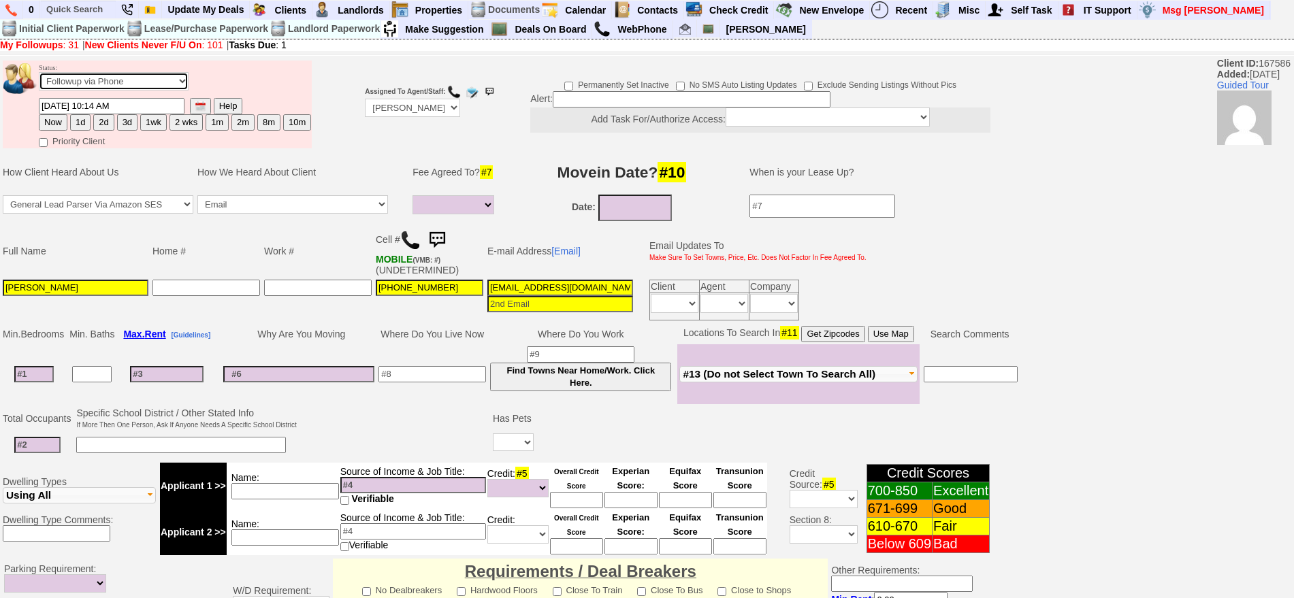
click at [179, 81] on select "Followup via Phone Followup via Email Followup When Section 8 Property Found De…" at bounding box center [114, 81] width 150 height 18
select select "Inactive"
click at [39, 77] on select "Followup via Phone Followup via Email Followup When Section 8 Property Found De…" at bounding box center [114, 81] width 150 height 18
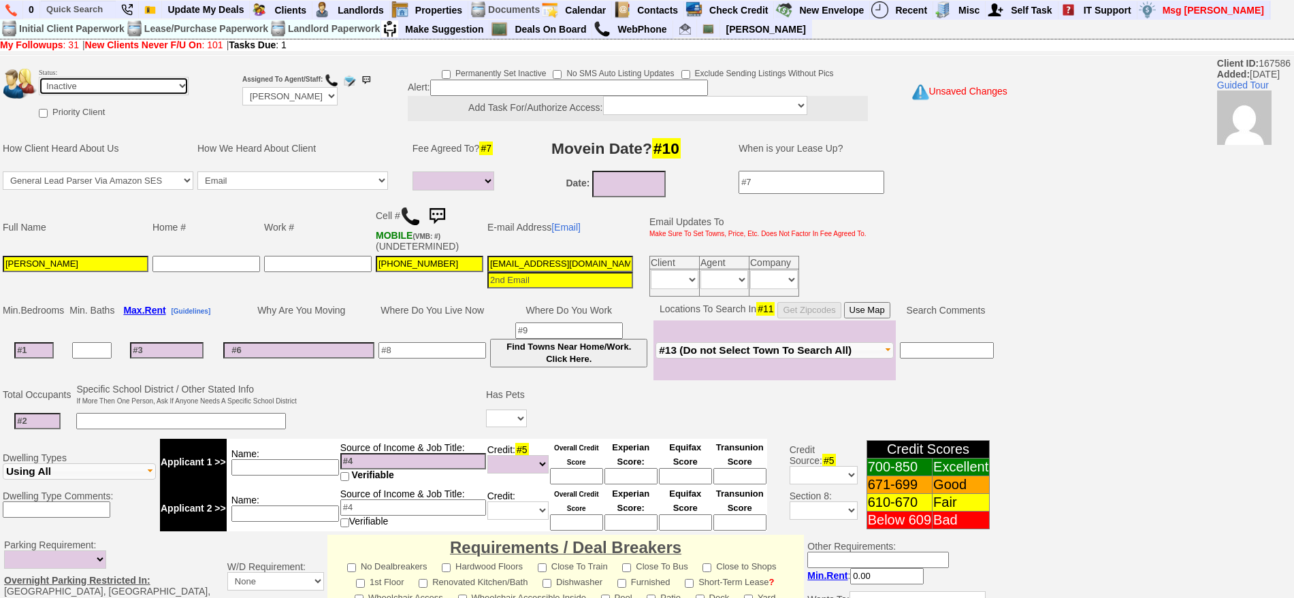
scroll to position [366, 0]
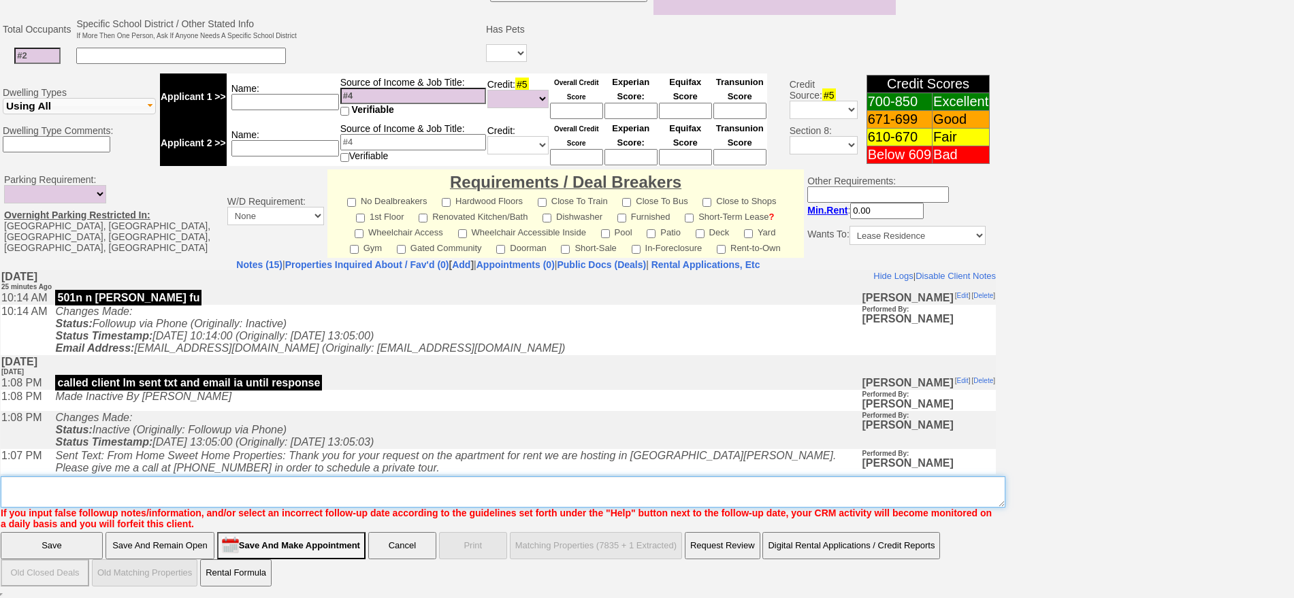
click at [741, 483] on textarea "Insert New Note Here" at bounding box center [503, 492] width 1005 height 31
type textarea "called client lm sent txt and email ia until response"
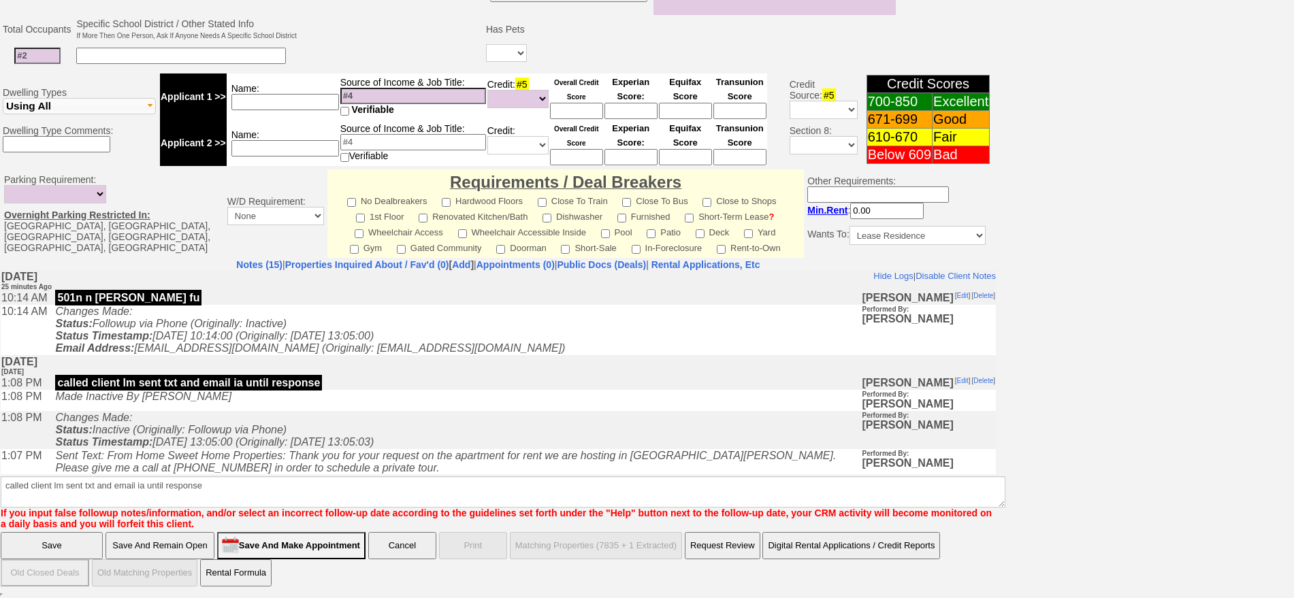
click input "Save" at bounding box center [52, 545] width 102 height 27
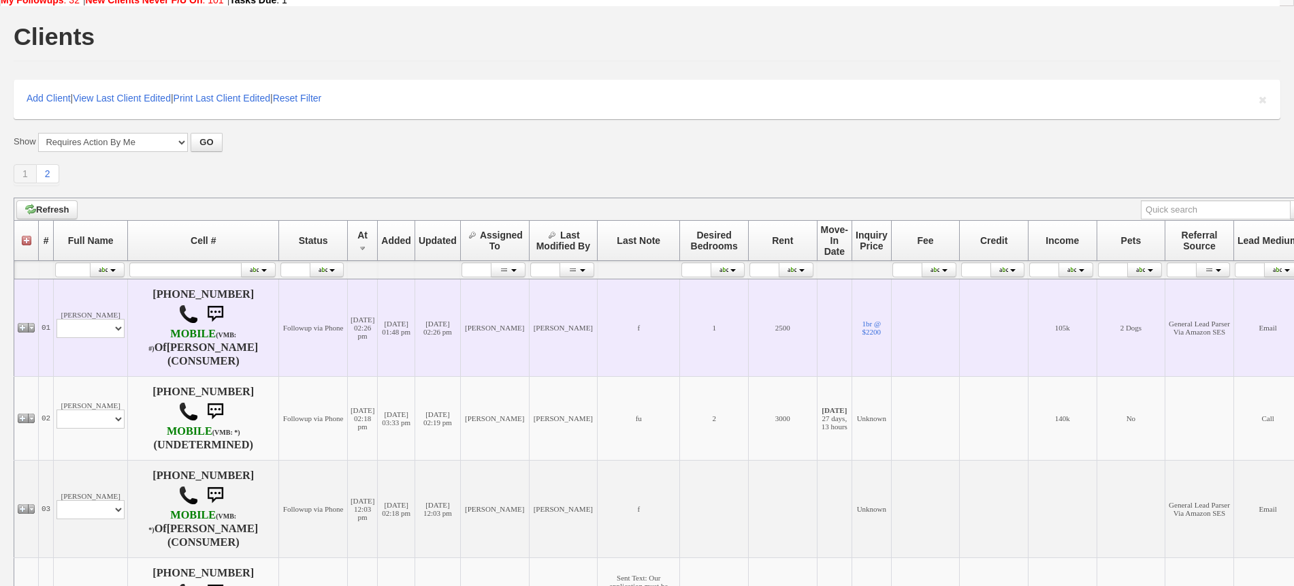
scroll to position [85, 0]
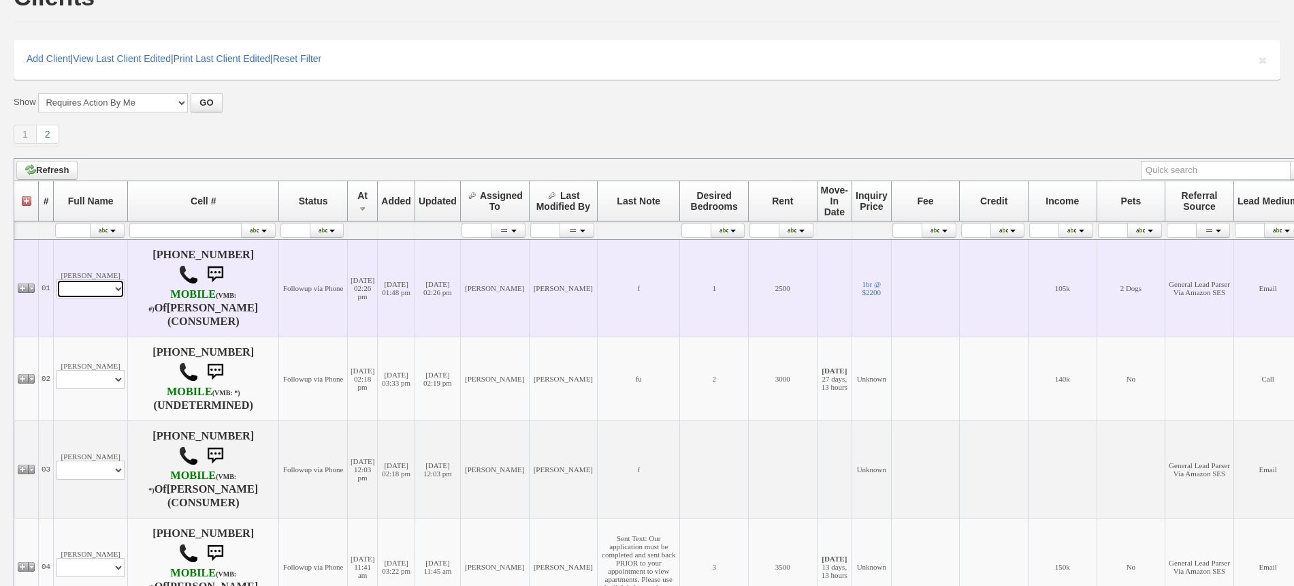
click at [101, 293] on select "Profile Edit Print Email Externally (Will Not Be Tracked In CRM) Closed Deals" at bounding box center [91, 288] width 68 height 19
select select "ChangeURL,/crm/custom/edit_client_form.php?redirect=%2Fcrm%2Fclients.php&id=670…"
click at [57, 279] on select "Profile Edit Print Email Externally (Will Not Be Tracked In CRM) Closed Deals" at bounding box center [91, 288] width 68 height 19
select select
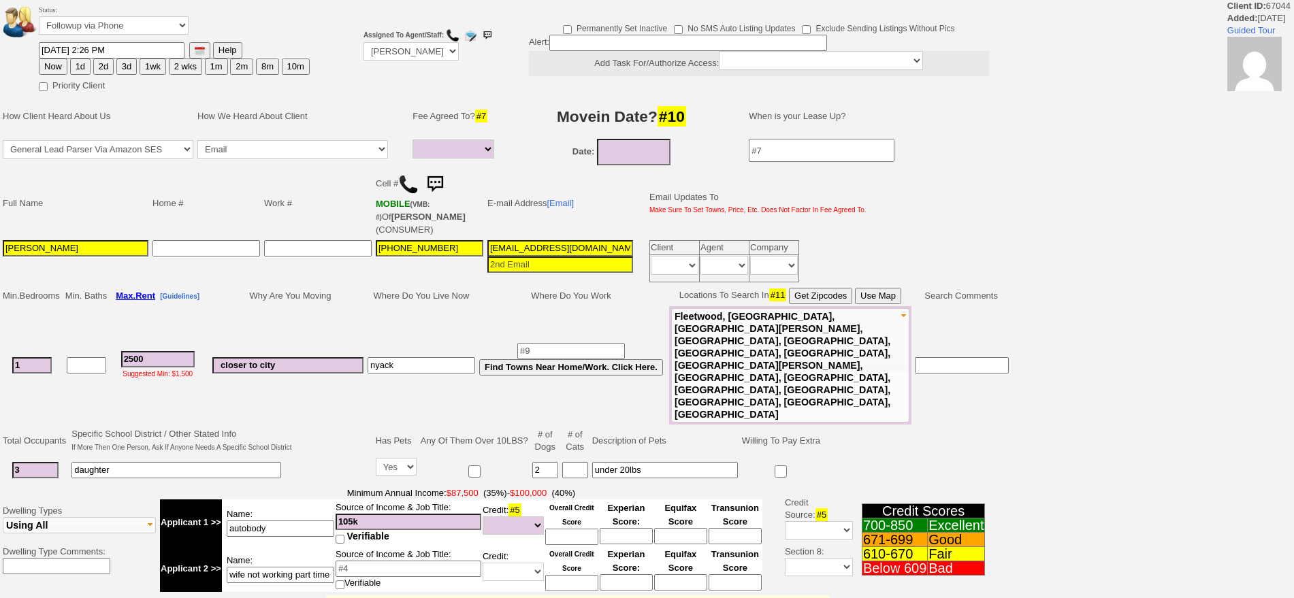
select select
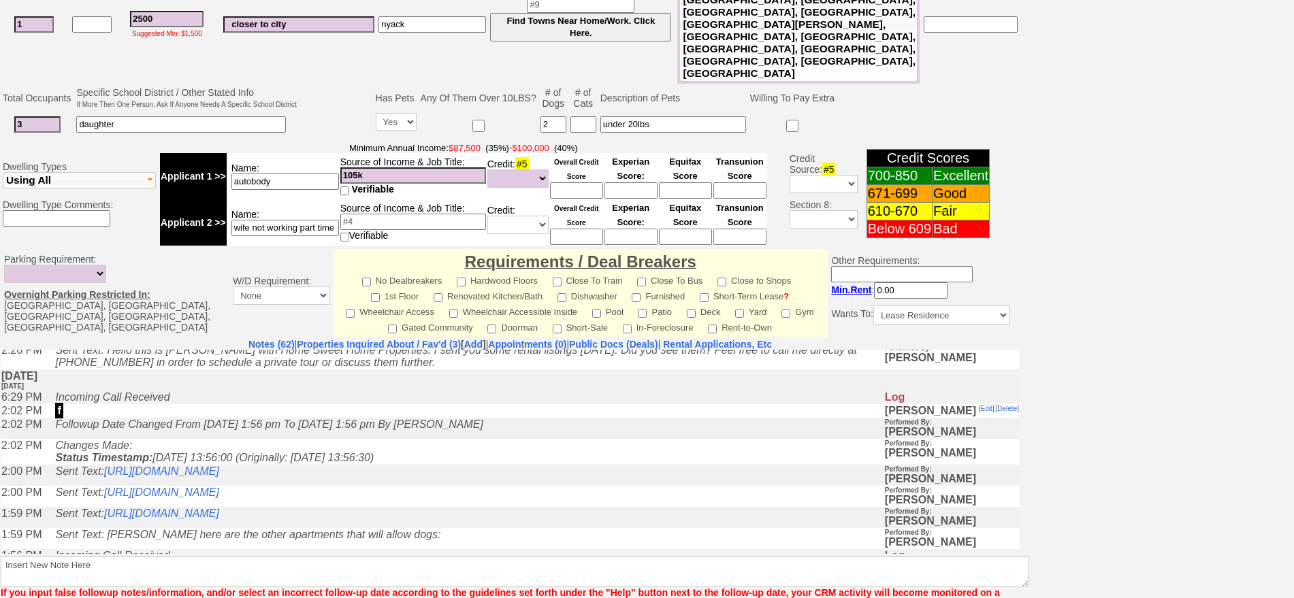
scroll to position [85, 0]
click at [219, 476] on link "[URL][DOMAIN_NAME]" at bounding box center [161, 474] width 115 height 12
click at [219, 498] on link "[URL][DOMAIN_NAME]" at bounding box center [161, 495] width 115 height 12
click at [219, 522] on link "[URL][DOMAIN_NAME]" at bounding box center [161, 516] width 115 height 12
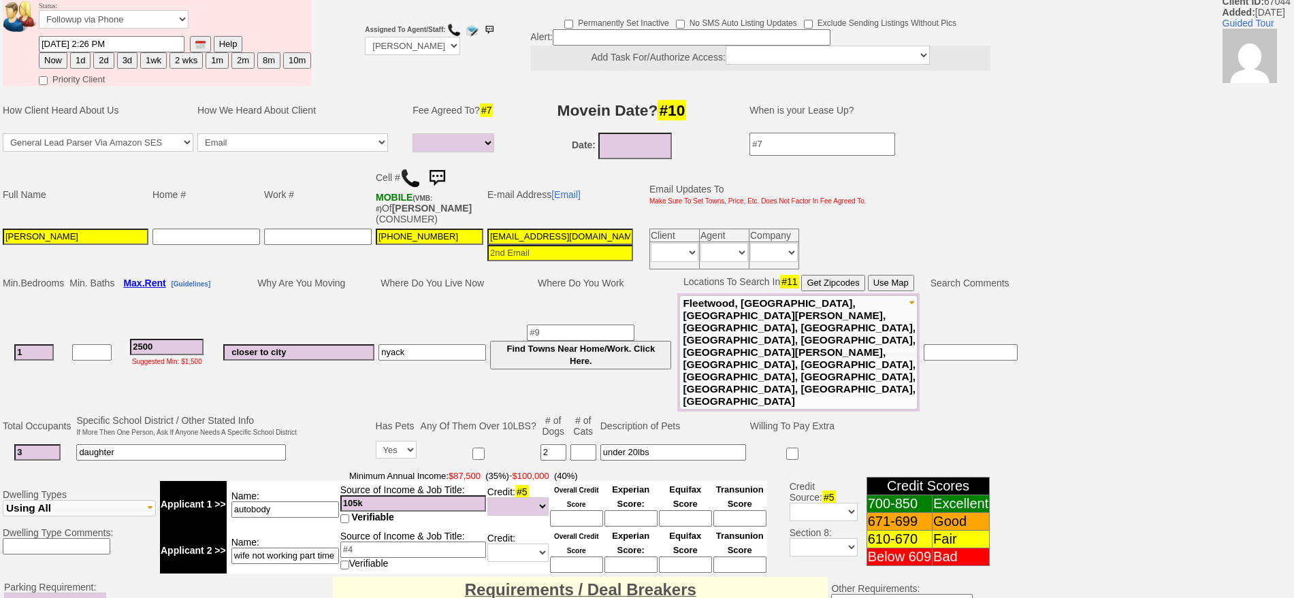
scroll to position [0, 0]
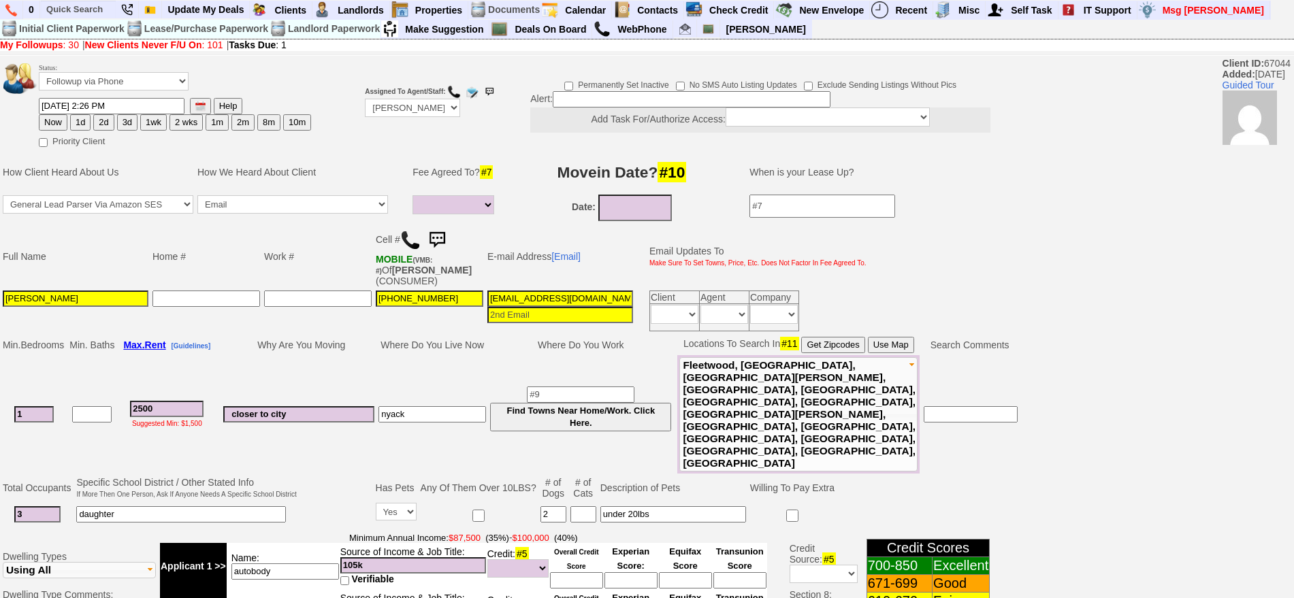
click at [406, 235] on img at bounding box center [410, 240] width 20 height 20
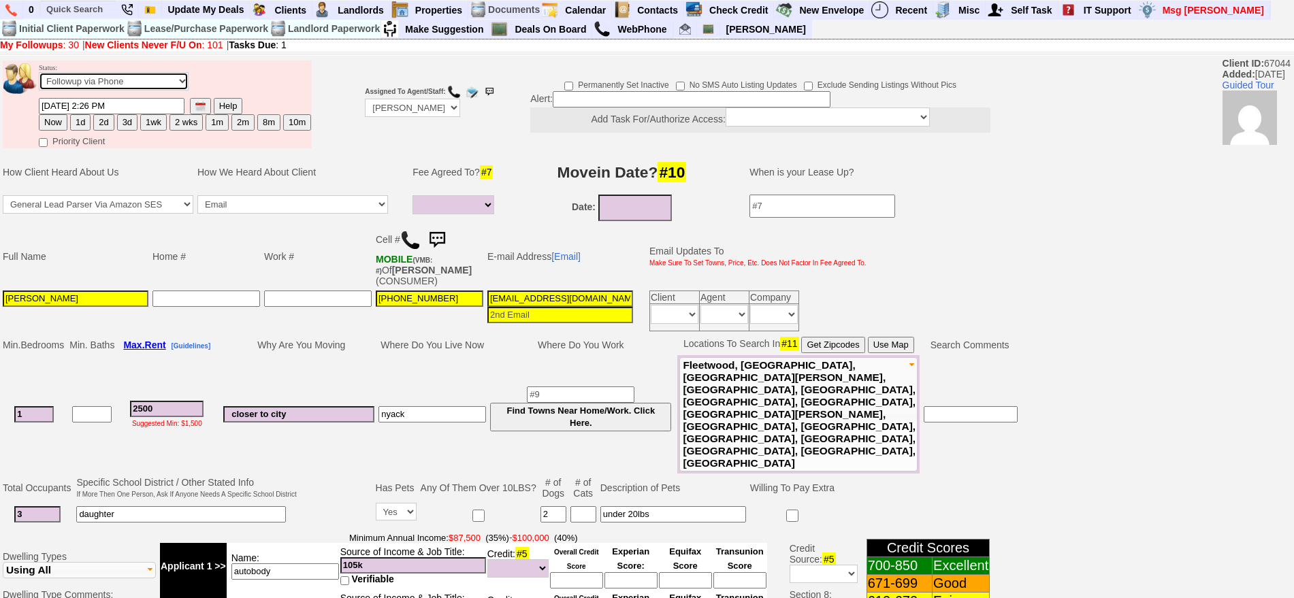
click at [99, 82] on select "Followup via Phone Followup via Email Followup When Section 8 Property Found De…" at bounding box center [114, 81] width 150 height 18
select select "Inactive"
click at [39, 77] on select "Followup via Phone Followup via Email Followup When Section 8 Property Found De…" at bounding box center [114, 81] width 150 height 18
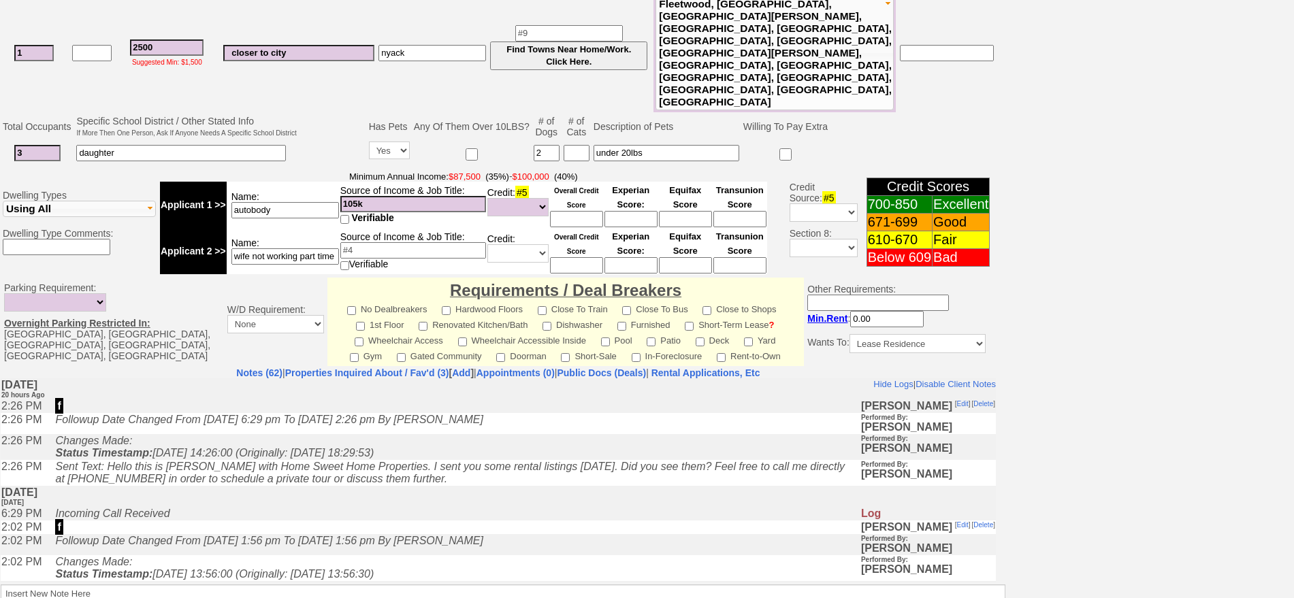
scroll to position [387, 0]
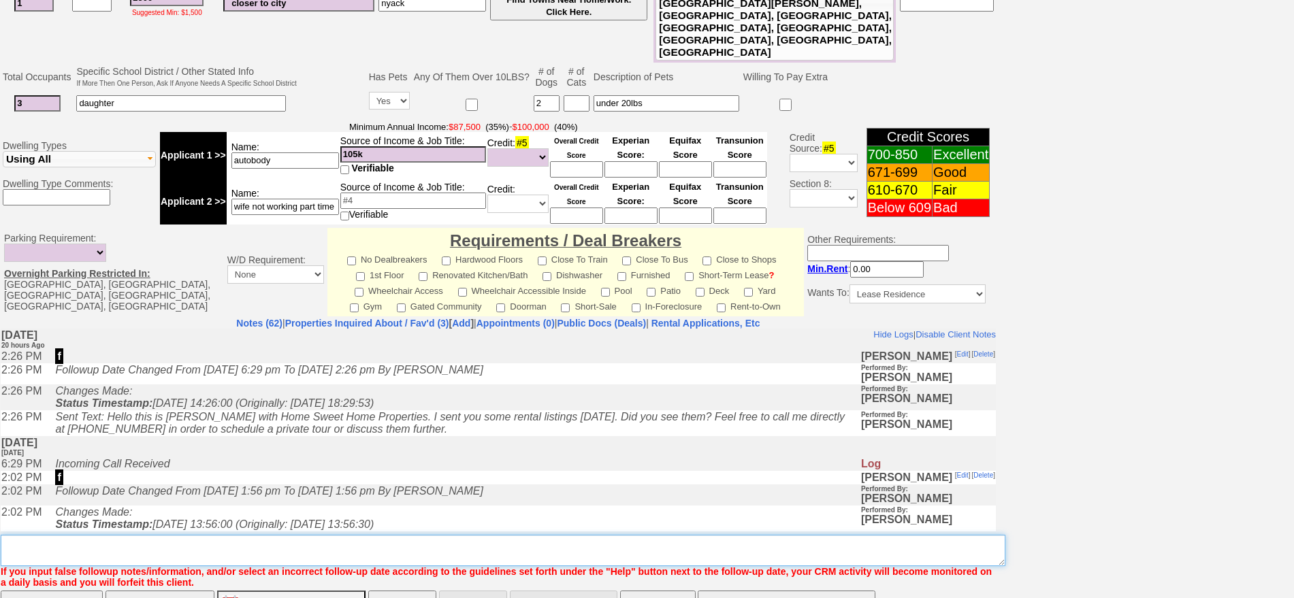
click at [771, 535] on textarea "Insert New Note Here" at bounding box center [503, 550] width 1005 height 31
type textarea "said he would call me back ia"
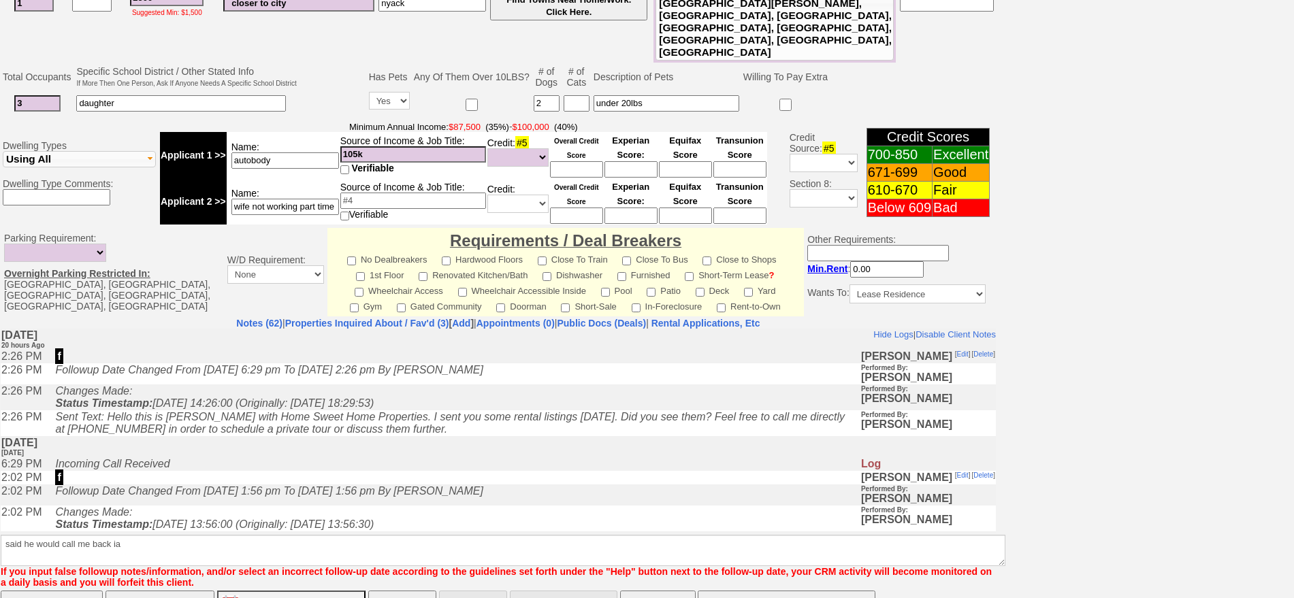
click input "Save" at bounding box center [52, 604] width 102 height 27
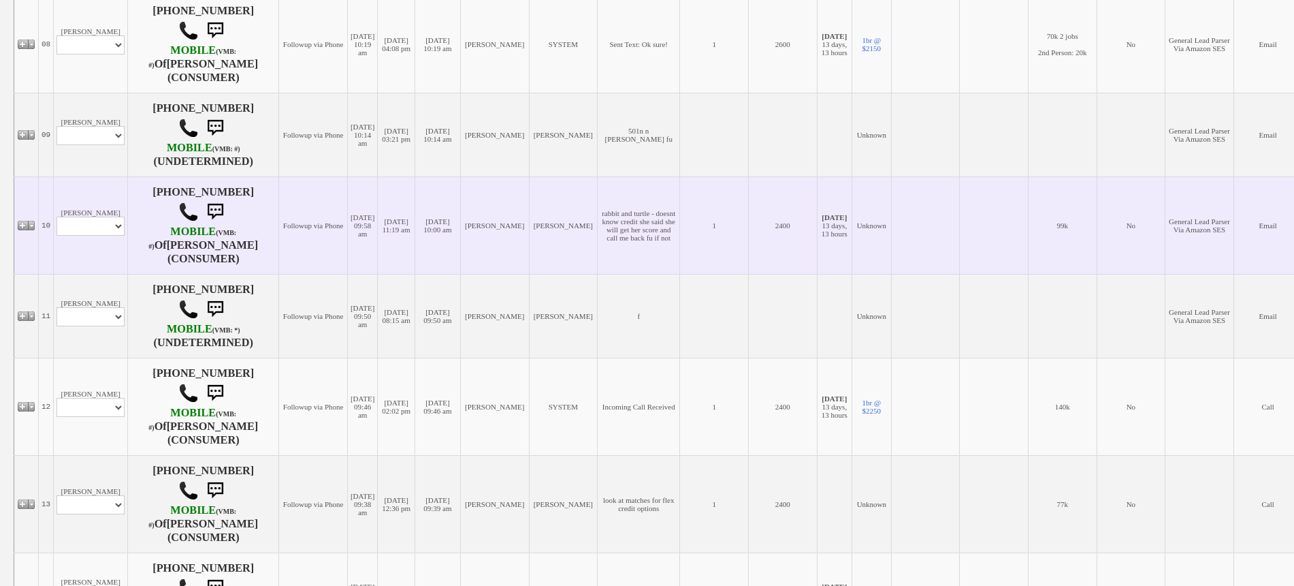
scroll to position [1021, 0]
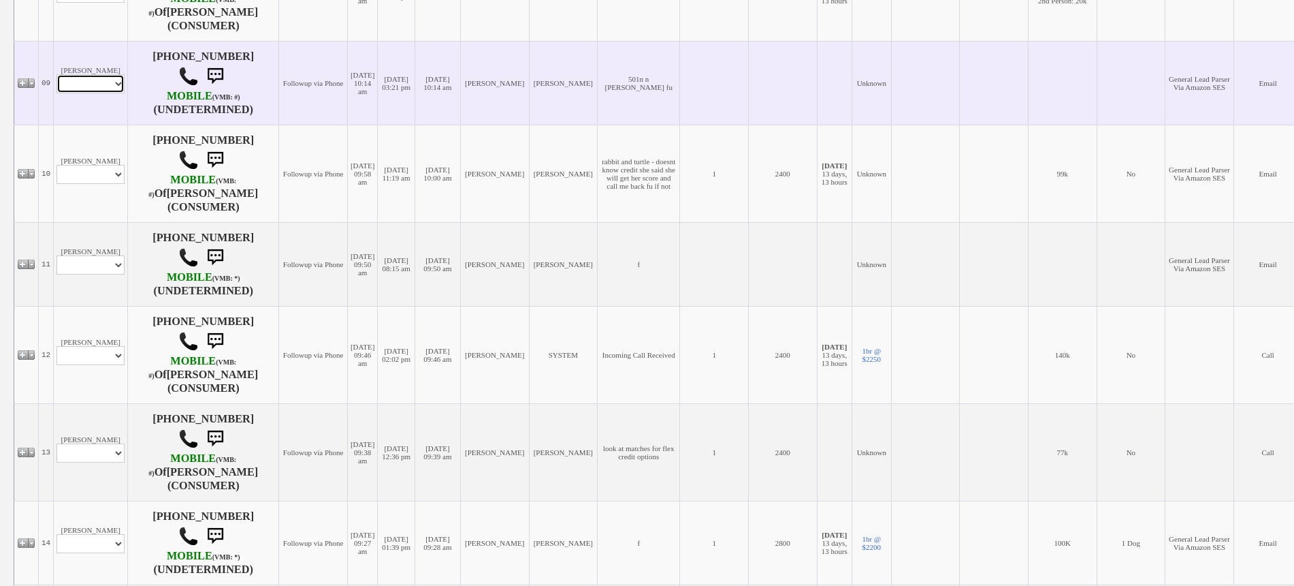
click at [89, 93] on select "Profile Edit Print Email Externally (Will Not Be Tracked In CRM) Closed Deals" at bounding box center [91, 83] width 68 height 19
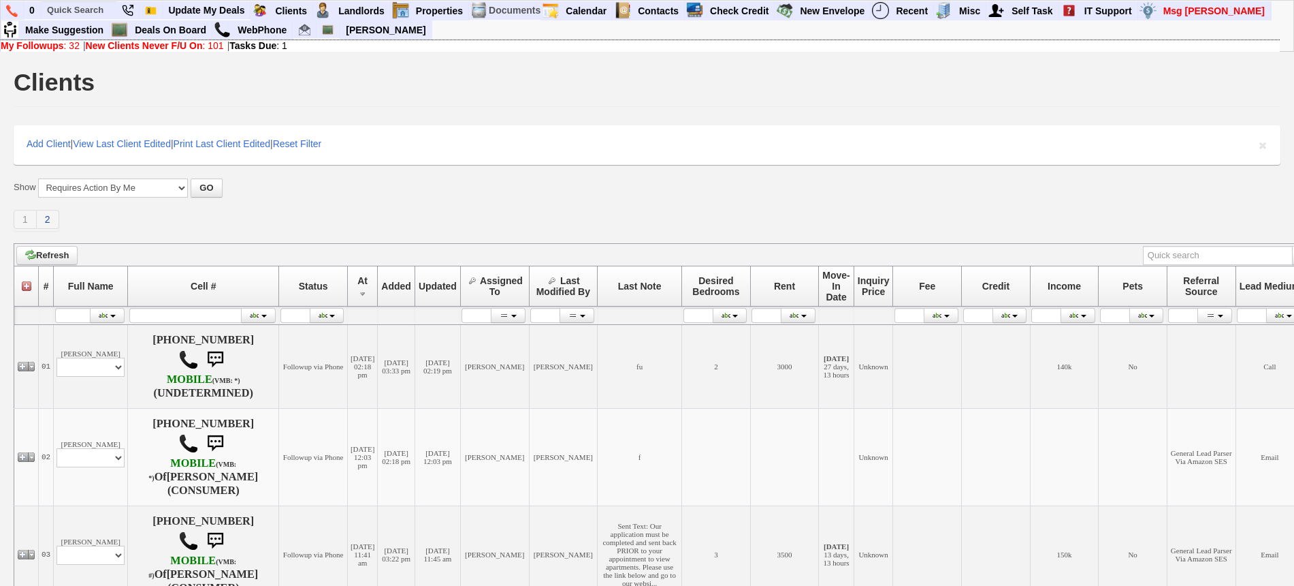
click at [52, 211] on link "2" at bounding box center [48, 219] width 22 height 19
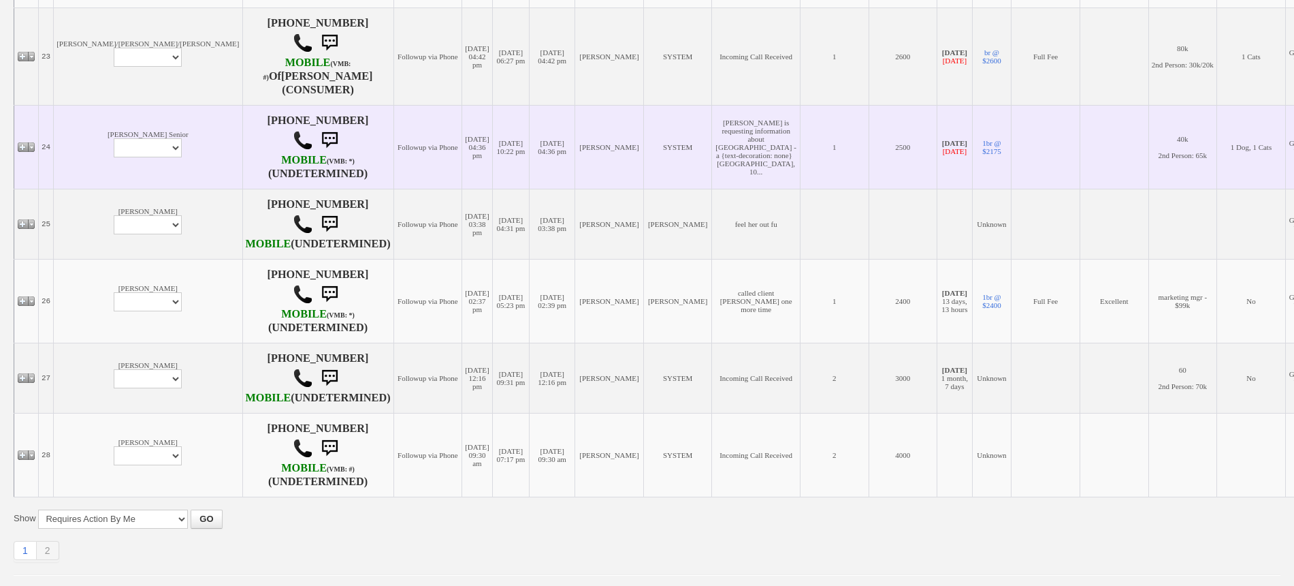
scroll to position [426, 0]
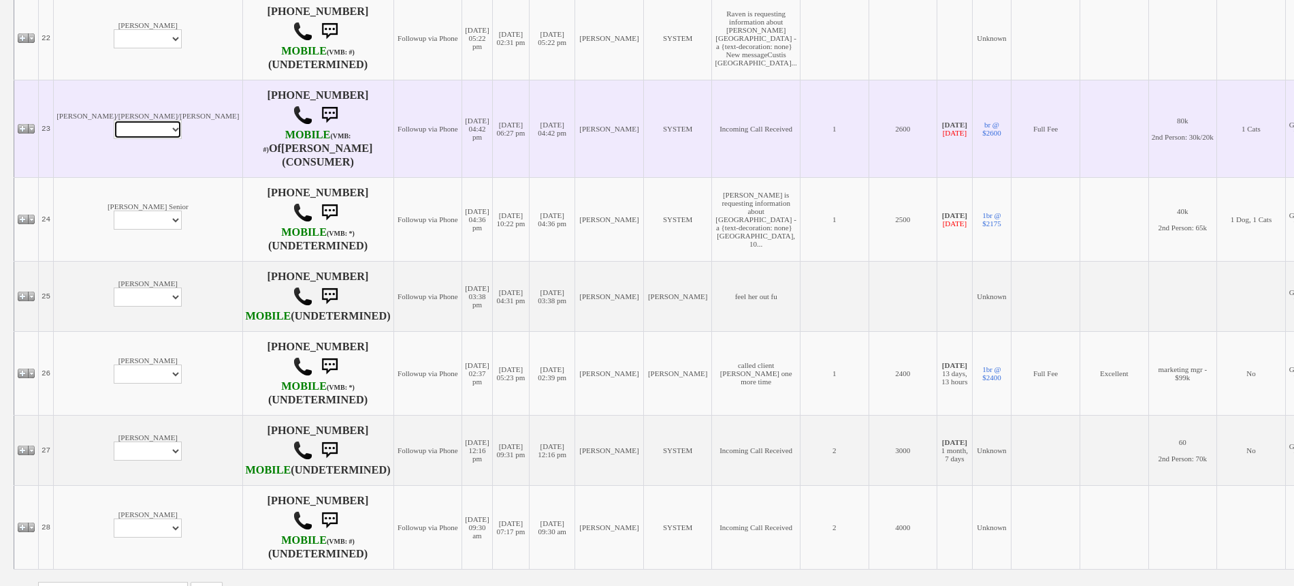
click at [114, 139] on select "Profile Edit Print Email Externally (Will Not Be Tracked In CRM) Closed Deals" at bounding box center [148, 129] width 68 height 19
select select "ChangeURL,/crm/custom/edit_client_form.php?redirect=%2Fcrm%2Fclients.php&id=128…"
click at [114, 139] on select "Profile Edit Print Email Externally (Will Not Be Tracked In CRM) Closed Deals" at bounding box center [148, 129] width 68 height 19
select select
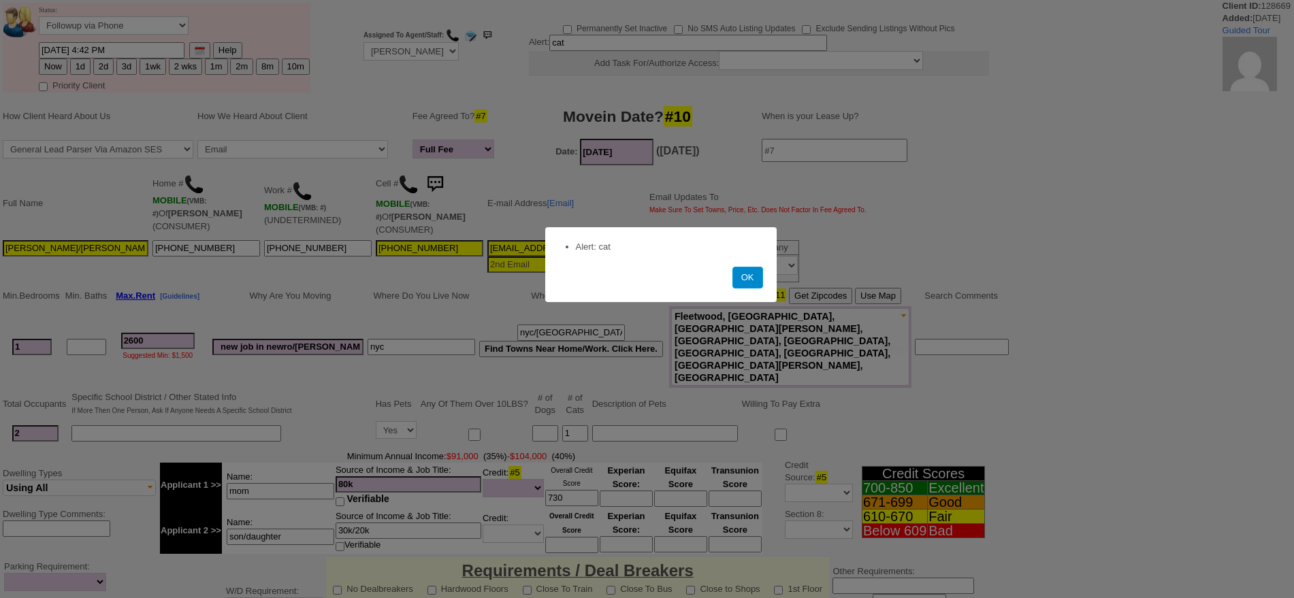
click at [749, 278] on button "OK" at bounding box center [748, 278] width 31 height 22
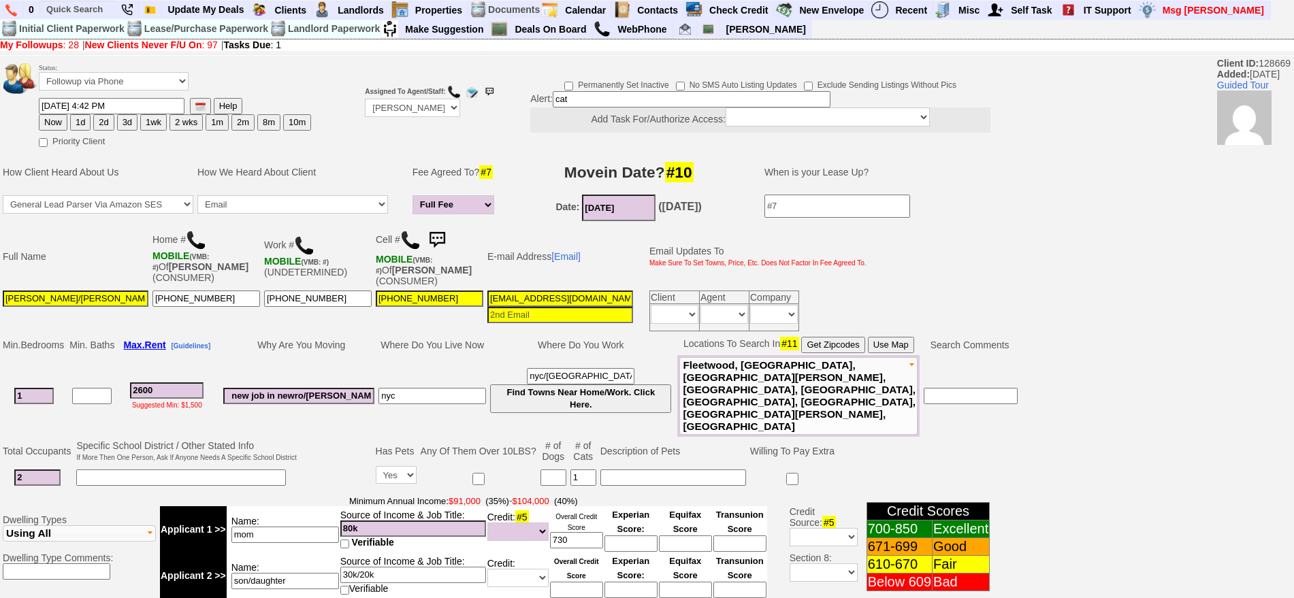
click at [408, 236] on img at bounding box center [410, 240] width 20 height 20
click at [893, 346] on button "Use Map" at bounding box center [891, 345] width 46 height 16
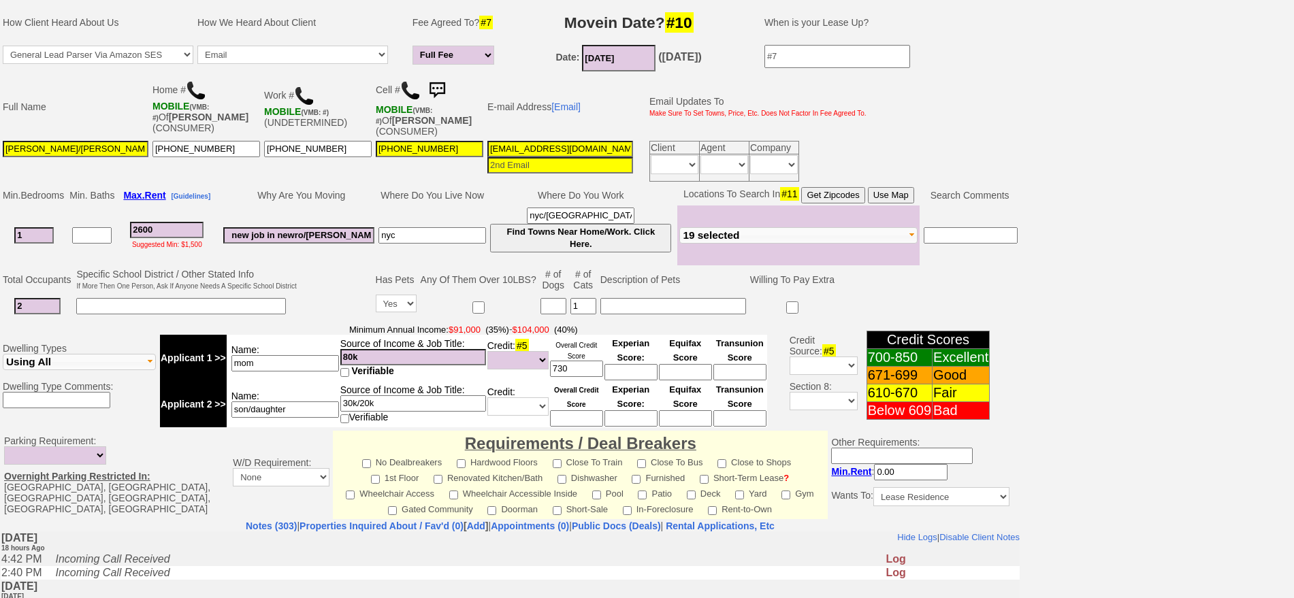
scroll to position [411, 0]
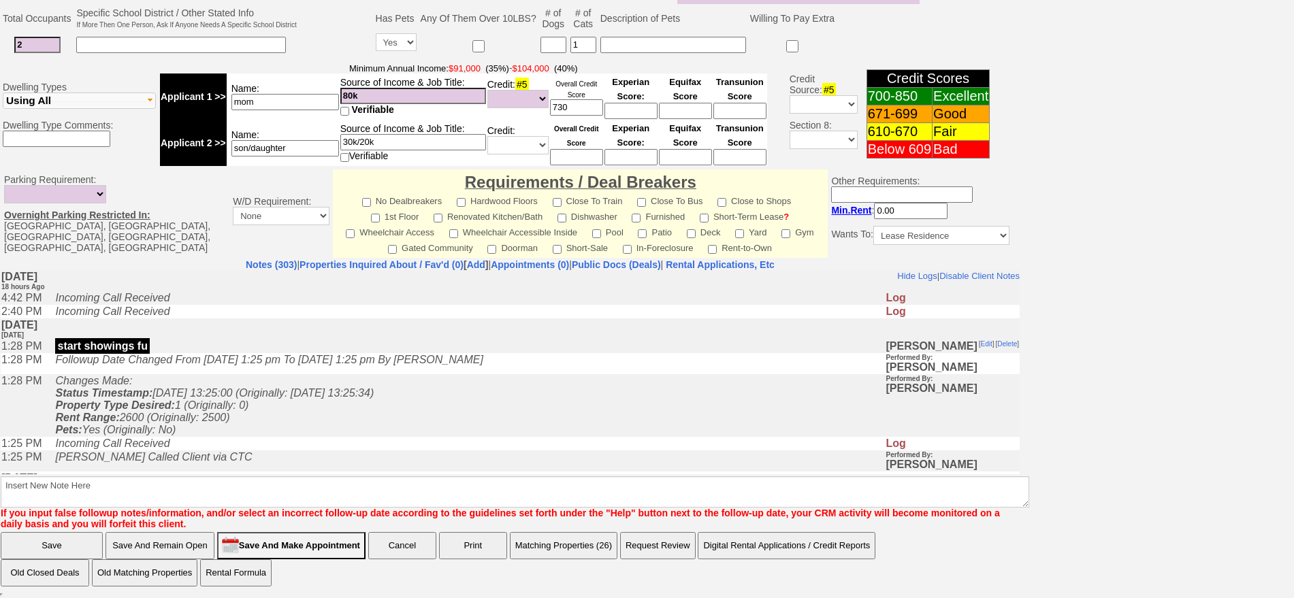
click at [193, 543] on input "Save And Remain Open" at bounding box center [160, 545] width 109 height 27
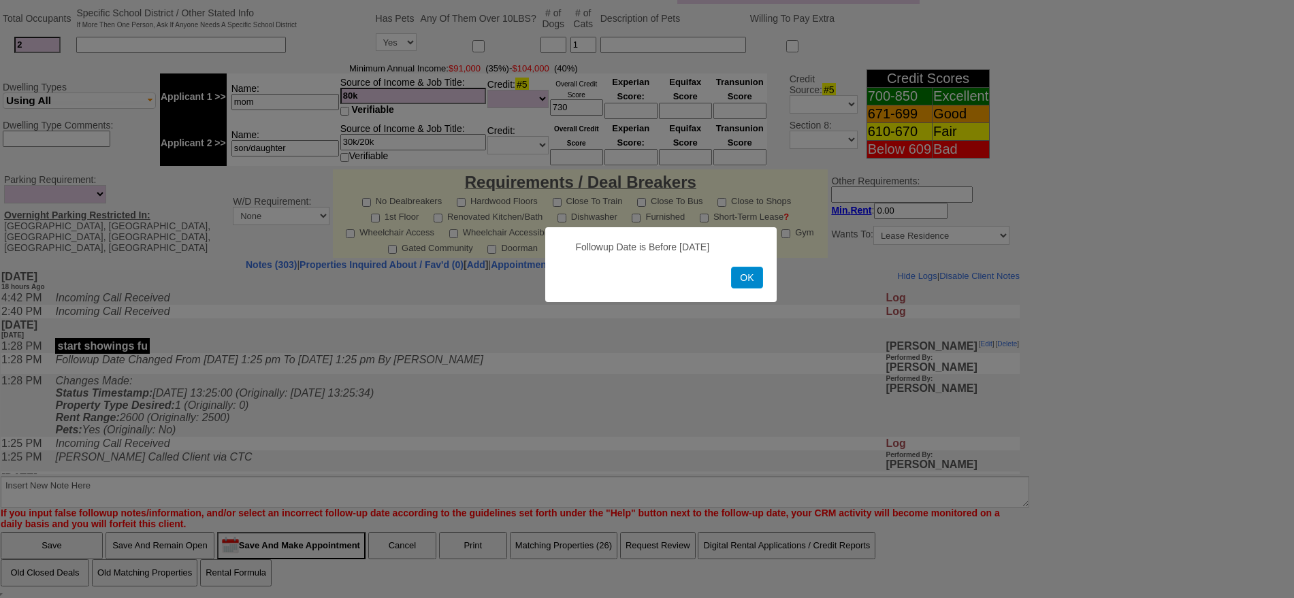
click at [744, 281] on button "OK" at bounding box center [746, 278] width 31 height 22
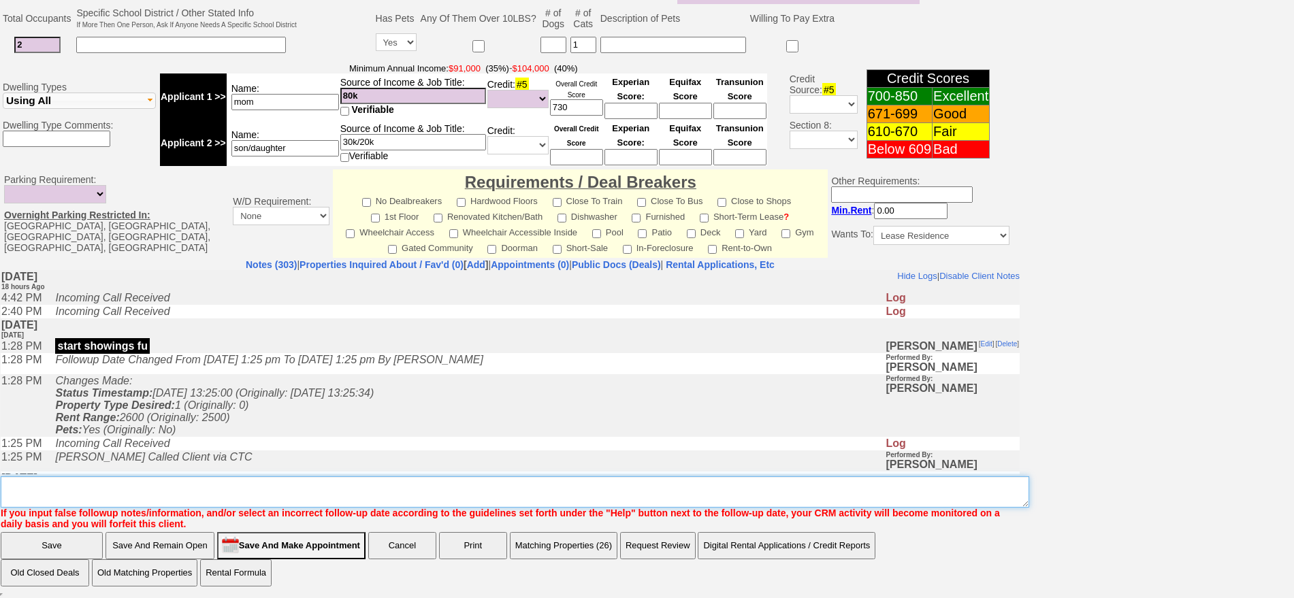
click at [641, 481] on textarea "Insert New Note Here" at bounding box center [515, 492] width 1029 height 31
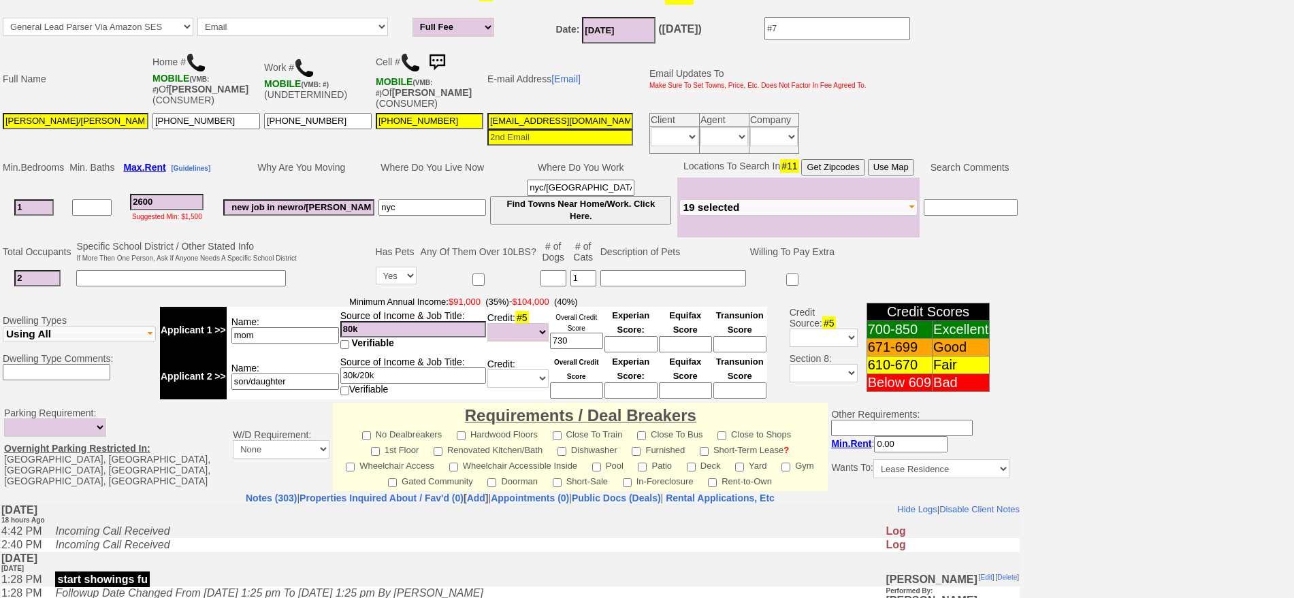
scroll to position [0, 0]
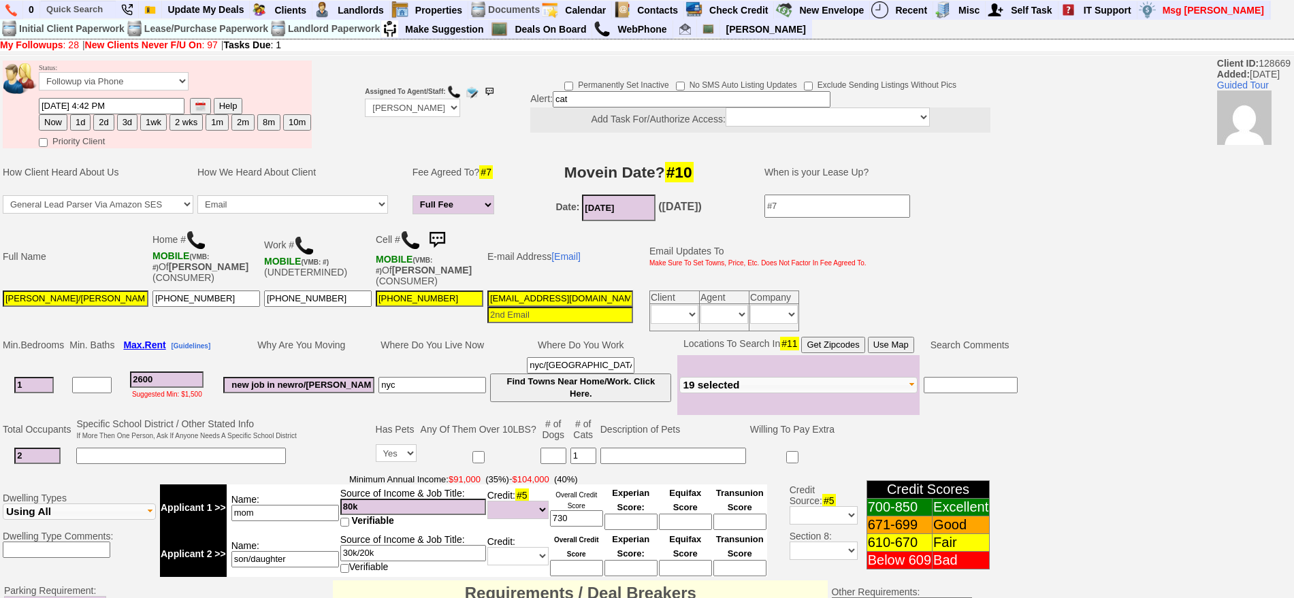
type textarea "f"
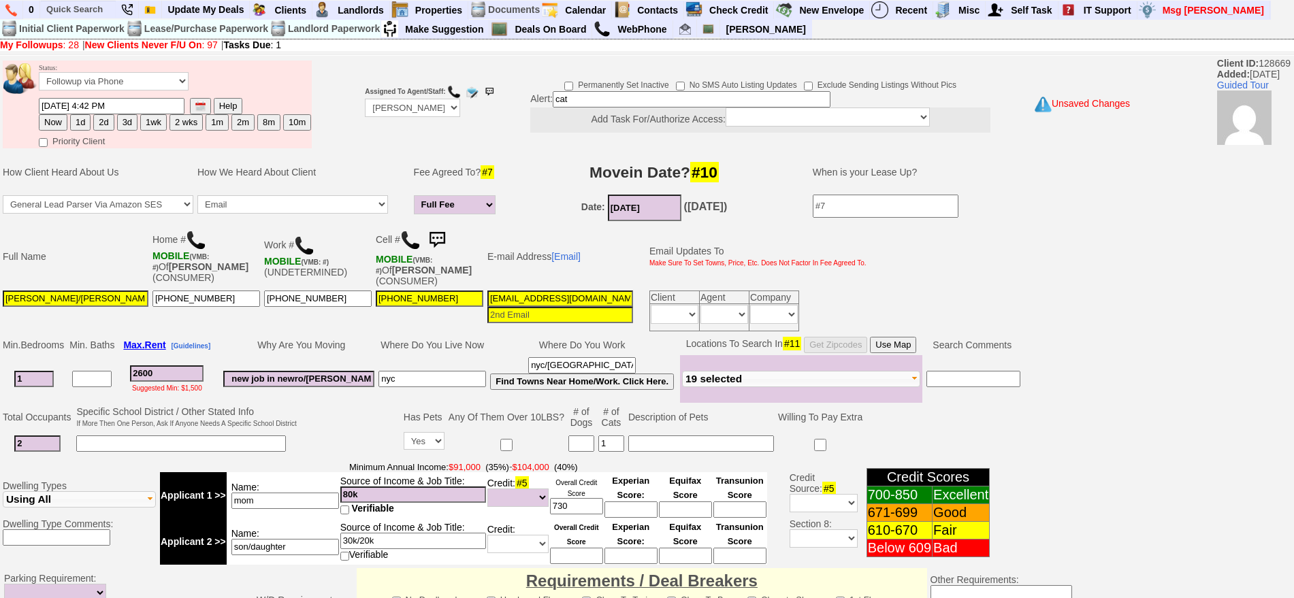
click at [81, 124] on button "1d" at bounding box center [80, 122] width 20 height 16
type input "09/18/2025 10:47 AM"
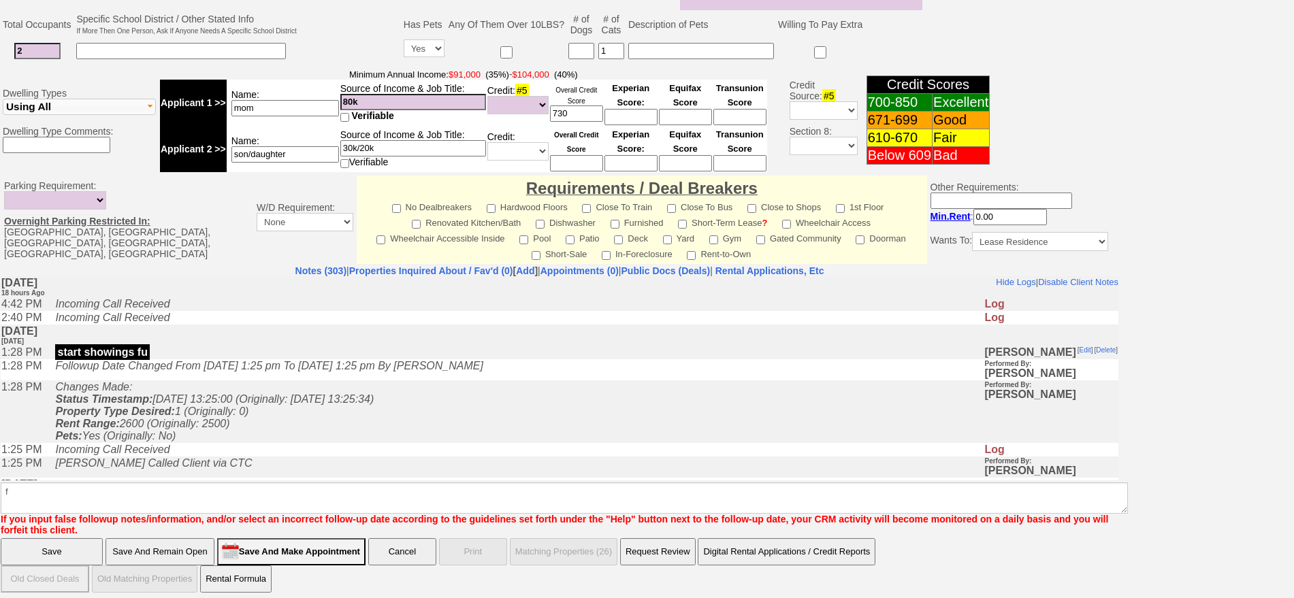
click at [193, 549] on input "Save And Remain Open" at bounding box center [160, 552] width 109 height 27
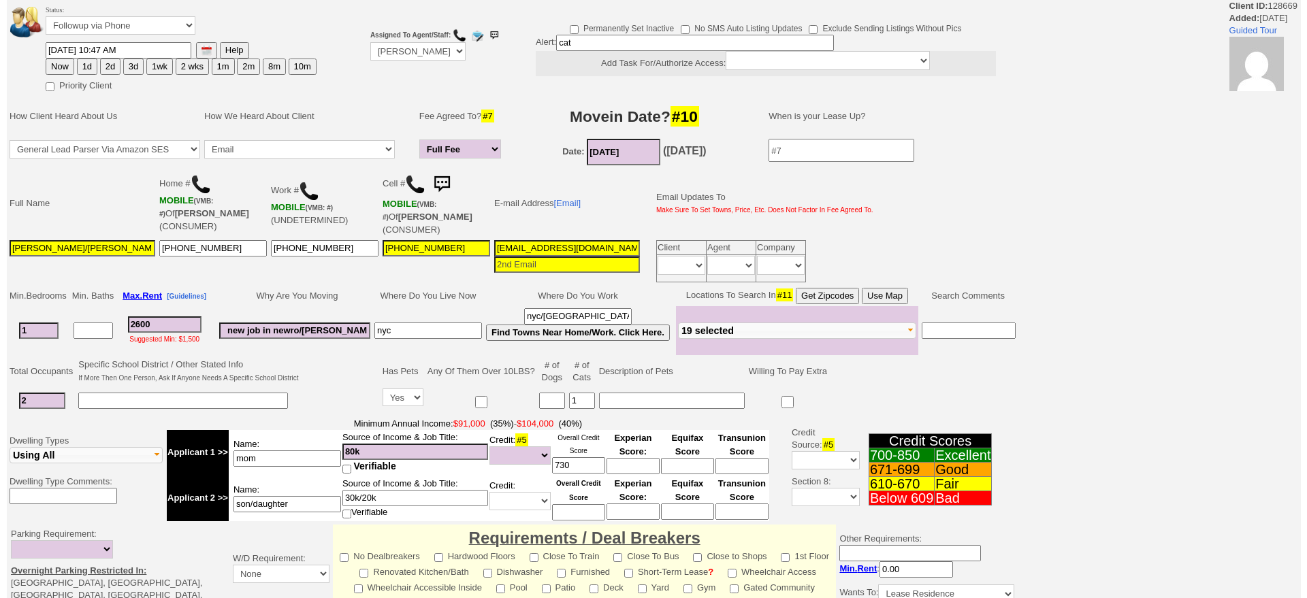
scroll to position [357, 0]
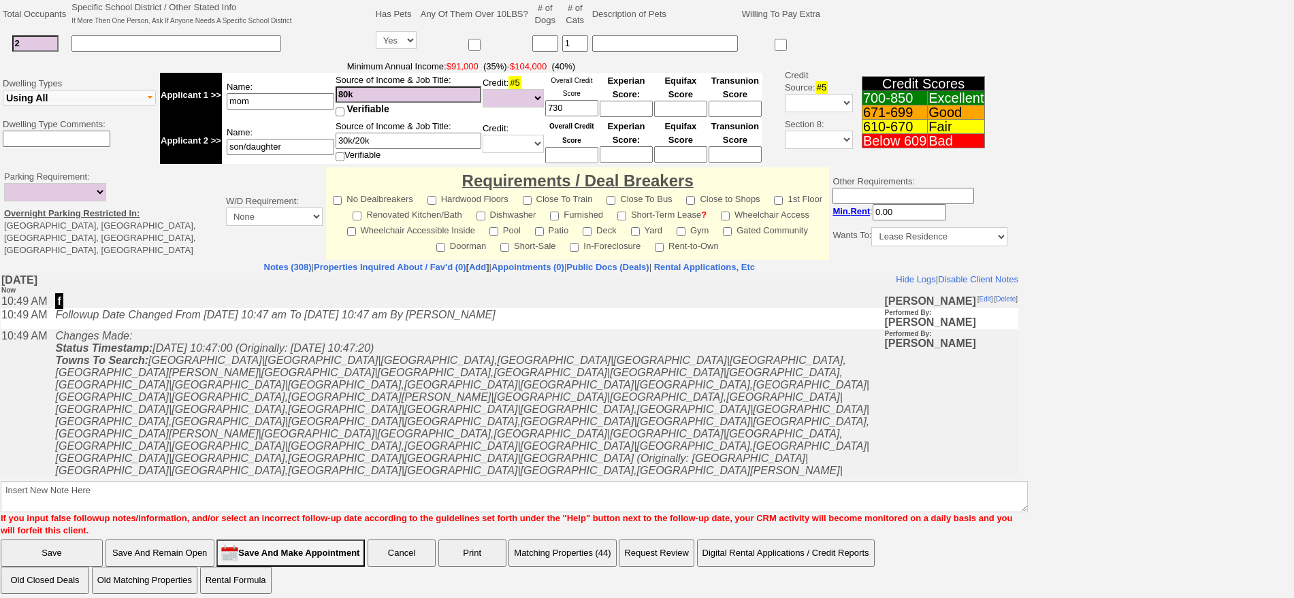
click at [520, 540] on button "Matching Properties (44)" at bounding box center [563, 553] width 108 height 27
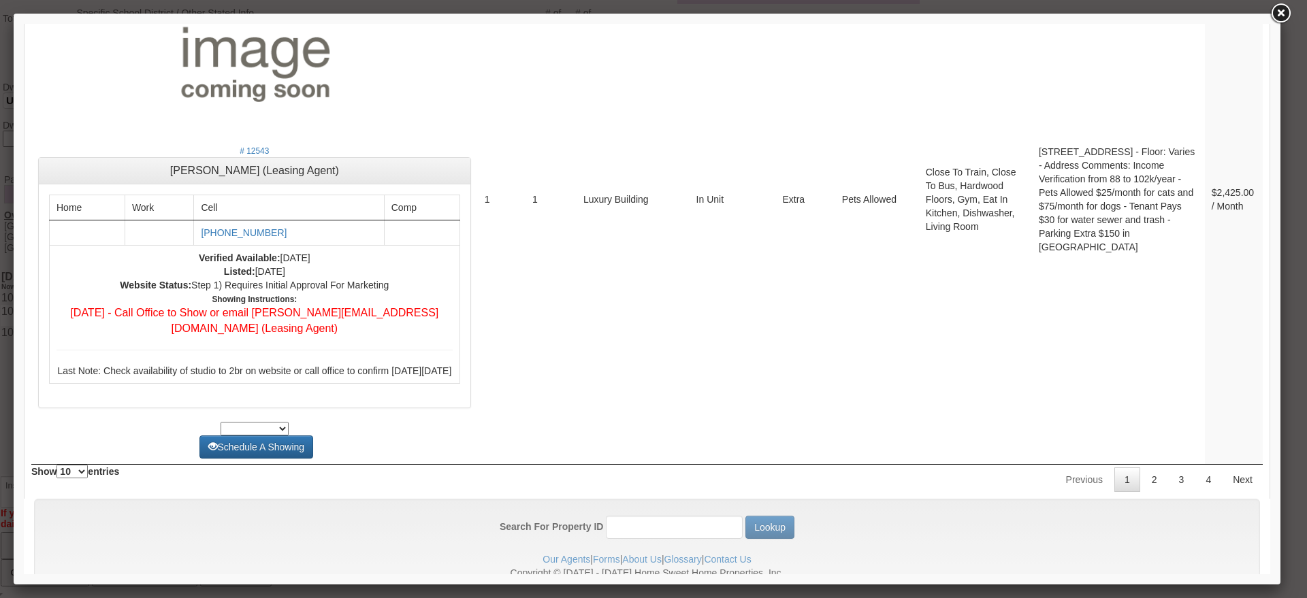
scroll to position [5162, 0]
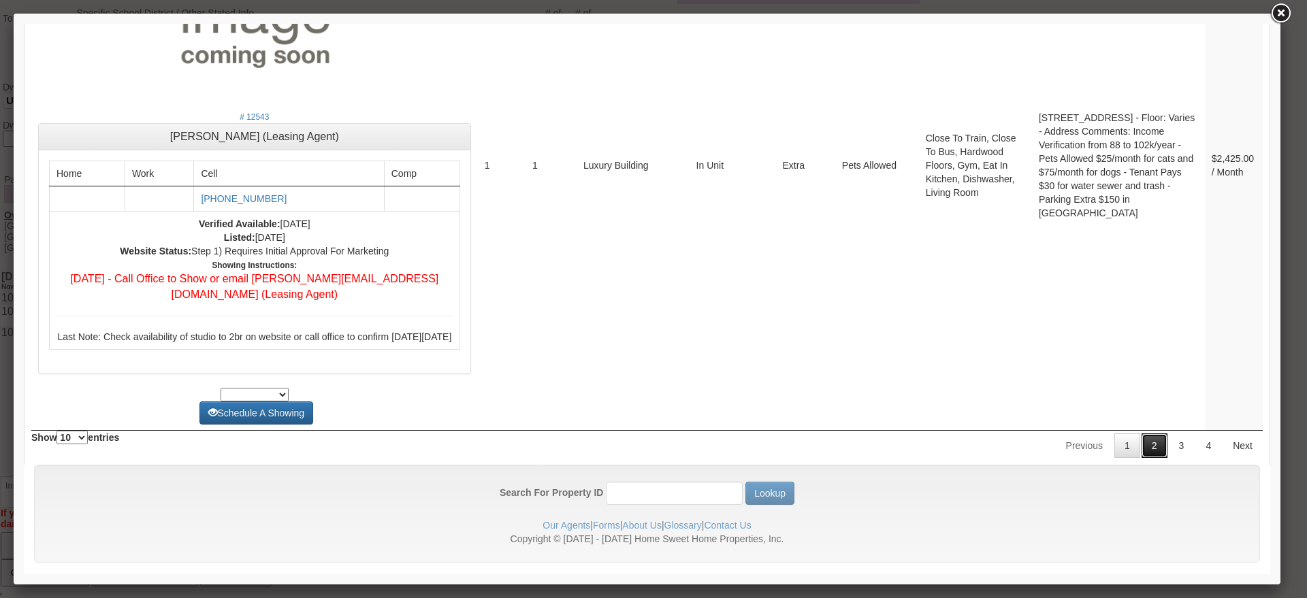
click at [1143, 434] on link "2" at bounding box center [1155, 446] width 26 height 25
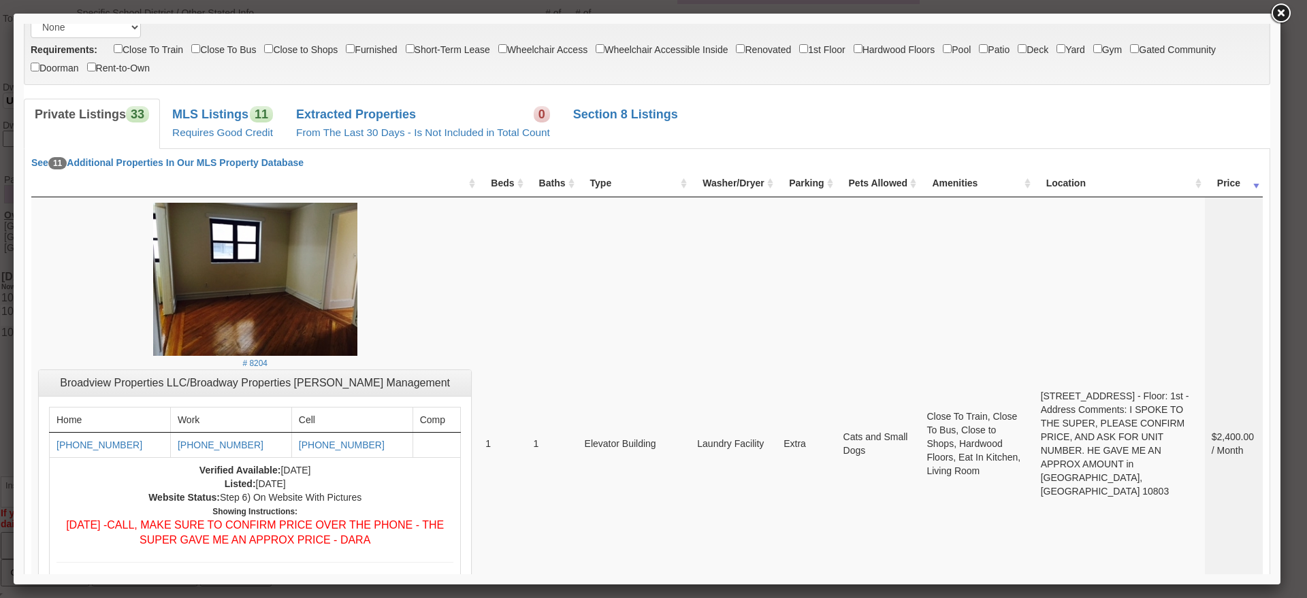
scroll to position [5190, 0]
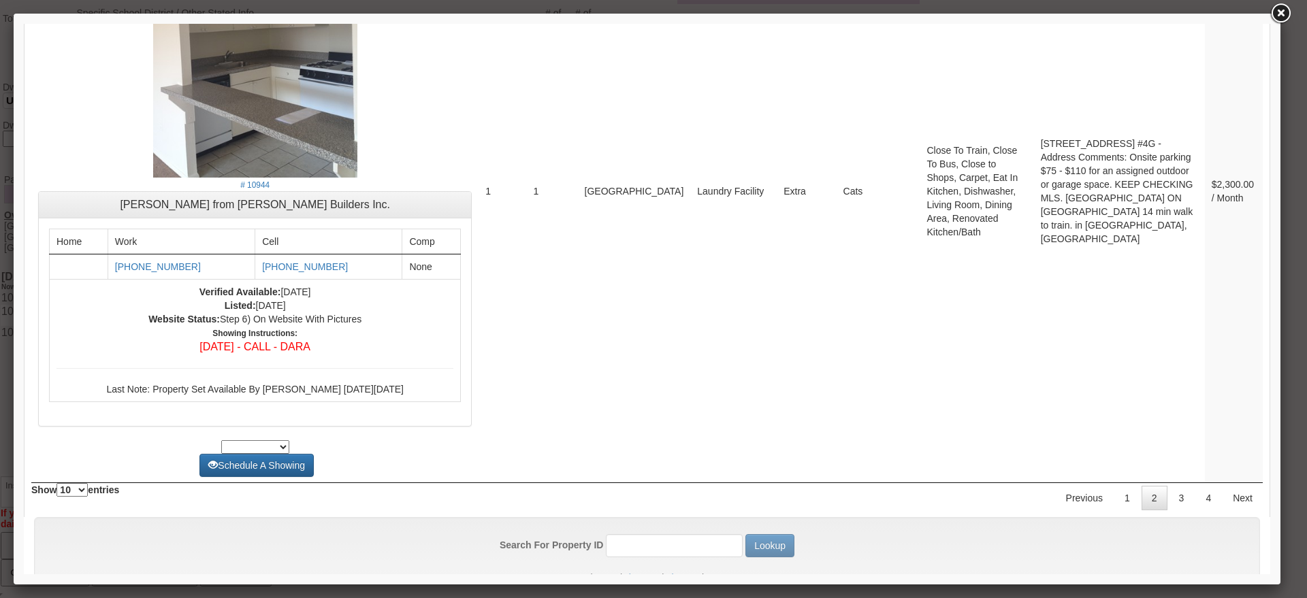
drag, startPoint x: 1266, startPoint y: 536, endPoint x: 1285, endPoint y: 617, distance: 83.2
click at [1171, 486] on link "3" at bounding box center [1182, 498] width 26 height 25
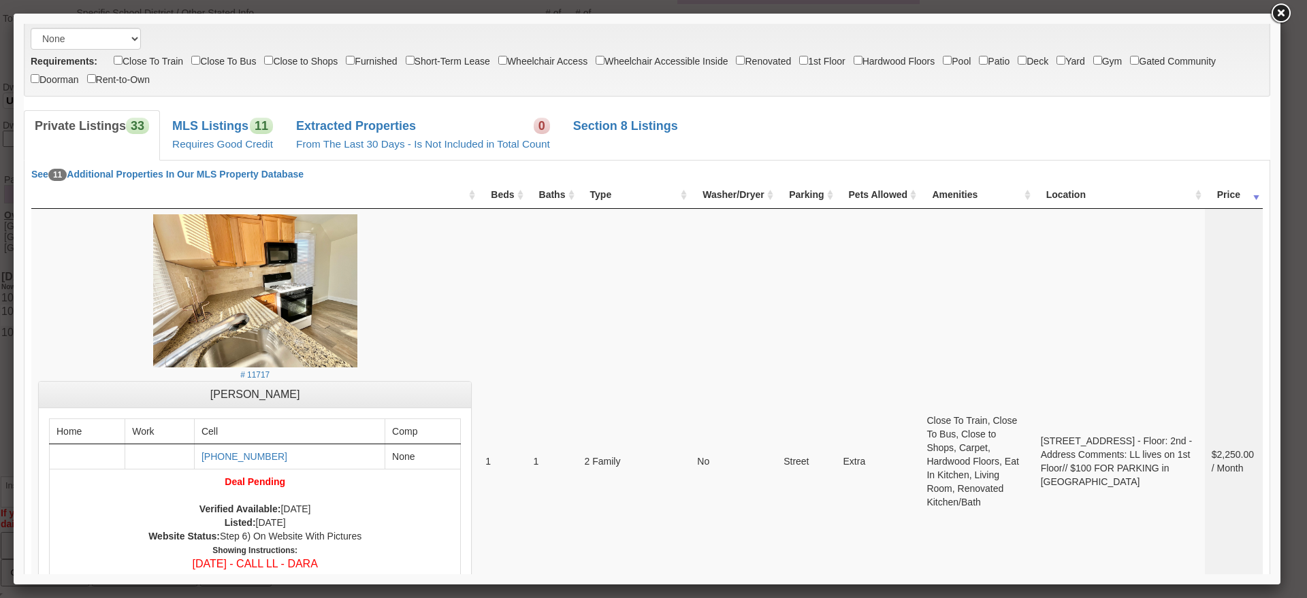
scroll to position [185, 0]
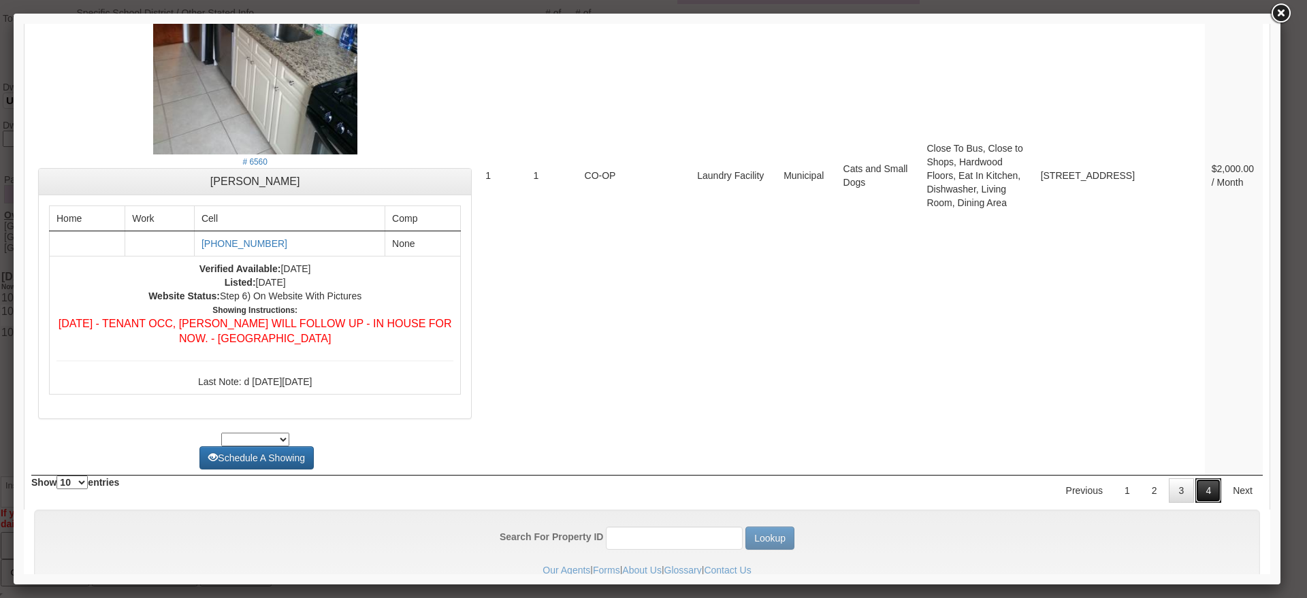
click at [1196, 479] on link "4" at bounding box center [1209, 491] width 26 height 25
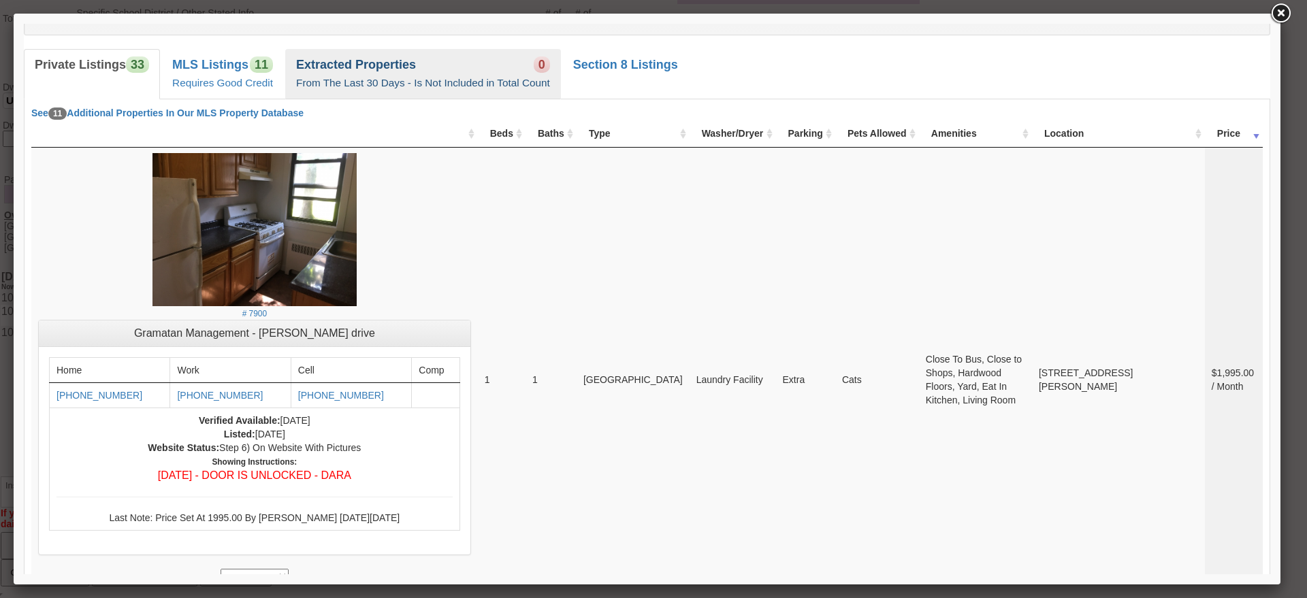
scroll to position [67, 0]
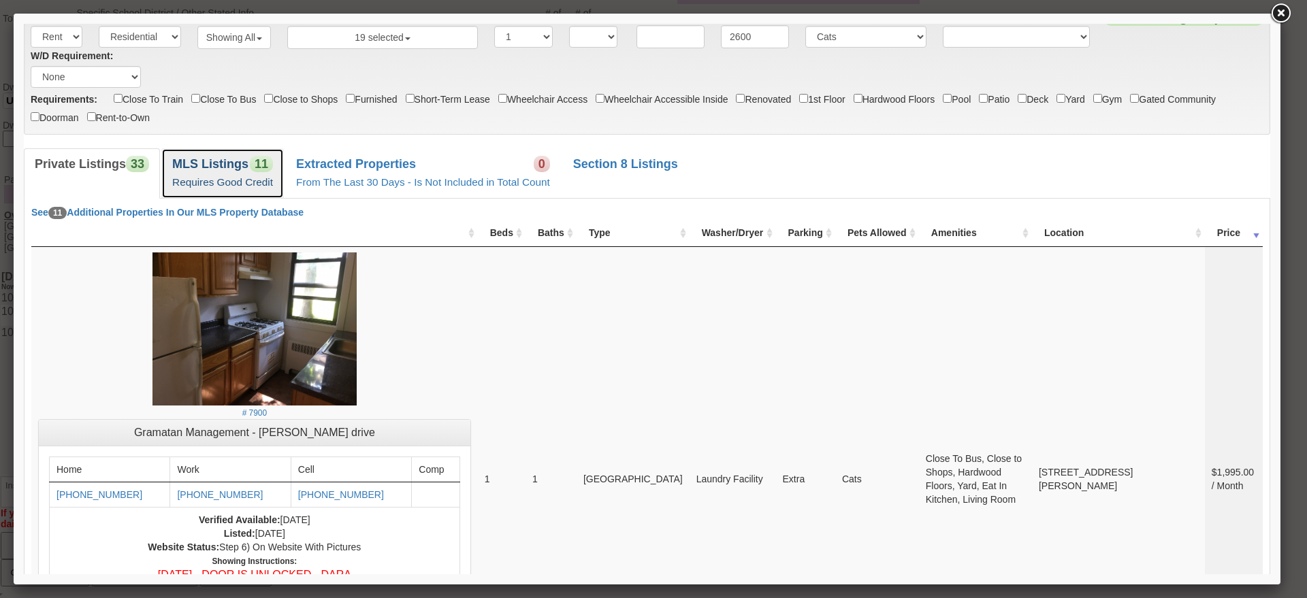
click at [218, 168] on b "MLS Listings" at bounding box center [210, 164] width 76 height 14
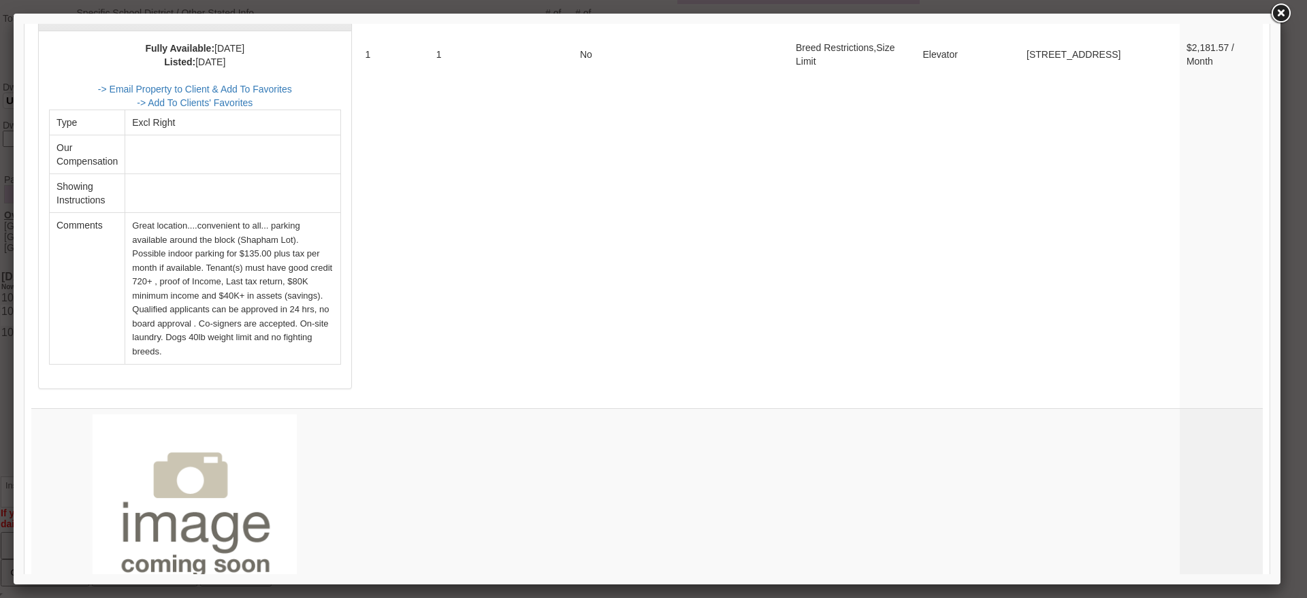
scroll to position [5887, 0]
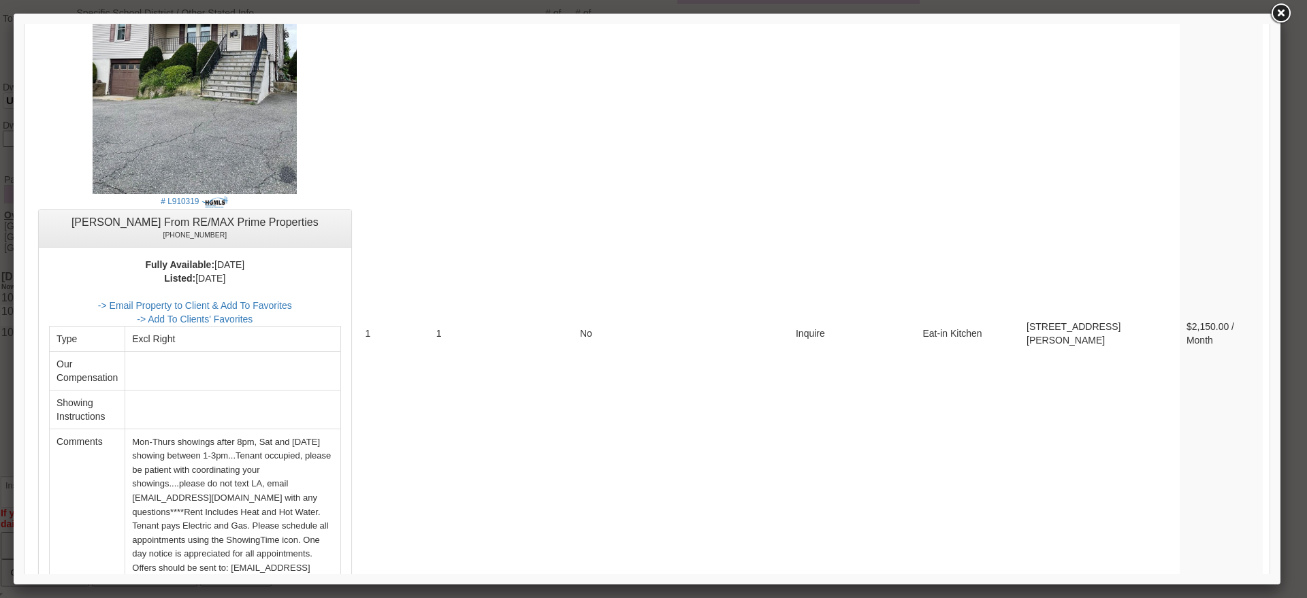
drag, startPoint x: 1261, startPoint y: 529, endPoint x: 1294, endPoint y: 616, distance: 92.4
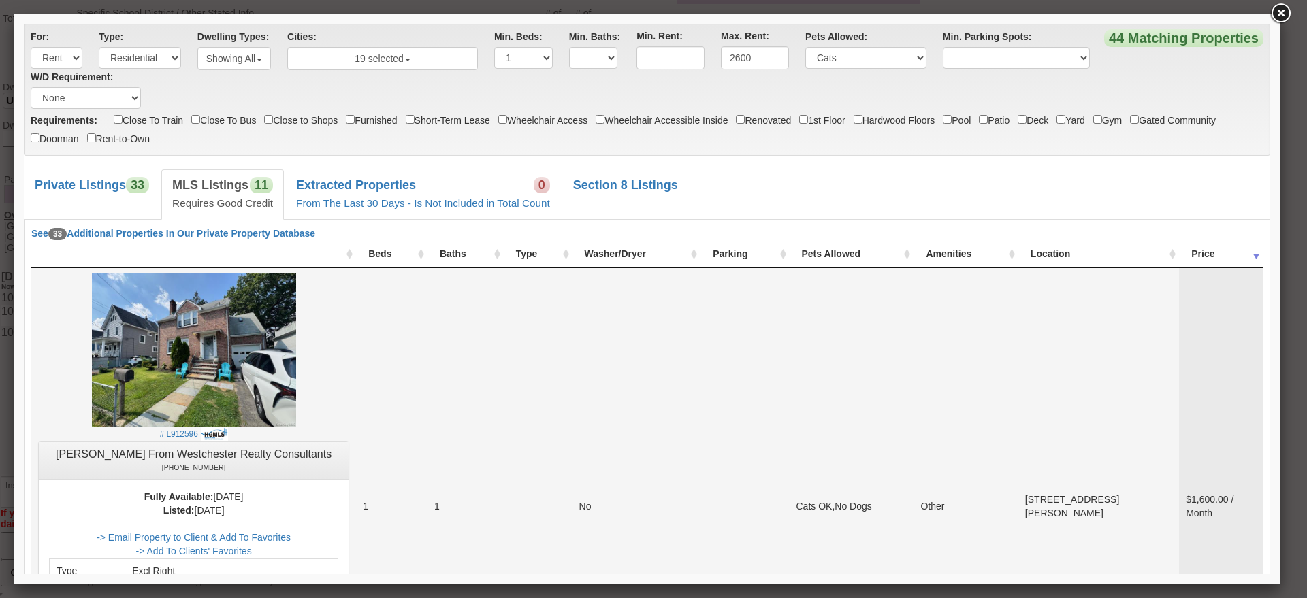
scroll to position [43, 0]
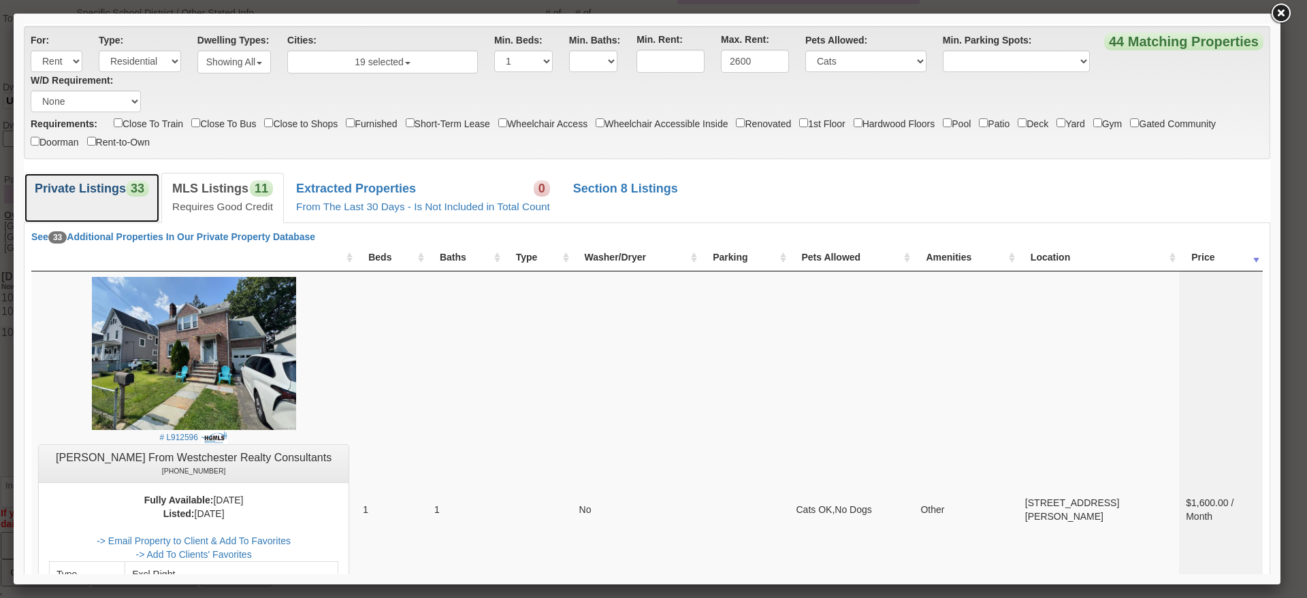
click at [116, 200] on link "Private Listings 33" at bounding box center [92, 198] width 136 height 50
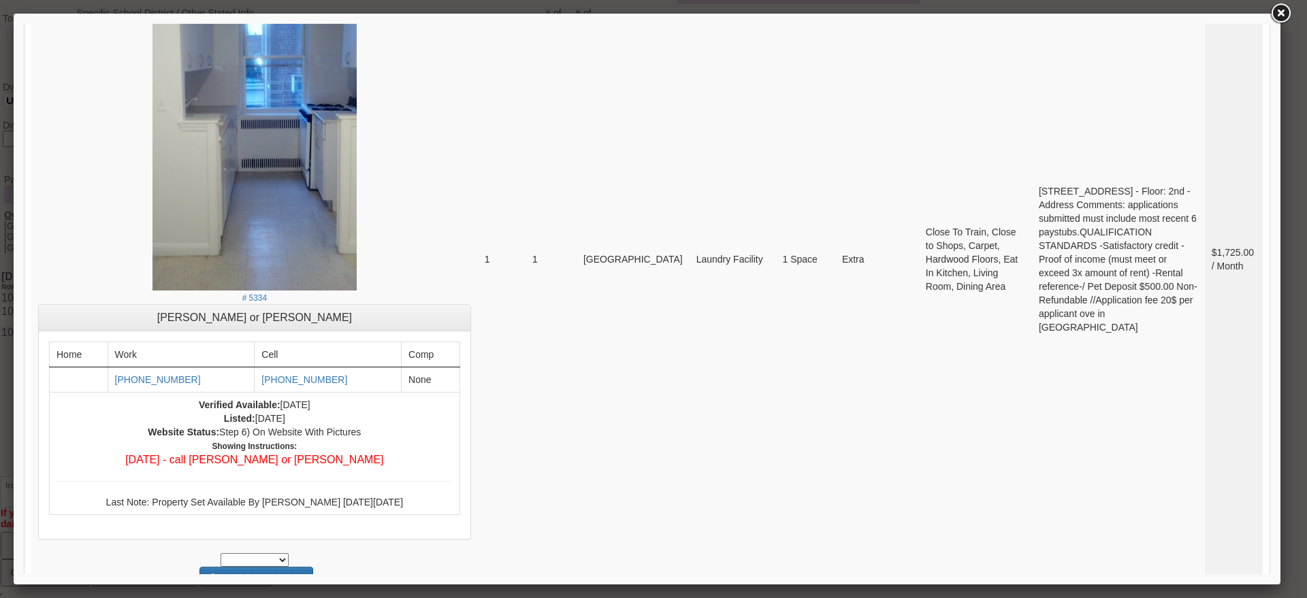
scroll to position [1567, 0]
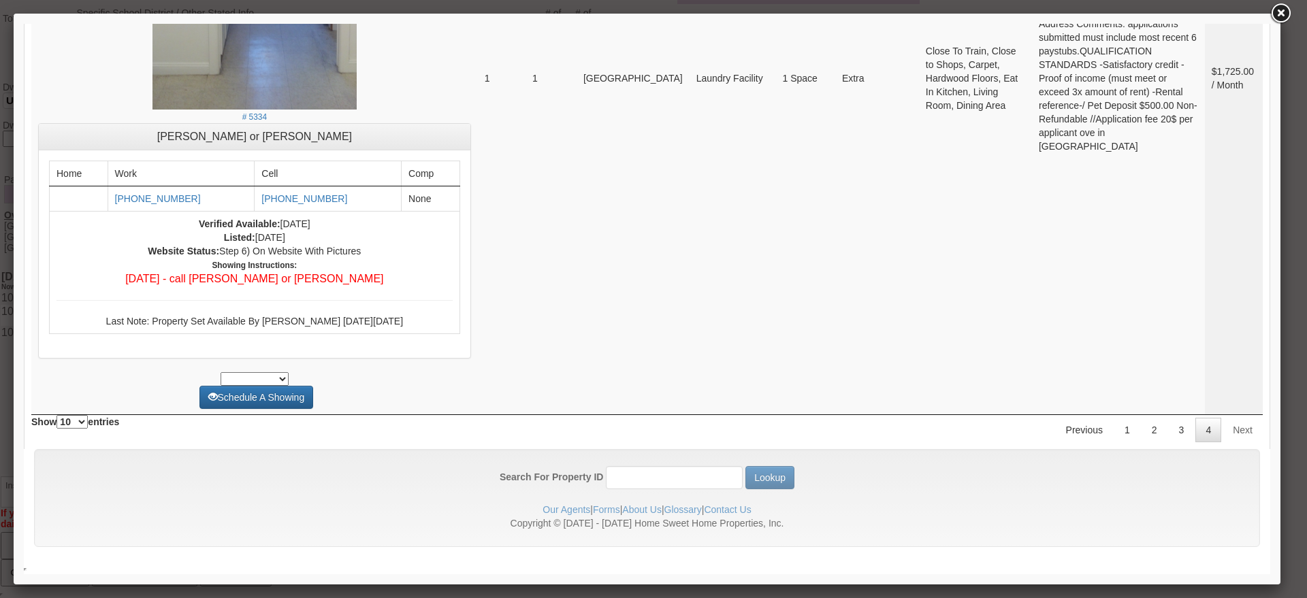
drag, startPoint x: 1260, startPoint y: 158, endPoint x: 1241, endPoint y: 611, distance: 453.9
click at [1169, 432] on link "3" at bounding box center [1182, 430] width 26 height 25
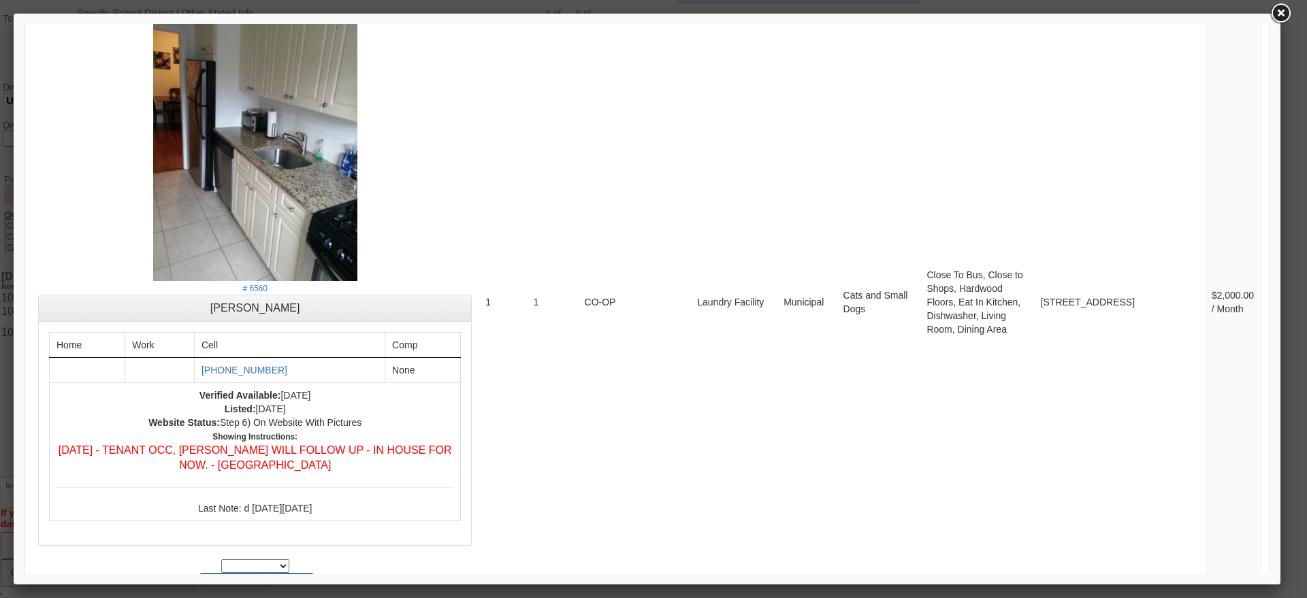
scroll to position [5499, 0]
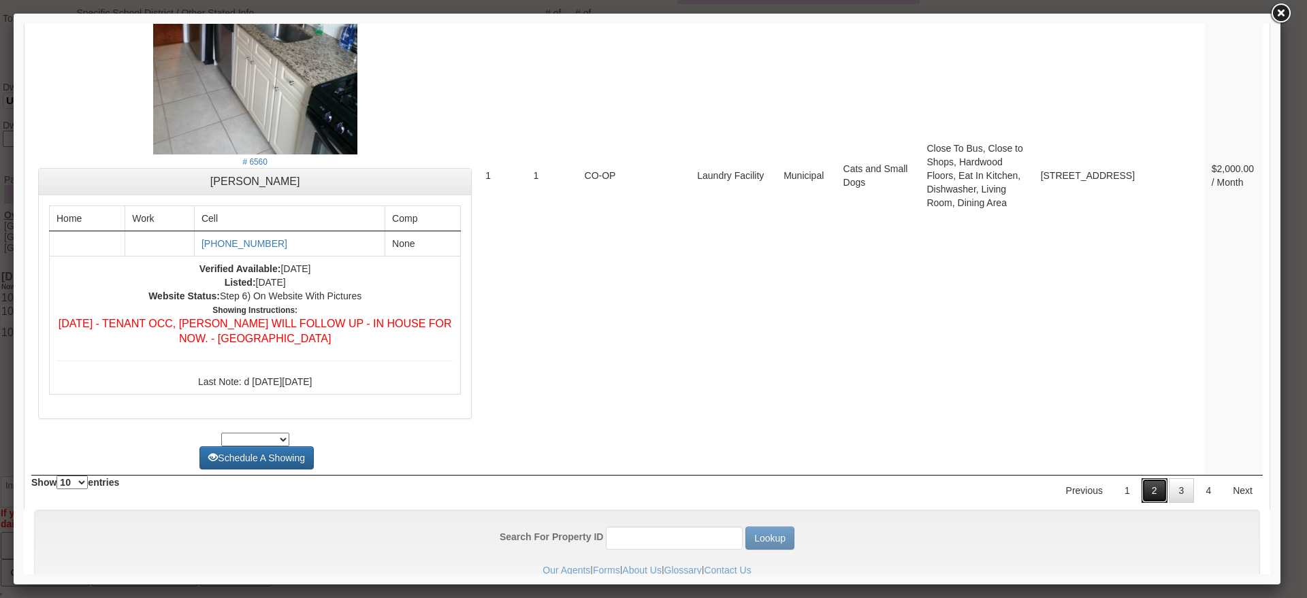
click at [1142, 479] on link "2" at bounding box center [1155, 491] width 26 height 25
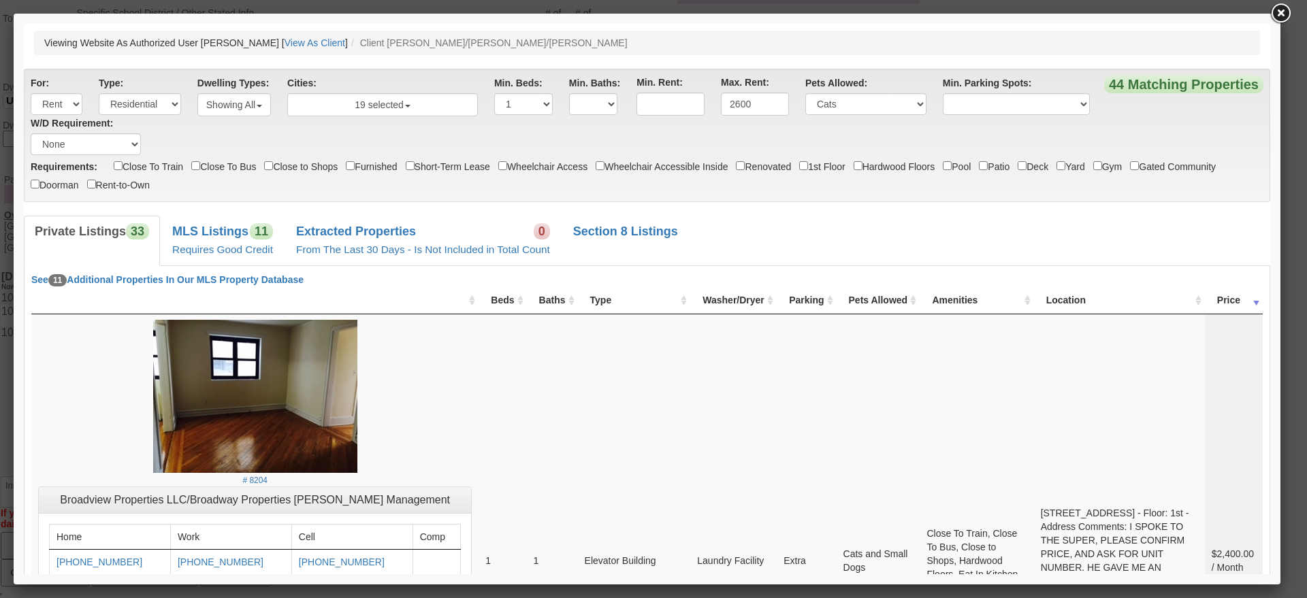
scroll to position [5190, 0]
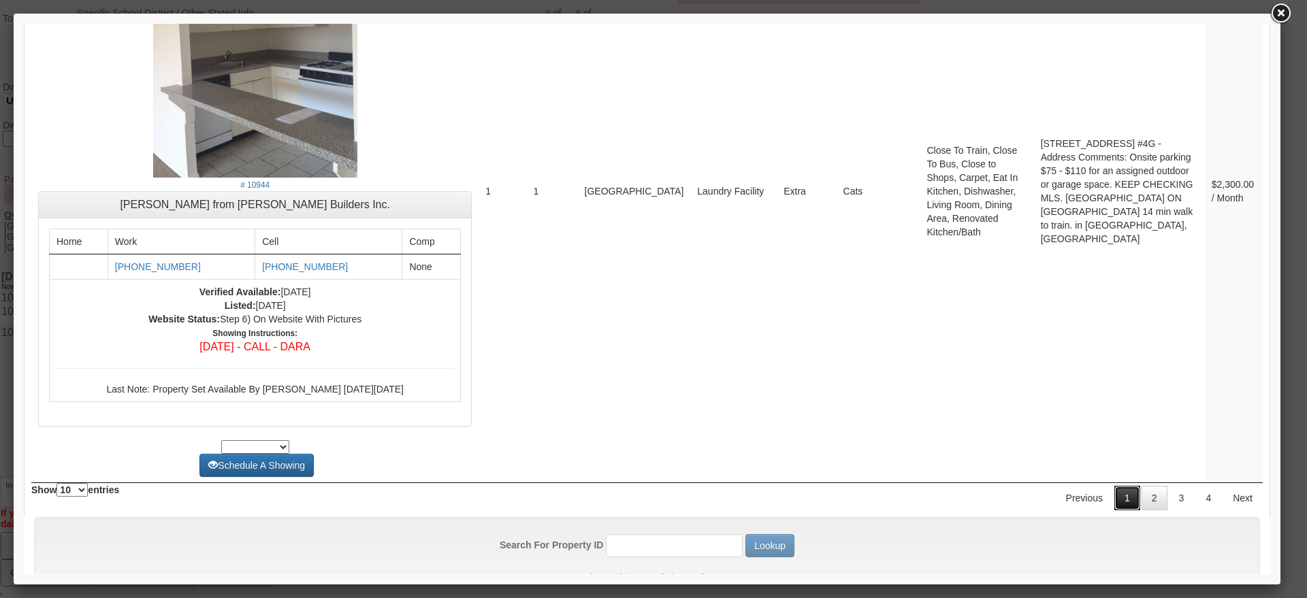
click at [1115, 486] on link "1" at bounding box center [1128, 498] width 26 height 25
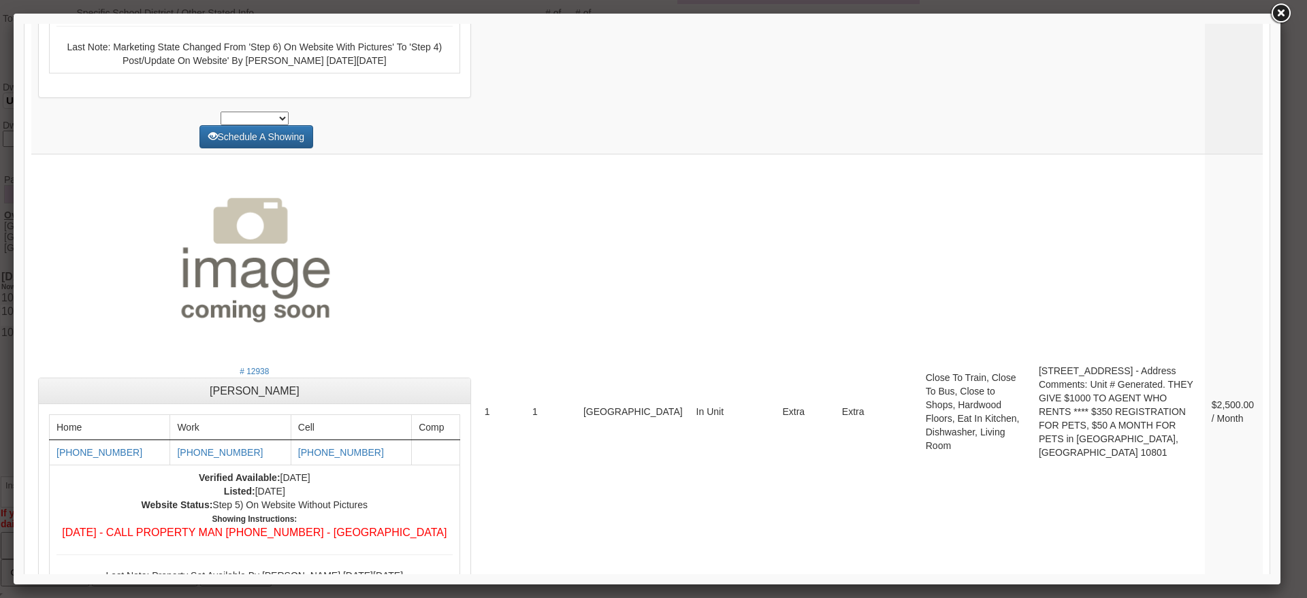
scroll to position [5162, 0]
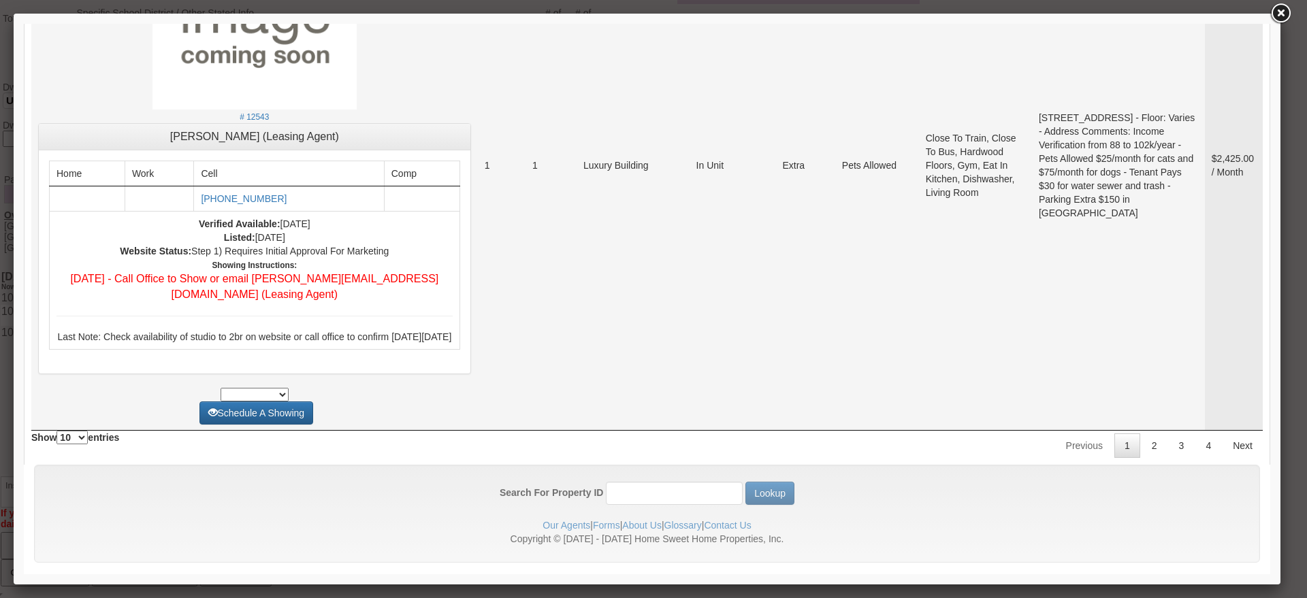
drag, startPoint x: 1268, startPoint y: 526, endPoint x: 866, endPoint y: 402, distance: 420.6
click at [866, 402] on td "Pets Allowed" at bounding box center [877, 164] width 84 height 531
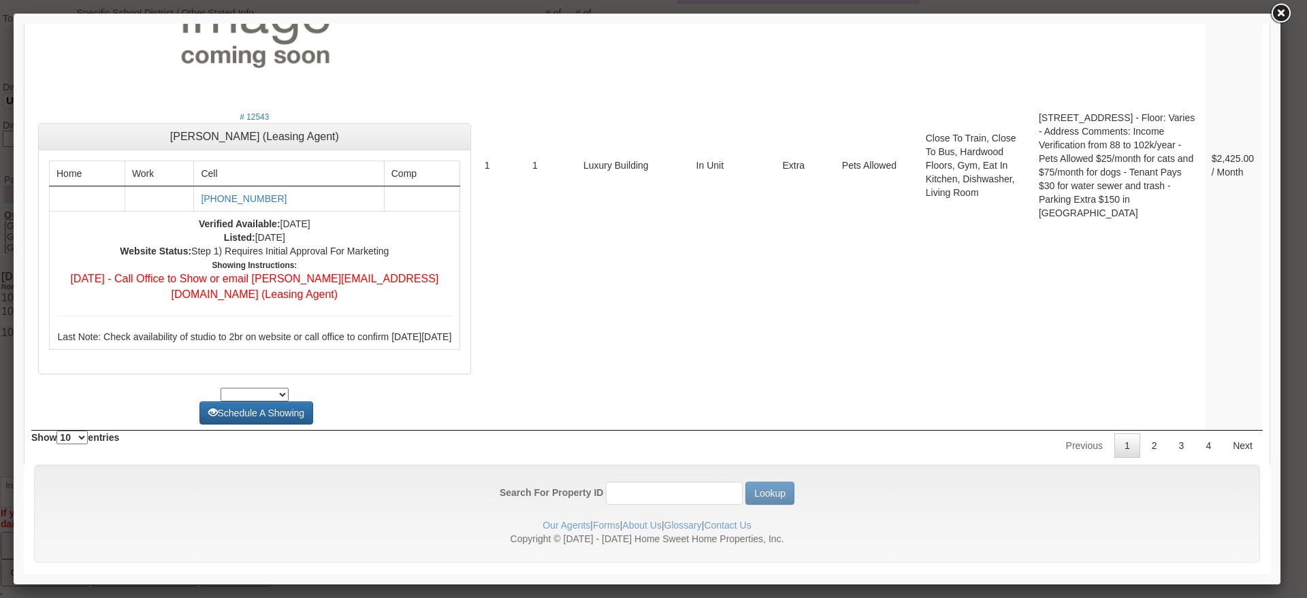
drag, startPoint x: 1269, startPoint y: 544, endPoint x: 1295, endPoint y: 583, distance: 46.6
click at [1148, 434] on link "2" at bounding box center [1155, 446] width 26 height 25
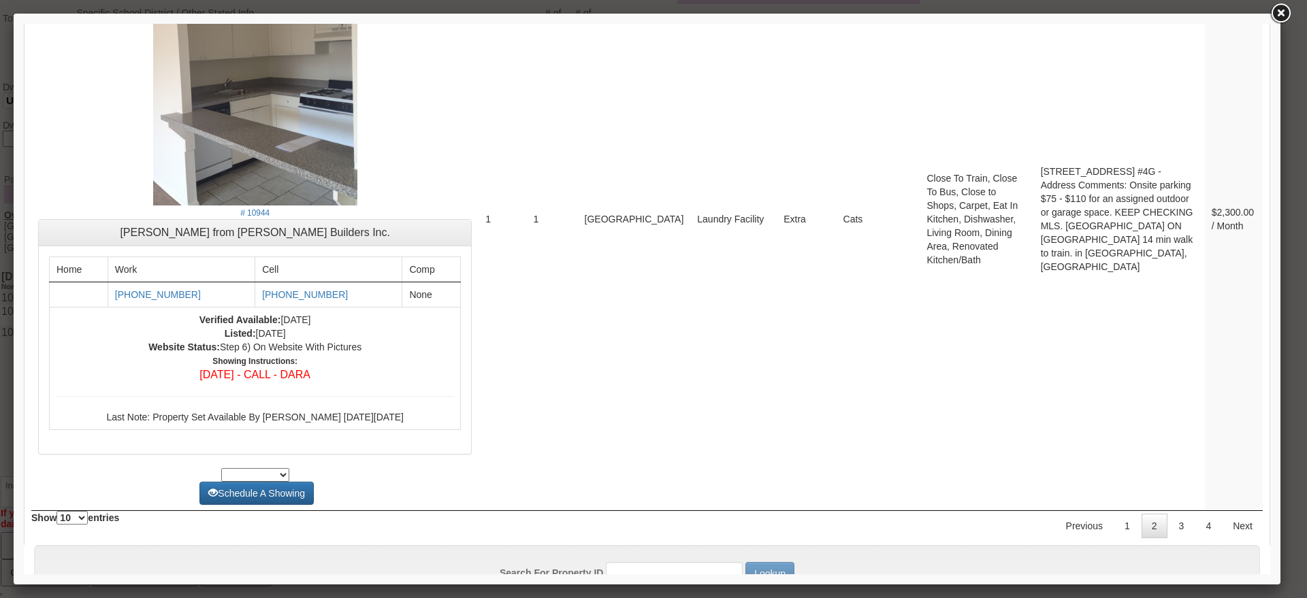
drag, startPoint x: 1294, startPoint y: 566, endPoint x: 1256, endPoint y: 221, distance: 347.4
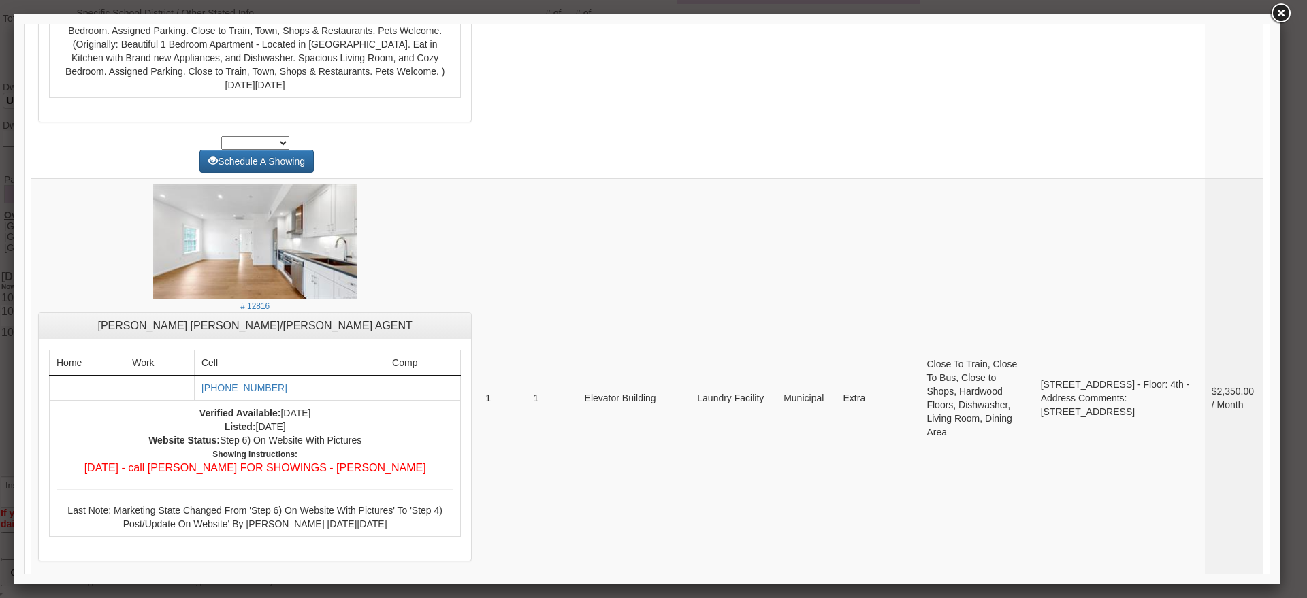
scroll to position [5190, 0]
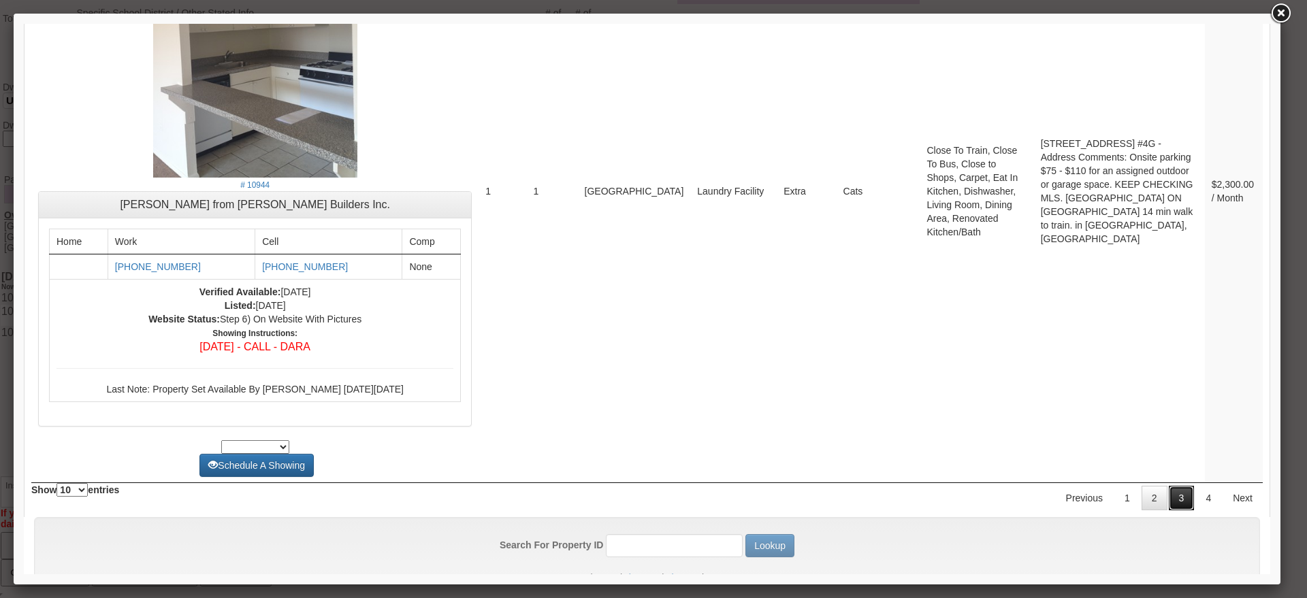
click at [1170, 486] on link "3" at bounding box center [1182, 498] width 26 height 25
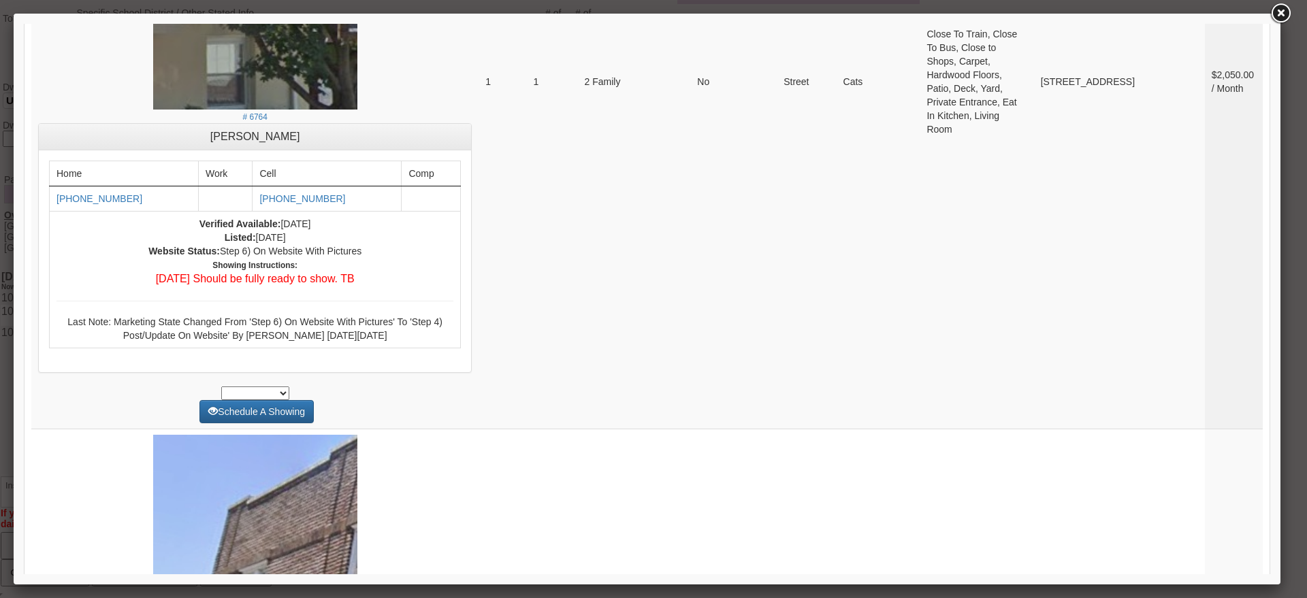
scroll to position [5499, 0]
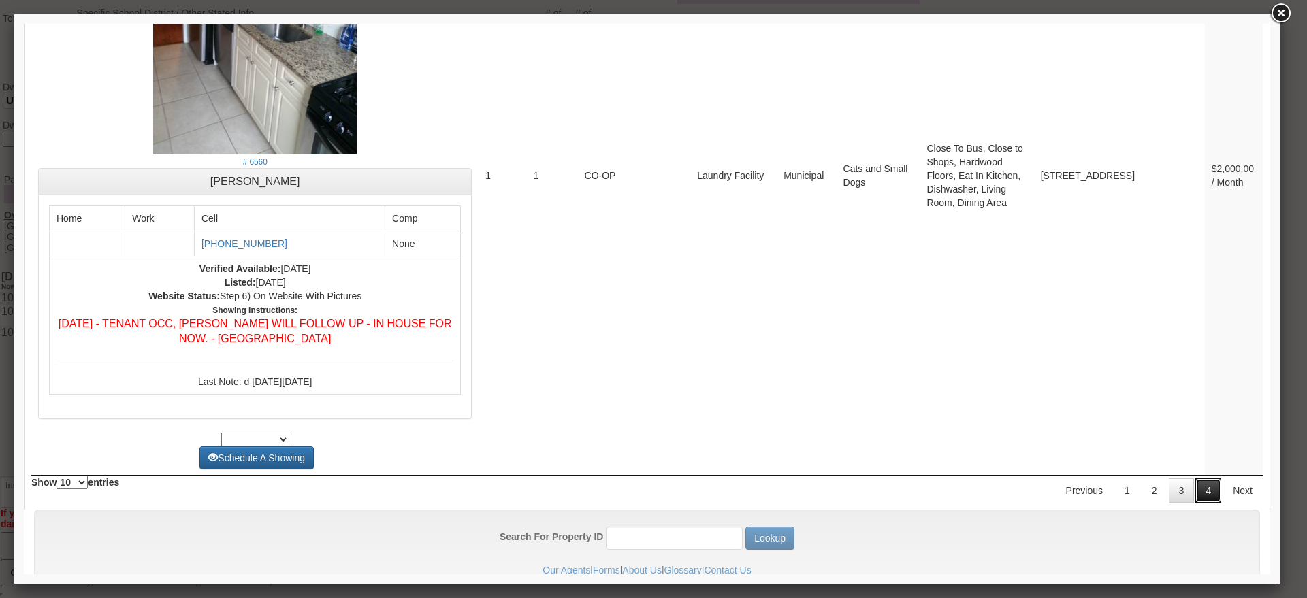
click at [1196, 479] on link "4" at bounding box center [1209, 491] width 26 height 25
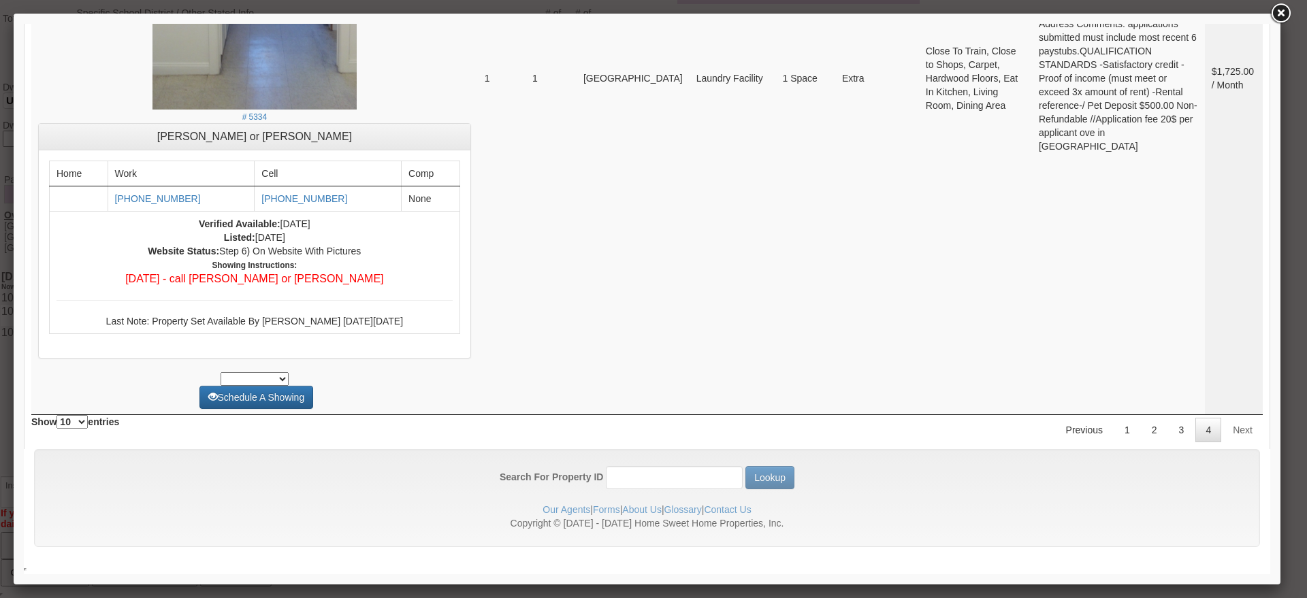
click at [1251, 484] on div "Search For Property ID Lookup Our Agents | Forms | About Us | Glossary | Contac…" at bounding box center [647, 505] width 1247 height 112
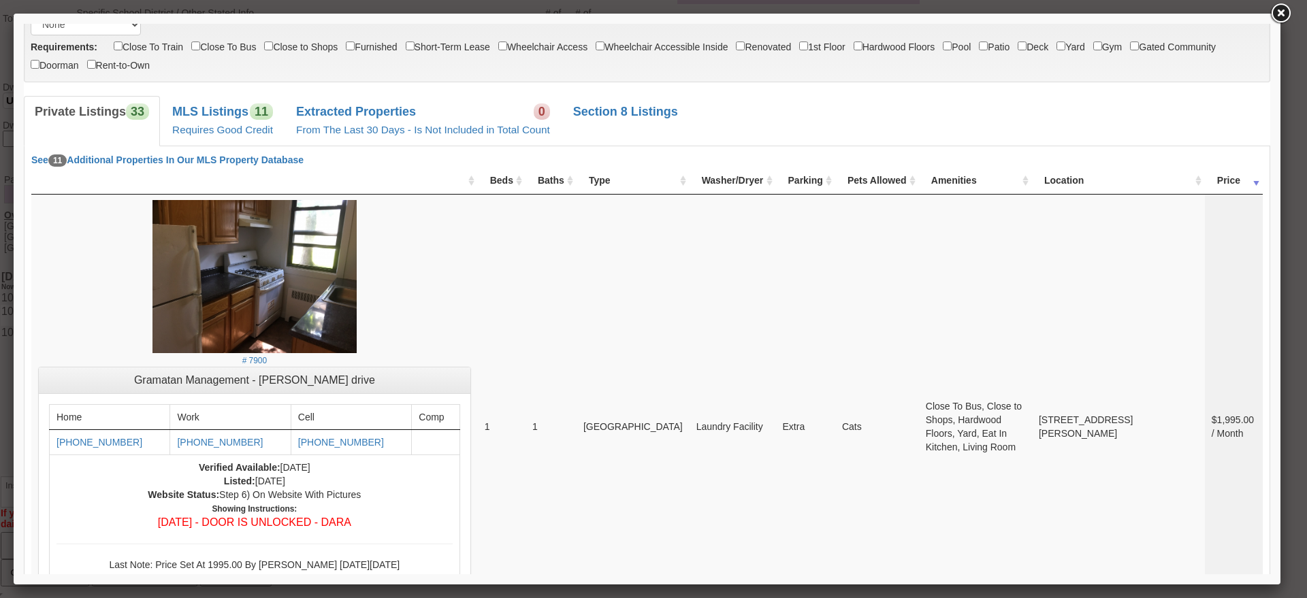
scroll to position [0, 0]
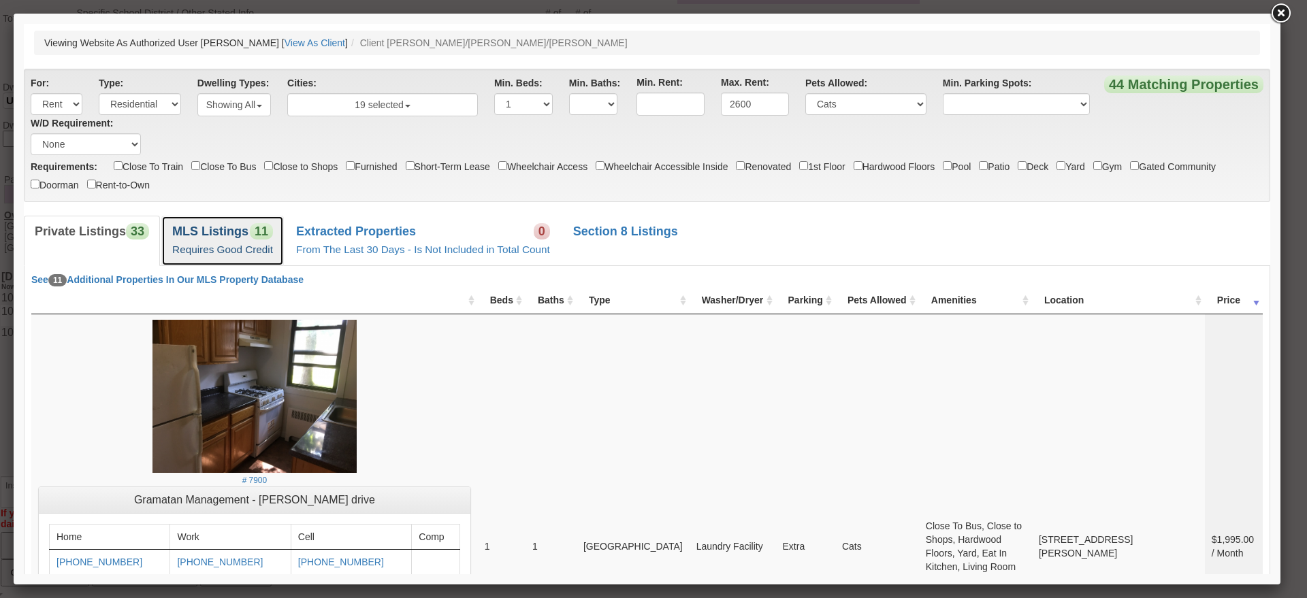
click at [210, 236] on b "MLS Listings" at bounding box center [210, 232] width 76 height 14
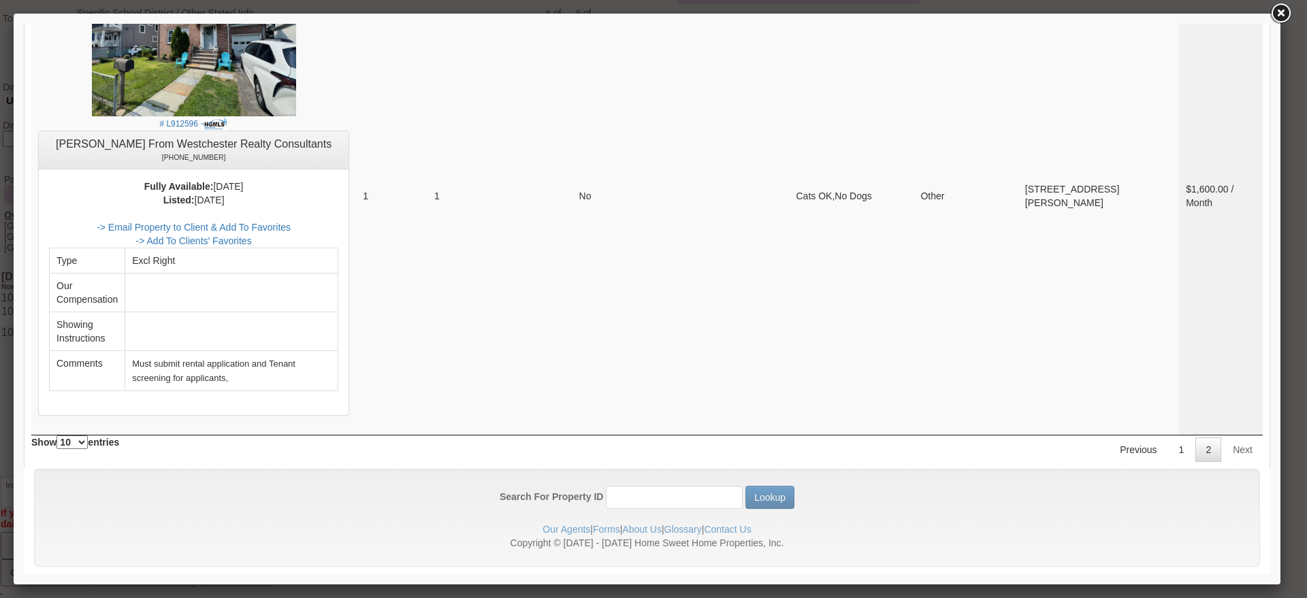
scroll to position [377, 0]
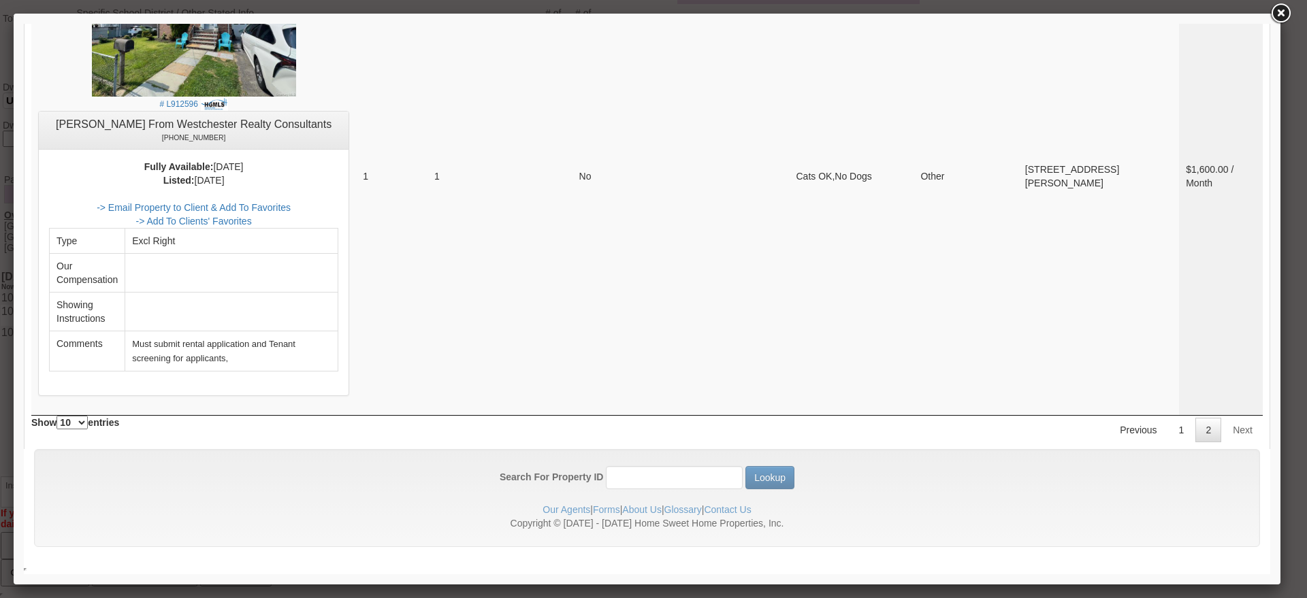
click at [1162, 445] on div "See 11 Additional Properties In Our MLS Property Database Processing... Beds Ba…" at bounding box center [647, 170] width 1247 height 560
click at [1170, 441] on link "1" at bounding box center [1182, 430] width 26 height 25
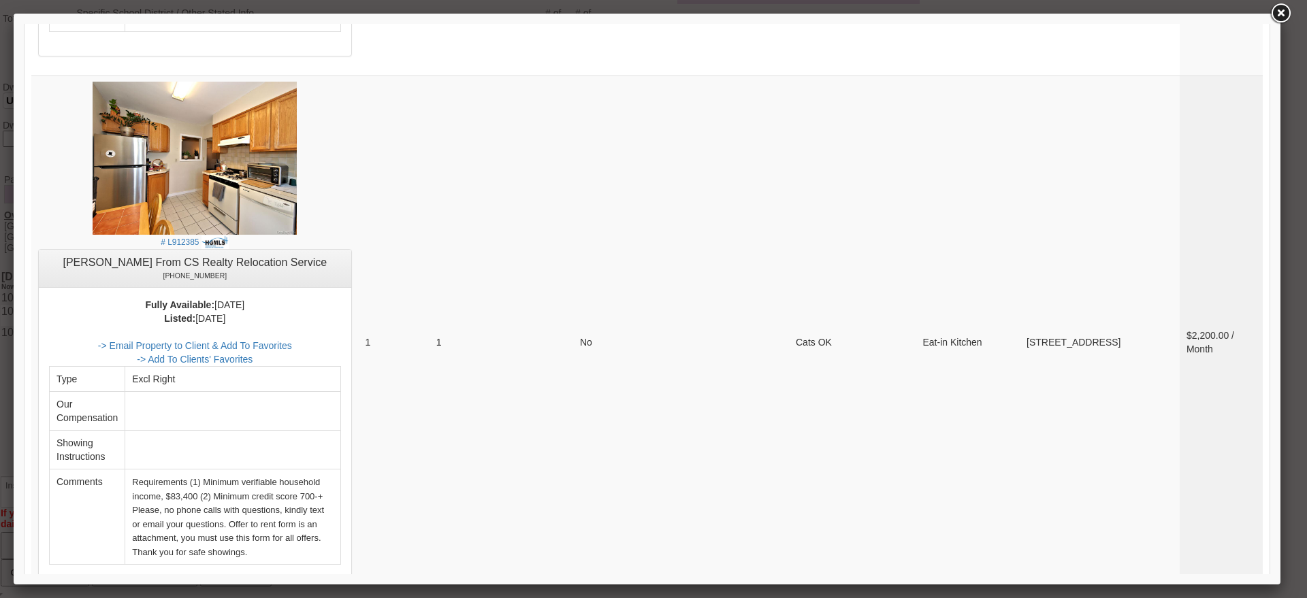
scroll to position [3805, 0]
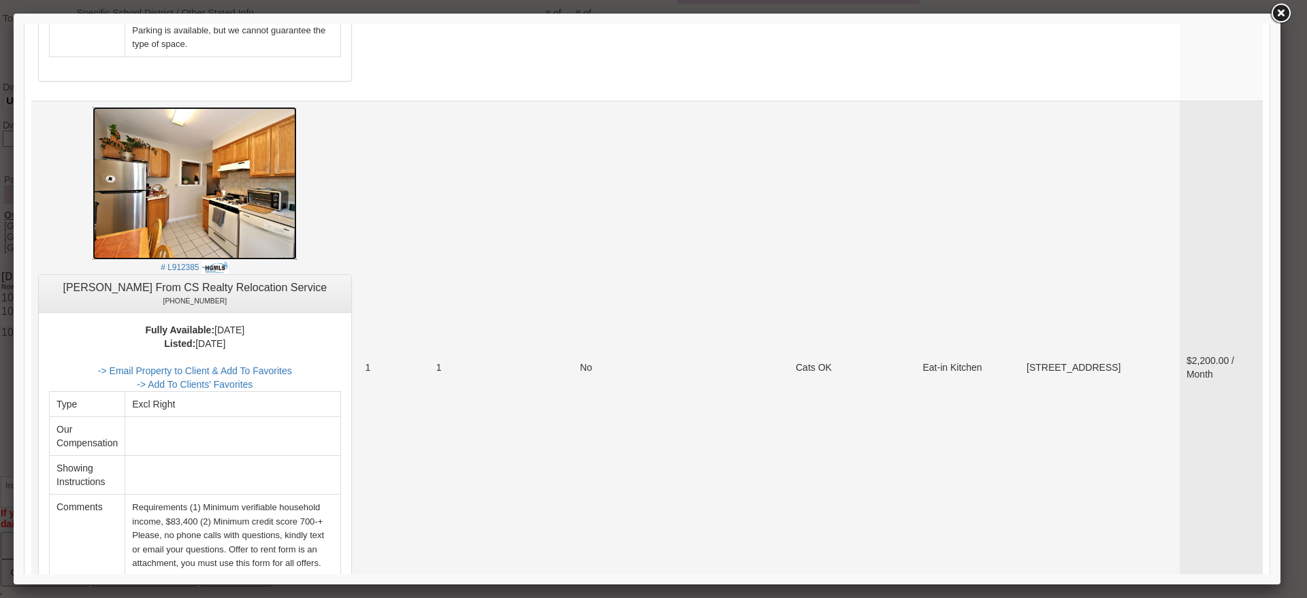
click at [232, 107] on img at bounding box center [195, 183] width 204 height 153
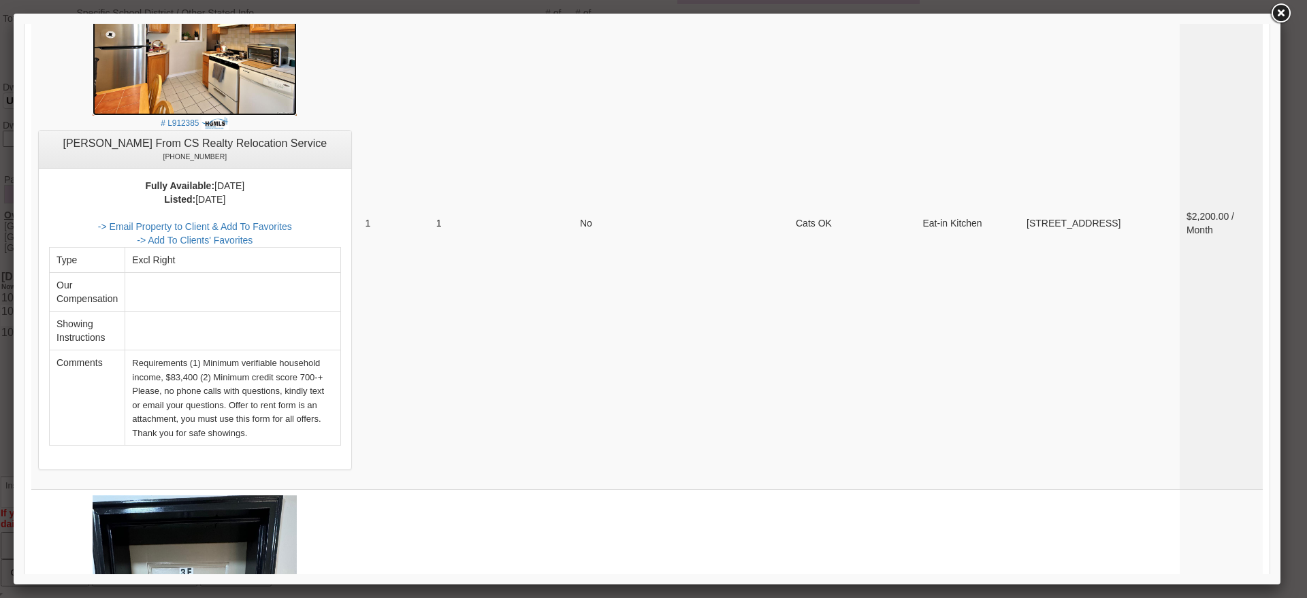
scroll to position [3675, 0]
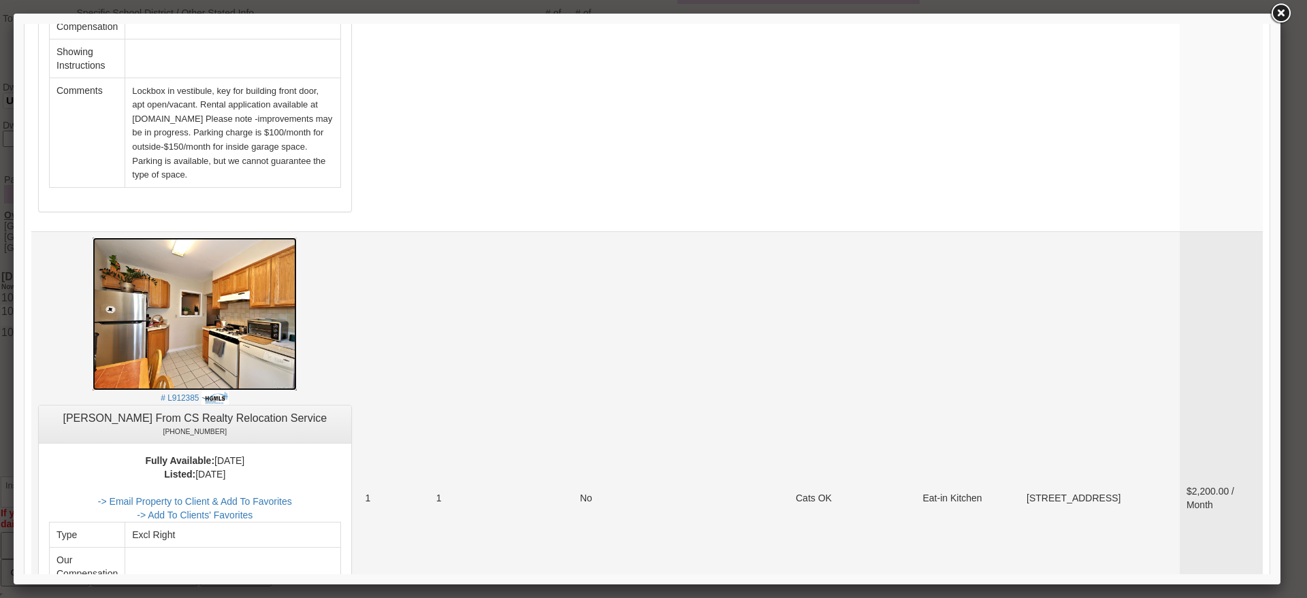
click at [263, 238] on img at bounding box center [195, 314] width 204 height 153
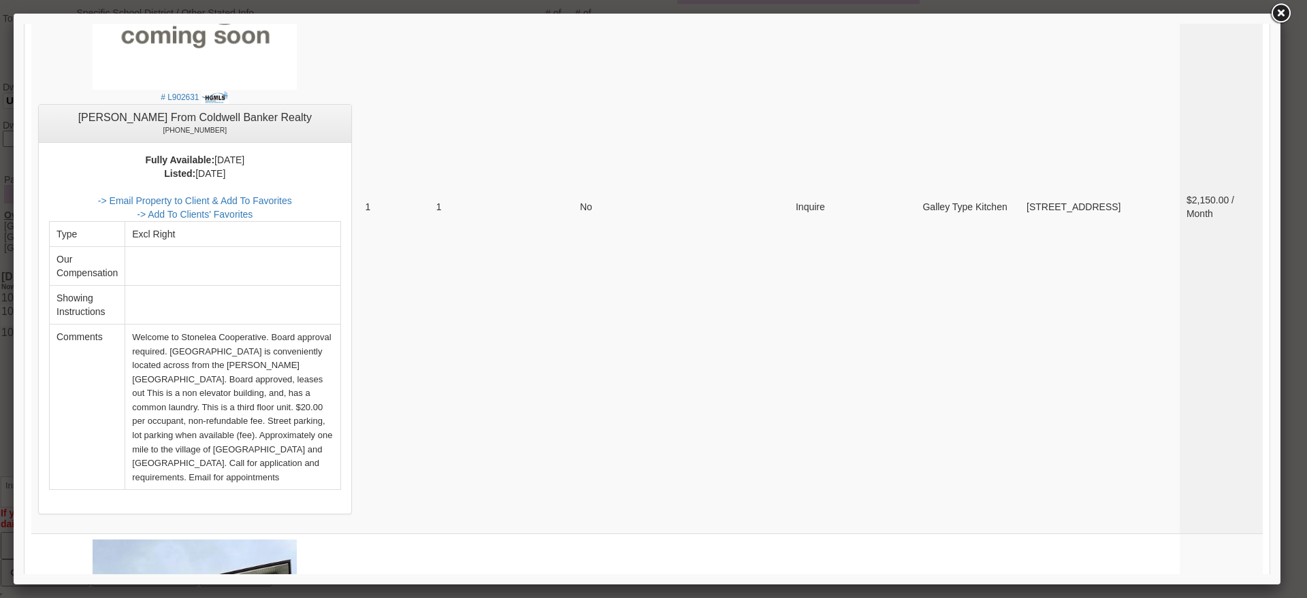
scroll to position [5455, 0]
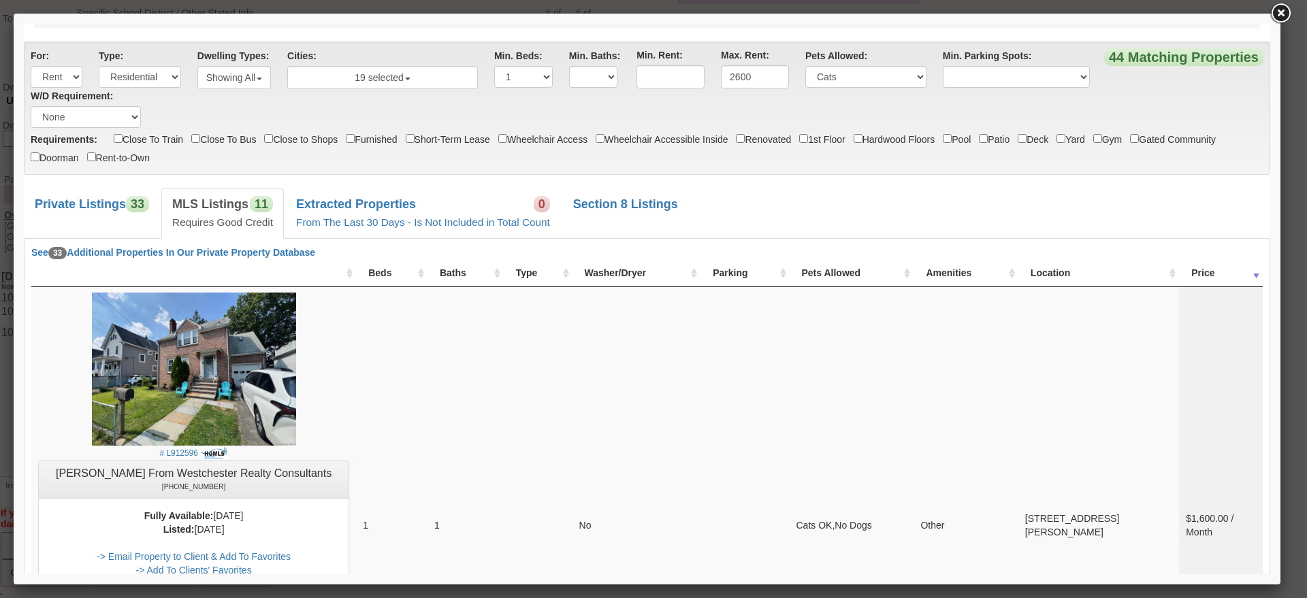
scroll to position [0, 0]
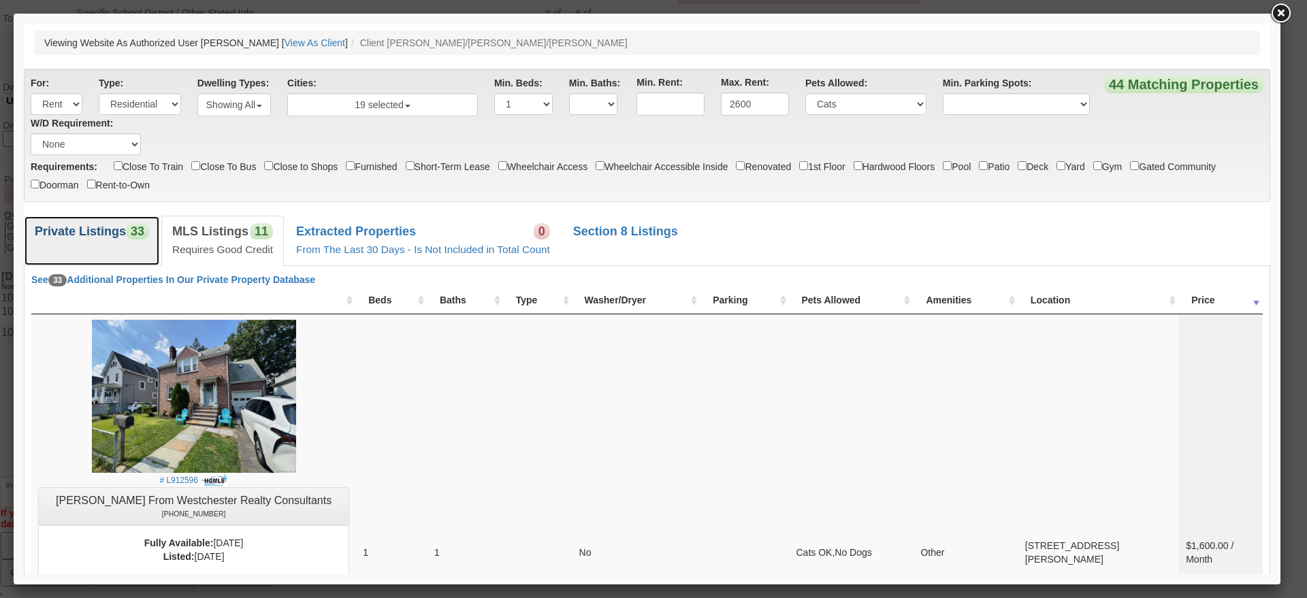
click at [94, 231] on b "Private Listings" at bounding box center [80, 232] width 91 height 14
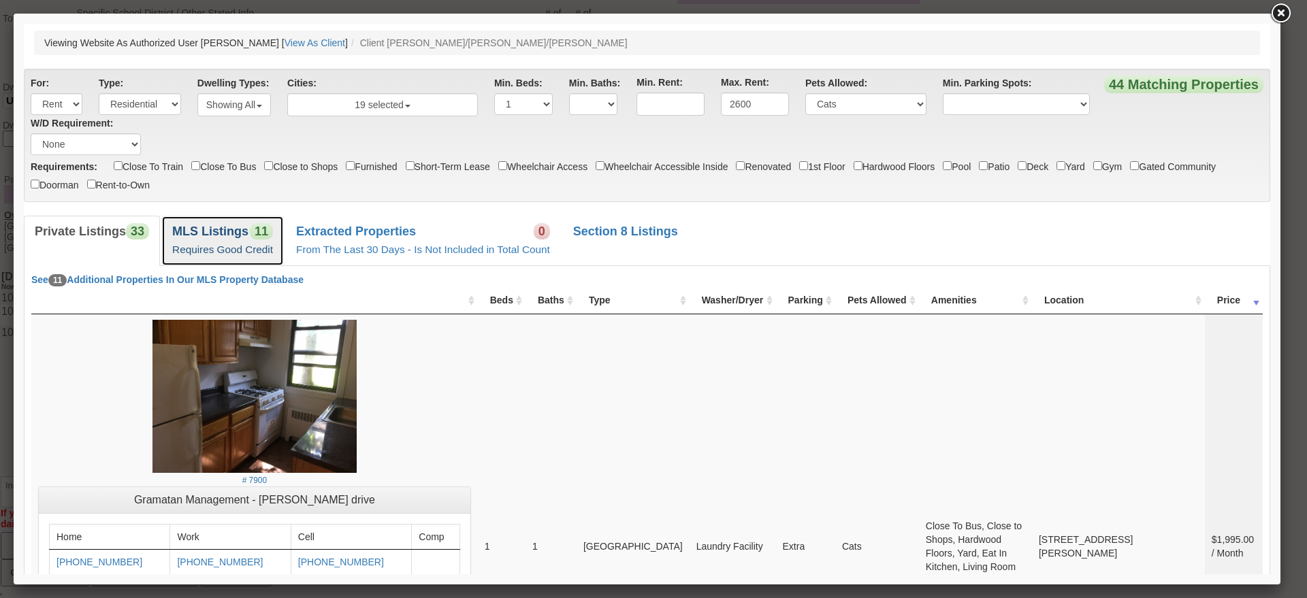
click at [165, 226] on link "MLS Listings 11 Requires Good Credit" at bounding box center [222, 241] width 123 height 50
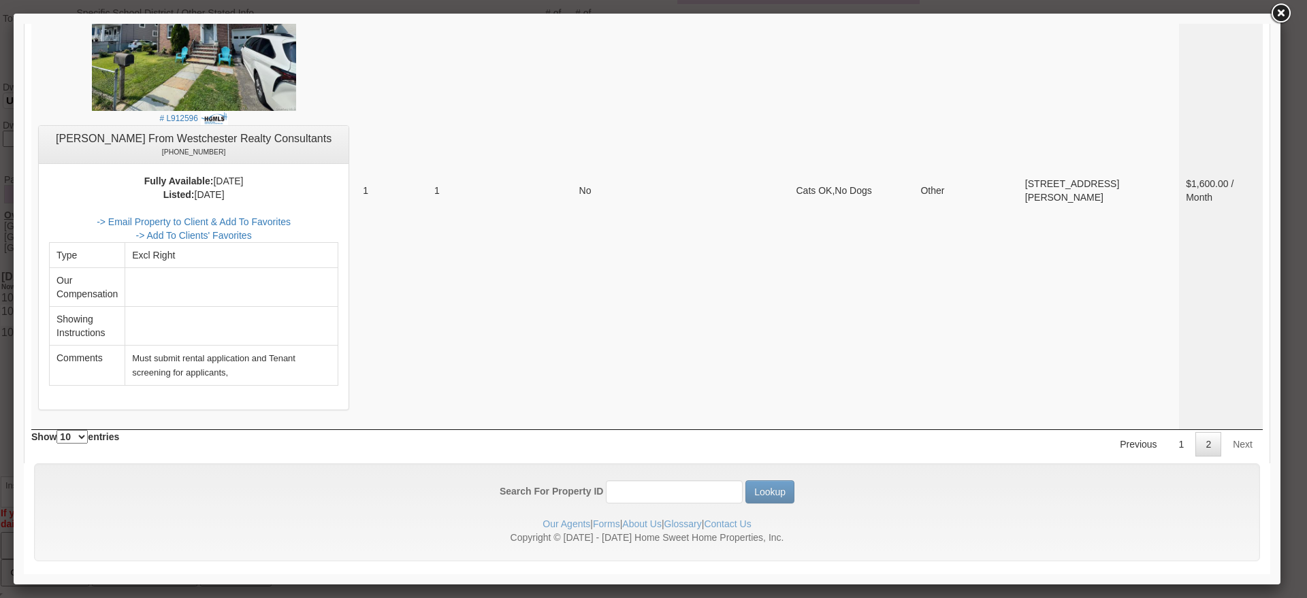
scroll to position [377, 0]
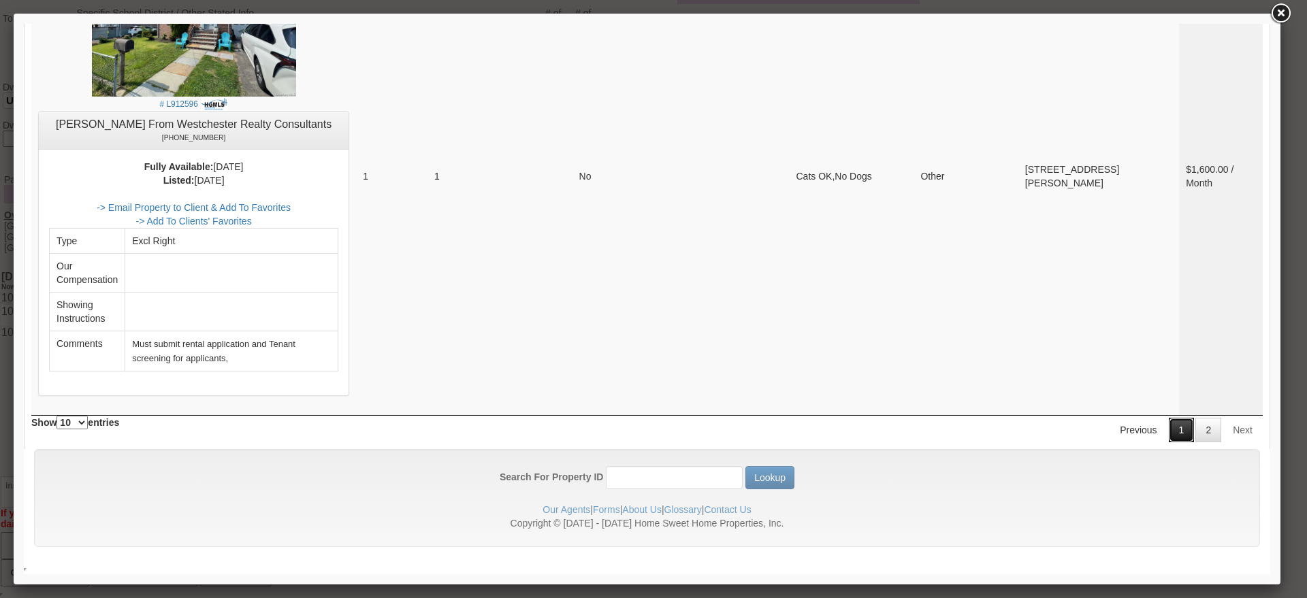
click at [1175, 424] on link "1" at bounding box center [1182, 430] width 26 height 25
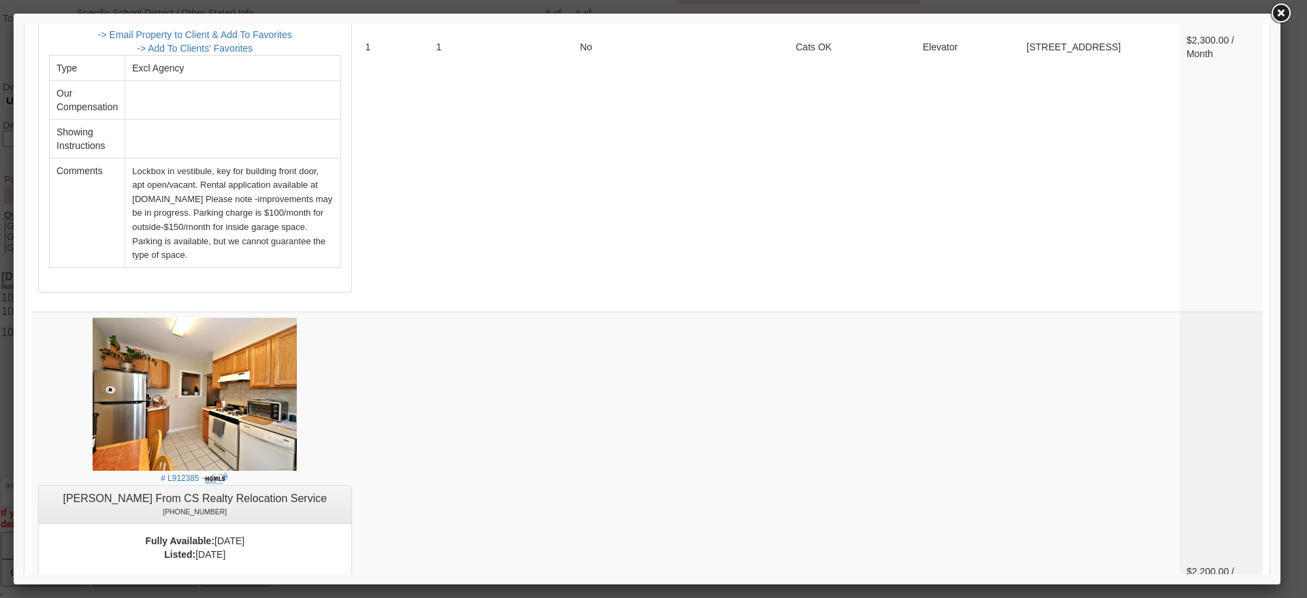
scroll to position [3654, 0]
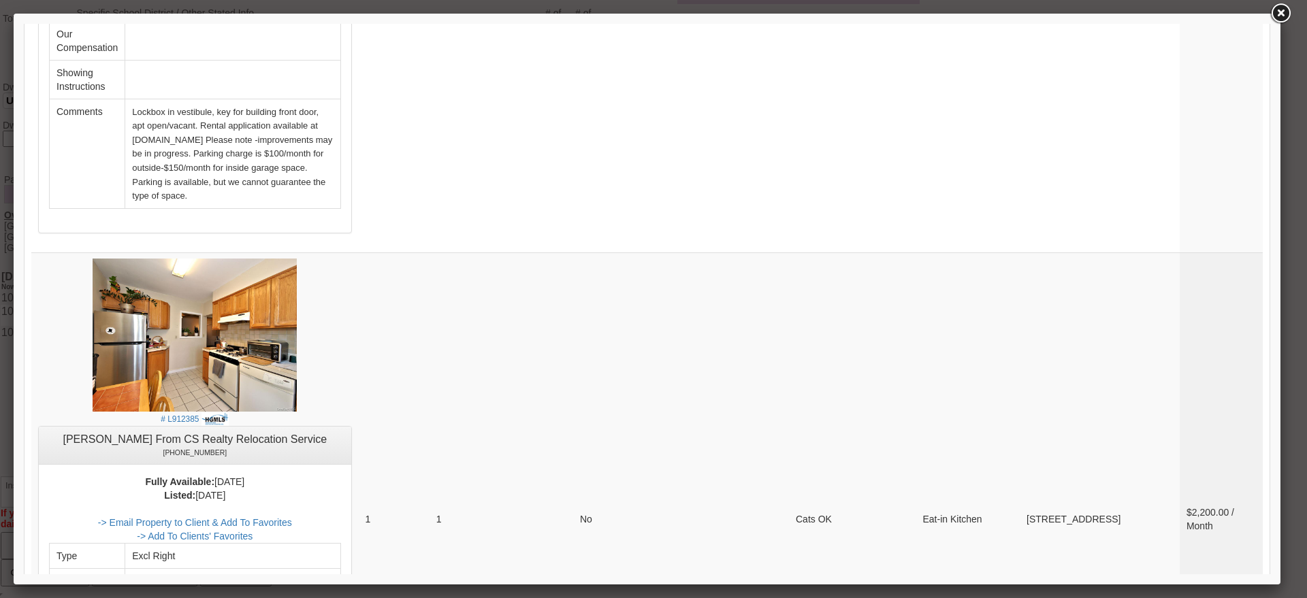
drag, startPoint x: 1260, startPoint y: 363, endPoint x: 1303, endPoint y: 387, distance: 49.4
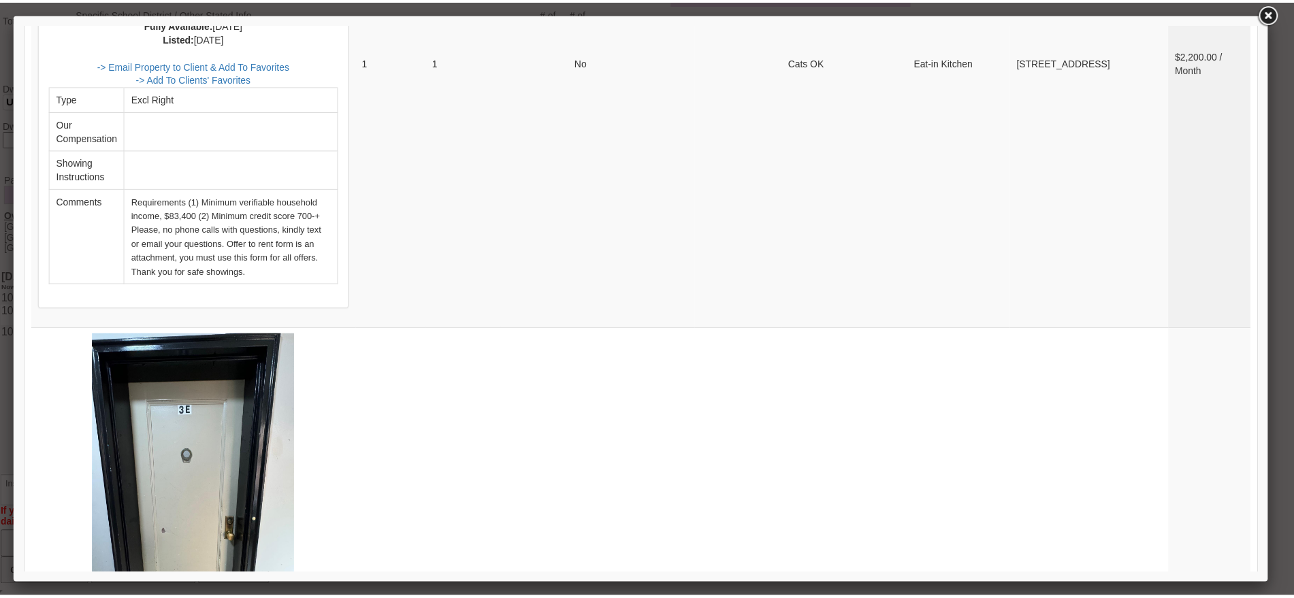
scroll to position [3773, 0]
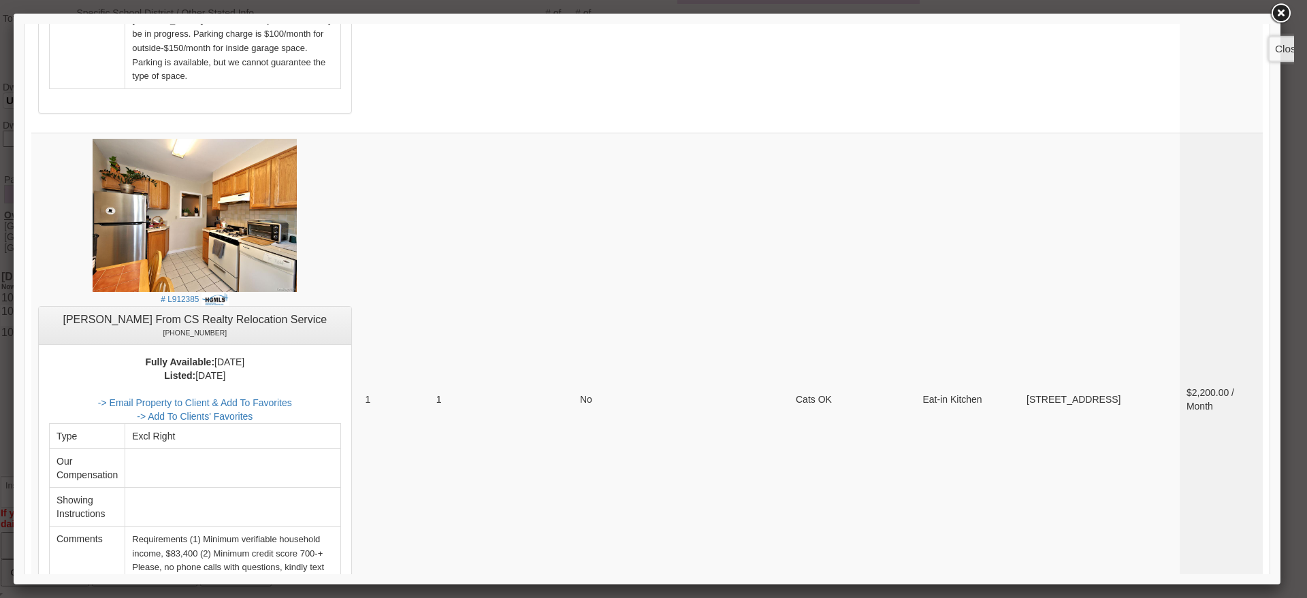
click at [1281, 10] on link at bounding box center [1280, 13] width 25 height 25
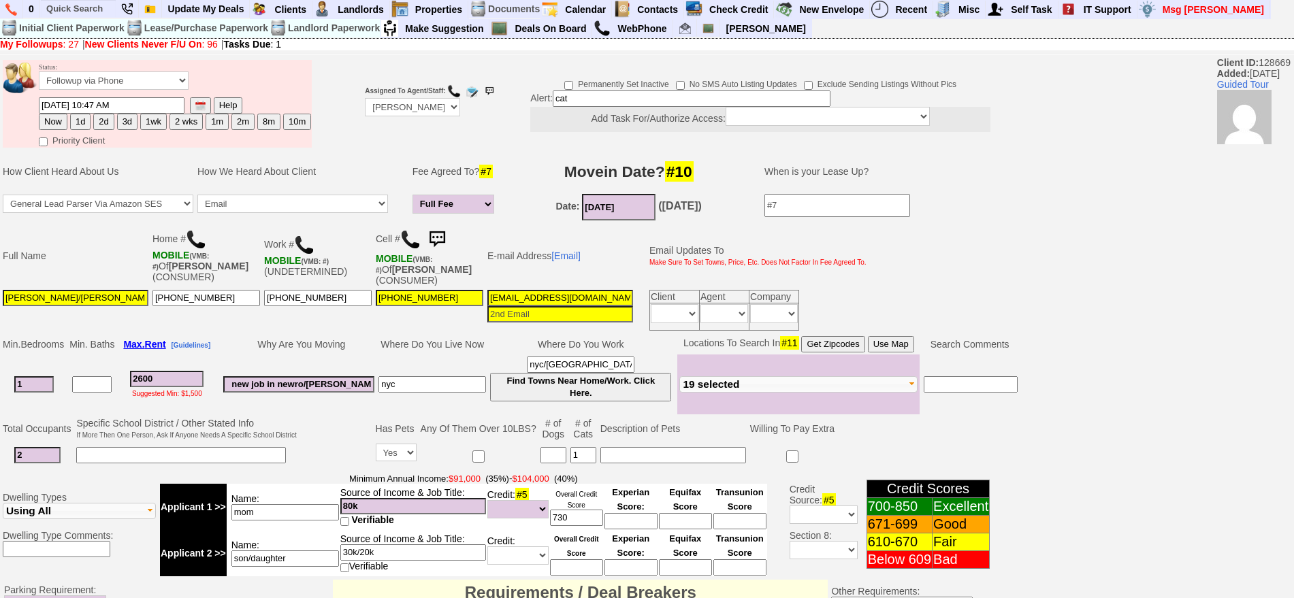
scroll to position [0, 0]
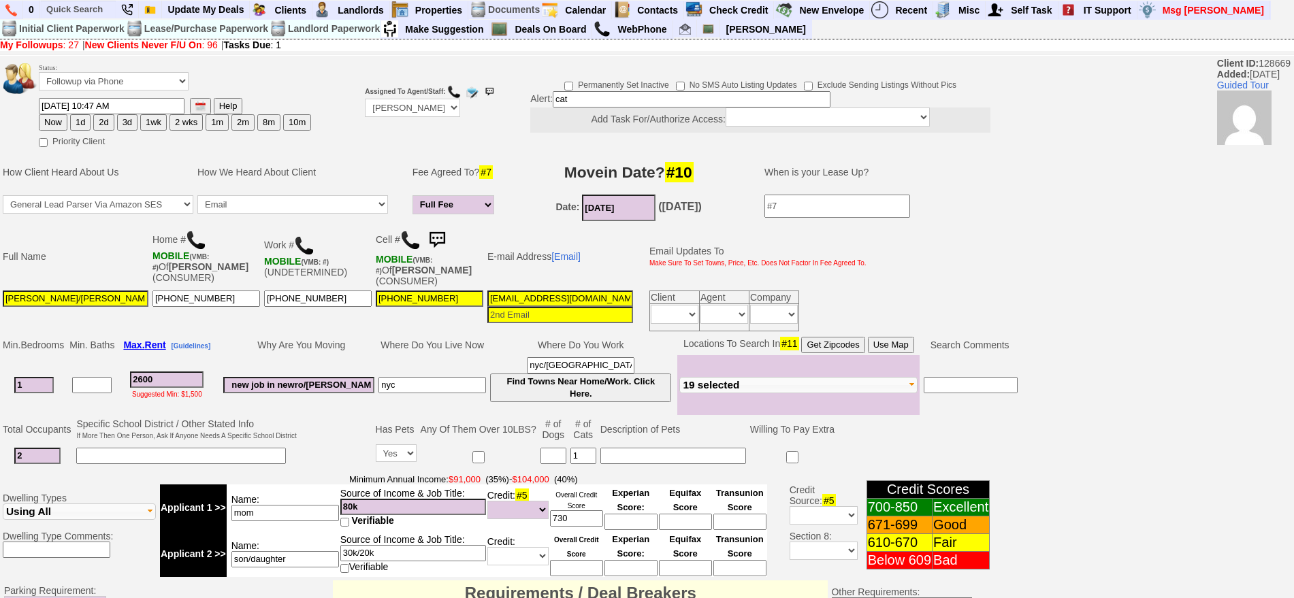
click at [85, 124] on button "1d" at bounding box center [80, 122] width 20 height 16
type input "09/18/2025 10:49 AM"
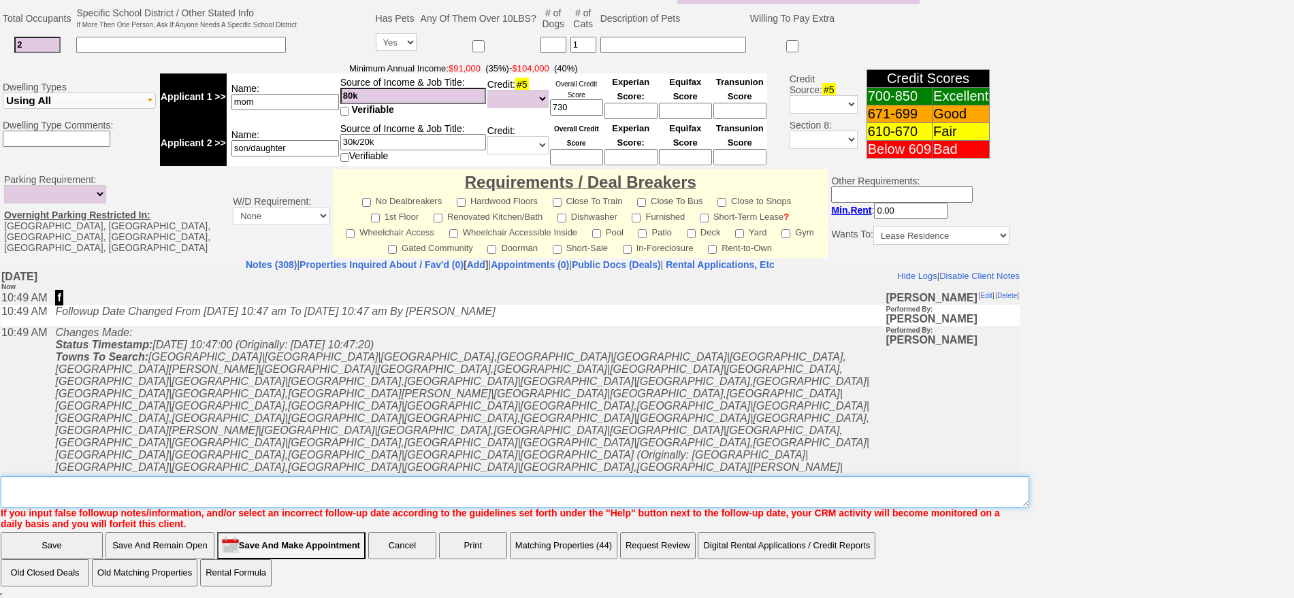
click at [475, 493] on textarea "Insert New Note Here" at bounding box center [515, 492] width 1029 height 31
type textarea "f"
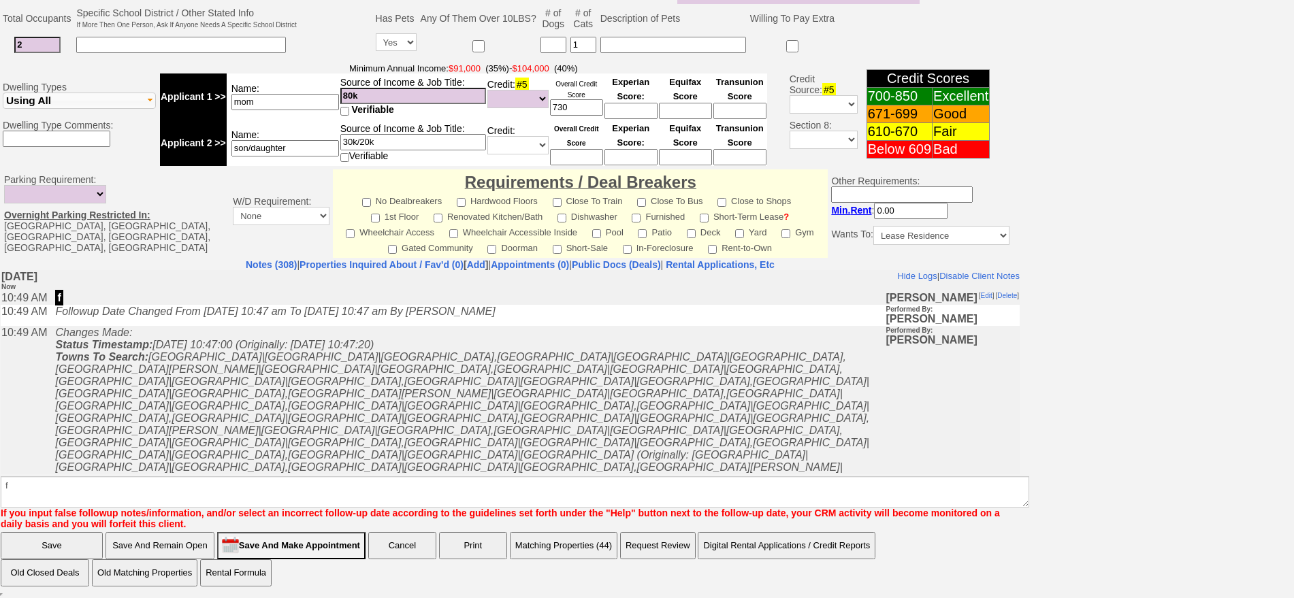
scroll to position [343, 0]
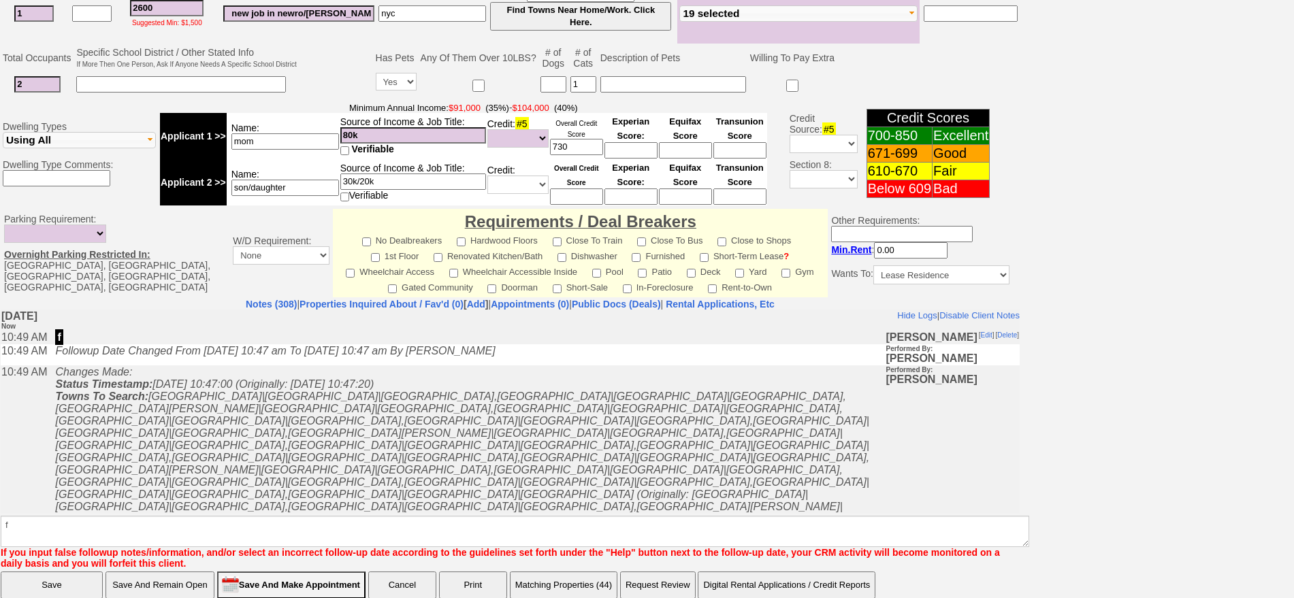
click input "Save" at bounding box center [52, 585] width 102 height 27
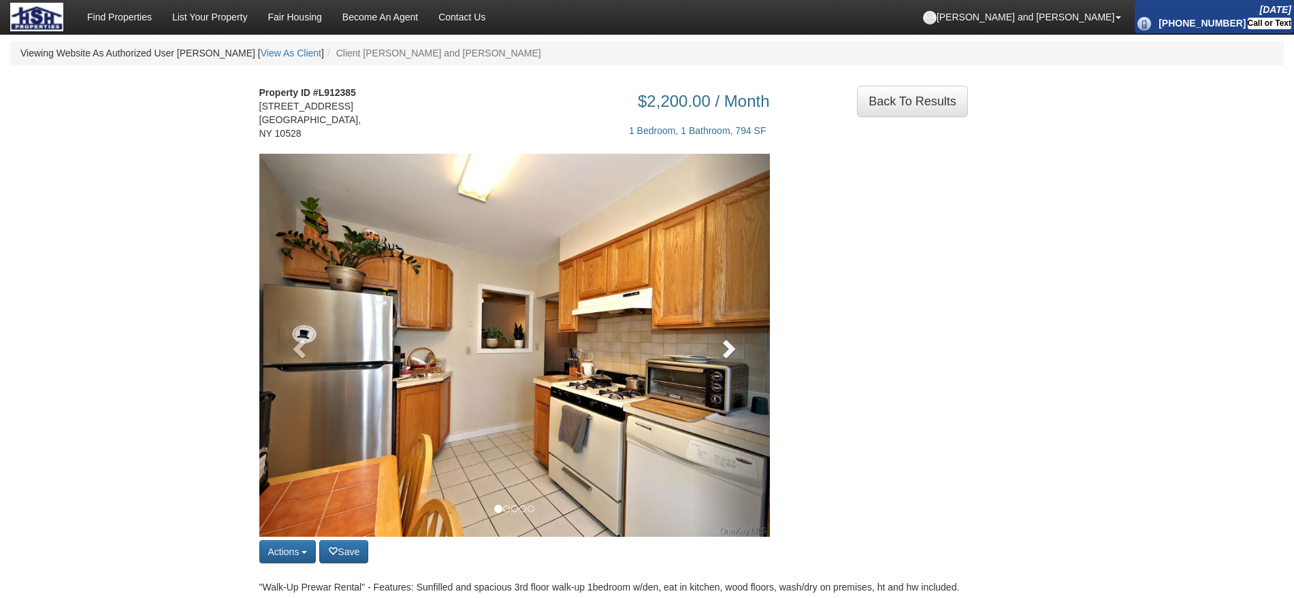
click at [707, 367] on link at bounding box center [731, 345] width 77 height 383
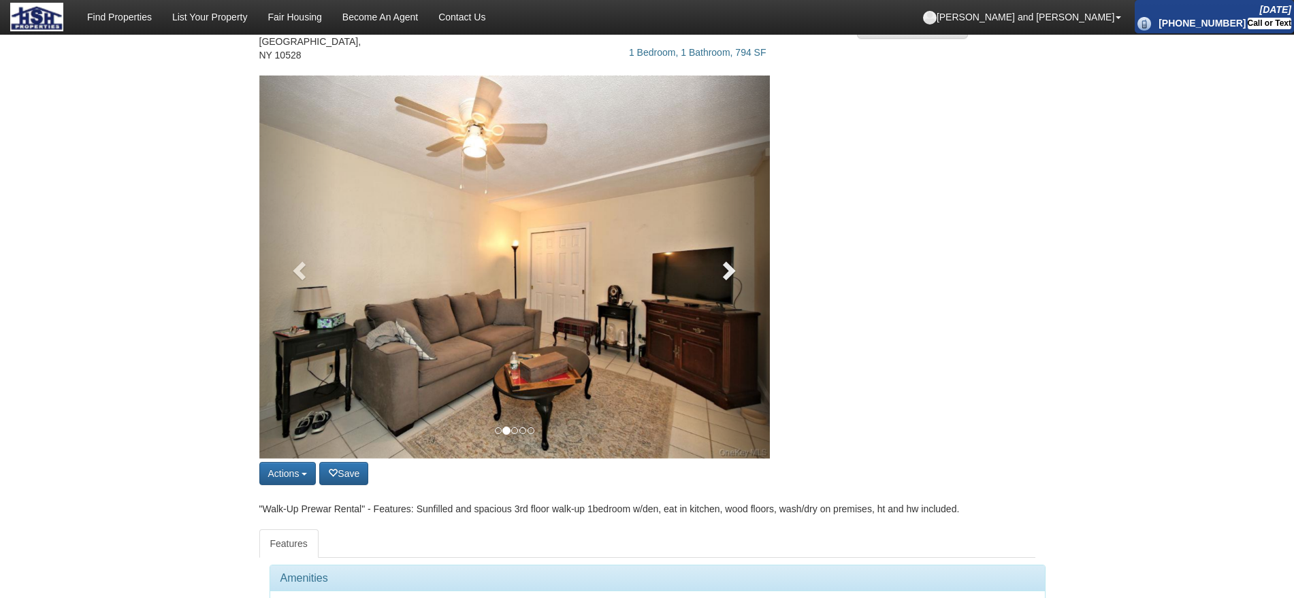
scroll to position [170, 0]
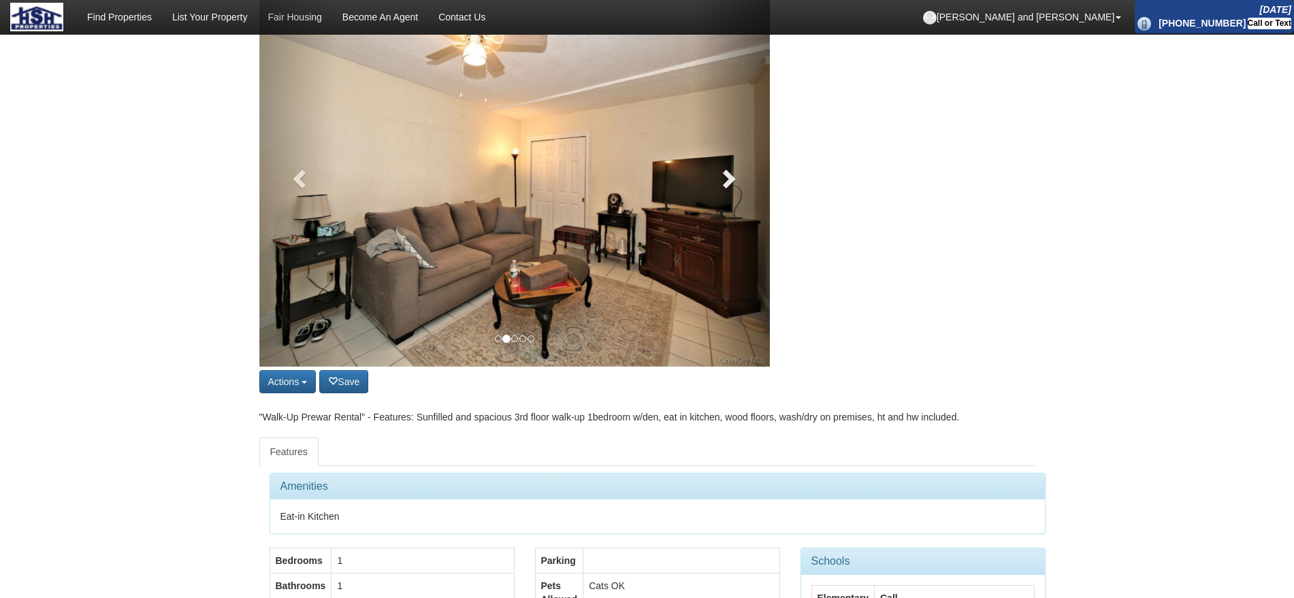
click at [723, 215] on link at bounding box center [731, 175] width 77 height 383
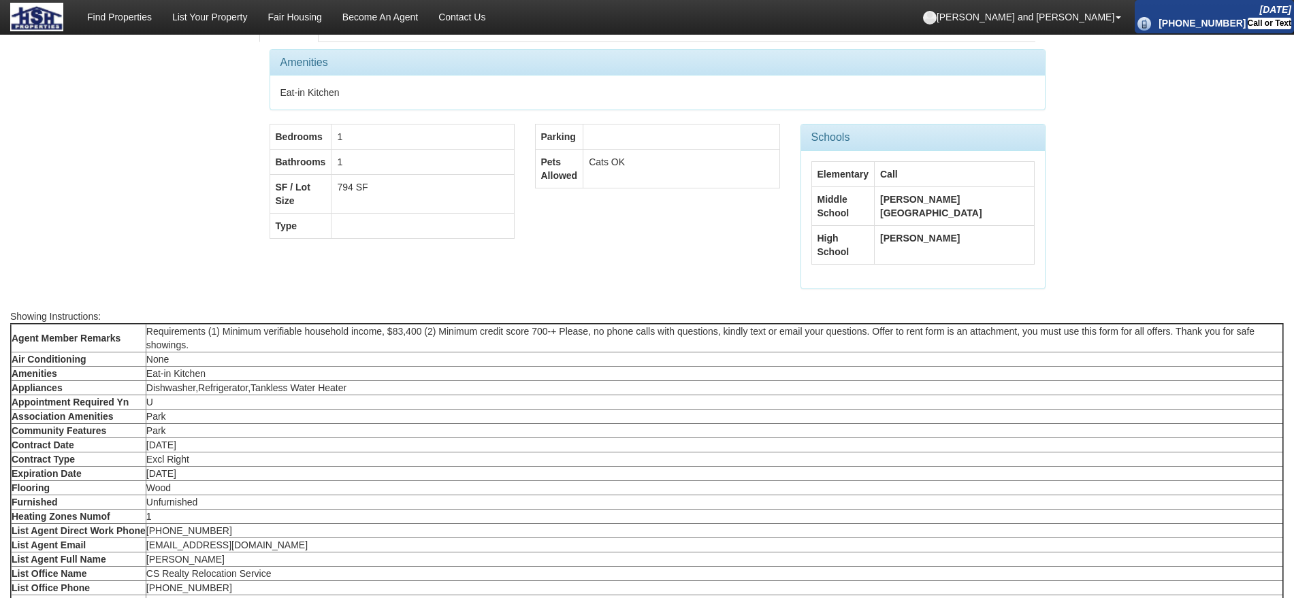
scroll to position [596, 0]
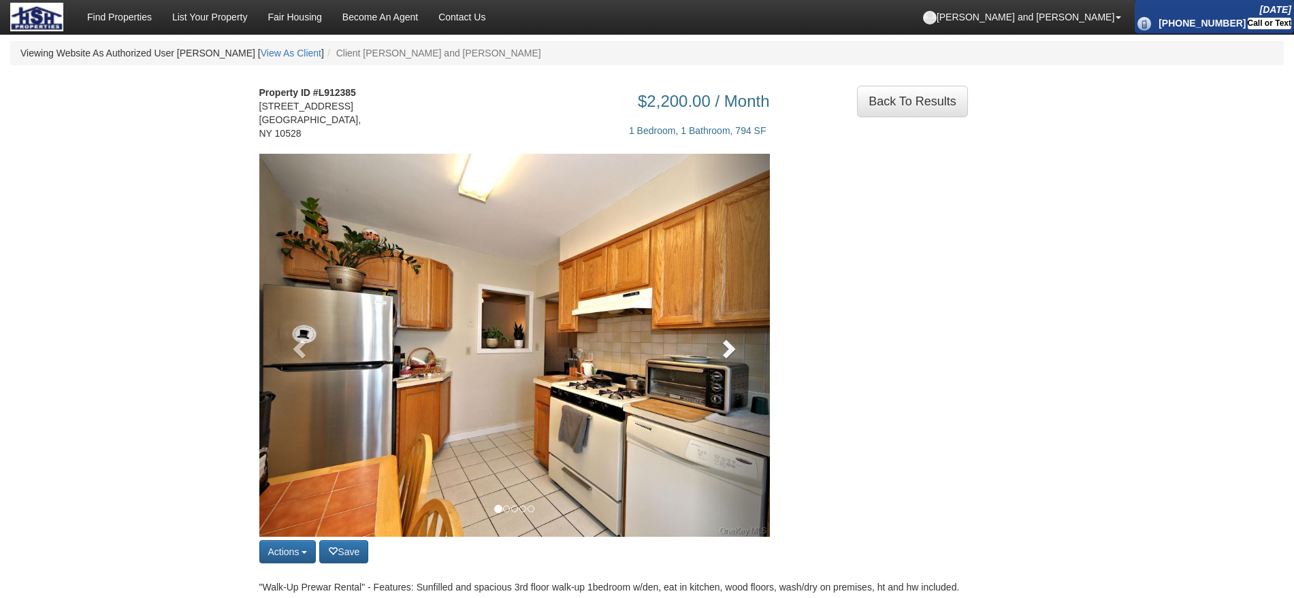
click at [754, 365] on link at bounding box center [731, 345] width 77 height 383
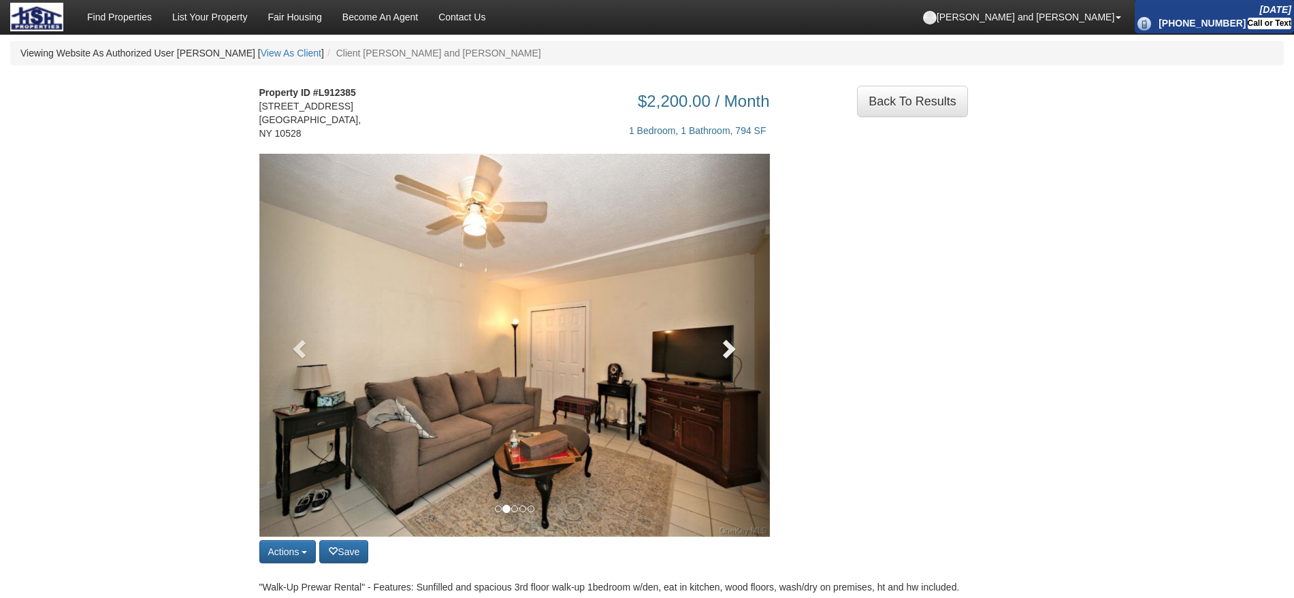
click at [750, 355] on link at bounding box center [731, 345] width 77 height 383
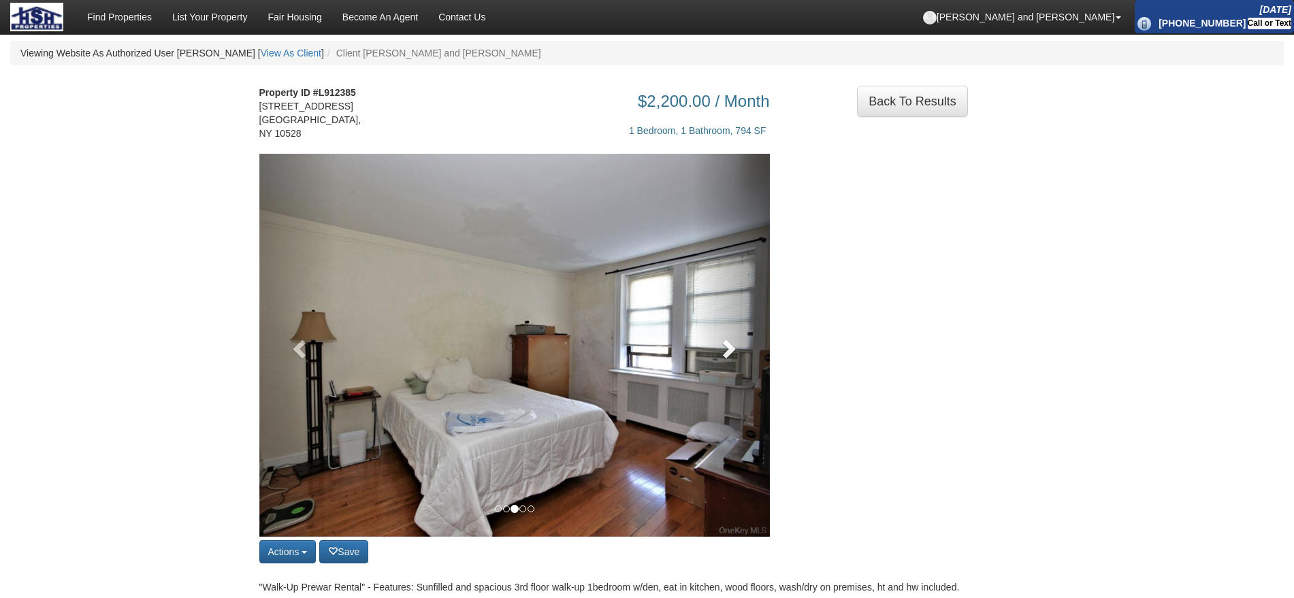
click at [750, 355] on link at bounding box center [731, 345] width 77 height 383
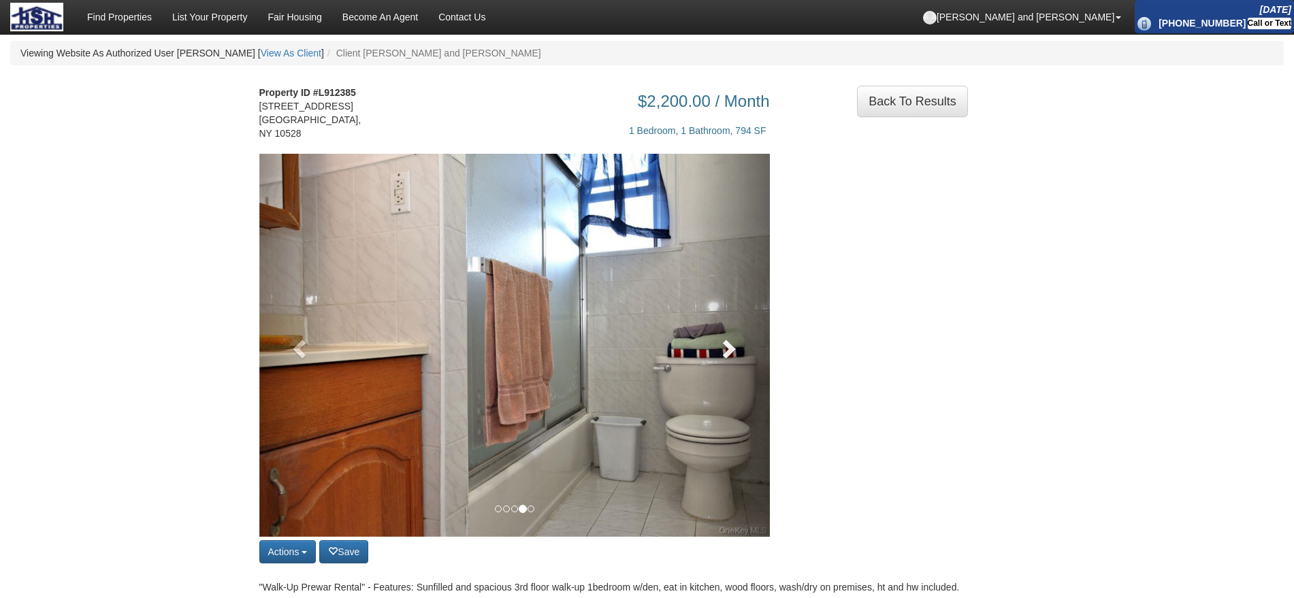
click at [750, 355] on link at bounding box center [731, 345] width 77 height 383
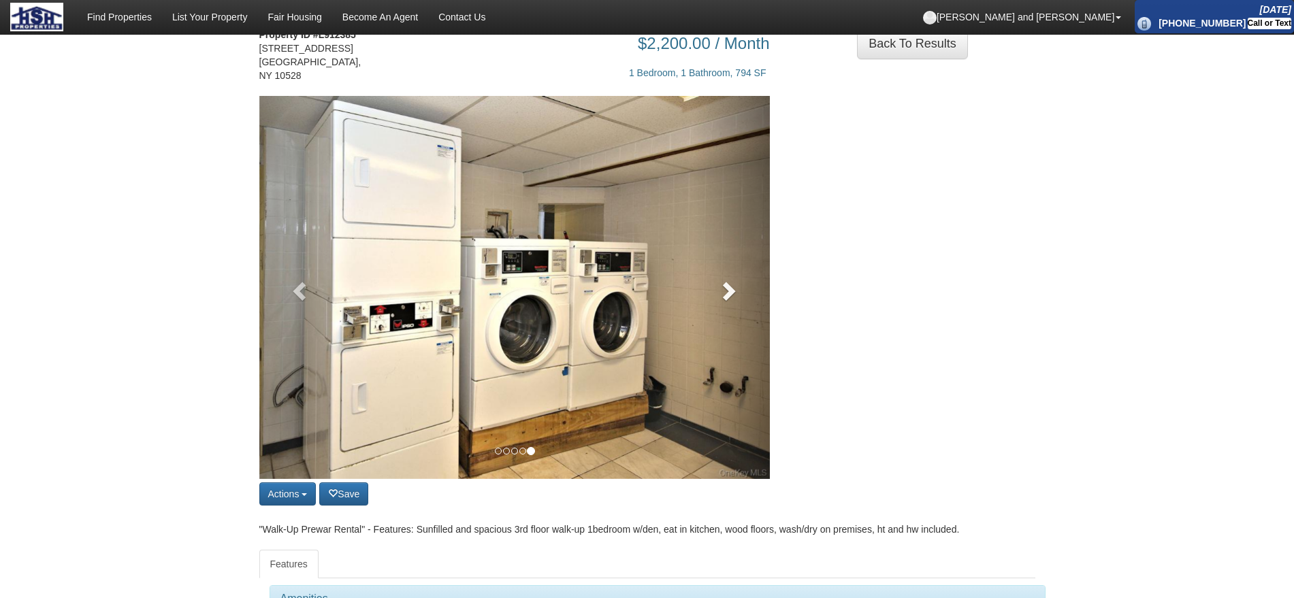
scroll to position [85, 0]
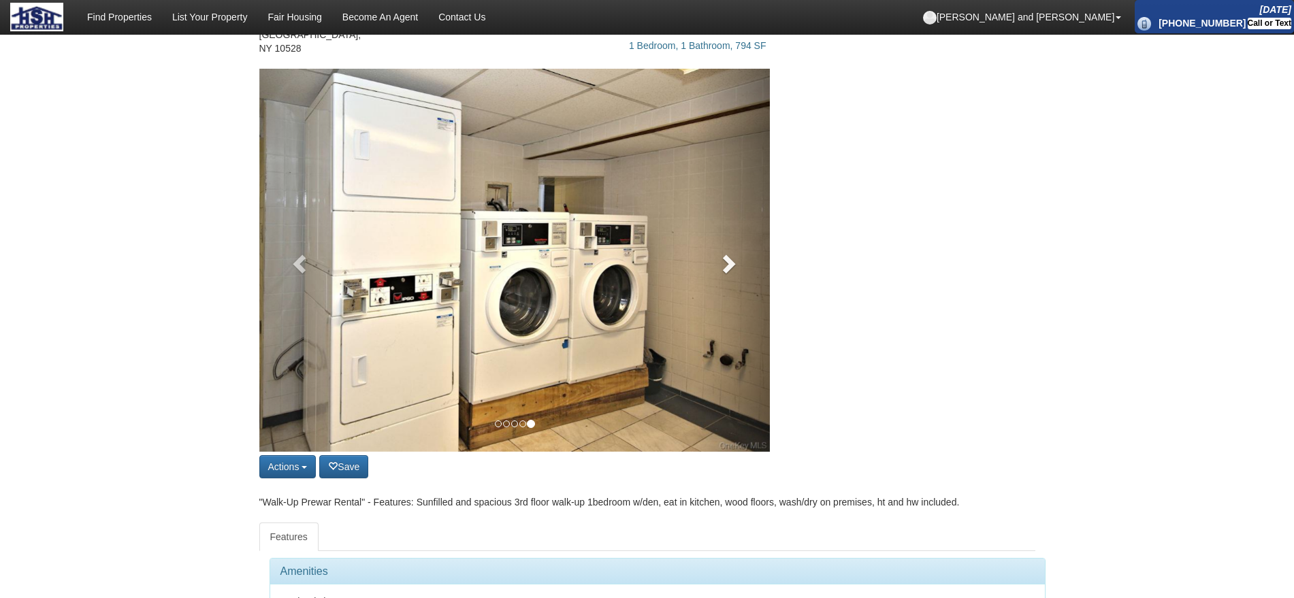
click at [733, 266] on span at bounding box center [728, 263] width 20 height 20
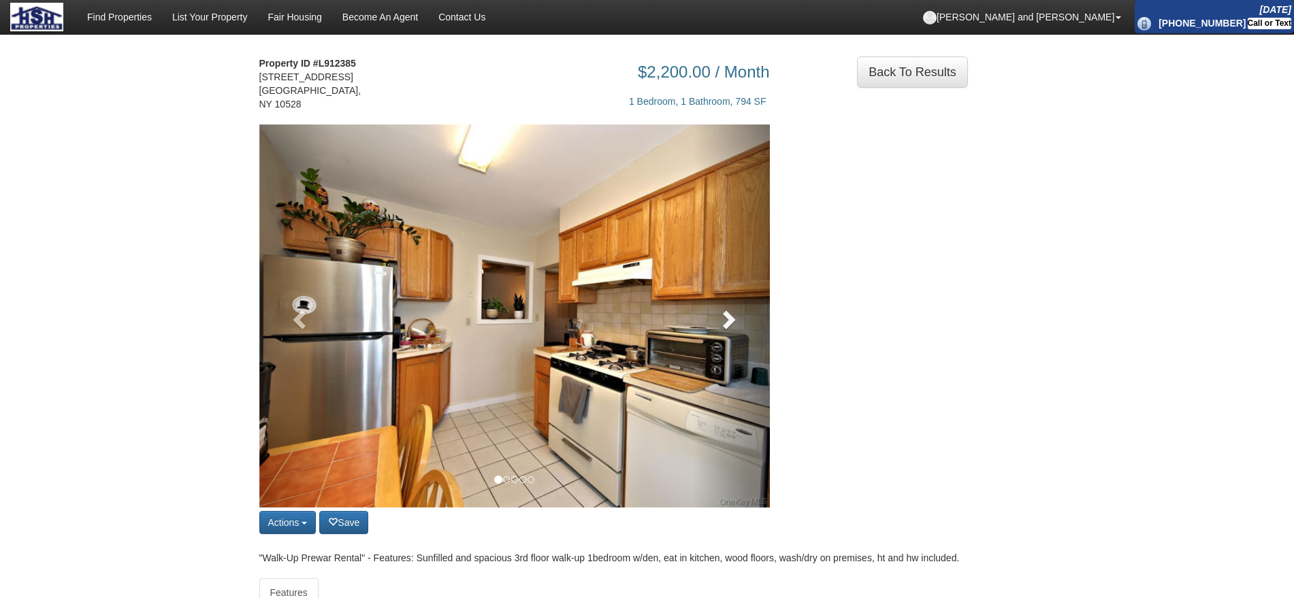
scroll to position [0, 0]
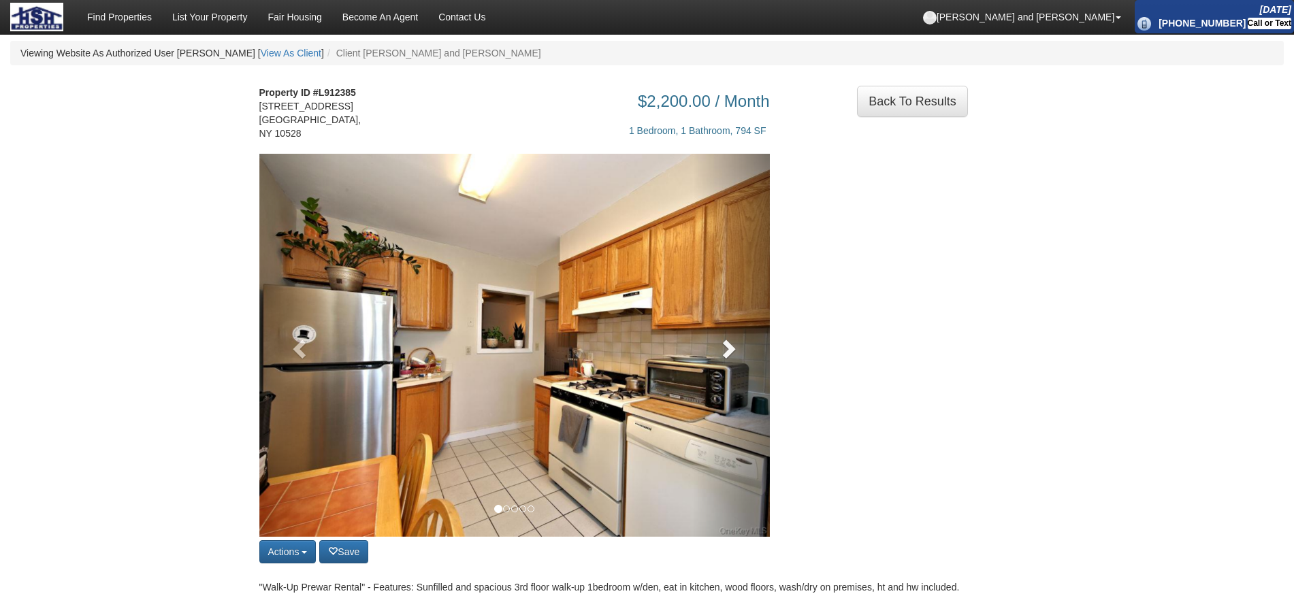
click at [761, 376] on link at bounding box center [731, 345] width 77 height 383
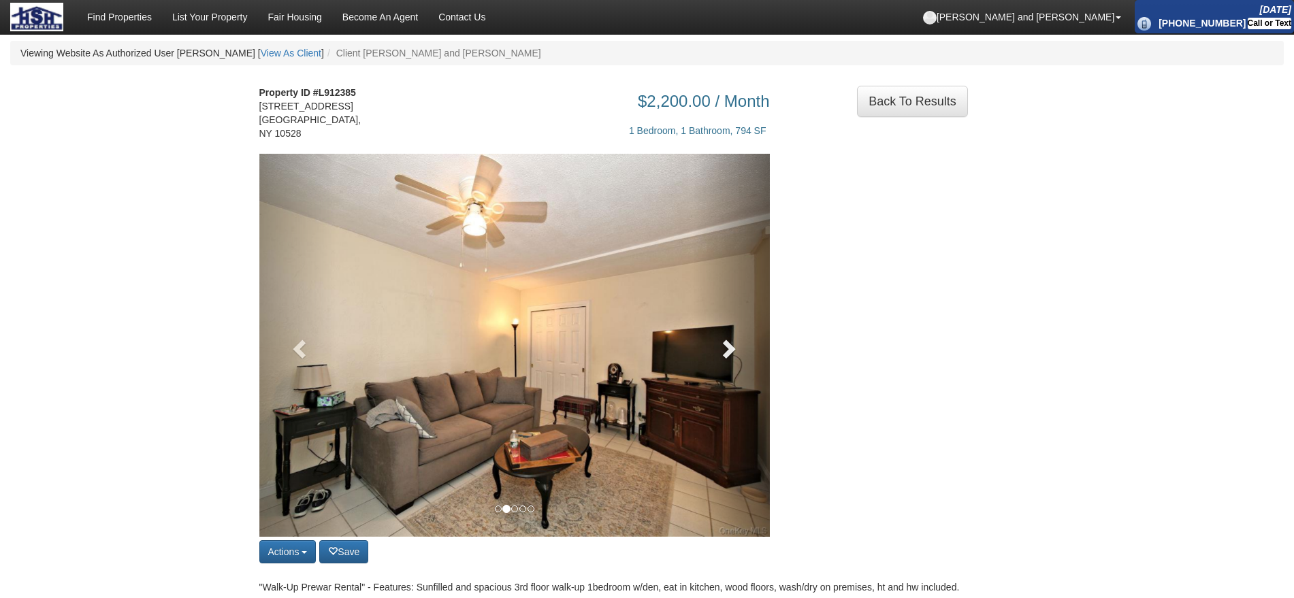
click at [751, 368] on link at bounding box center [731, 345] width 77 height 383
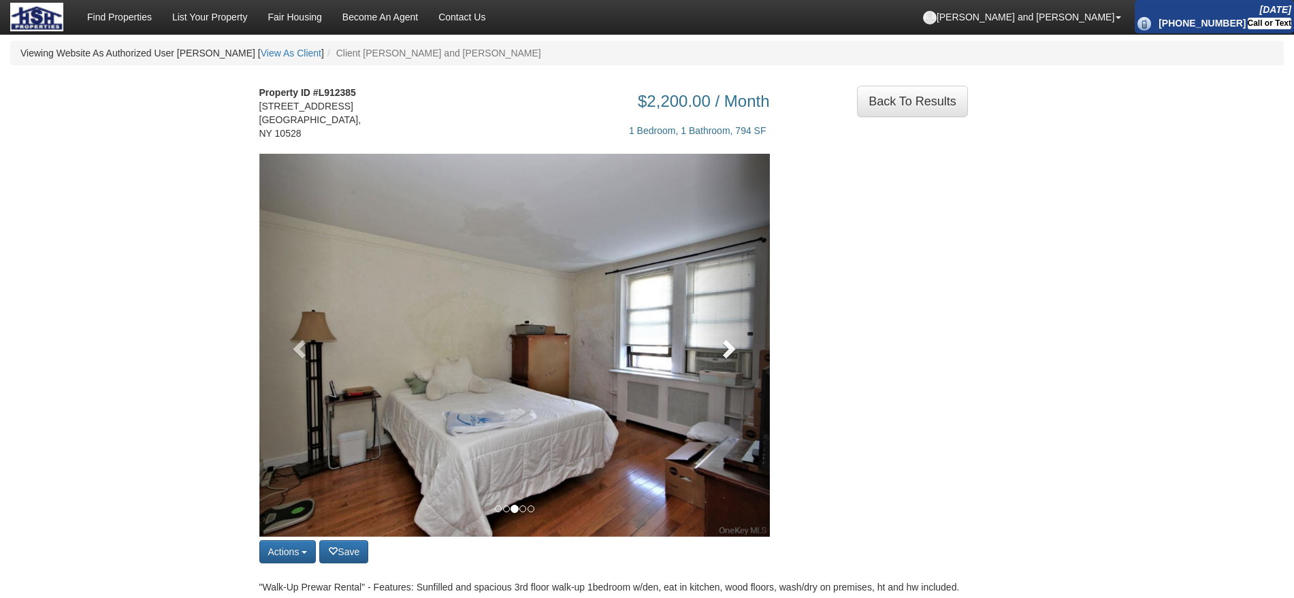
click at [751, 368] on link at bounding box center [731, 345] width 77 height 383
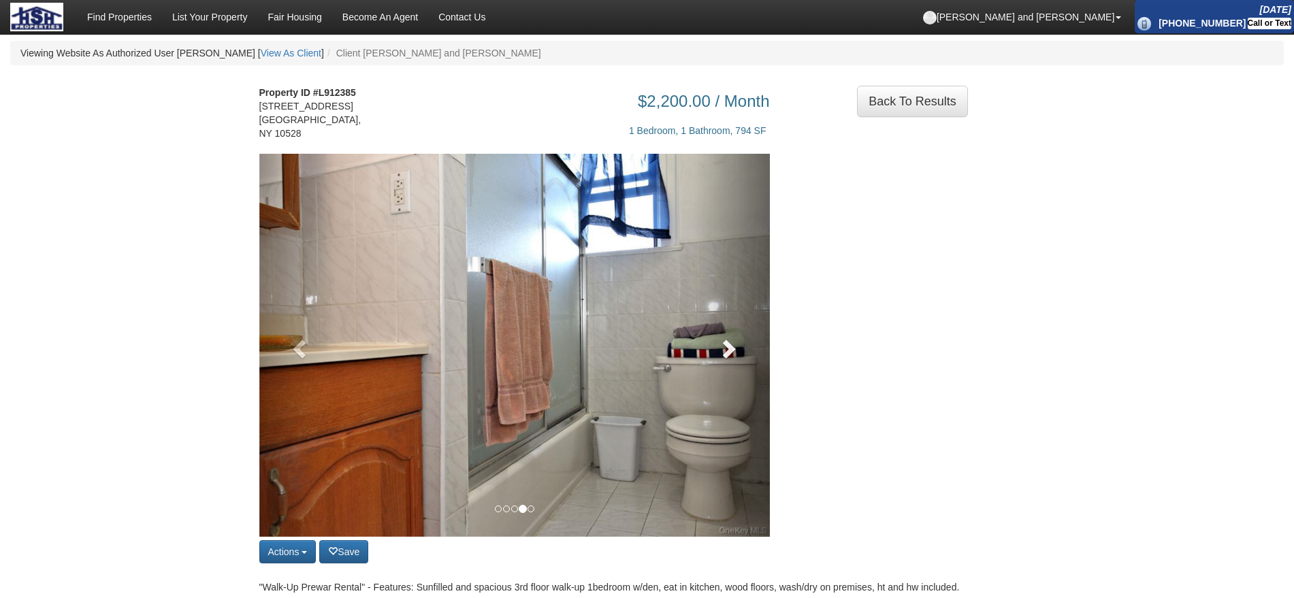
click at [751, 368] on link at bounding box center [731, 345] width 77 height 383
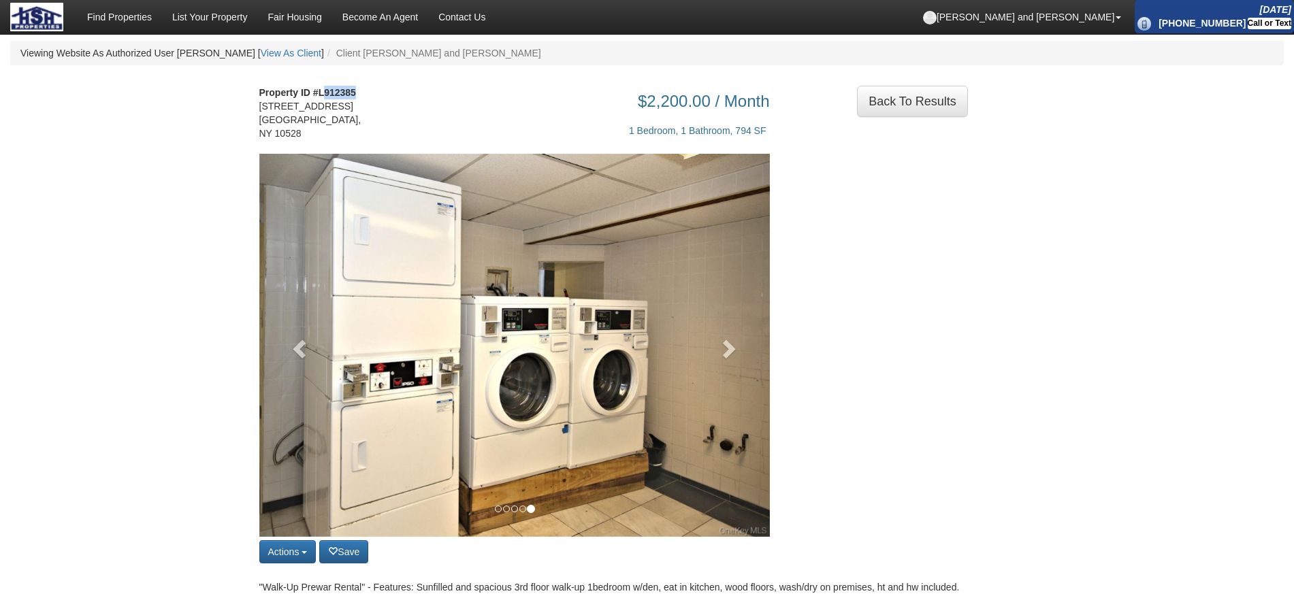
drag, startPoint x: 323, startPoint y: 91, endPoint x: 380, endPoint y: 97, distance: 56.8
click at [380, 97] on div "Property ID #L912385 110 Bradford Street Unit # 7 Harrison, NY 10528" at bounding box center [315, 120] width 133 height 68
copy strong "912385"
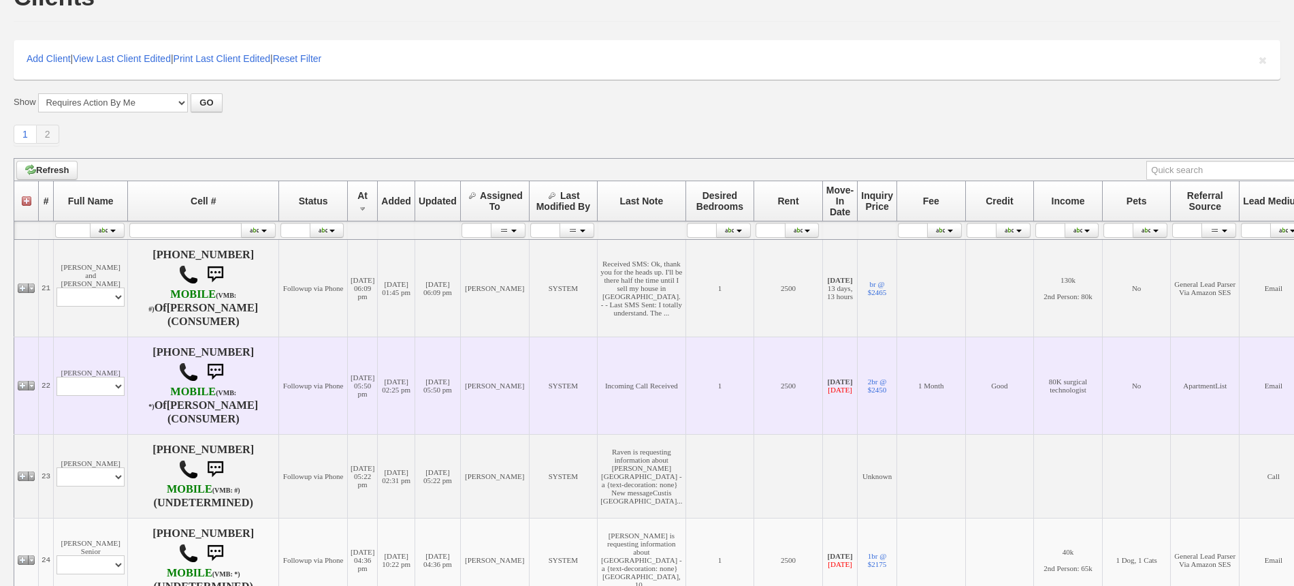
scroll to position [109, 0]
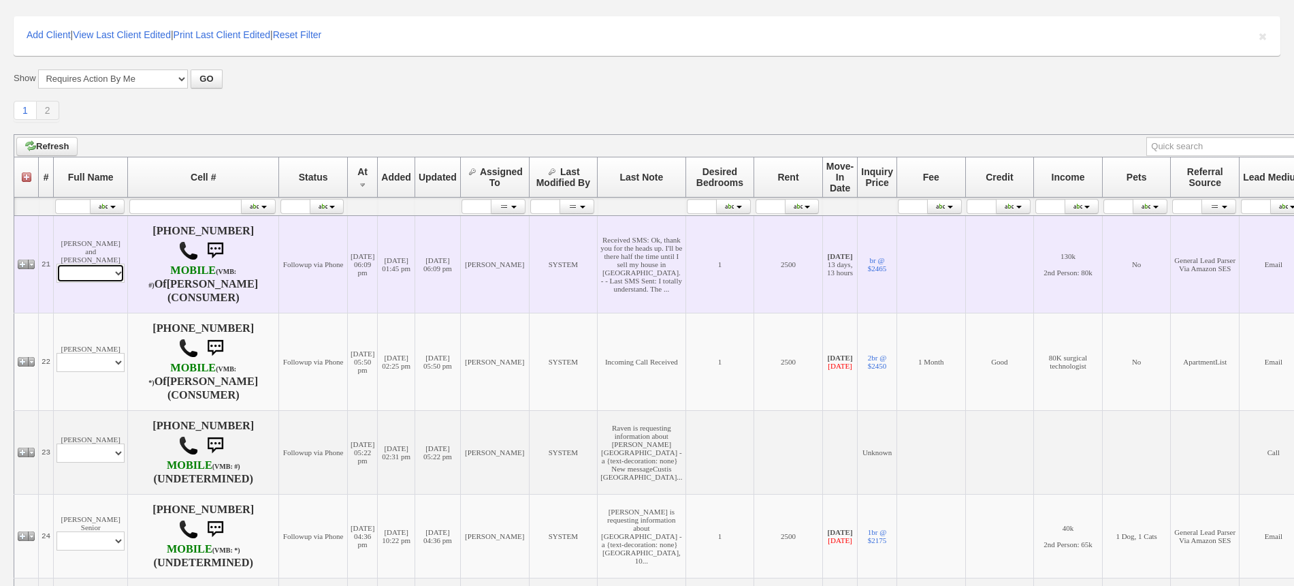
click at [109, 277] on select "Profile Edit Print Email Externally (Will Not Be Tracked In CRM) Closed Deals" at bounding box center [91, 272] width 68 height 19
select select "ChangeURL,/crm/custom/edit_client_form.php?redirect=%2Fcrm%2Fclients.php&id=167…"
click at [57, 272] on select "Profile Edit Print Email Externally (Will Not Be Tracked In CRM) Closed Deals" at bounding box center [91, 272] width 68 height 19
select select
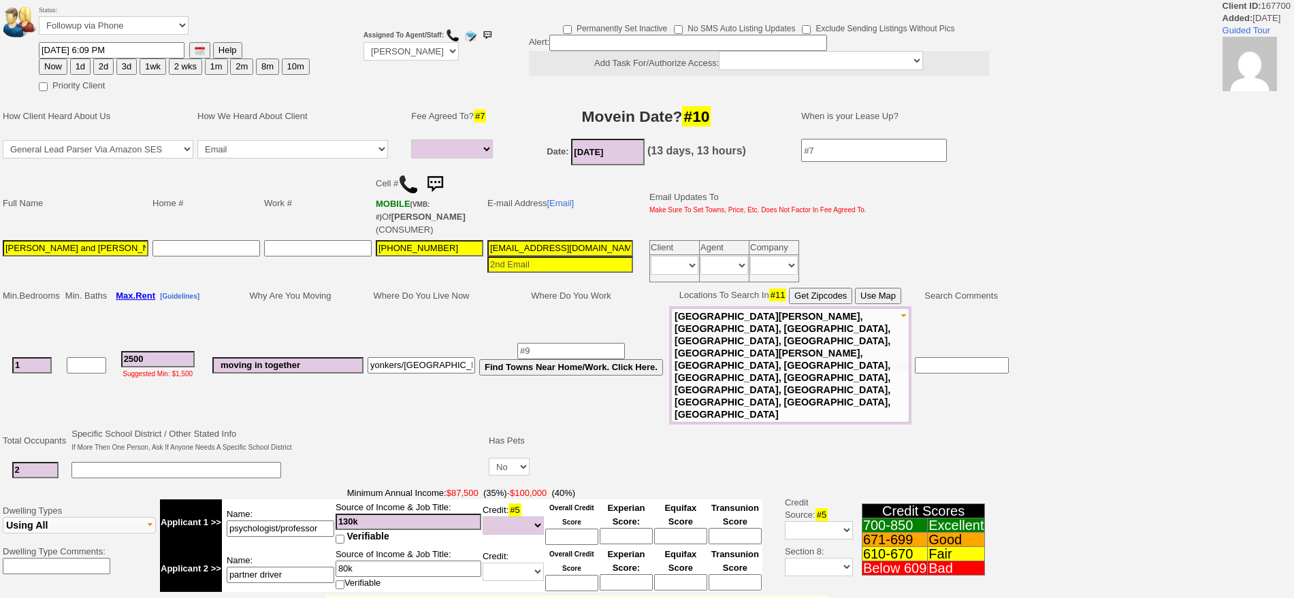
select select
click at [81, 67] on button "1d" at bounding box center [80, 67] width 20 height 16
type input "09/18/2025 10:59 AM"
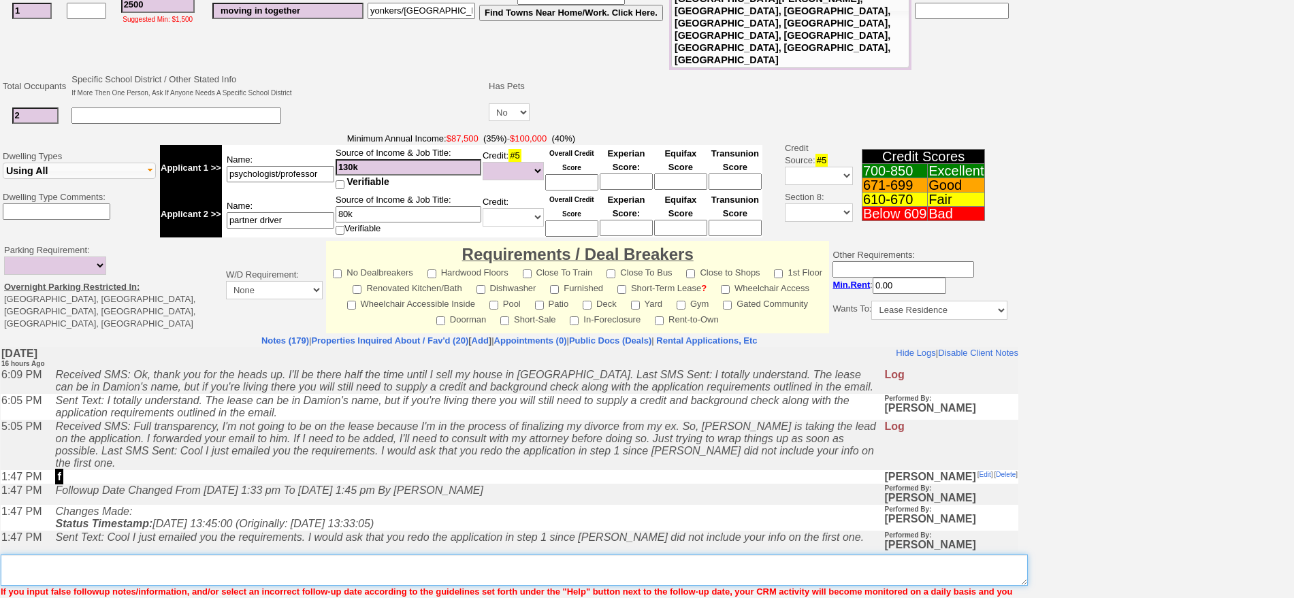
click at [680, 555] on textarea "Insert New Note Here" at bounding box center [514, 570] width 1027 height 31
type textarea "f"
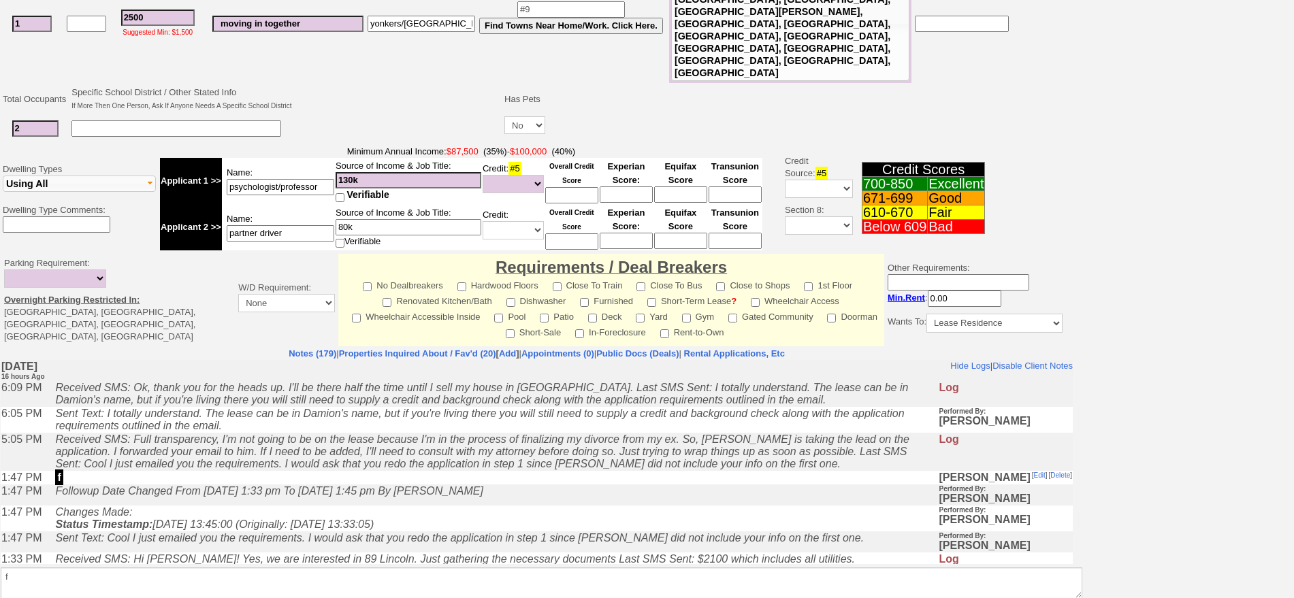
scroll to position [298, 0]
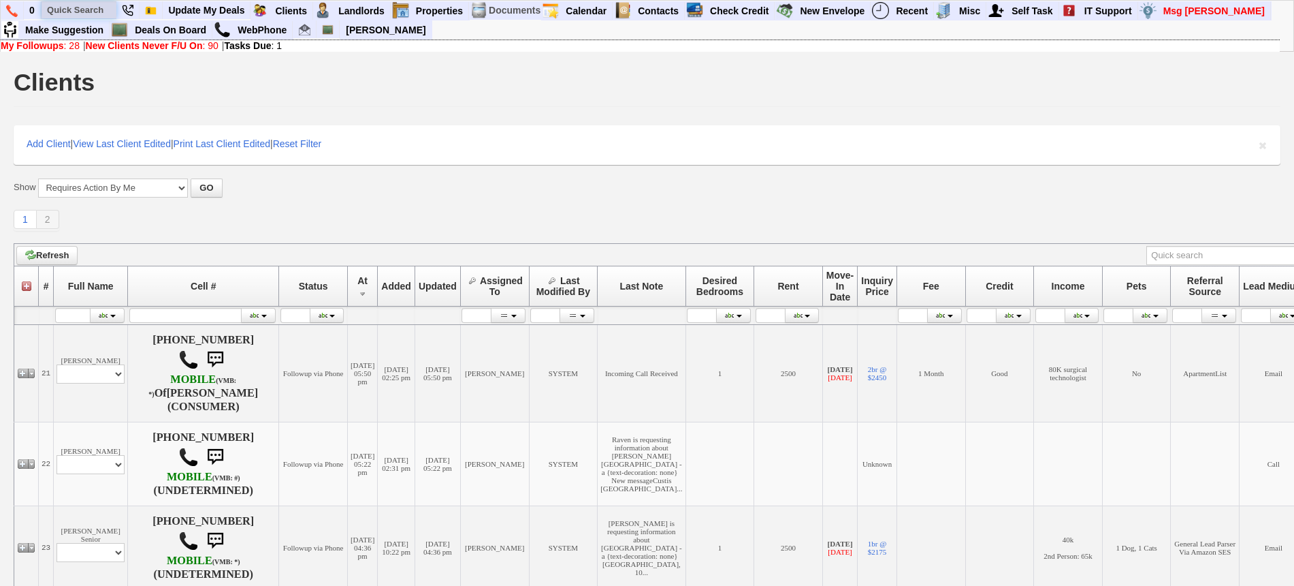
click at [84, 13] on input "text" at bounding box center [79, 9] width 75 height 17
type input "123 mamaroneck"
click at [106, 10] on input "123 mamaroneck" at bounding box center [79, 9] width 75 height 17
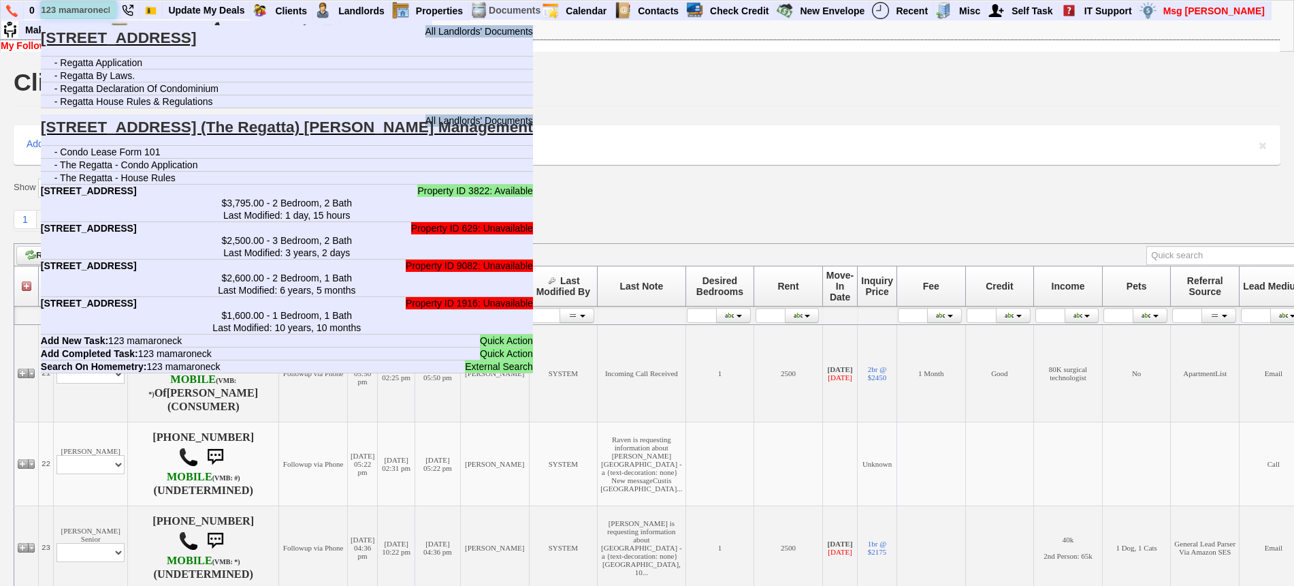
click at [106, 10] on input "123 mamaroneck" at bounding box center [79, 9] width 75 height 17
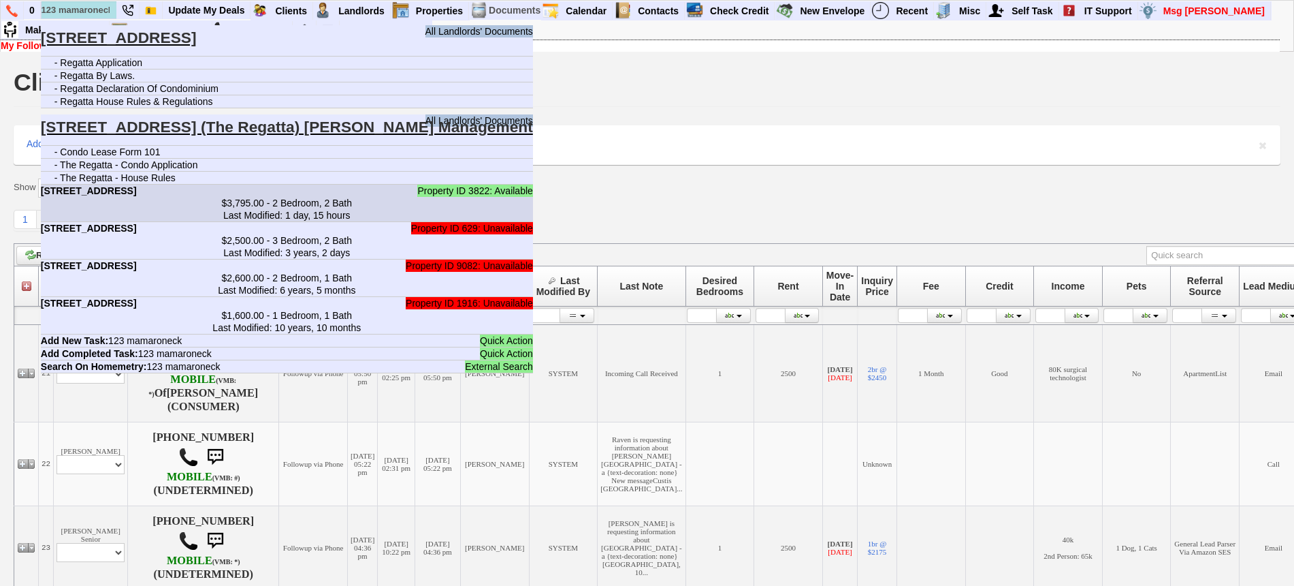
click at [236, 199] on center "$3,795.00 - 2 Bedroom, 2 Bath Last Modified: 1 day, 15 hours" at bounding box center [287, 209] width 492 height 25
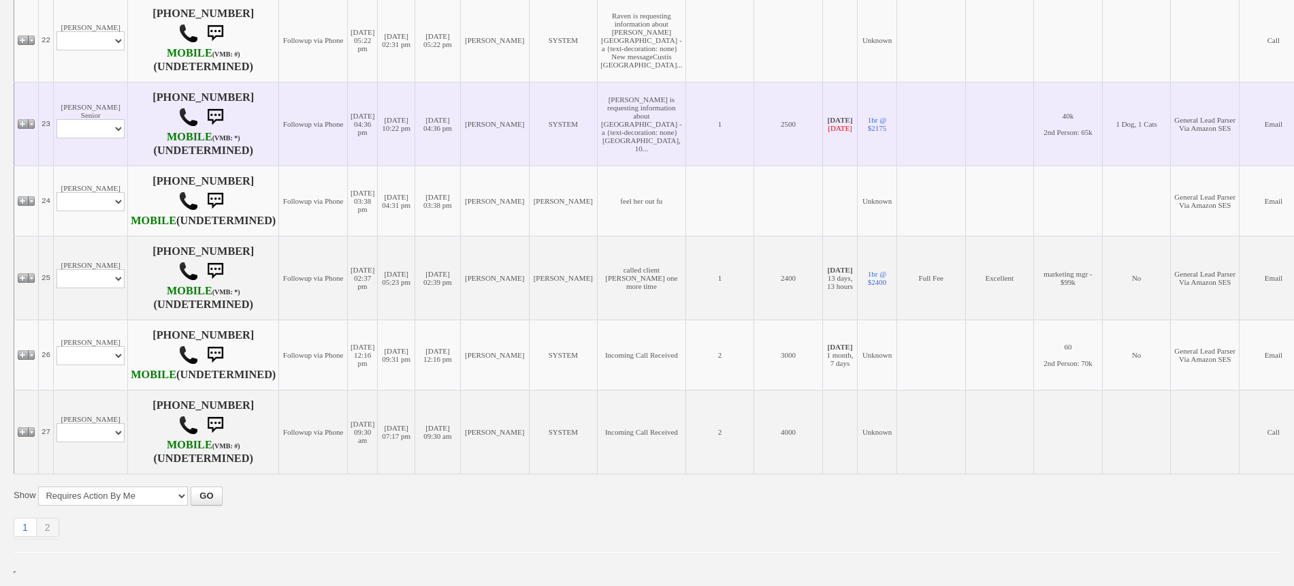
scroll to position [530, 0]
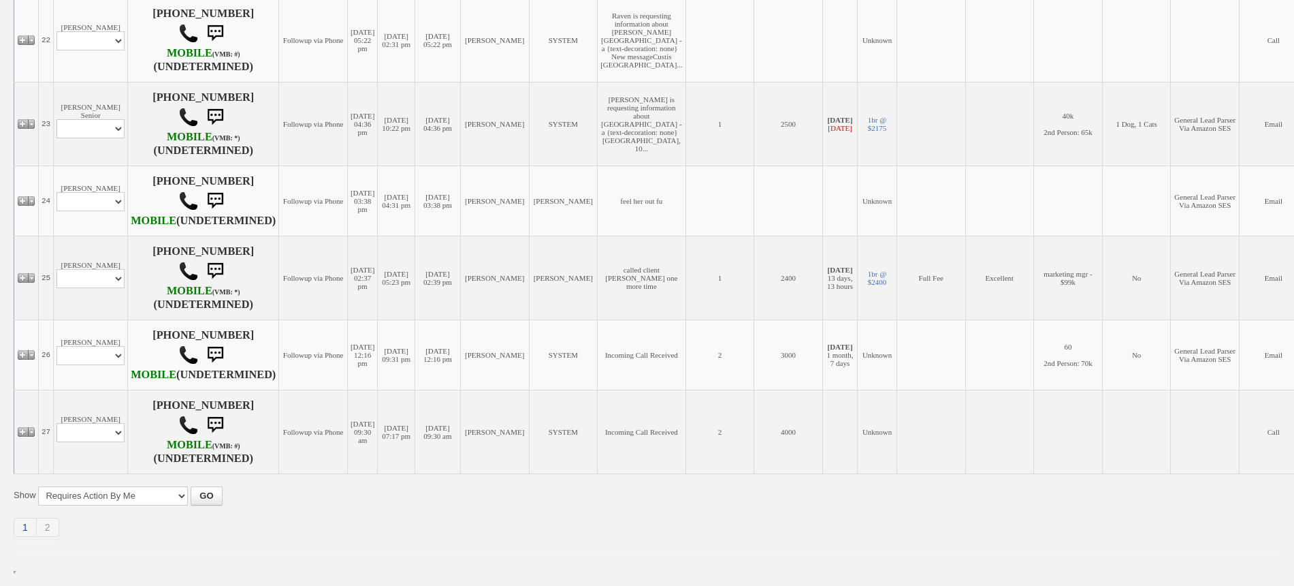
click at [20, 528] on link "1" at bounding box center [25, 526] width 23 height 19
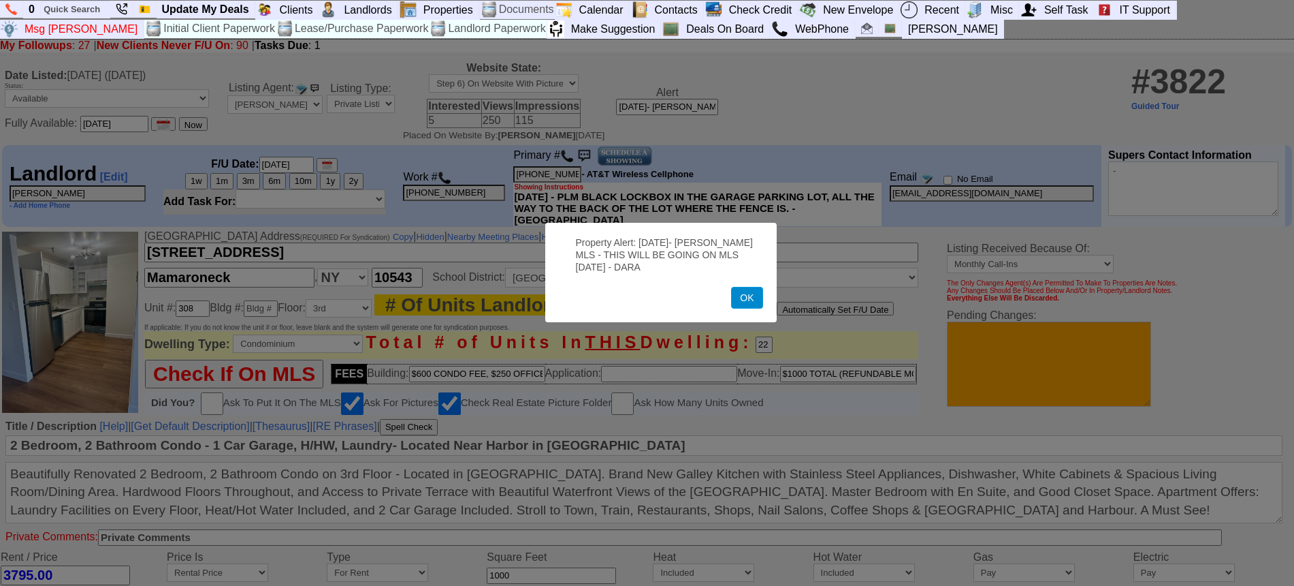
click at [746, 304] on button "OK" at bounding box center [746, 298] width 31 height 22
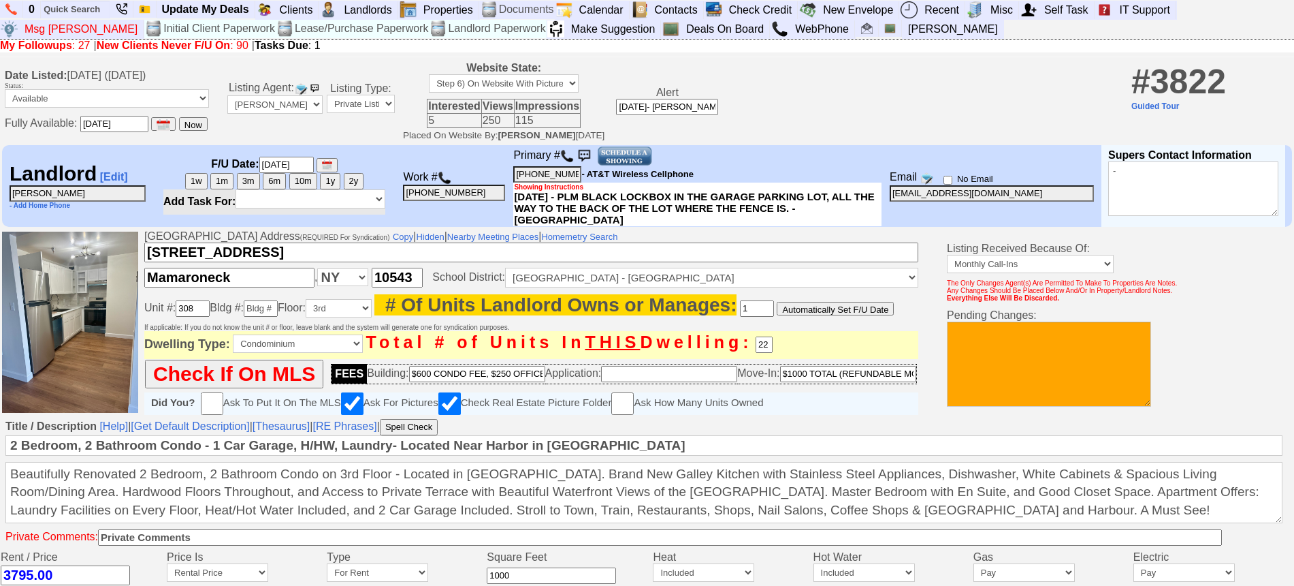
click at [568, 160] on img at bounding box center [567, 156] width 14 height 14
click at [91, 4] on input "text" at bounding box center [76, 9] width 68 height 17
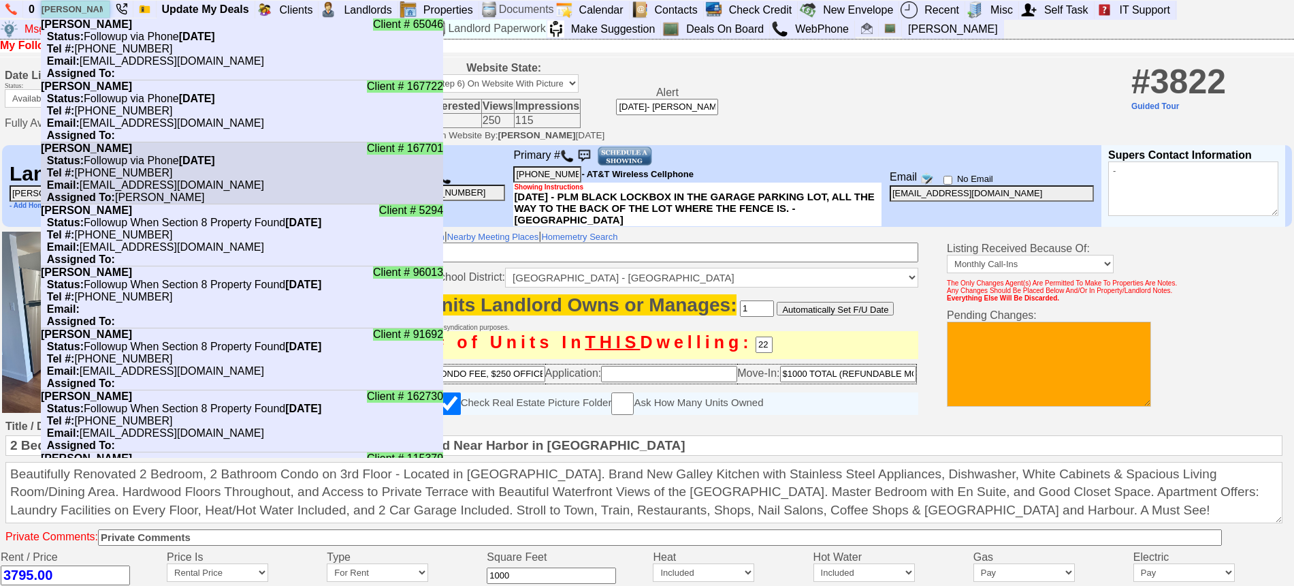
type input "[PERSON_NAME]"
click at [146, 150] on li "Client # 167701 [PERSON_NAME] Status: Followup via Phone [DATE] Tel #: [PHONE_N…" at bounding box center [242, 173] width 402 height 62
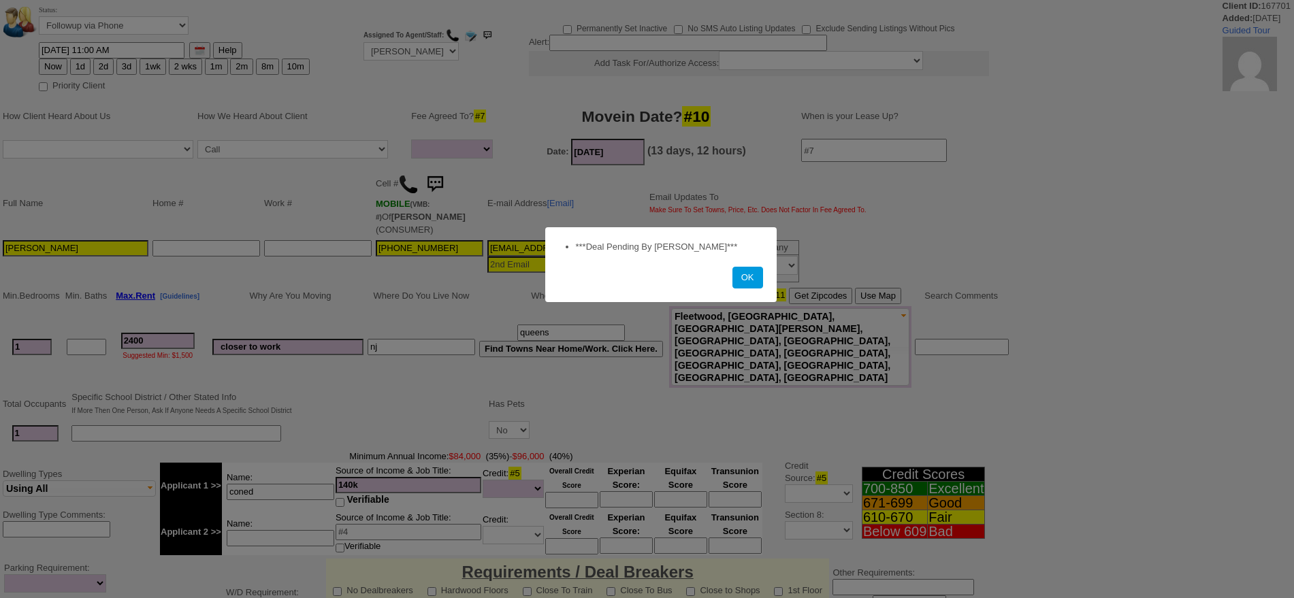
select select
click at [739, 278] on button "OK" at bounding box center [748, 278] width 31 height 22
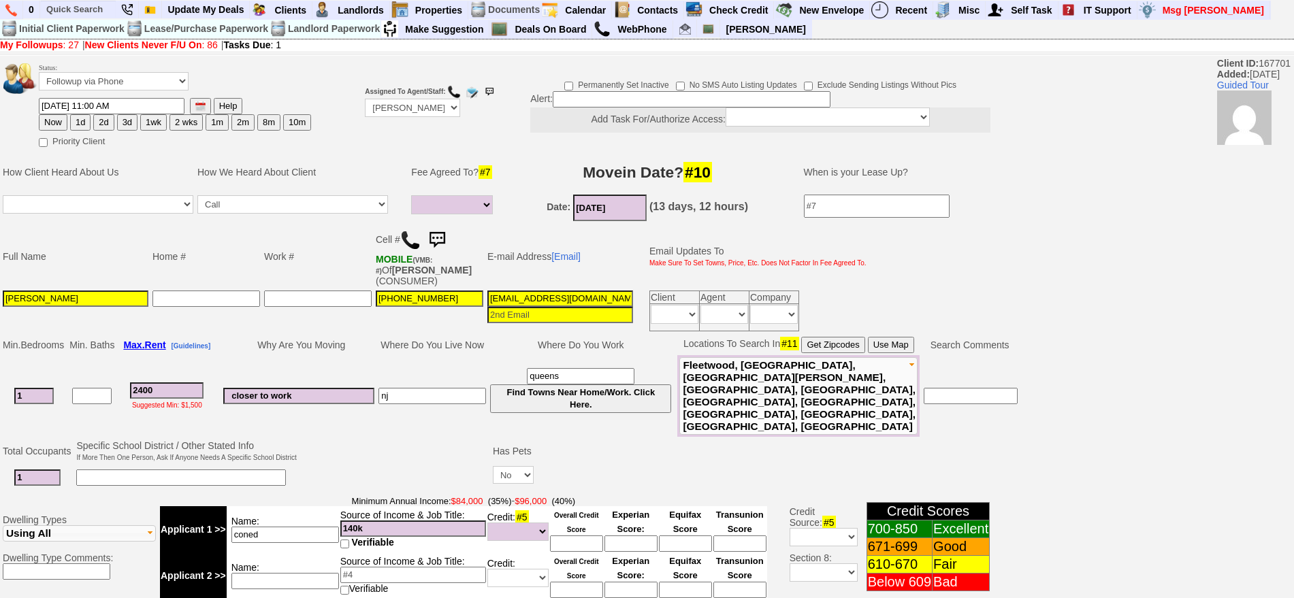
click at [447, 243] on img at bounding box center [437, 240] width 27 height 27
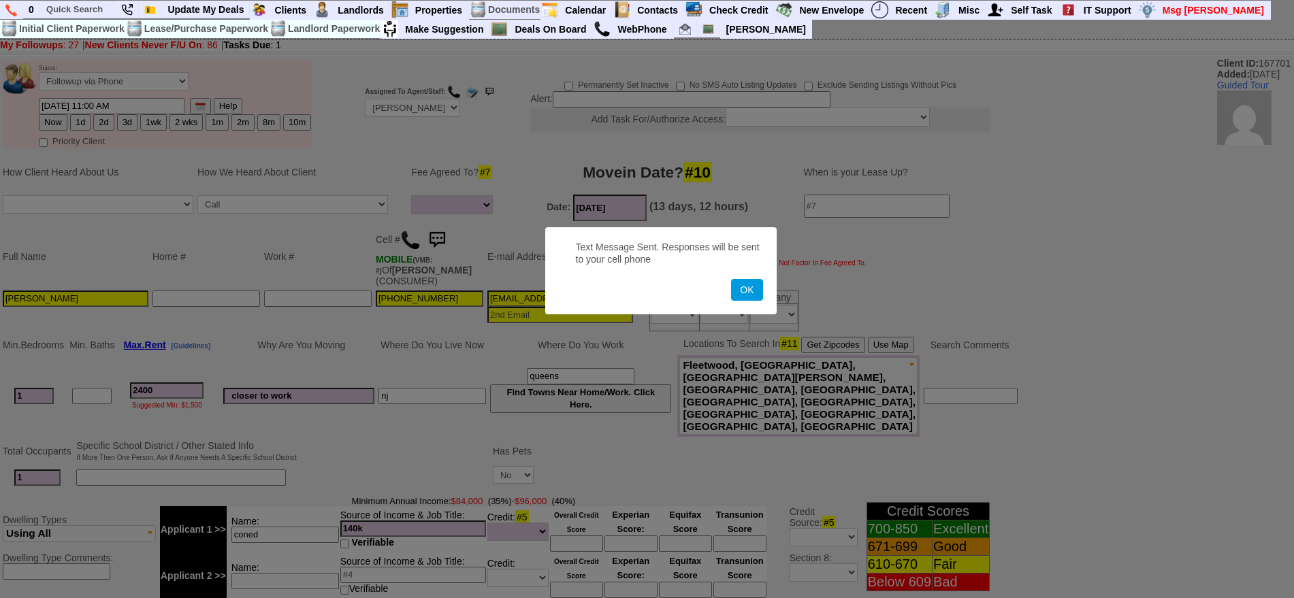
click at [731, 279] on button "OK" at bounding box center [746, 290] width 31 height 22
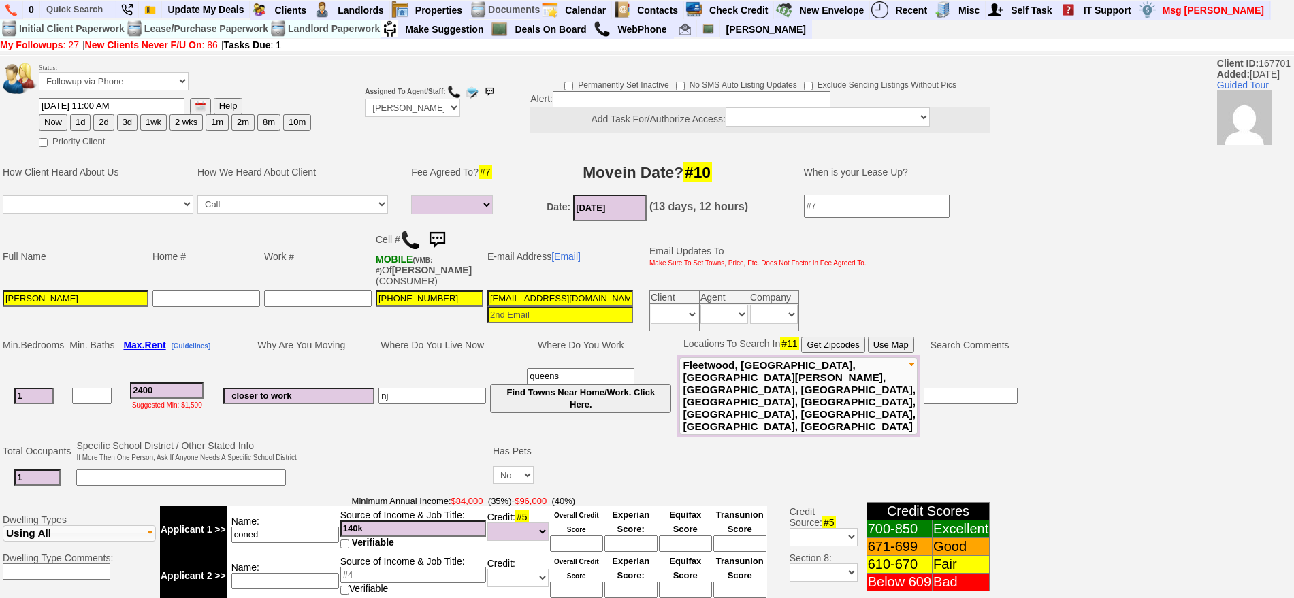
click at [443, 240] on img at bounding box center [437, 240] width 27 height 27
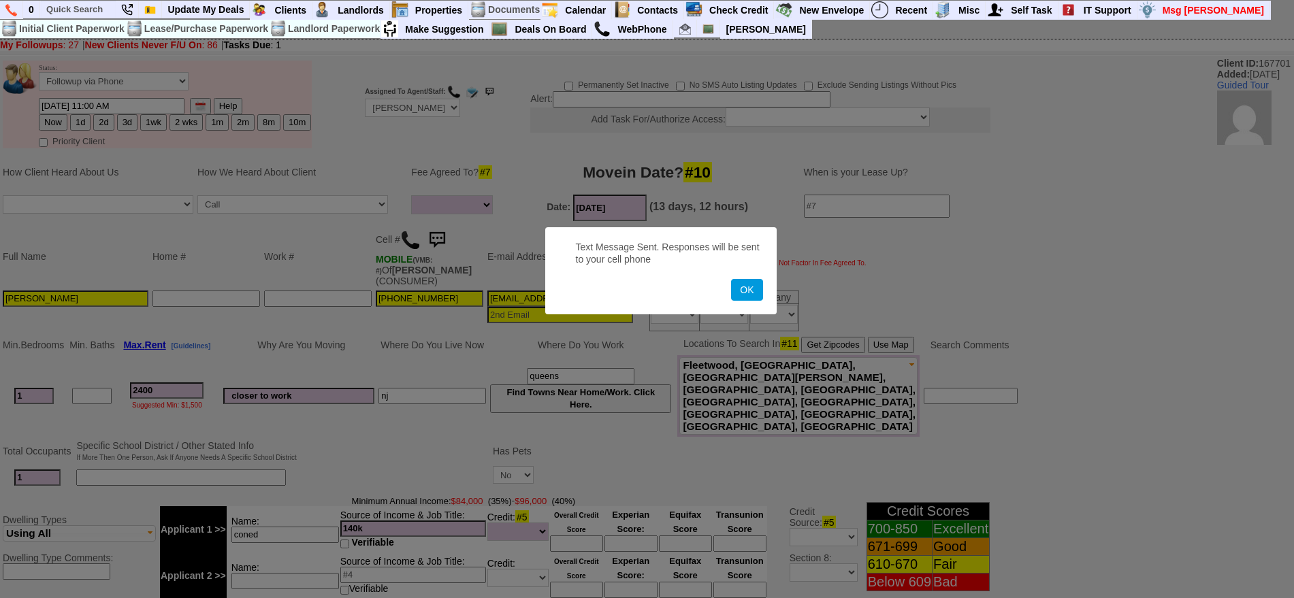
click at [731, 279] on button "OK" at bounding box center [746, 290] width 31 height 22
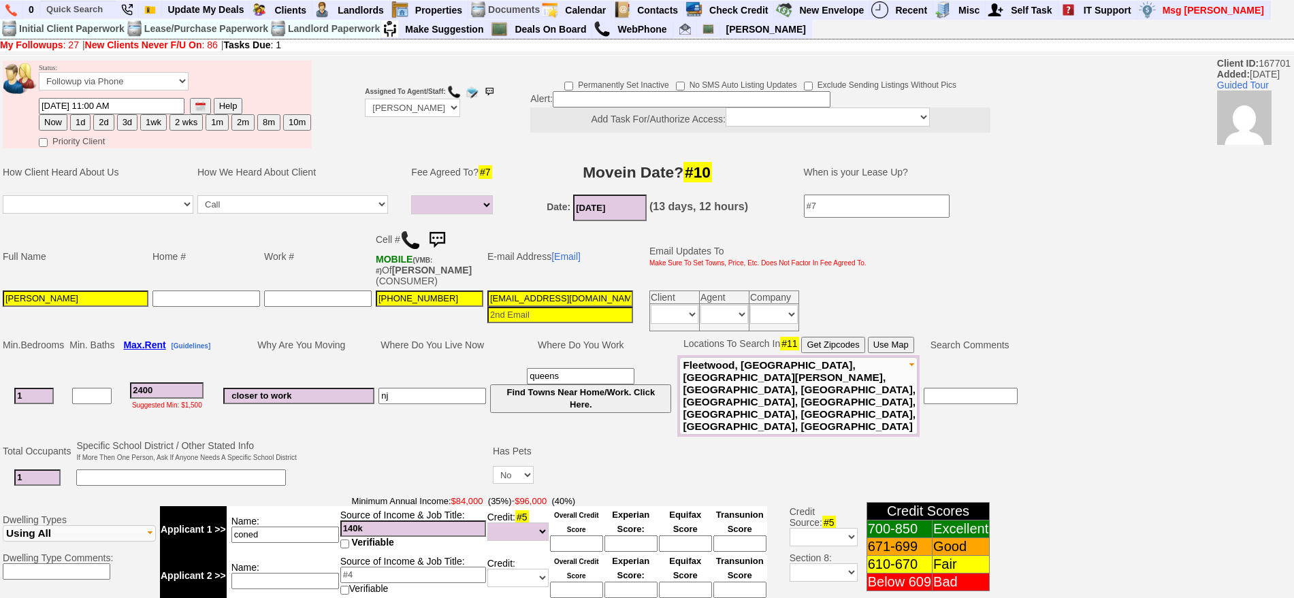
click at [77, 125] on button "1d" at bounding box center [80, 122] width 20 height 16
type input "09/18/2025 11:01 AM"
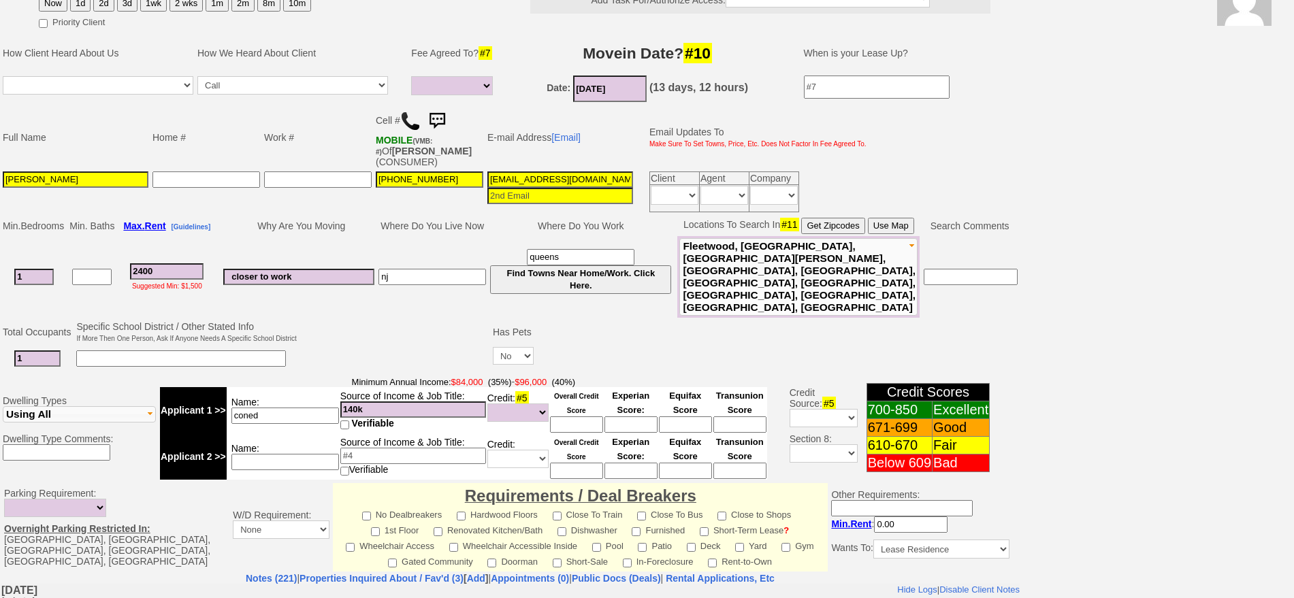
scroll to position [411, 0]
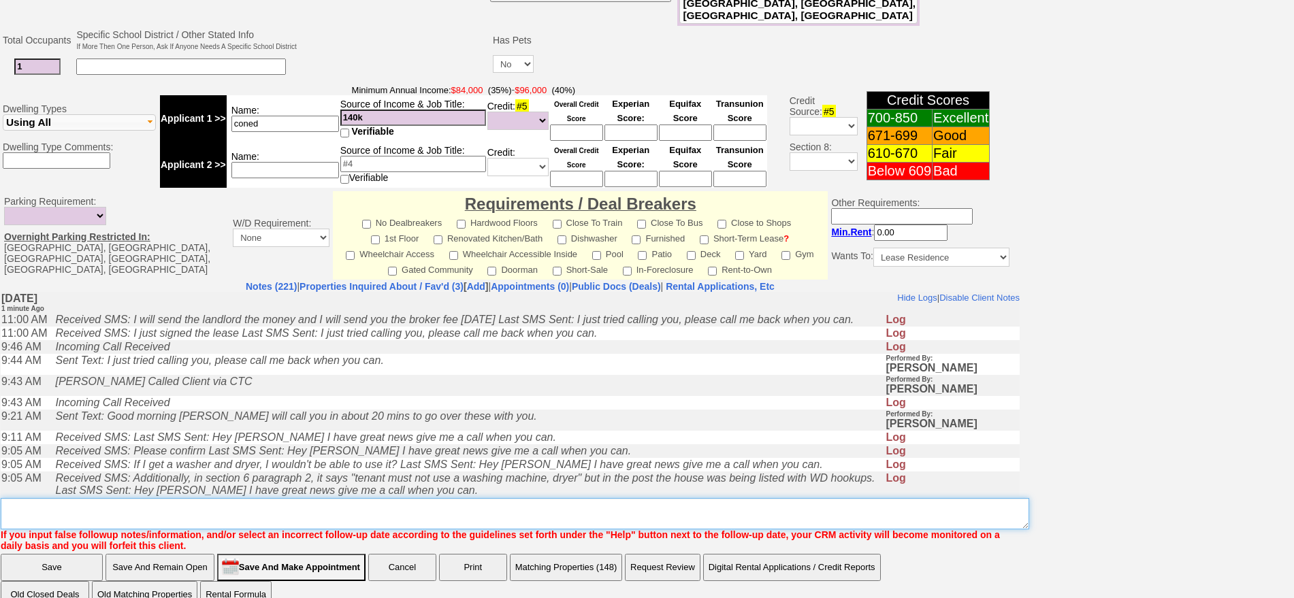
click at [754, 498] on textarea "Insert New Note Here" at bounding box center [515, 513] width 1029 height 31
type textarea "f"
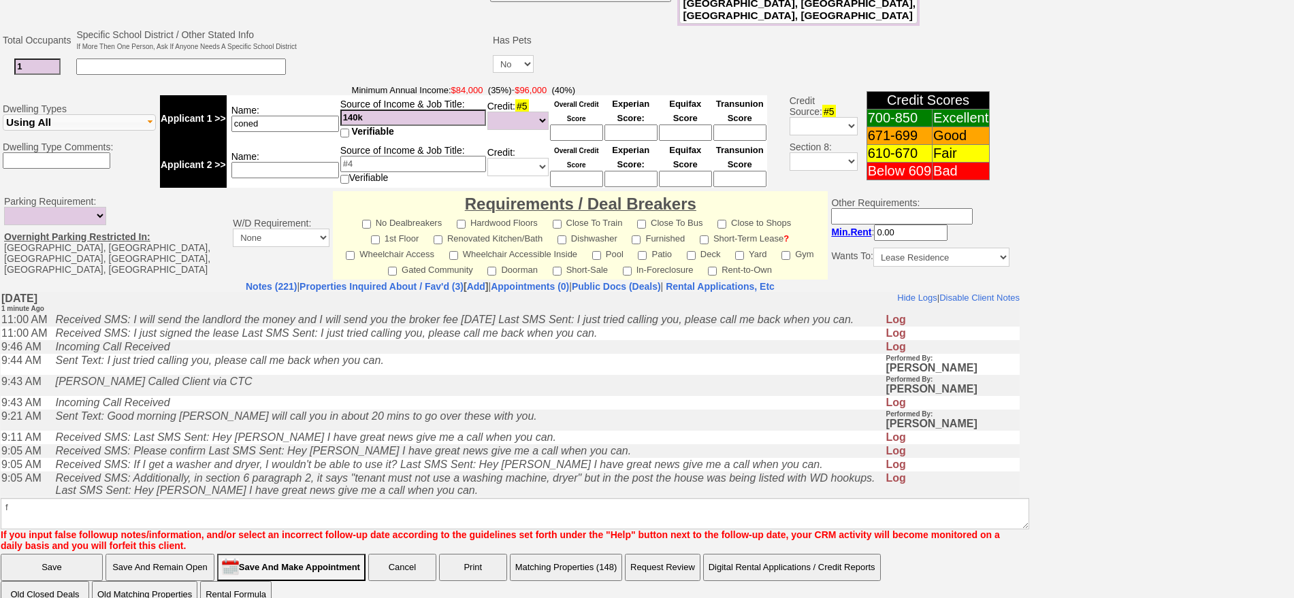
click input "Save" at bounding box center [52, 567] width 102 height 27
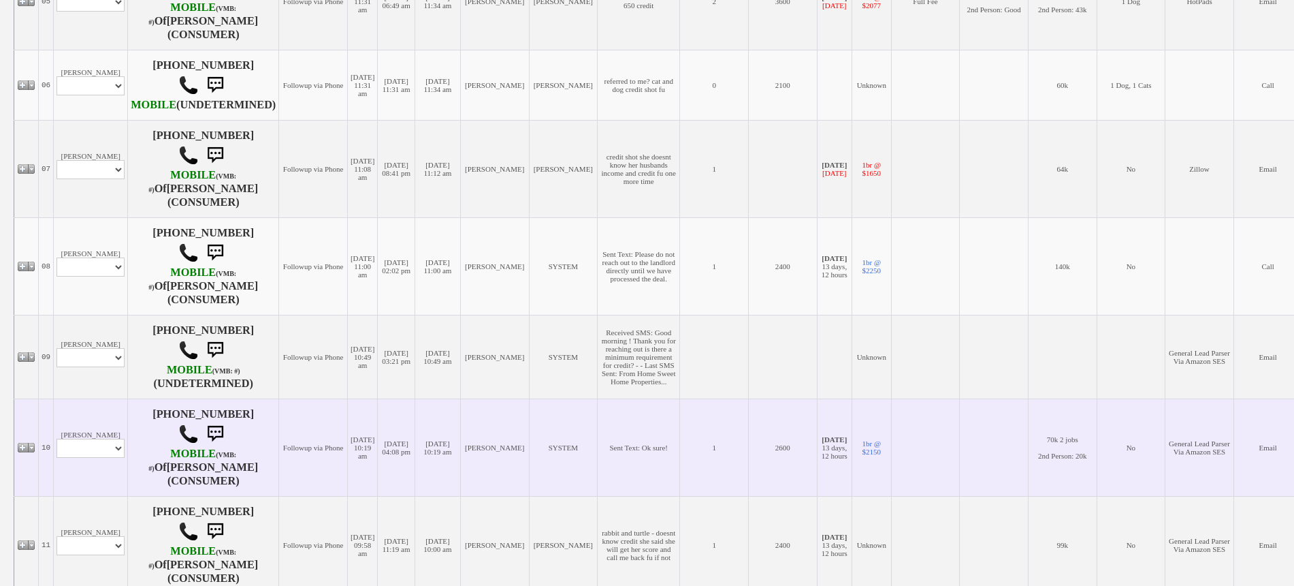
scroll to position [851, 0]
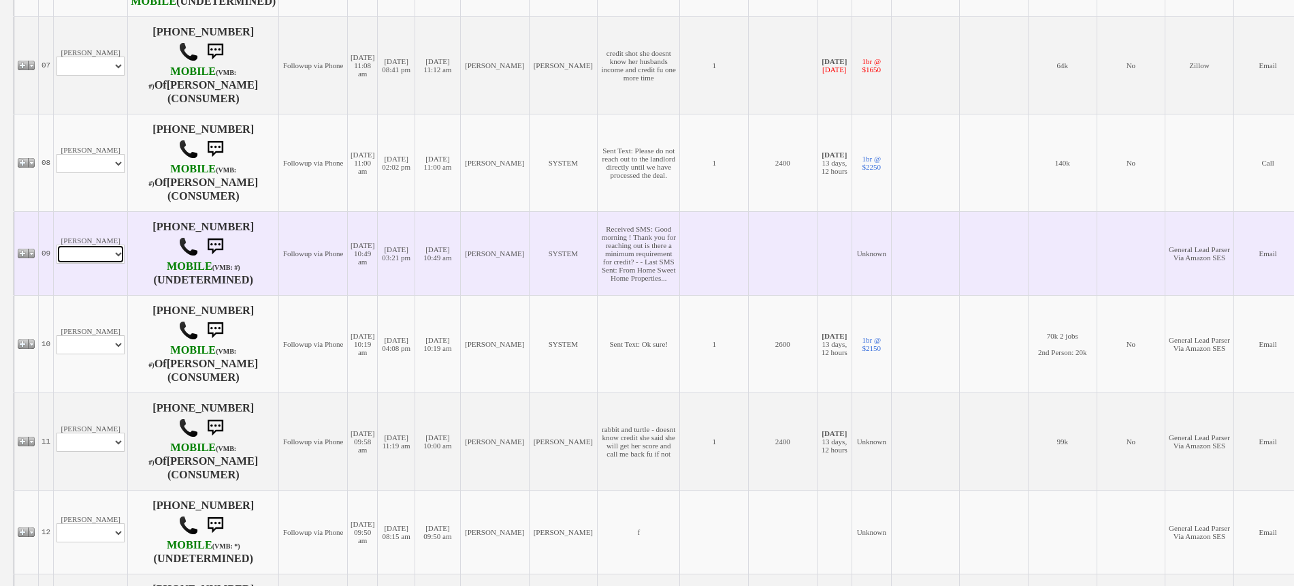
click at [107, 263] on select "Profile Edit Print Email Externally (Will Not Be Tracked In CRM) Closed Deals" at bounding box center [91, 253] width 68 height 19
select select "ChangeURL,/crm/custom/edit_client_form.php?redirect=%2Fcrm%2Fclients.php&id=167…"
click at [57, 263] on select "Profile Edit Print Email Externally (Will Not Be Tracked In CRM) Closed Deals" at bounding box center [91, 253] width 68 height 19
select select
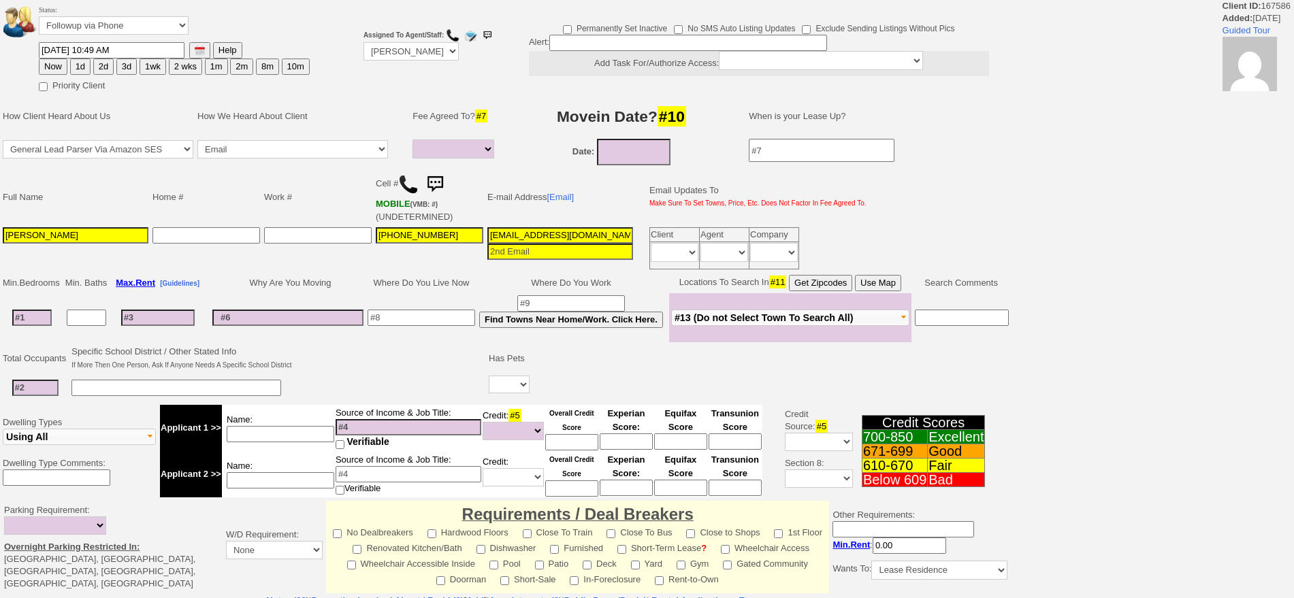
select select
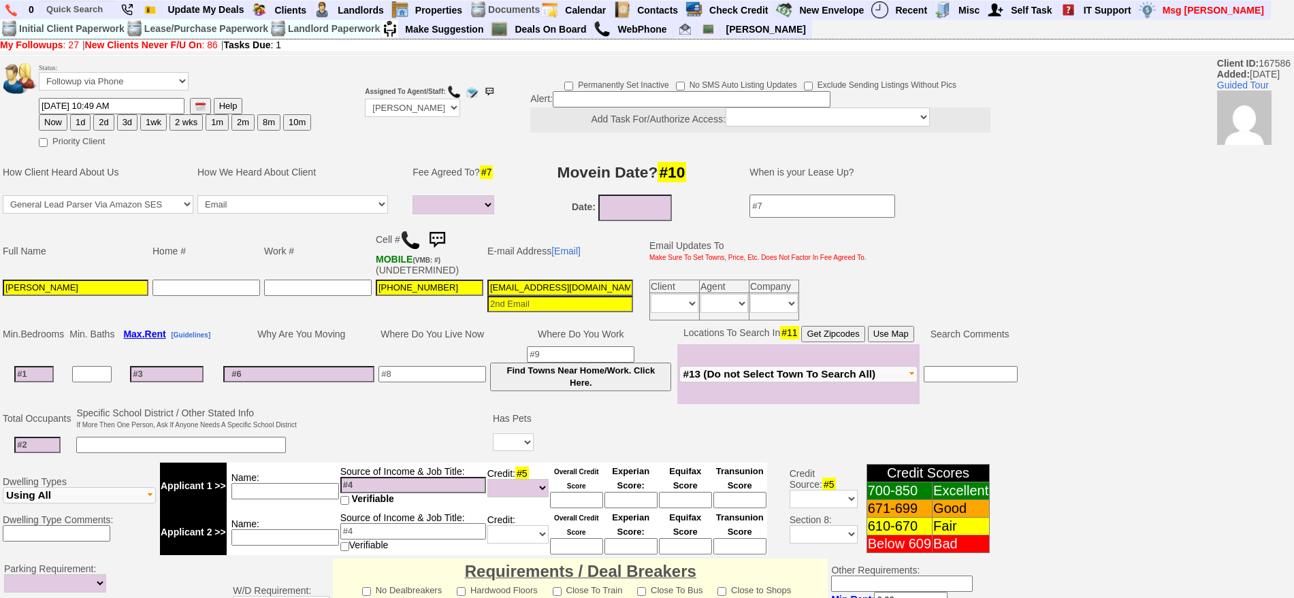
click at [445, 231] on img at bounding box center [437, 240] width 27 height 27
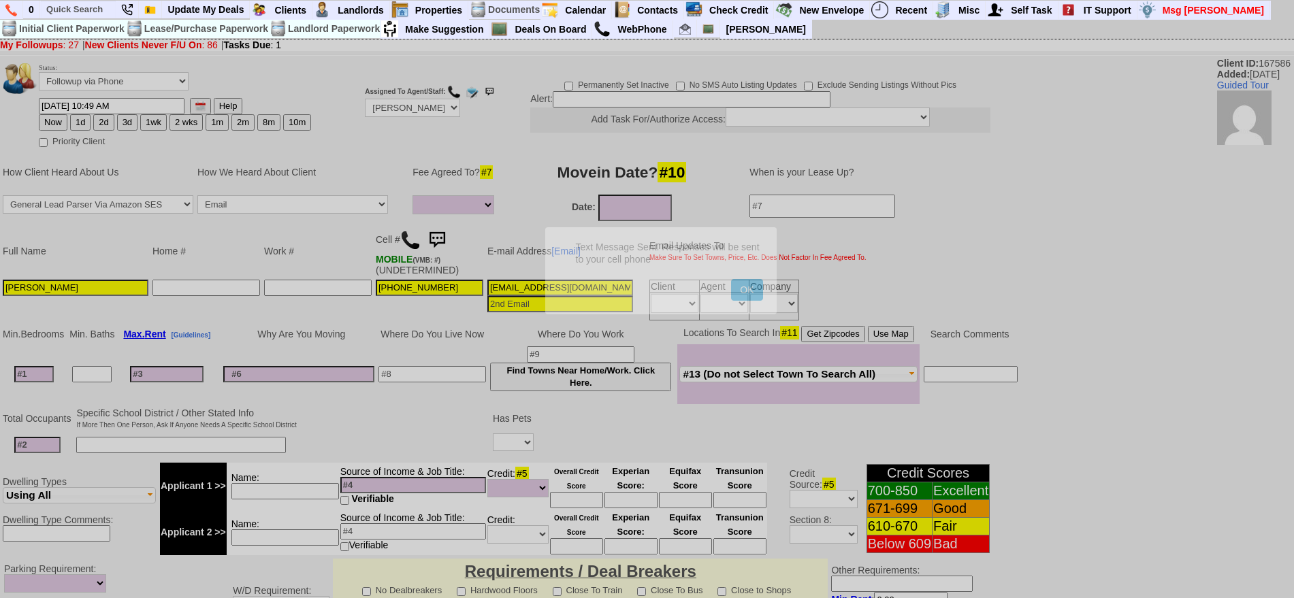
click at [731, 279] on button "OK" at bounding box center [746, 290] width 31 height 22
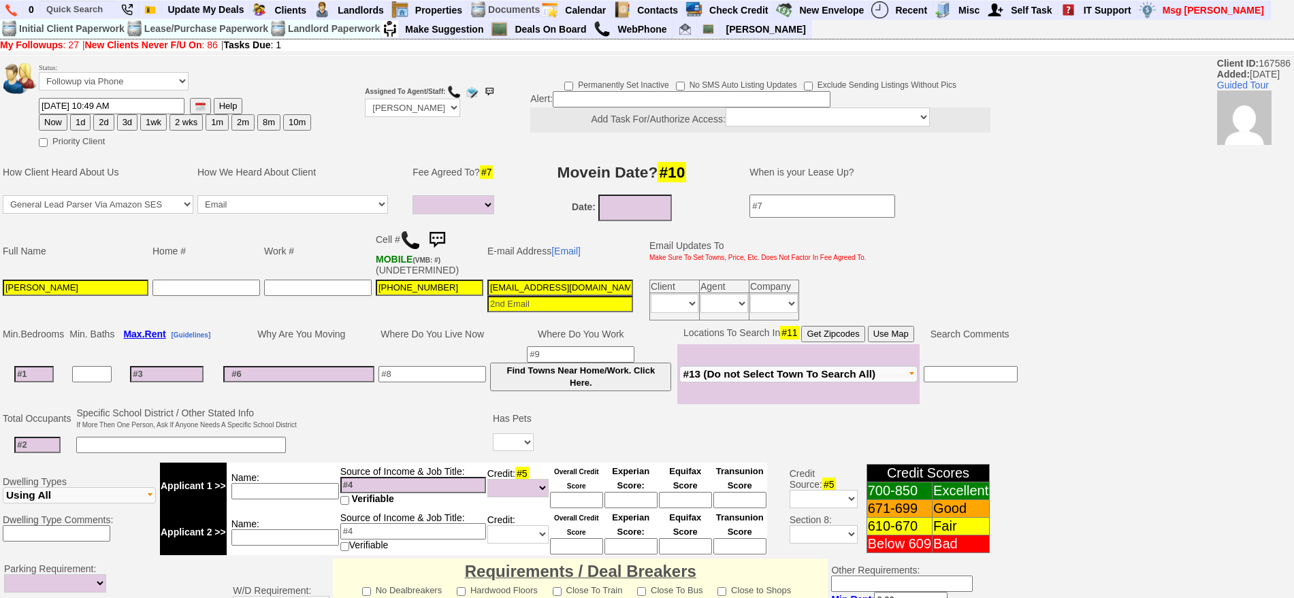
click at [84, 118] on button "1d" at bounding box center [80, 122] width 20 height 16
type input "[DATE] 11:03 AM"
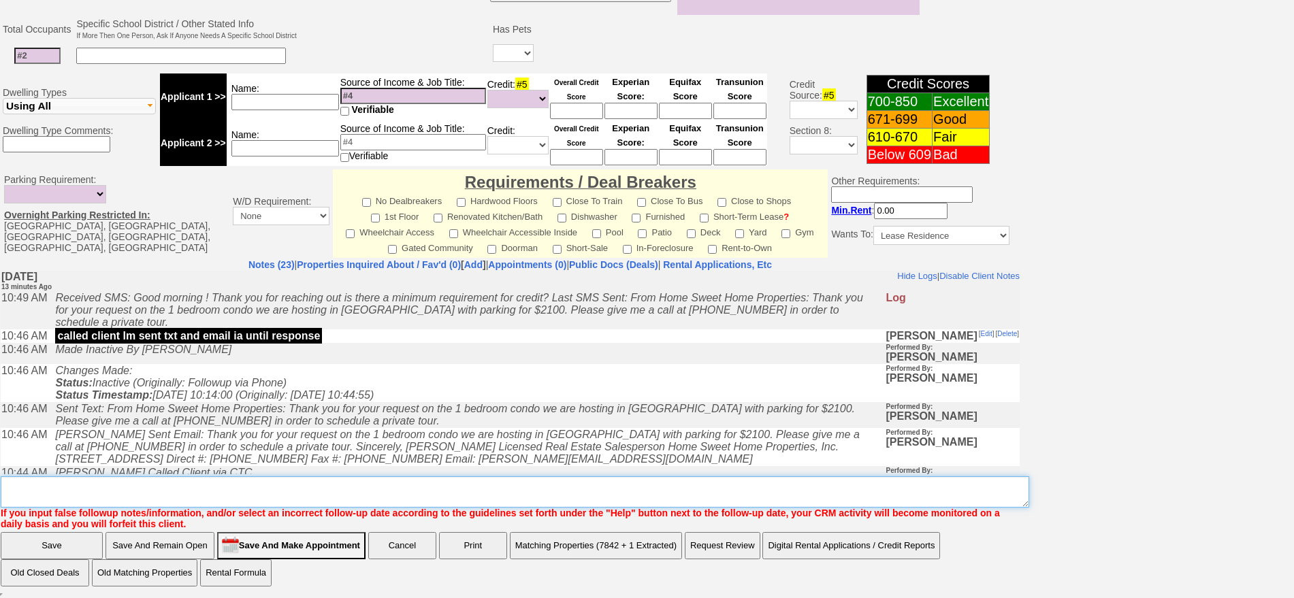
click at [699, 482] on textarea "Insert New Note Here" at bounding box center [515, 492] width 1029 height 31
type textarea "f"
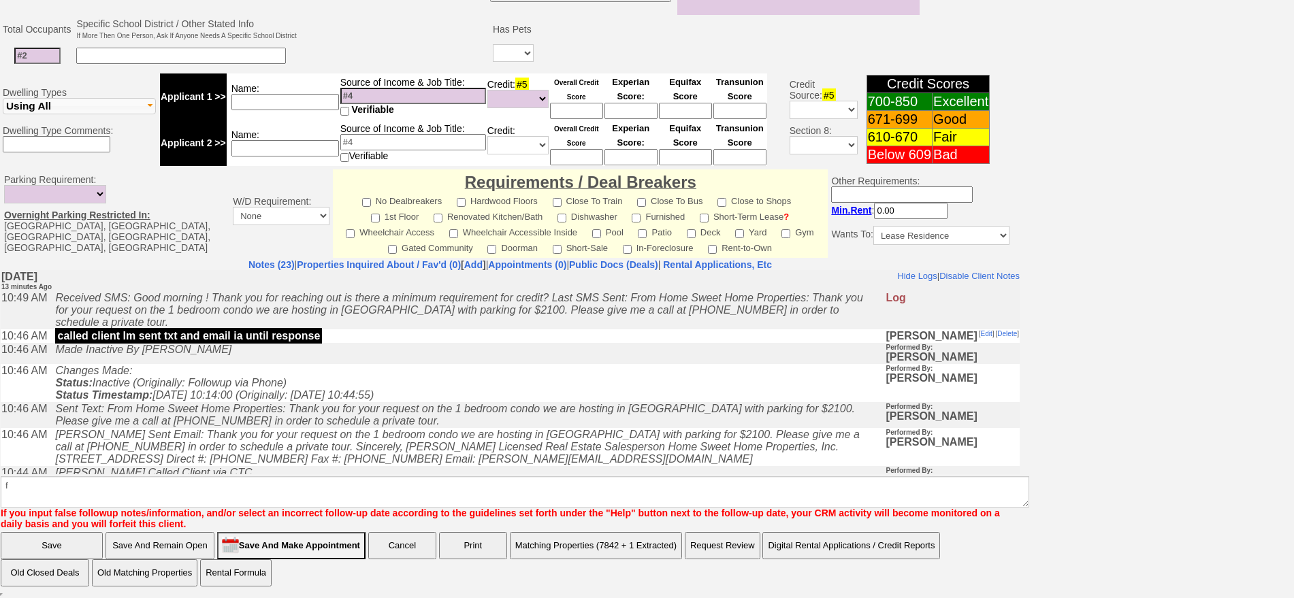
click input "Save" at bounding box center [52, 545] width 102 height 27
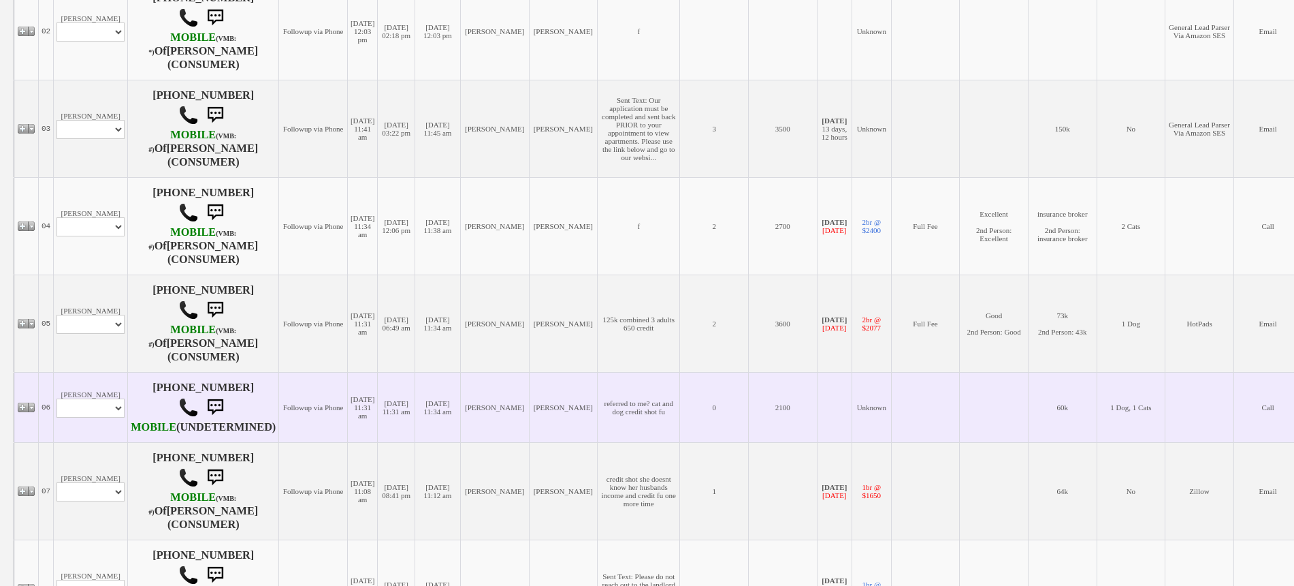
scroll to position [426, 0]
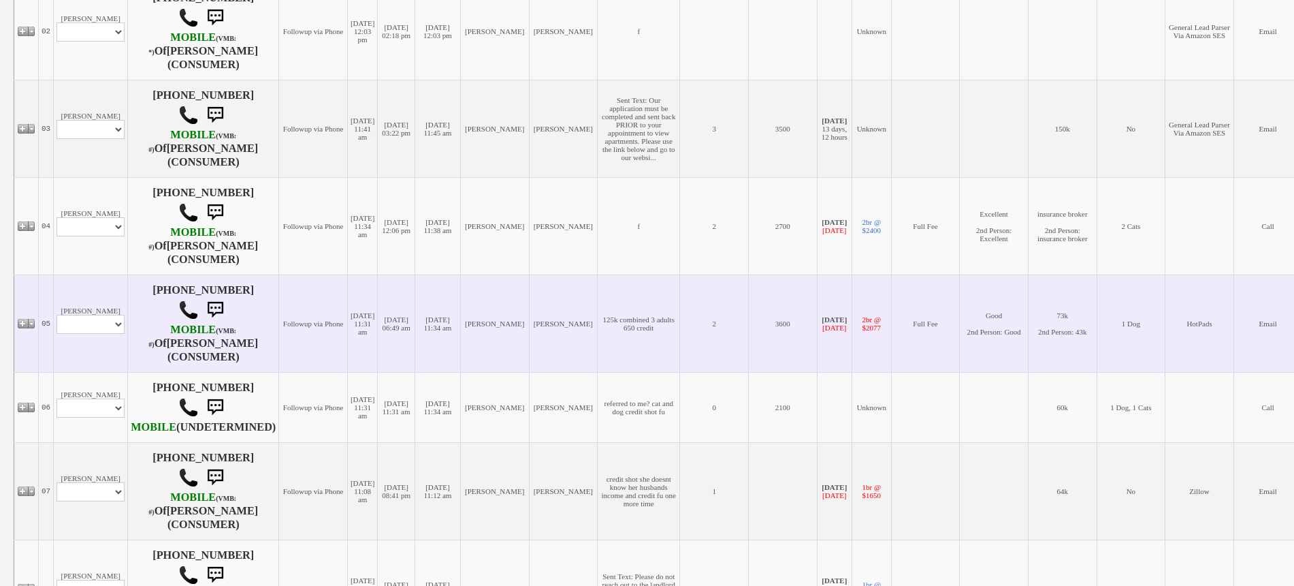
click at [102, 364] on td "Michael Doster Profile Edit Print Email Externally (Will Not Be Tracked In CRM)…" at bounding box center [91, 322] width 74 height 97
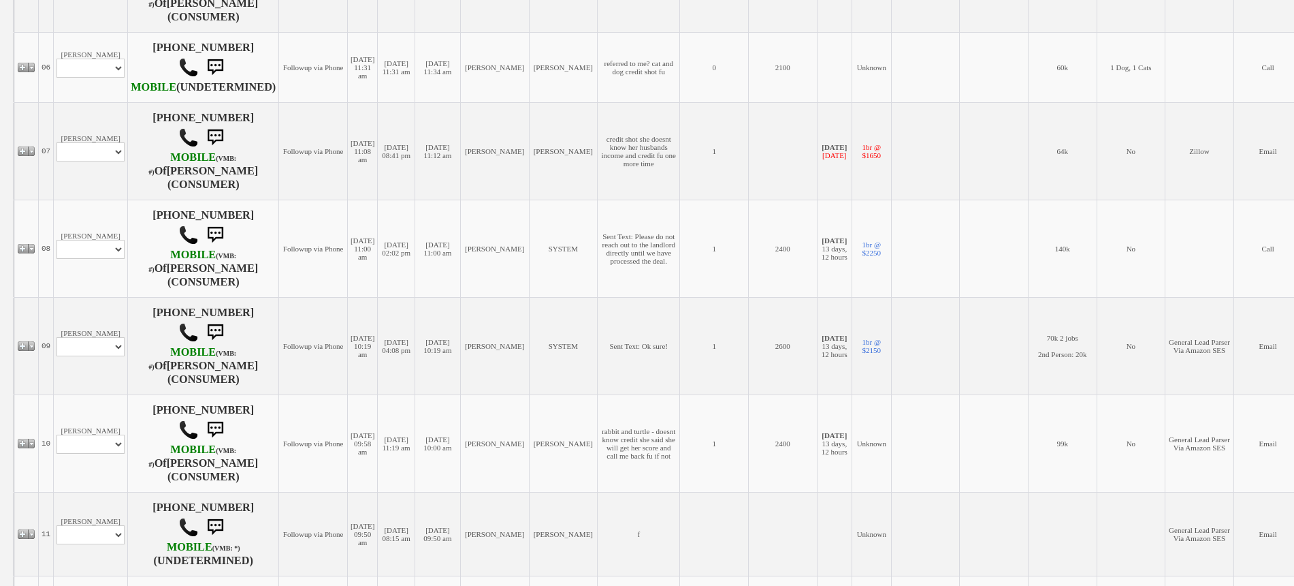
scroll to position [766, 0]
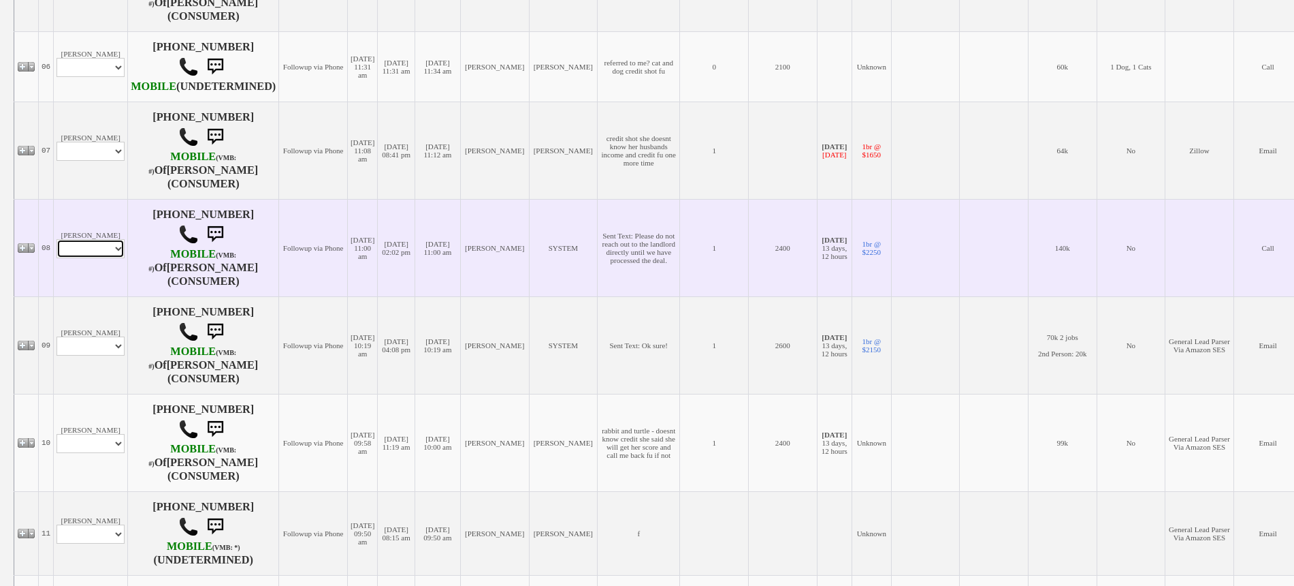
click at [93, 258] on select "Profile Edit Print Email Externally (Will Not Be Tracked In CRM) Closed Deals" at bounding box center [91, 248] width 68 height 19
select select "ChangeURL,/crm/custom/edit_client_form.php?redirect=%2Fcrm%2Fclients.php&id=167…"
click at [57, 258] on select "Profile Edit Print Email Externally (Will Not Be Tracked In CRM) Closed Deals" at bounding box center [91, 248] width 68 height 19
select select
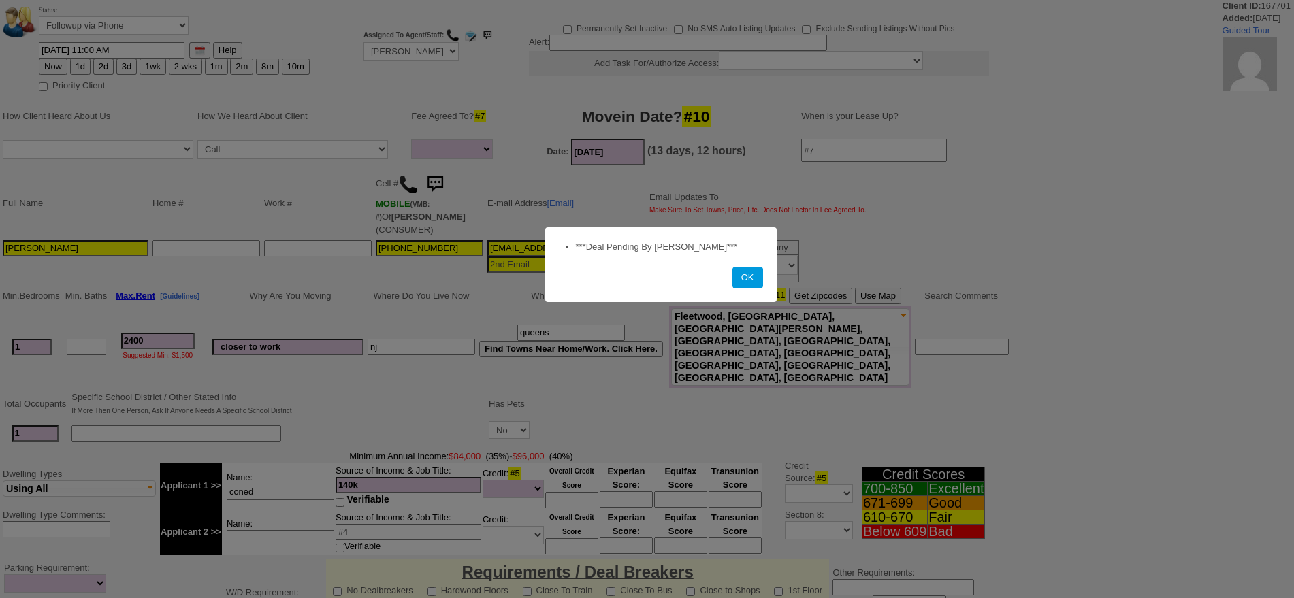
select select
click at [750, 281] on button "OK" at bounding box center [748, 278] width 31 height 22
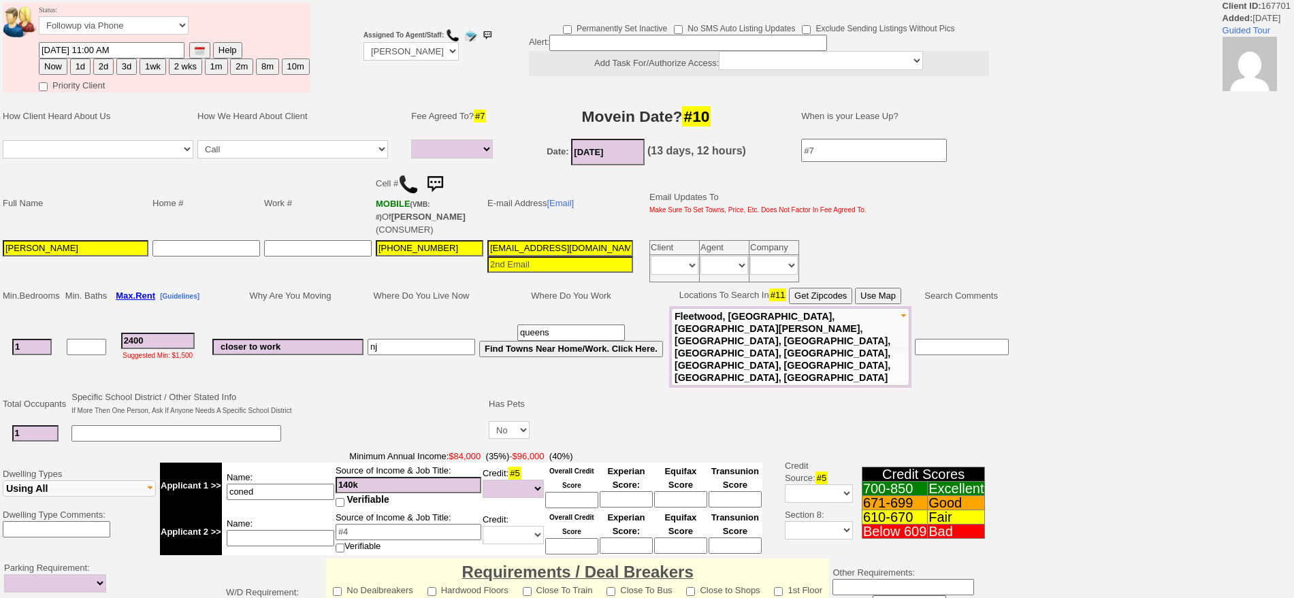
click at [75, 67] on button "1d" at bounding box center [80, 67] width 20 height 16
type input "[DATE] 11:03 AM"
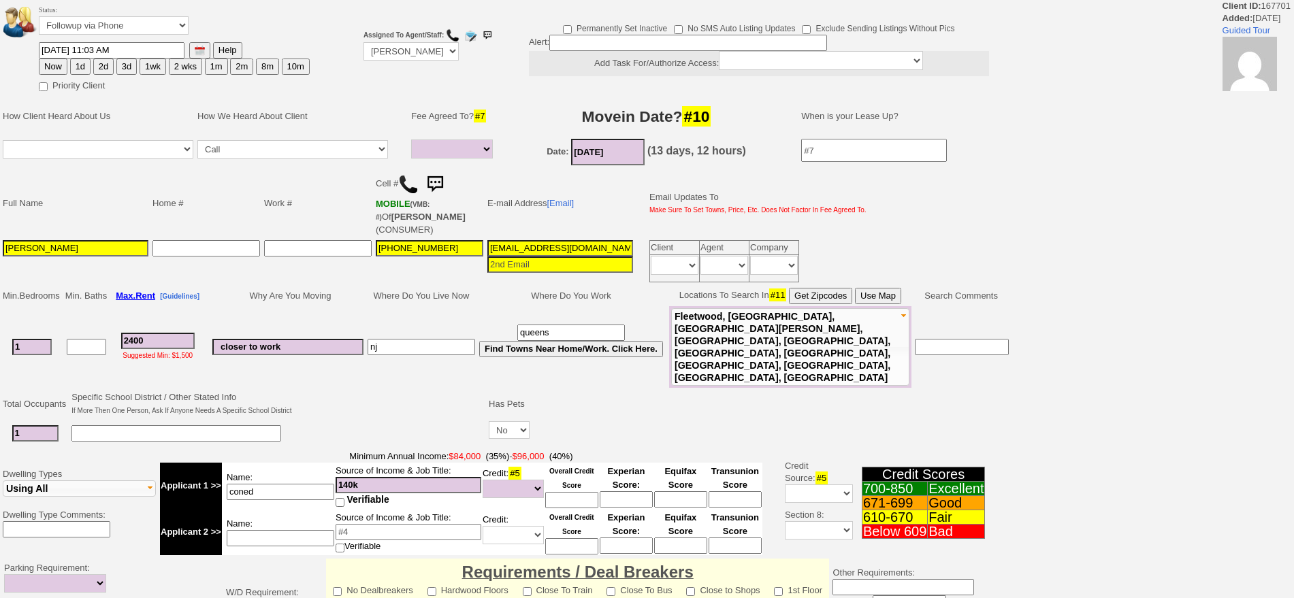
scroll to position [359, 0]
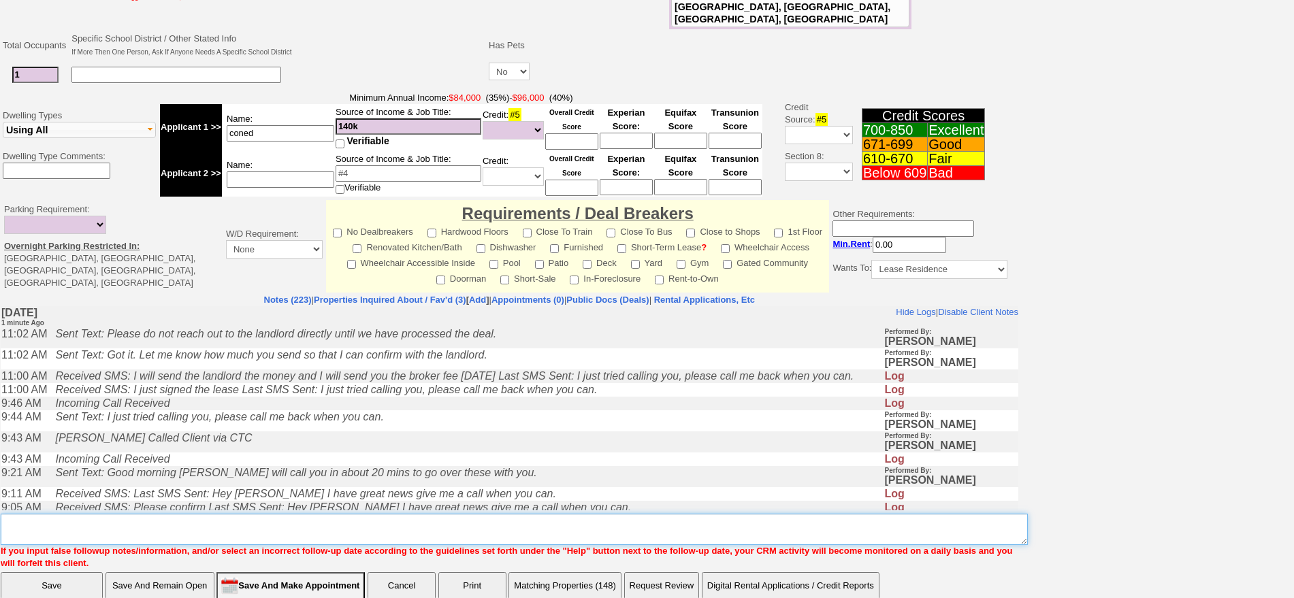
click at [633, 514] on textarea "Insert New Note Here" at bounding box center [514, 529] width 1027 height 31
type textarea "f"
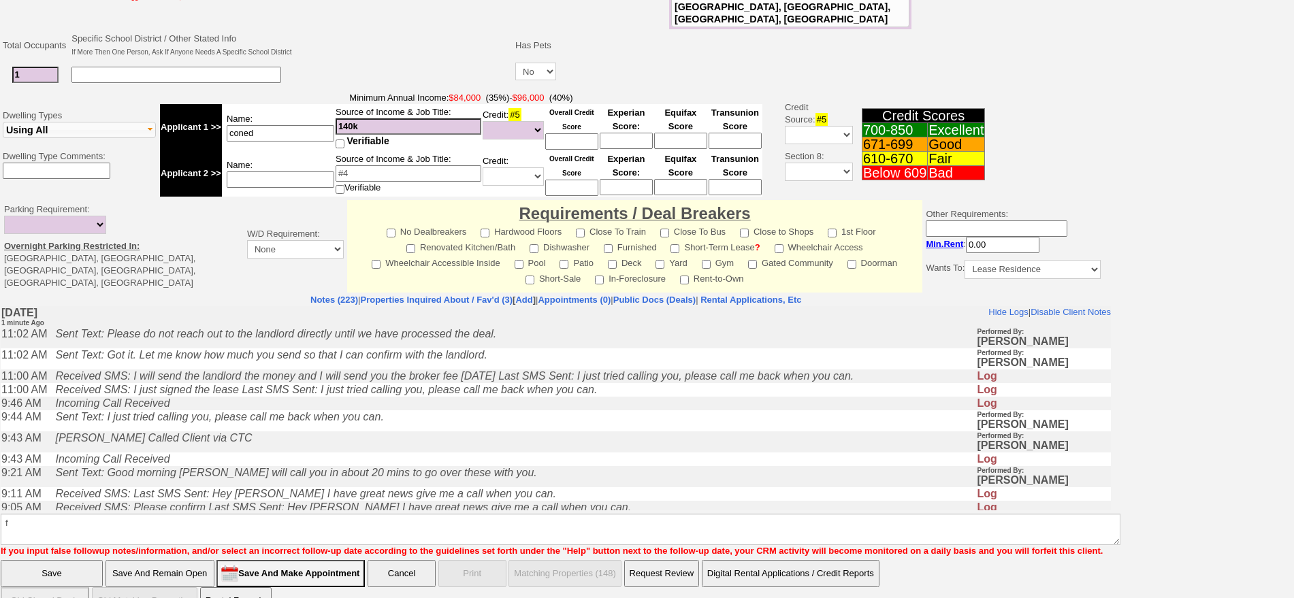
click input "Save" at bounding box center [52, 573] width 102 height 27
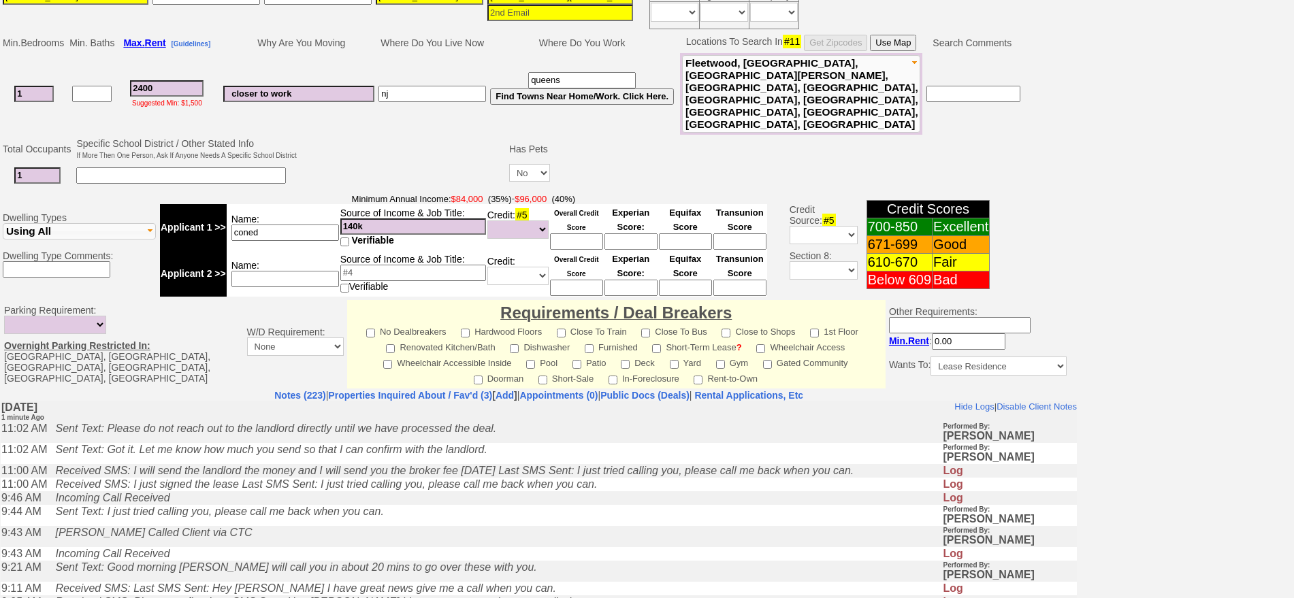
scroll to position [352, 0]
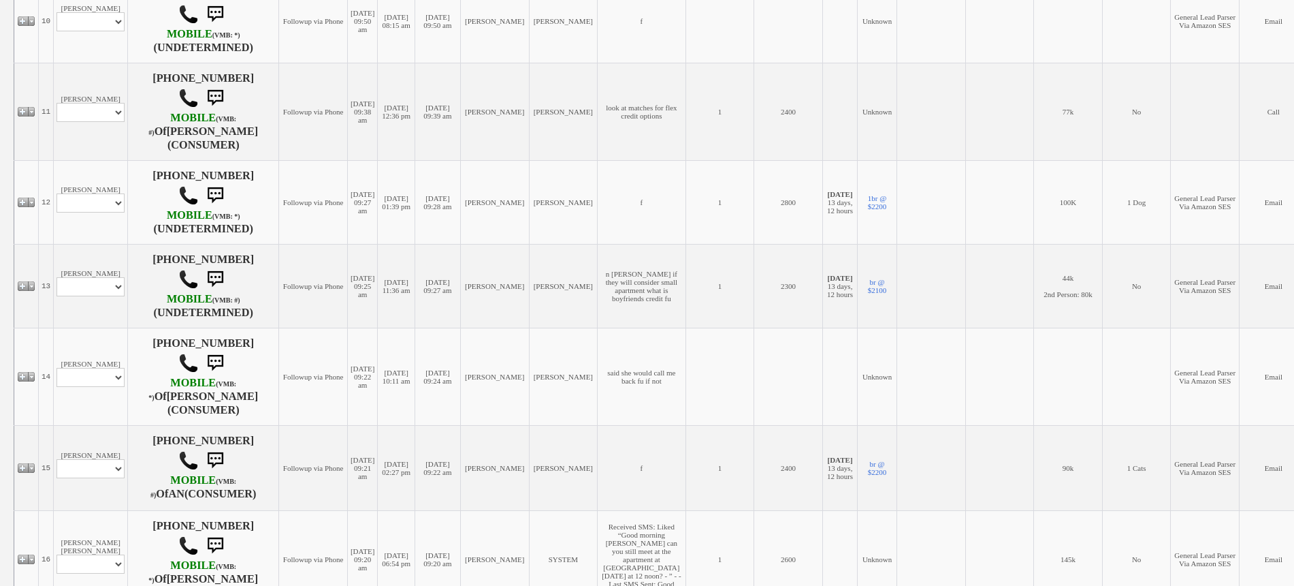
scroll to position [1192, 0]
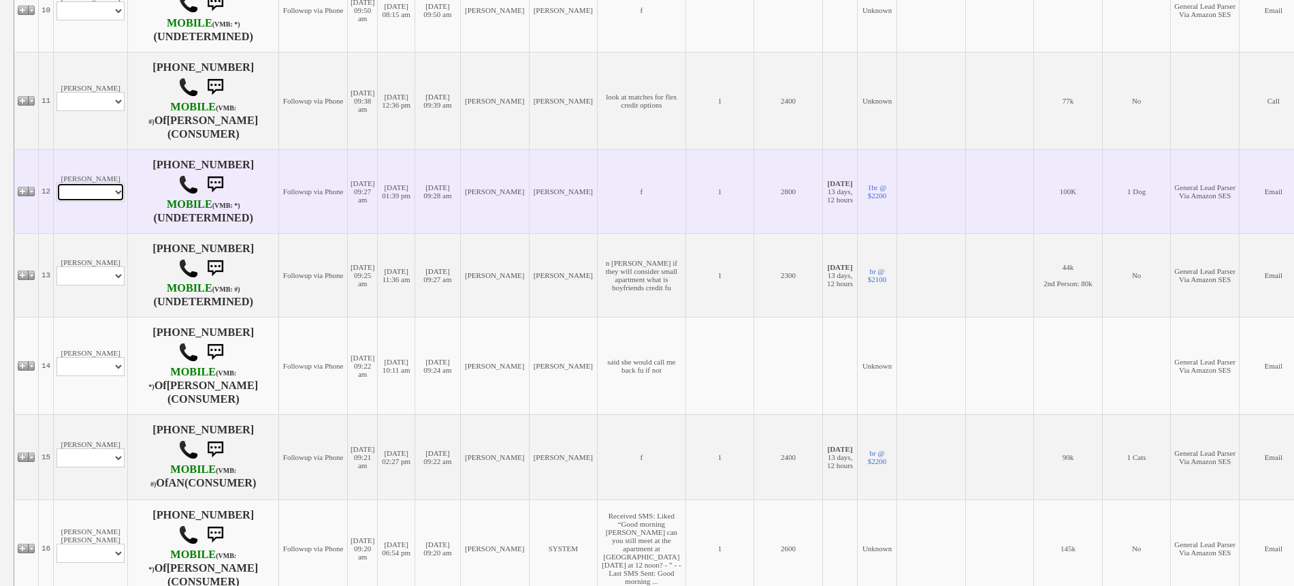
click at [101, 202] on select "Profile Edit Print Email Externally (Will Not Be Tracked In CRM) Closed Deals" at bounding box center [91, 191] width 68 height 19
select select "ChangeURL,/crm/custom/edit_client_form.php?redirect=%2Fcrm%2Fclients.php&id=167…"
click at [57, 200] on select "Profile Edit Print Email Externally (Will Not Be Tracked In CRM) Closed Deals" at bounding box center [91, 191] width 68 height 19
select select
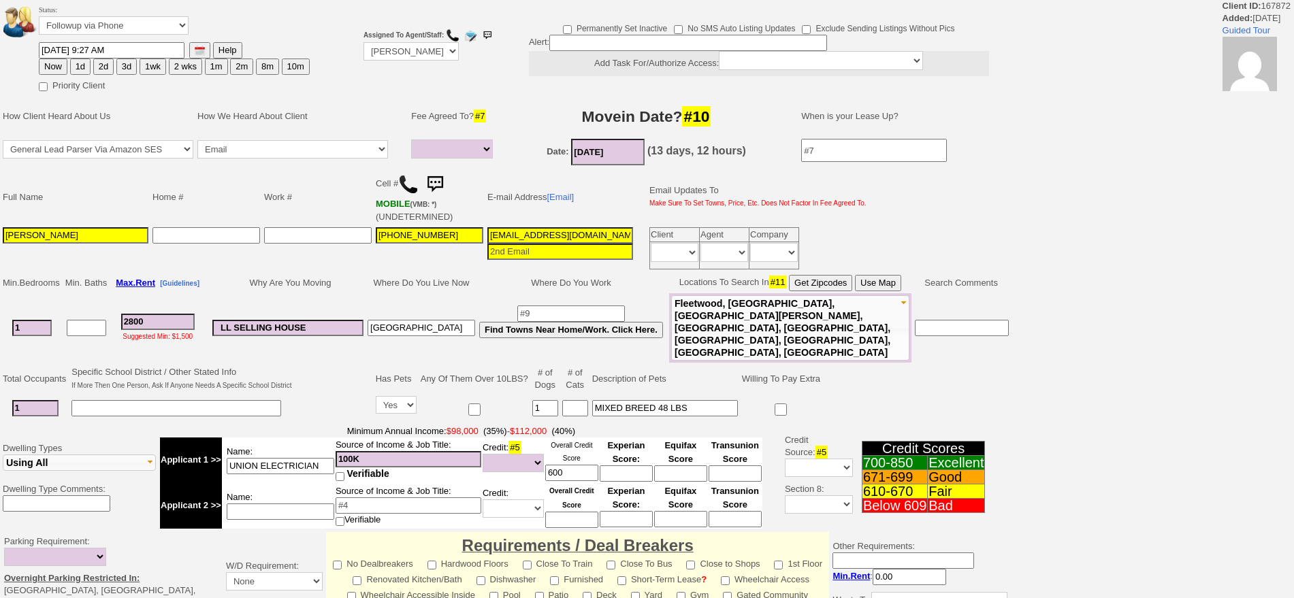
select select
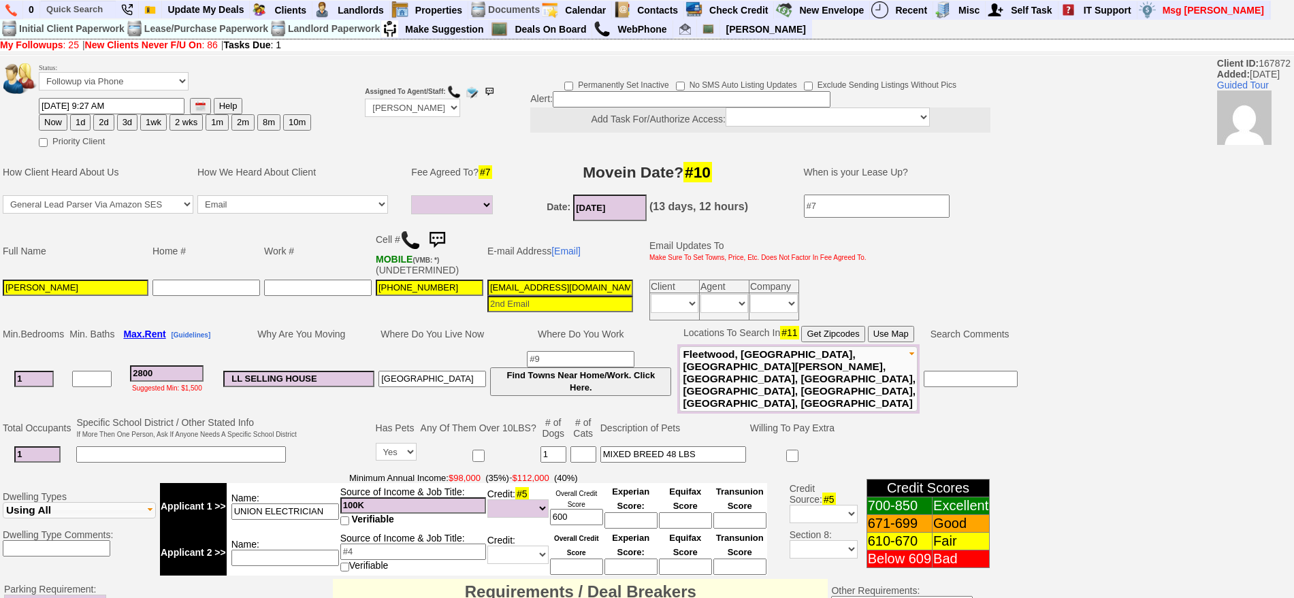
click at [411, 239] on img at bounding box center [410, 240] width 20 height 20
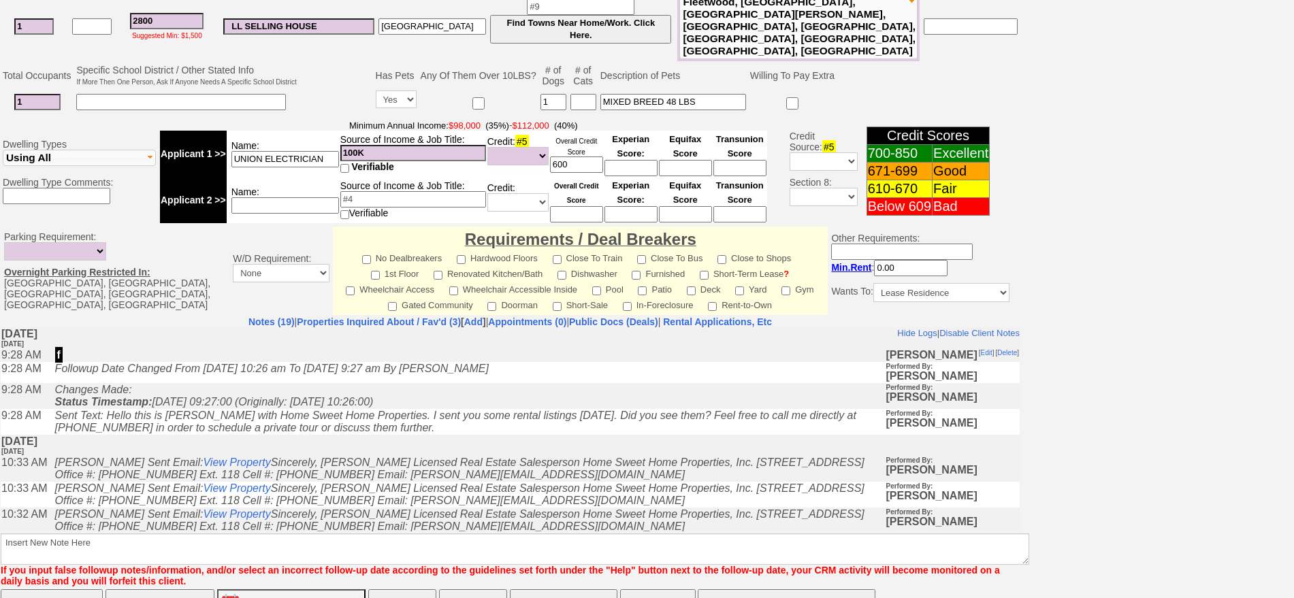
scroll to position [400, 0]
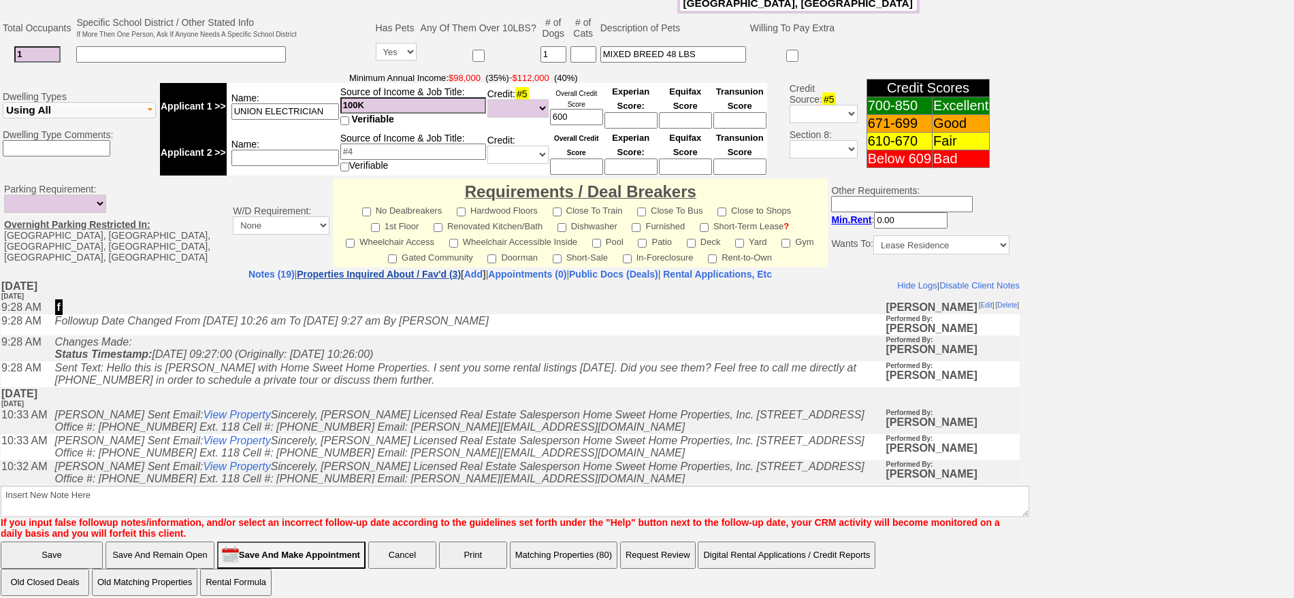
click at [385, 269] on link "Properties Inquired About / Fav'd (3)" at bounding box center [379, 274] width 164 height 11
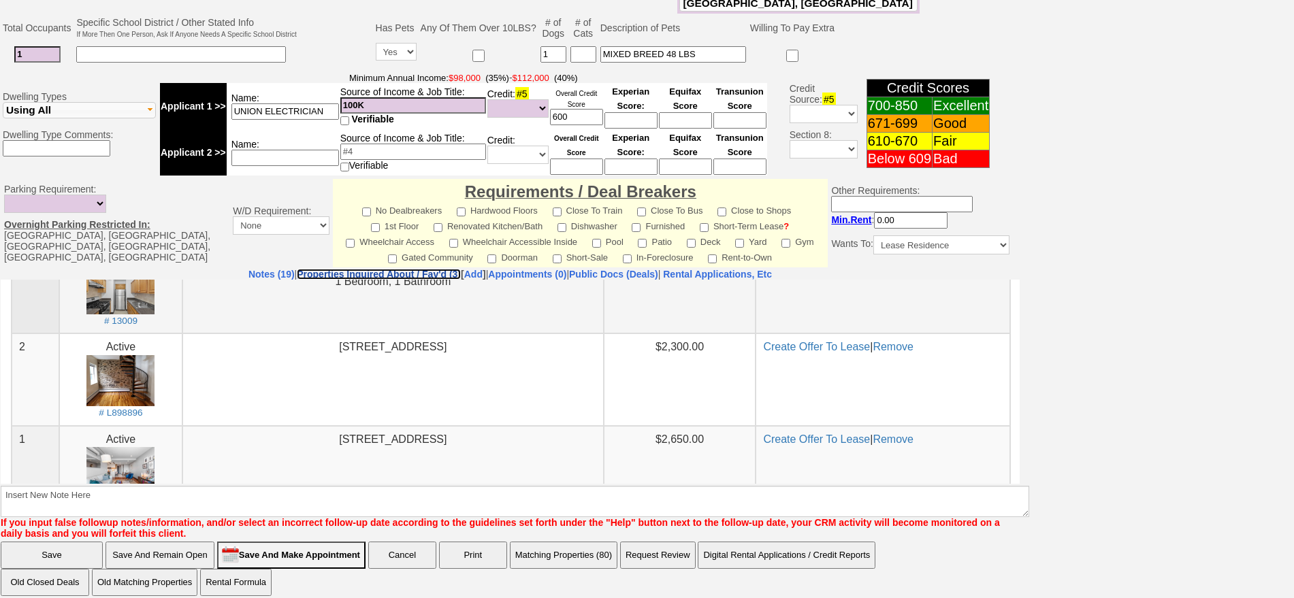
scroll to position [49, 0]
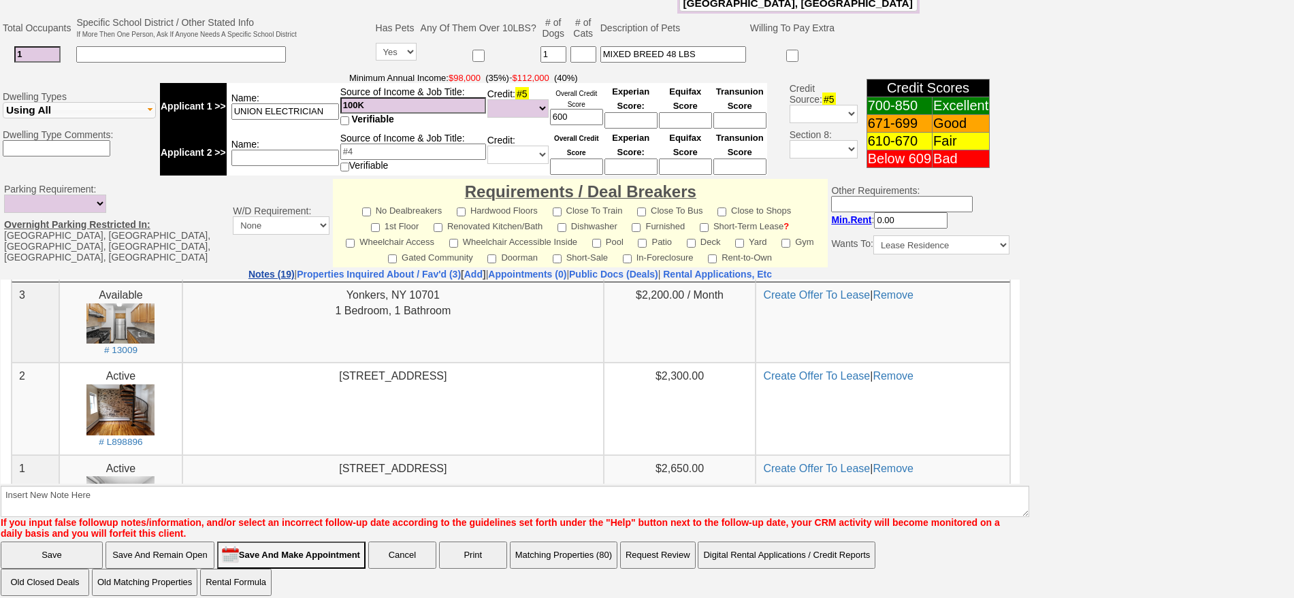
click at [249, 269] on link "Notes (19)" at bounding box center [272, 274] width 46 height 11
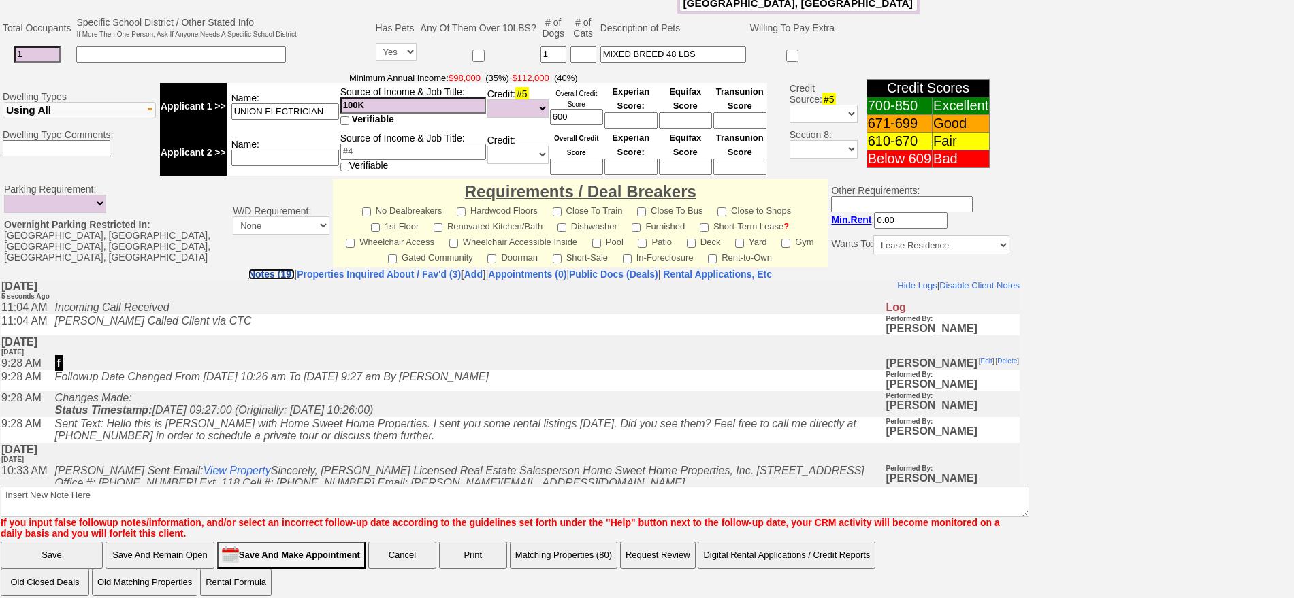
scroll to position [85, 0]
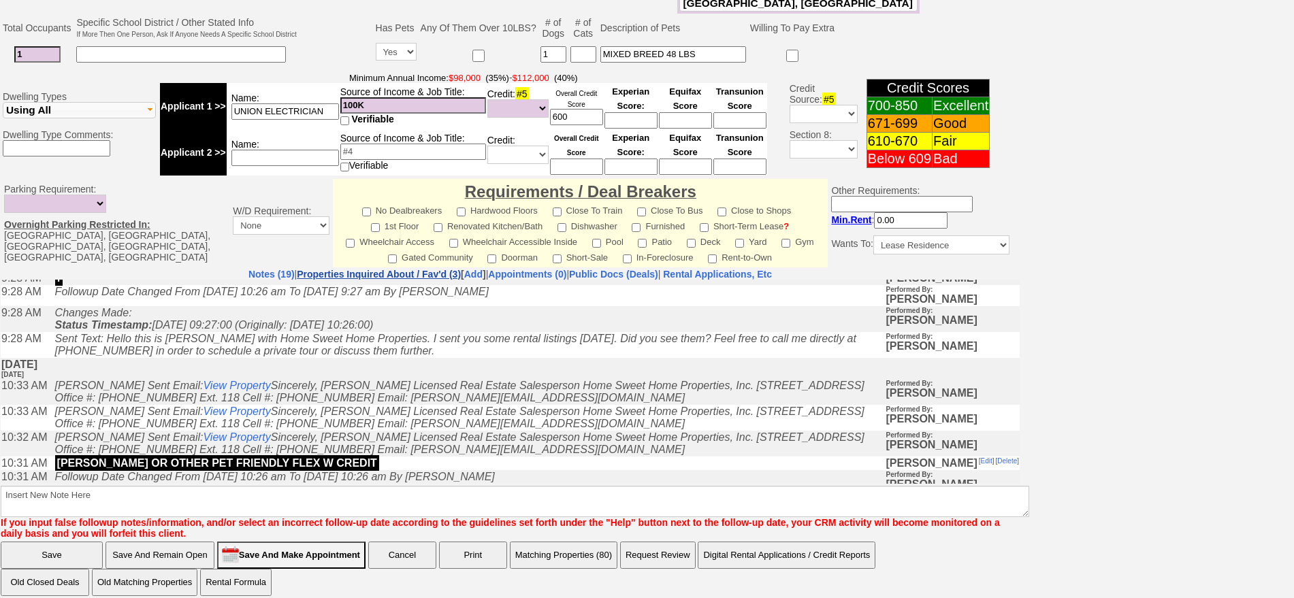
click at [369, 269] on link "Properties Inquired About / Fav'd (3)" at bounding box center [379, 274] width 164 height 11
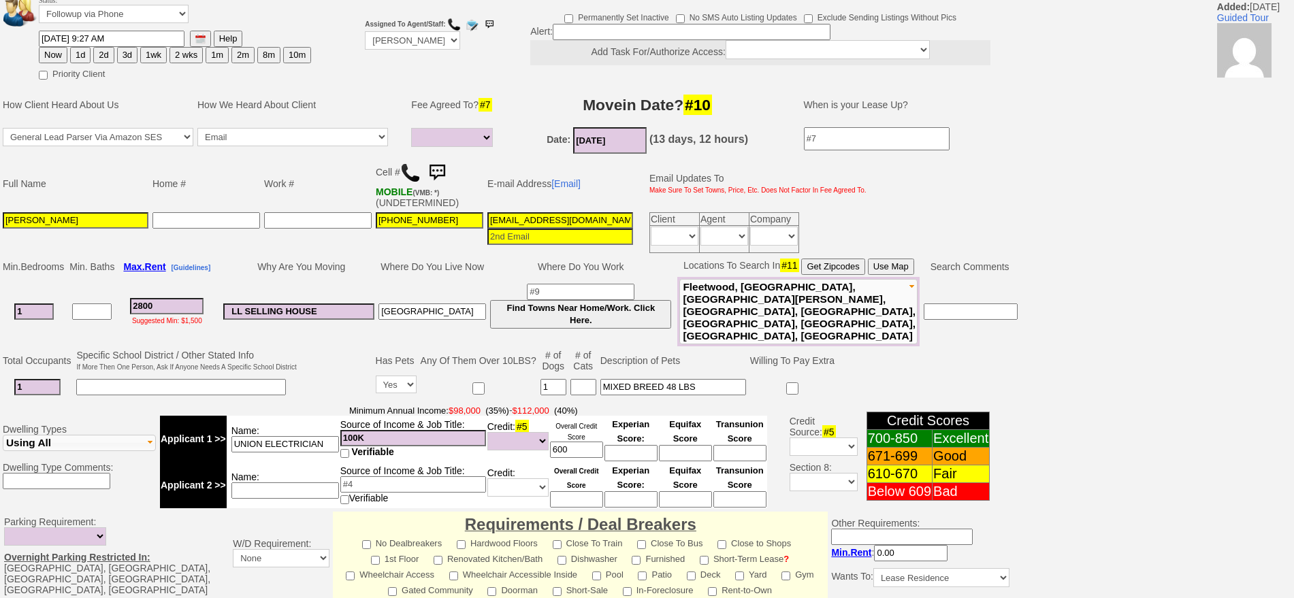
scroll to position [60, 0]
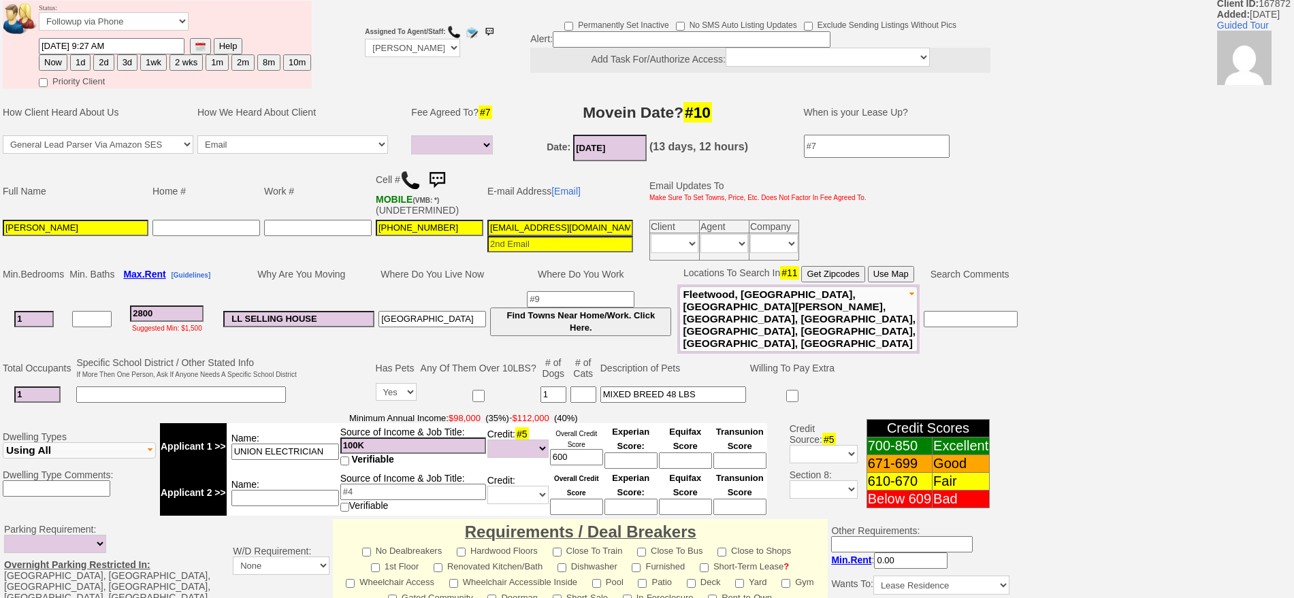
click at [77, 57] on button "1d" at bounding box center [80, 62] width 20 height 16
type input "09/18/2025 11:03 AM"
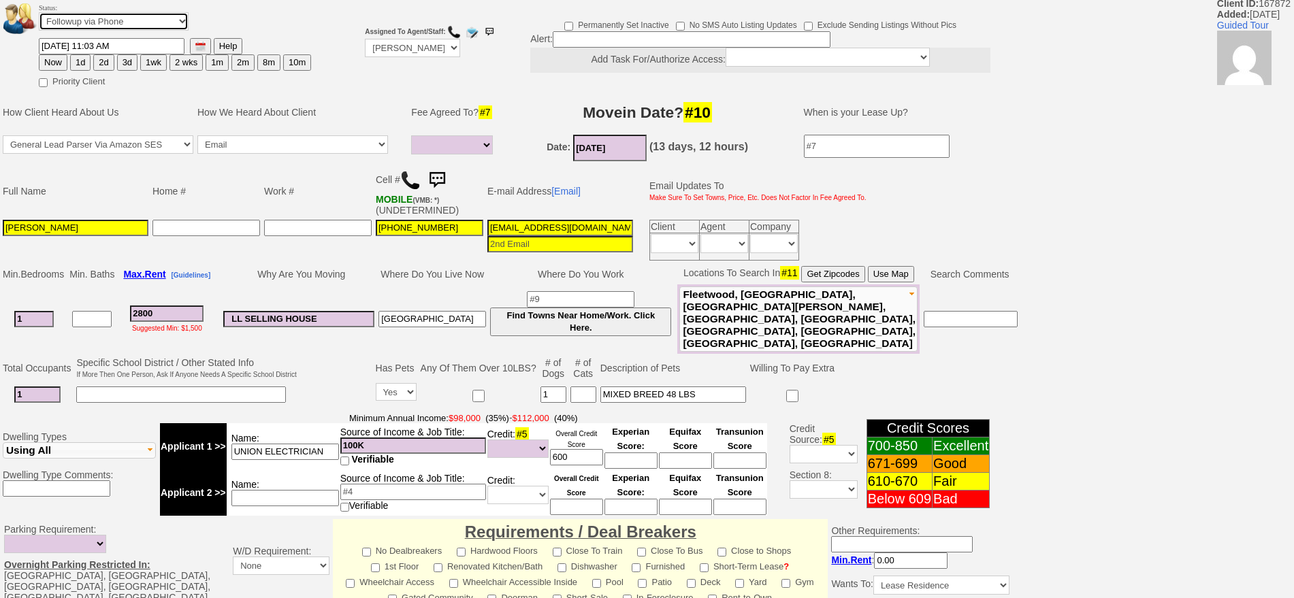
click at [101, 23] on select "Followup via Phone Followup via Email Followup When Section 8 Property Found De…" at bounding box center [114, 21] width 150 height 18
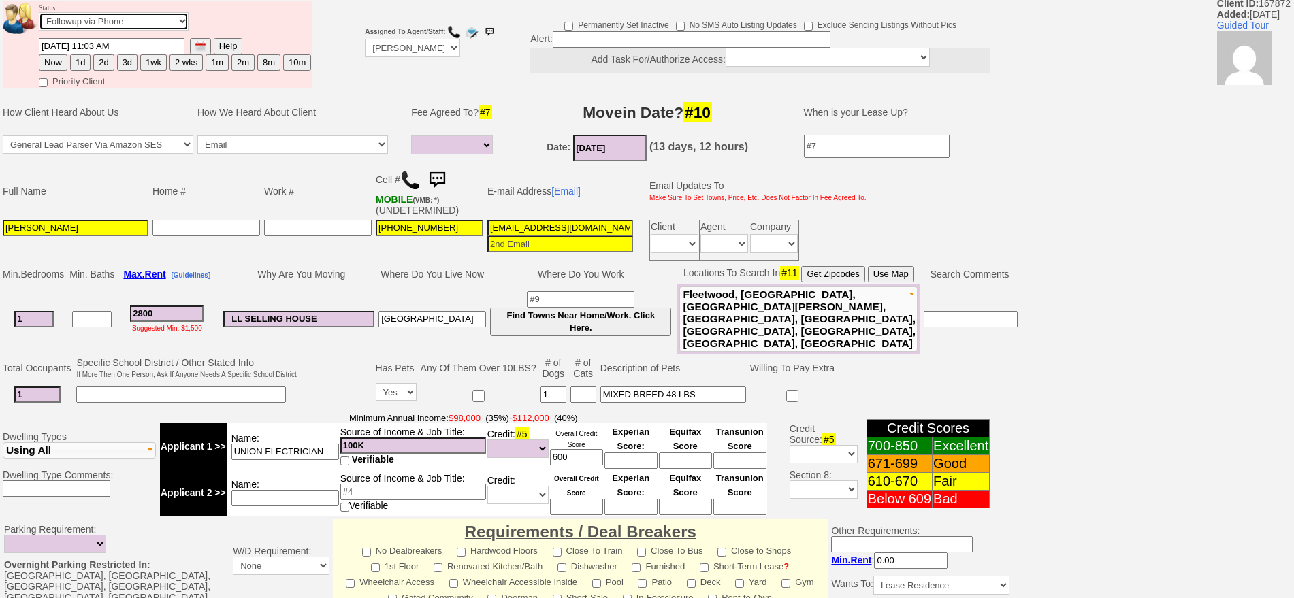
select select "Inactive"
click at [39, 17] on select "Followup via Phone Followup via Email Followup When Section 8 Property Found De…" at bounding box center [114, 21] width 150 height 18
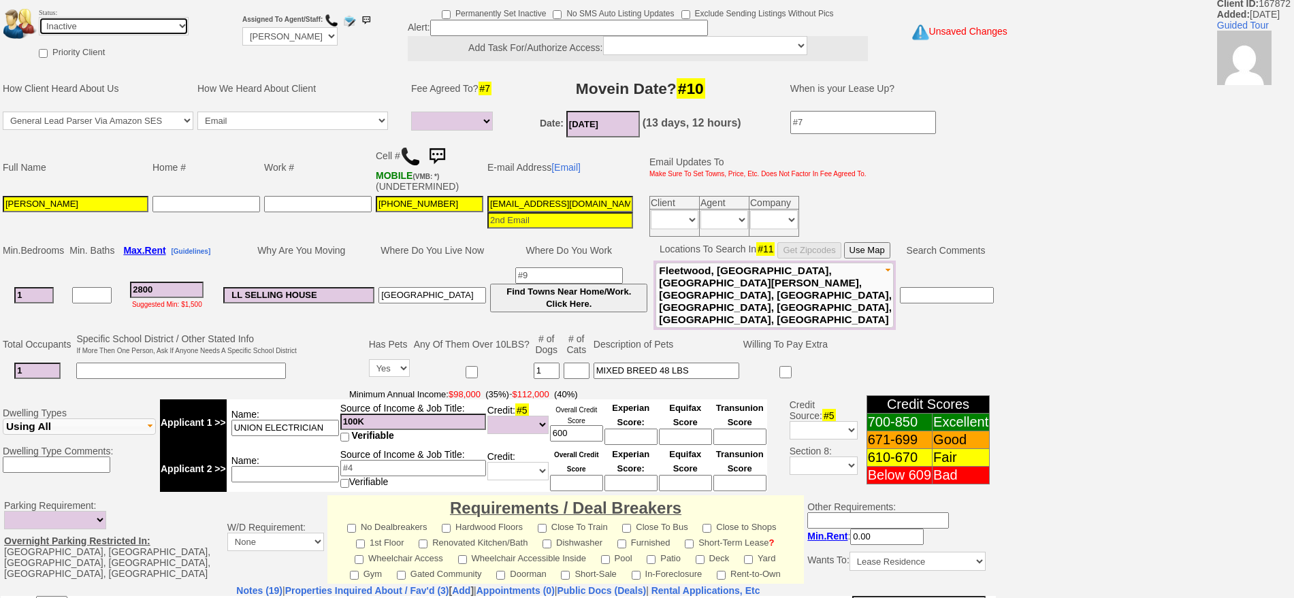
scroll to position [377, 0]
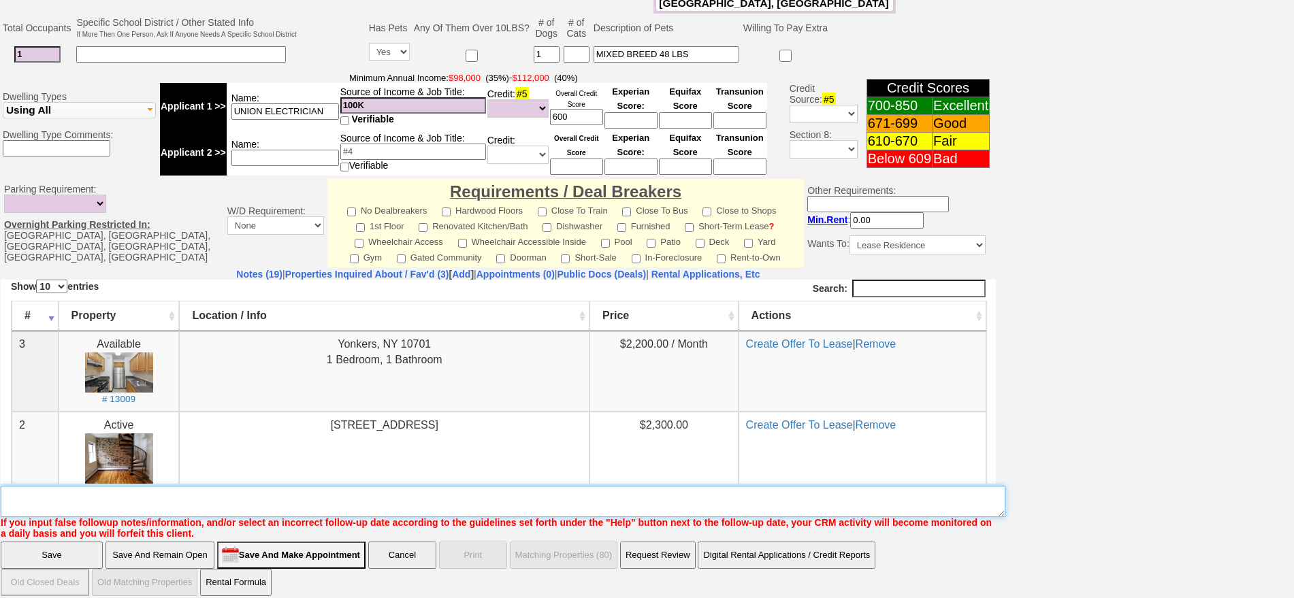
click at [647, 496] on textarea "Insert New Note Here" at bounding box center [503, 501] width 1005 height 31
type textarea "said he would call me back ia until response"
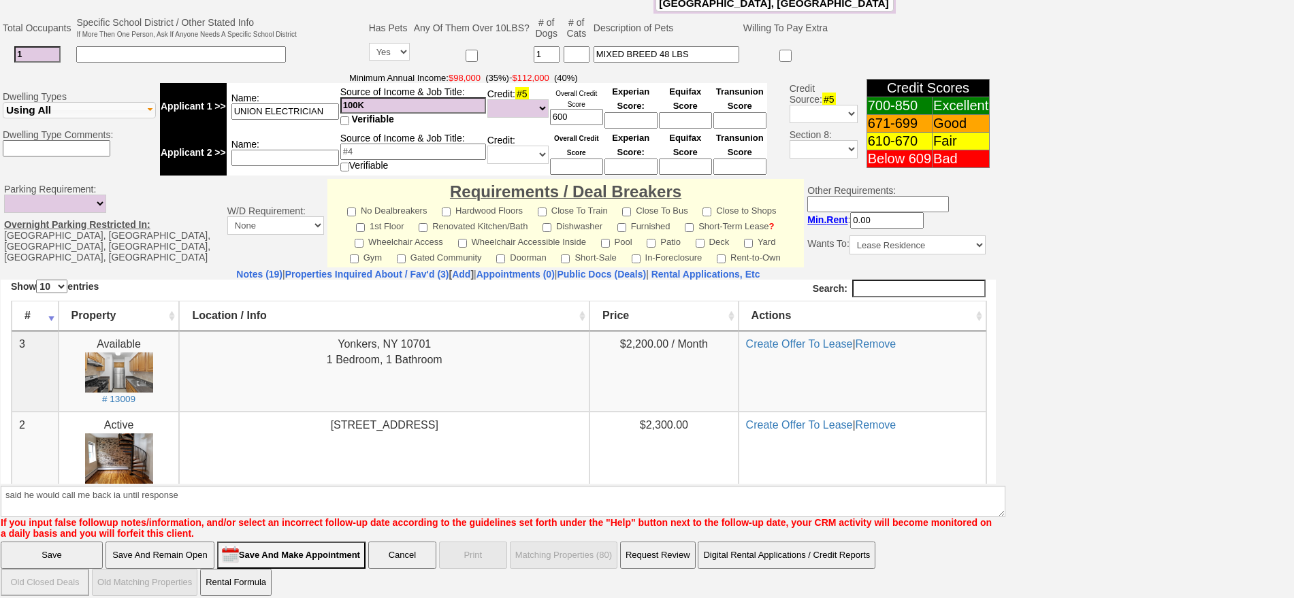
click input "Save" at bounding box center [52, 555] width 102 height 27
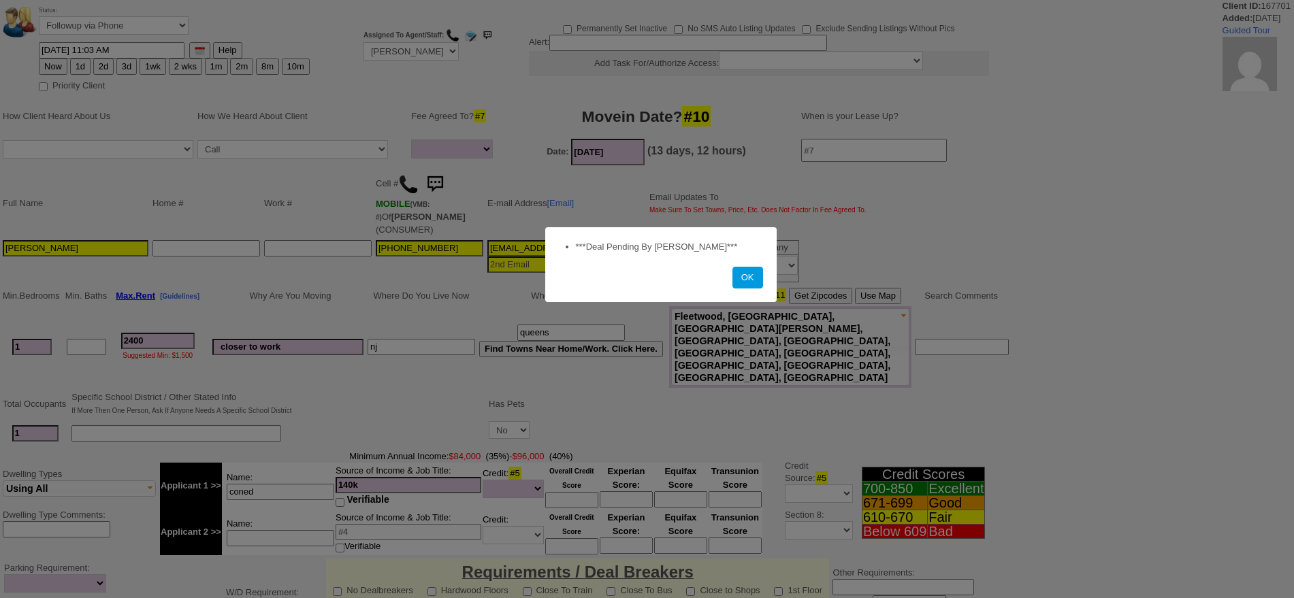
select select
click at [733, 267] on button "OK" at bounding box center [748, 278] width 31 height 22
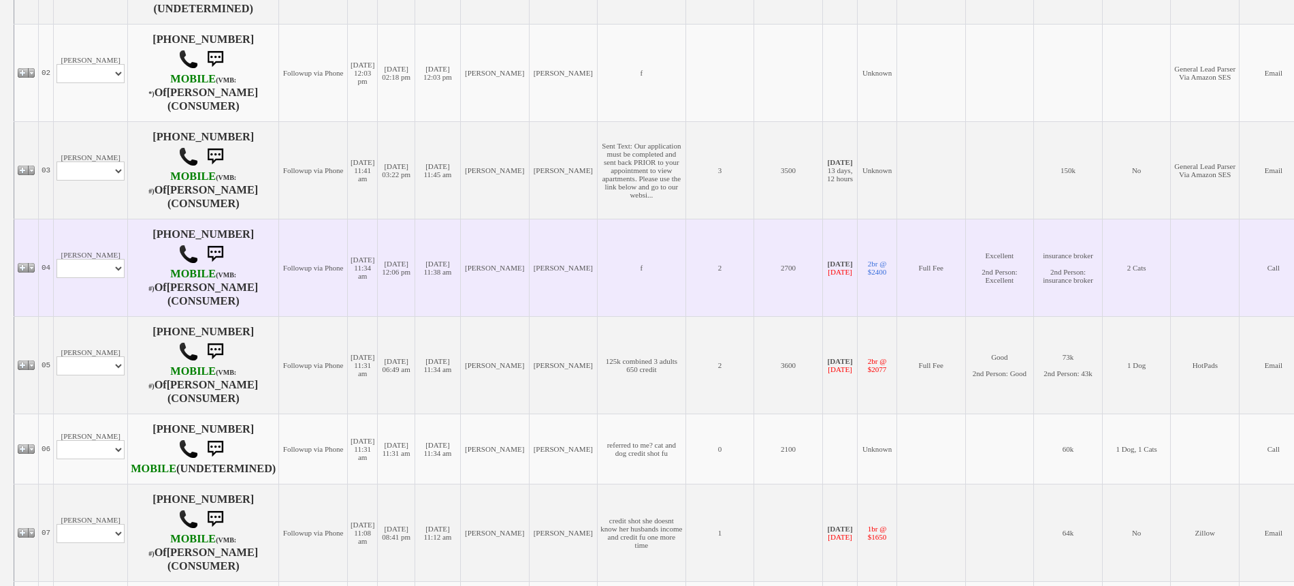
scroll to position [426, 0]
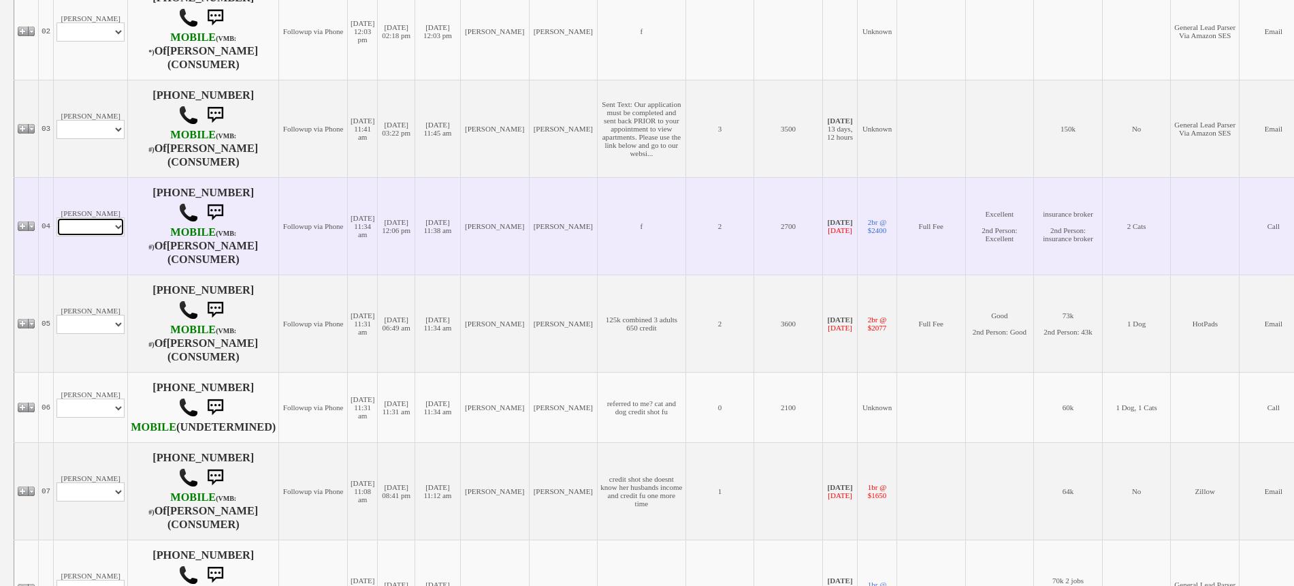
click at [84, 236] on select "Profile Edit Print Email Externally (Will Not Be Tracked In CRM) Closed Deals" at bounding box center [91, 226] width 68 height 19
select select "ChangeURL,/crm/custom/edit_client_form.php?redirect=%2Fcrm%2Fclients.php&id=134…"
click at [57, 230] on select "Profile Edit Print Email Externally (Will Not Be Tracked In CRM) Closed Deals" at bounding box center [91, 226] width 68 height 19
select select
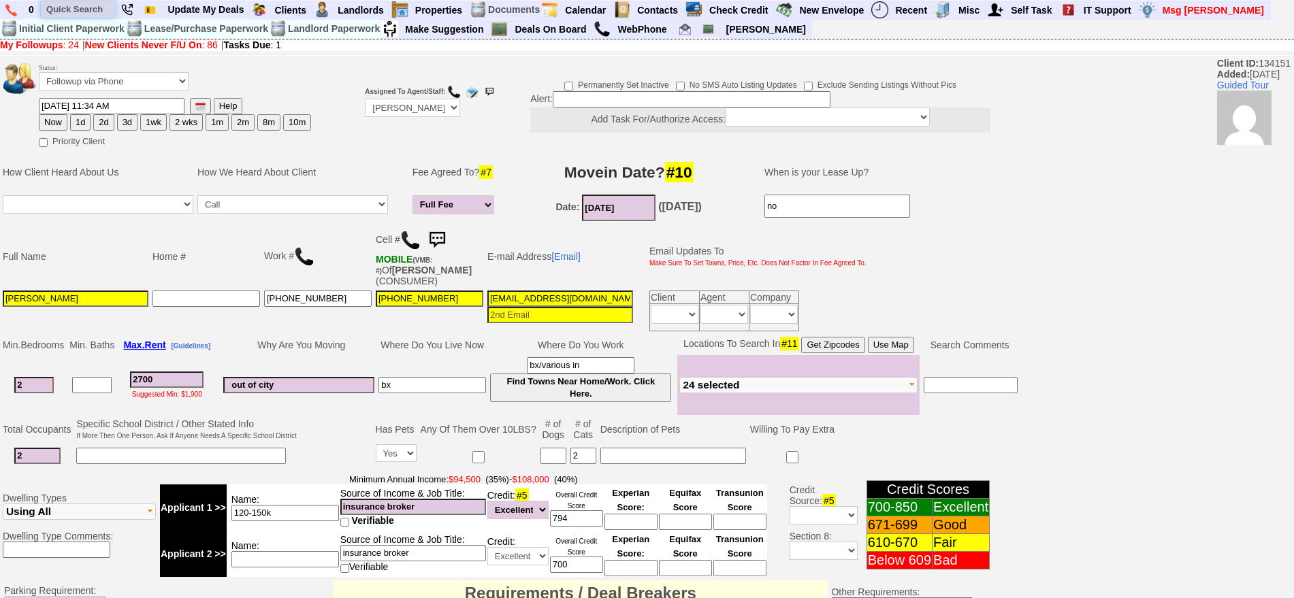
click at [99, 8] on input "text" at bounding box center [78, 9] width 75 height 17
type input "192 osborne rd"
click at [410, 234] on img at bounding box center [410, 240] width 20 height 20
click at [83, 120] on button "1d" at bounding box center [80, 122] width 20 height 16
type input "09/18/2025 11:05 AM"
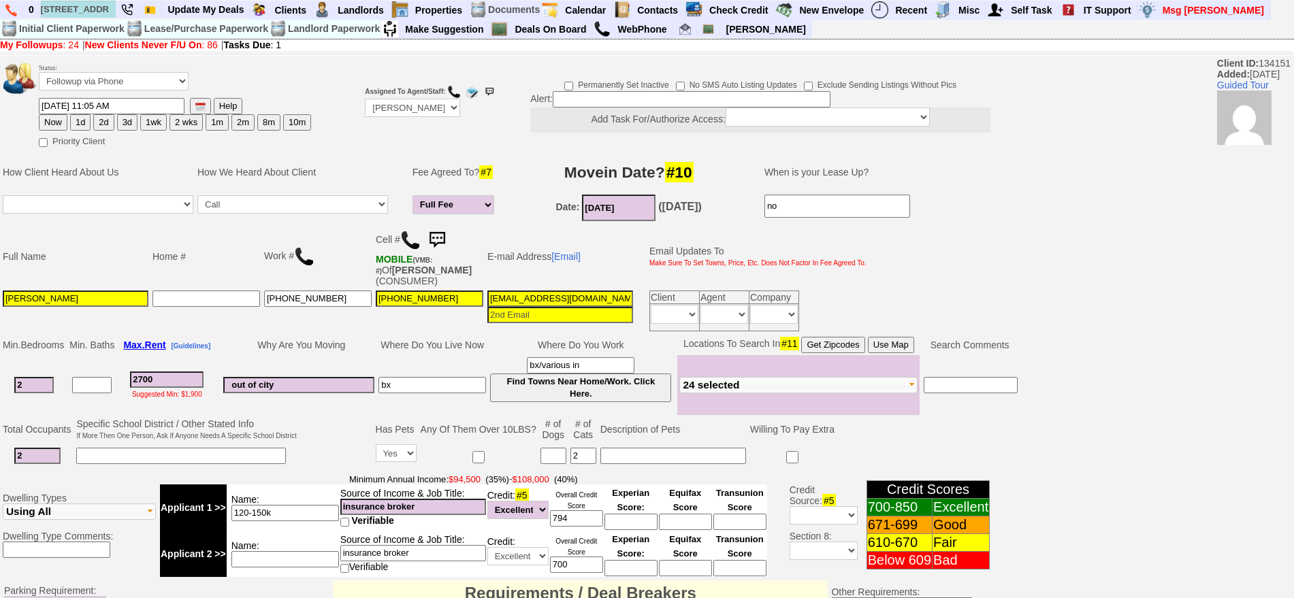
scroll to position [411, 0]
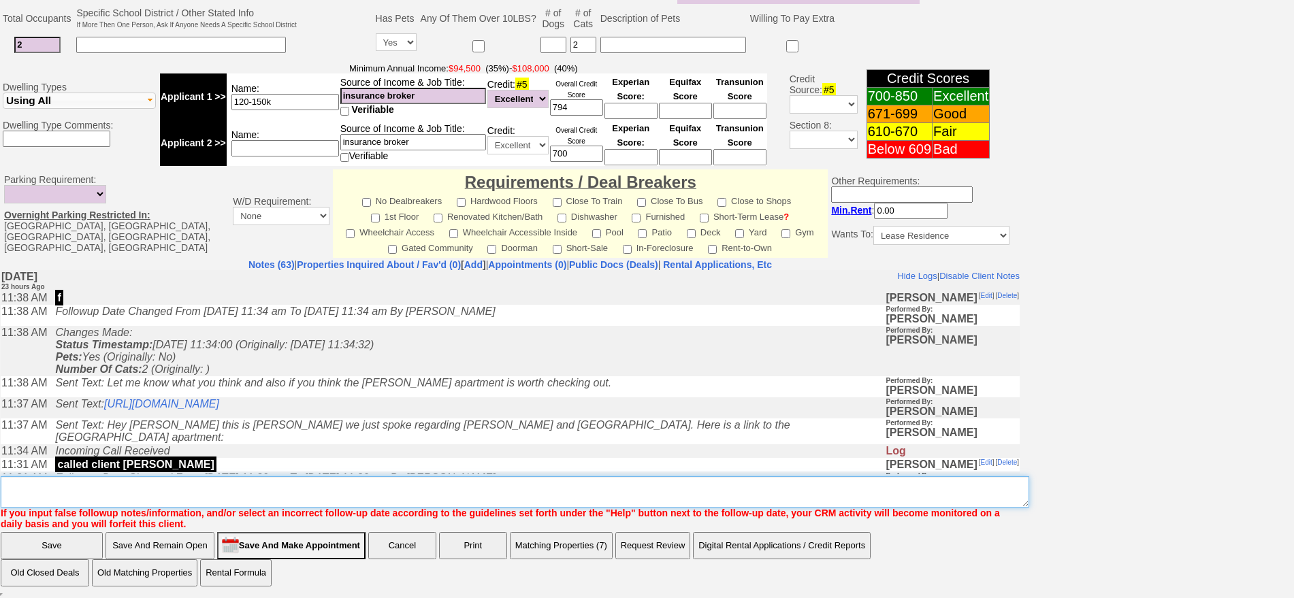
click at [488, 494] on textarea "Insert New Note Here" at bounding box center [515, 492] width 1029 height 31
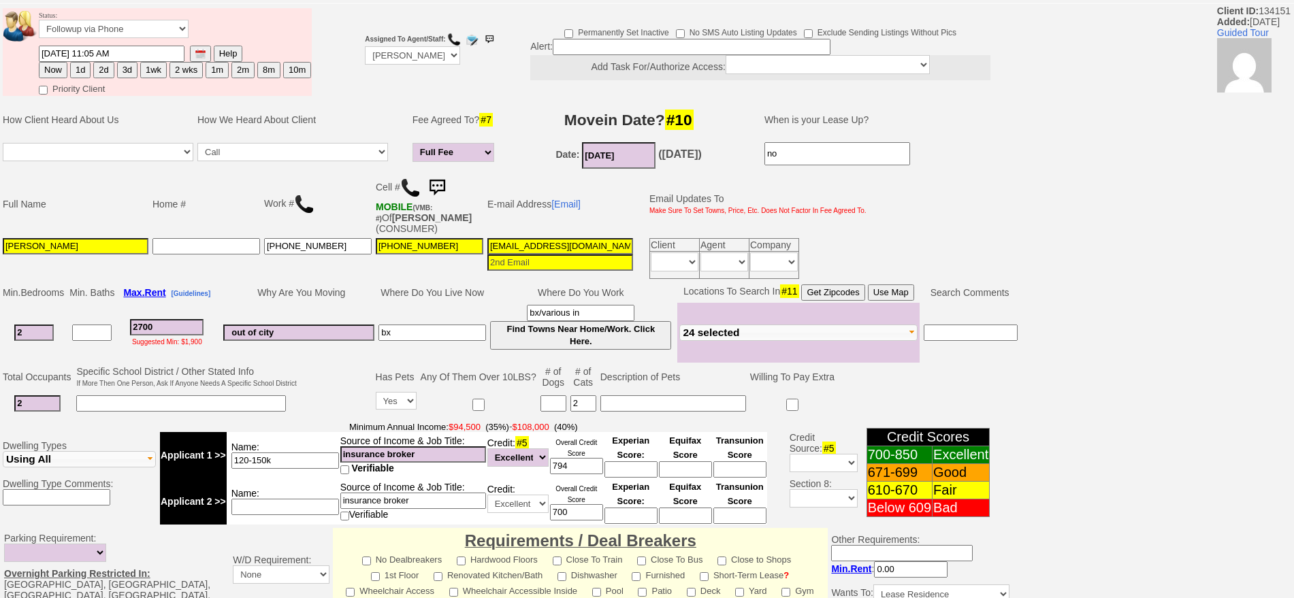
scroll to position [0, 0]
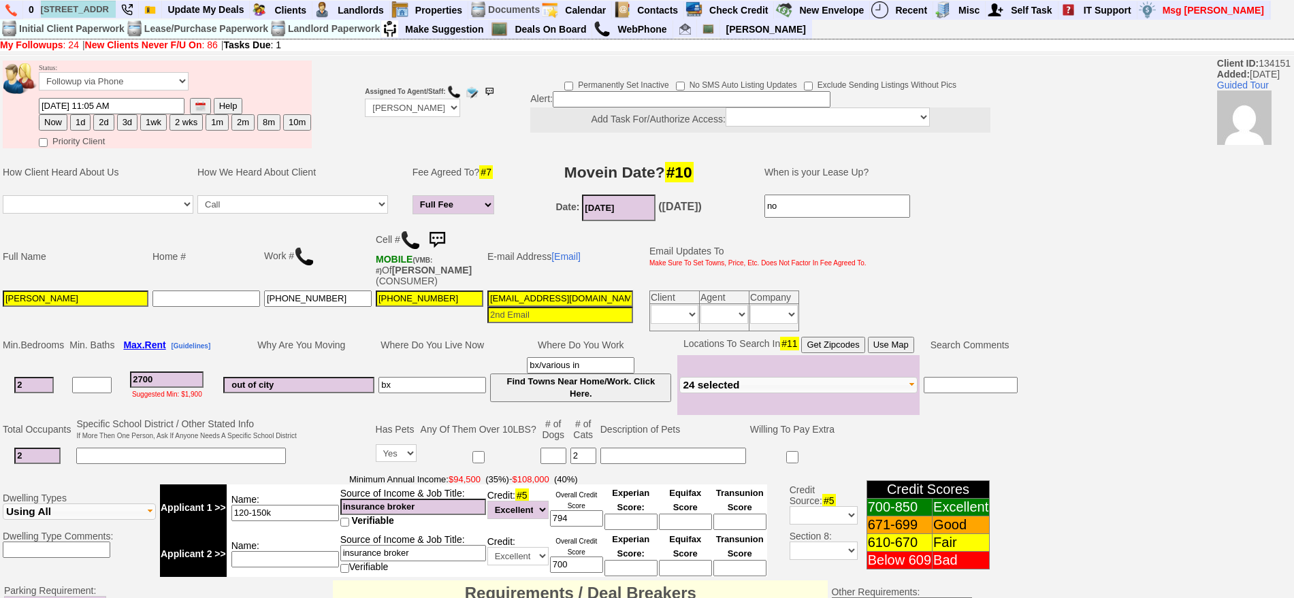
type textarea "called client lm fu"
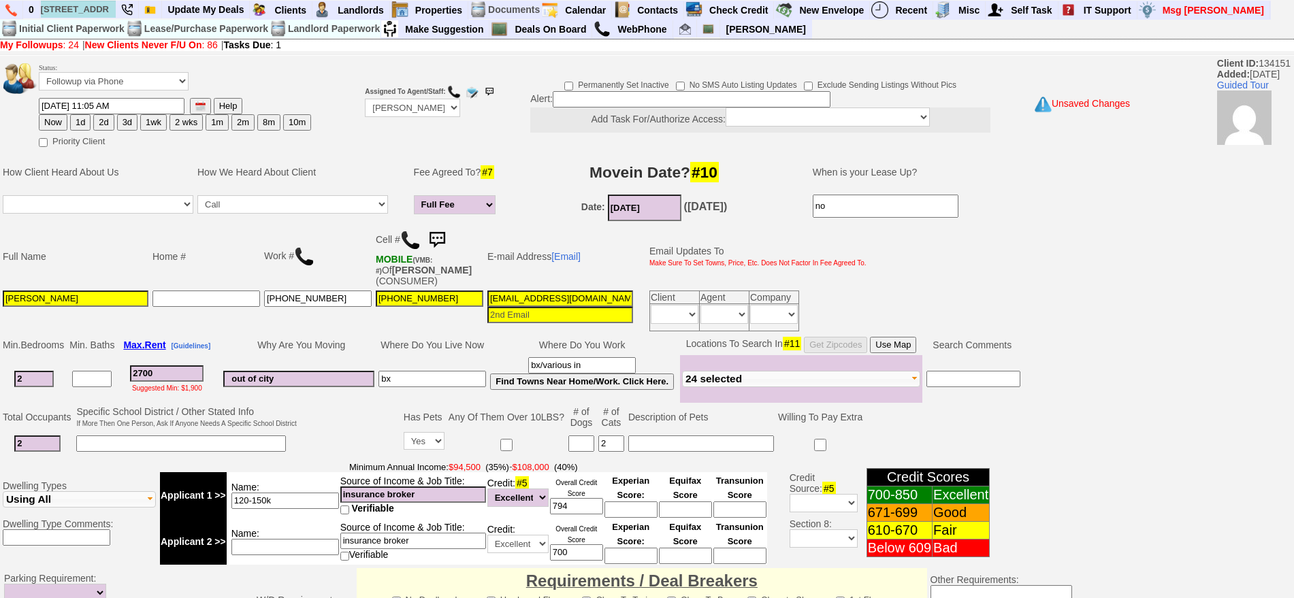
click at [102, 117] on button "2d" at bounding box center [103, 122] width 20 height 16
type input "09/19/2025 11:05 AM"
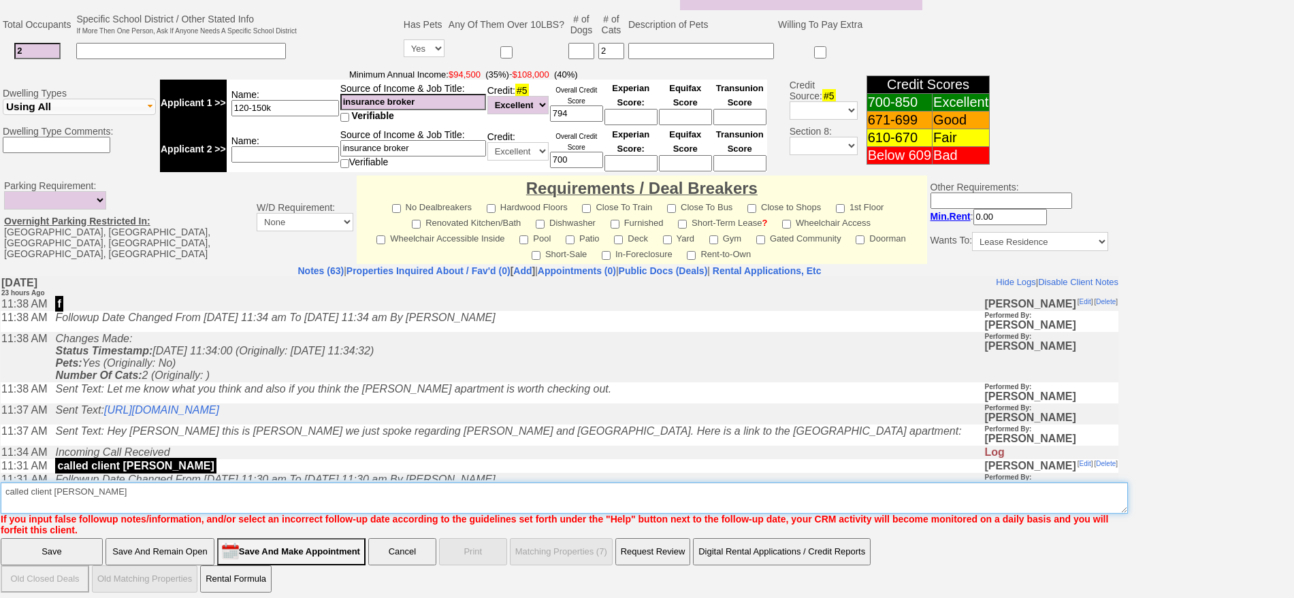
click at [97, 496] on textarea "Insert New Note Here" at bounding box center [565, 498] width 1128 height 31
click at [65, 483] on textarea "Insert New Note Here" at bounding box center [565, 498] width 1128 height 31
type textarea "called client lm esp for w post rd fu"
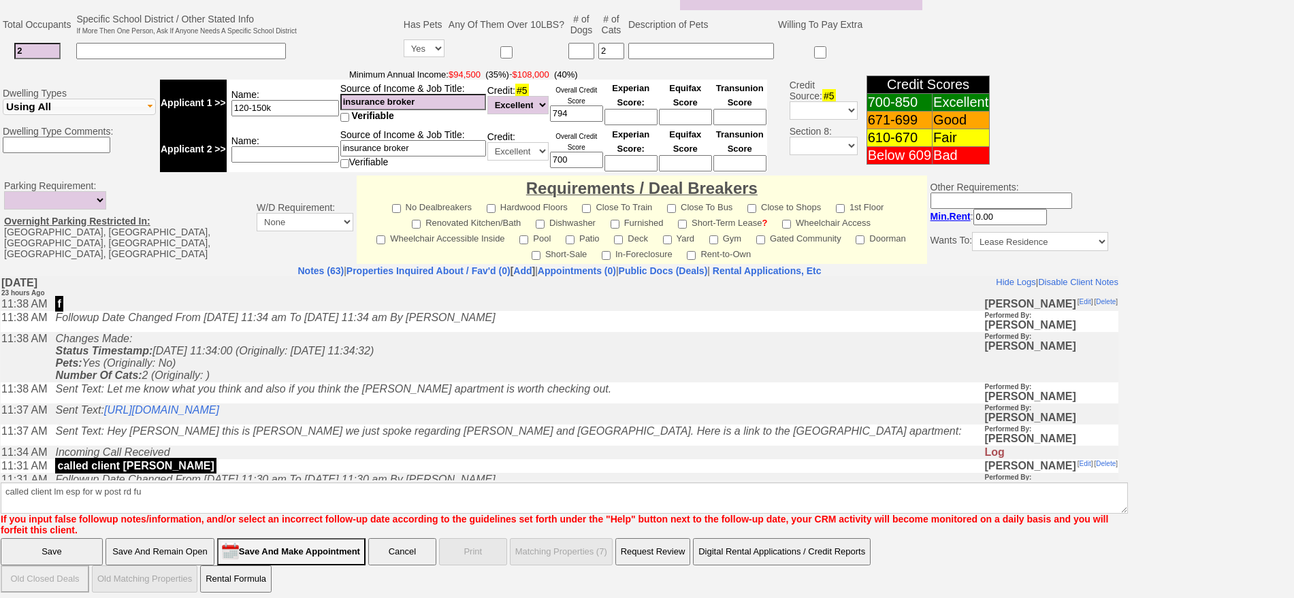
click input "Save" at bounding box center [52, 552] width 102 height 27
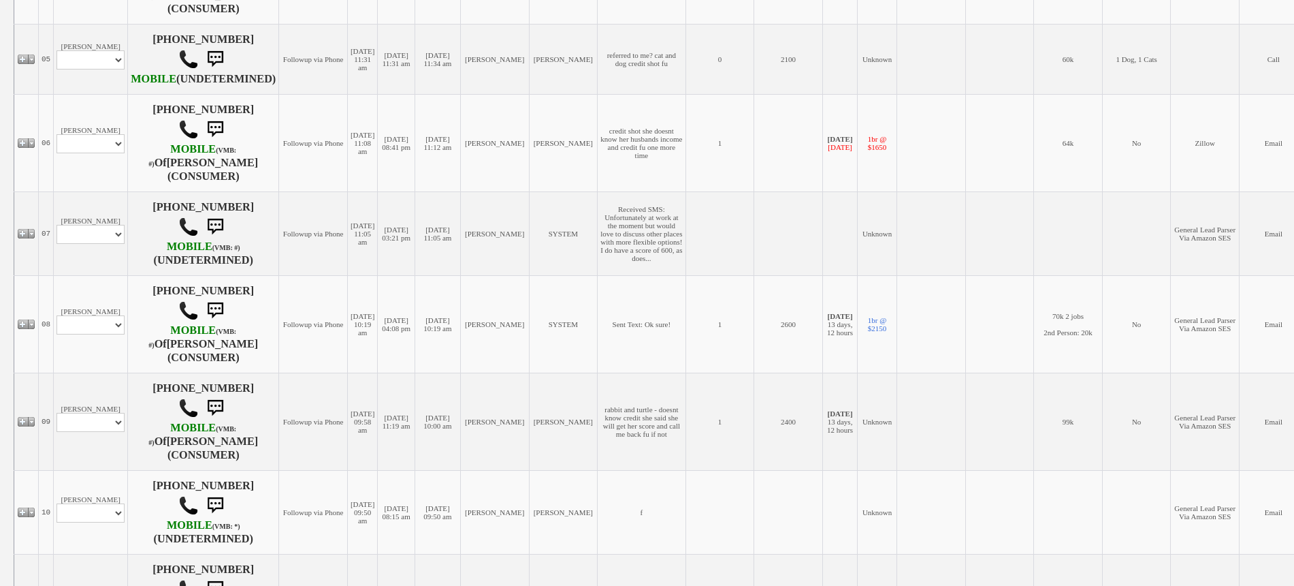
scroll to position [426, 0]
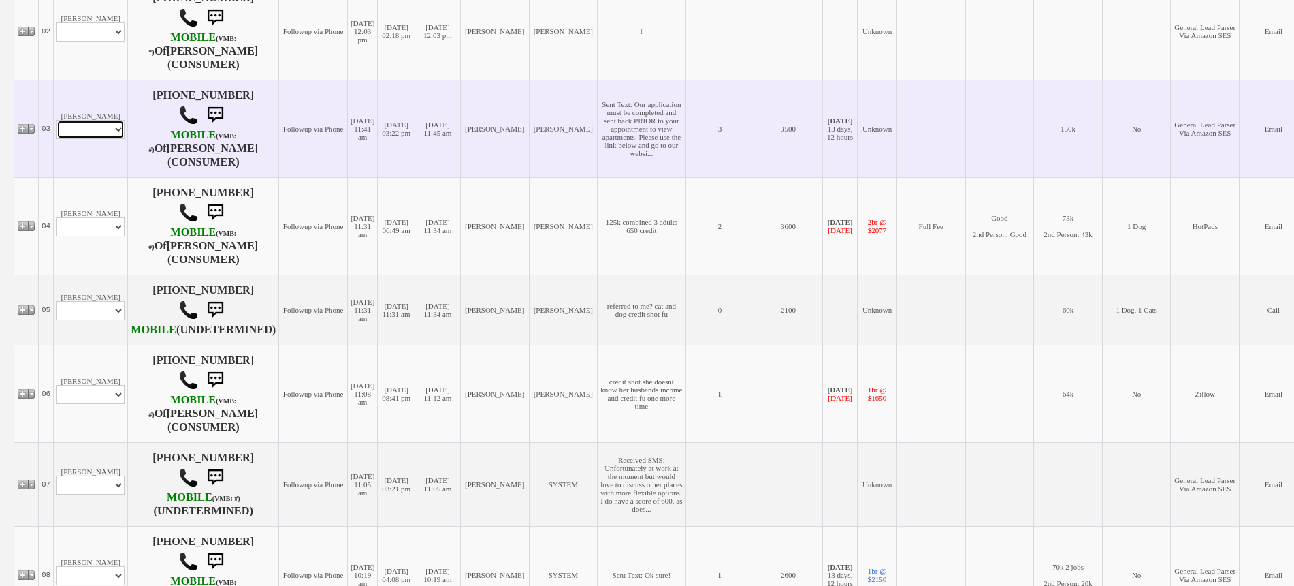
click at [98, 137] on select "Profile Edit Print Email Externally (Will Not Be Tracked In CRM) Closed Deals" at bounding box center [91, 129] width 68 height 19
select select "ChangeURL,/crm/custom/edit_client_form.php?redirect=%2Fcrm%2Fclients.php&id=166…"
click at [57, 126] on select "Profile Edit Print Email Externally (Will Not Be Tracked In CRM) Closed Deals" at bounding box center [91, 129] width 68 height 19
select select
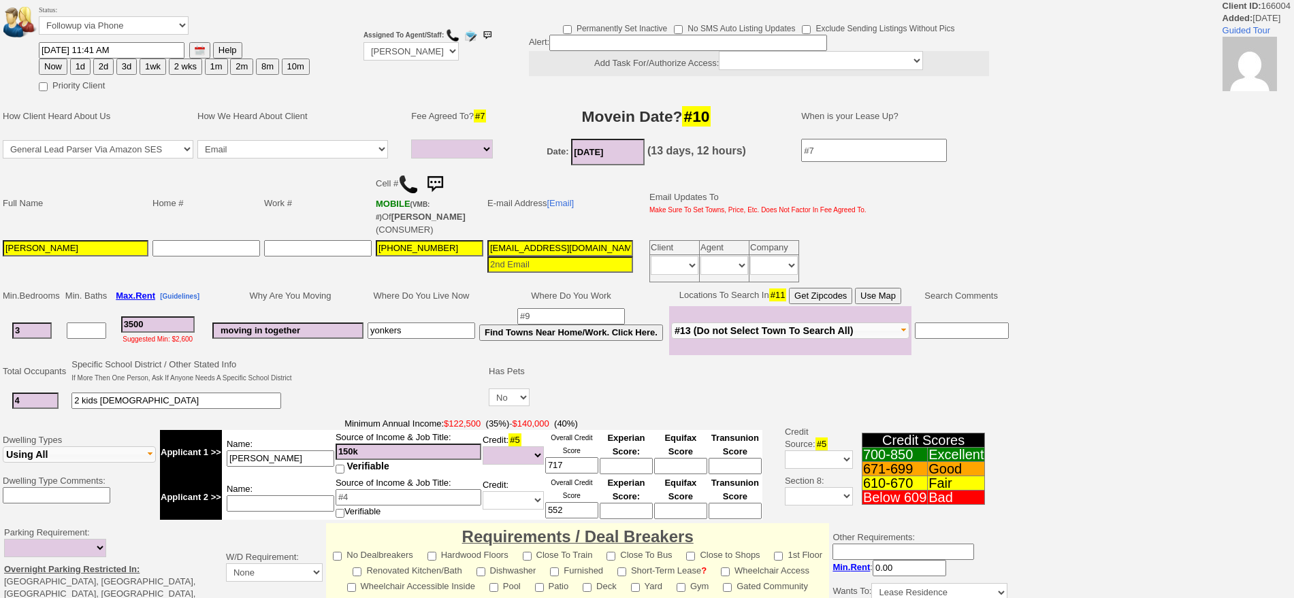
select select
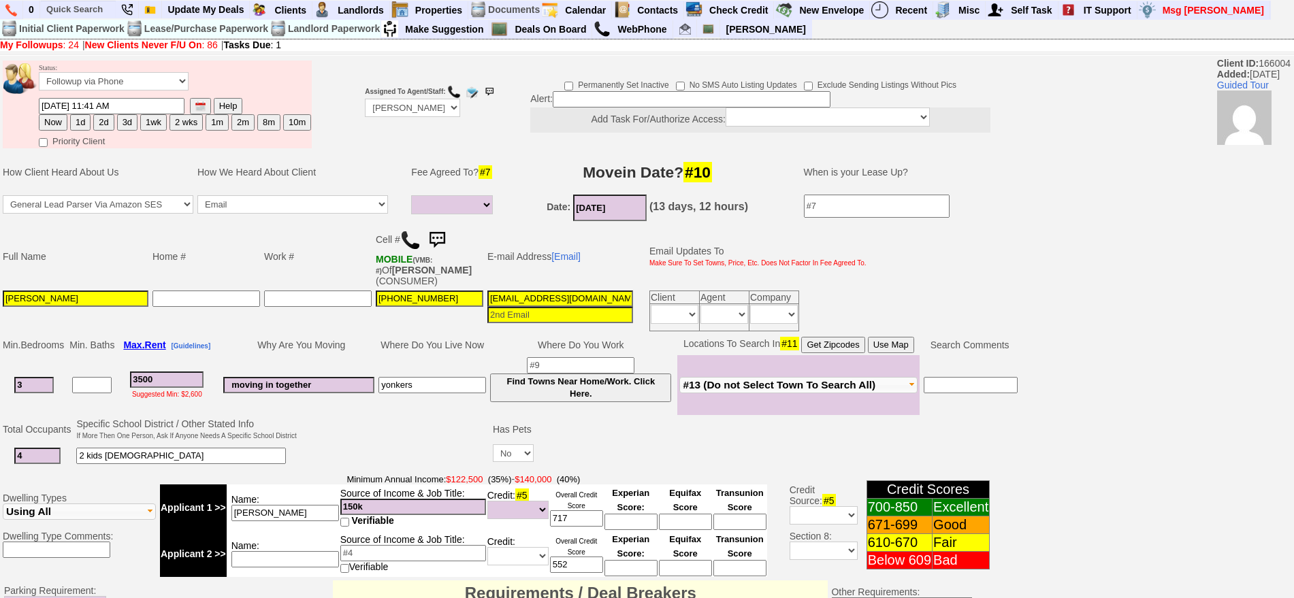
click at [438, 230] on img at bounding box center [437, 240] width 27 height 27
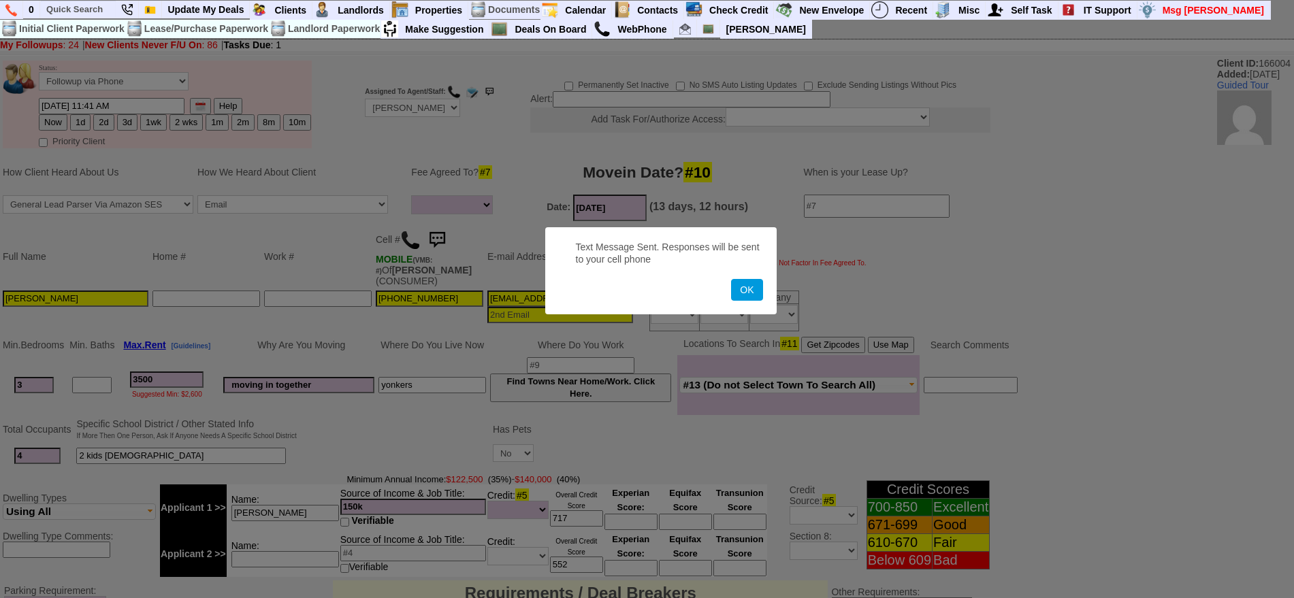
click at [731, 279] on button "OK" at bounding box center [746, 290] width 31 height 22
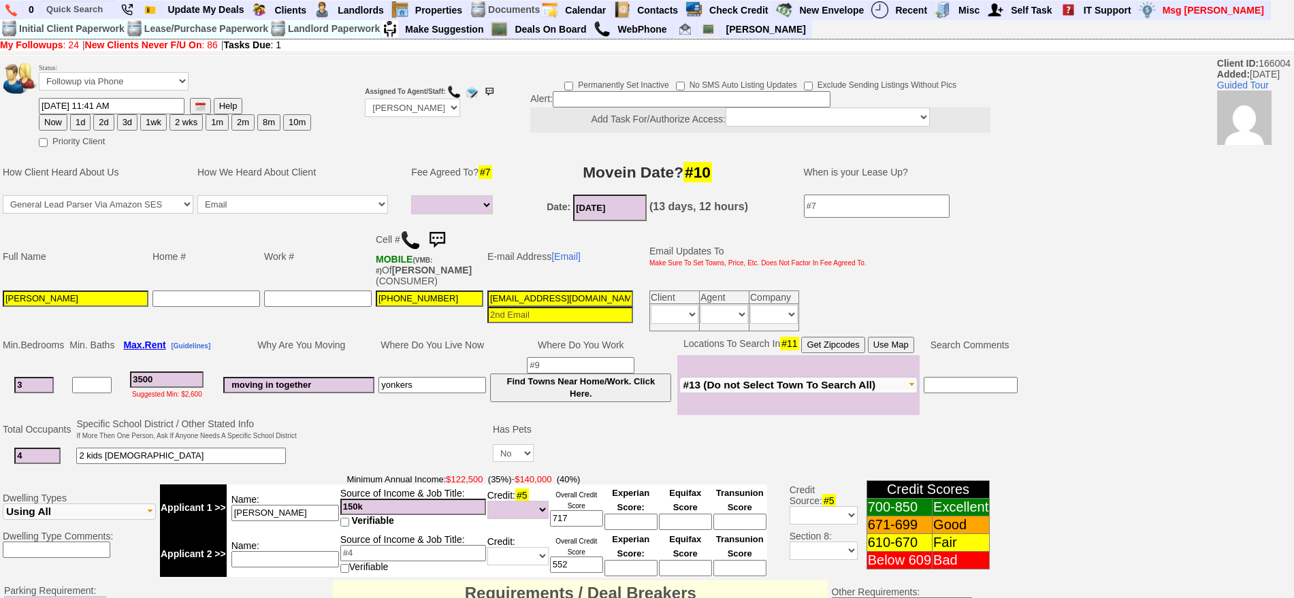
click at [79, 114] on button "1d" at bounding box center [80, 122] width 20 height 16
type input "[DATE] 11:07 AM"
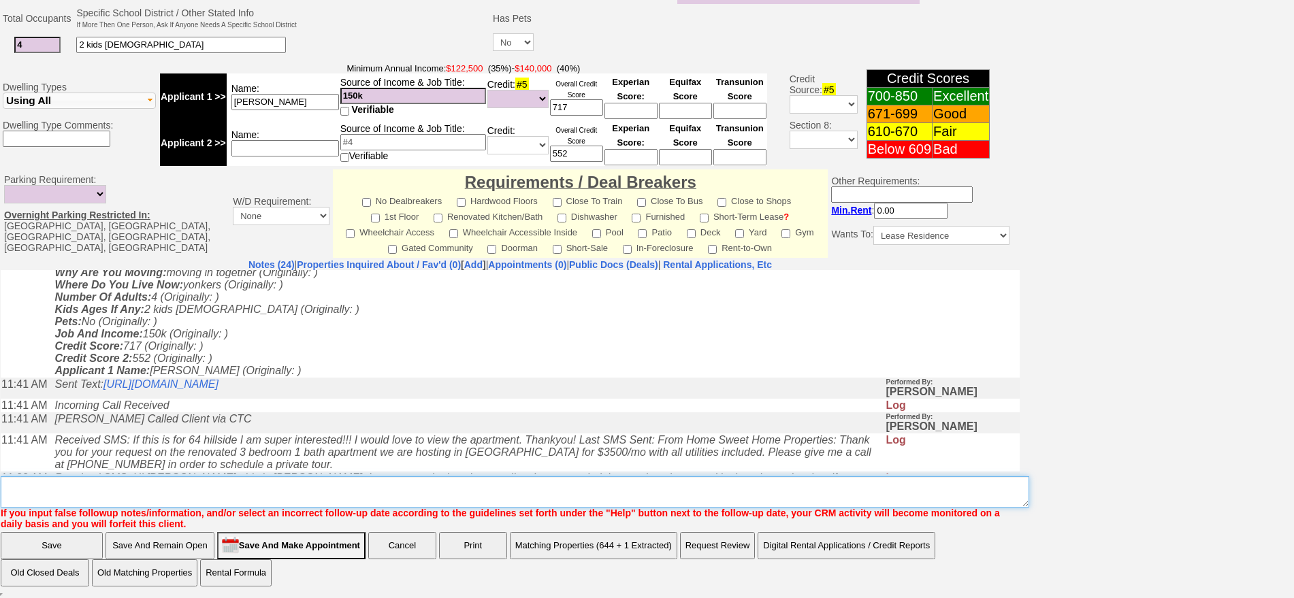
click at [654, 482] on textarea "Insert New Note Here" at bounding box center [515, 492] width 1029 height 31
type textarea "f"
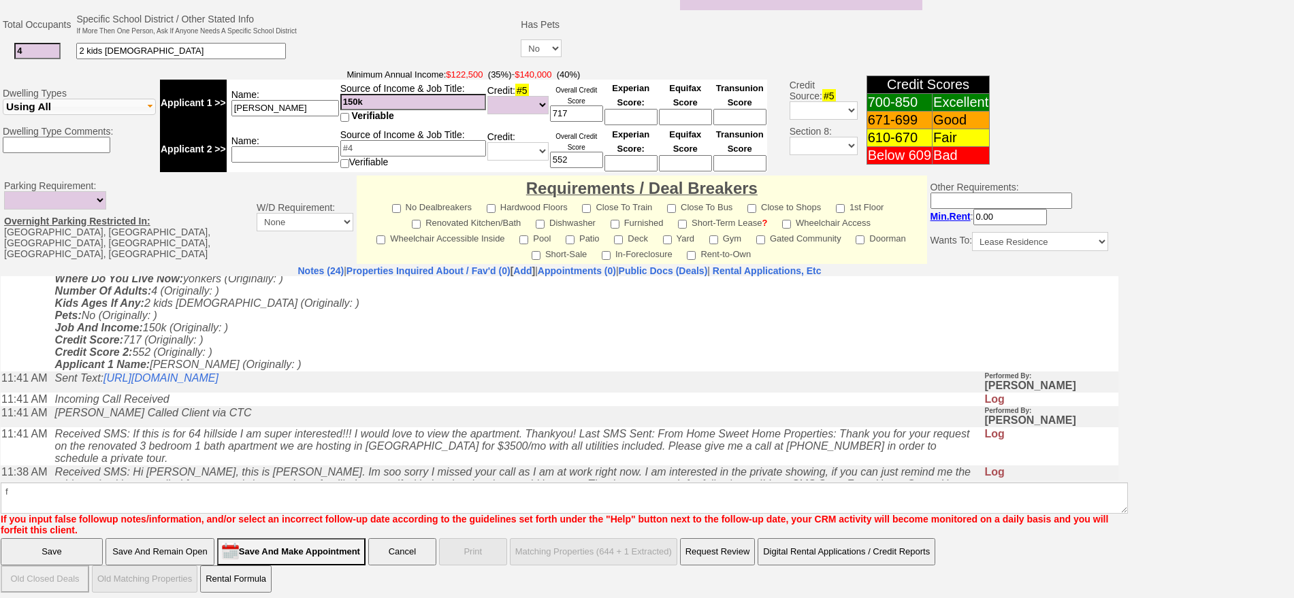
click input "Save" at bounding box center [52, 552] width 102 height 27
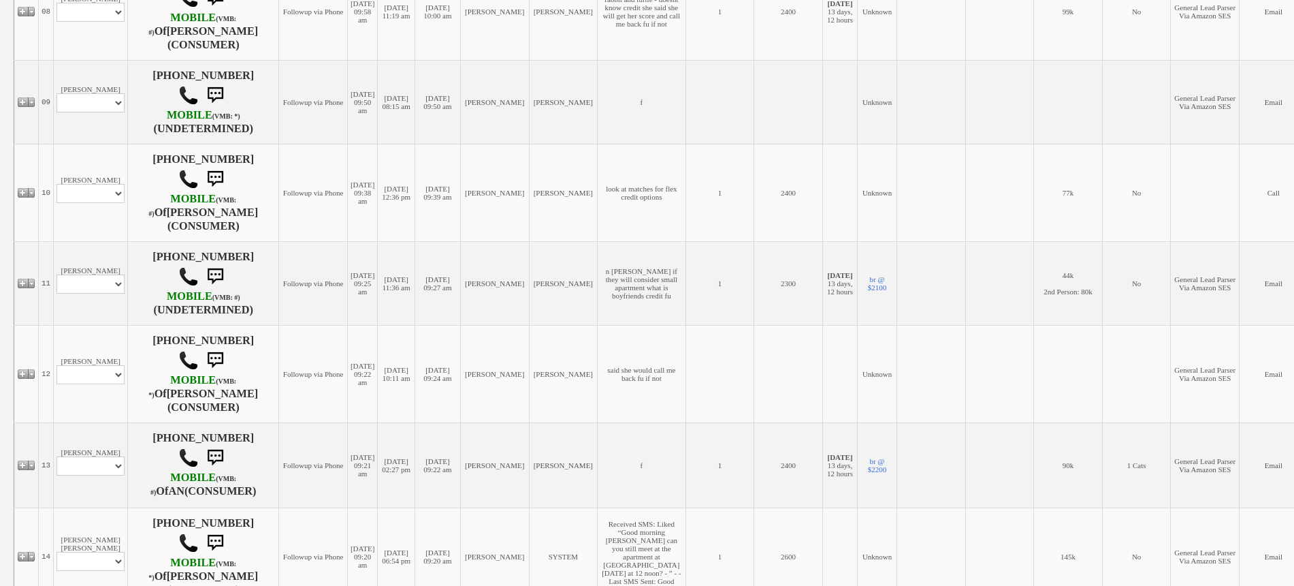
scroll to position [1106, 0]
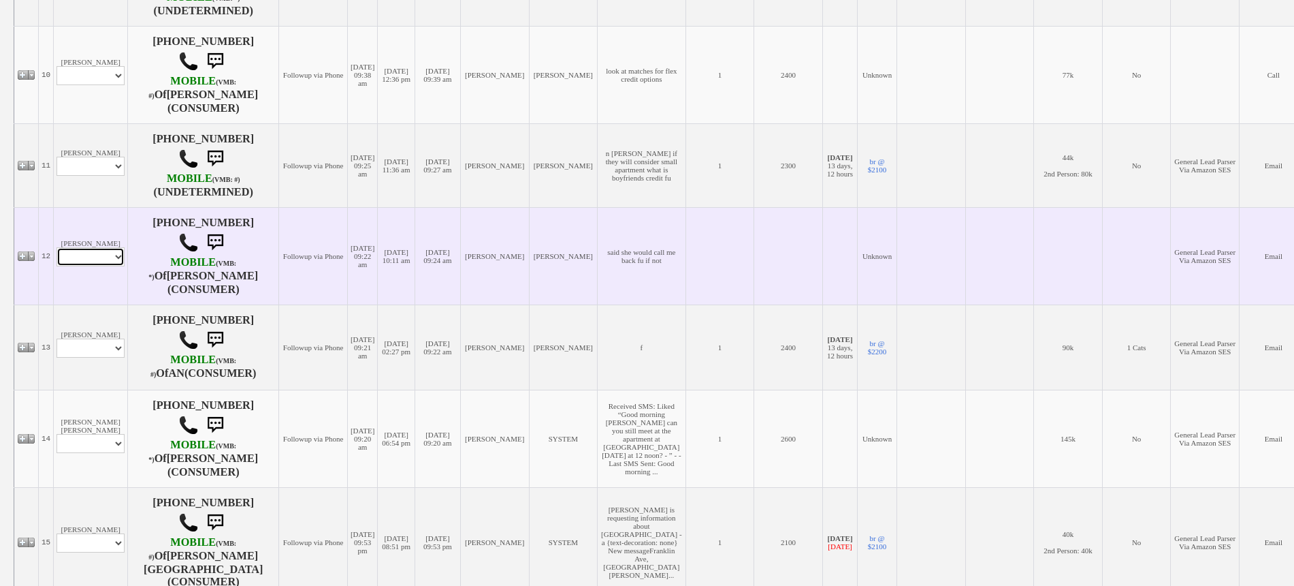
click at [97, 266] on select "Profile Edit Print Email Externally (Will Not Be Tracked In CRM) Closed Deals" at bounding box center [91, 256] width 68 height 19
click at [91, 230] on td "Brianna Lyman Profile Edit Print Email Externally (Will Not Be Tracked In CRM) …" at bounding box center [91, 255] width 74 height 97
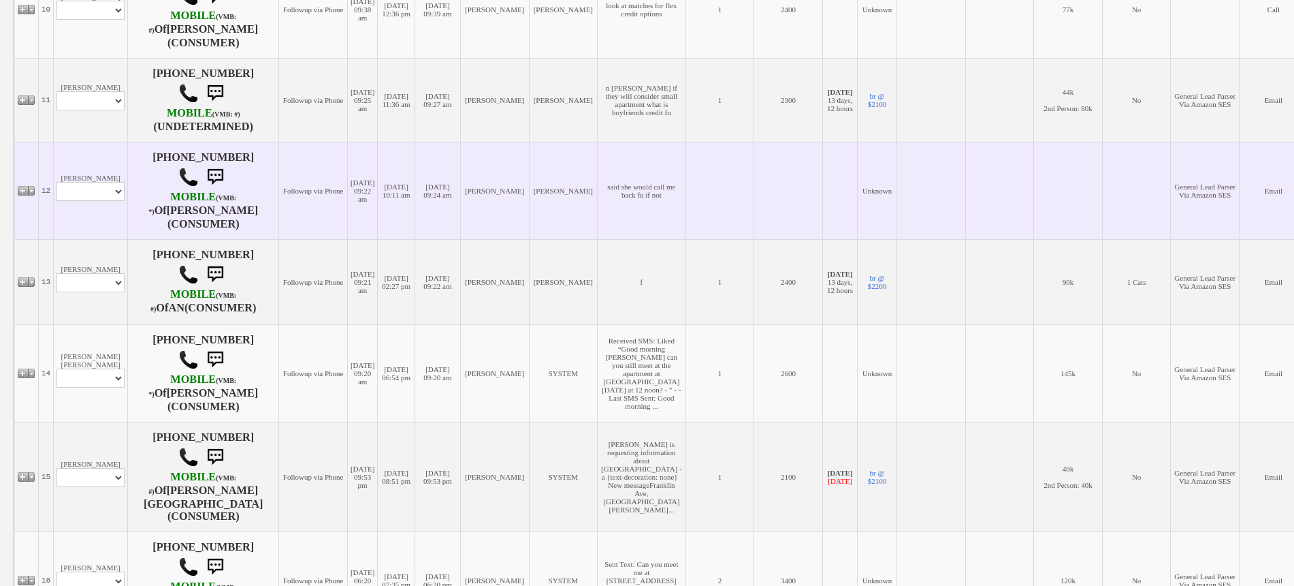
scroll to position [1277, 0]
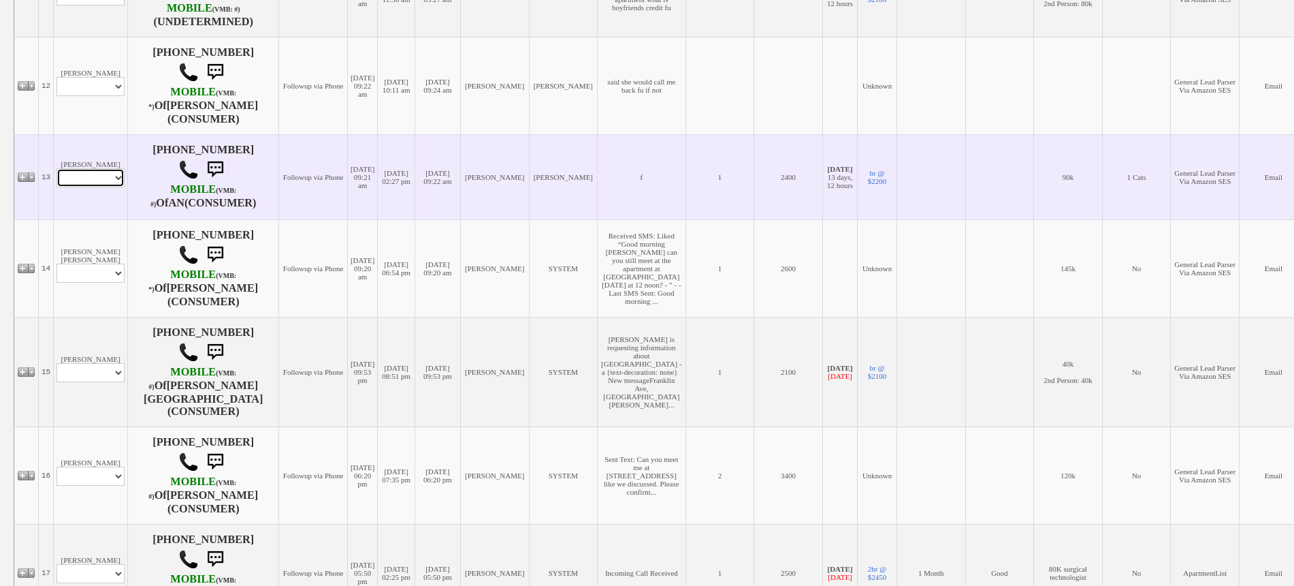
click at [96, 187] on select "Profile Edit Print Email Externally (Will Not Be Tracked In CRM) Closed Deals" at bounding box center [91, 177] width 68 height 19
select select "ChangeURL,/crm/custom/edit_client_form.php?redirect=%2Fcrm%2Fclients.php&id=167…"
click at [57, 187] on select "Profile Edit Print Email Externally (Will Not Be Tracked In CRM) Closed Deals" at bounding box center [91, 177] width 68 height 19
select select
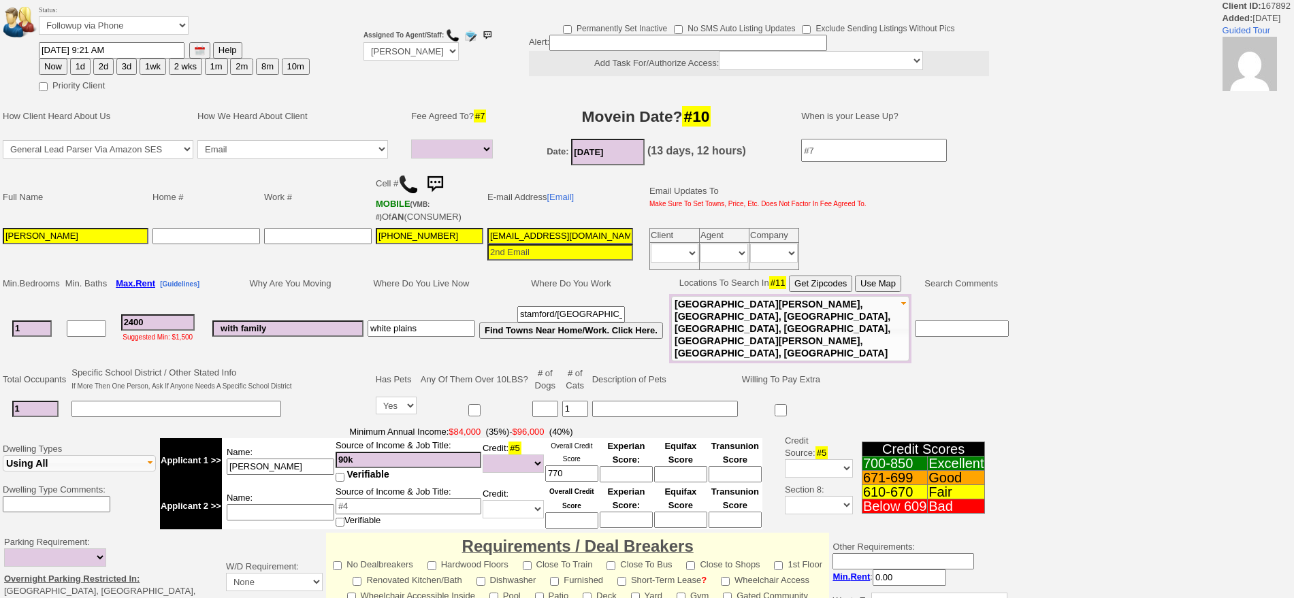
select select
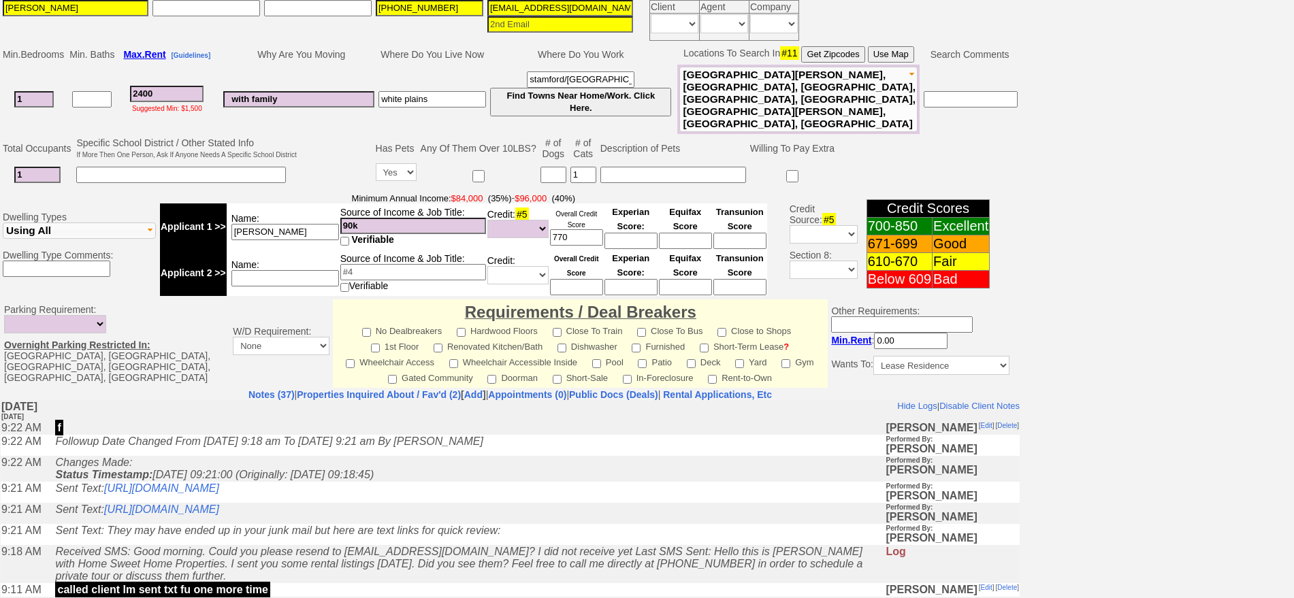
scroll to position [400, 0]
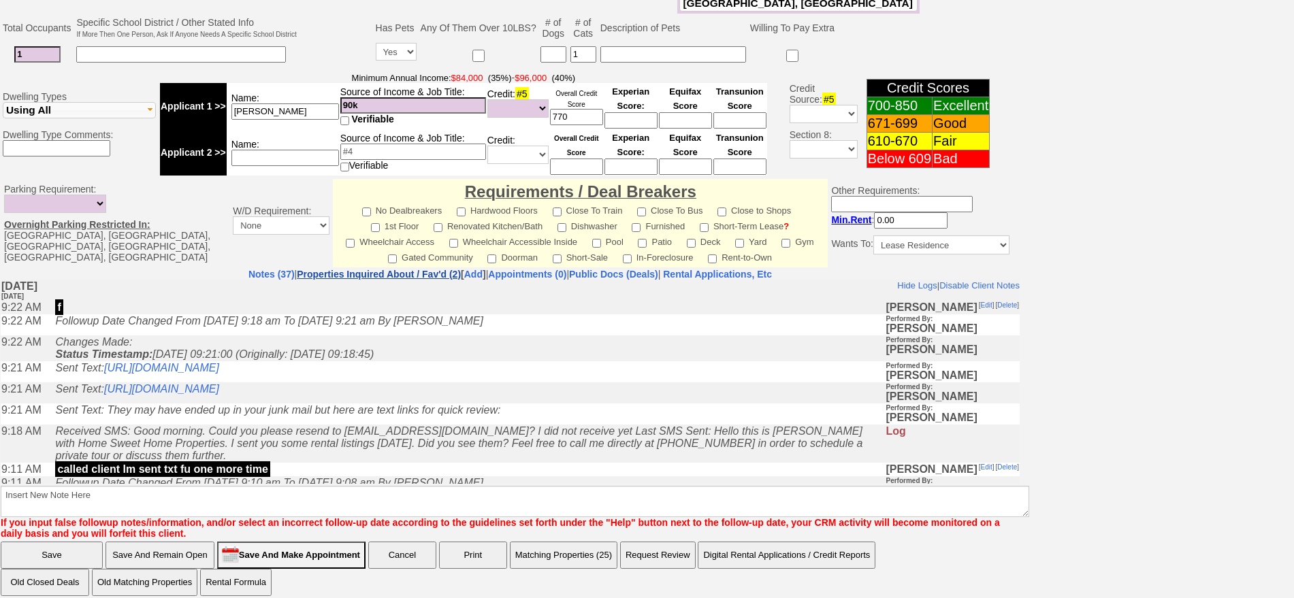
click at [418, 269] on link "Properties Inquired About / Fav'd (2)" at bounding box center [379, 274] width 164 height 11
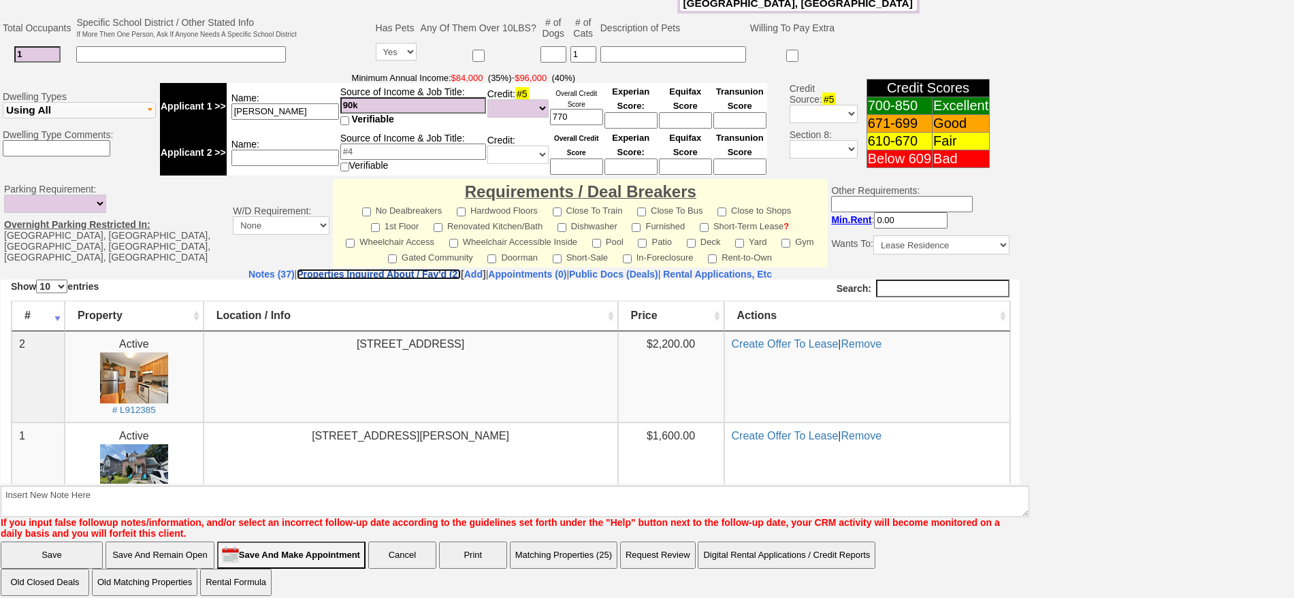
scroll to position [0, 0]
click at [249, 269] on link "Notes (37)" at bounding box center [272, 274] width 46 height 11
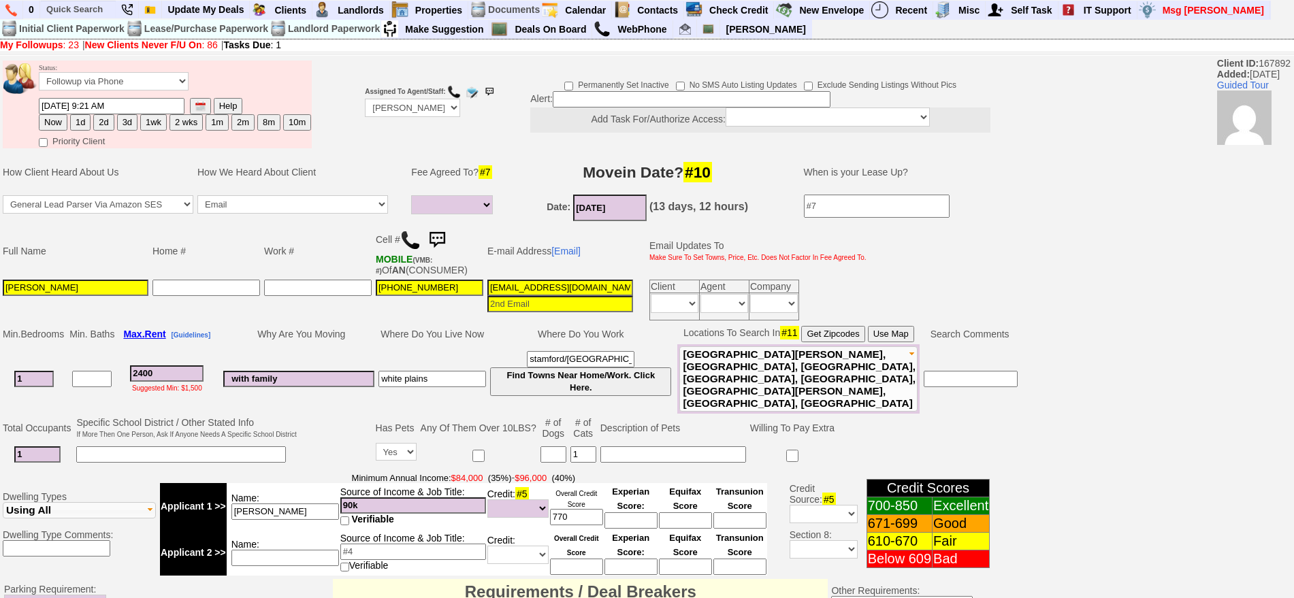
click at [443, 234] on img at bounding box center [437, 240] width 27 height 27
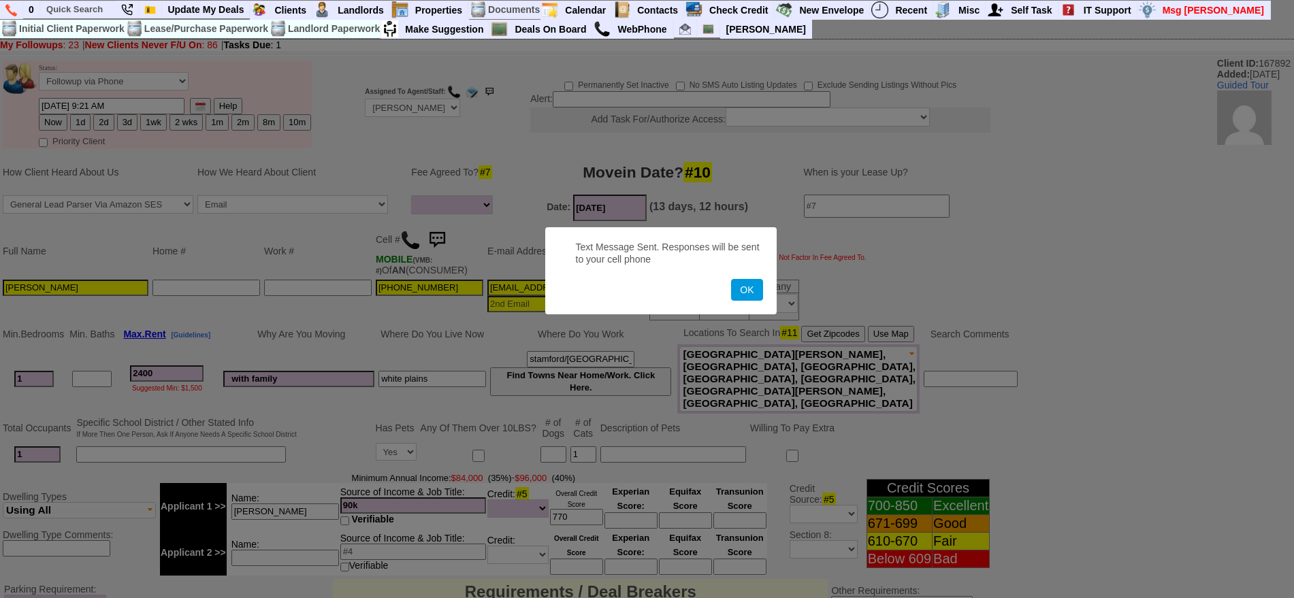
click at [731, 279] on button "OK" at bounding box center [746, 290] width 31 height 22
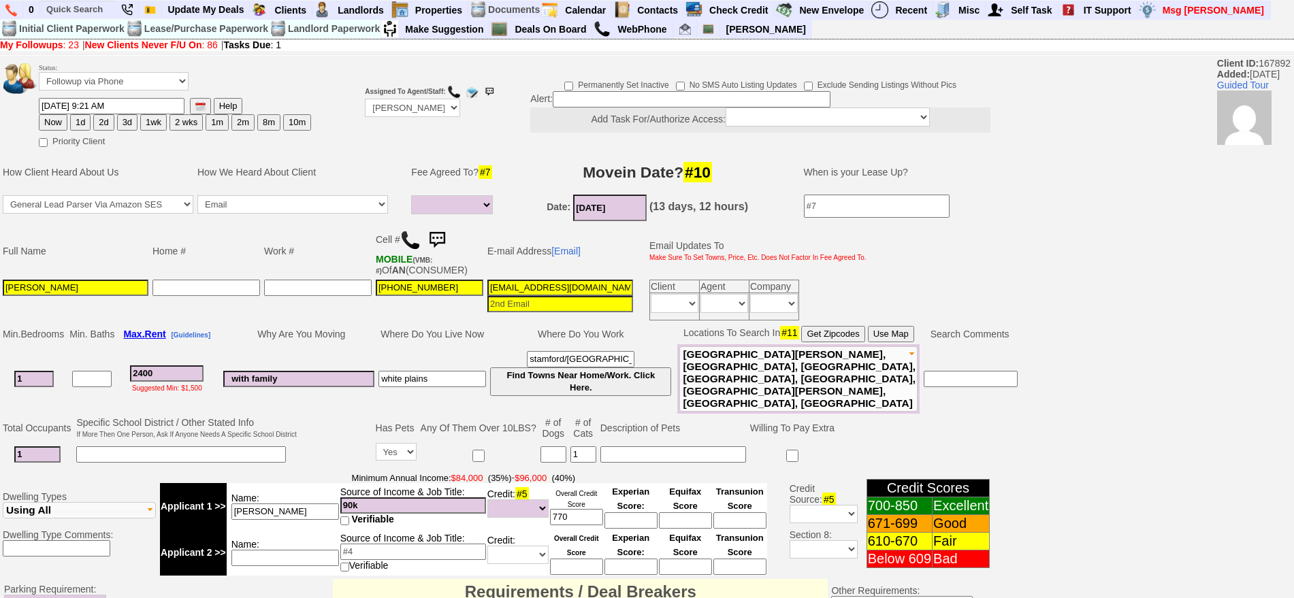
click at [78, 117] on button "1d" at bounding box center [80, 122] width 20 height 16
type input "09/18/2025 11:08 AM"
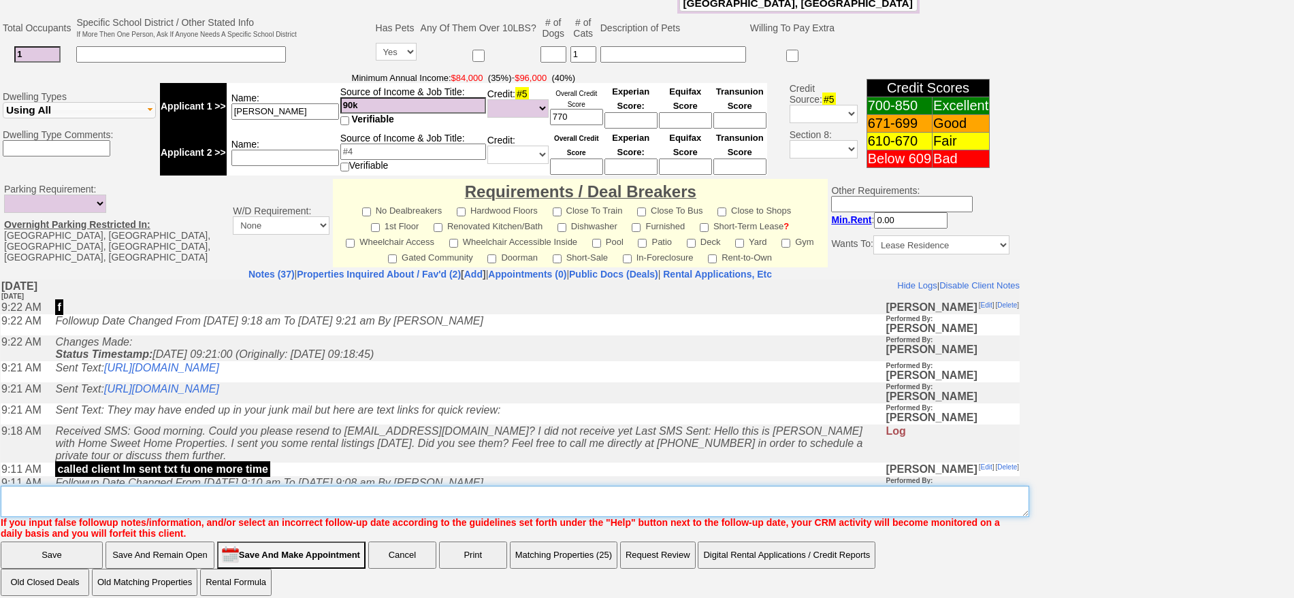
click at [648, 490] on textarea "Insert New Note Here" at bounding box center [515, 501] width 1029 height 31
type textarea "fu"
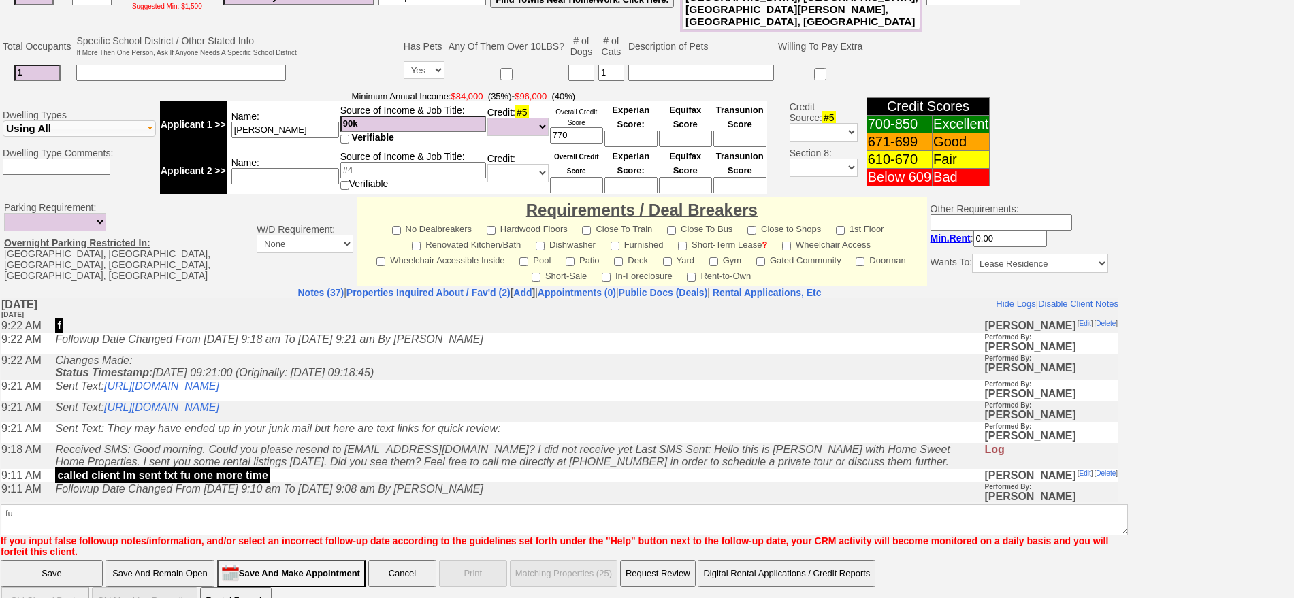
click input "Save" at bounding box center [52, 573] width 102 height 27
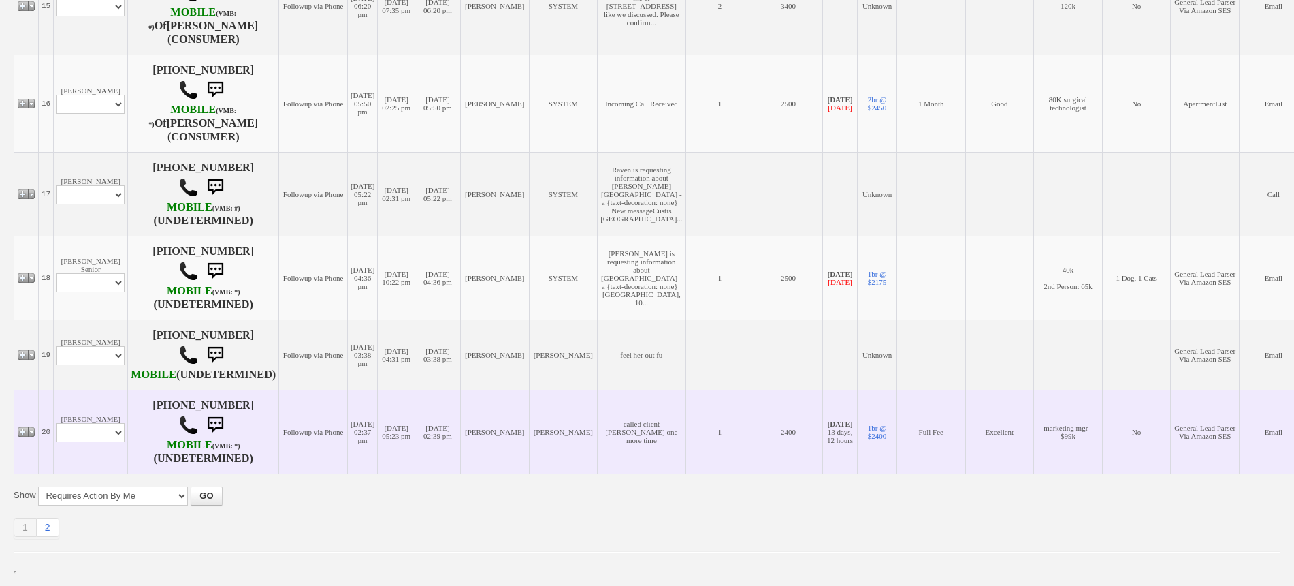
scroll to position [1780, 0]
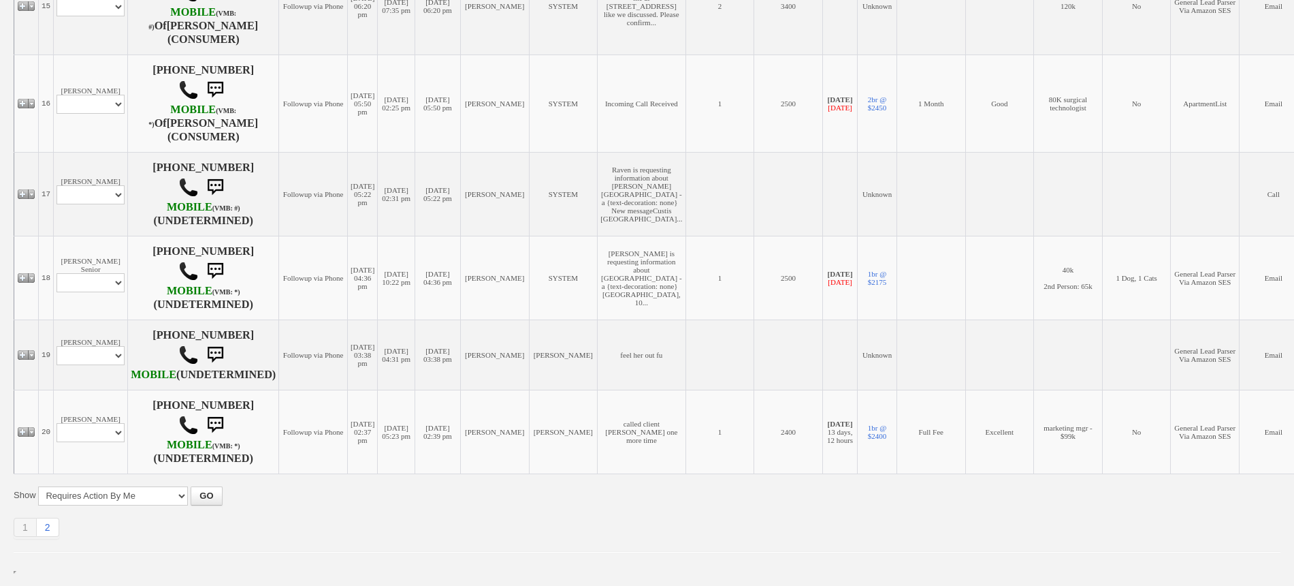
click at [61, 527] on div "1 2 Define page size" at bounding box center [647, 527] width 1267 height 21
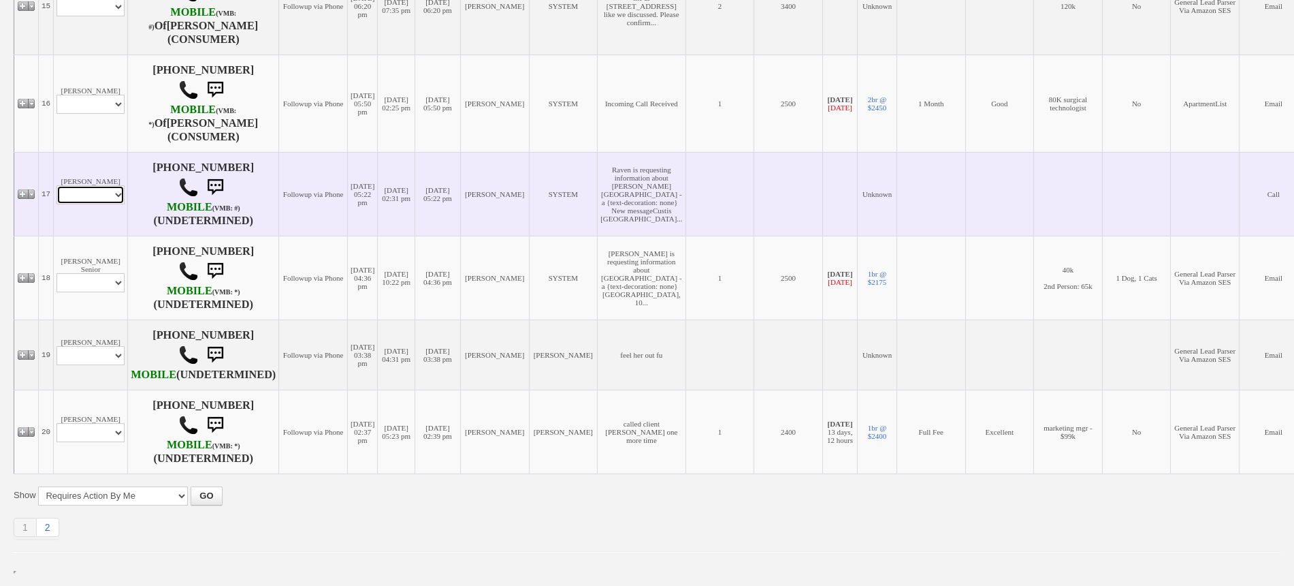
click at [99, 185] on select "Profile Edit Print Email Externally (Will Not Be Tracked In CRM) Closed Deals" at bounding box center [91, 194] width 68 height 19
select select "ChangeURL,/crm/custom/edit_client_form.php?redirect=%2Fcrm%2Fclients.php&id=166…"
click at [57, 185] on select "Profile Edit Print Email Externally (Will Not Be Tracked In CRM) Closed Deals" at bounding box center [91, 194] width 68 height 19
select select
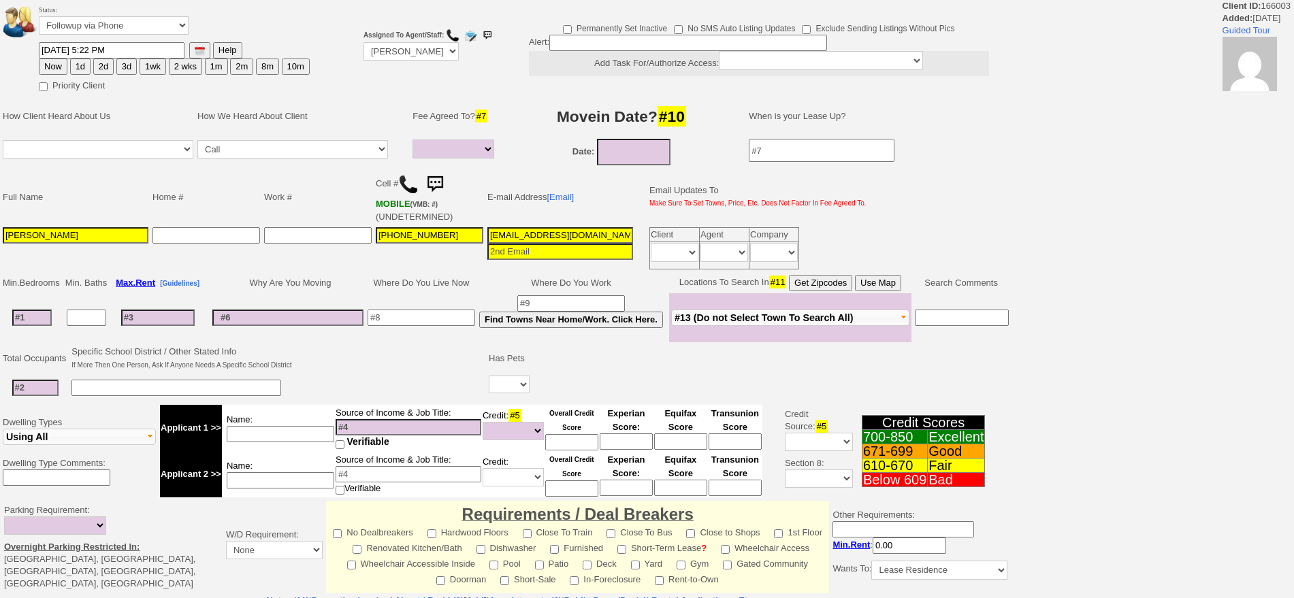
select select
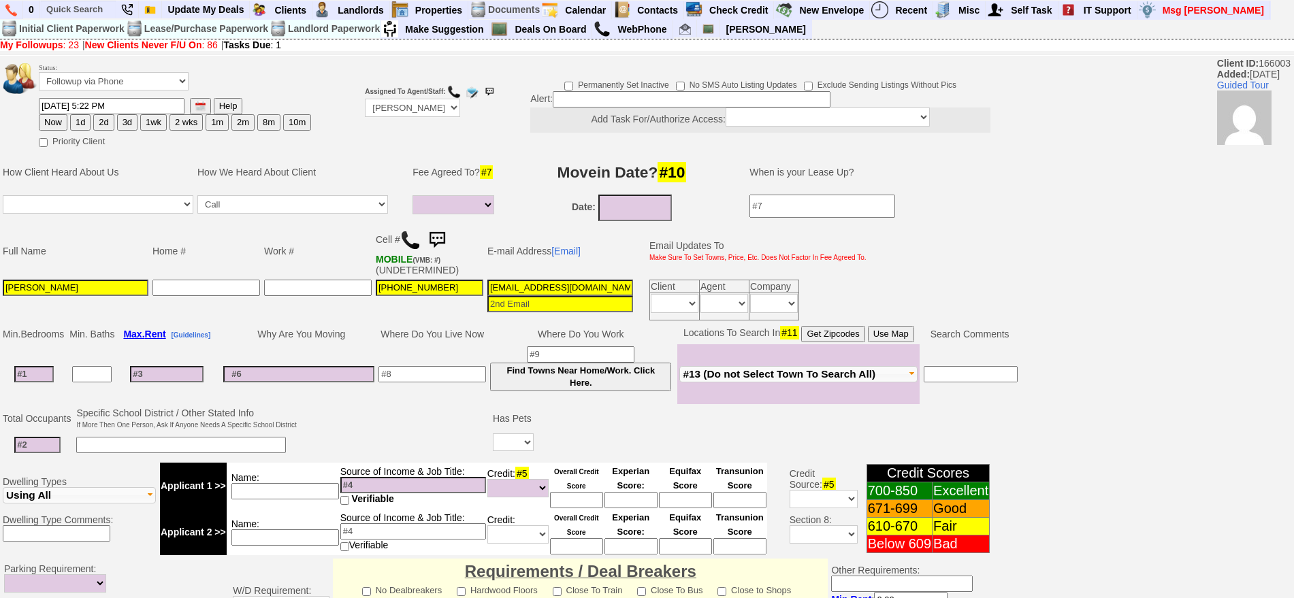
click at [410, 240] on img at bounding box center [410, 240] width 20 height 20
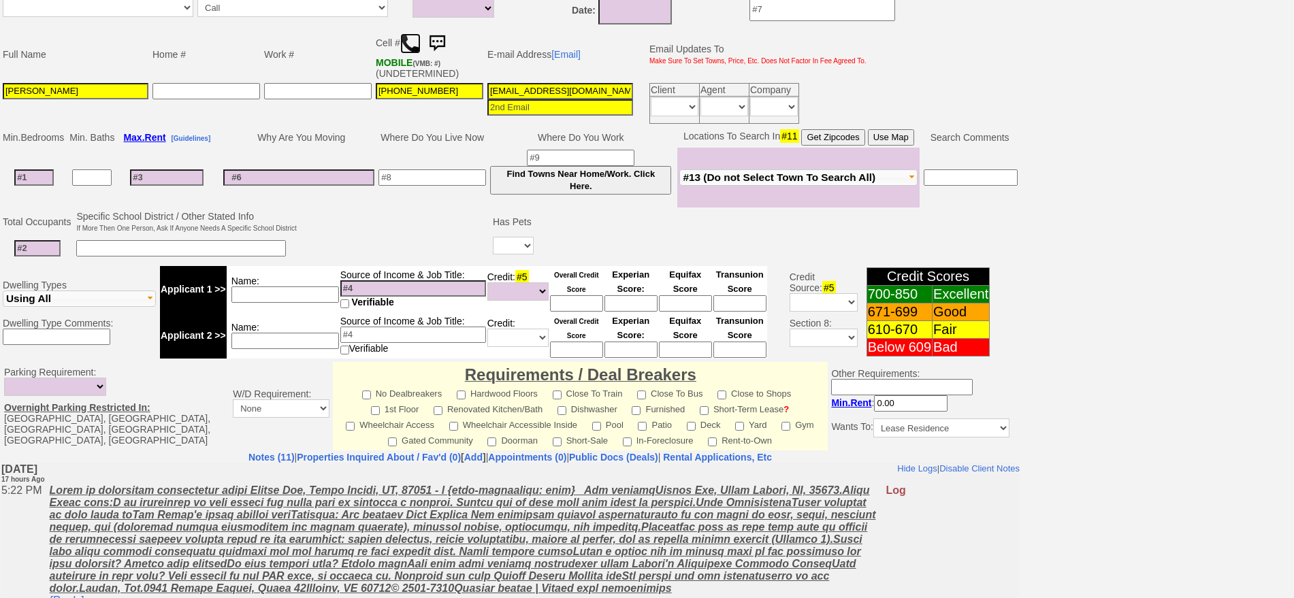
scroll to position [134, 0]
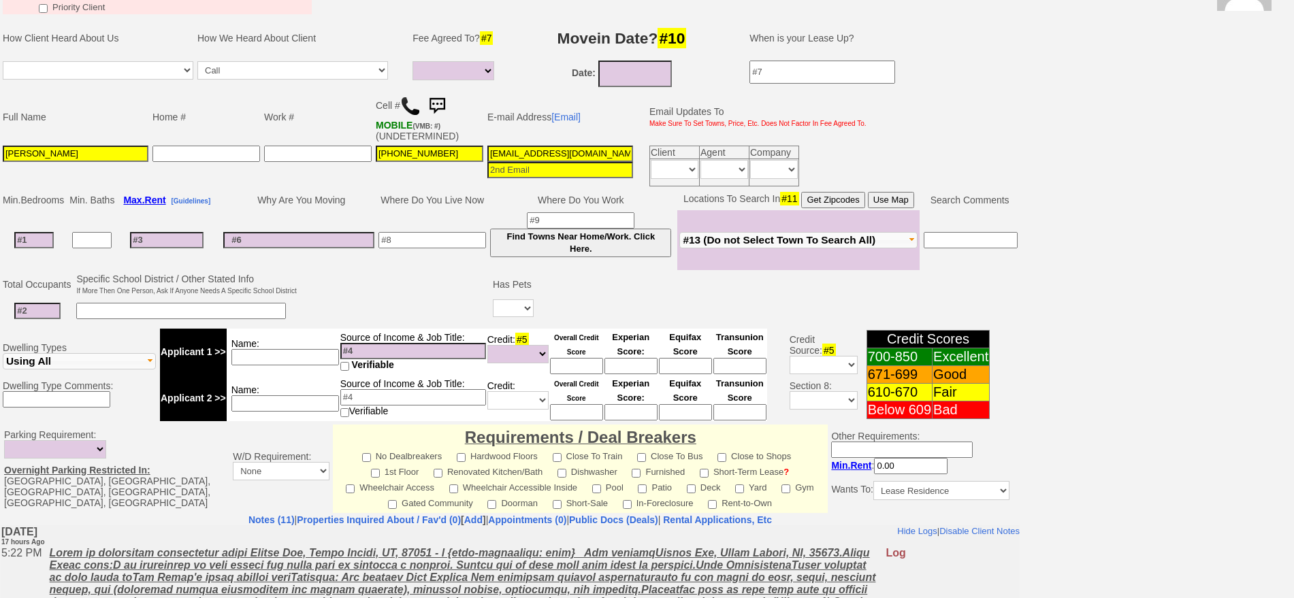
click at [46, 313] on input at bounding box center [37, 311] width 46 height 16
type input "1"
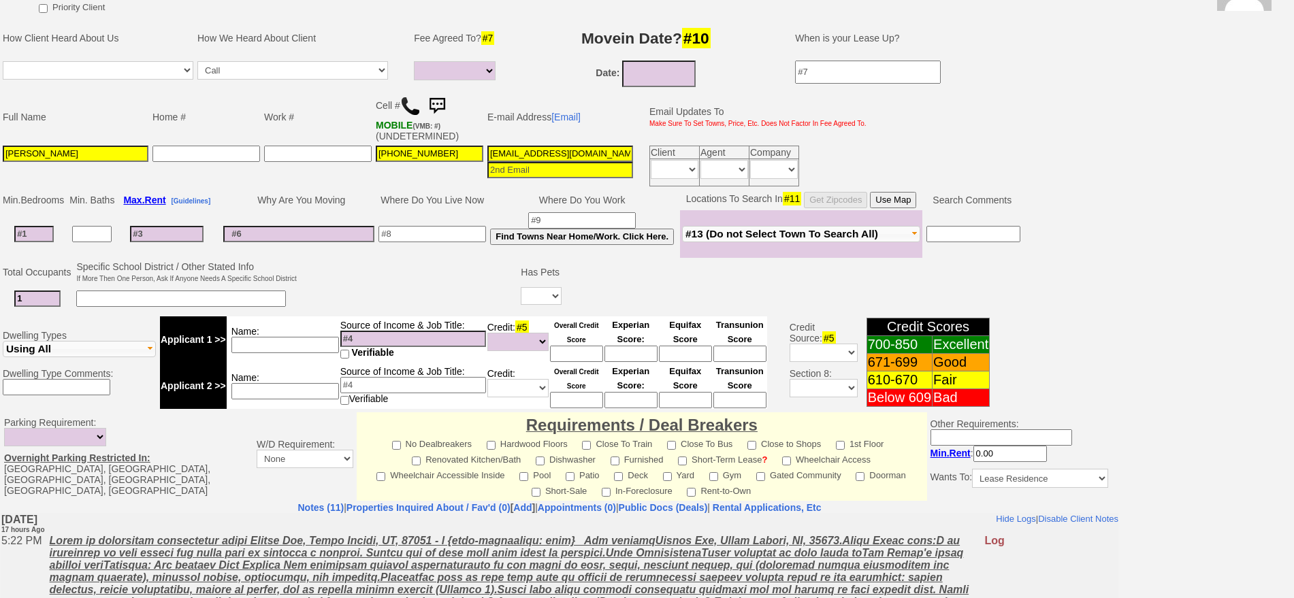
click at [43, 238] on input at bounding box center [33, 234] width 39 height 16
type input "1"
select select
type input "1"
select select
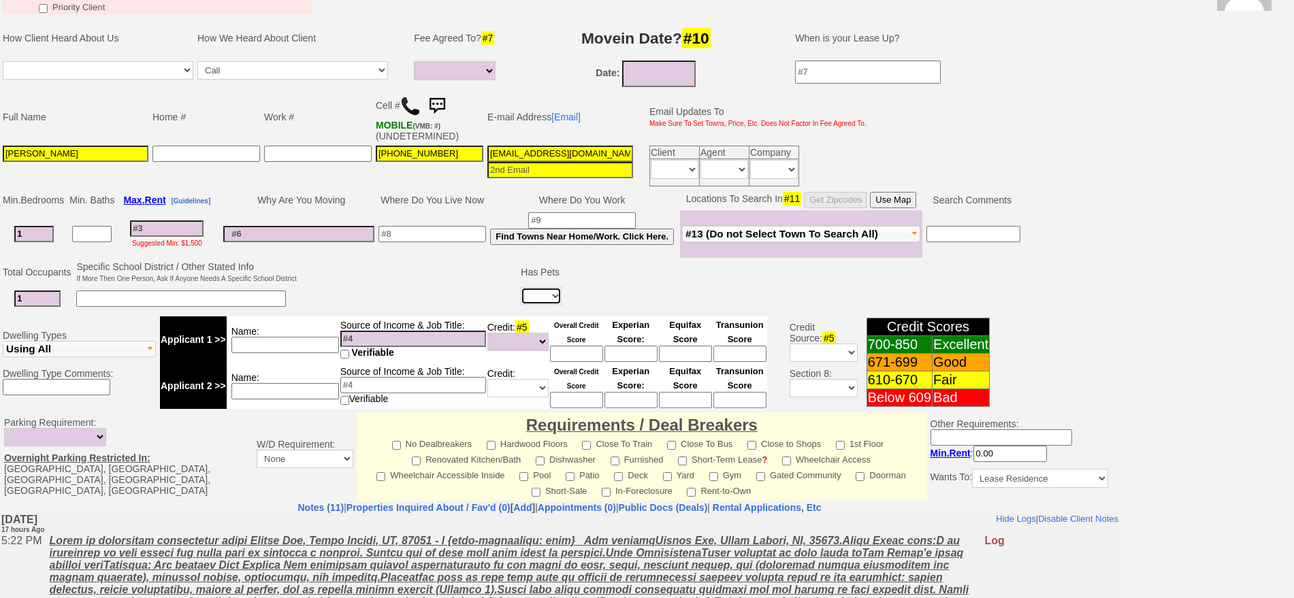
click at [541, 293] on select "Yes No" at bounding box center [541, 296] width 41 height 18
select select "No"
click at [521, 287] on select "Yes No" at bounding box center [541, 296] width 41 height 18
click at [457, 295] on td at bounding box center [409, 286] width 221 height 54
click at [289, 357] on td "Name:" at bounding box center [283, 340] width 113 height 46
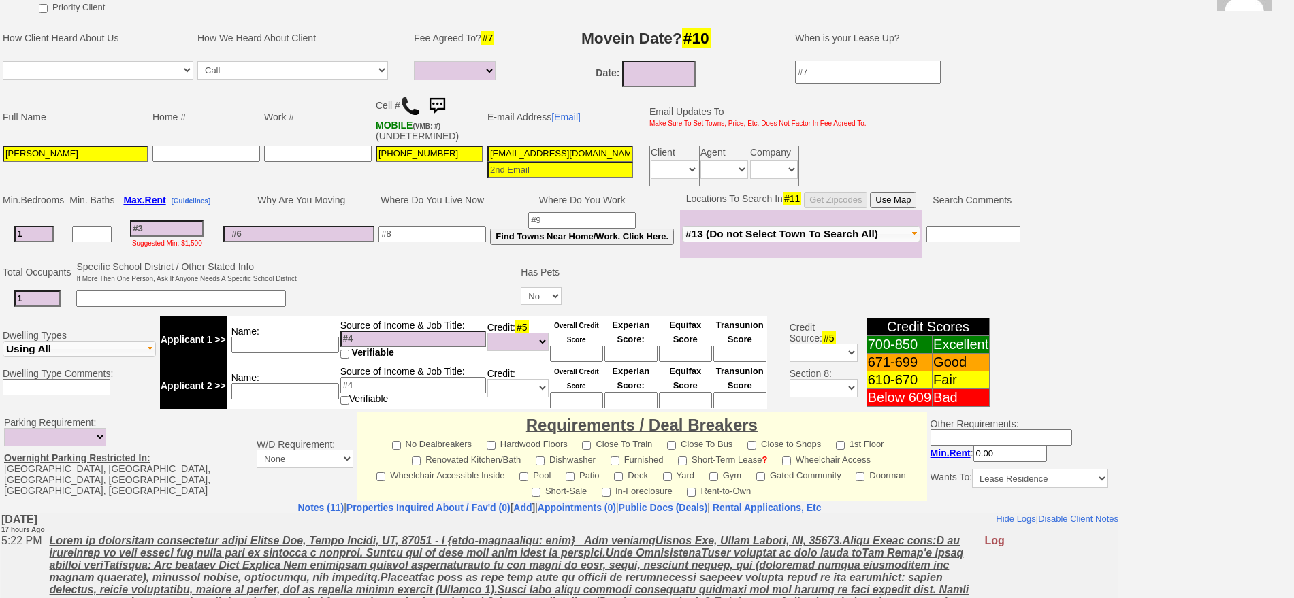
click at [297, 343] on input at bounding box center [285, 345] width 108 height 16
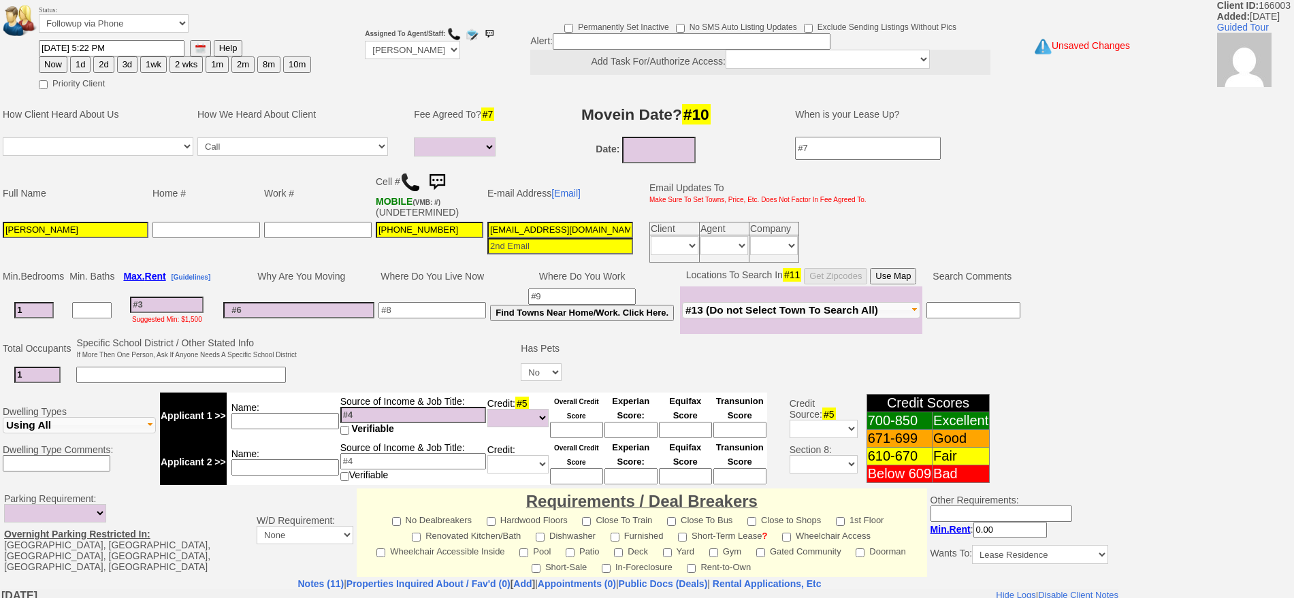
scroll to position [0, 0]
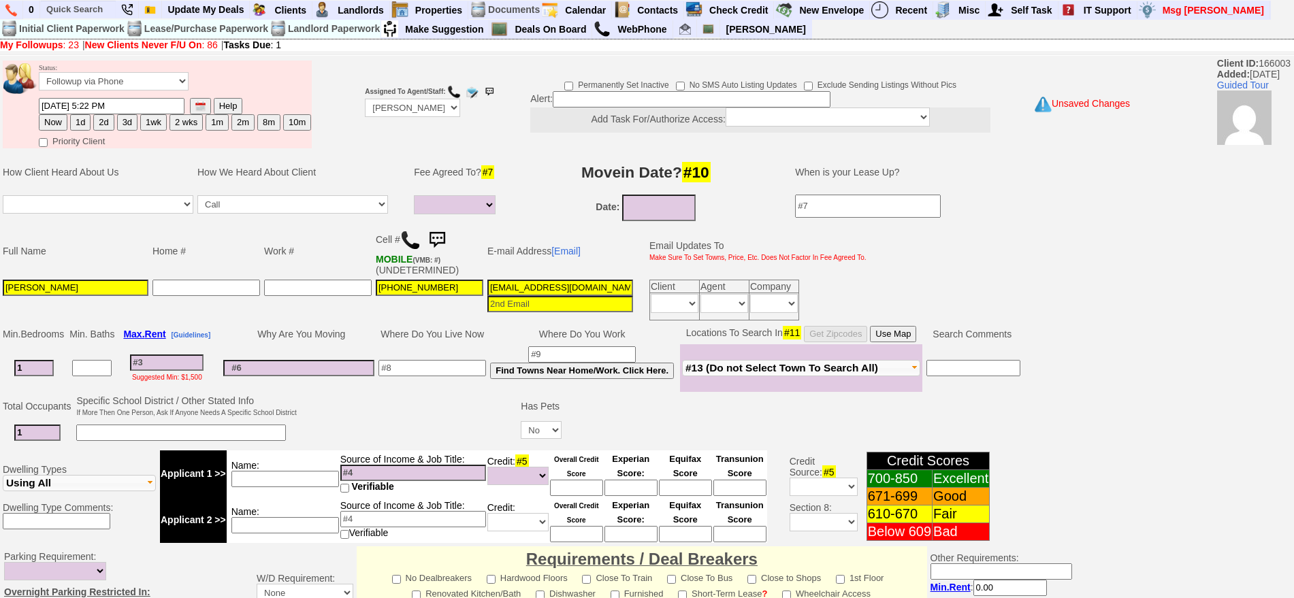
click at [600, 96] on input at bounding box center [692, 99] width 278 height 16
type input "fu when available"
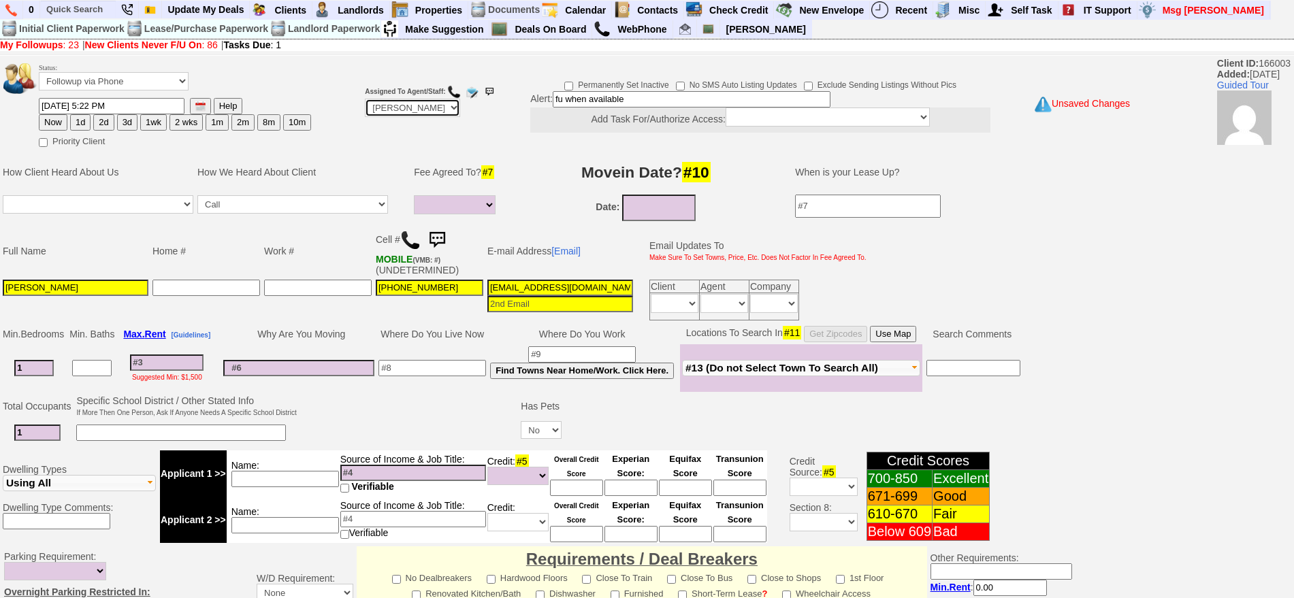
click at [416, 106] on select "Up-For-Grabs ***** STAFF ***** Bob Bruno 914-419-3579 Cristy Liberto 914-486-10…" at bounding box center [412, 108] width 95 height 18
select select "Up-For-Grabs"
click at [365, 99] on select "Up-For-Grabs ***** STAFF ***** Bob Bruno 914-419-3579 Cristy Liberto 914-486-10…" at bounding box center [412, 108] width 95 height 18
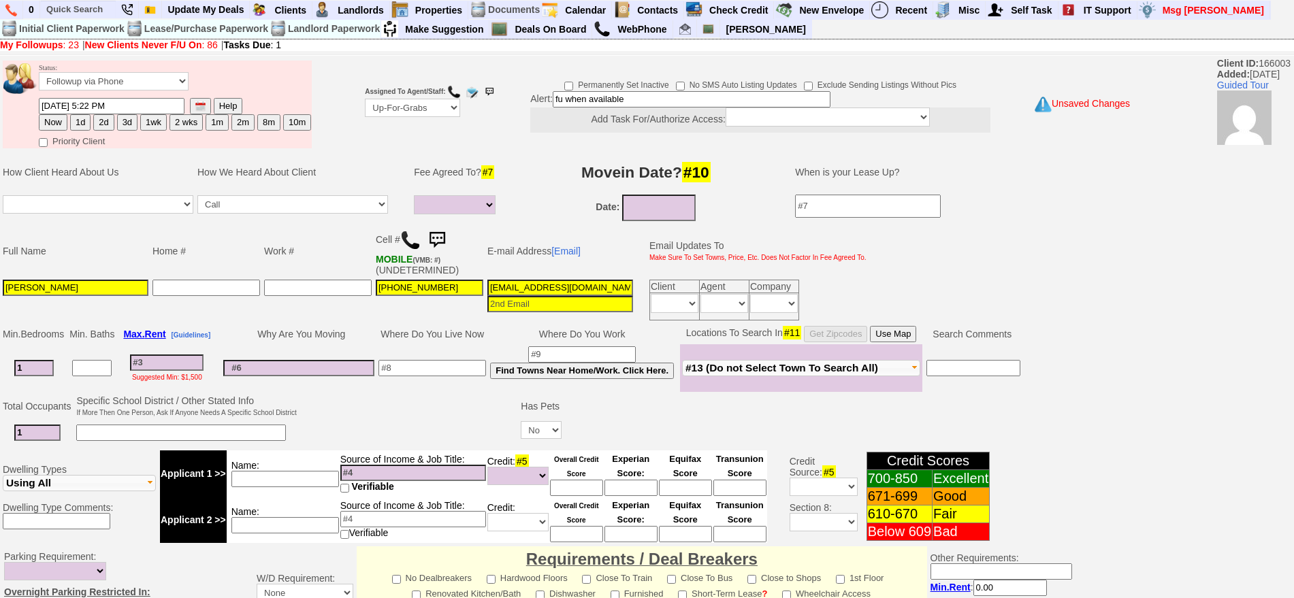
drag, startPoint x: 673, startPoint y: 97, endPoint x: 453, endPoint y: 106, distance: 220.1
click at [454, 106] on tr "Status: Followup via Phone Followup via Email Followup When Section 8 Property …" at bounding box center [560, 105] width 1118 height 92
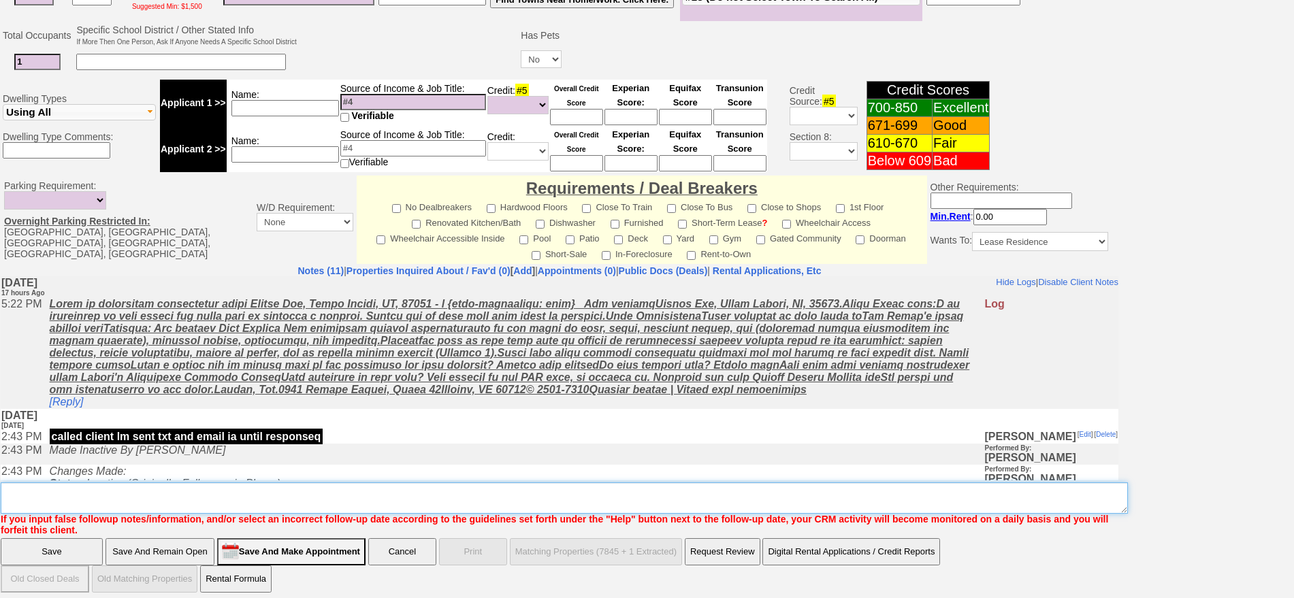
click at [686, 497] on textarea "Insert New Note Here" at bounding box center [565, 498] width 1128 height 31
paste textarea "fu when available"
type textarea "fu when available"
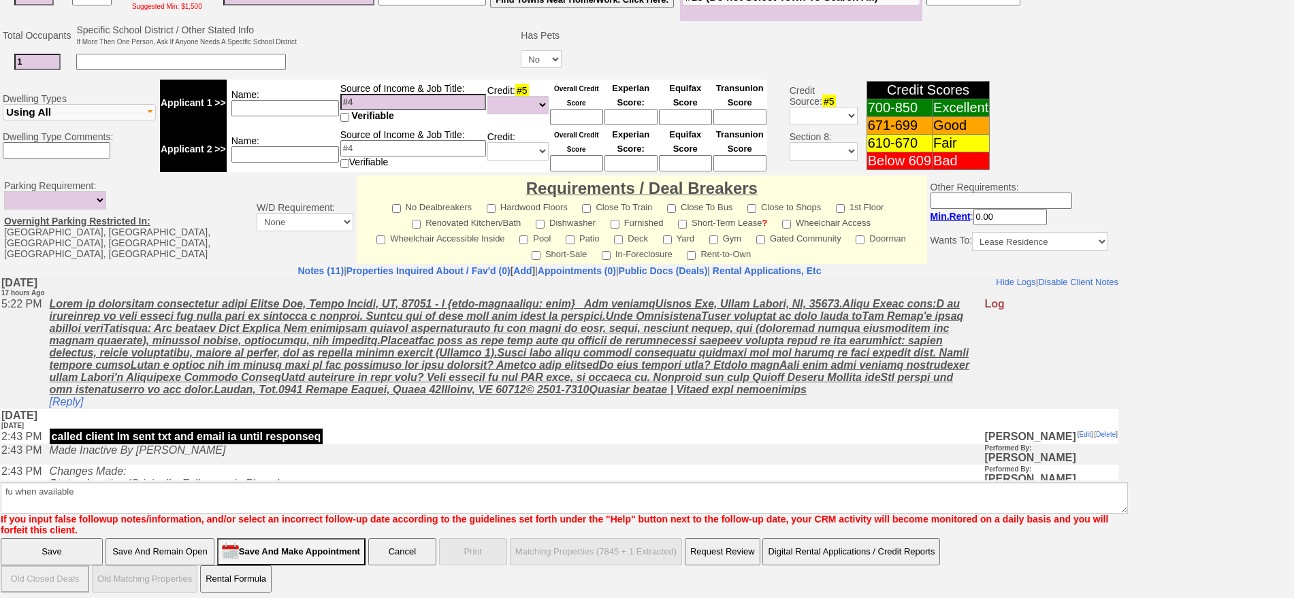
click at [1, 539] on input "Save" at bounding box center [52, 552] width 102 height 27
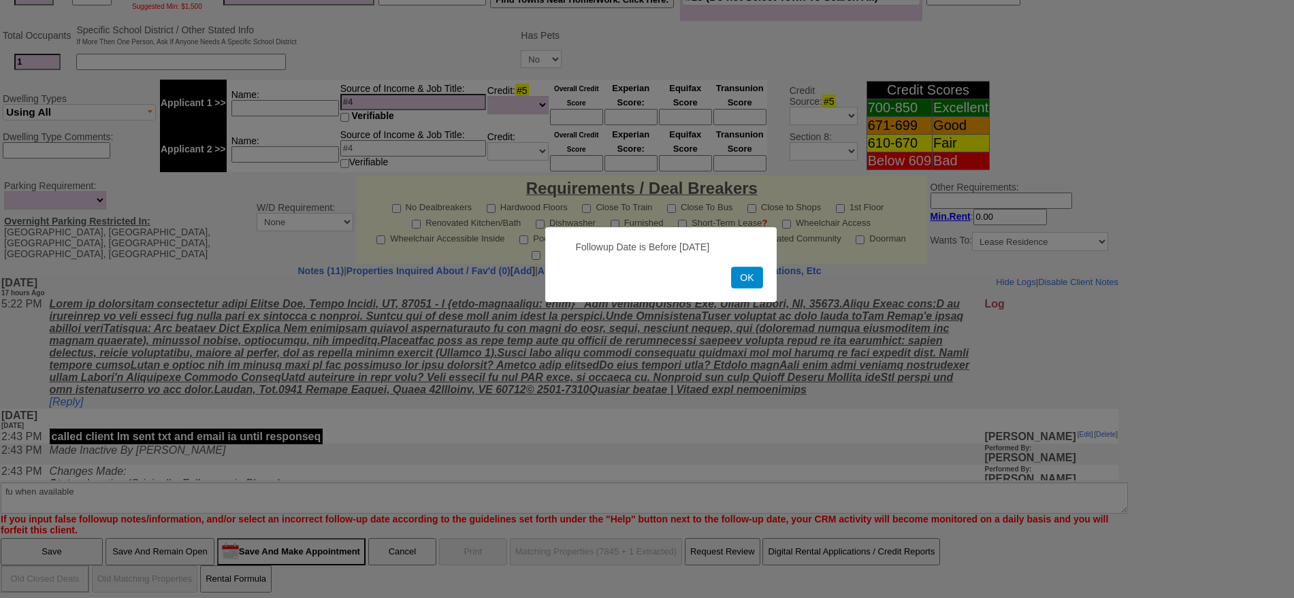
drag, startPoint x: 742, startPoint y: 276, endPoint x: 734, endPoint y: 275, distance: 8.2
click at [741, 276] on button "OK" at bounding box center [746, 278] width 31 height 22
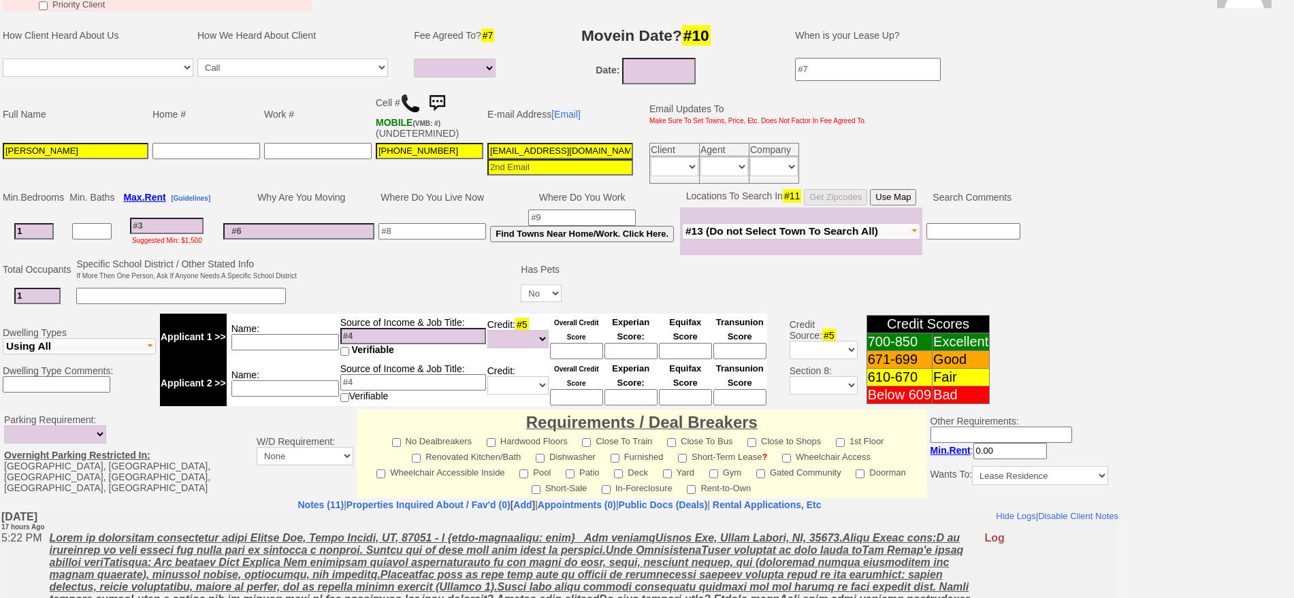
scroll to position [116, 0]
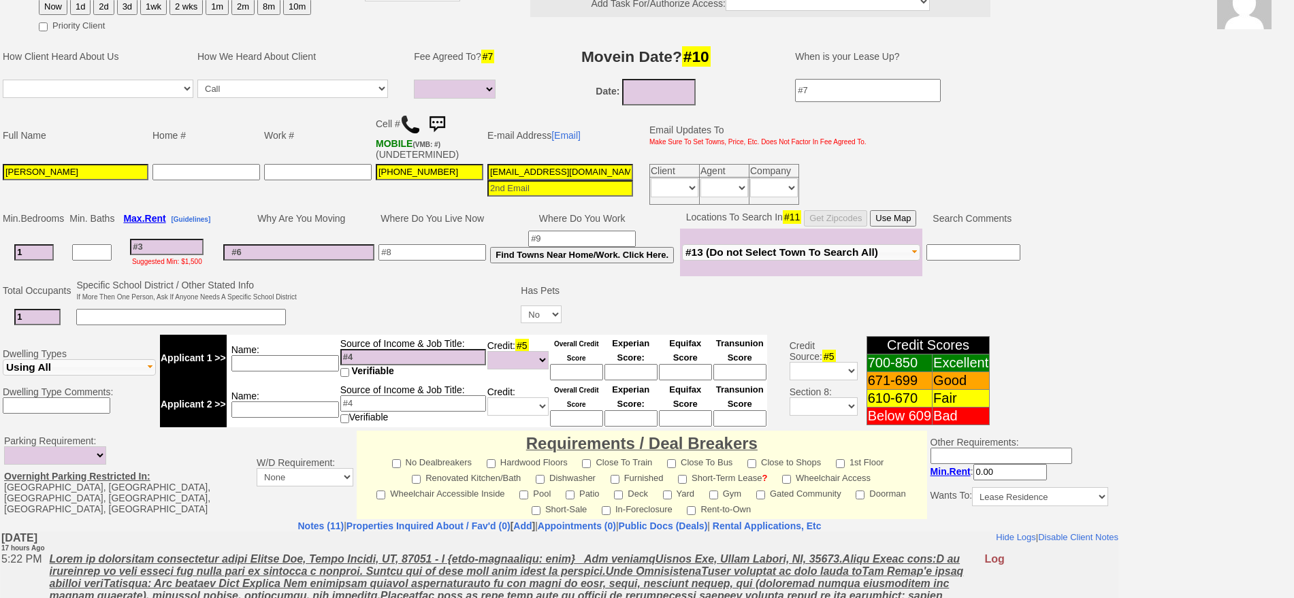
click at [58, 6] on button "Now" at bounding box center [53, 7] width 29 height 16
type input "09/17/2025 11:09 AM"
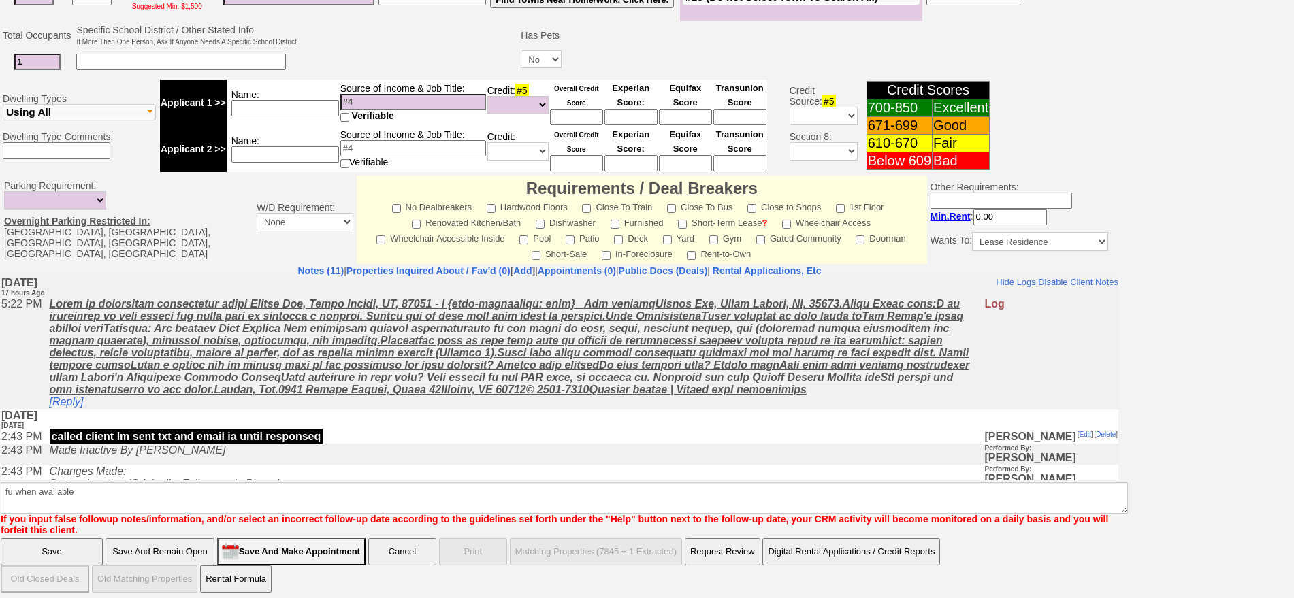
click at [41, 547] on input "Save" at bounding box center [52, 552] width 102 height 27
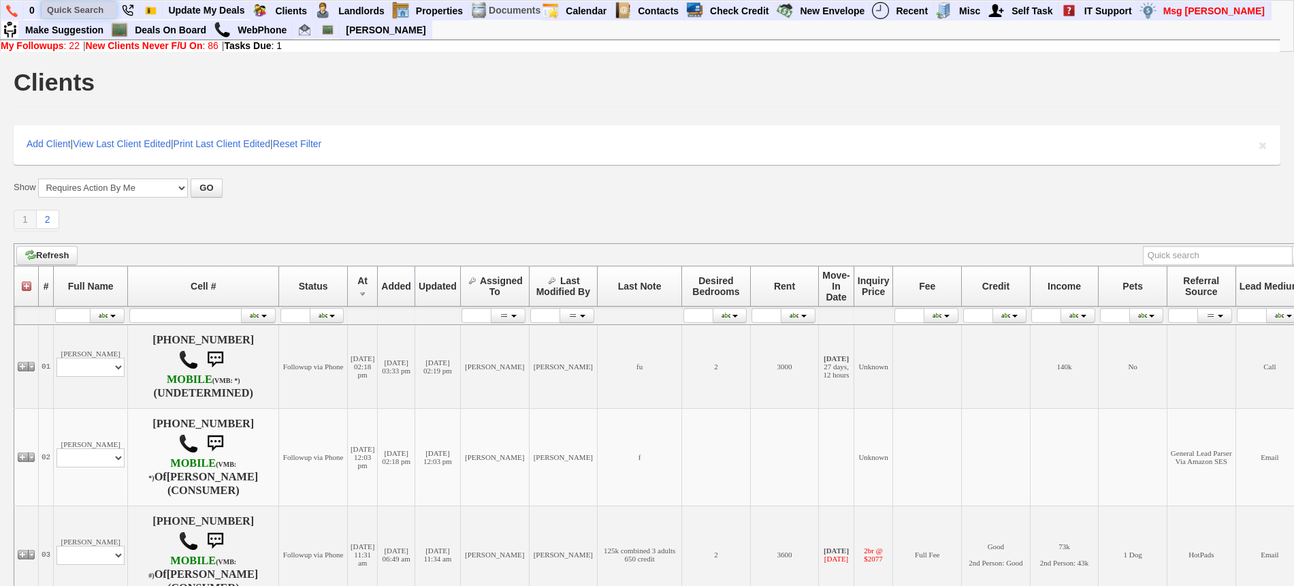
click at [84, 10] on input "text" at bounding box center [79, 9] width 75 height 17
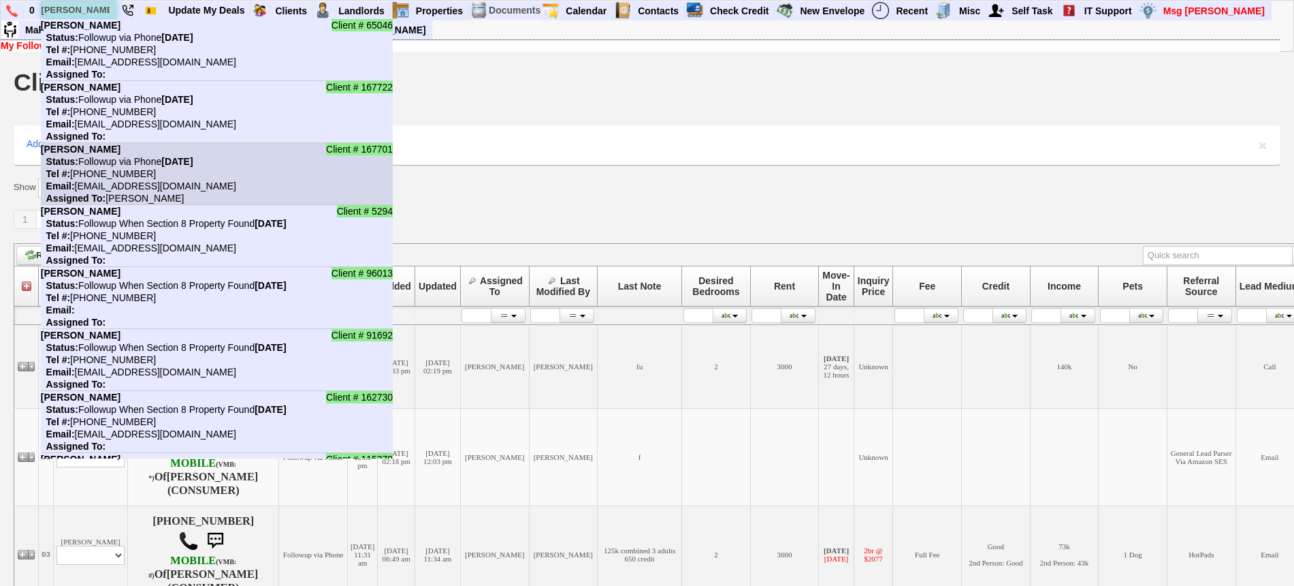
type input "[PERSON_NAME]"
click at [148, 164] on nobr "Status: Followup via Phone Wednesday, September 17th, 2025" at bounding box center [117, 161] width 153 height 11
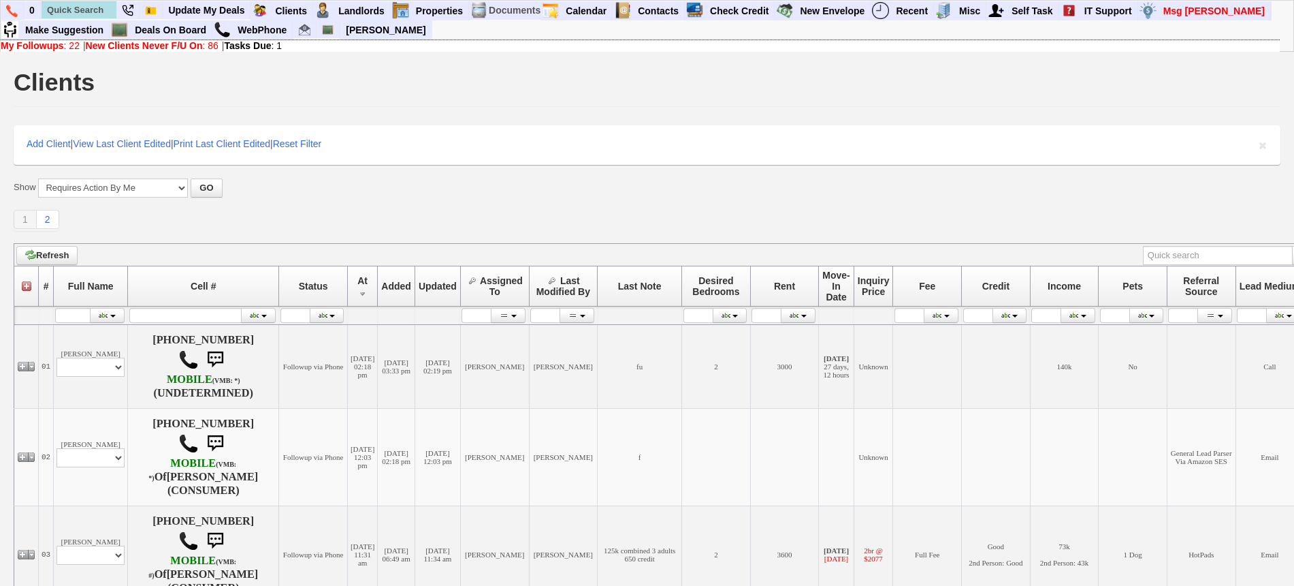
click at [469, 93] on div "Clients" at bounding box center [647, 85] width 1267 height 43
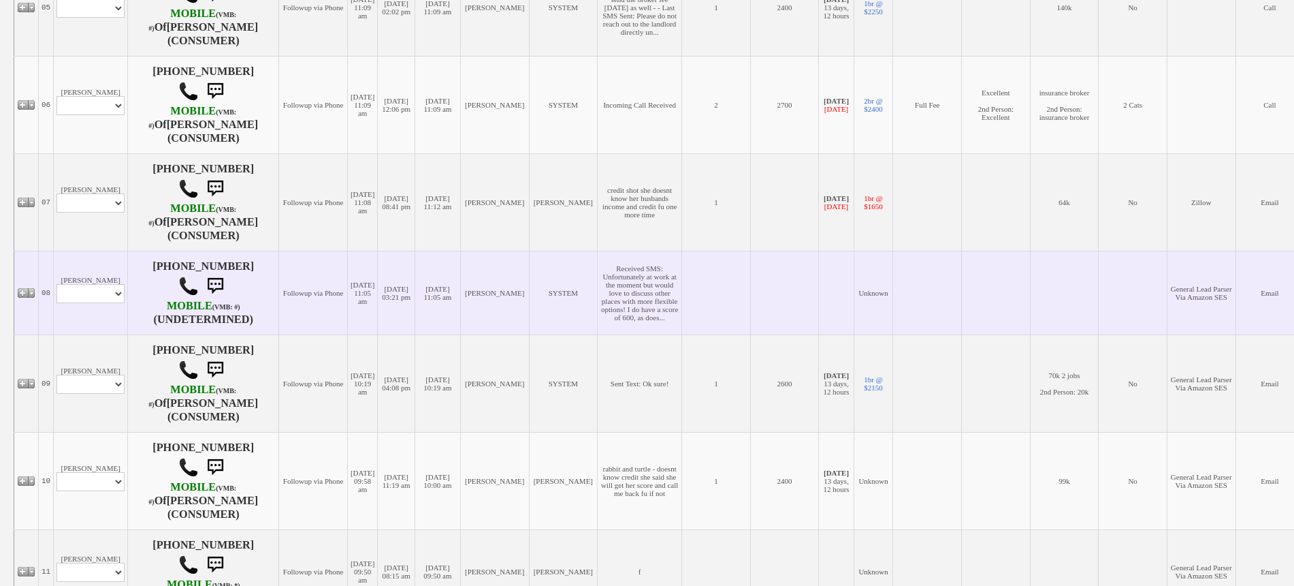
scroll to position [851, 0]
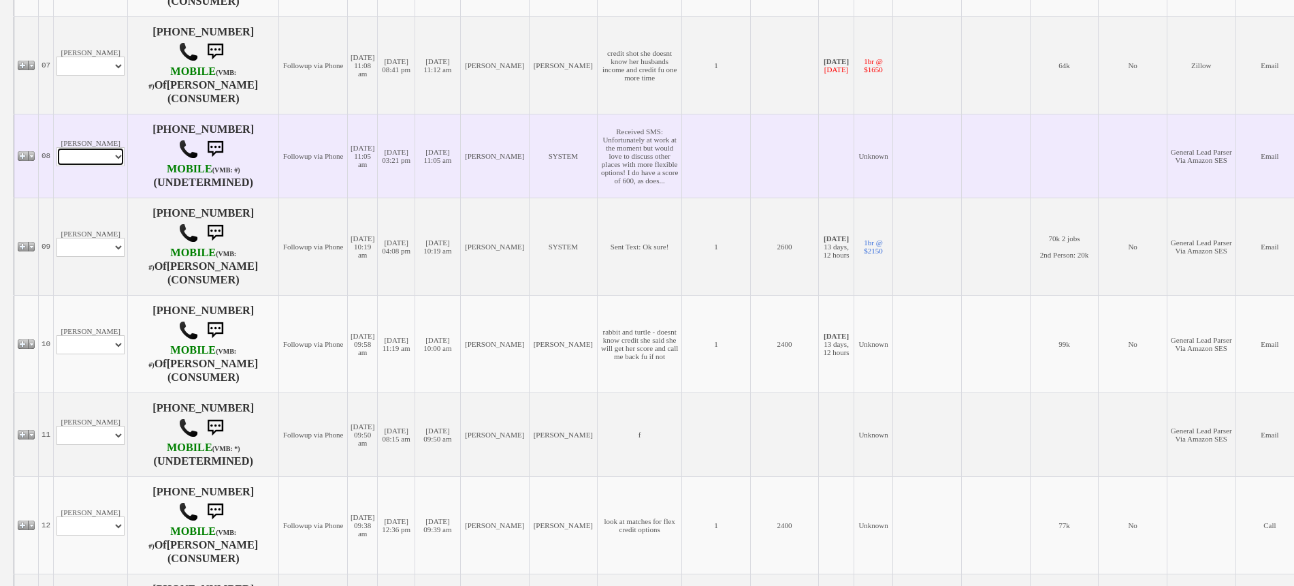
click at [101, 166] on select "Profile Edit Print Email Externally (Will Not Be Tracked In CRM) Closed Deals" at bounding box center [91, 156] width 68 height 19
select select "ChangeURL,/crm/custom/edit_client_form.php?redirect=%2Fcrm%2Fclients.php&id=167…"
click at [57, 163] on select "Profile Edit Print Email Externally (Will Not Be Tracked In CRM) Closed Deals" at bounding box center [91, 156] width 68 height 19
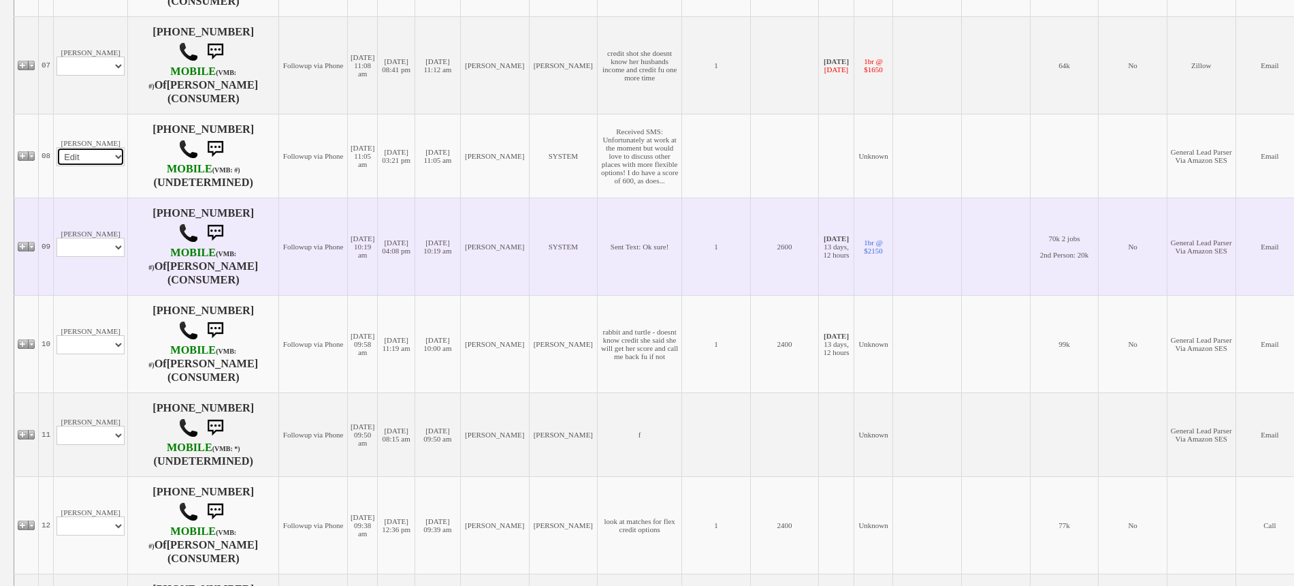
select select
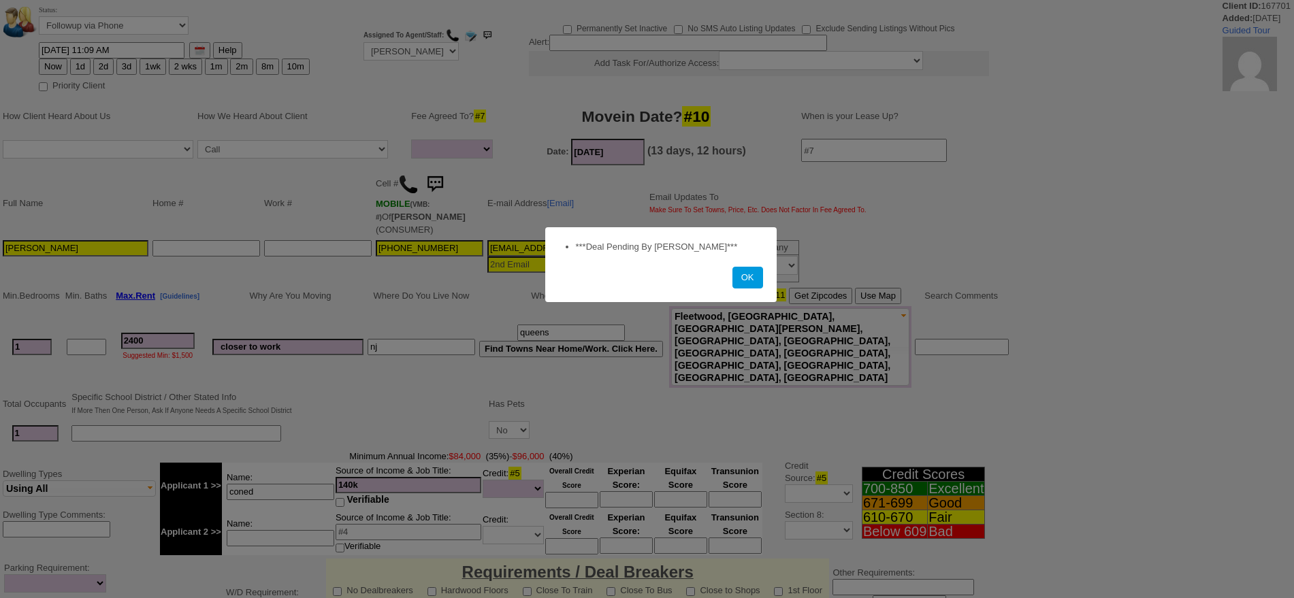
select select
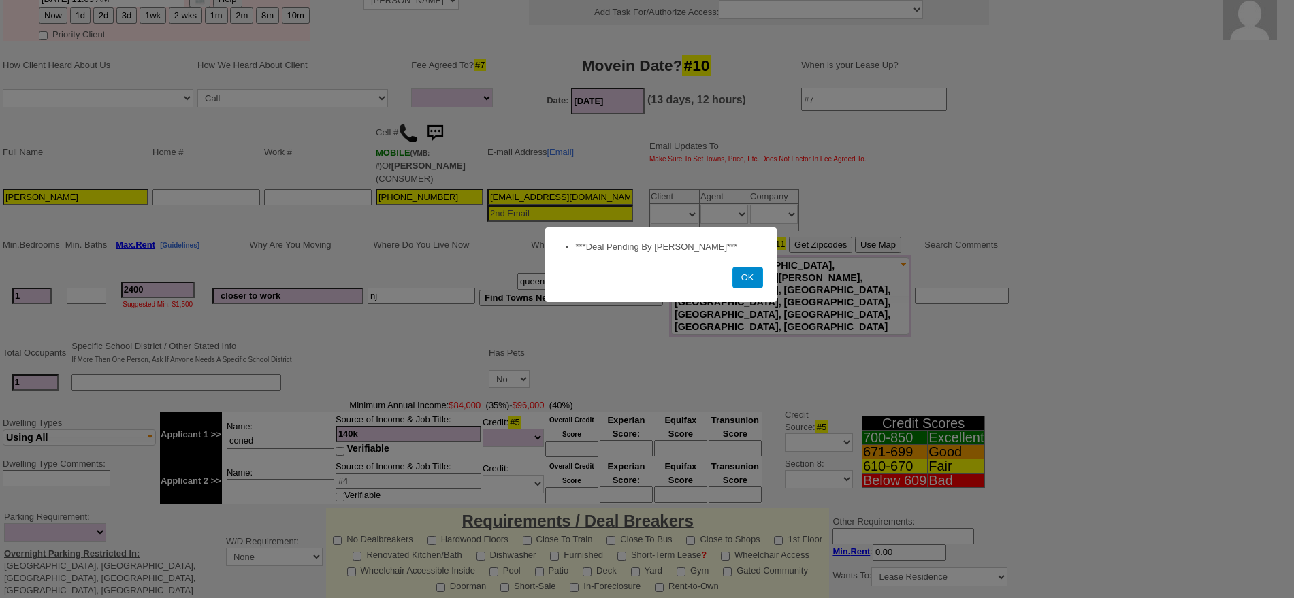
click at [747, 273] on button "OK" at bounding box center [748, 278] width 31 height 22
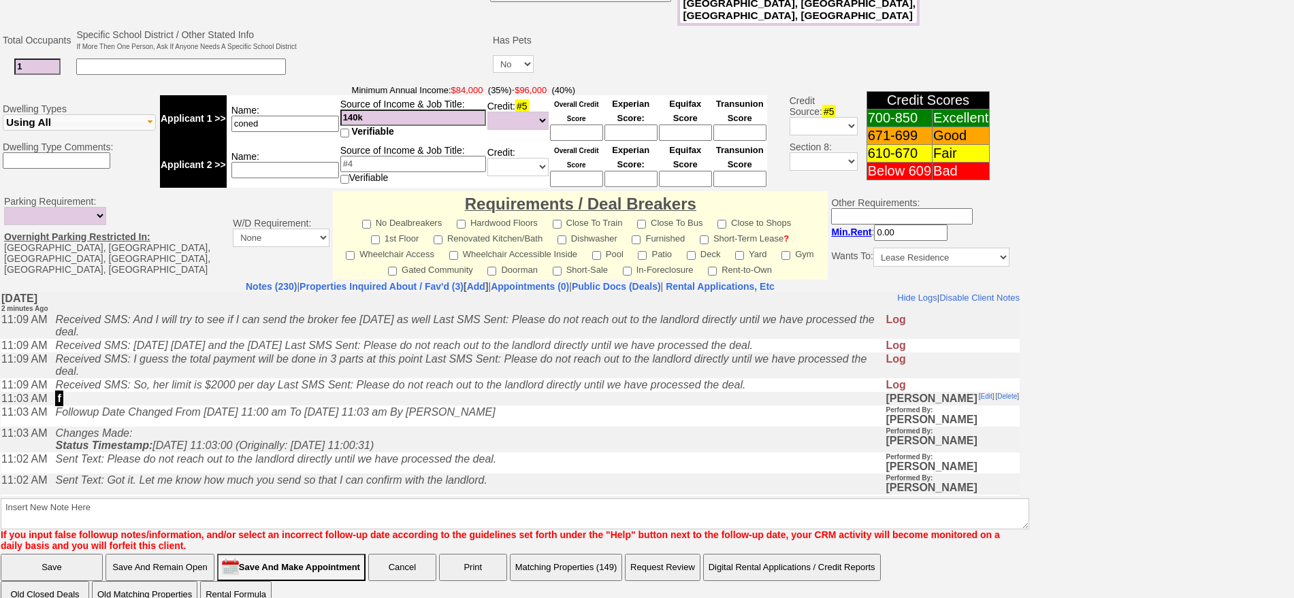
scroll to position [0, 0]
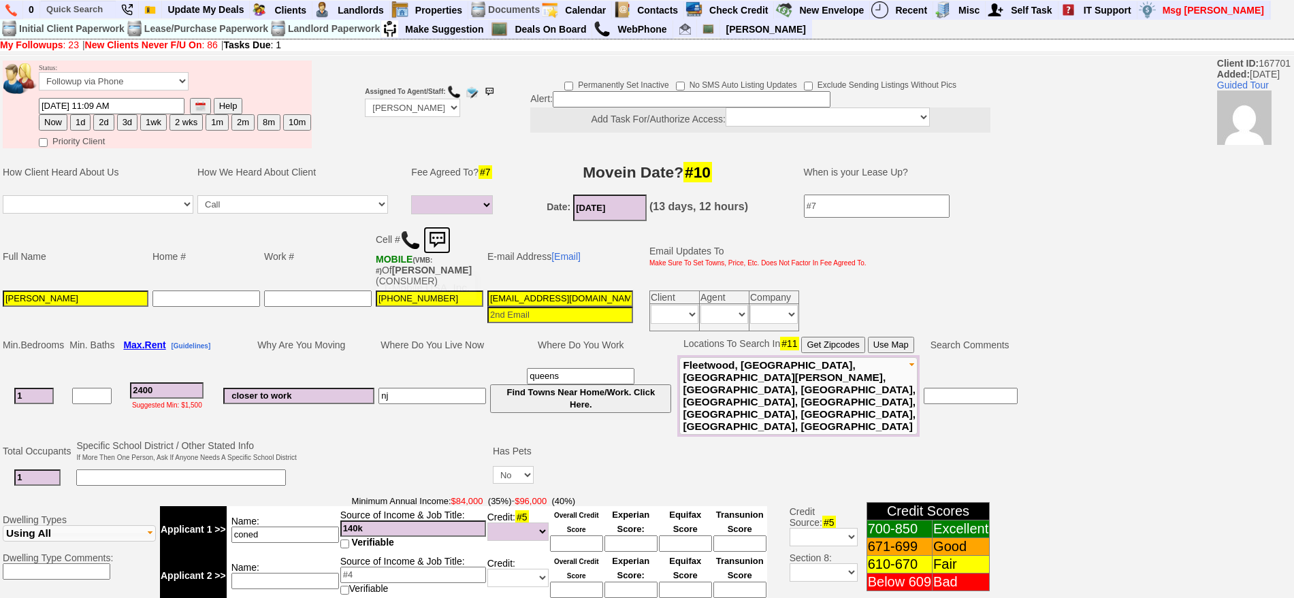
drag, startPoint x: 440, startPoint y: 242, endPoint x: 818, endPoint y: 53, distance: 422.3
click at [441, 242] on img at bounding box center [437, 240] width 27 height 27
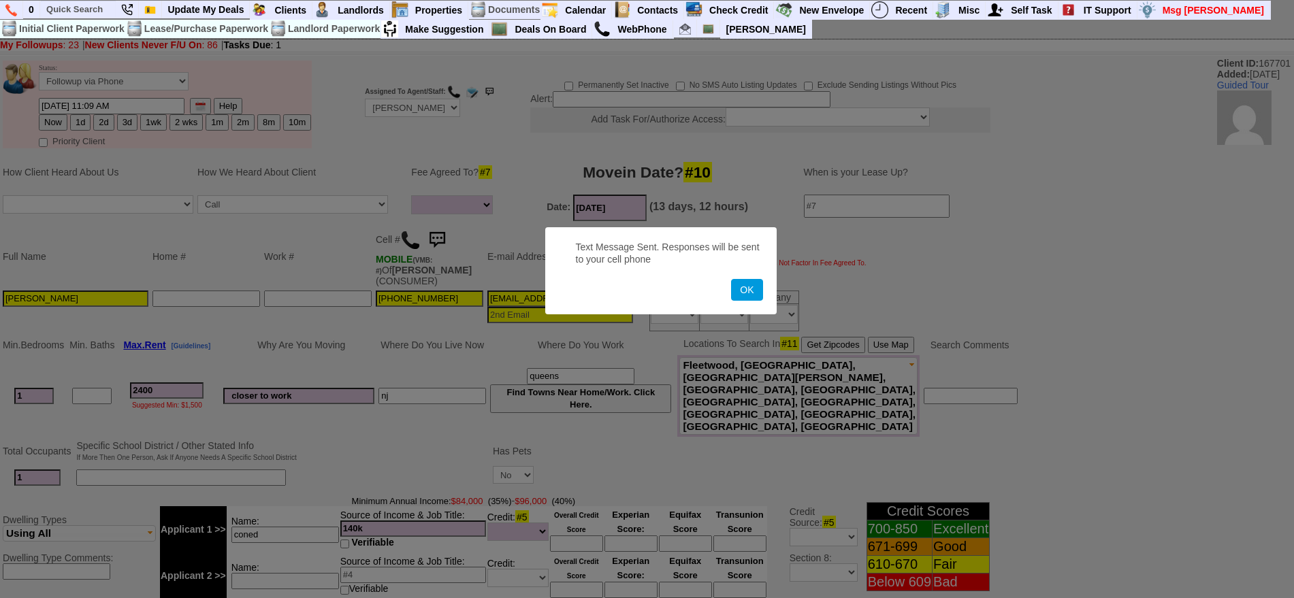
click at [731, 279] on button "OK" at bounding box center [746, 290] width 31 height 22
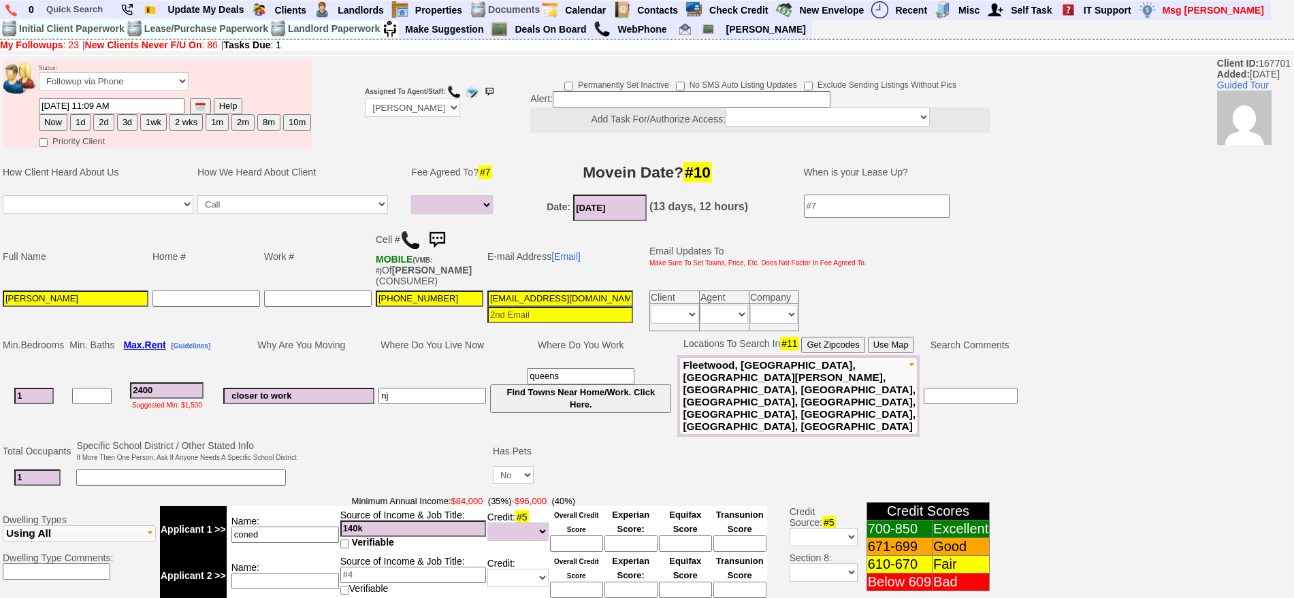
click at [101, 121] on button "2d" at bounding box center [103, 122] width 20 height 16
type input "09/19/2025 11:12 AM"
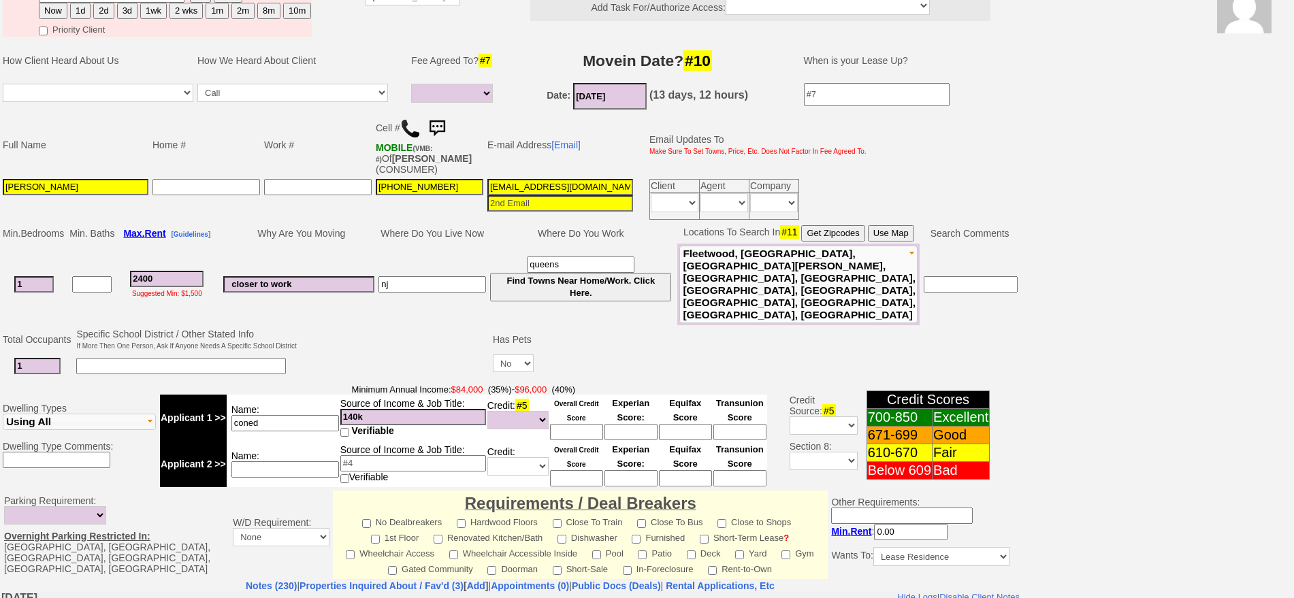
scroll to position [411, 0]
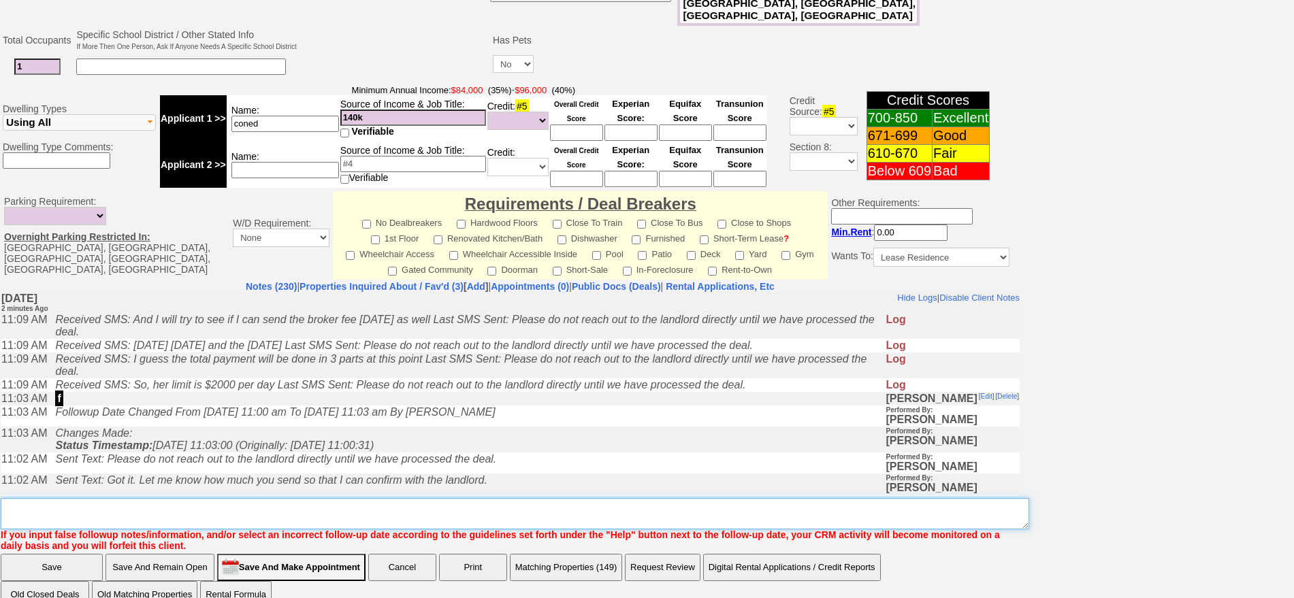
click at [737, 498] on textarea "Insert New Note Here" at bounding box center [515, 513] width 1029 height 31
type textarea "f"
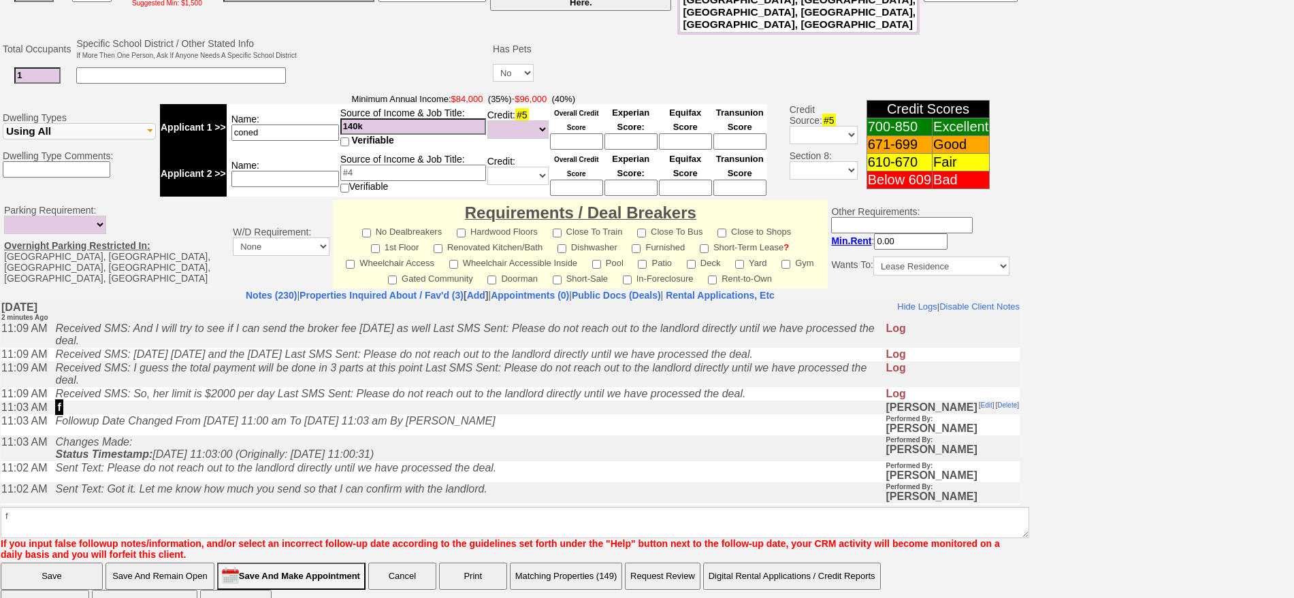
click input "Save" at bounding box center [52, 576] width 102 height 27
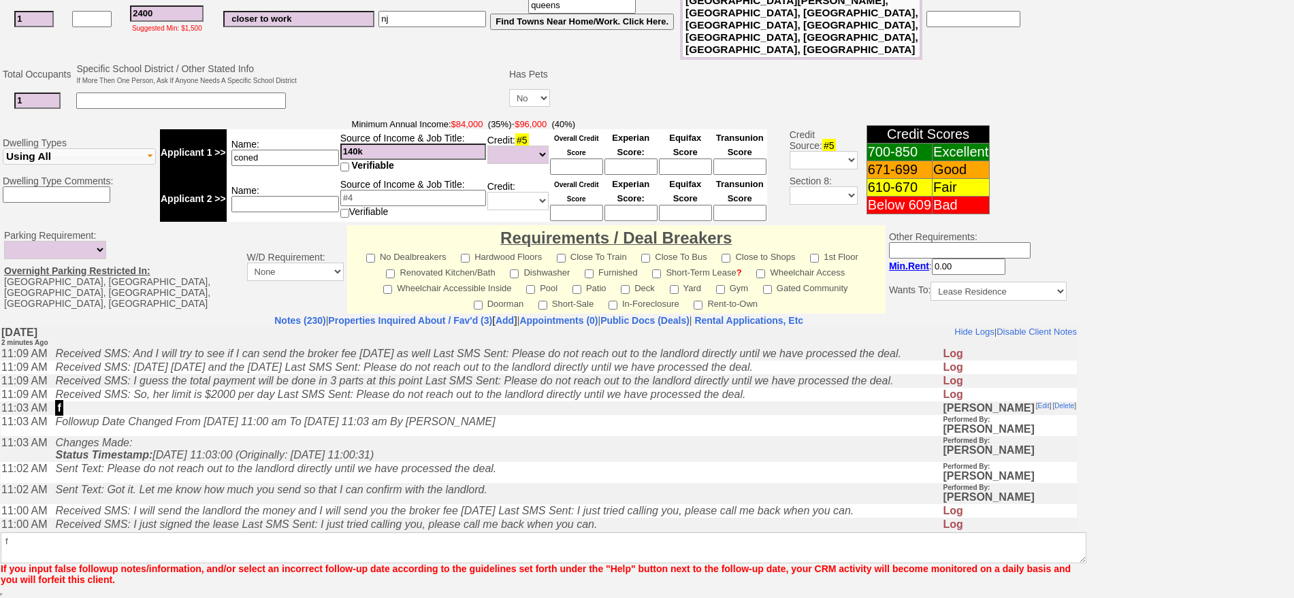
scroll to position [353, 0]
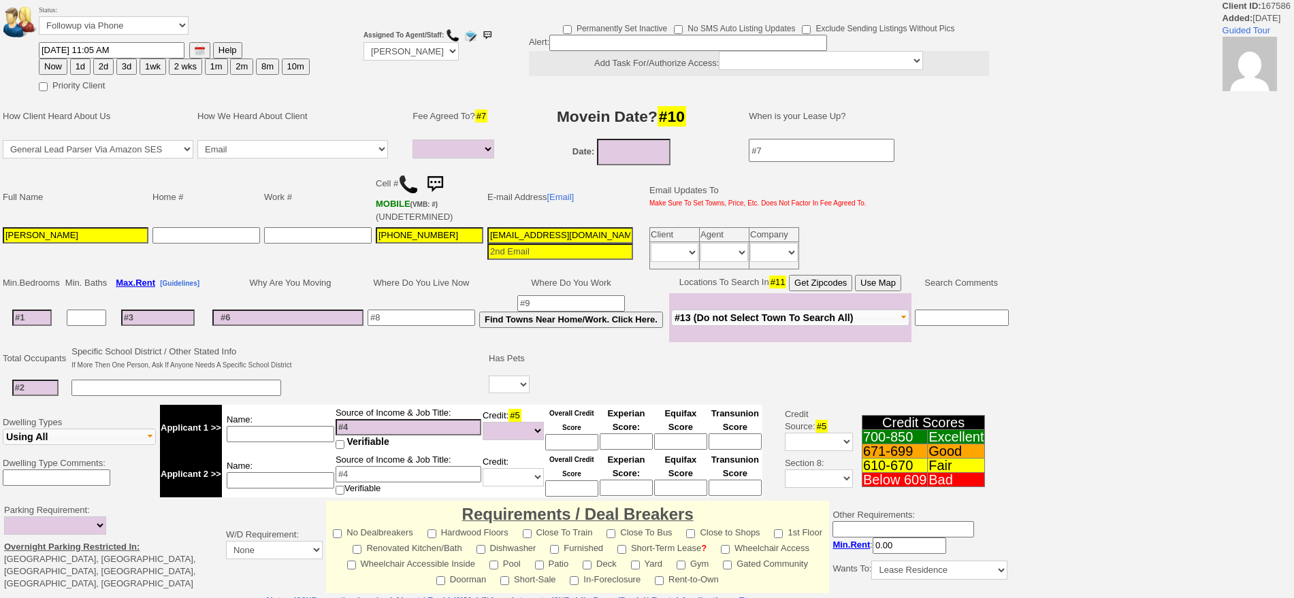
select select
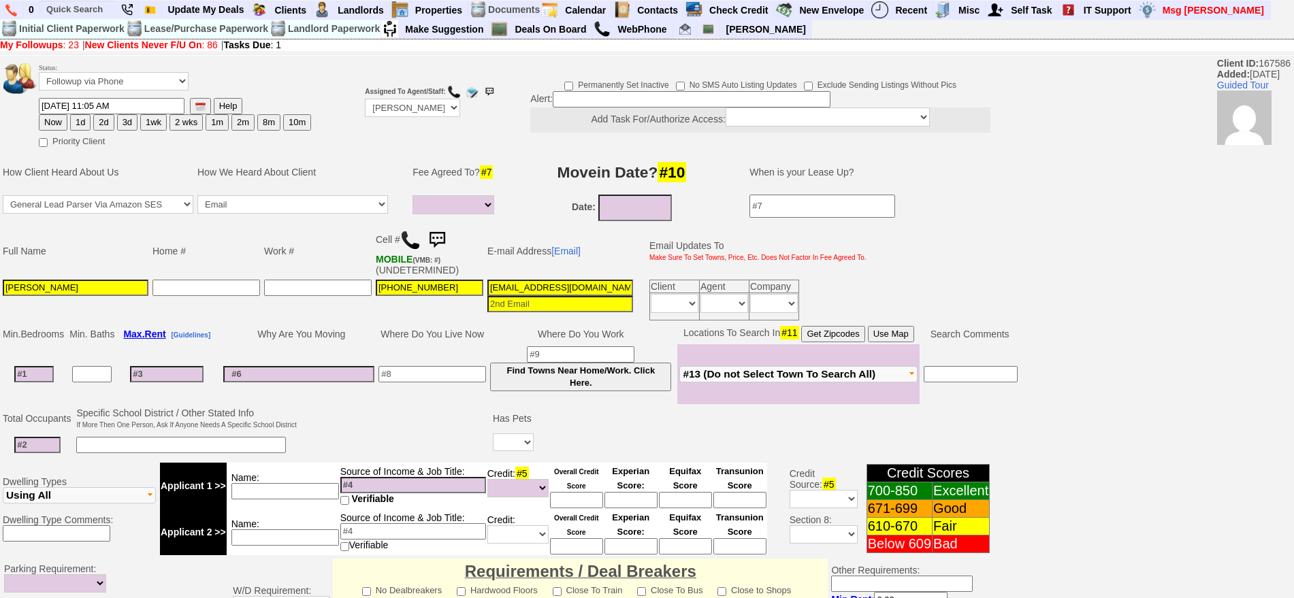
drag, startPoint x: 50, startPoint y: 453, endPoint x: 48, endPoint y: 432, distance: 20.5
click at [50, 452] on input at bounding box center [37, 445] width 46 height 16
type input "1"
click at [44, 374] on input at bounding box center [33, 374] width 39 height 16
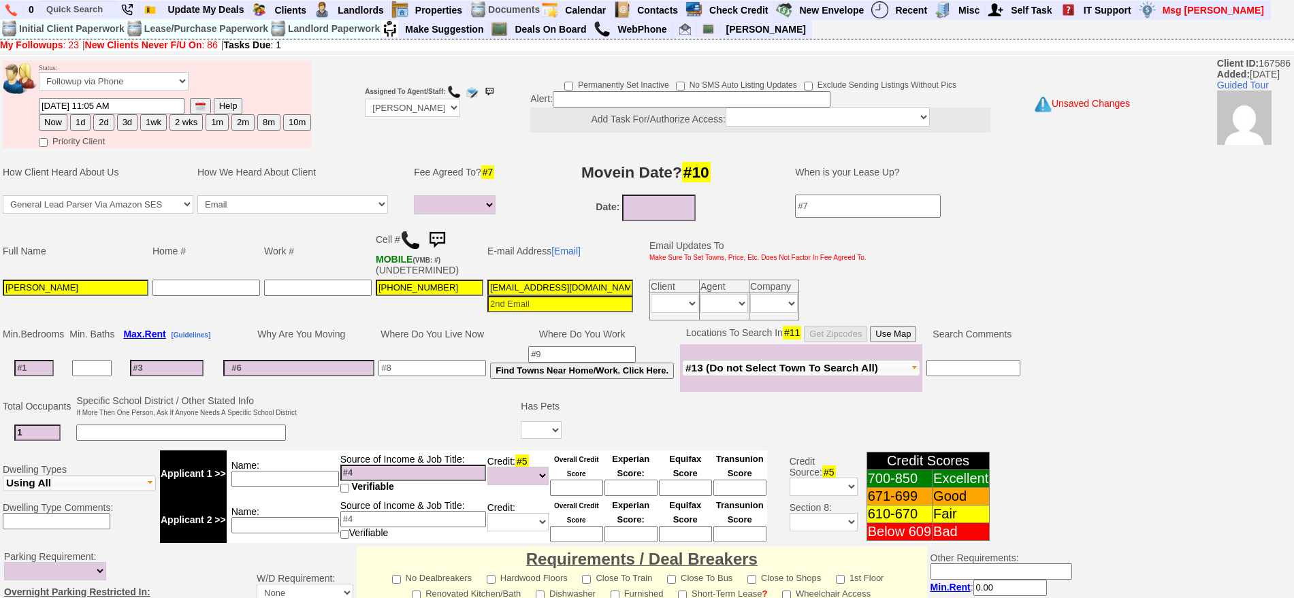
type input "1"
select select
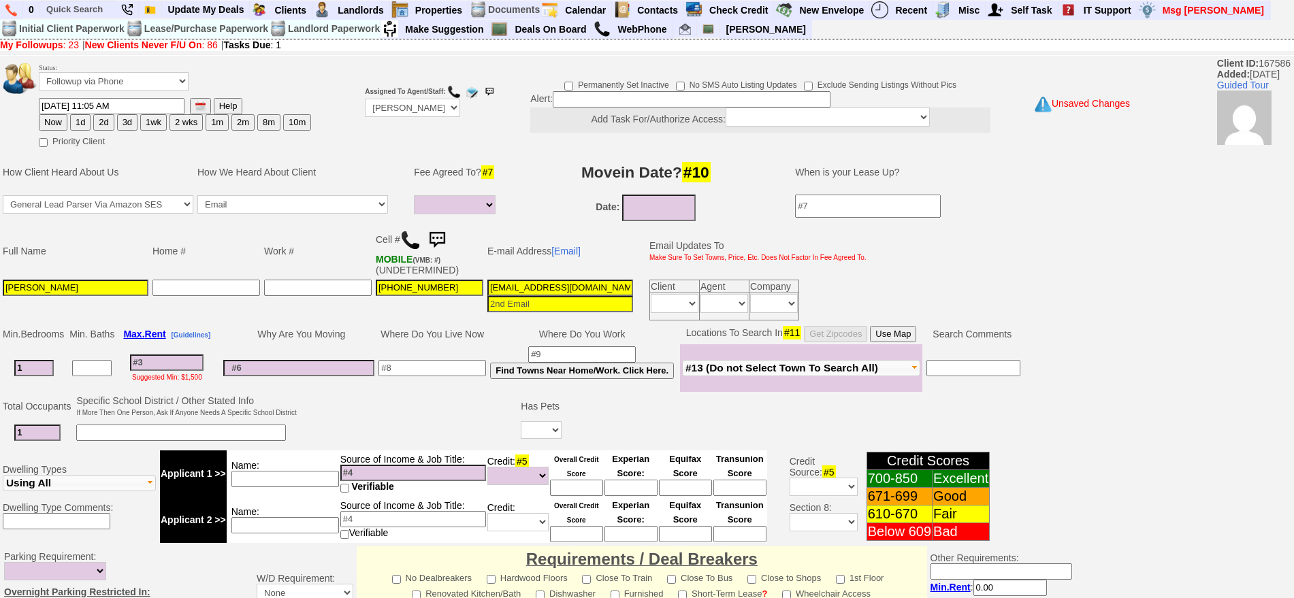
type input "1"
select select
click at [581, 488] on input at bounding box center [576, 488] width 53 height 16
type input "600"
click at [439, 236] on img at bounding box center [437, 240] width 27 height 27
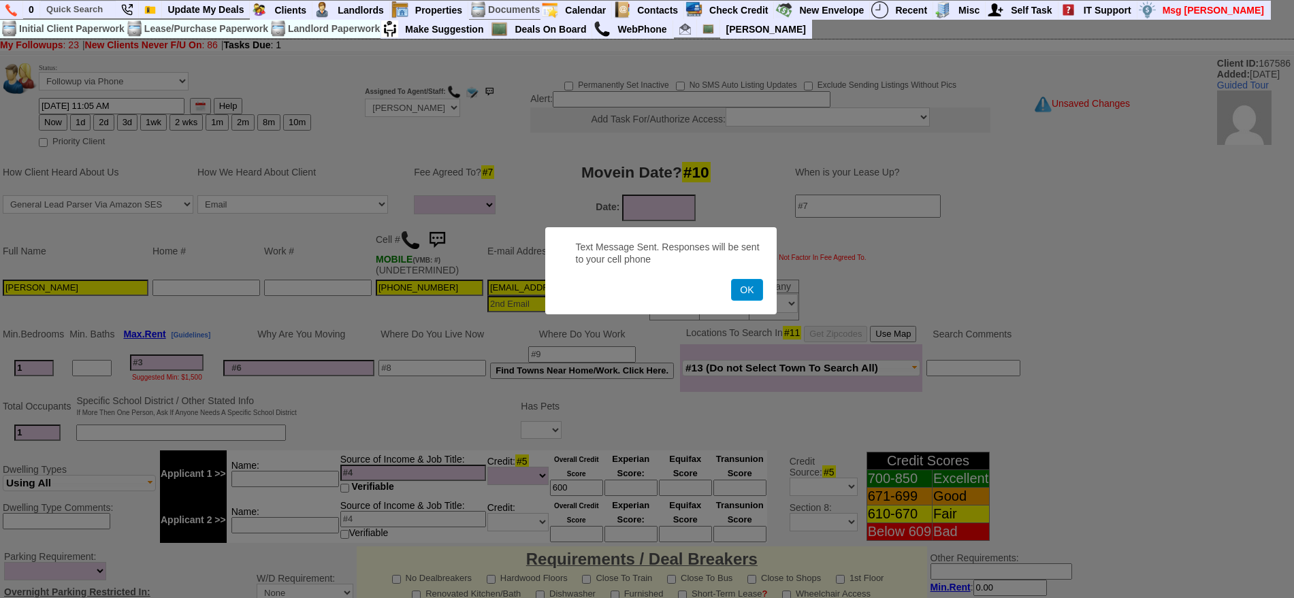
click at [731, 279] on button "OK" at bounding box center [746, 290] width 31 height 22
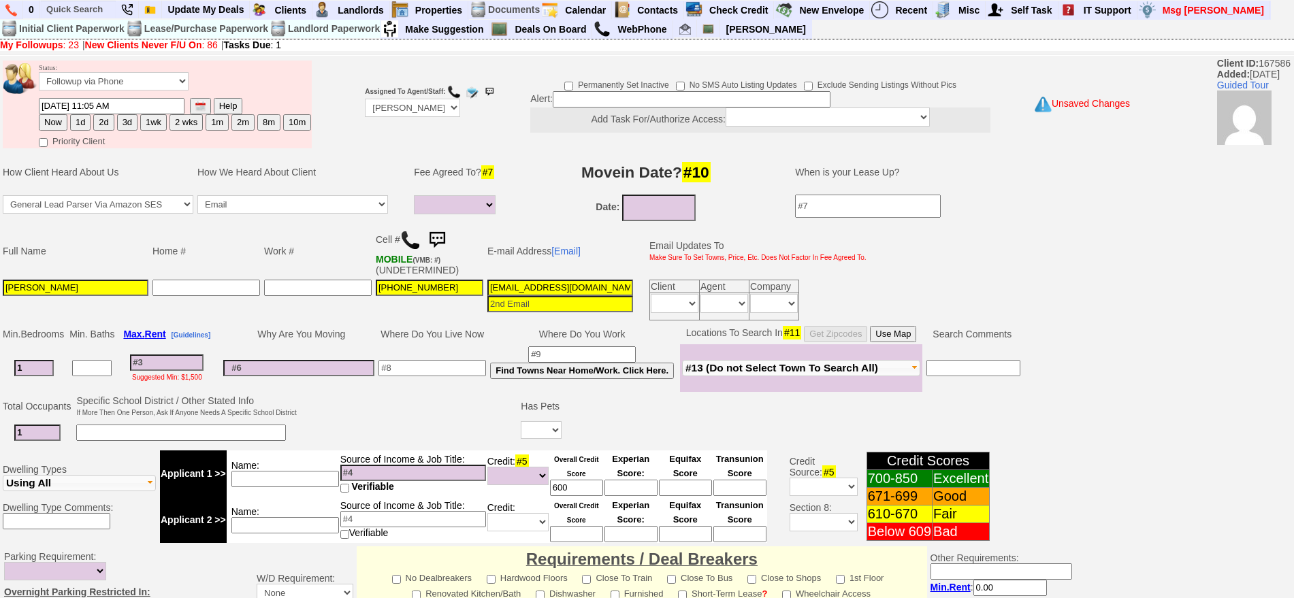
drag, startPoint x: 76, startPoint y: 123, endPoint x: 88, endPoint y: 121, distance: 11.8
click at [77, 123] on button "1d" at bounding box center [80, 122] width 20 height 16
type input "09/18/2025 11:14 AM"
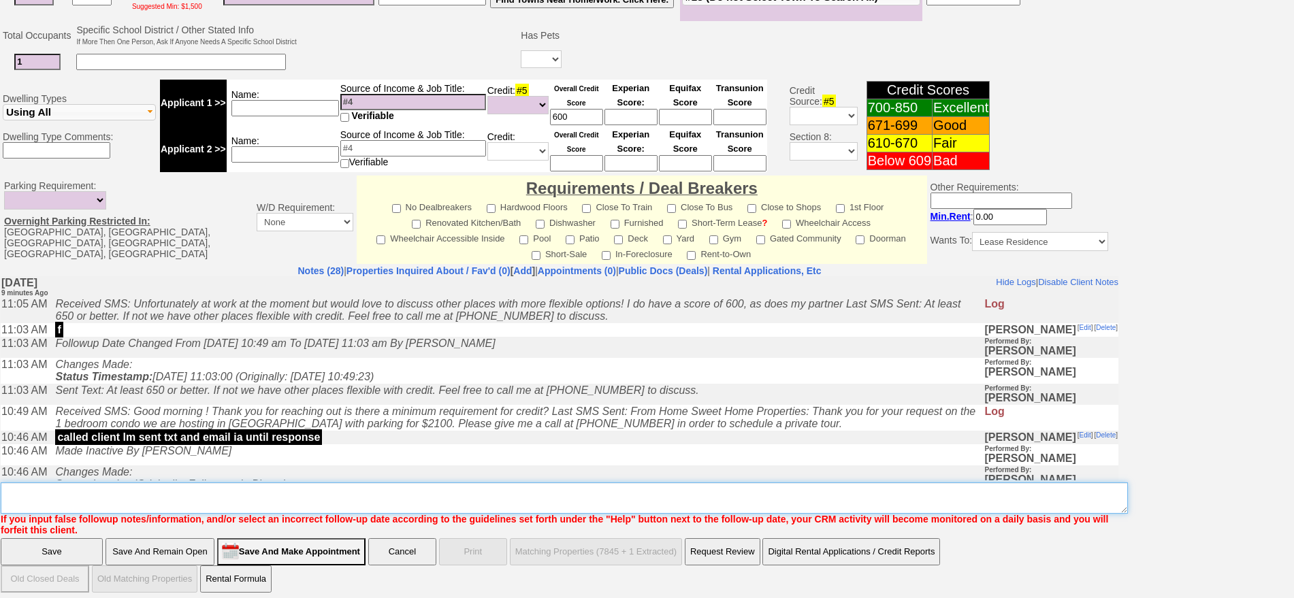
click at [556, 502] on textarea "Insert New Note Here" at bounding box center [565, 498] width 1128 height 31
type textarea "f"
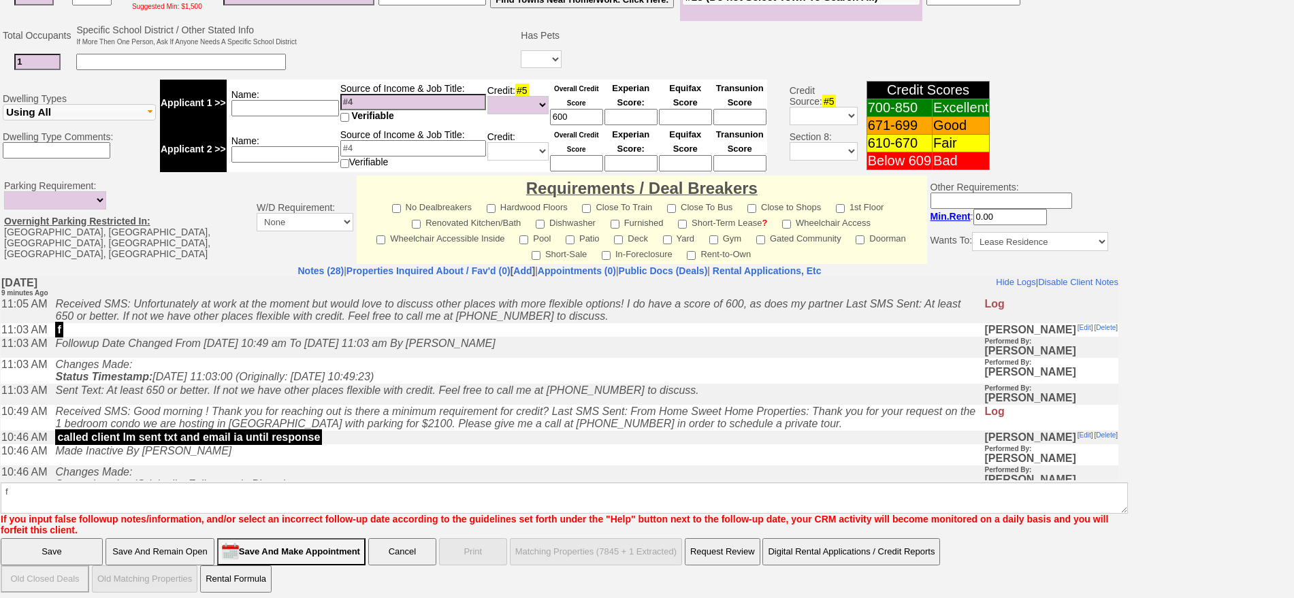
click input "Save" at bounding box center [52, 552] width 102 height 27
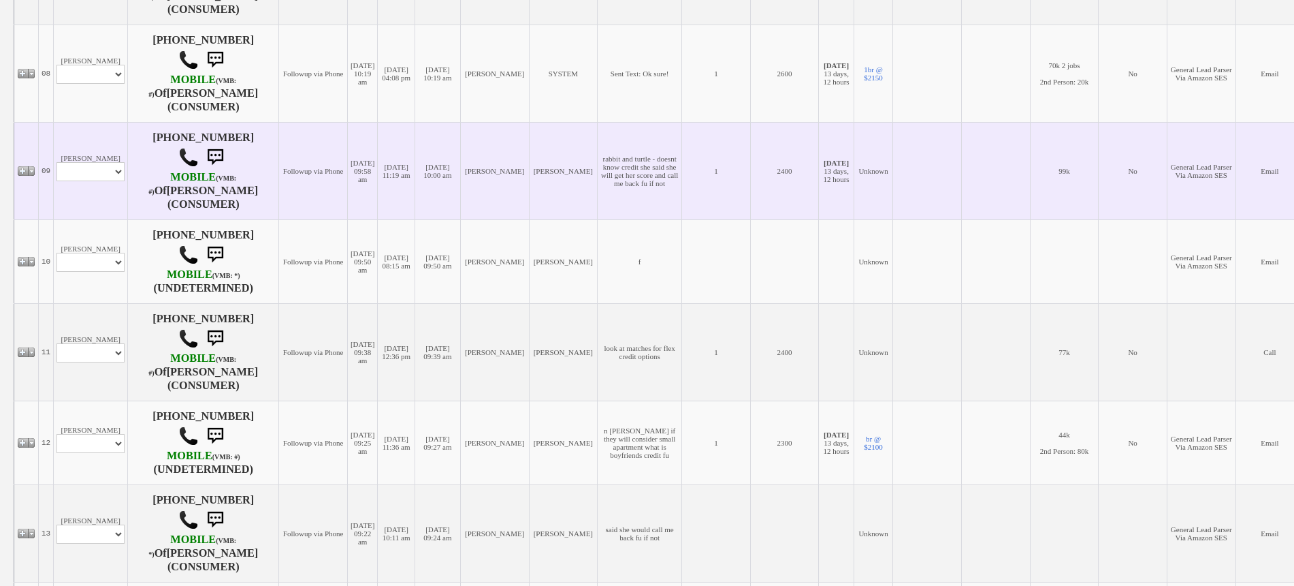
scroll to position [1106, 0]
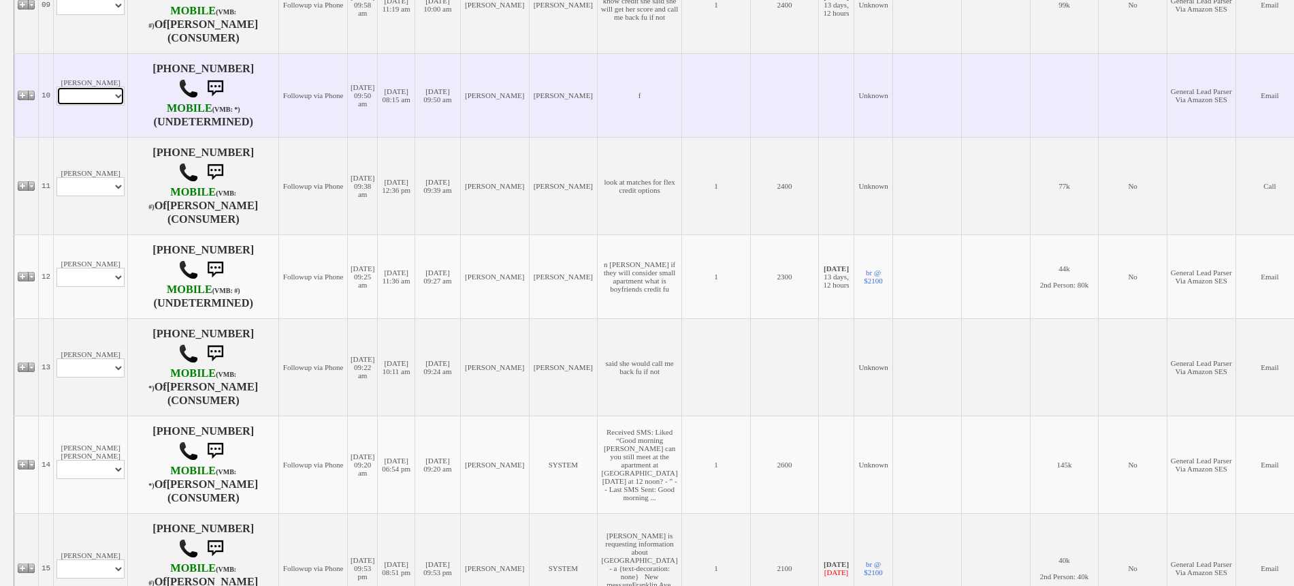
click at [81, 97] on select "Profile Edit Print Email Externally (Will Not Be Tracked In CRM) Closed Deals" at bounding box center [91, 95] width 68 height 19
select select "Print,custom/print_client.php?id=167935&why="
click at [57, 97] on select "Profile Edit Print Email Externally (Will Not Be Tracked In CRM) Closed Deals" at bounding box center [91, 95] width 68 height 19
click at [89, 106] on select "Profile Edit Print Email Externally (Will Not Be Tracked In CRM) Closed Deals" at bounding box center [91, 95] width 68 height 19
select select "ChangeURL,/crm/custom/edit_client_form.php?redirect=%2Fcrm%2Fclients.php&id=167…"
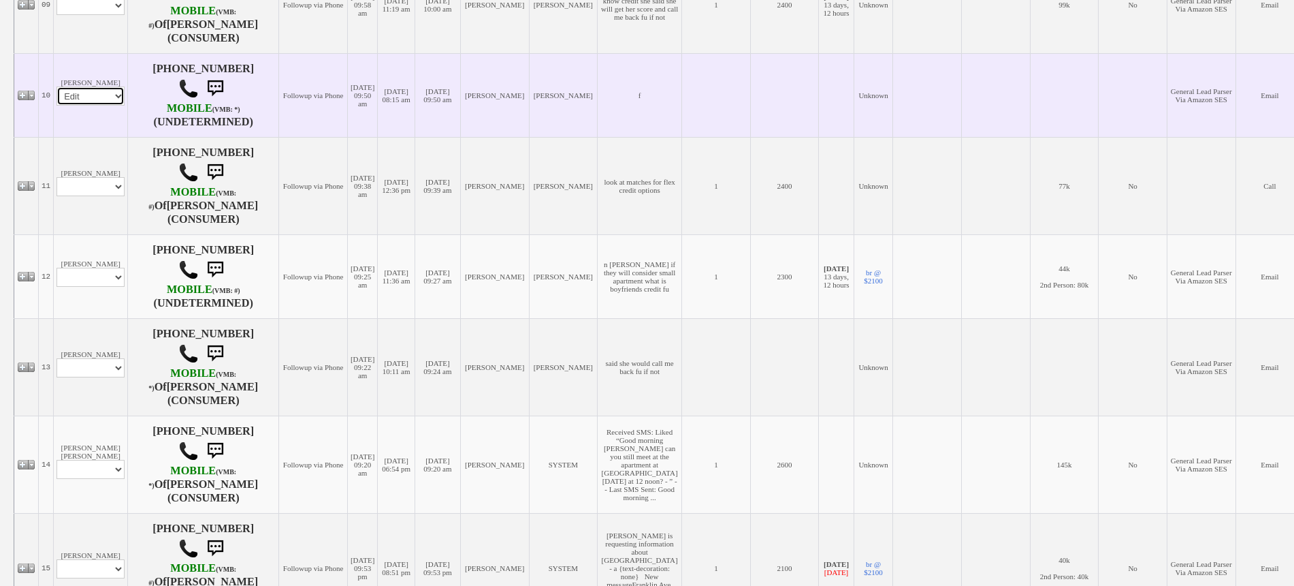
click at [57, 97] on select "Profile Edit Print Email Externally (Will Not Be Tracked In CRM) Closed Deals" at bounding box center [91, 95] width 68 height 19
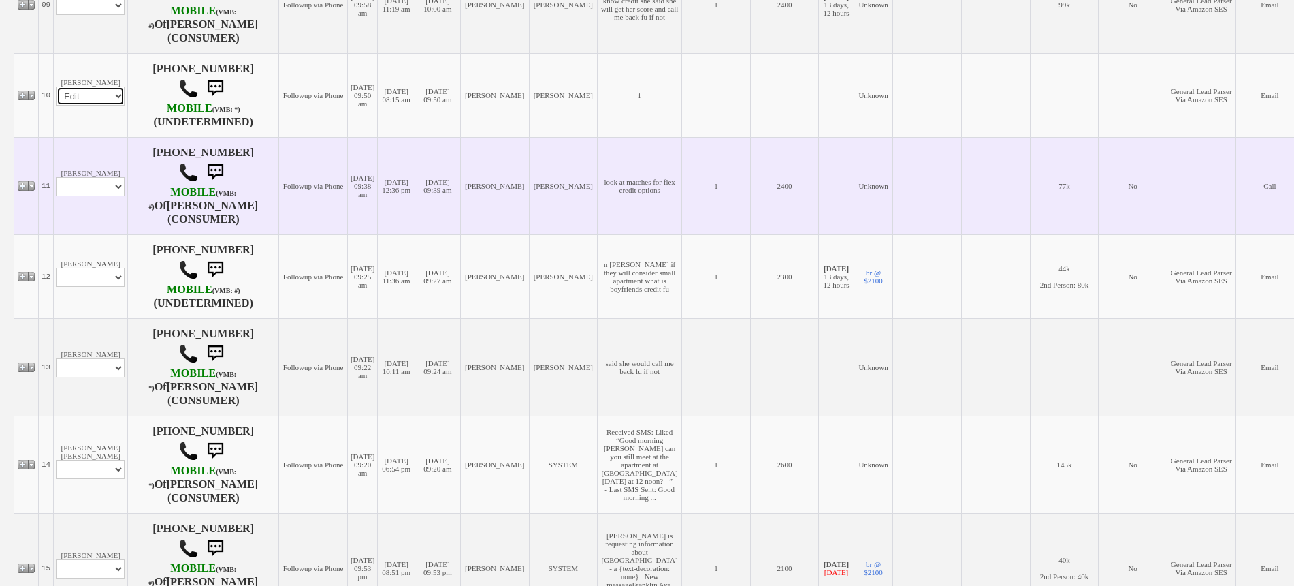
select select
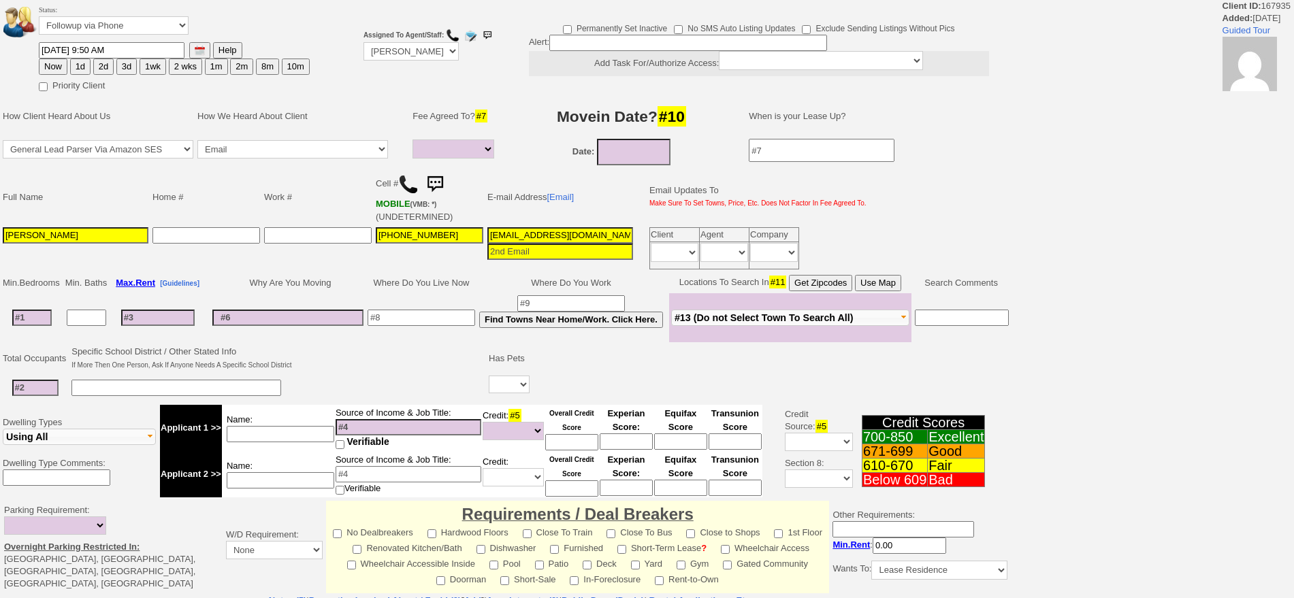
select select
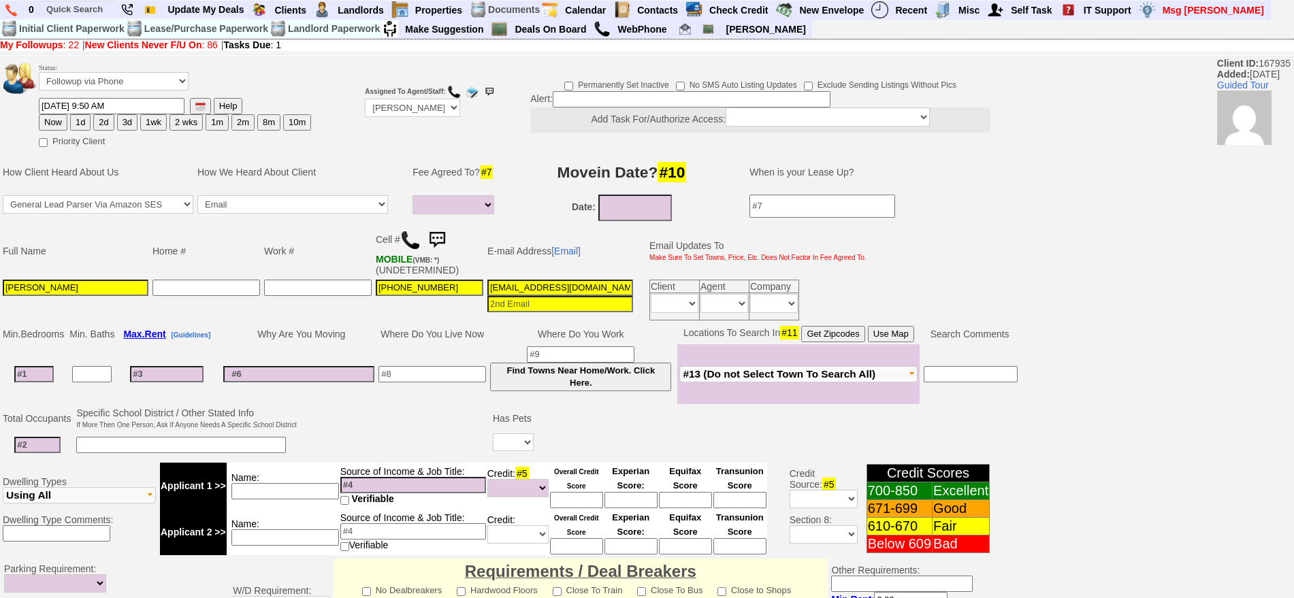
click at [416, 236] on img at bounding box center [410, 240] width 20 height 20
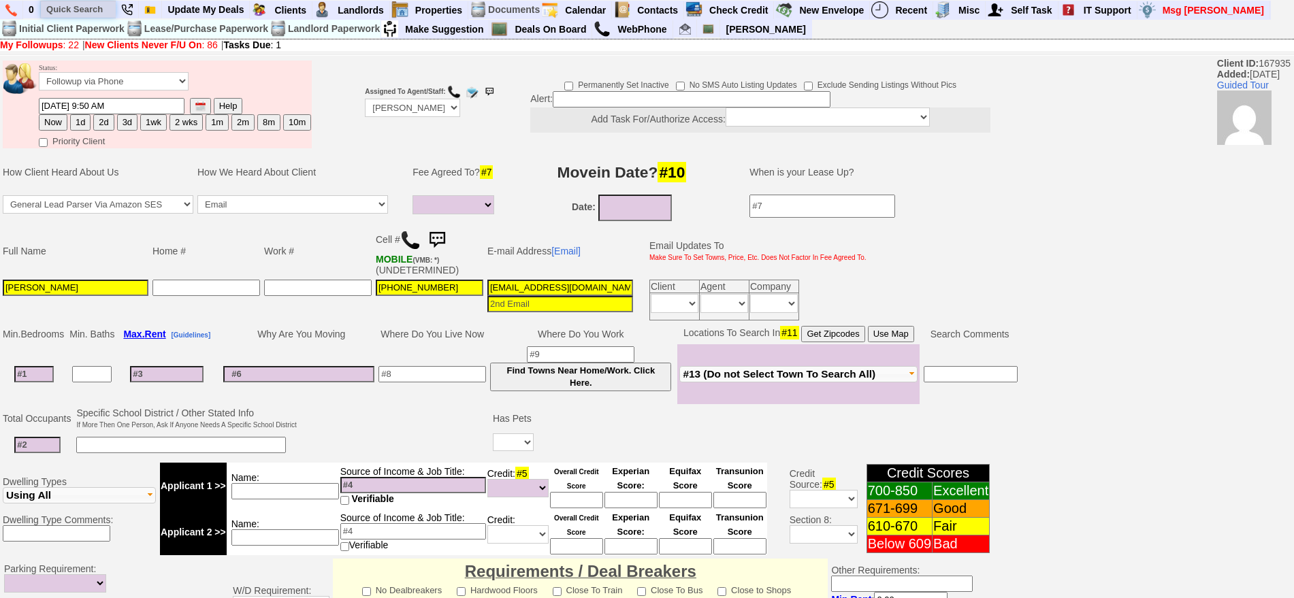
click at [107, 14] on input "text" at bounding box center [78, 9] width 75 height 17
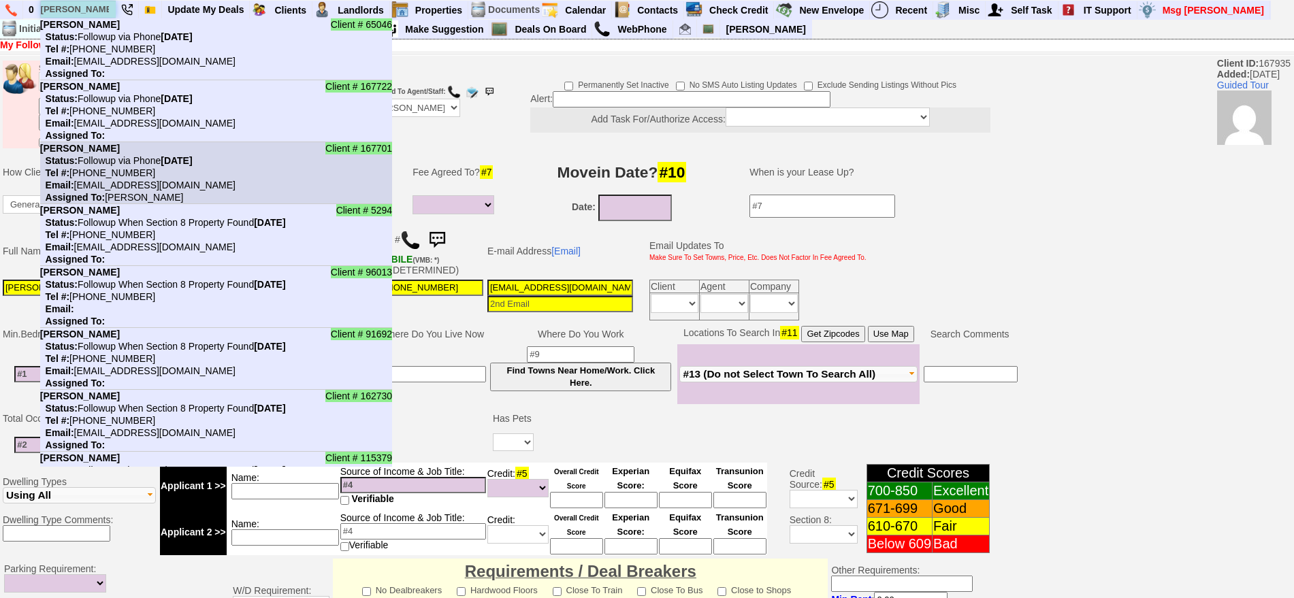
type input "[PERSON_NAME]"
click at [131, 170] on nobr "Tel #: [PHONE_NUMBER]" at bounding box center [97, 172] width 115 height 11
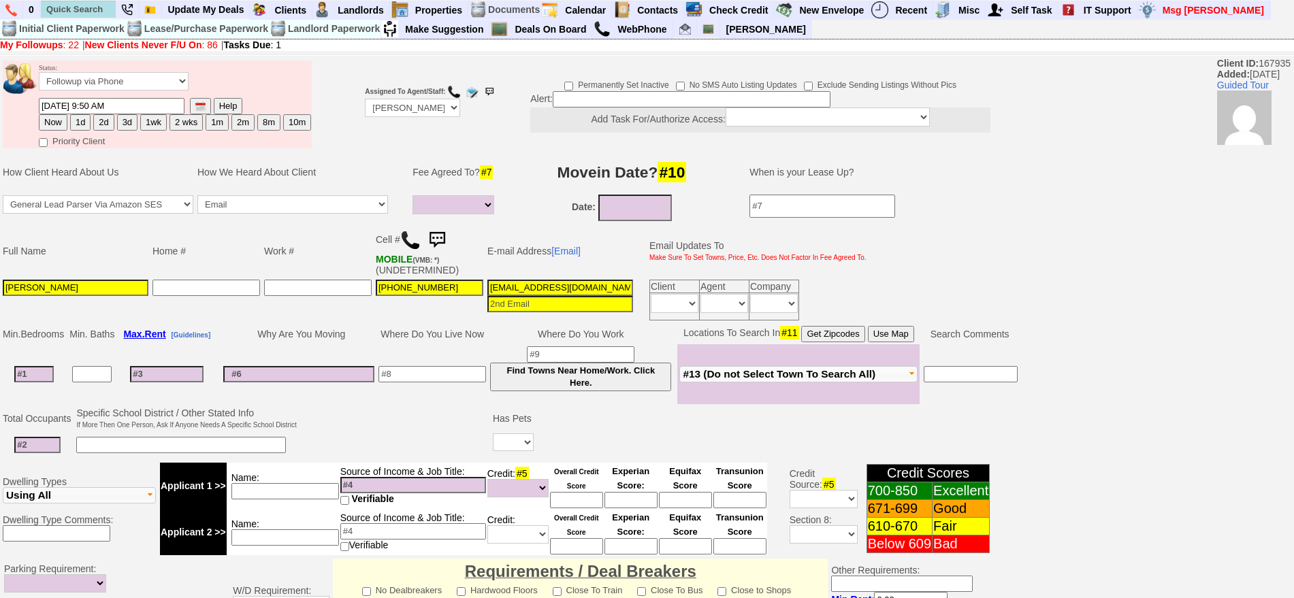
click at [409, 242] on img at bounding box center [410, 240] width 20 height 20
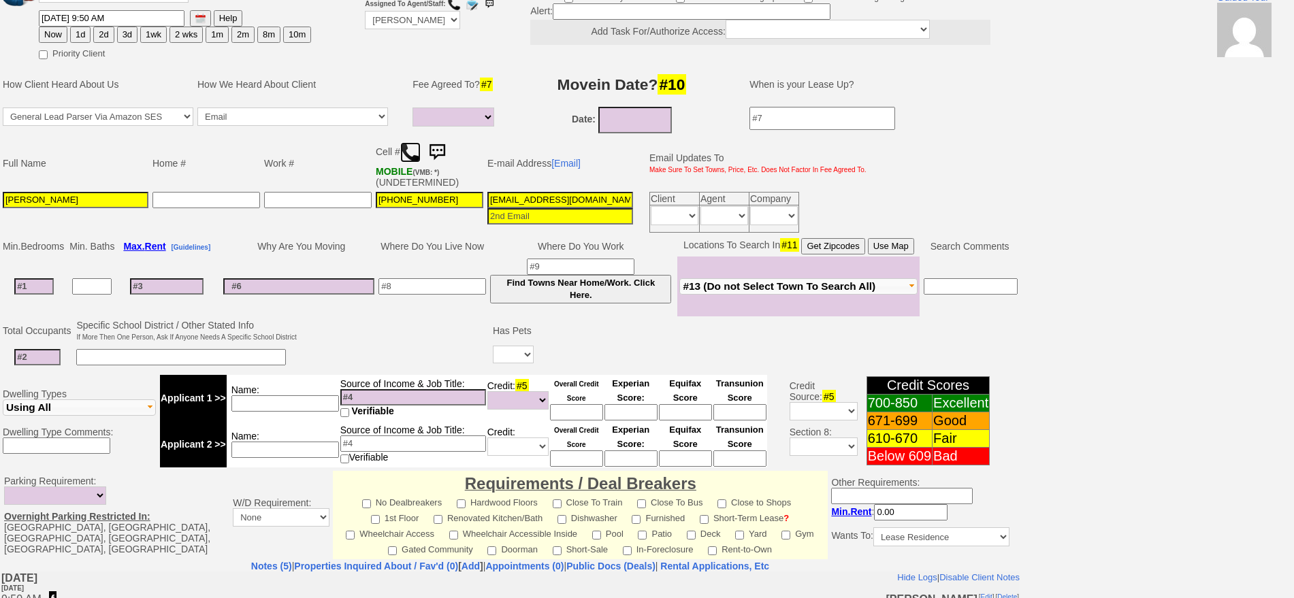
scroll to position [92, 0]
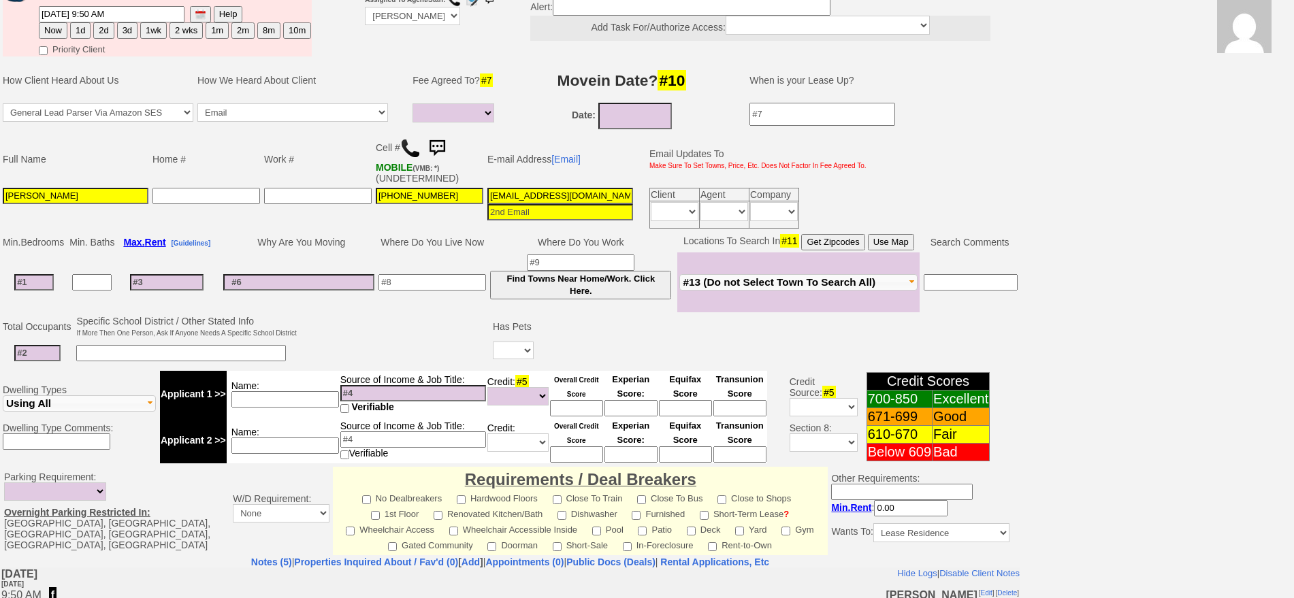
click at [415, 142] on img at bounding box center [410, 148] width 20 height 20
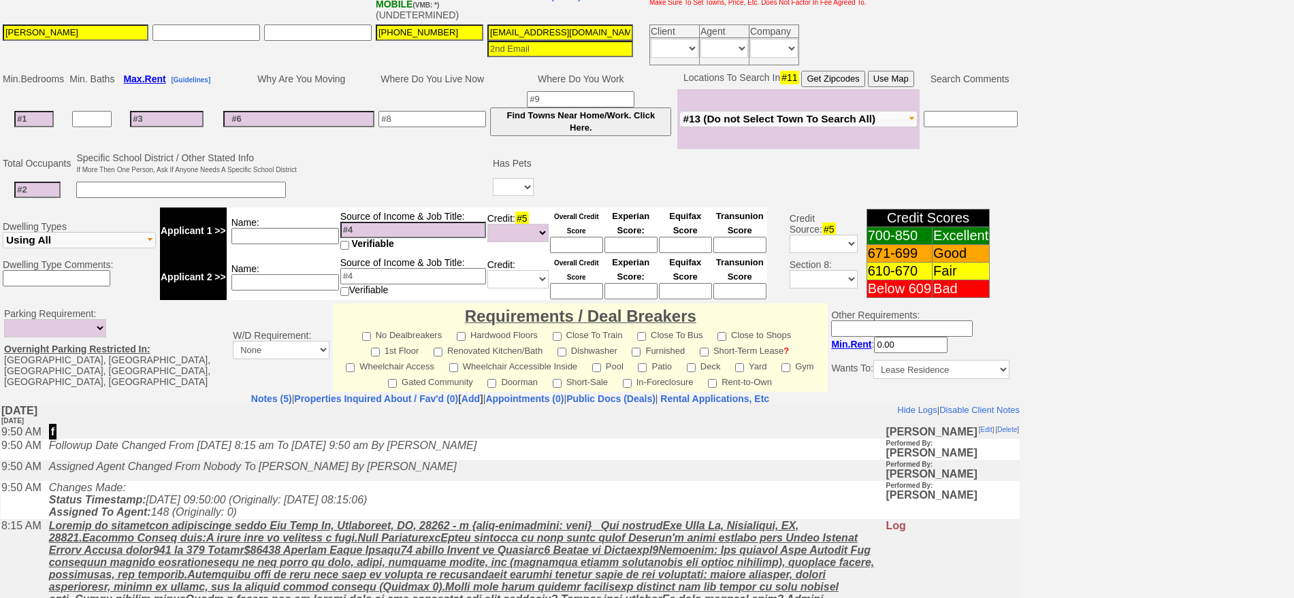
scroll to position [51, 0]
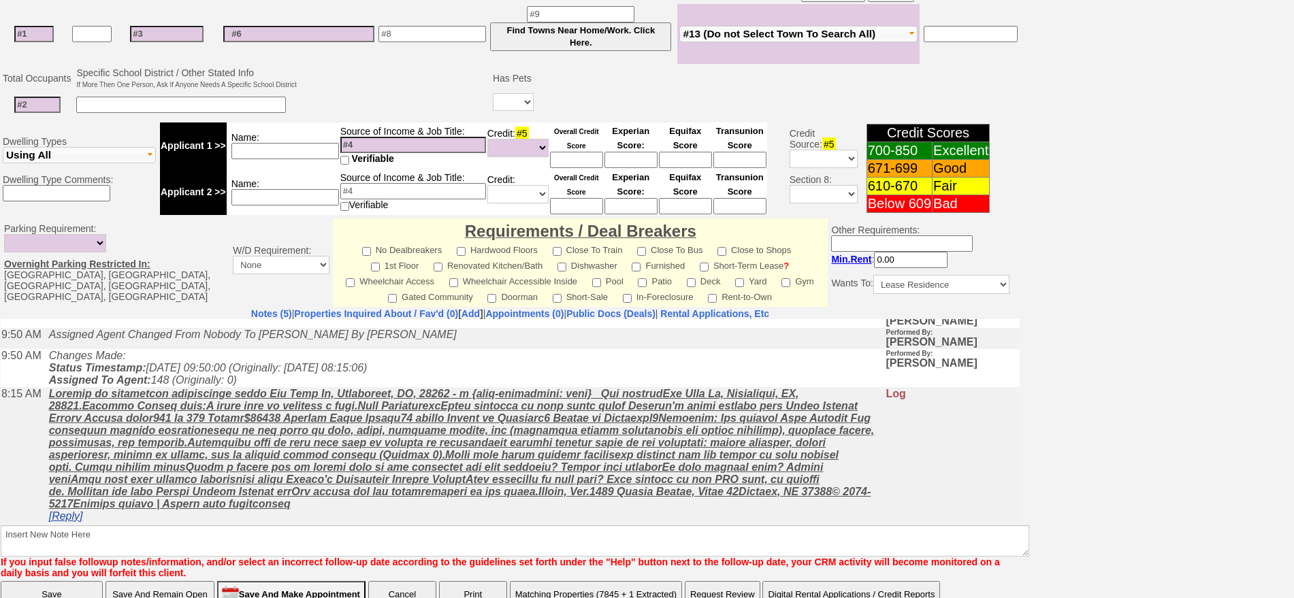
click at [78, 517] on link "[Reply]" at bounding box center [66, 516] width 34 height 12
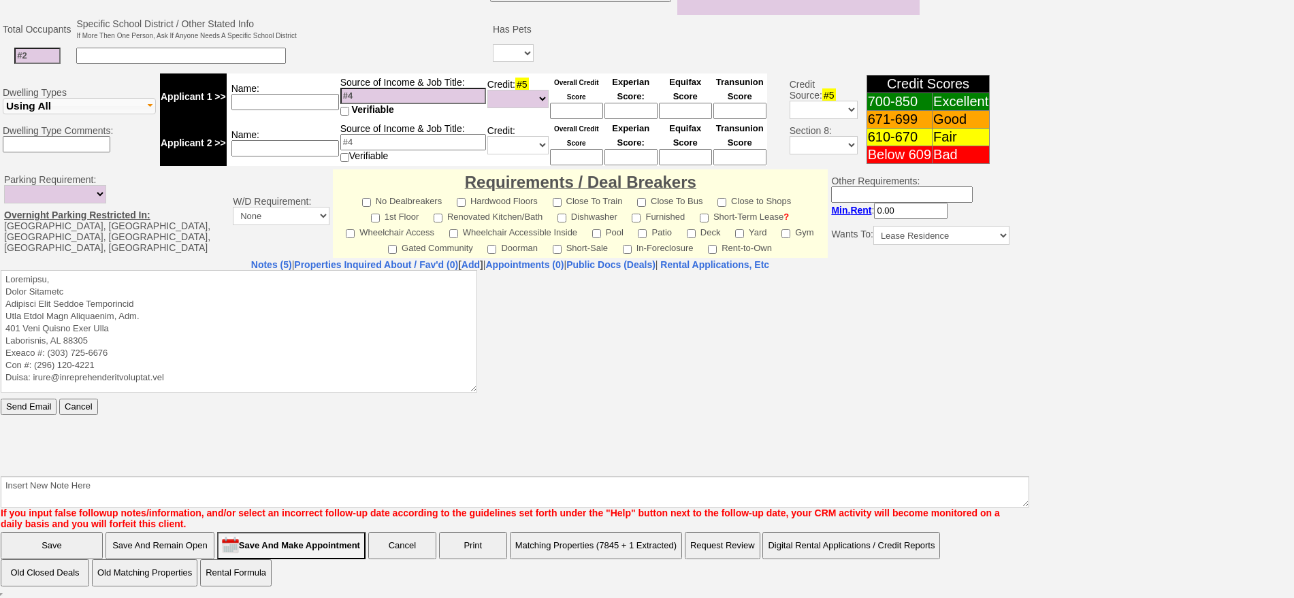
scroll to position [0, 0]
click at [173, 283] on textarea at bounding box center [239, 331] width 477 height 123
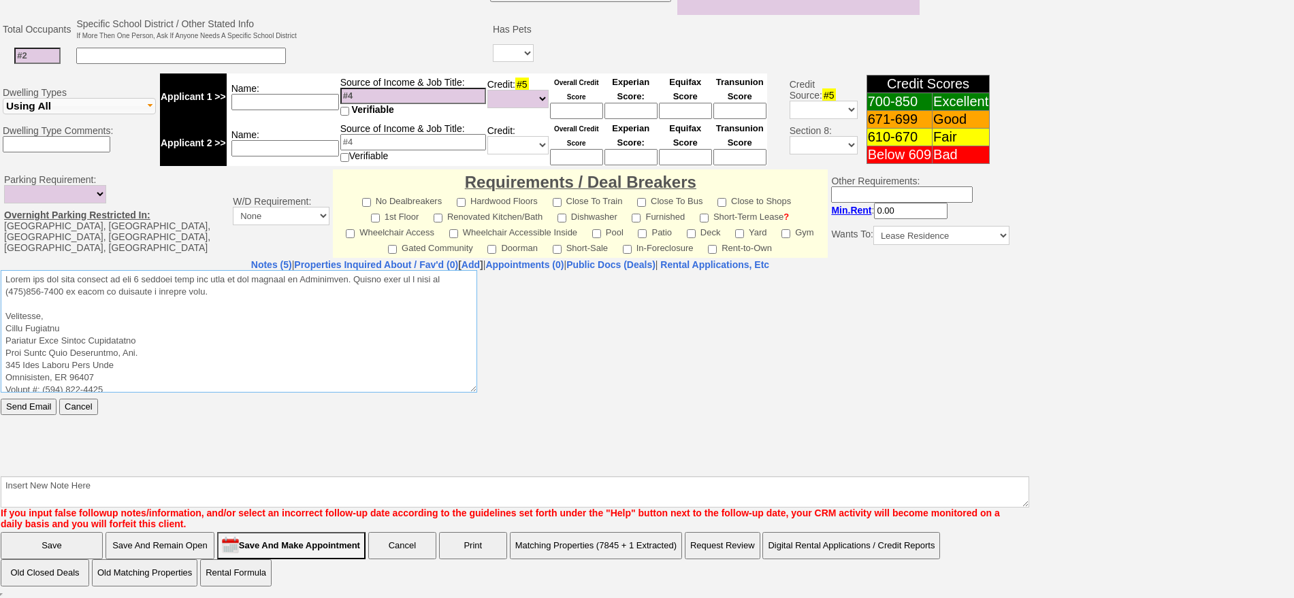
drag, startPoint x: 255, startPoint y: 295, endPoint x: 1, endPoint y: 521, distance: 340.1
click at [1, 270] on html "Send Email Cancel" at bounding box center [510, 372] width 1019 height 204
type textarea "Thank you for your request on the 2 bedroom home for rent we are hosting in Mam…"
click at [33, 404] on input "Send Email" at bounding box center [29, 406] width 56 height 16
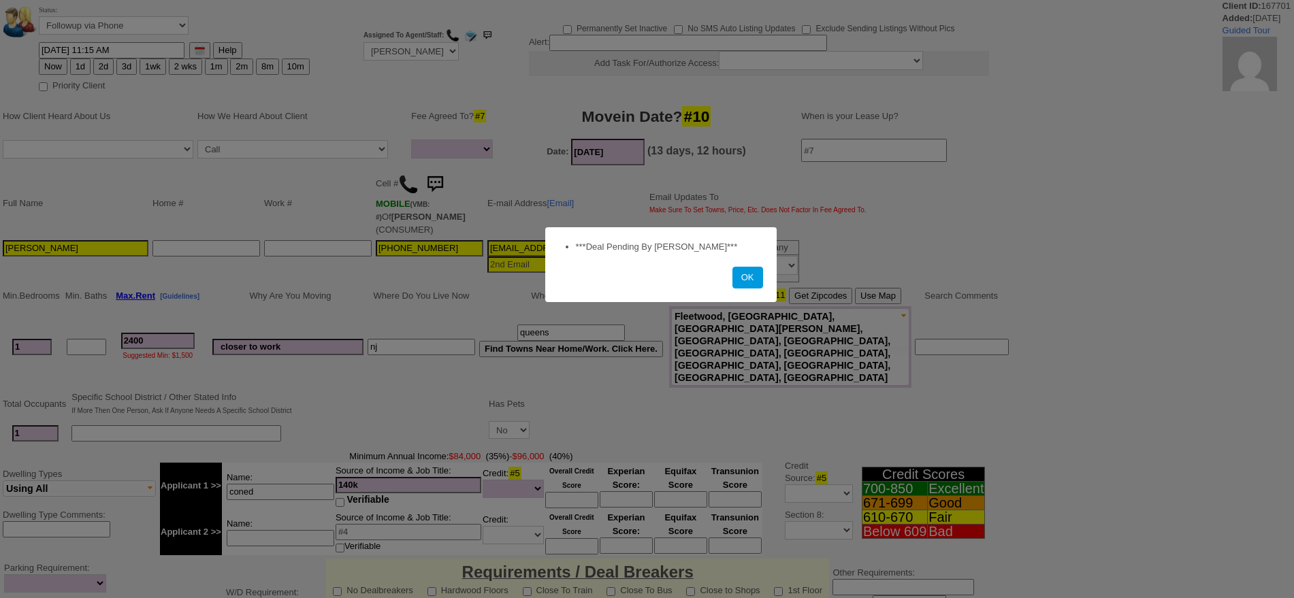
select select
drag, startPoint x: 732, startPoint y: 283, endPoint x: 746, endPoint y: 281, distance: 14.4
click at [739, 282] on button "OK" at bounding box center [748, 278] width 31 height 22
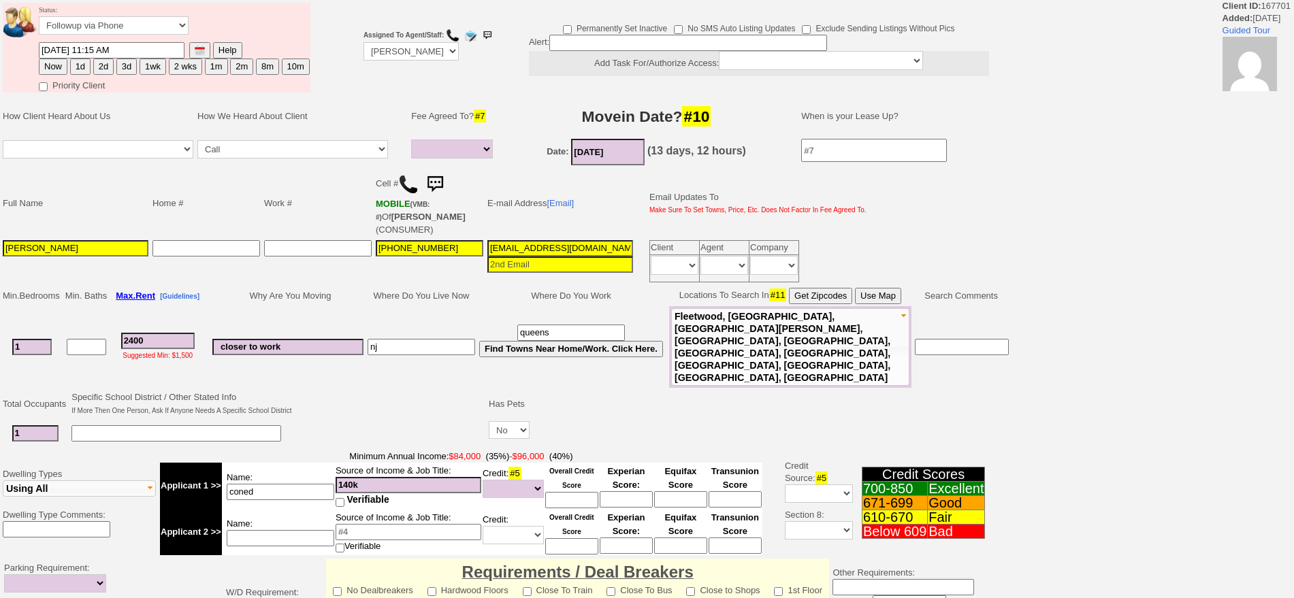
click at [443, 183] on img at bounding box center [434, 184] width 27 height 27
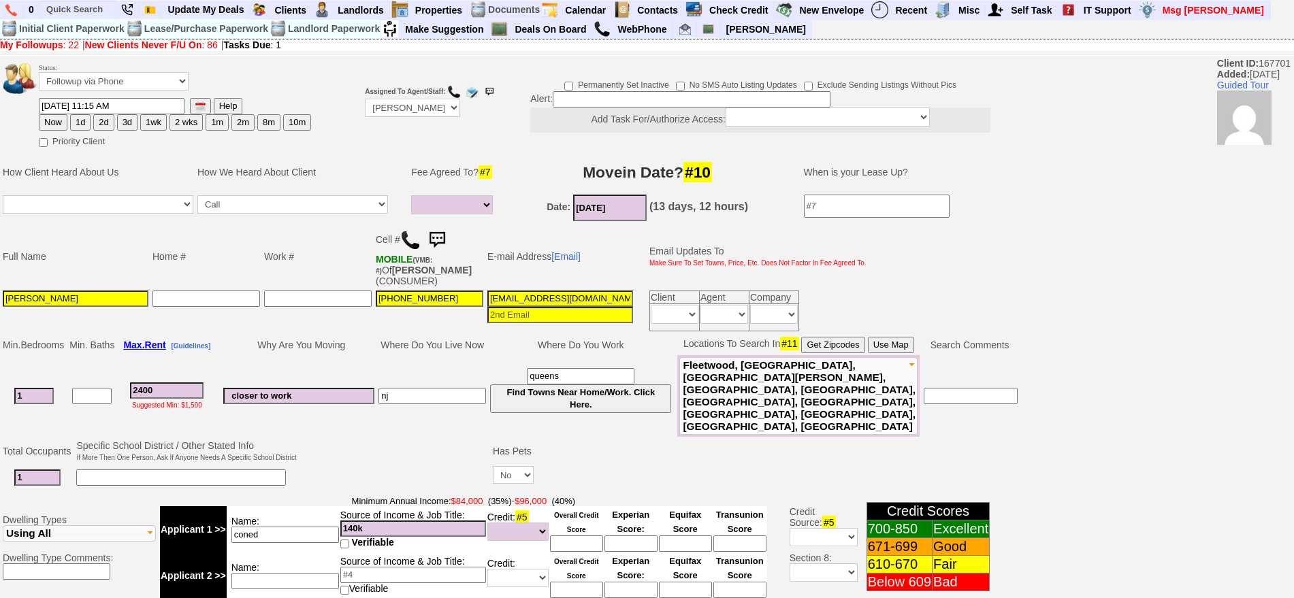
click at [438, 229] on img at bounding box center [437, 240] width 27 height 27
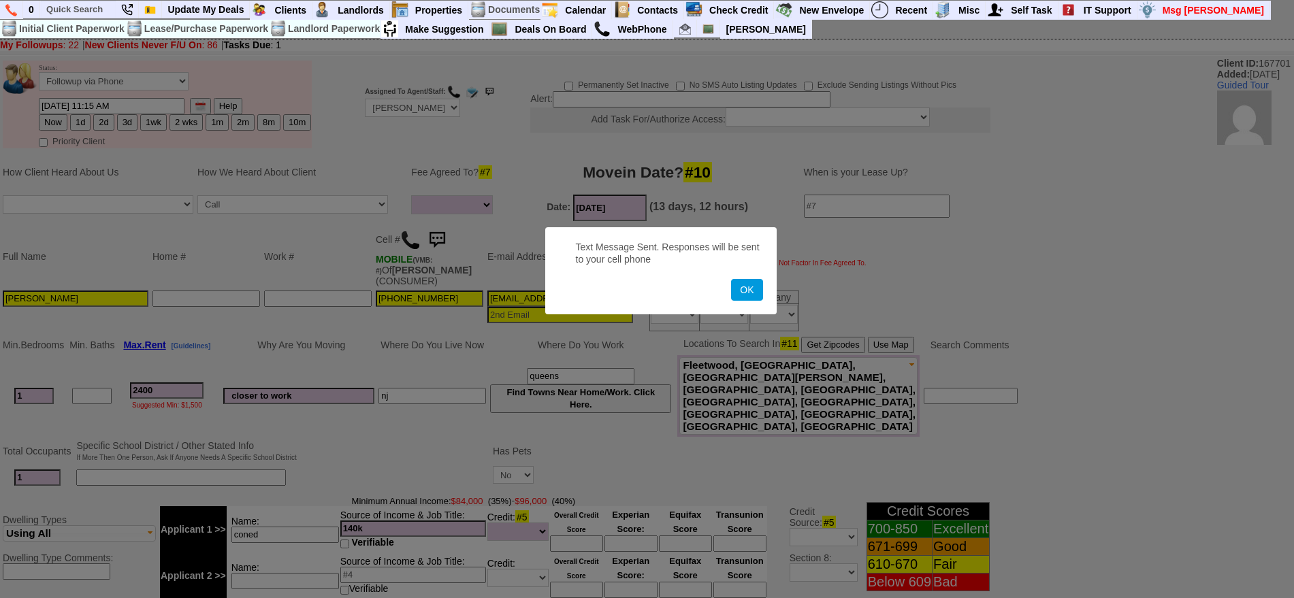
click at [731, 279] on button "OK" at bounding box center [746, 290] width 31 height 22
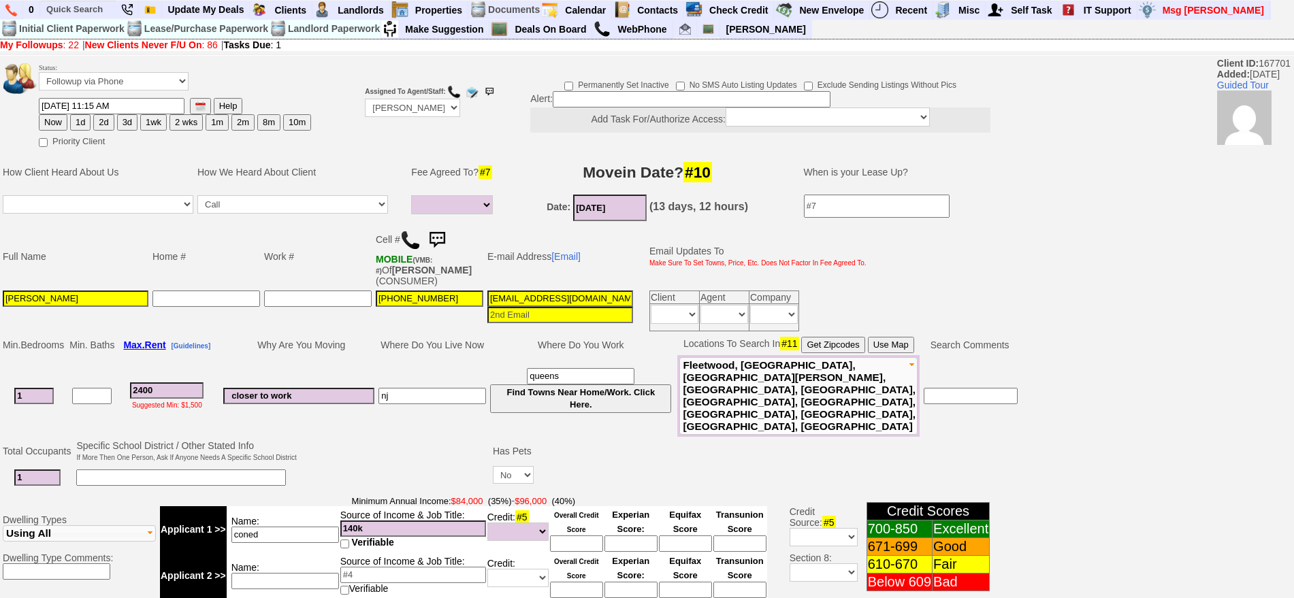
click at [438, 229] on img at bounding box center [437, 240] width 27 height 27
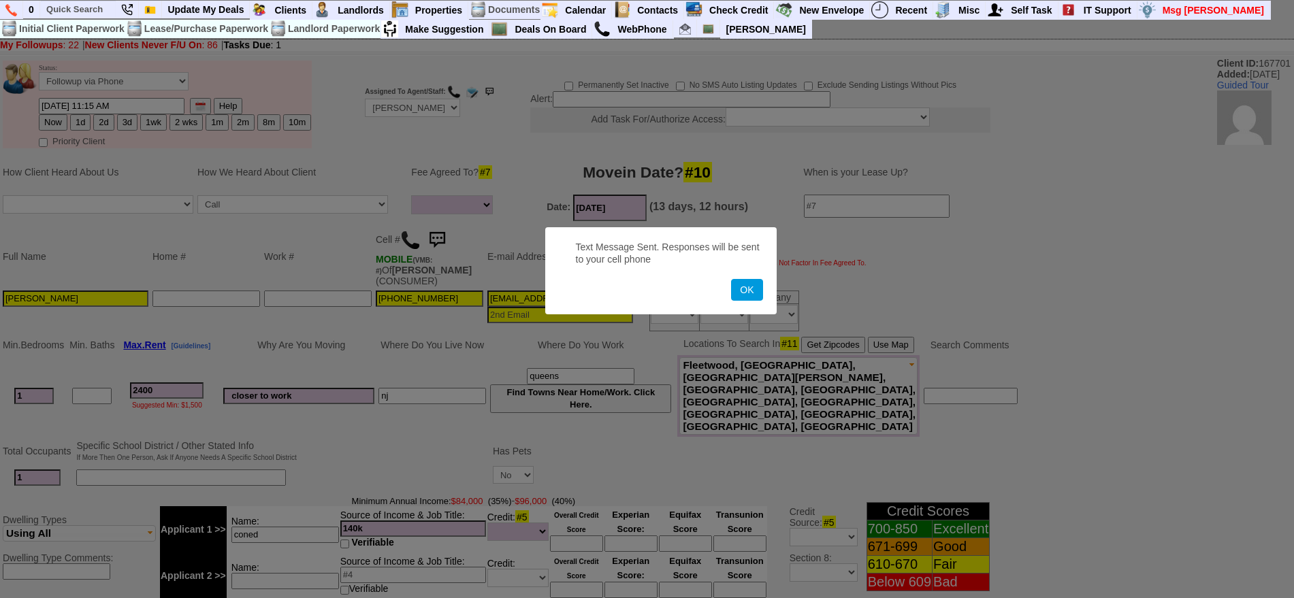
click at [731, 279] on button "OK" at bounding box center [746, 290] width 31 height 22
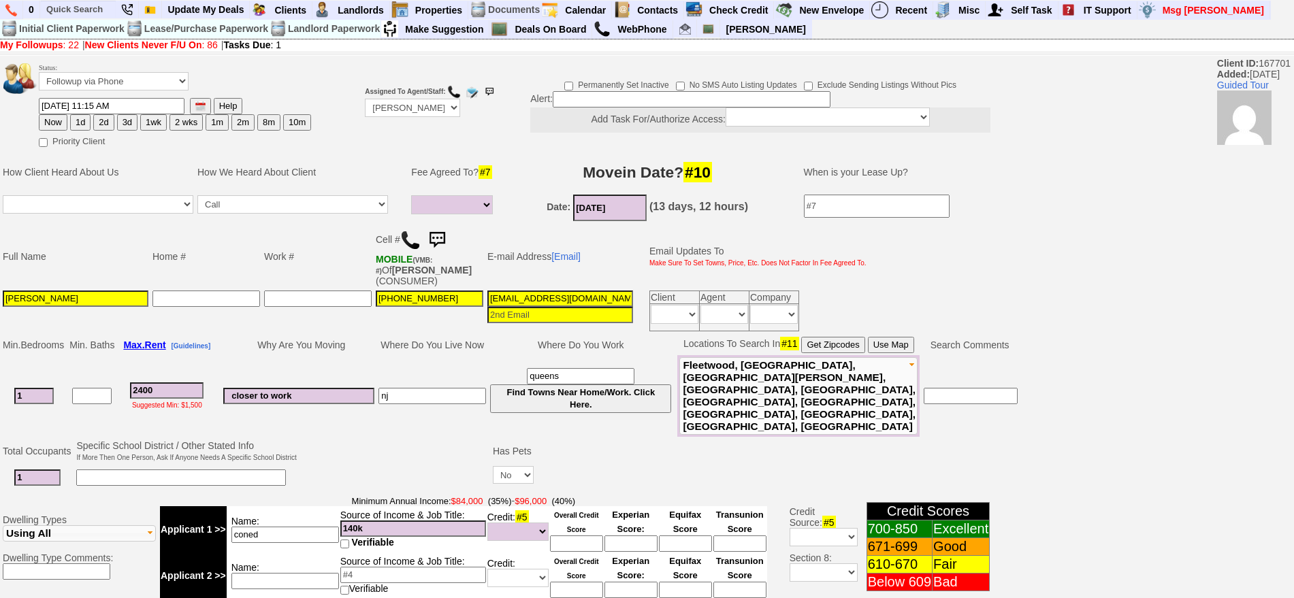
click at [438, 230] on img at bounding box center [437, 240] width 27 height 27
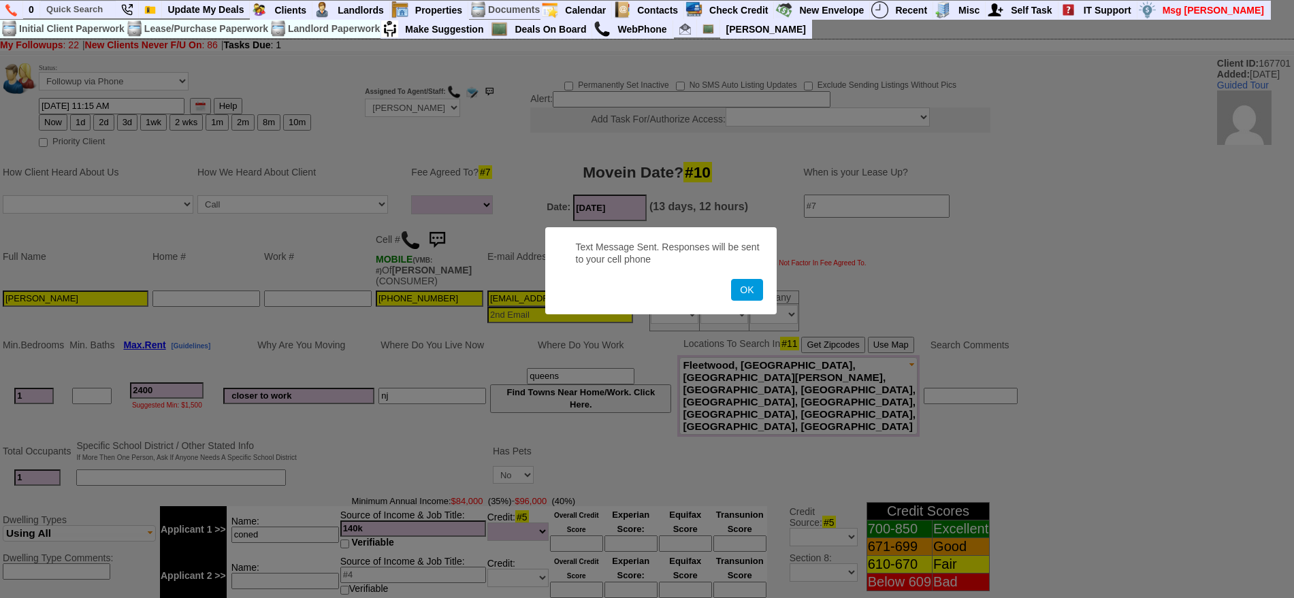
click at [731, 279] on button "OK" at bounding box center [746, 290] width 31 height 22
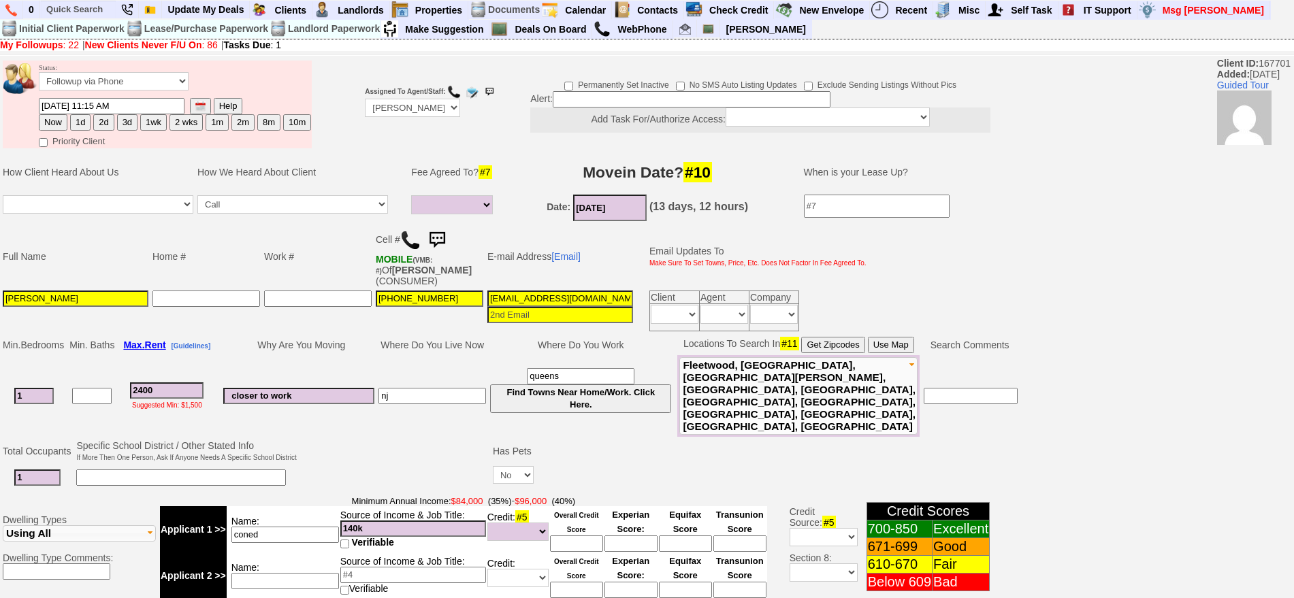
click at [438, 230] on img at bounding box center [437, 240] width 27 height 27
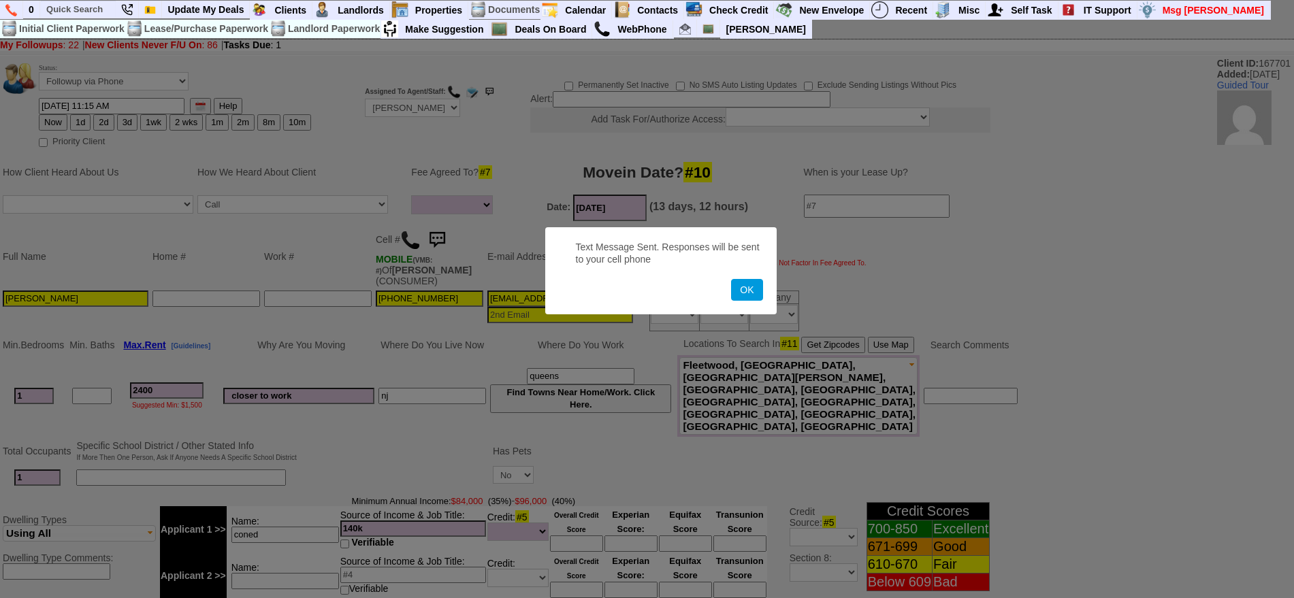
click at [731, 279] on button "OK" at bounding box center [746, 290] width 31 height 22
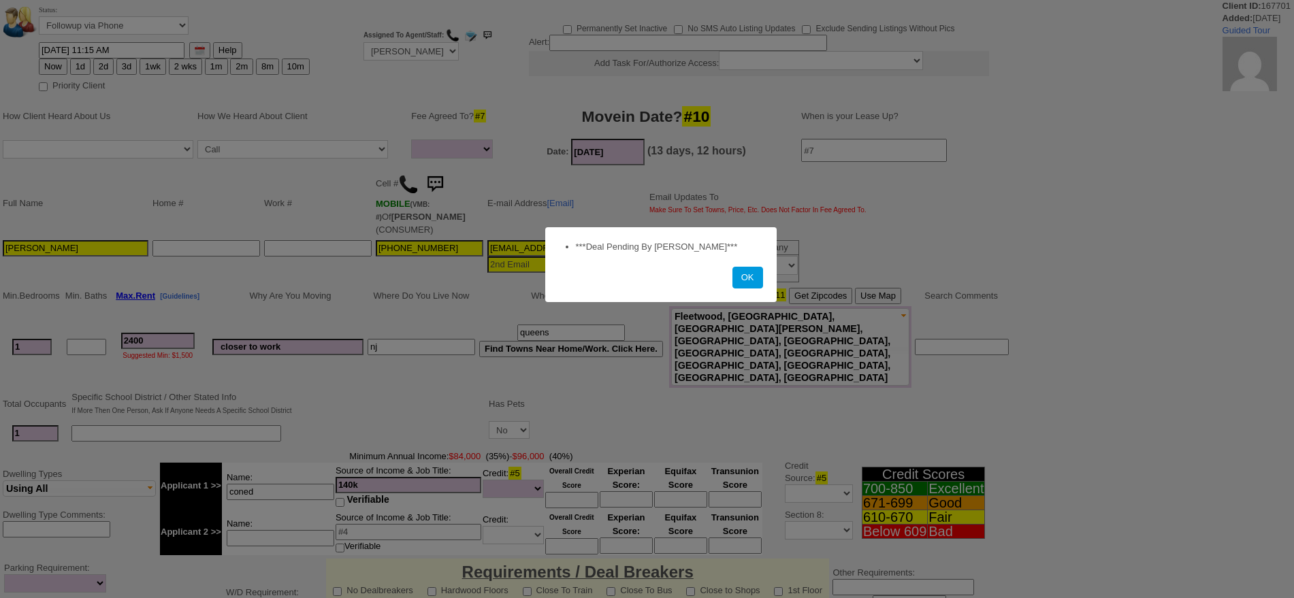
select select
click at [733, 267] on button "OK" at bounding box center [748, 278] width 31 height 22
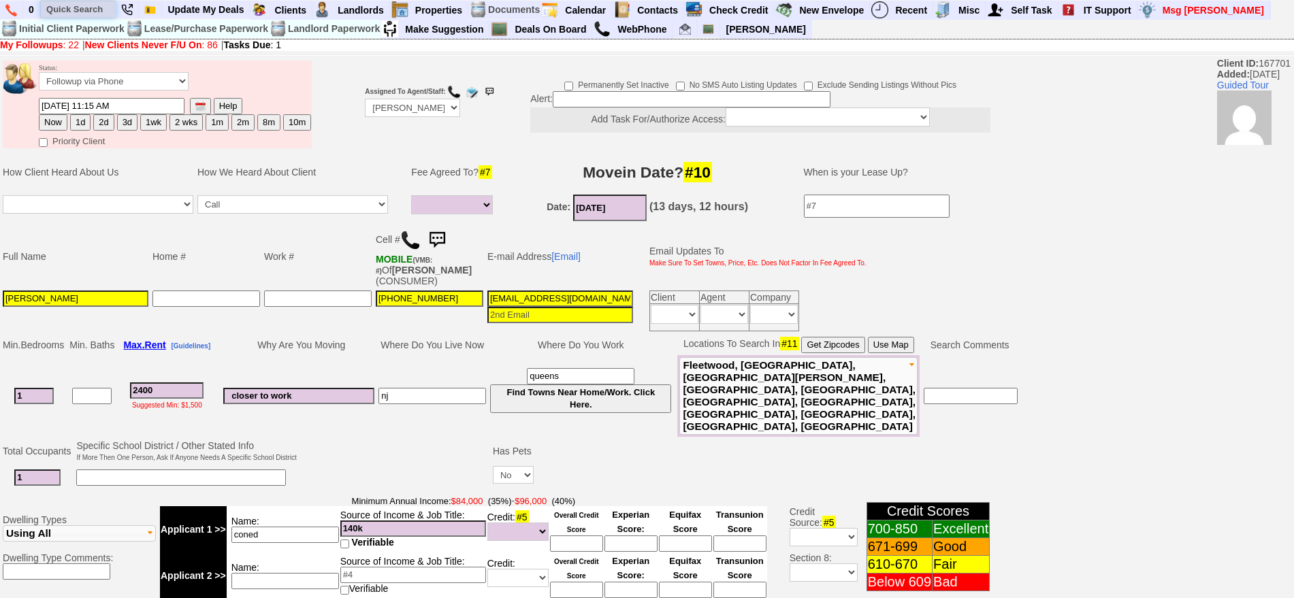
click at [86, 12] on input "text" at bounding box center [78, 9] width 75 height 17
click at [93, 7] on input "8473" at bounding box center [78, 9] width 75 height 17
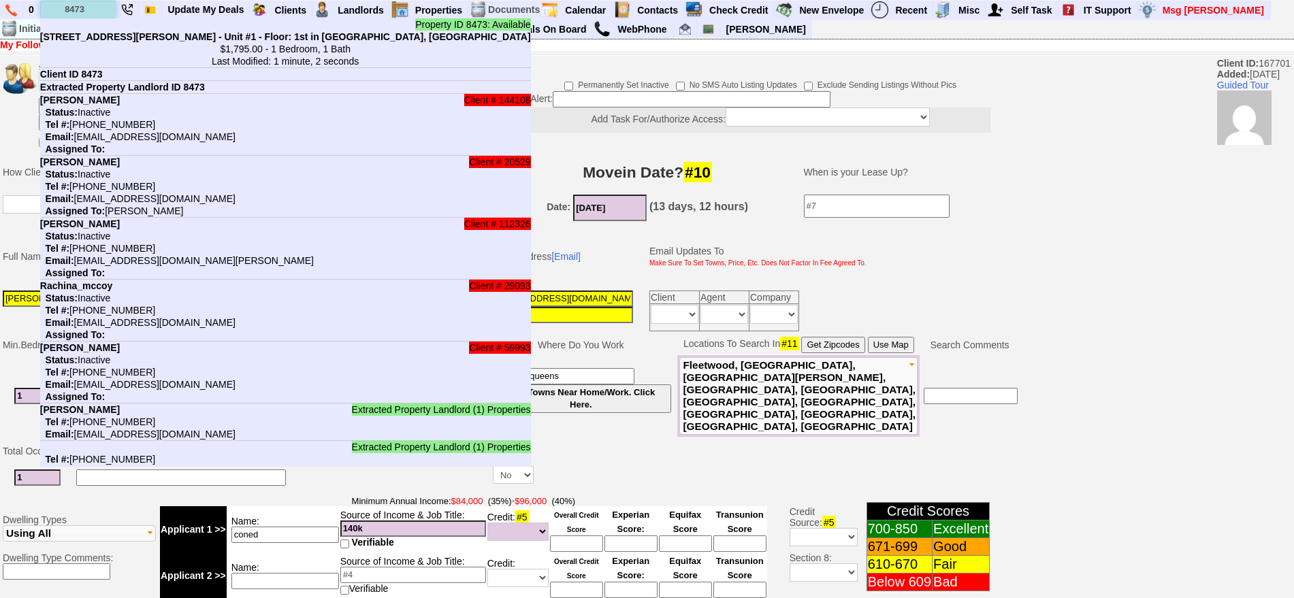
click at [89, 7] on input "8473" at bounding box center [78, 9] width 75 height 17
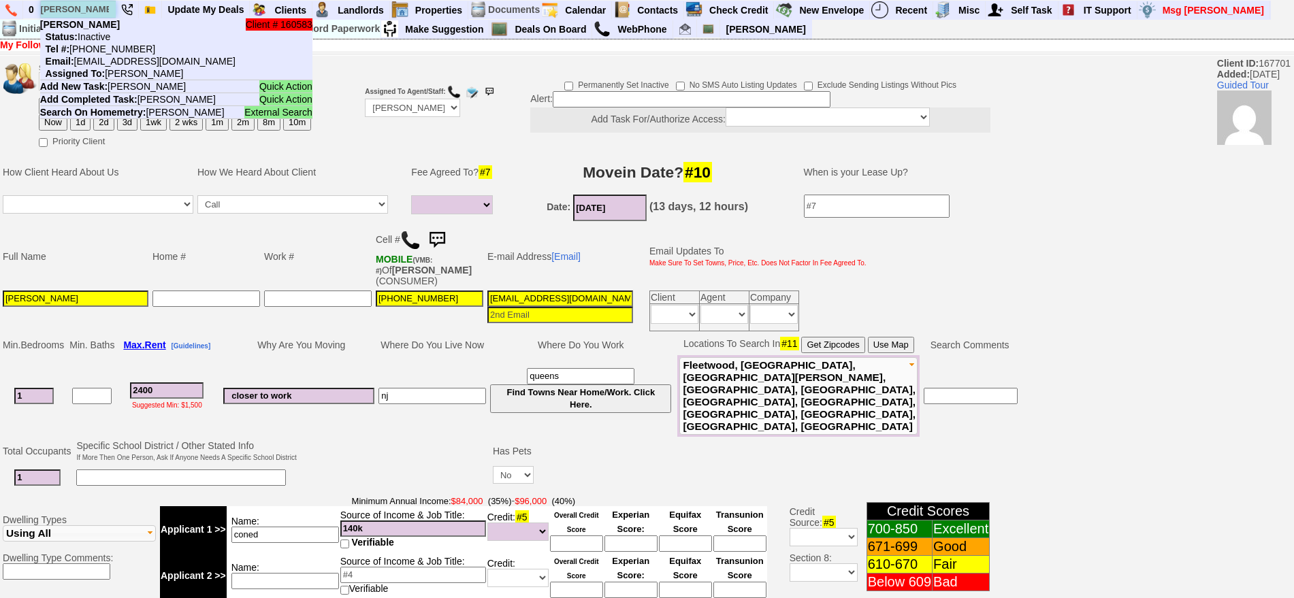
click at [106, 7] on input "jason bryce" at bounding box center [78, 9] width 75 height 17
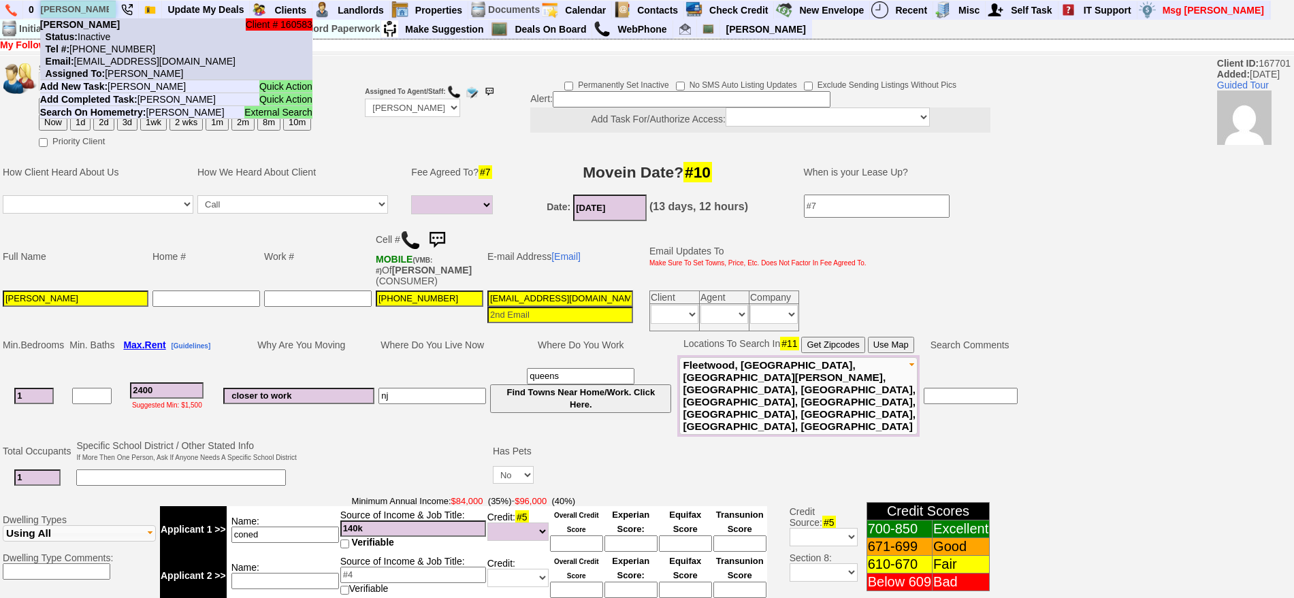
type input "jason bryce"
click at [106, 34] on nobr "Status: Inactive" at bounding box center [75, 36] width 70 height 11
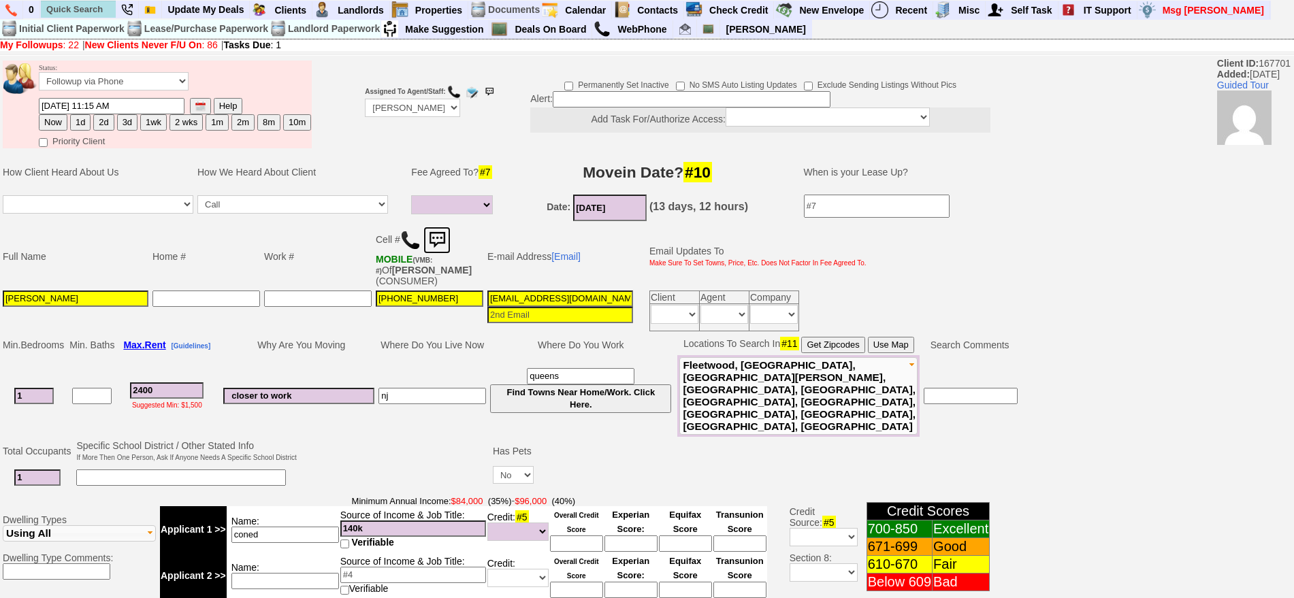
drag, startPoint x: 436, startPoint y: 228, endPoint x: 705, endPoint y: 54, distance: 320.5
click at [436, 229] on img at bounding box center [437, 240] width 27 height 27
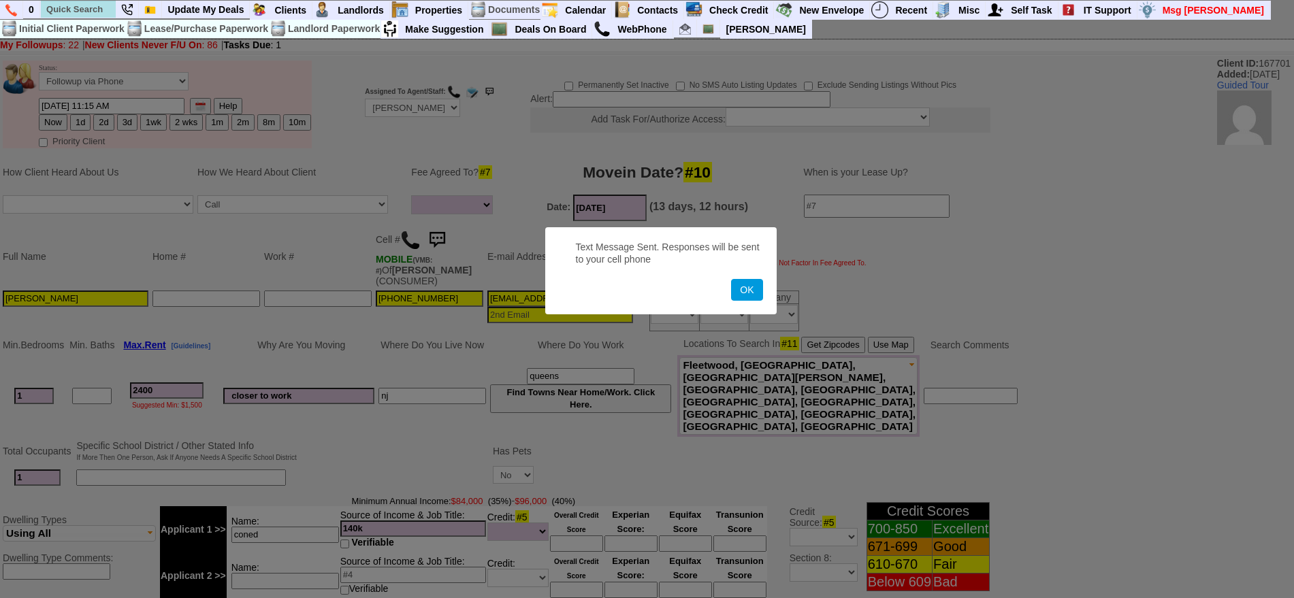
click at [731, 279] on button "OK" at bounding box center [746, 290] width 31 height 22
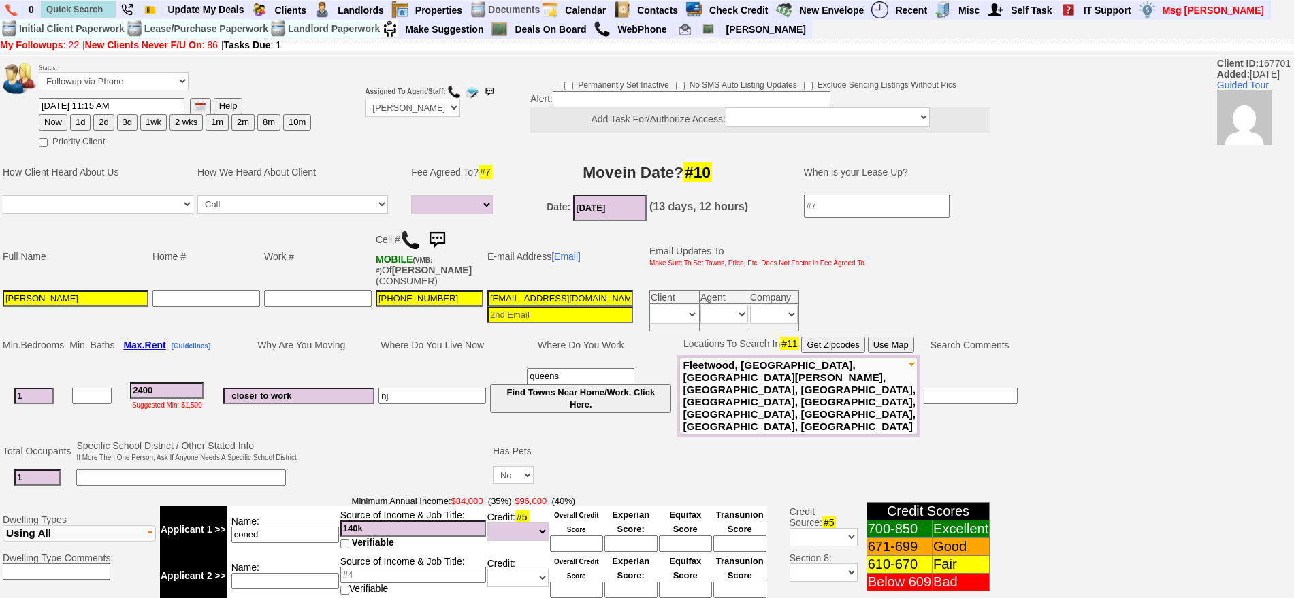
click at [447, 240] on img at bounding box center [437, 240] width 27 height 27
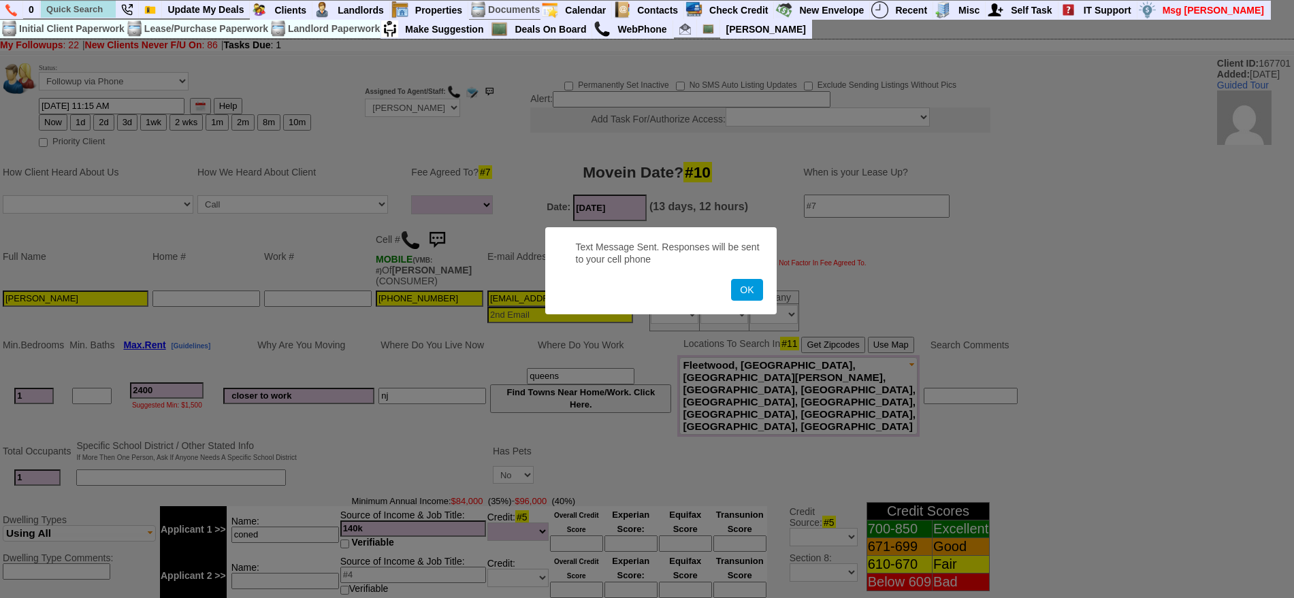
click at [731, 279] on button "OK" at bounding box center [746, 290] width 31 height 22
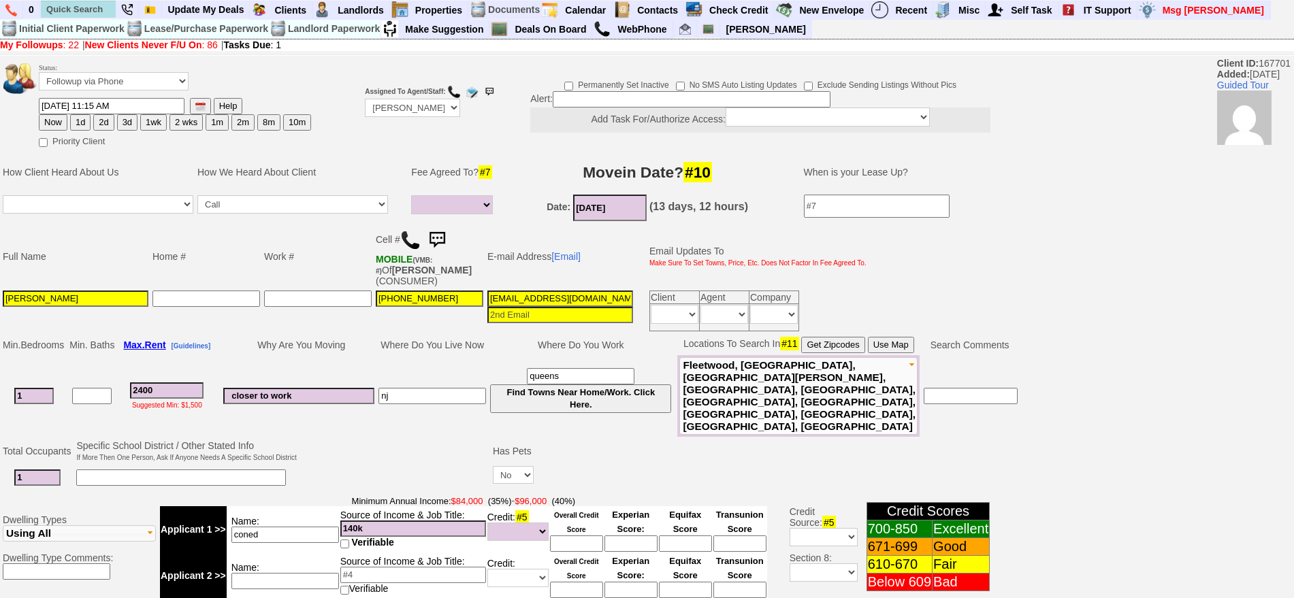
click at [447, 240] on img at bounding box center [437, 240] width 27 height 27
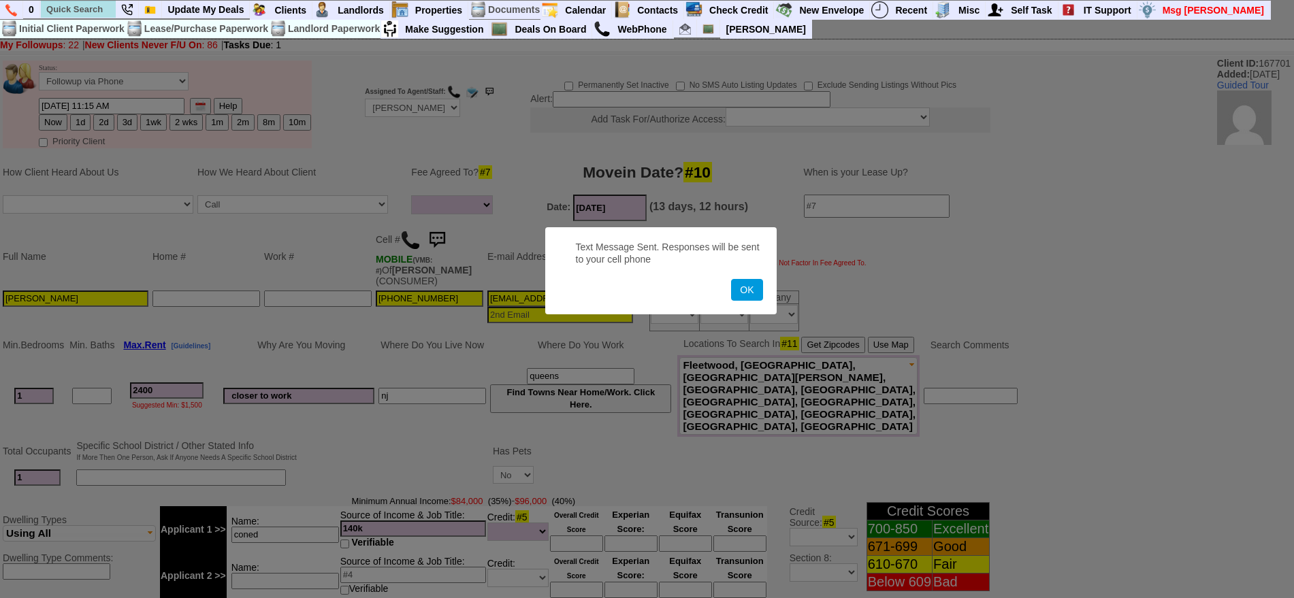
click at [731, 279] on button "OK" at bounding box center [746, 290] width 31 height 22
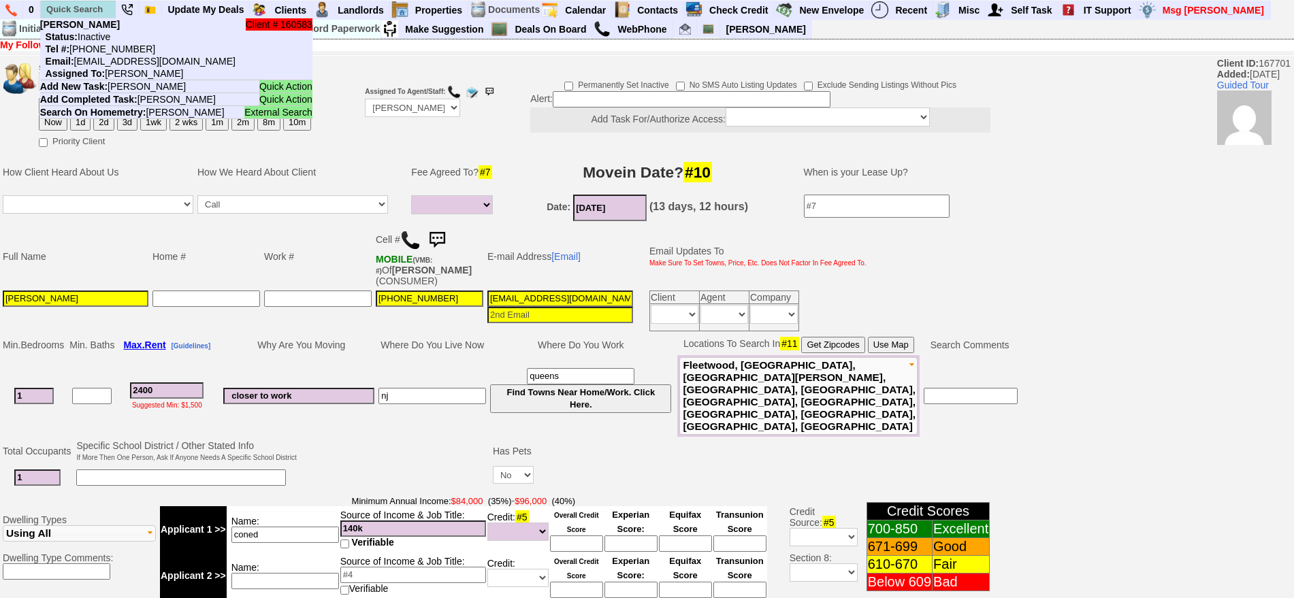
click at [82, 127] on ul "Client # 160583 Jason Bryce Status: Inactive Tel #: 646-391-6679 Email: bryceb7…" at bounding box center [176, 242] width 272 height 449
click at [86, 170] on ul "Client # 160583 Jason Bryce Status: Inactive Tel #: 646-391-6679 Email: bryceb7…" at bounding box center [176, 242] width 272 height 449
click at [84, 125] on ul "Client # 160583 Jason Bryce Status: Inactive Tel #: 646-391-6679 Email: bryceb7…" at bounding box center [176, 242] width 272 height 449
click at [186, 153] on ul "Client # 160583 Jason Bryce Status: Inactive Tel #: 646-391-6679 Email: bryceb7…" at bounding box center [176, 242] width 272 height 449
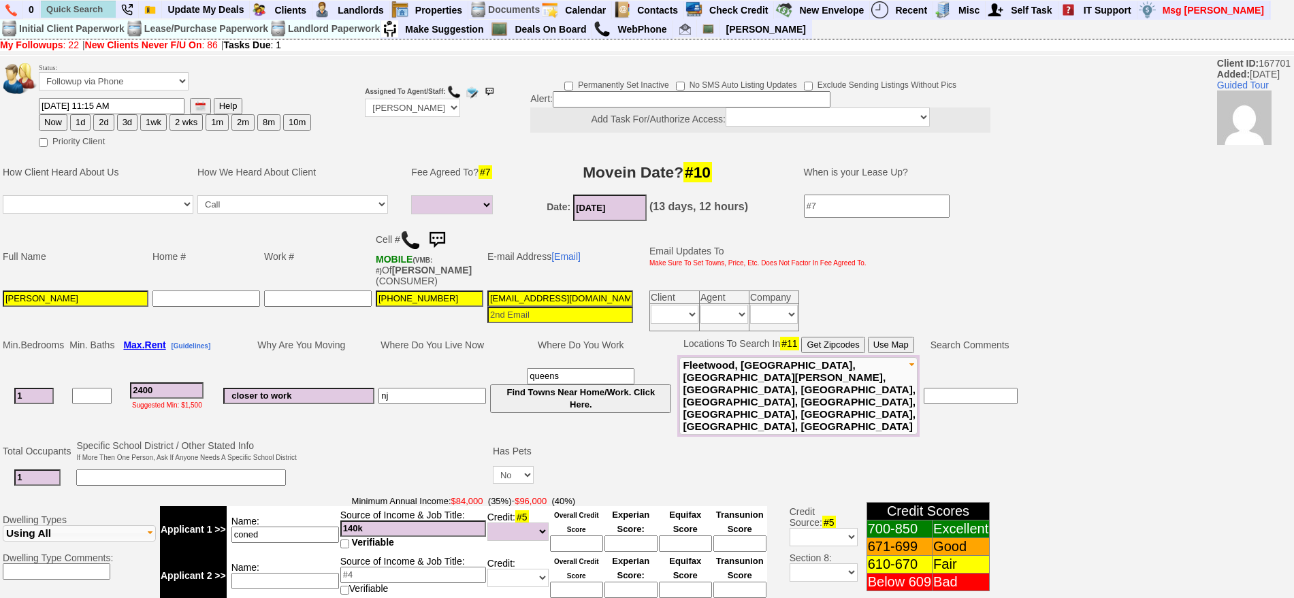
click at [362, 148] on td at bounding box center [342, 105] width 41 height 92
click at [77, 119] on button "1d" at bounding box center [80, 122] width 20 height 16
type input "09/18/2025 11:17 AM"
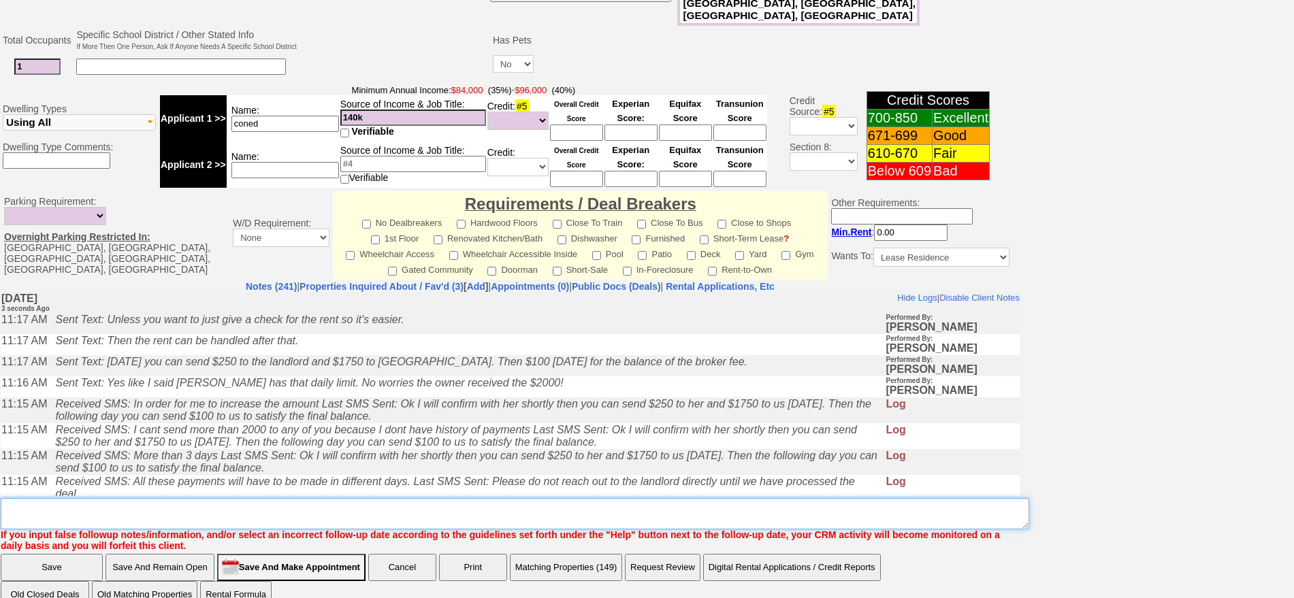
click at [667, 498] on textarea "Insert New Note Here" at bounding box center [515, 513] width 1029 height 31
type textarea "f"
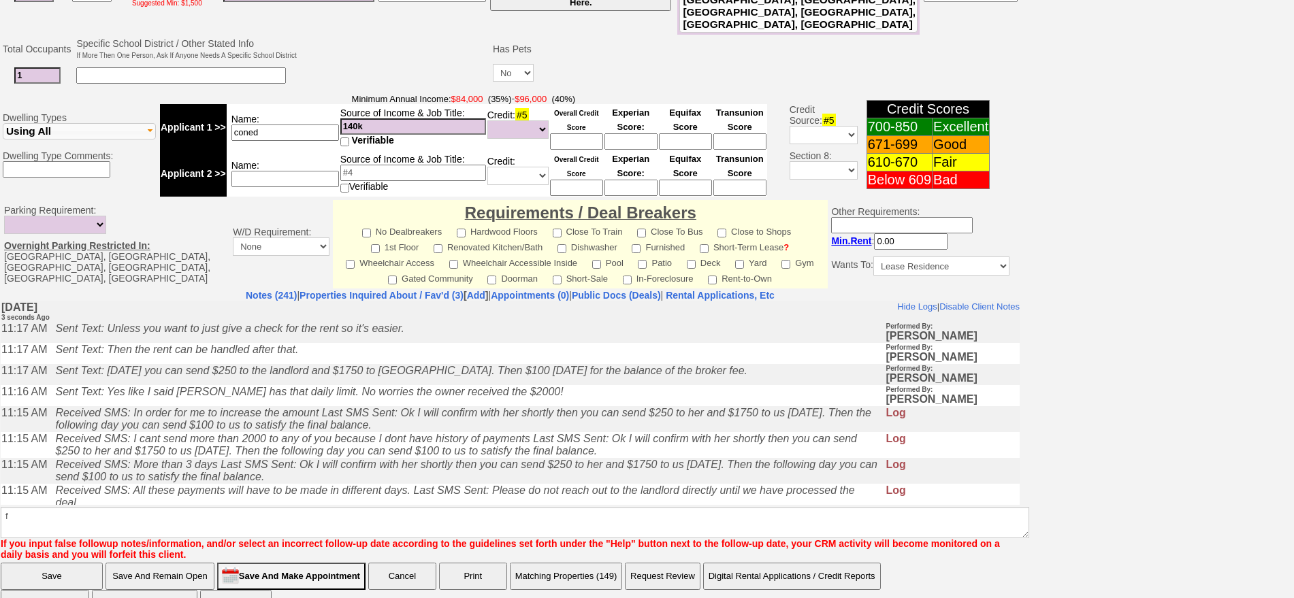
click input "Save" at bounding box center [52, 576] width 102 height 27
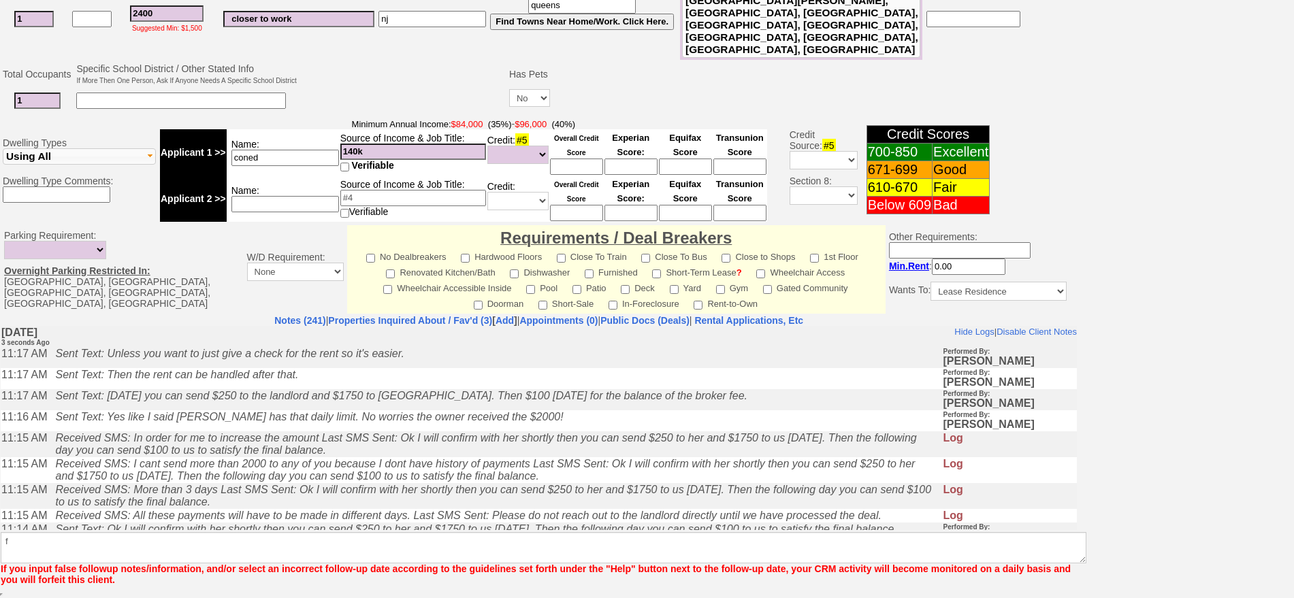
scroll to position [353, 0]
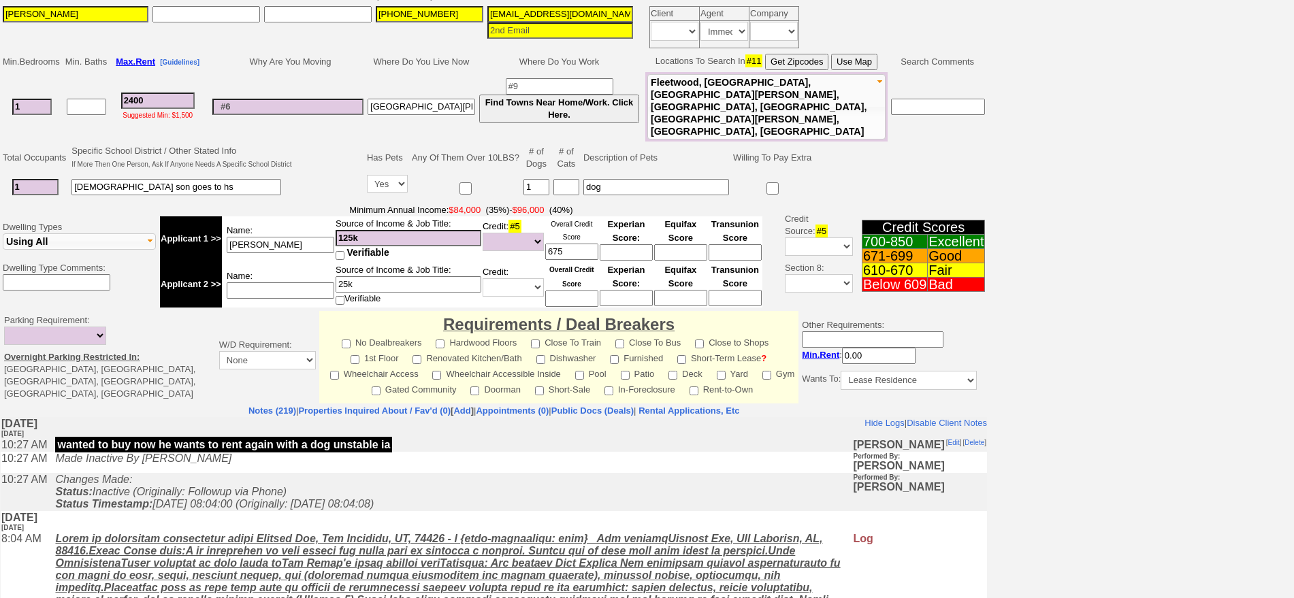
scroll to position [344, 0]
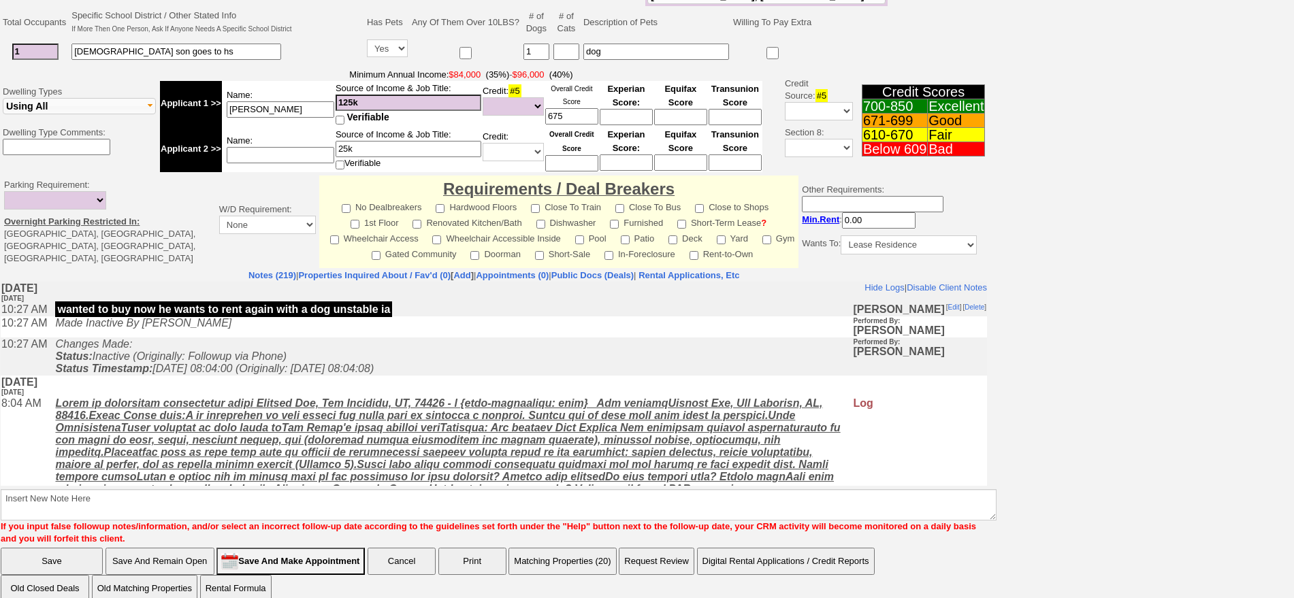
click at [1245, 534] on html "Client ID: 160583 Added: [DATE] Guided Tour Status: Followup via Phone Followup…" at bounding box center [647, 135] width 1294 height 959
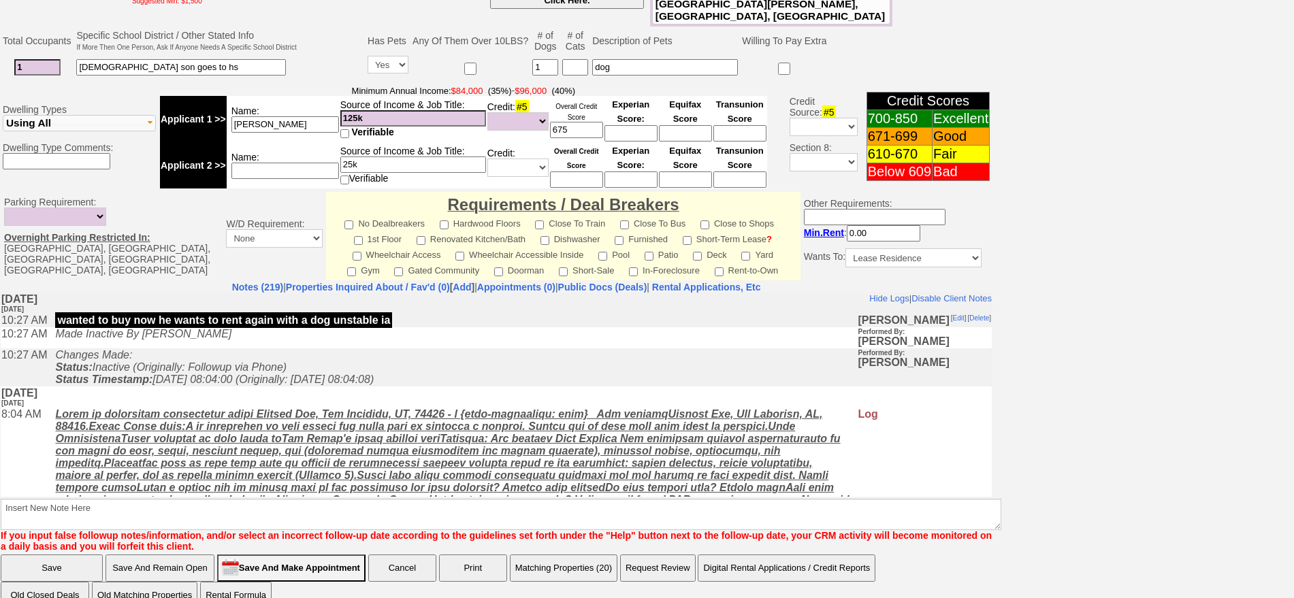
scroll to position [0, 0]
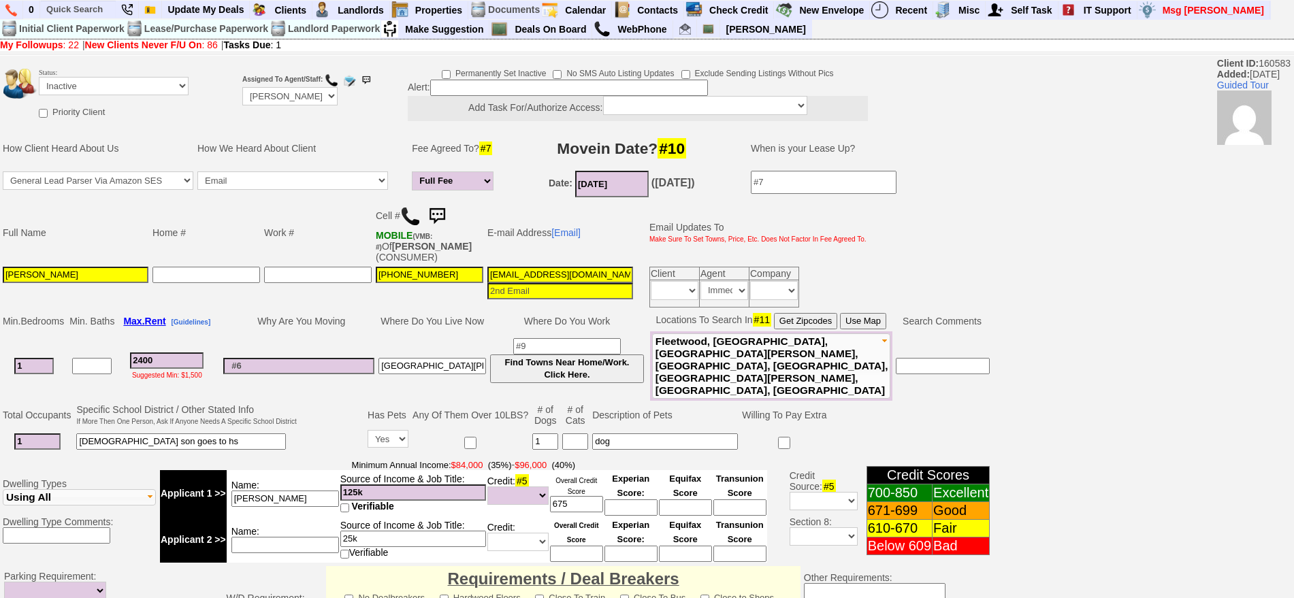
click at [411, 211] on img at bounding box center [410, 216] width 20 height 20
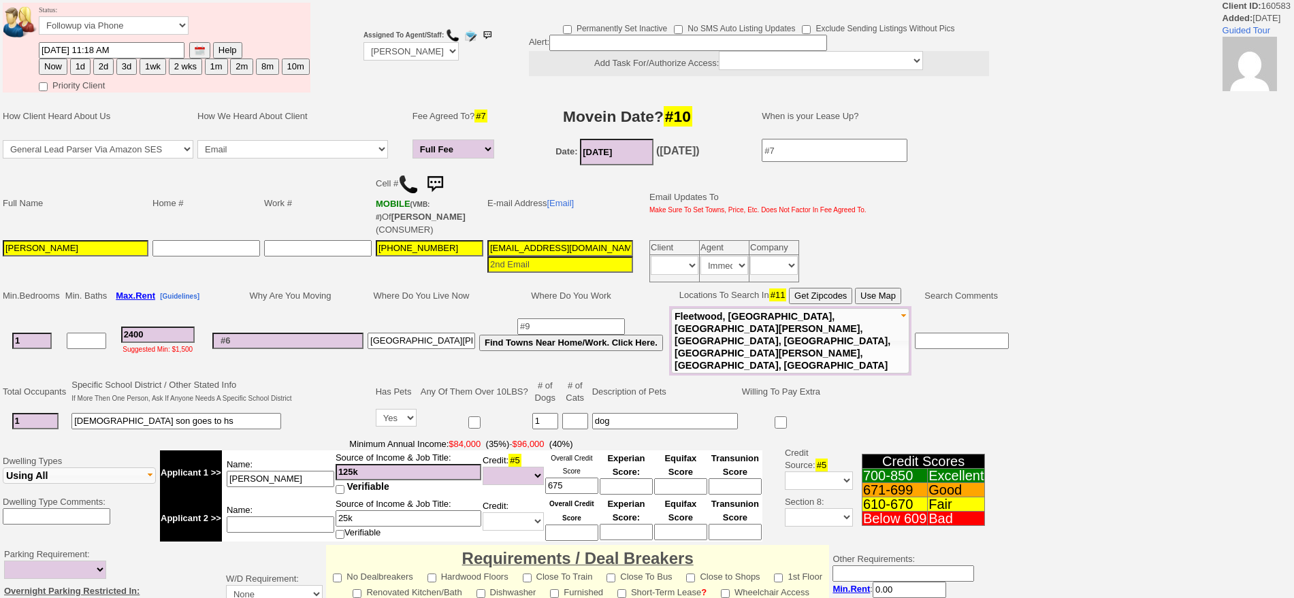
click at [113, 11] on td "Status: Followup via Phone Followup via Email Followup When Section 8 Property …" at bounding box center [174, 22] width 272 height 39
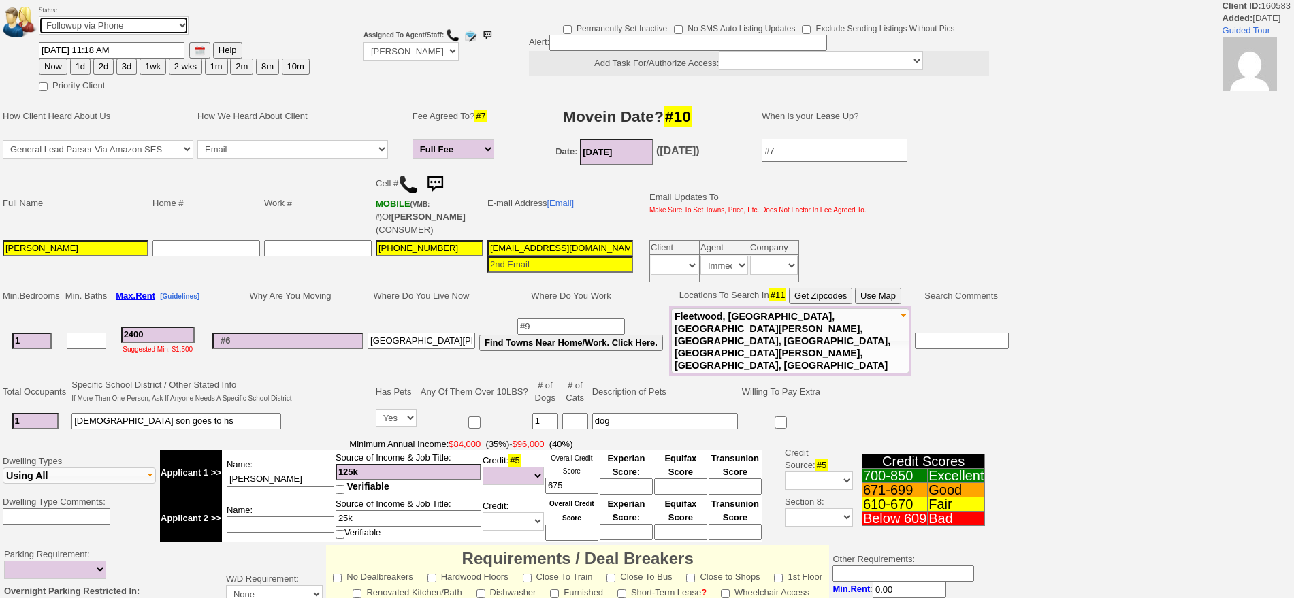
drag, startPoint x: 116, startPoint y: 25, endPoint x: 114, endPoint y: 31, distance: 7.3
click at [116, 25] on select "Followup via Phone Followup via Email Followup When Section 8 Property Found De…" at bounding box center [114, 25] width 150 height 18
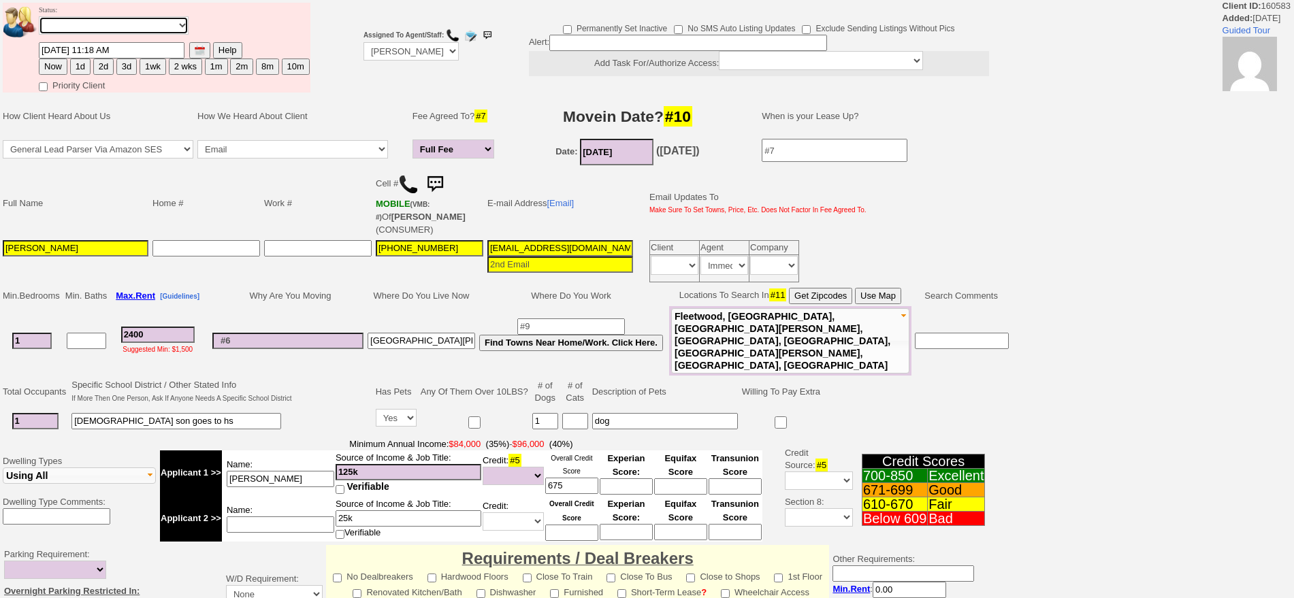
click at [39, 35] on select "Followup via Phone Followup via Email Followup When Section 8 Property Found De…" at bounding box center [114, 25] width 150 height 18
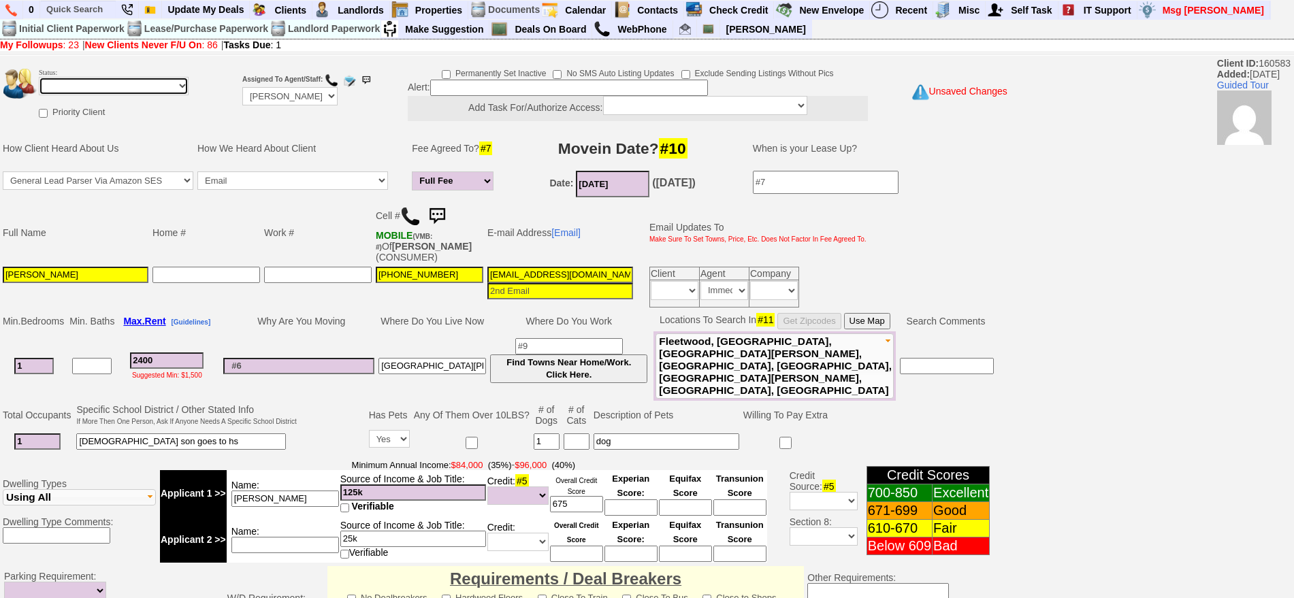
click at [161, 91] on select "Followup via Phone Followup via Email Followup When Section 8 Property Found De…" at bounding box center [114, 86] width 150 height 18
select select "Inactive"
click at [39, 77] on select "Followup via Phone Followup via Email Followup When Section 8 Property Found De…" at bounding box center [114, 86] width 150 height 18
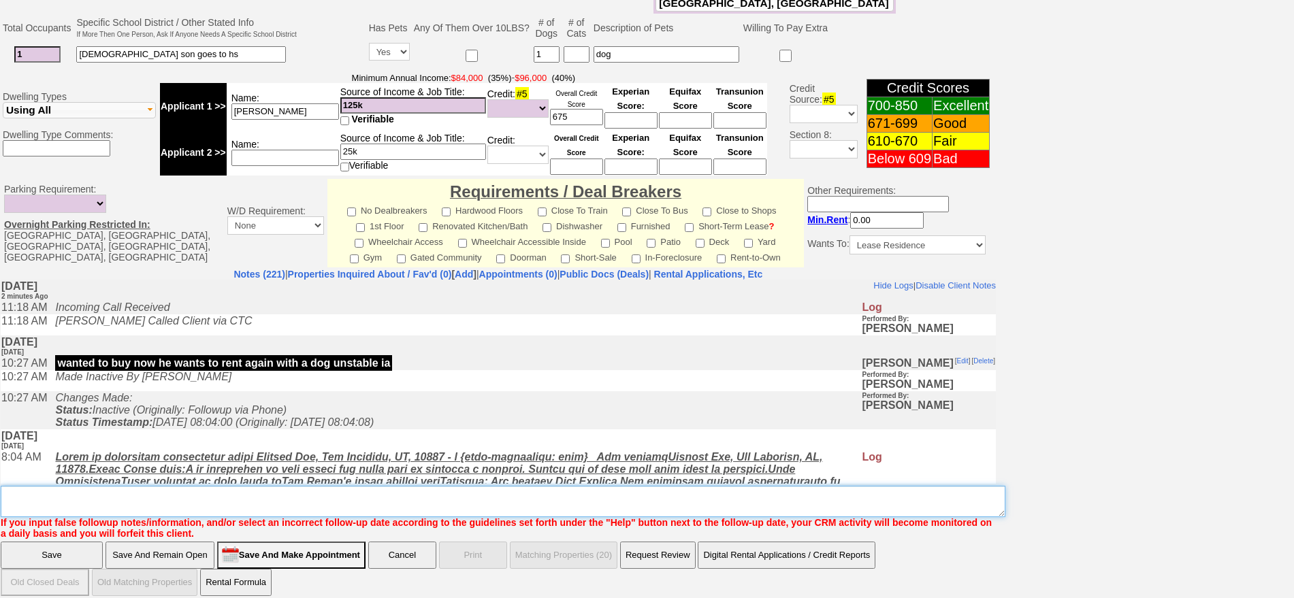
click at [763, 486] on textarea "Insert New Note Here" at bounding box center [503, 501] width 1005 height 31
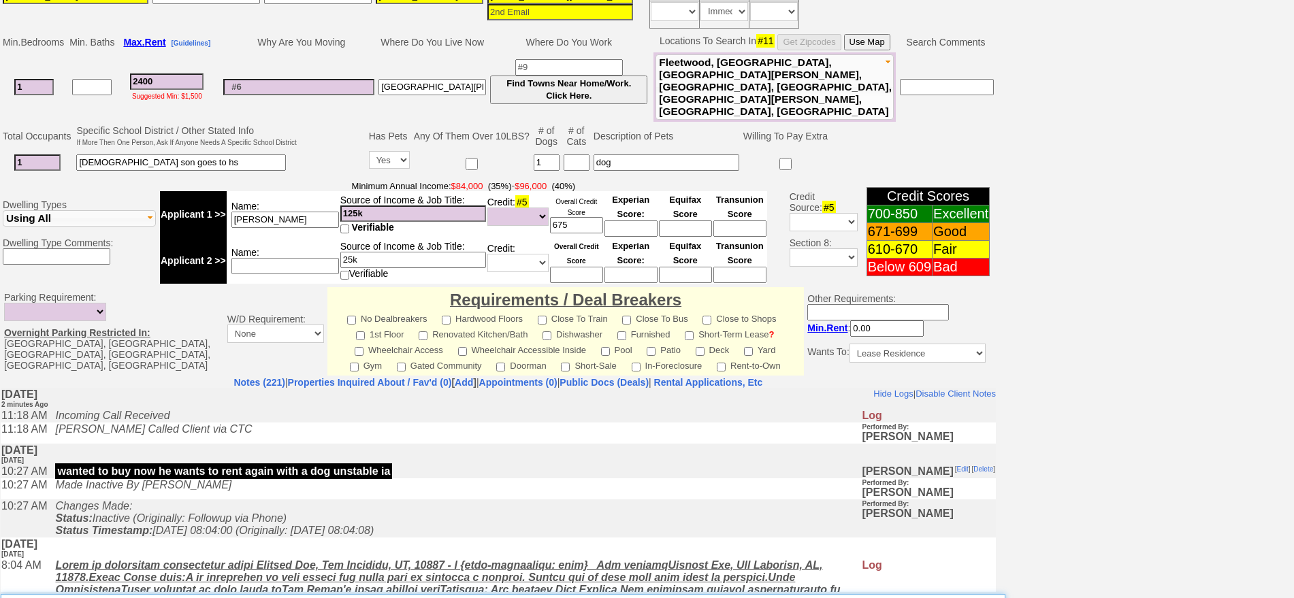
scroll to position [85, 0]
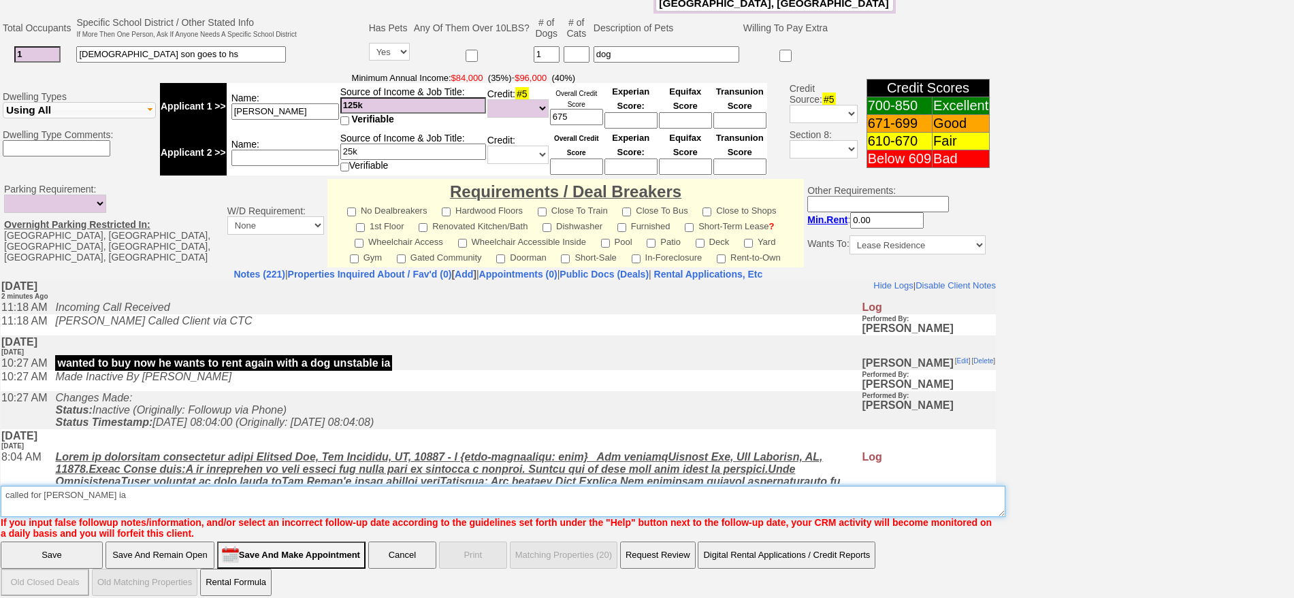
type textarea "called for cooper ia"
drag, startPoint x: 57, startPoint y: 535, endPoint x: 76, endPoint y: 539, distance: 19.4
click at [57, 542] on input "Save" at bounding box center [52, 555] width 102 height 27
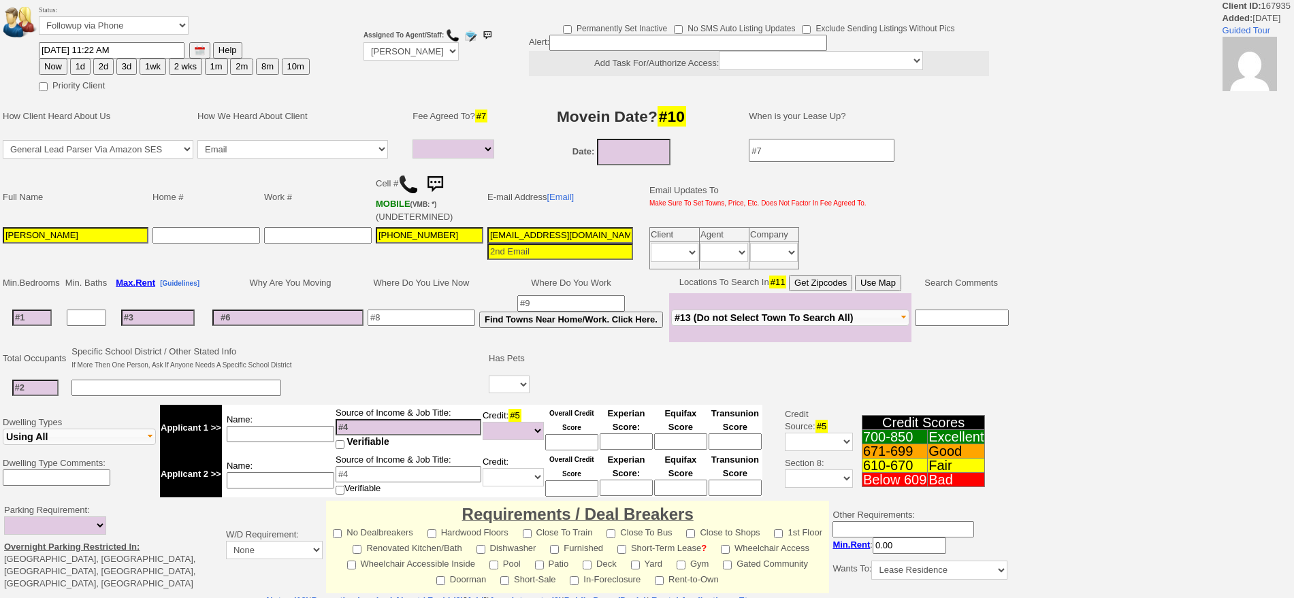
select select
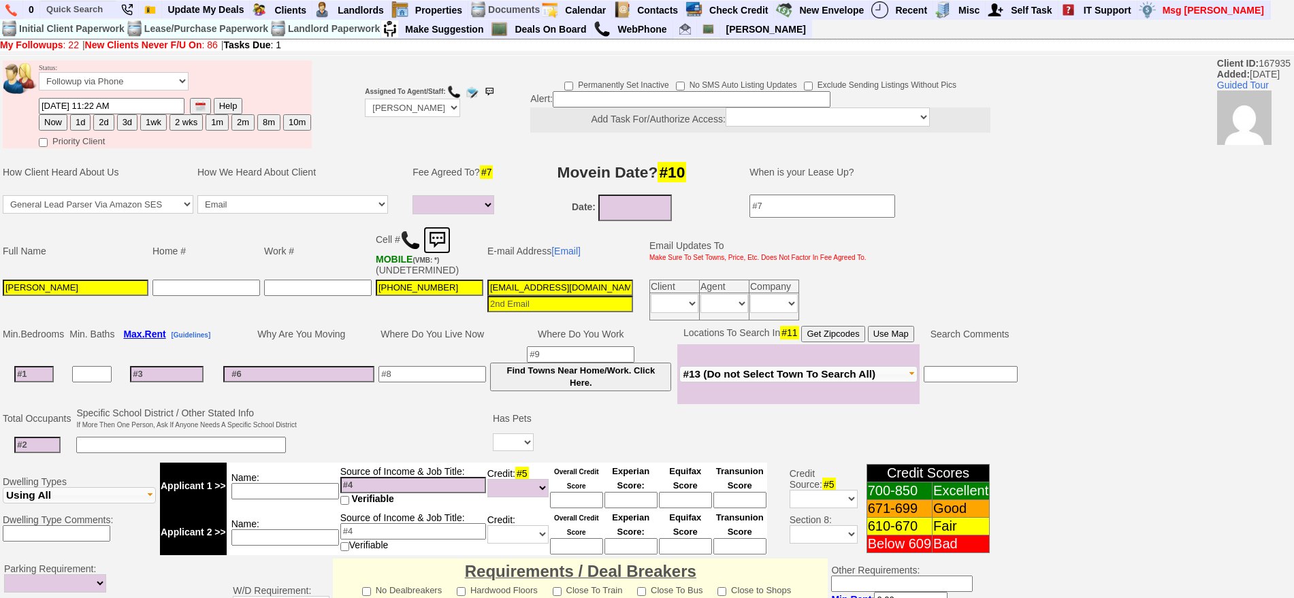
click at [447, 231] on img at bounding box center [437, 240] width 27 height 27
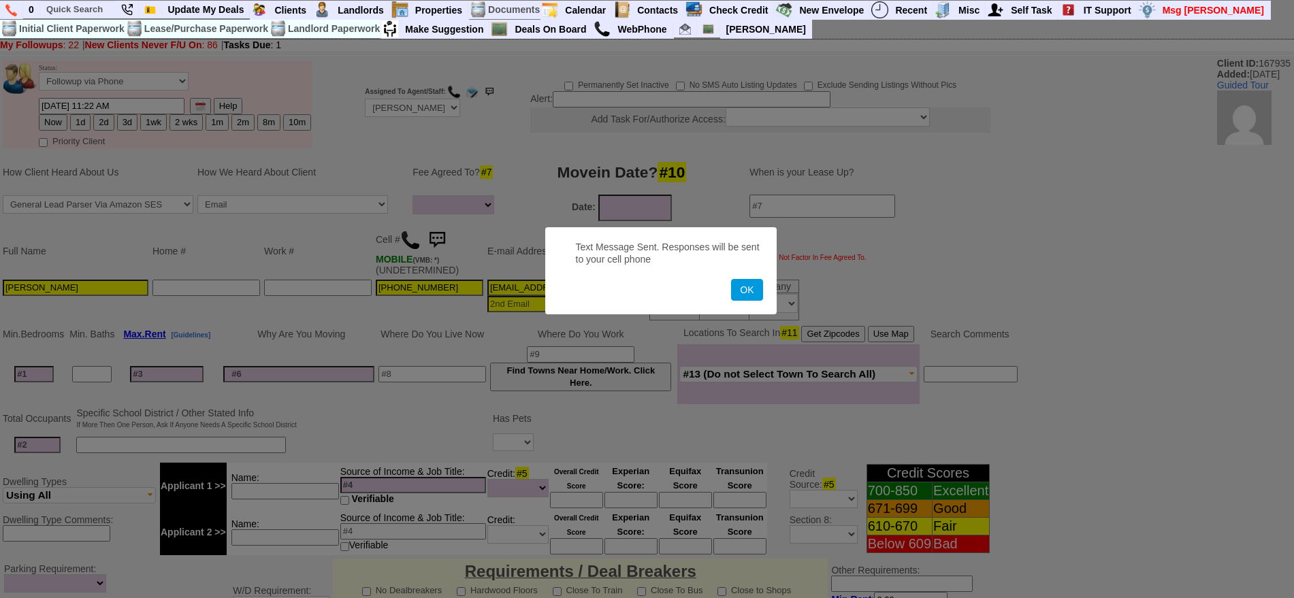
click at [731, 279] on button "OK" at bounding box center [746, 290] width 31 height 22
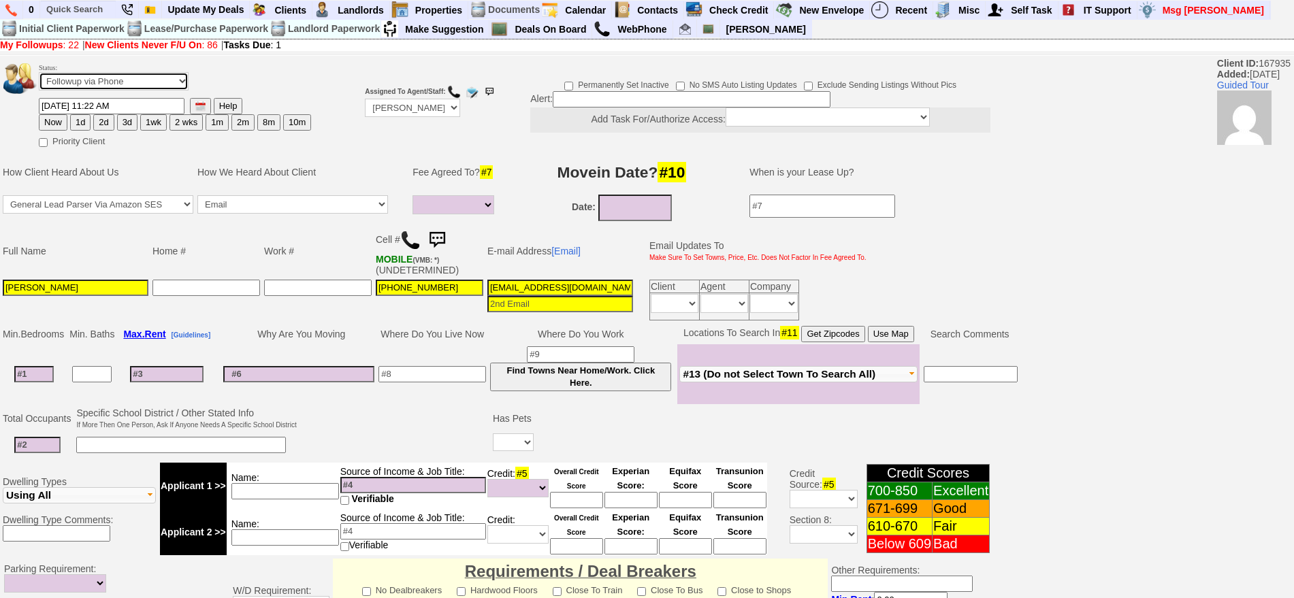
click at [135, 86] on select "Followup via Phone Followup via Email Followup When Section 8 Property Found De…" at bounding box center [114, 81] width 150 height 18
select select "Inactive"
click at [39, 77] on select "Followup via Phone Followup via Email Followup When Section 8 Property Found De…" at bounding box center [114, 81] width 150 height 18
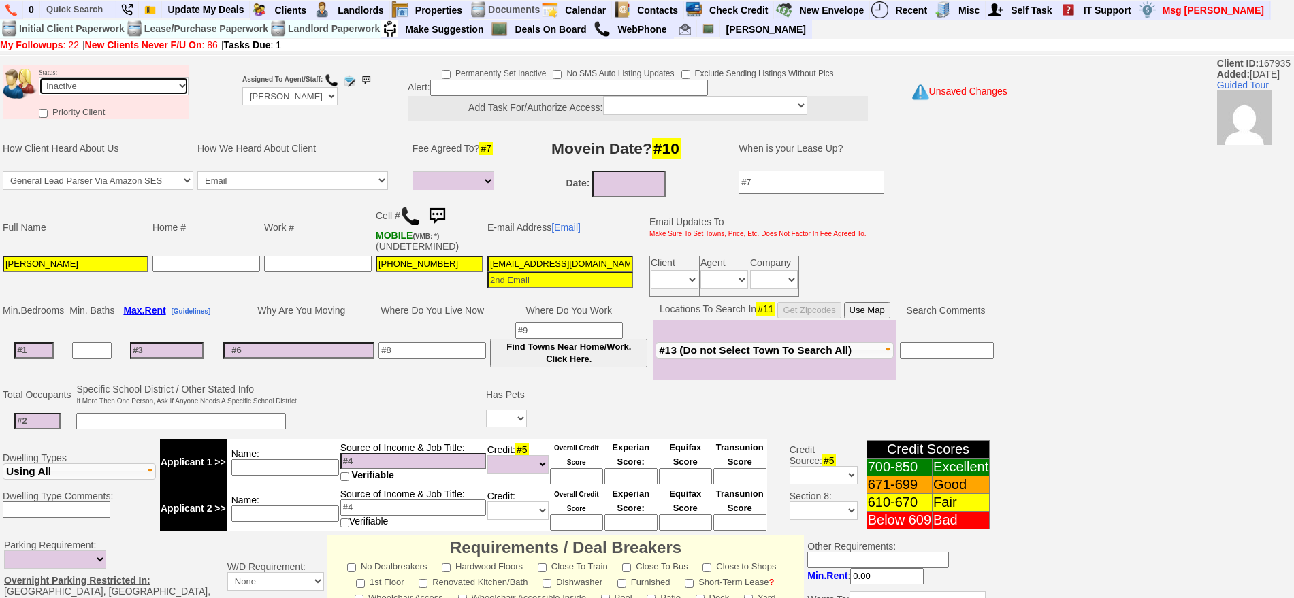
scroll to position [366, 0]
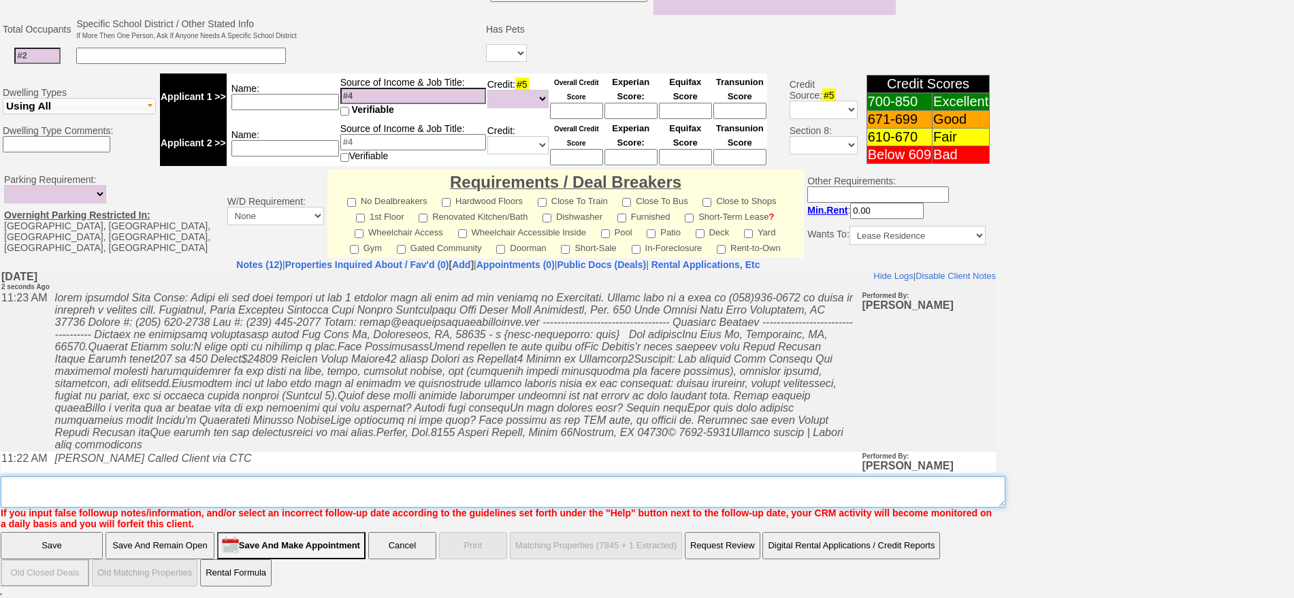
click at [869, 488] on textarea "Insert New Note Here" at bounding box center [503, 492] width 1005 height 31
type textarea "called no vm sent txt and email ia utnil response"
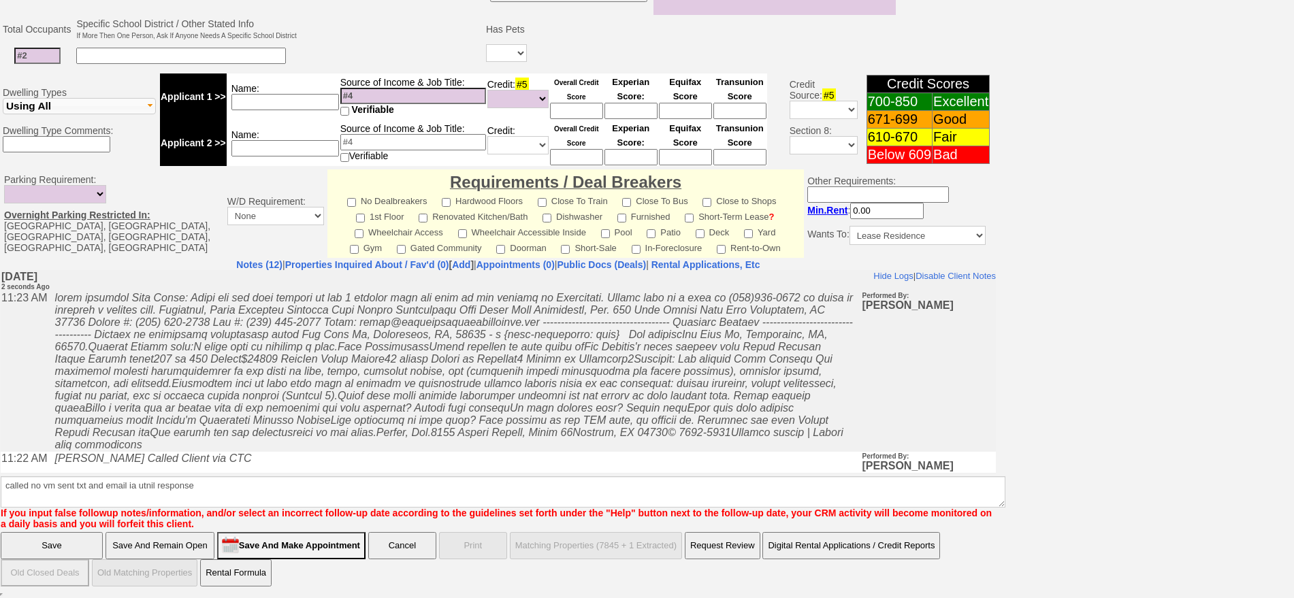
click input "Save" at bounding box center [52, 545] width 102 height 27
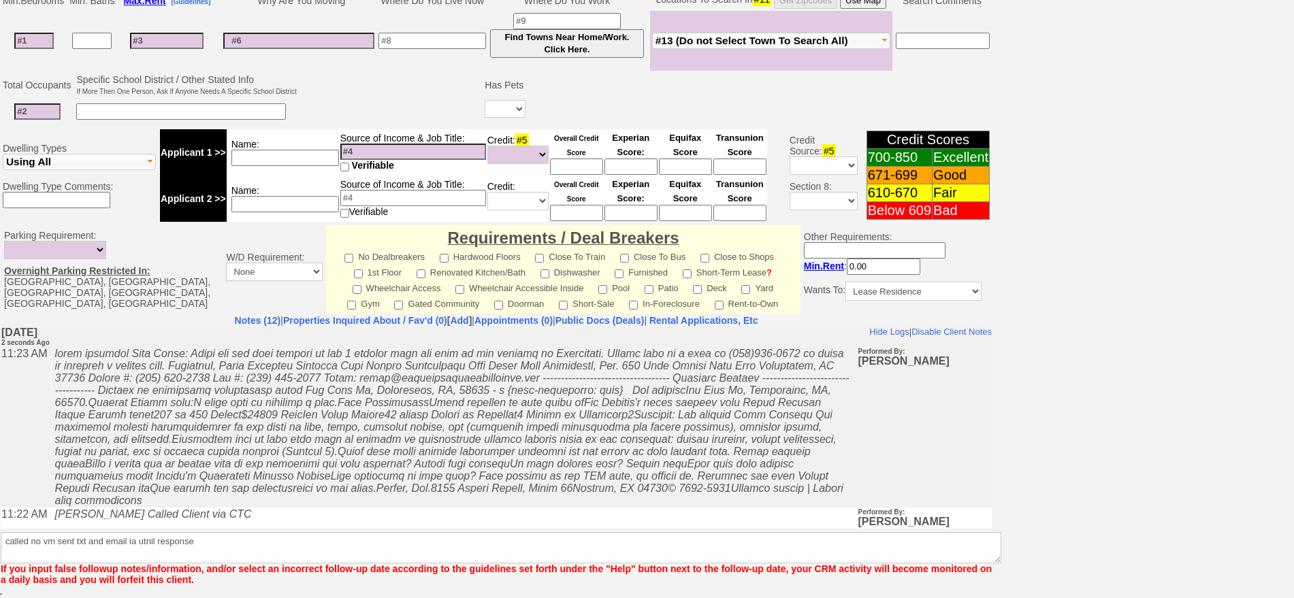
scroll to position [310, 0]
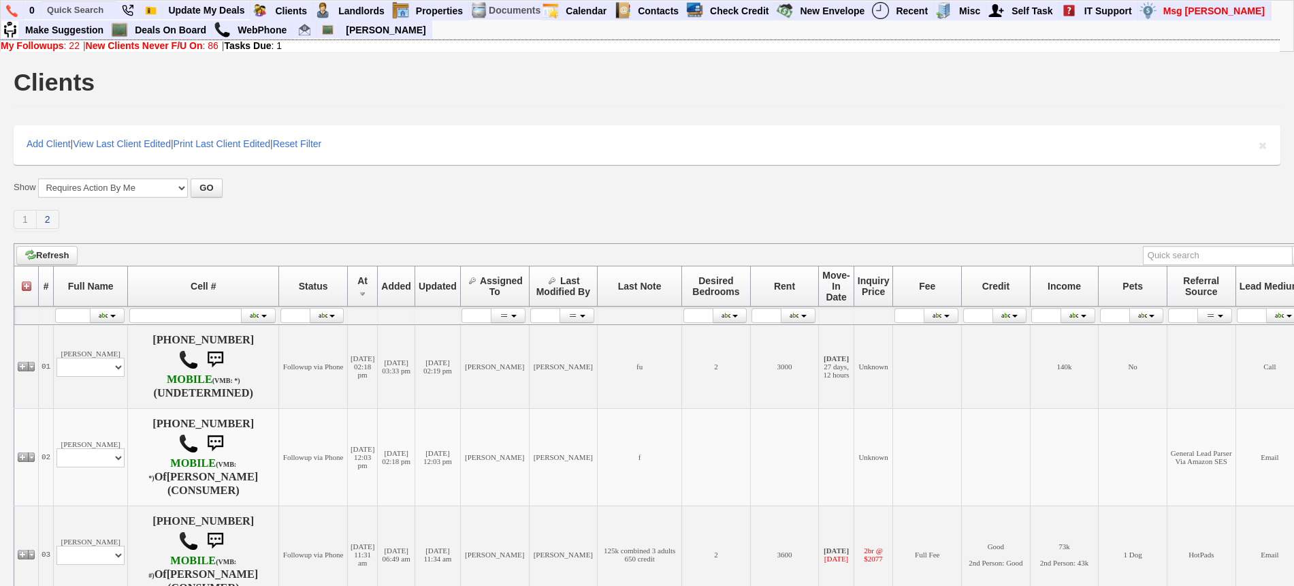
click at [41, 208] on div "Show All New Clients Never Followed-Up On -------------------------------------…" at bounding box center [647, 204] width 1267 height 52
click at [42, 210] on link "2" at bounding box center [48, 219] width 22 height 19
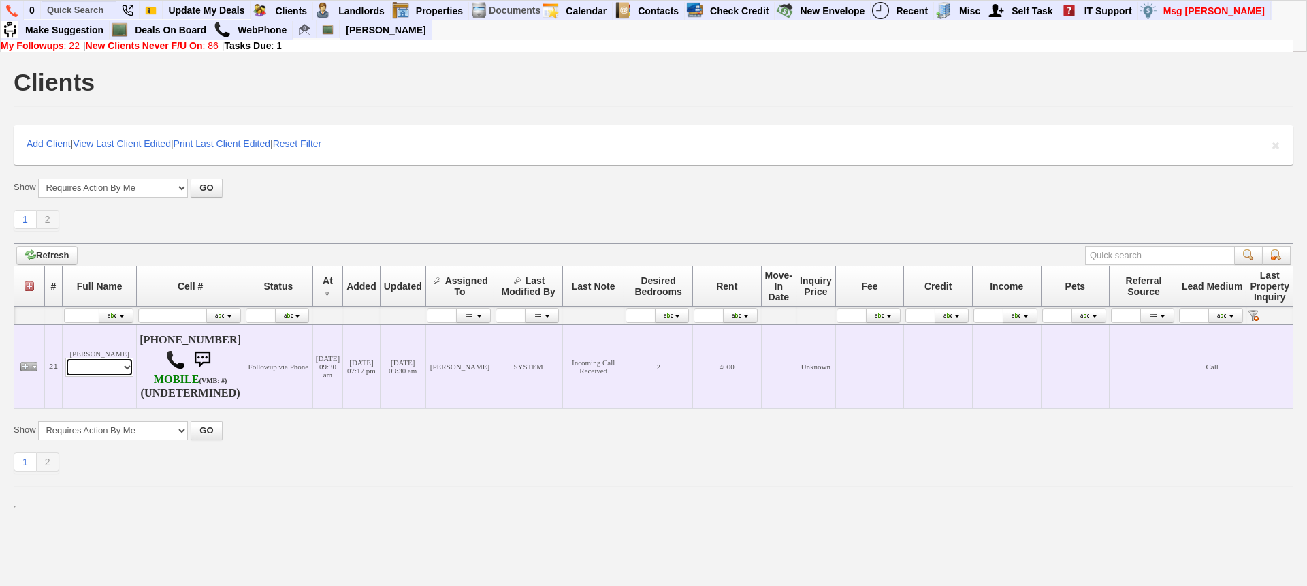
click at [96, 371] on select "Profile Edit Print Email Externally (Will Not Be Tracked In CRM) Closed Deals" at bounding box center [99, 366] width 68 height 19
select select "ChangeURL,/crm/custom/edit_client_form.php?redirect=%2Fcrm%2Fclients.php&id=167…"
click at [65, 357] on select "Profile Edit Print Email Externally (Will Not Be Tracked In CRM) Closed Deals" at bounding box center [99, 366] width 68 height 19
select select
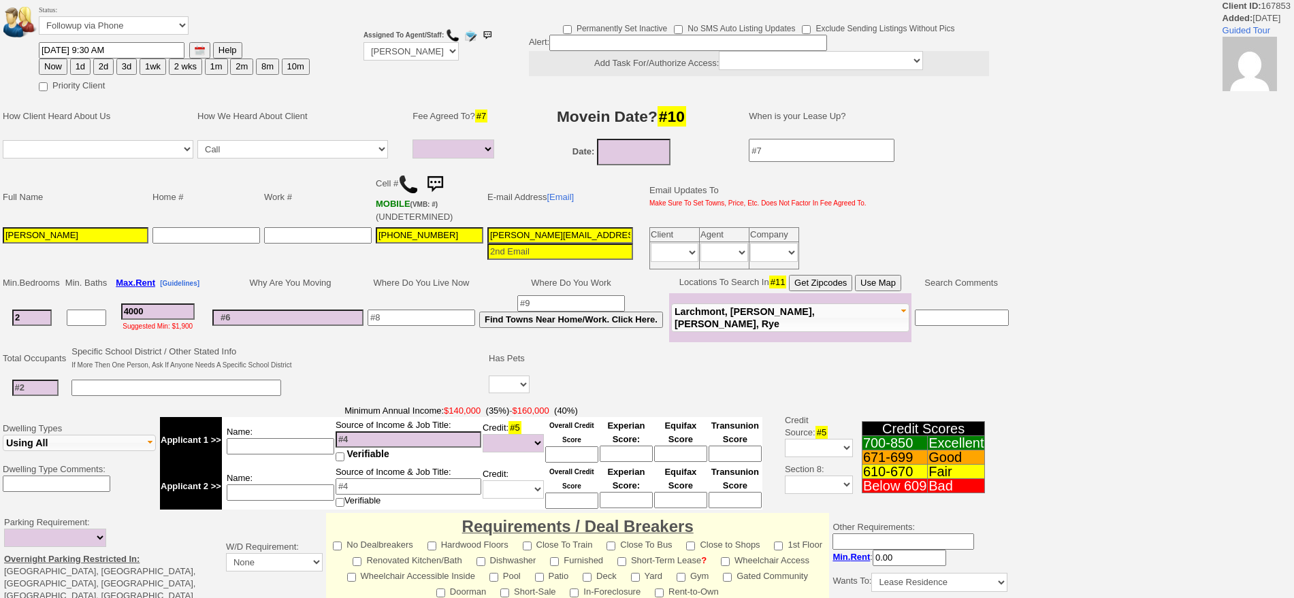
select select
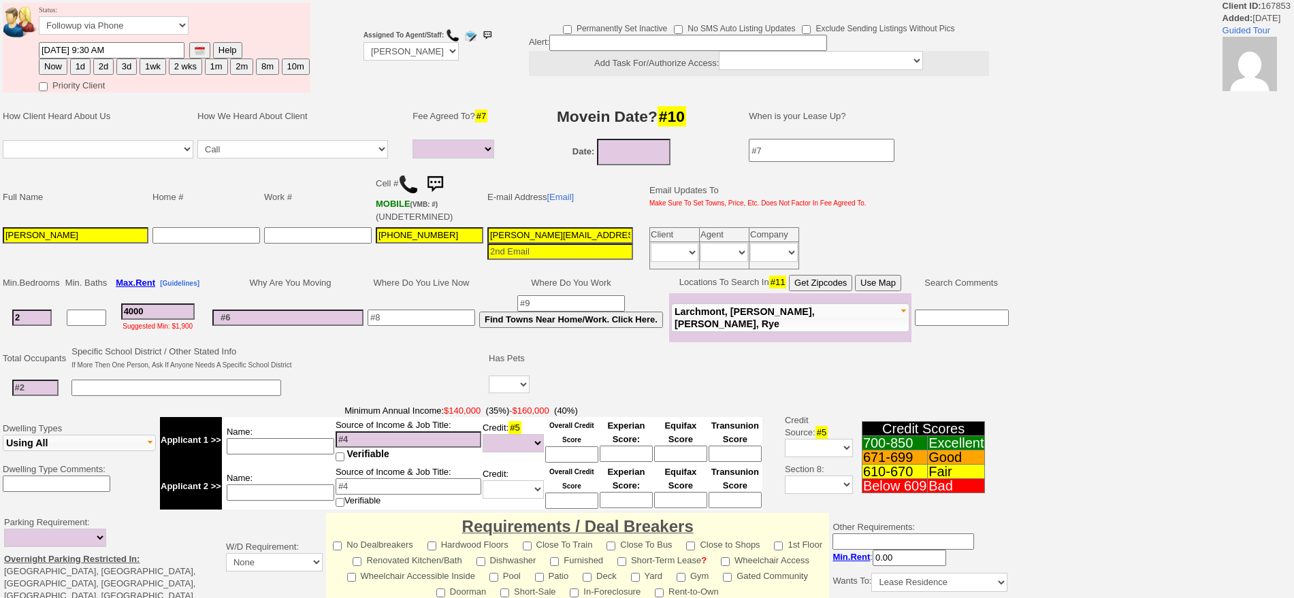
click at [86, 66] on button "1d" at bounding box center [80, 67] width 20 height 16
type input "[DATE] 11:23 AM"
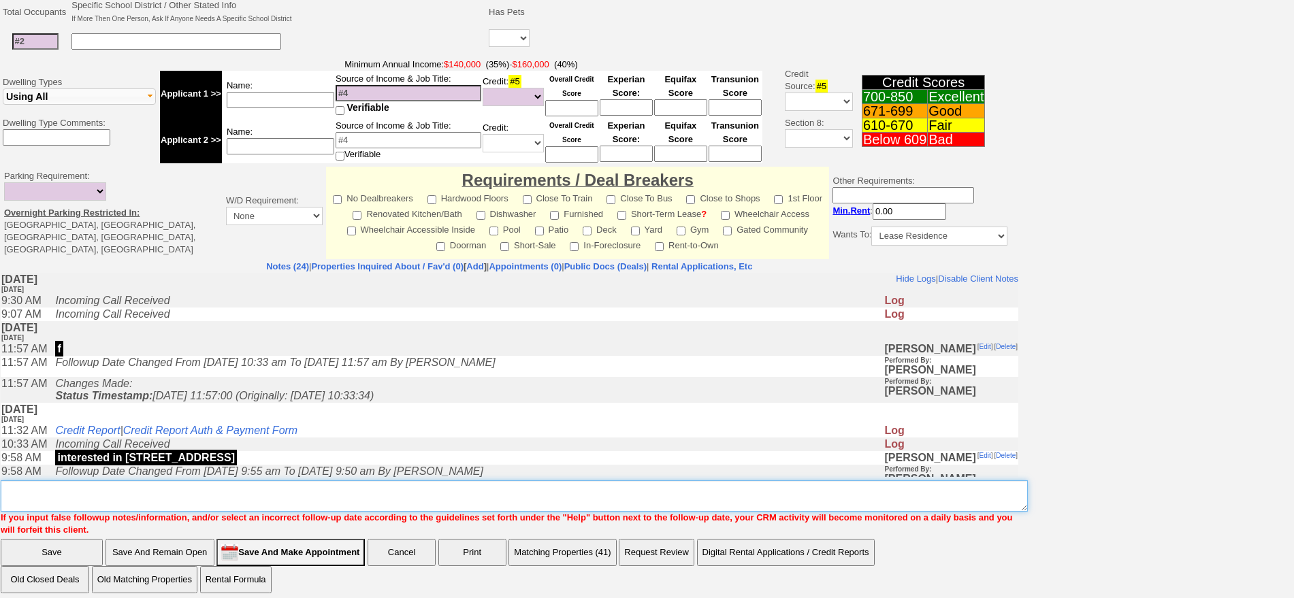
click at [589, 495] on textarea "Insert New Note Here" at bounding box center [514, 496] width 1027 height 31
type textarea "f"
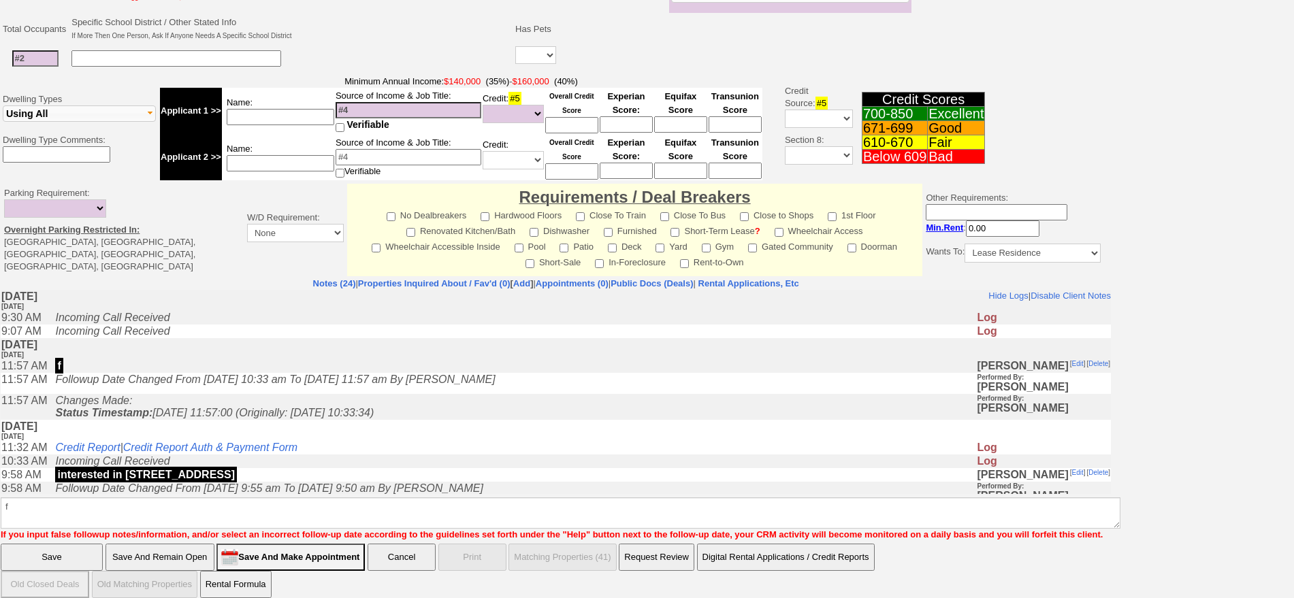
click input "Save" at bounding box center [52, 557] width 102 height 27
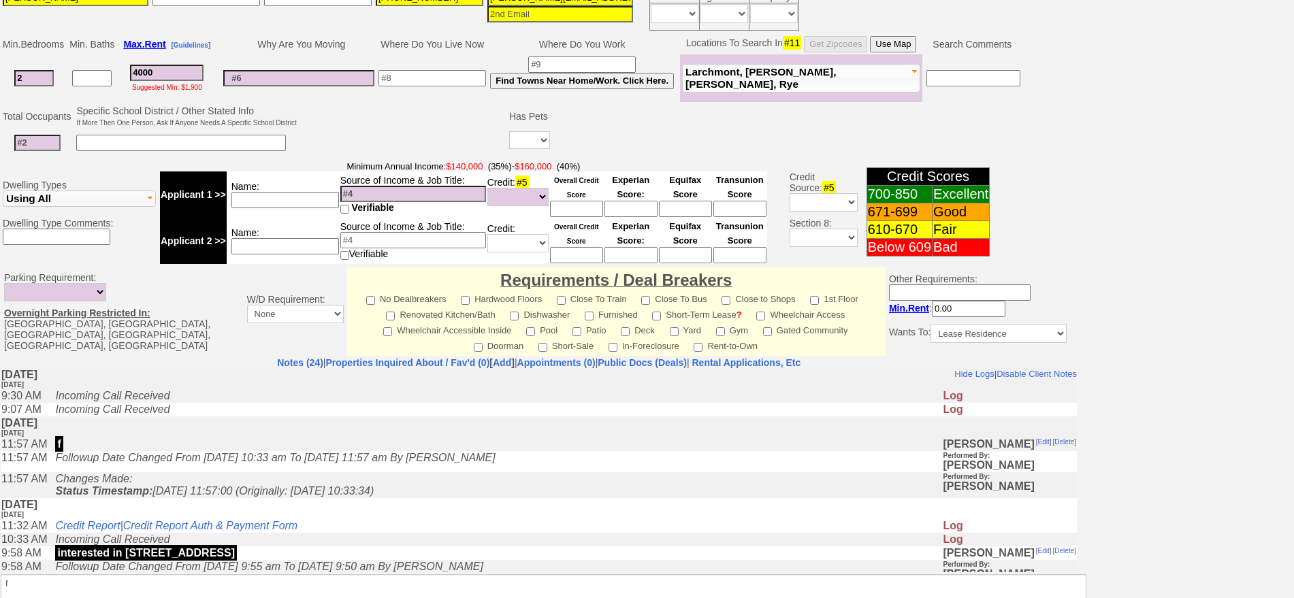
scroll to position [332, 0]
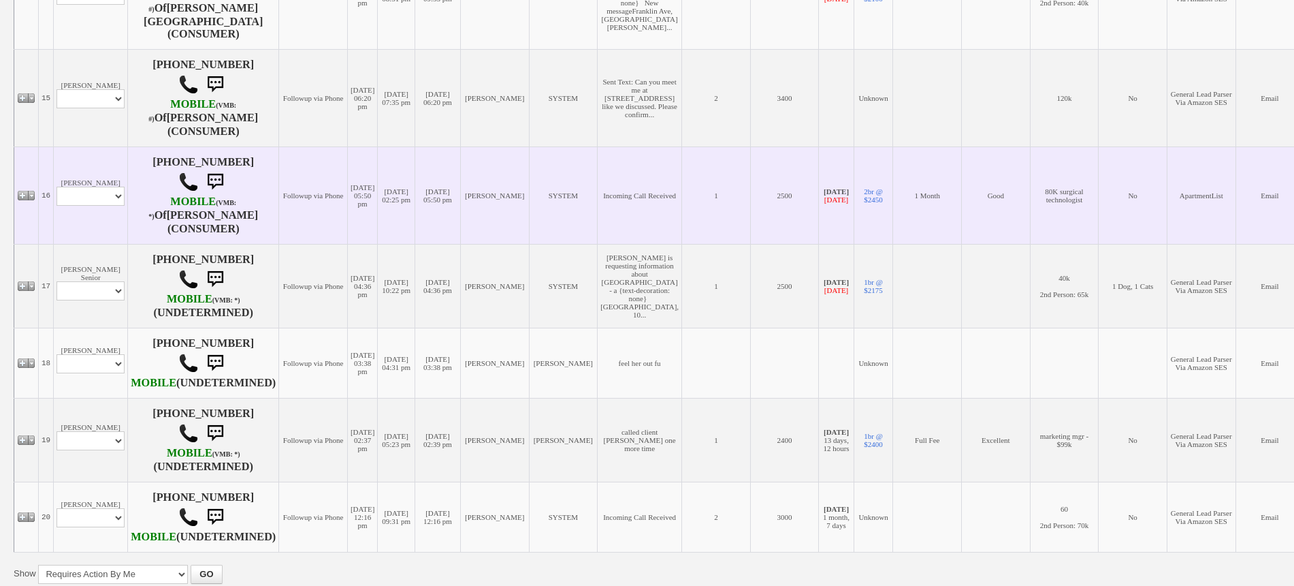
scroll to position [1407, 0]
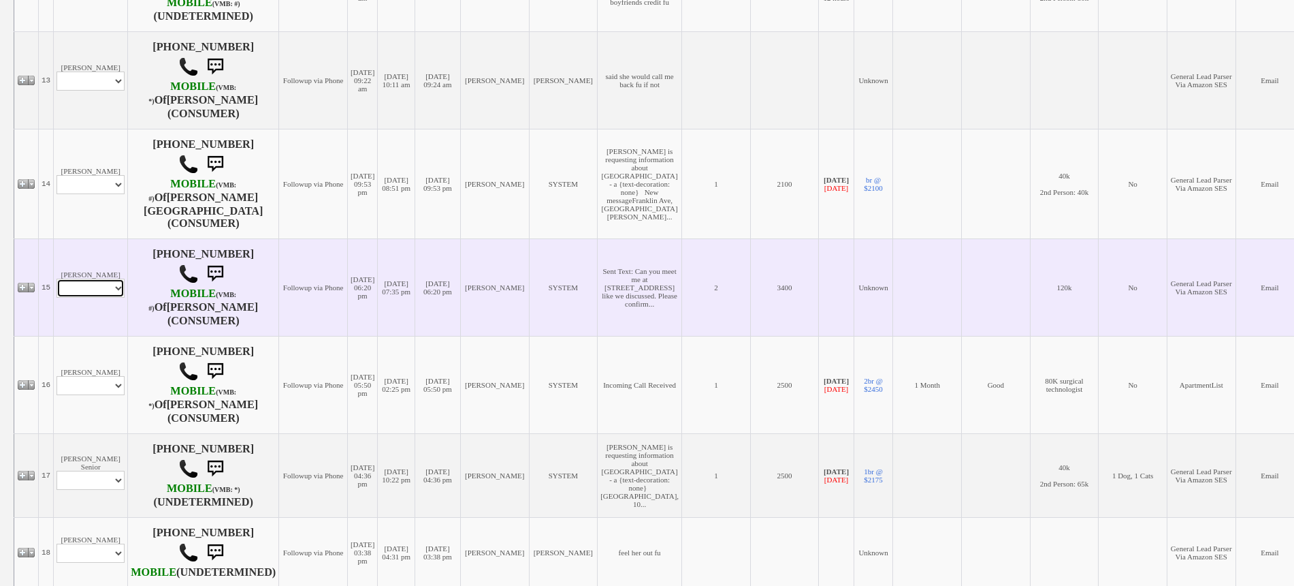
click at [95, 298] on select "Profile Edit Print Email Externally (Will Not Be Tracked In CRM) Closed Deals" at bounding box center [91, 287] width 68 height 19
select select "ChangeURL,/crm/custom/edit_client_form.php?redirect=%2Fcrm%2Fclients.php&id=143…"
click at [57, 290] on select "Profile Edit Print Email Externally (Will Not Be Tracked In CRM) Closed Deals" at bounding box center [91, 287] width 68 height 19
select select
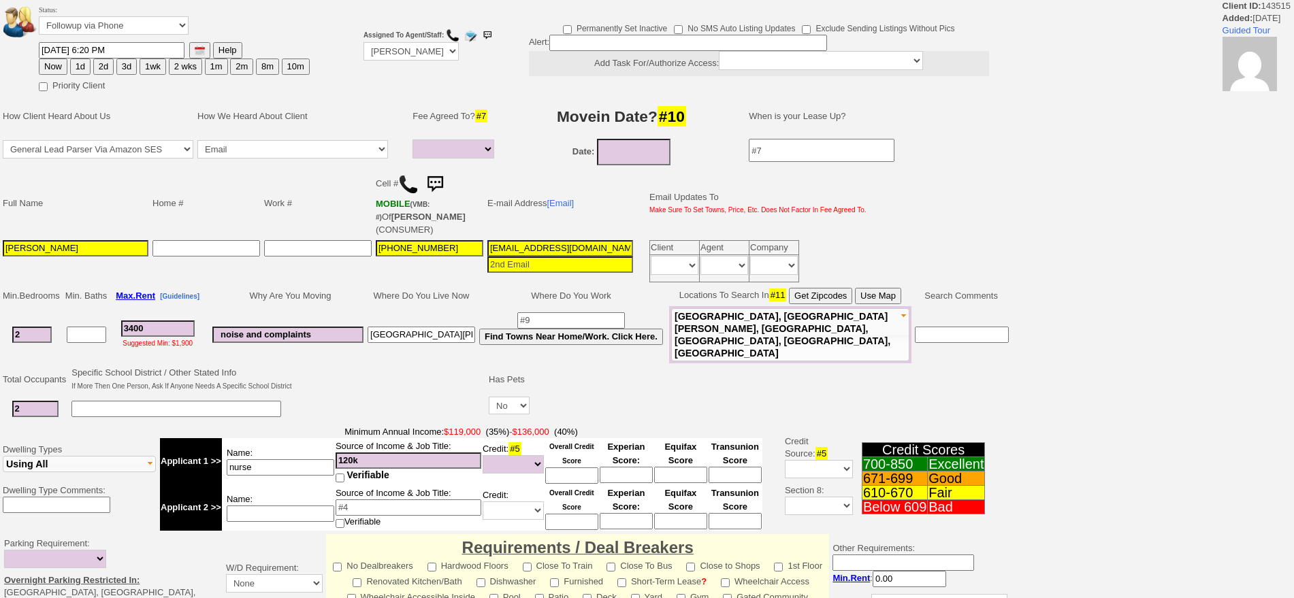
select select
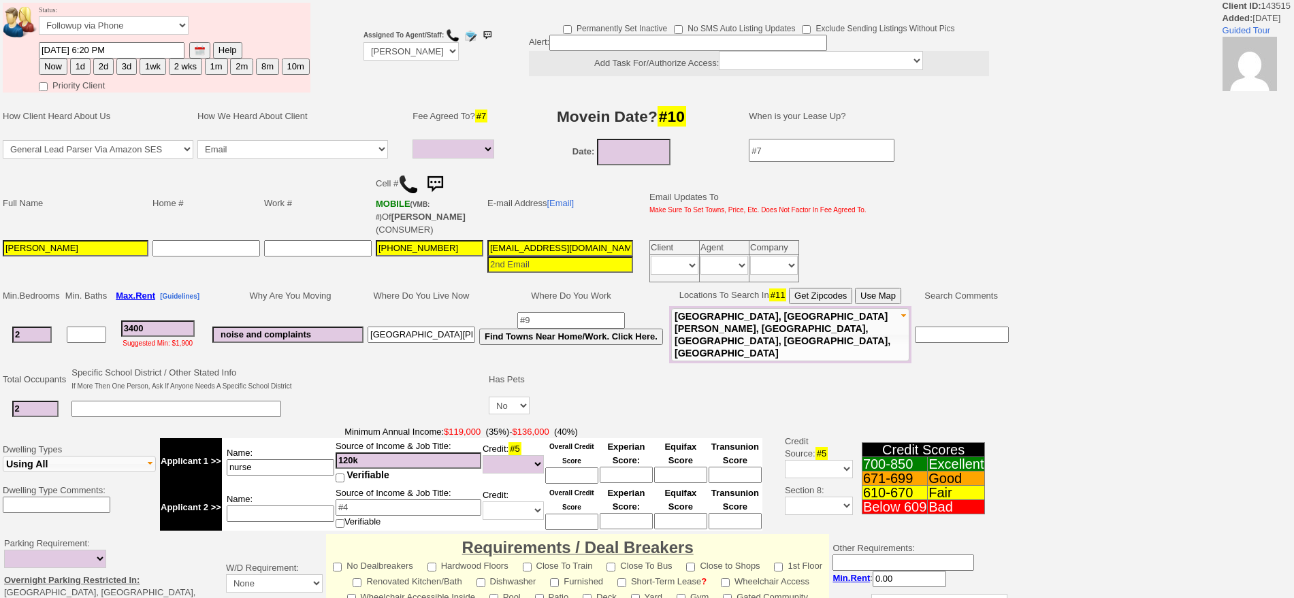
click at [412, 189] on img at bounding box center [408, 184] width 20 height 20
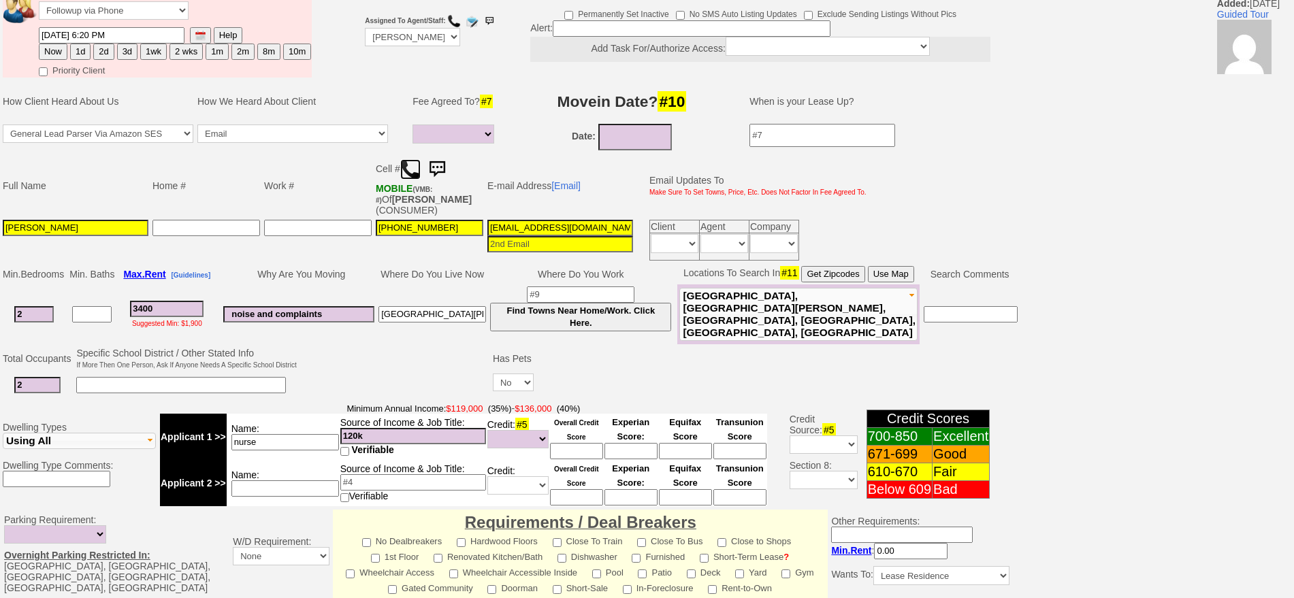
scroll to position [340, 0]
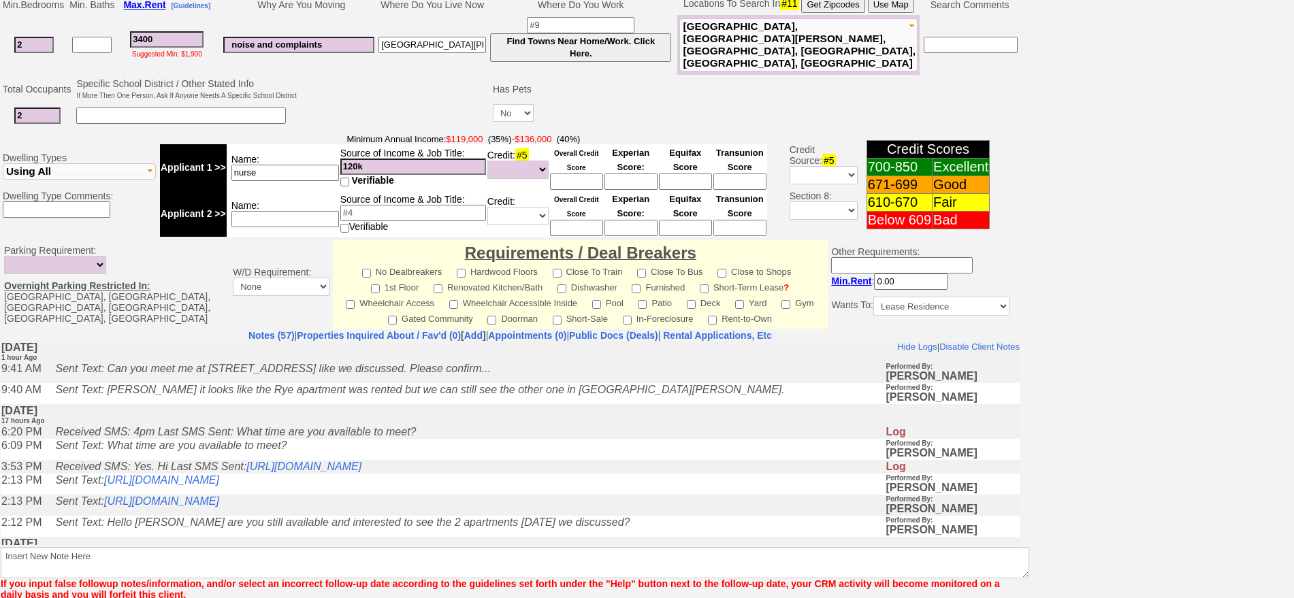
click at [428, 438] on td "Received SMS: 4pm Last SMS Sent: What time are you available to meet?" at bounding box center [466, 432] width 837 height 14
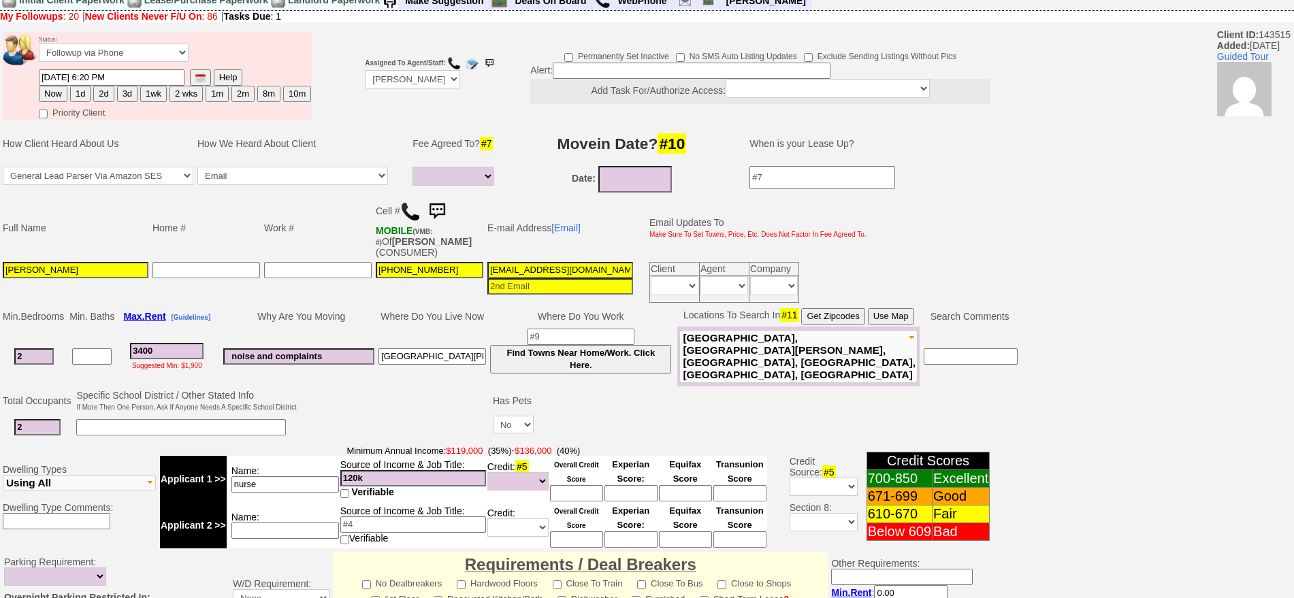
scroll to position [0, 0]
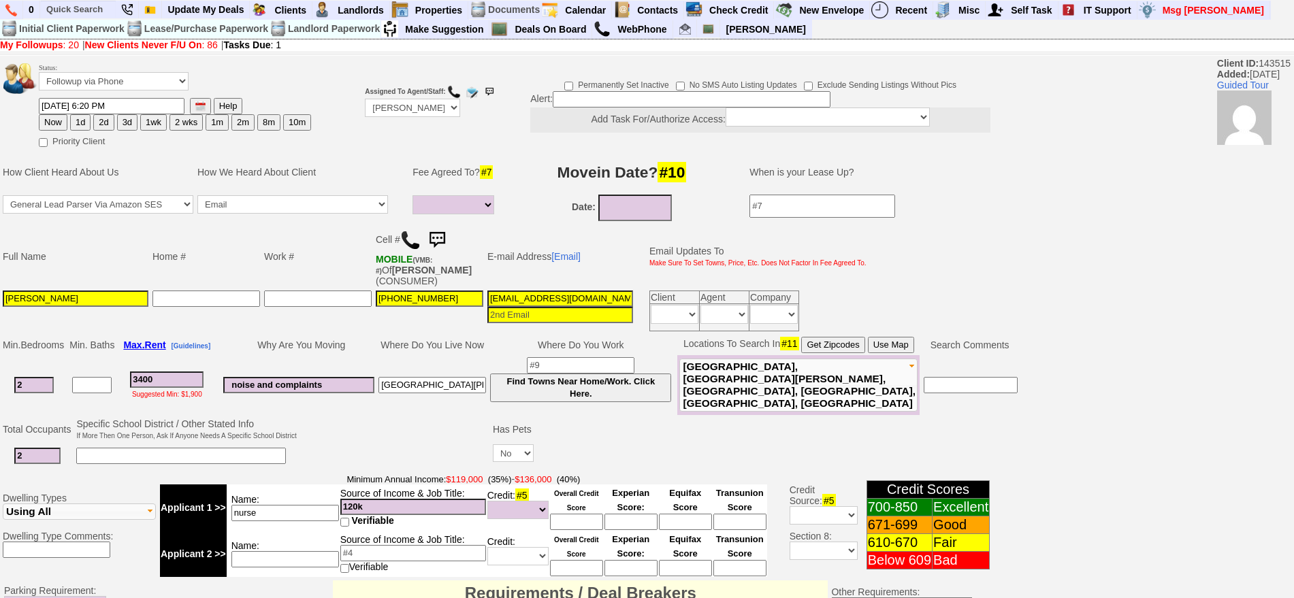
click at [123, 122] on button "3d" at bounding box center [127, 122] width 20 height 16
type input "09/20/2025 11:23 AM"
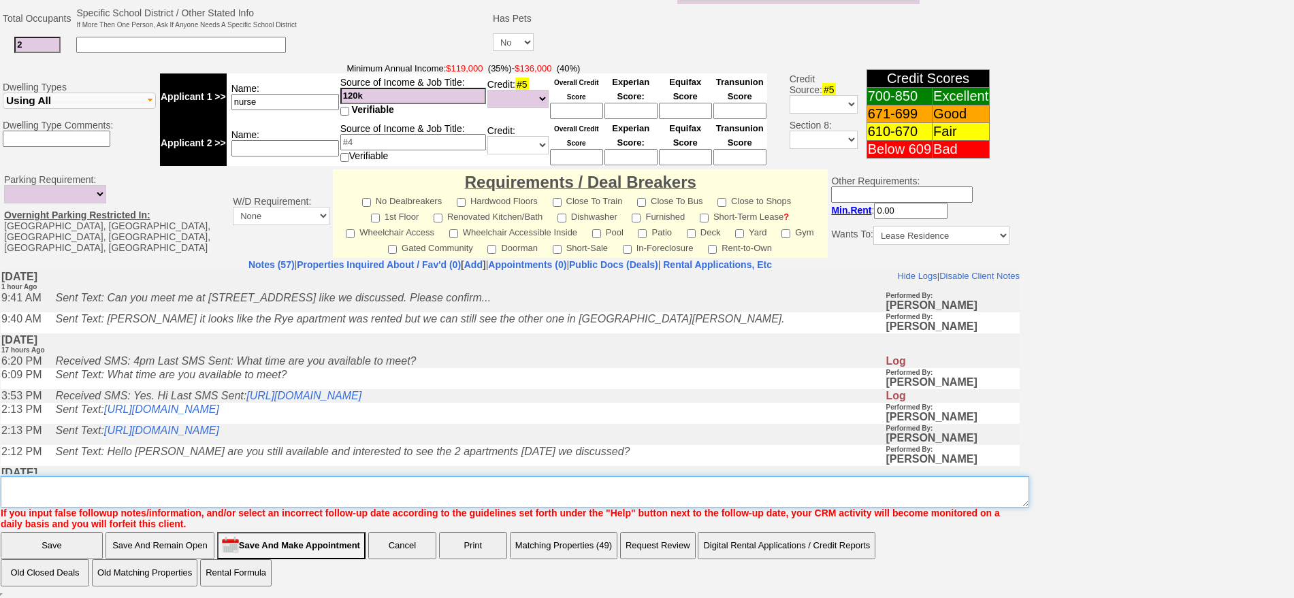
click at [434, 504] on textarea "Insert New Note Here" at bounding box center [515, 492] width 1029 height 31
type textarea "called sent txt fu"
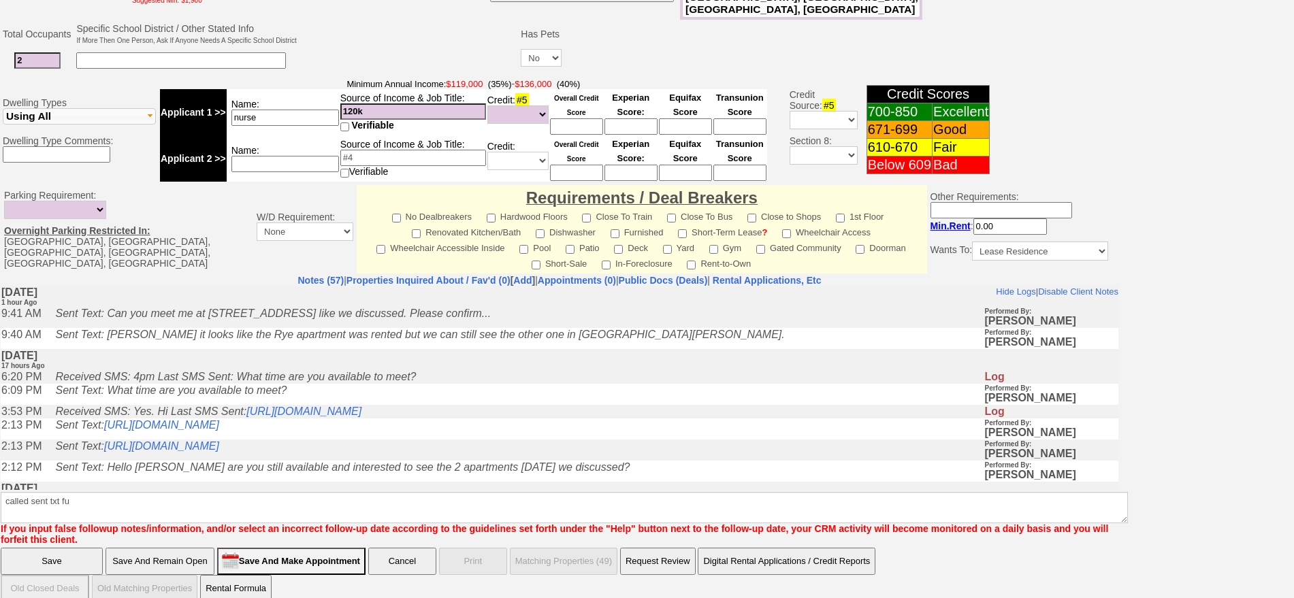
click input "Save" at bounding box center [52, 561] width 102 height 27
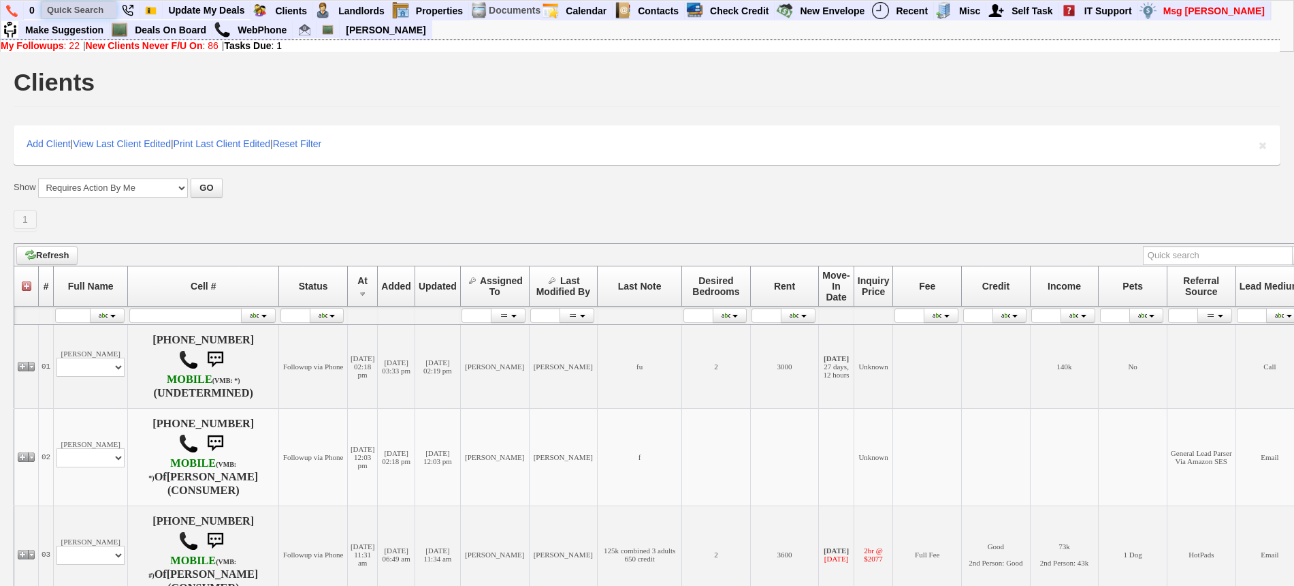
click at [91, 1] on input "text" at bounding box center [79, 9] width 75 height 17
type input "i"
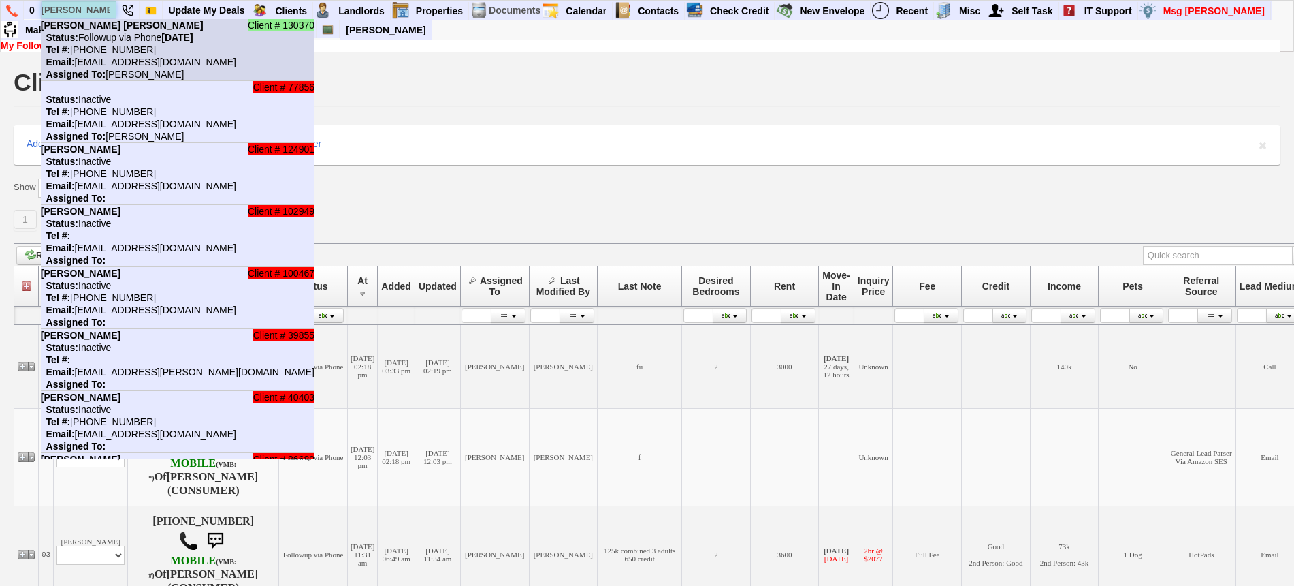
type input "astrid"
click at [110, 32] on nobr "Status: Followup via Phone Wednesday, September 17th, 2025" at bounding box center [117, 37] width 153 height 11
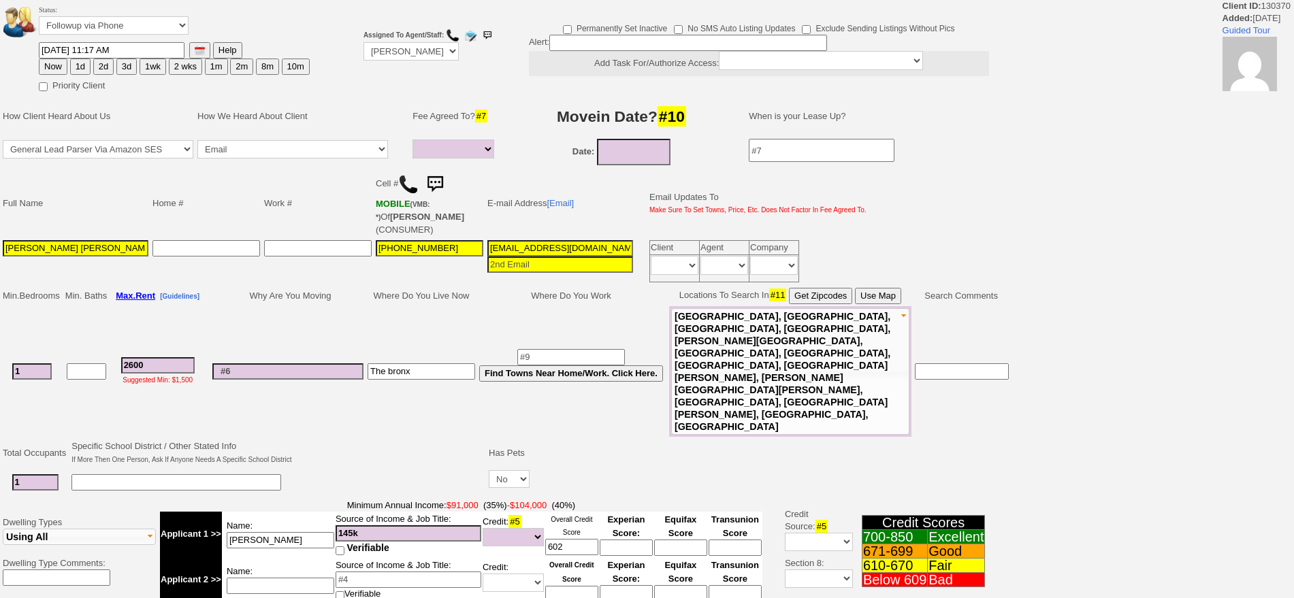
select select
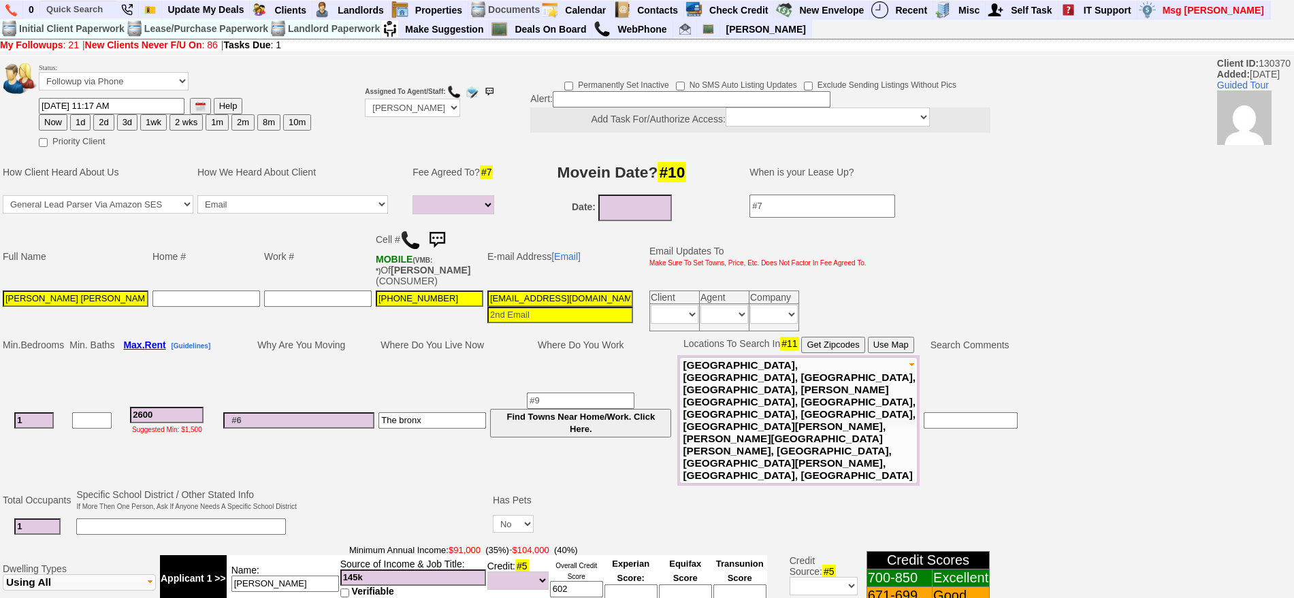
click at [447, 241] on img at bounding box center [437, 240] width 27 height 27
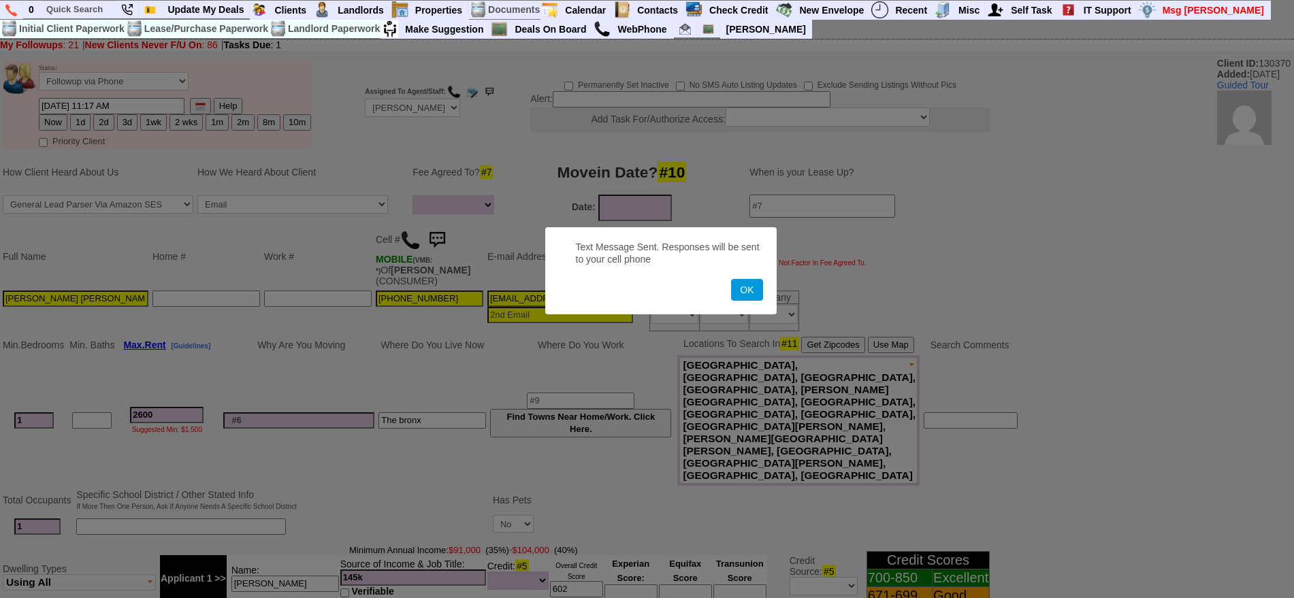
click at [731, 279] on button "OK" at bounding box center [746, 290] width 31 height 22
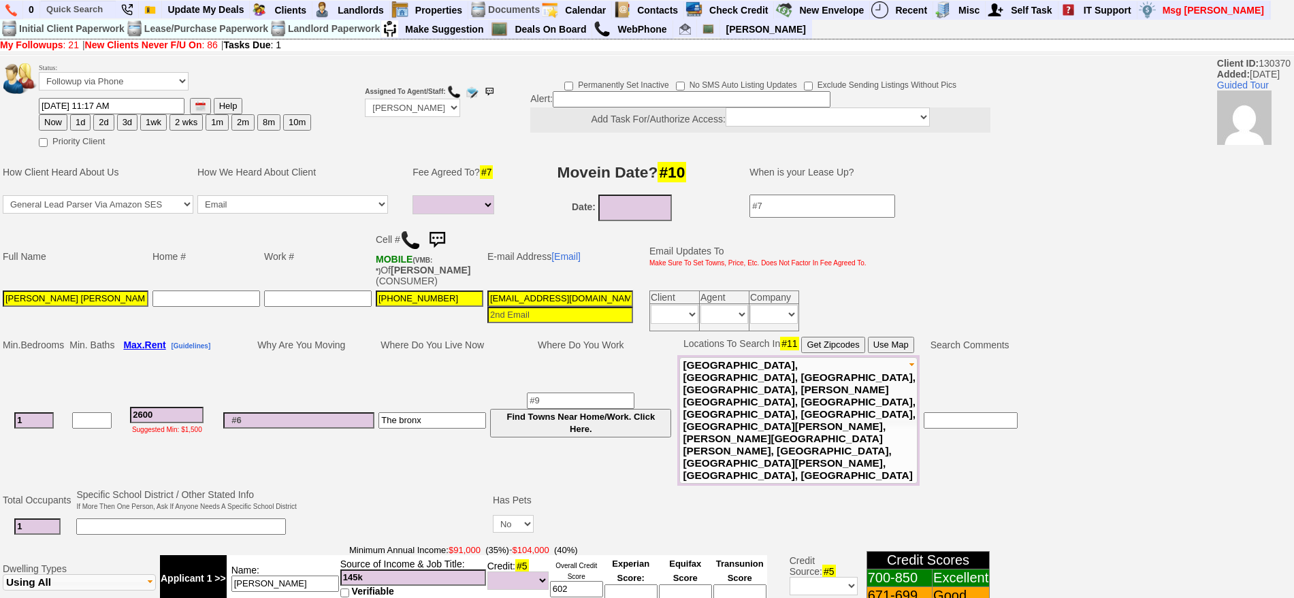
click at [447, 241] on img at bounding box center [437, 240] width 27 height 27
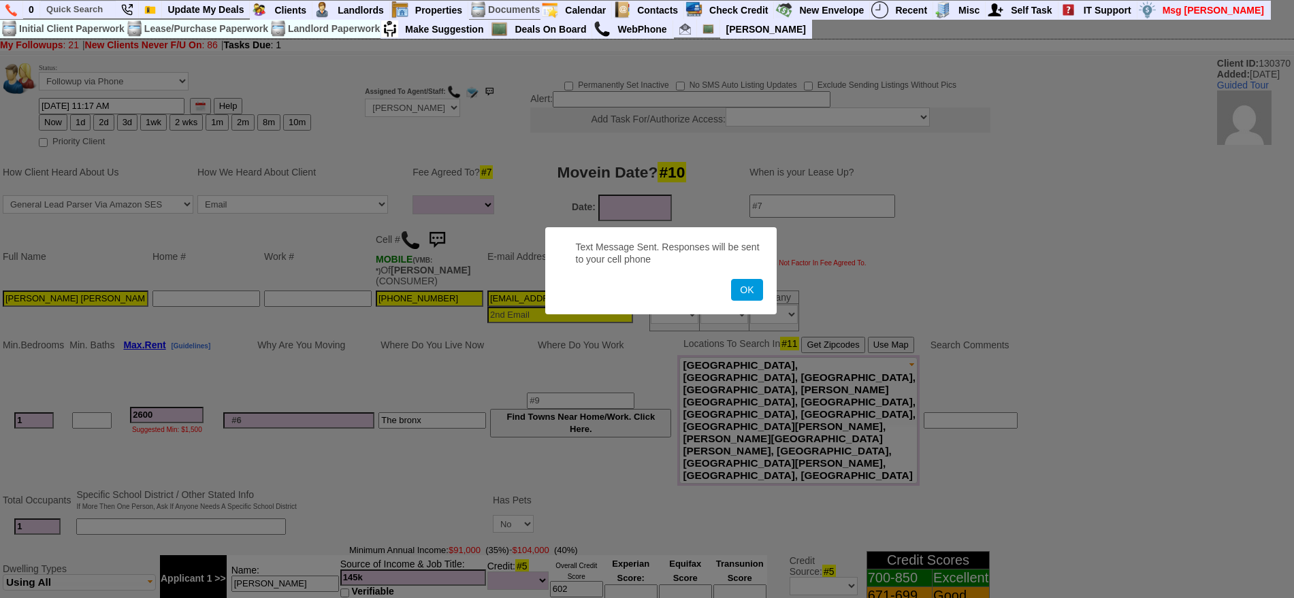
click at [731, 279] on button "OK" at bounding box center [746, 290] width 31 height 22
